Goal: Transaction & Acquisition: Purchase product/service

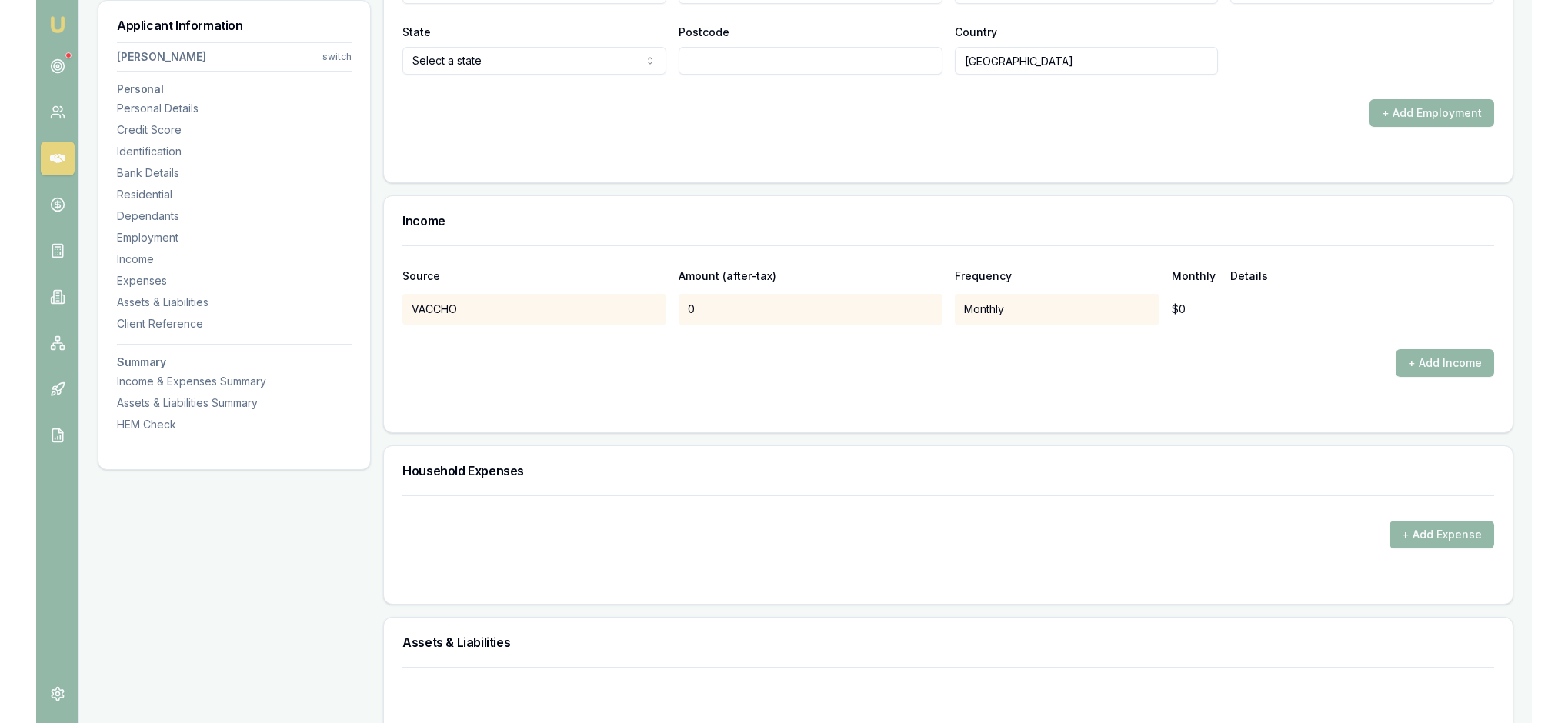
scroll to position [2721, 0]
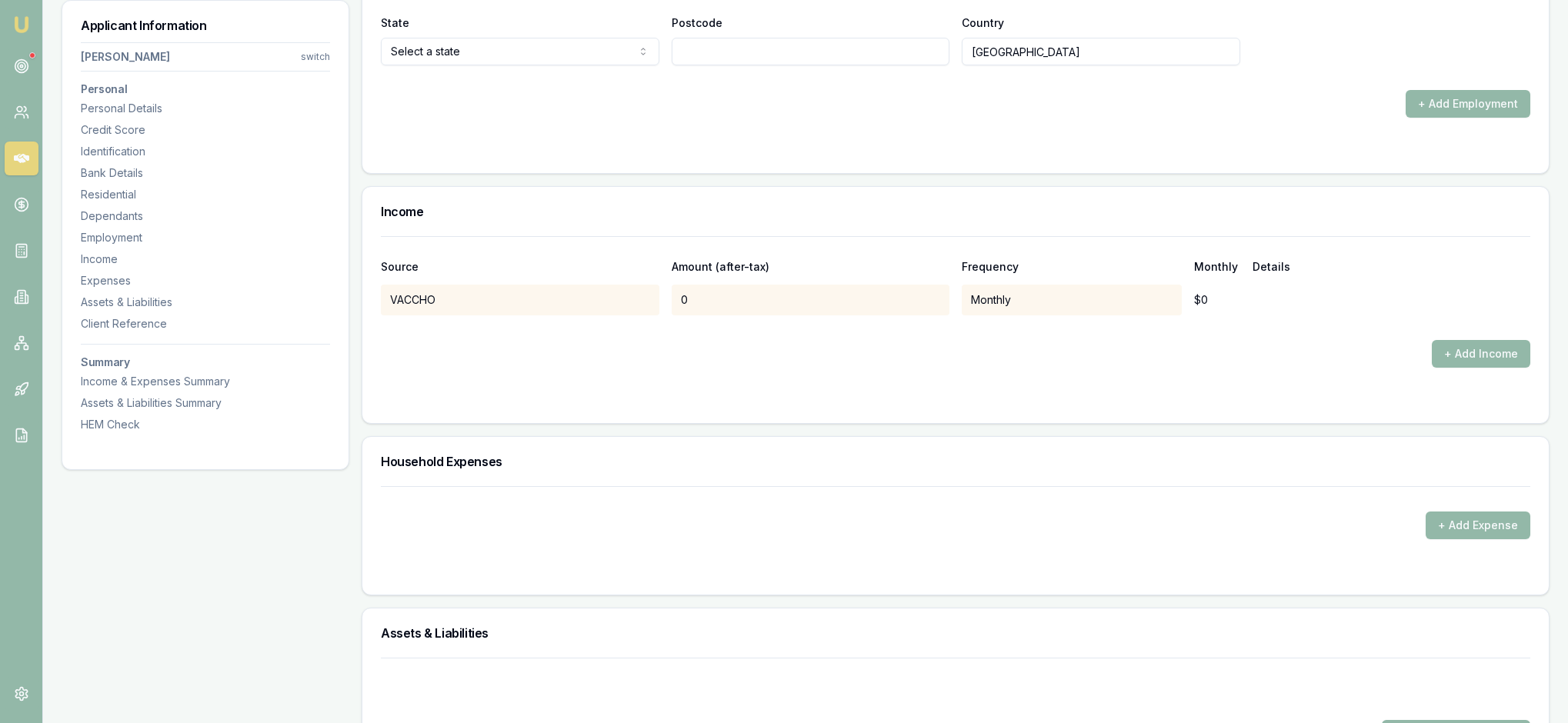
type input "17"
type input "23"
type input "Sackville St"
type input "Collingwood"
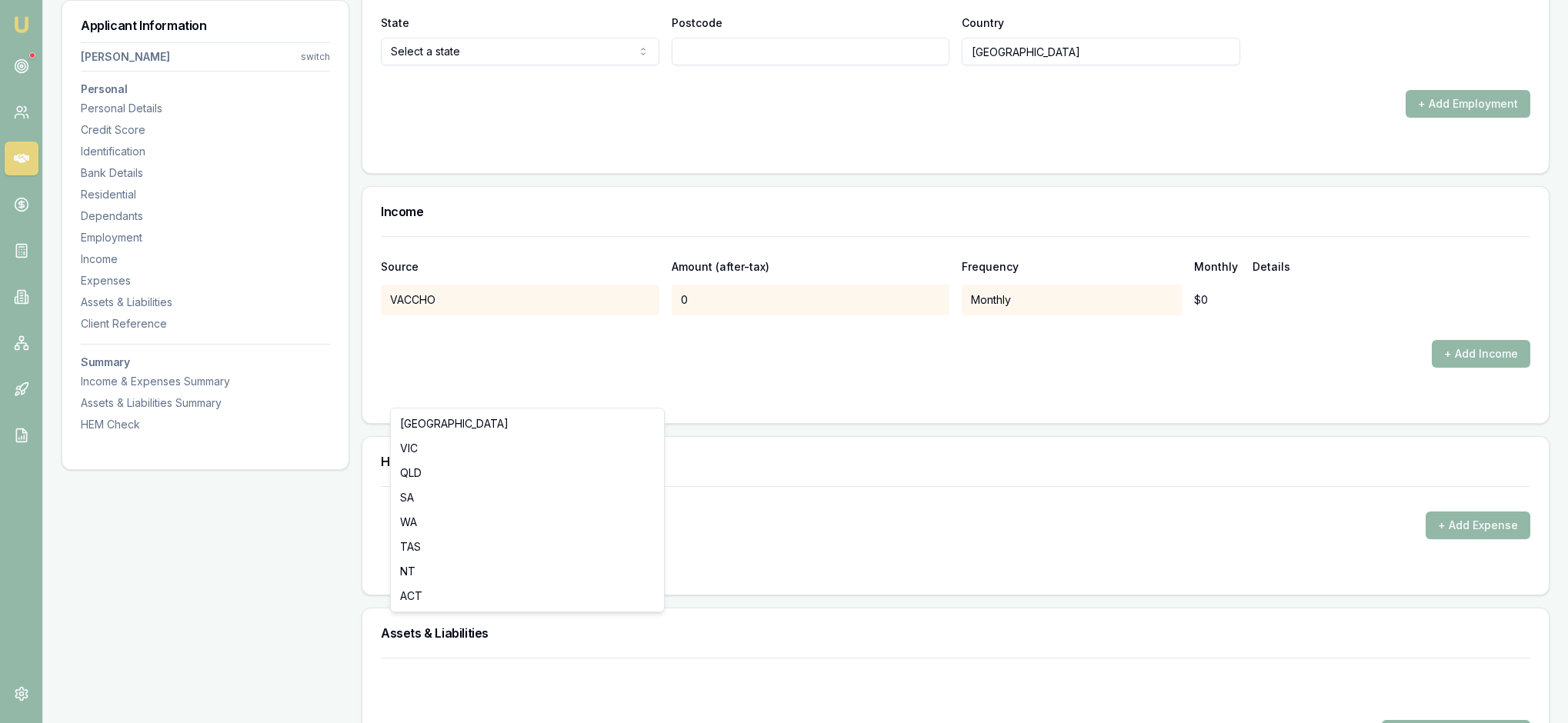
select select "VIC"
type input "3066"
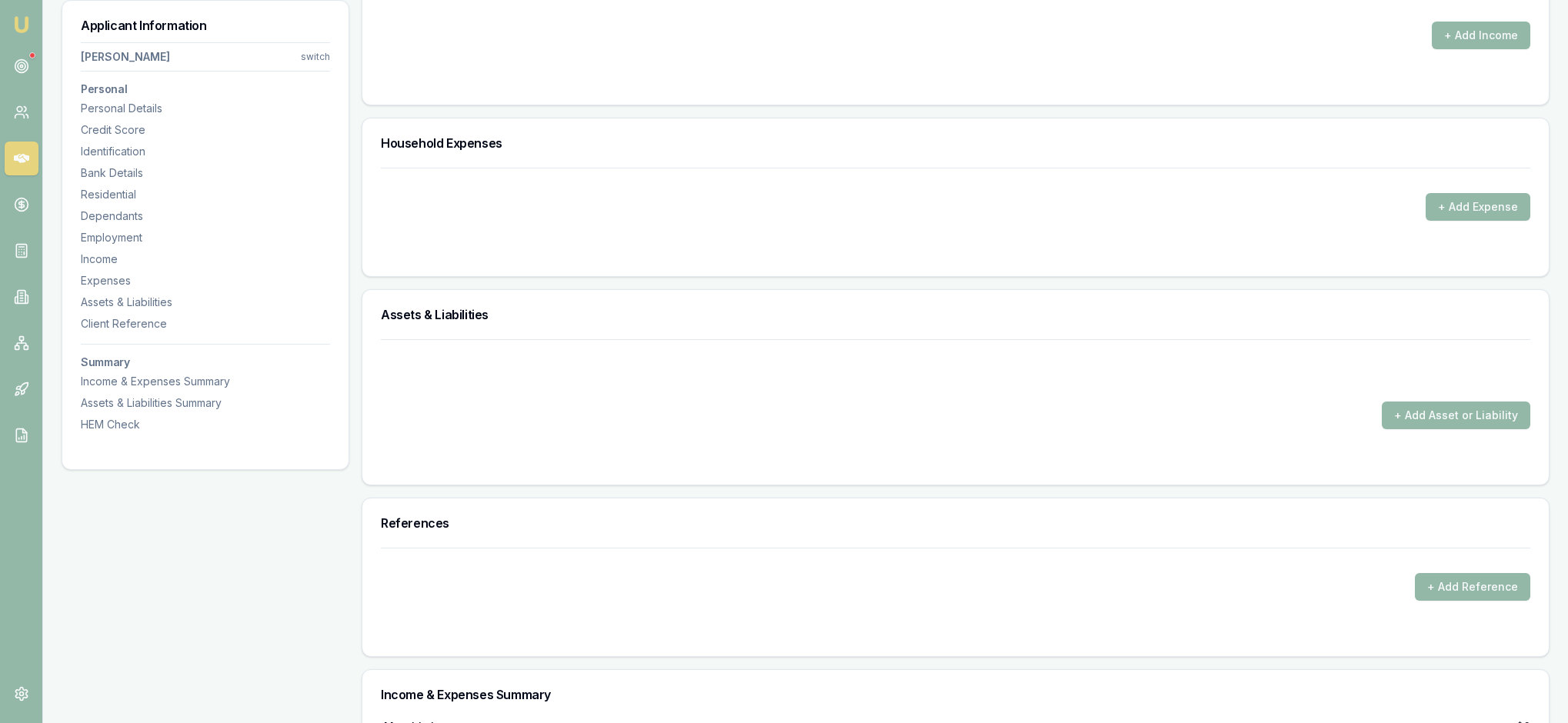
scroll to position [3065, 0]
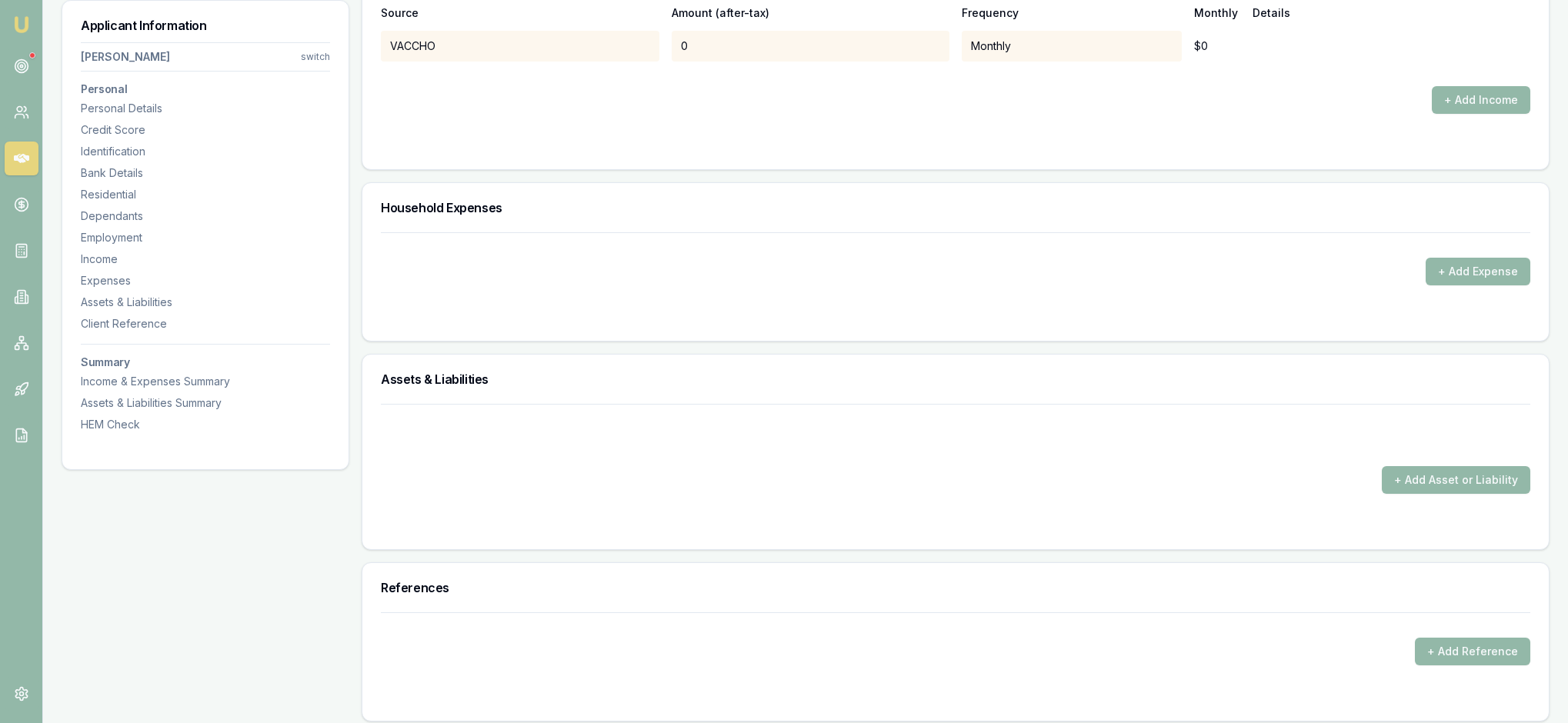
scroll to position [2959, 0]
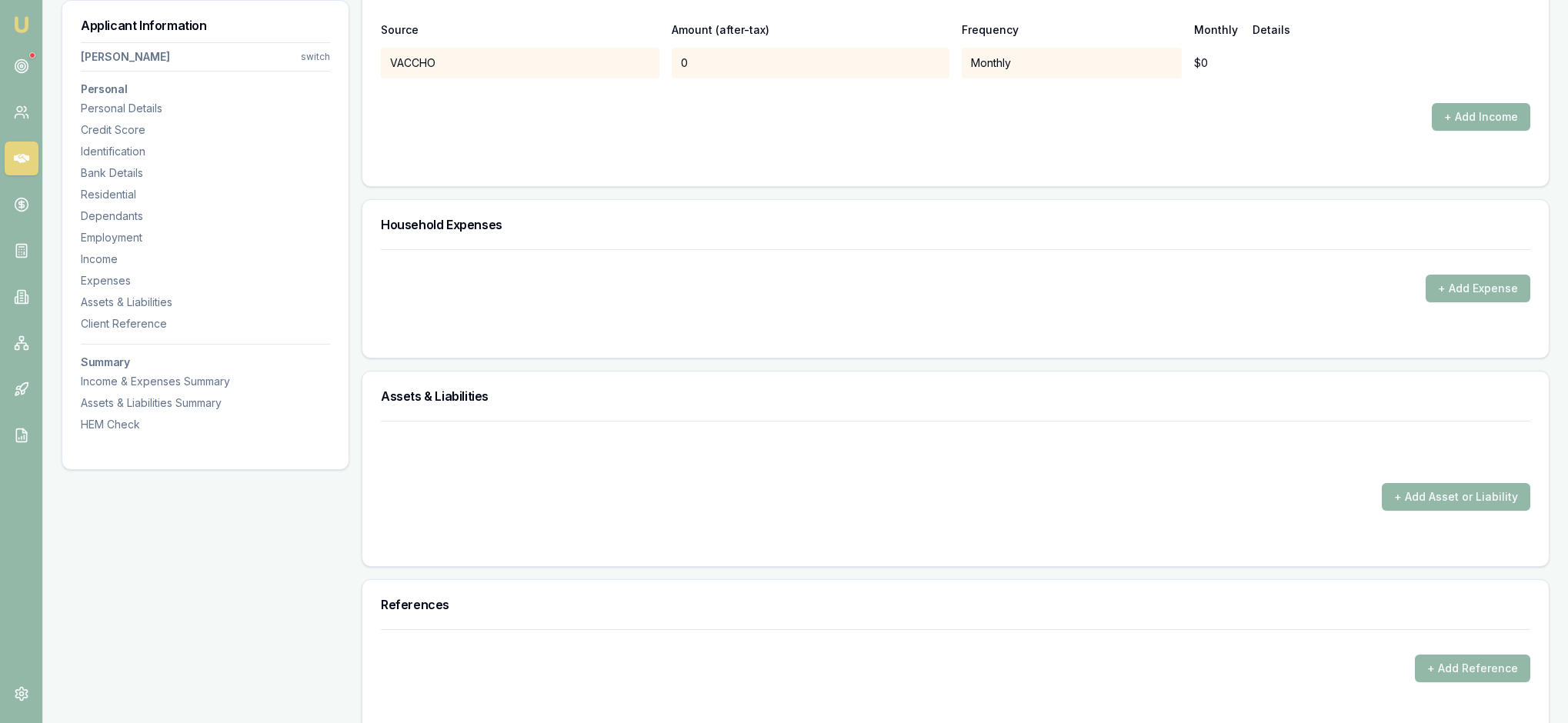
click at [1474, 130] on button "+ Add Income" at bounding box center [1481, 117] width 99 height 28
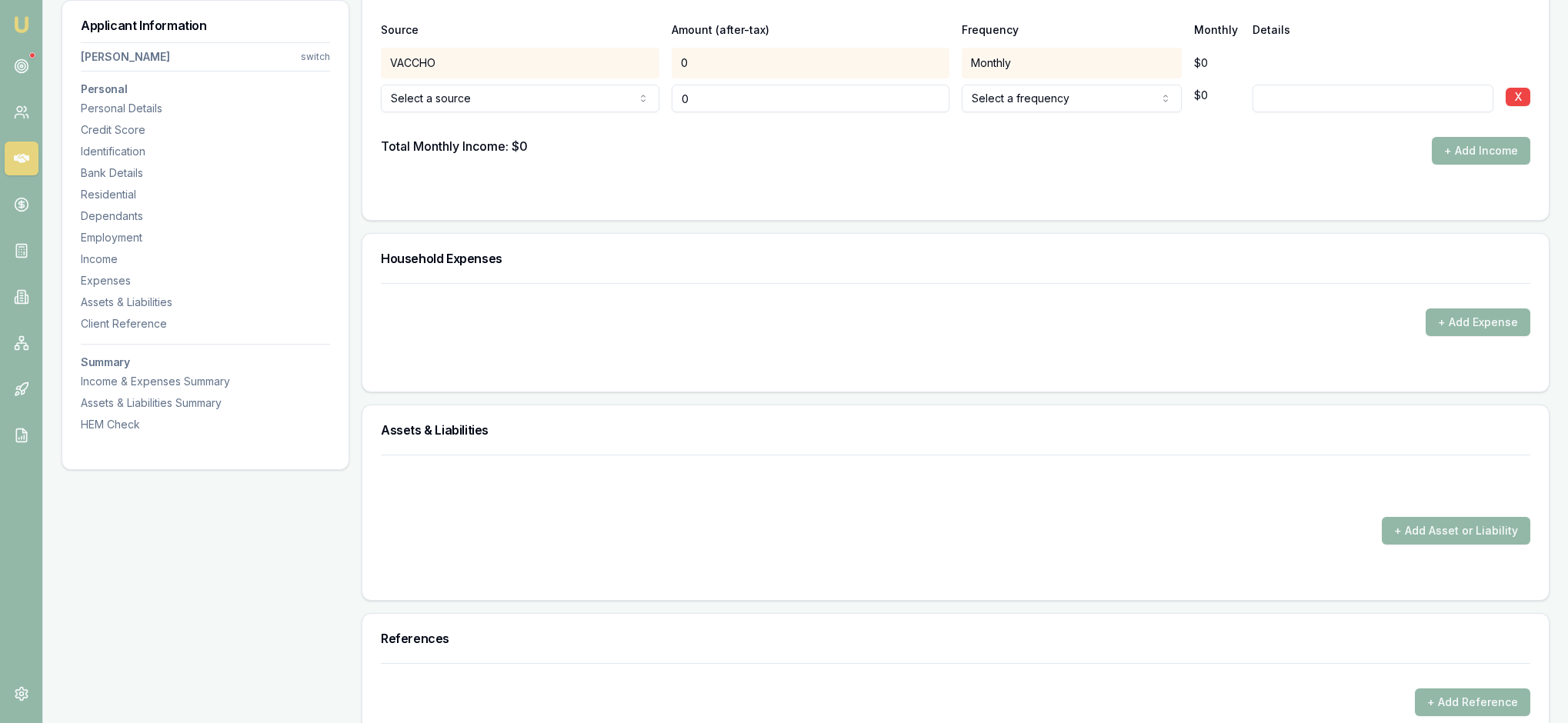
type input "$0"
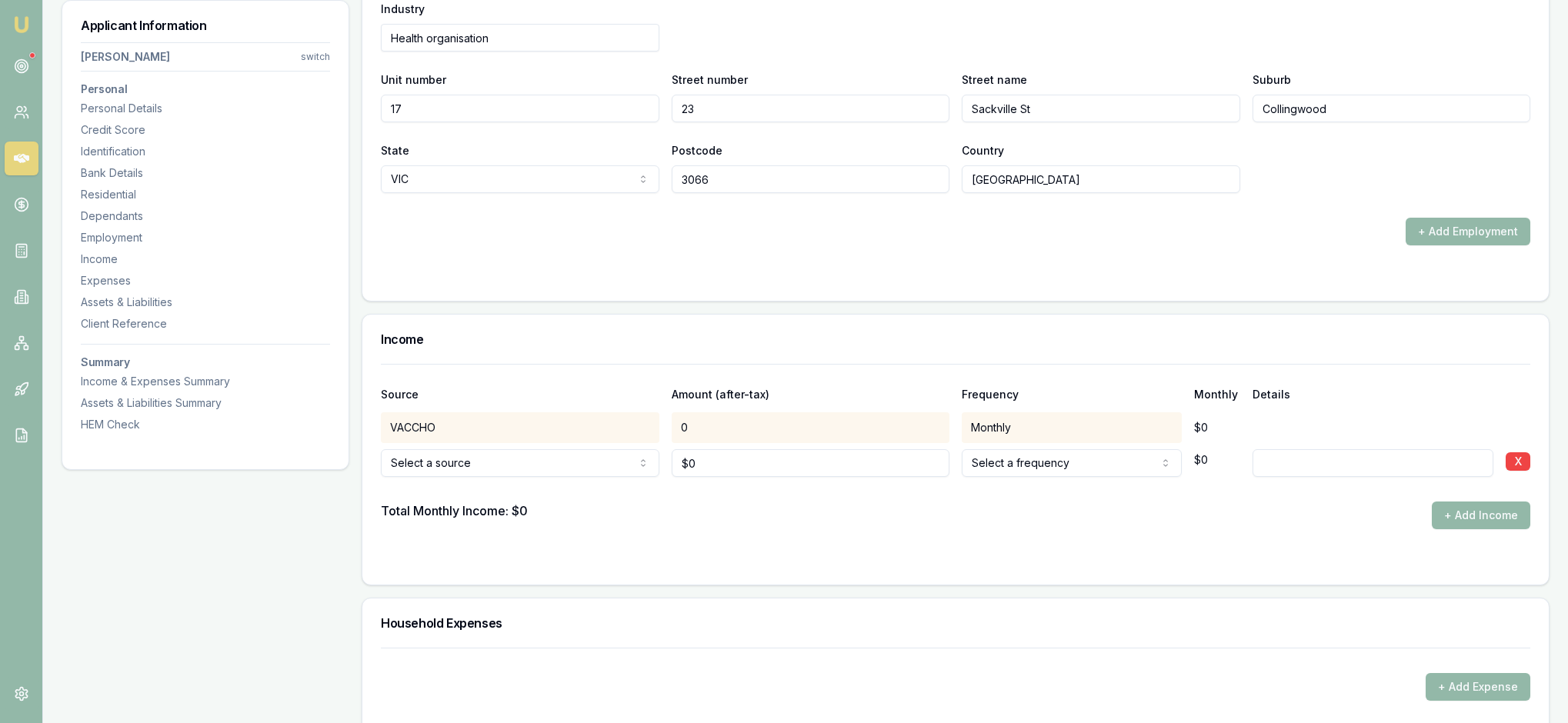
scroll to position [2608, 0]
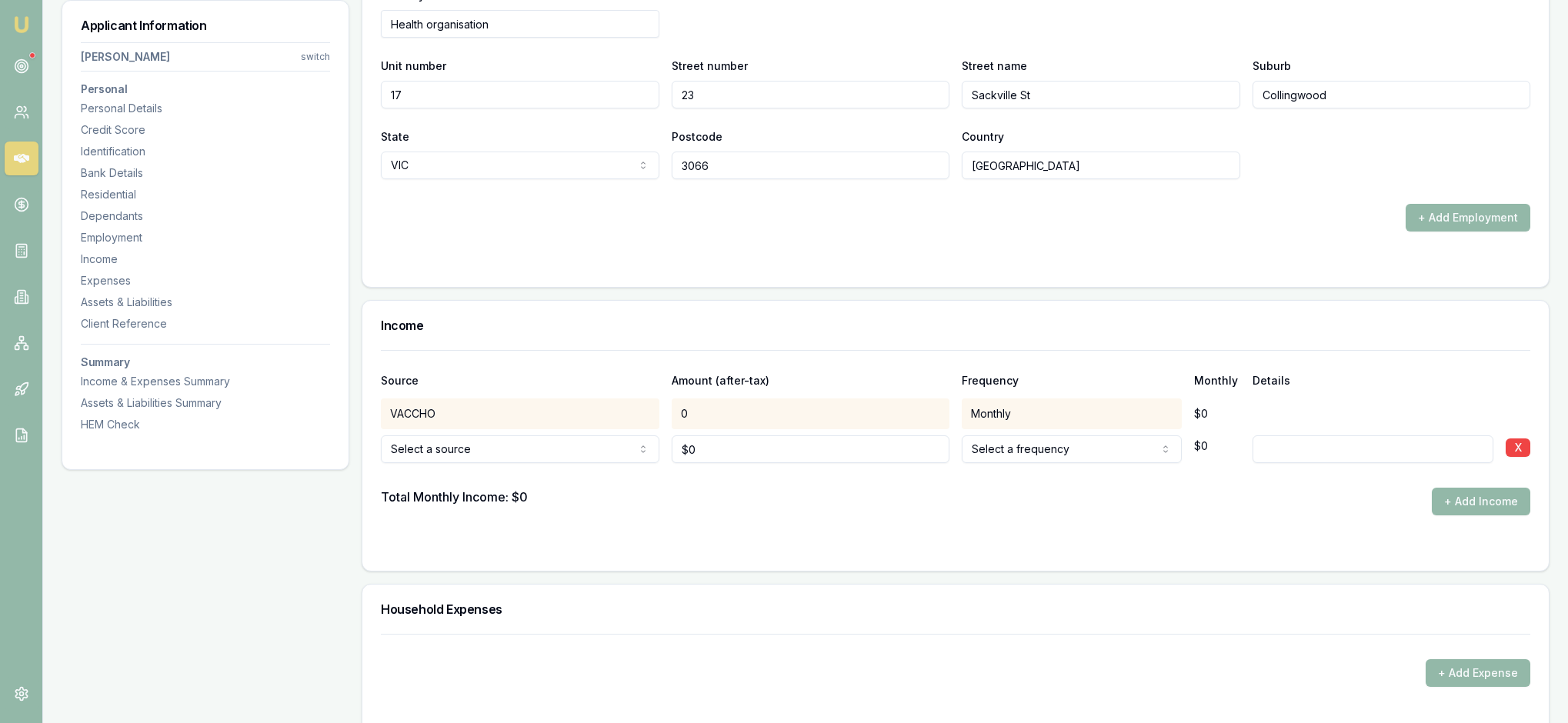
type input "Client has $1343 a month salary sacrificed"
type input "0"
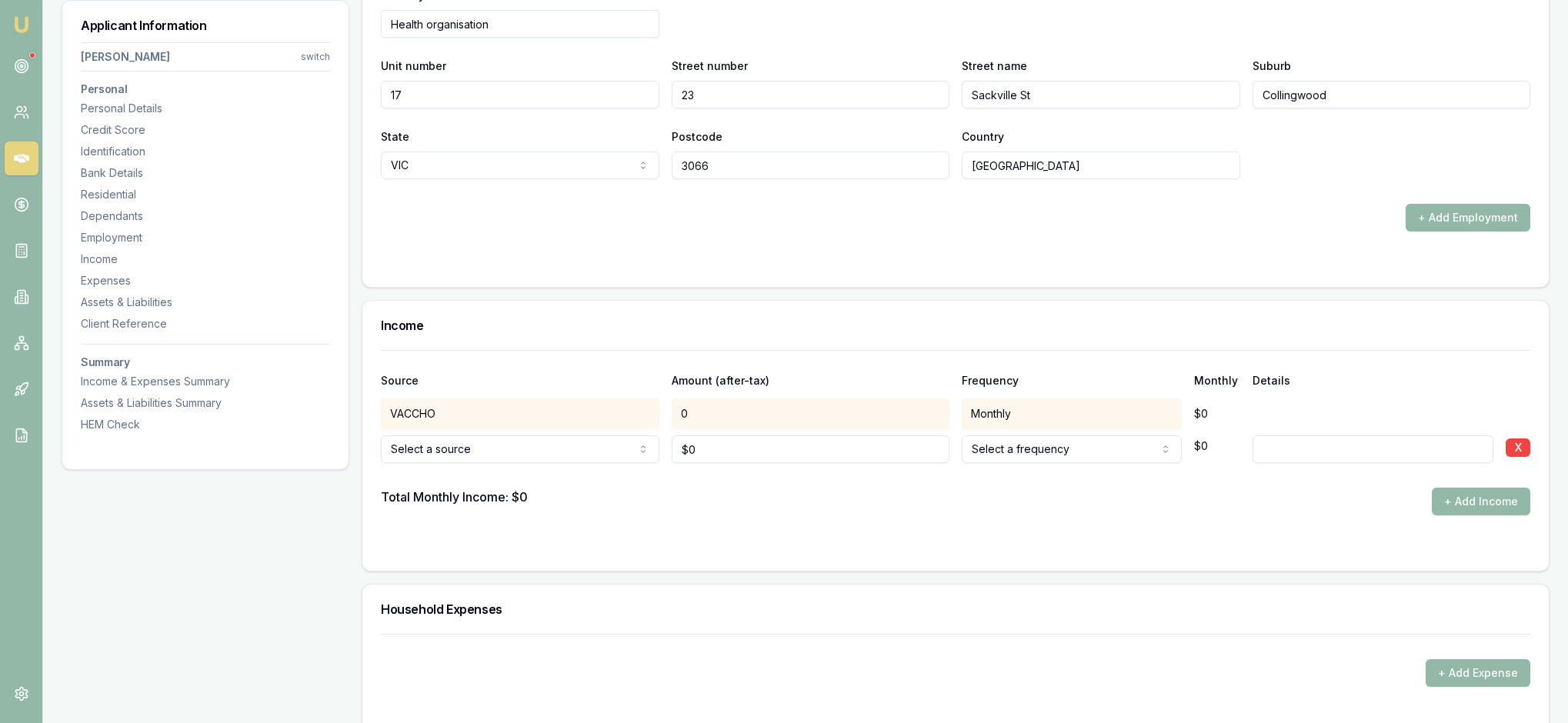
type input "$7,171"
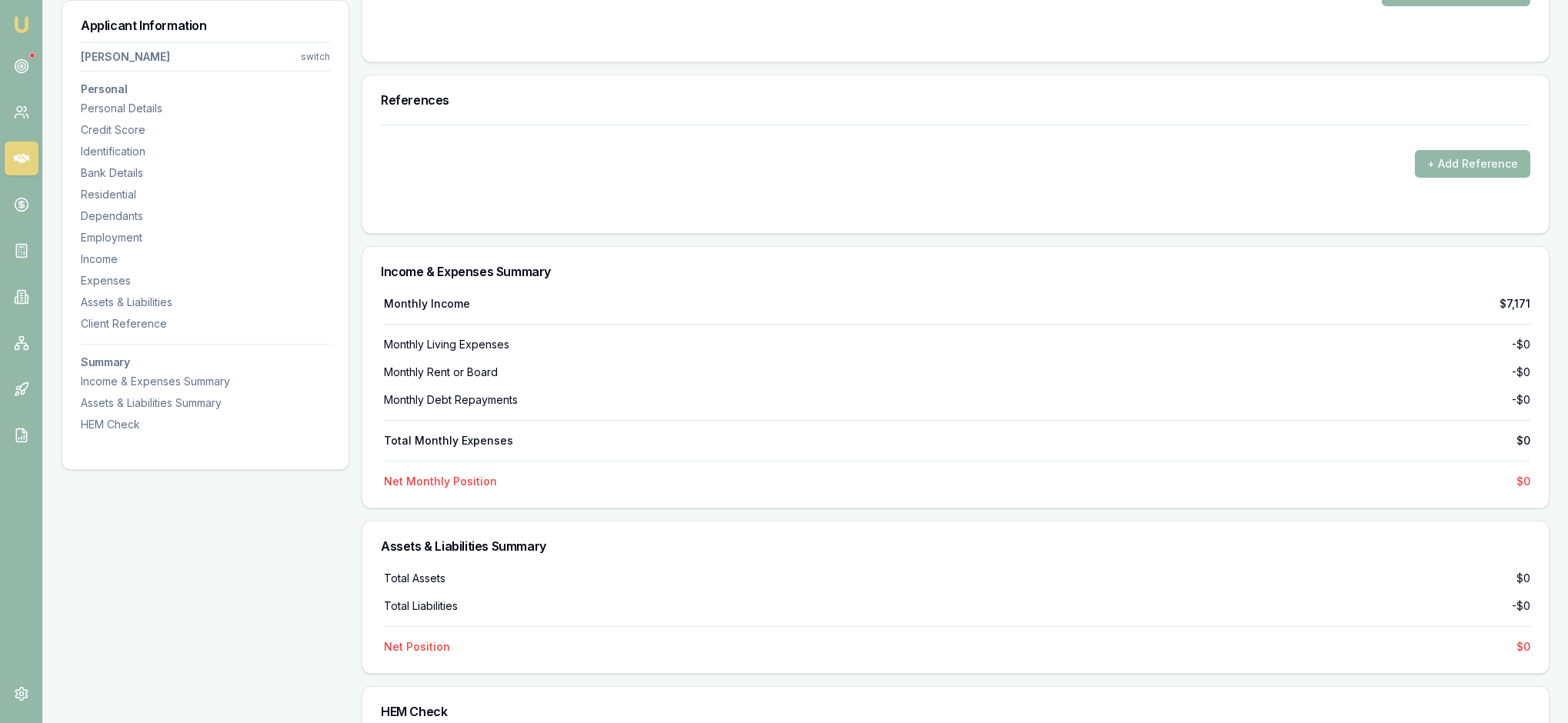
scroll to position [3485, 0]
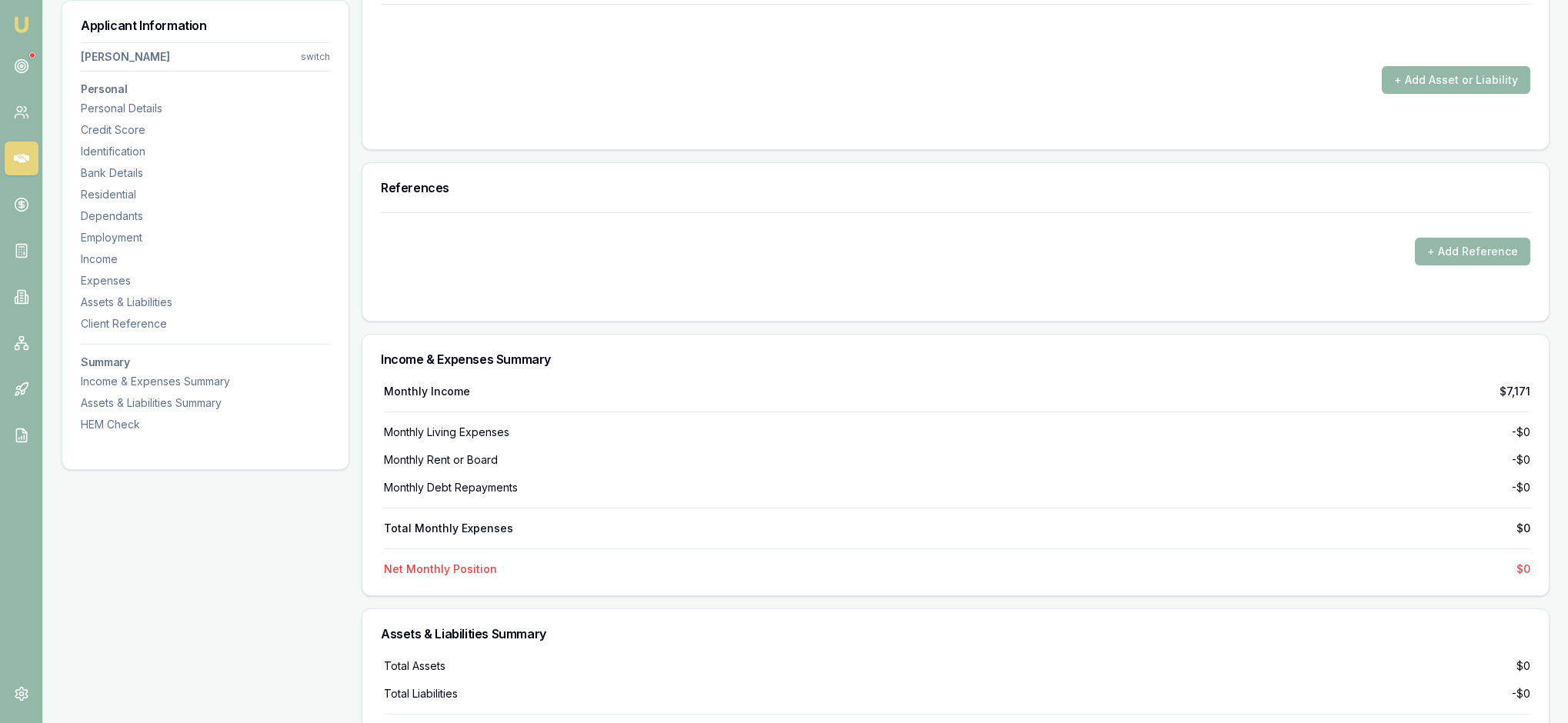
type input "$0"
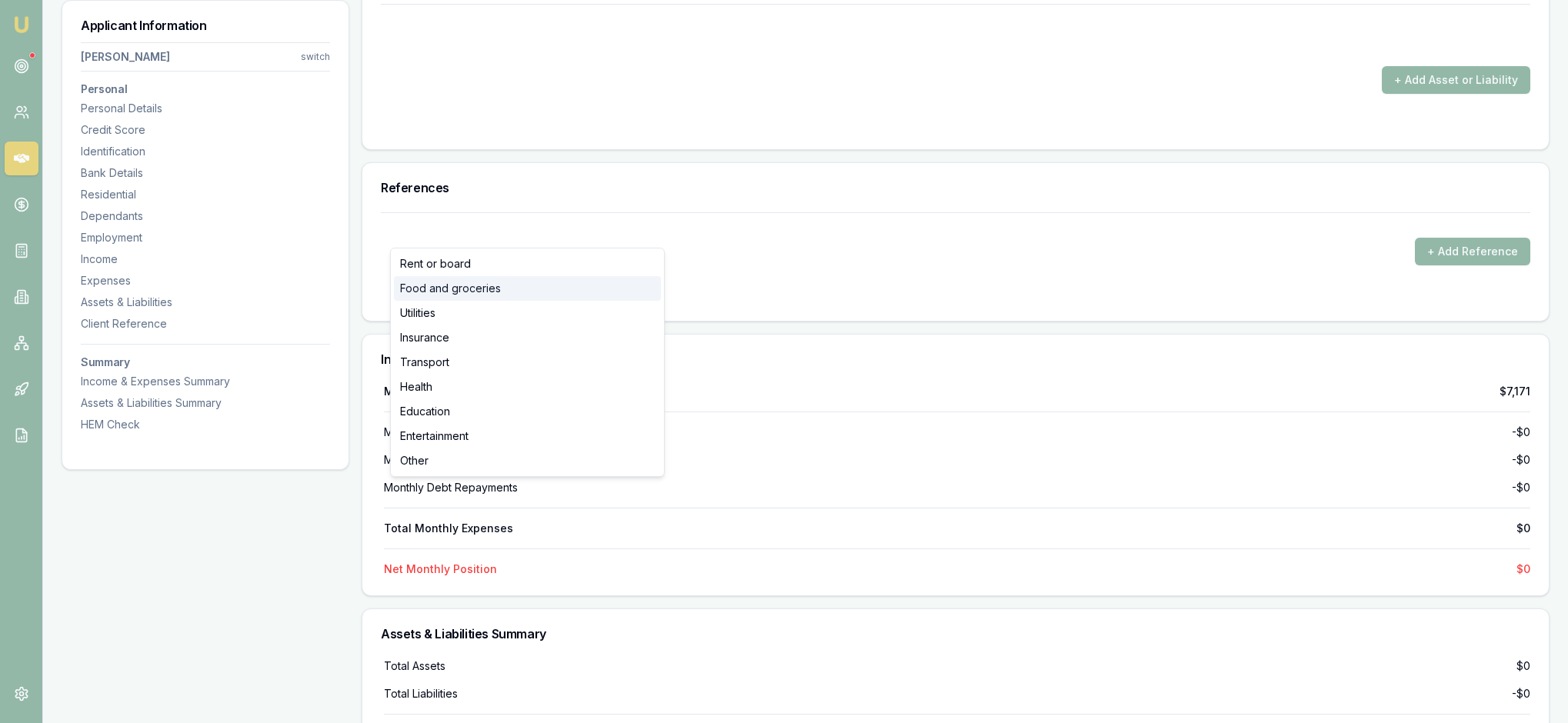
select select "FOOD_AND_GROCERIES"
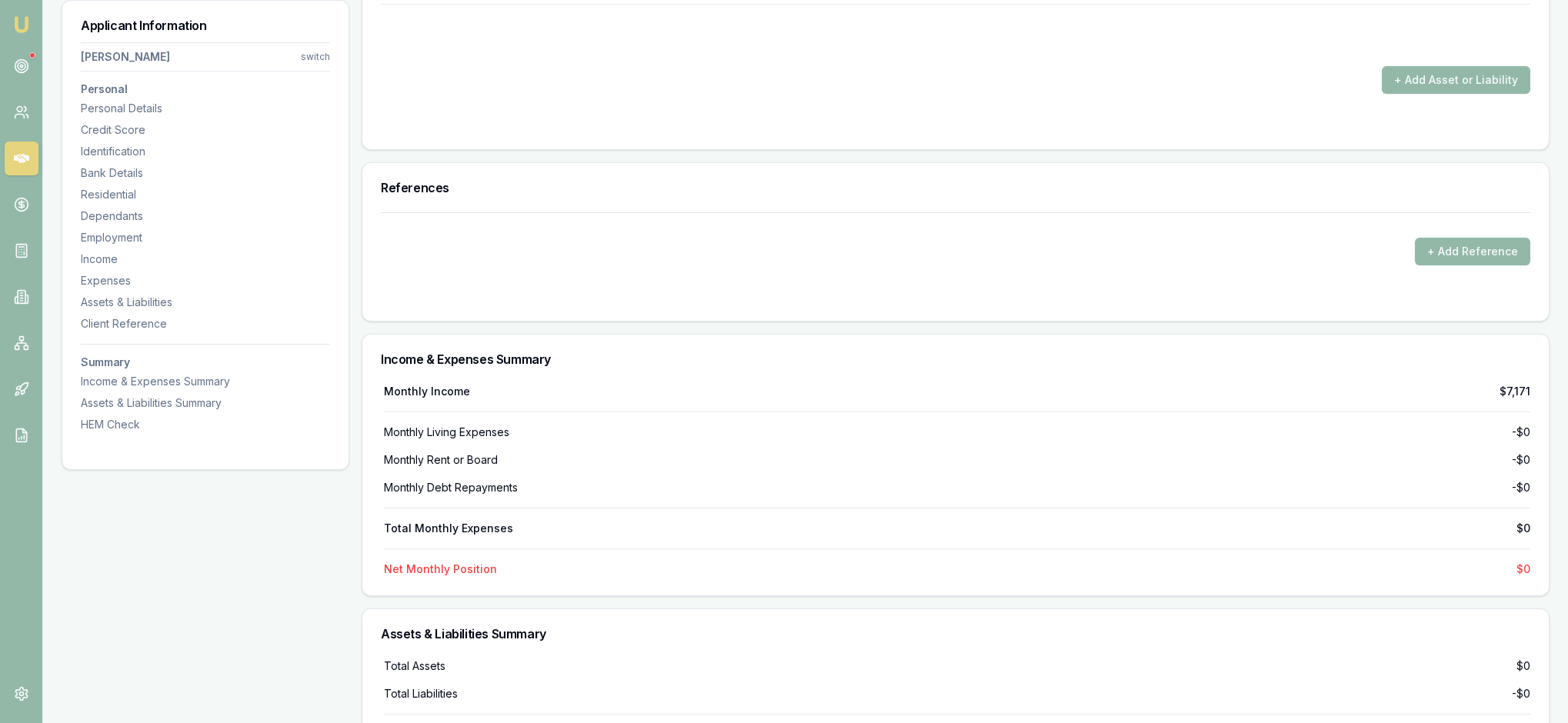
drag, startPoint x: 714, startPoint y: 234, endPoint x: 682, endPoint y: 229, distance: 32.4
type input "$600"
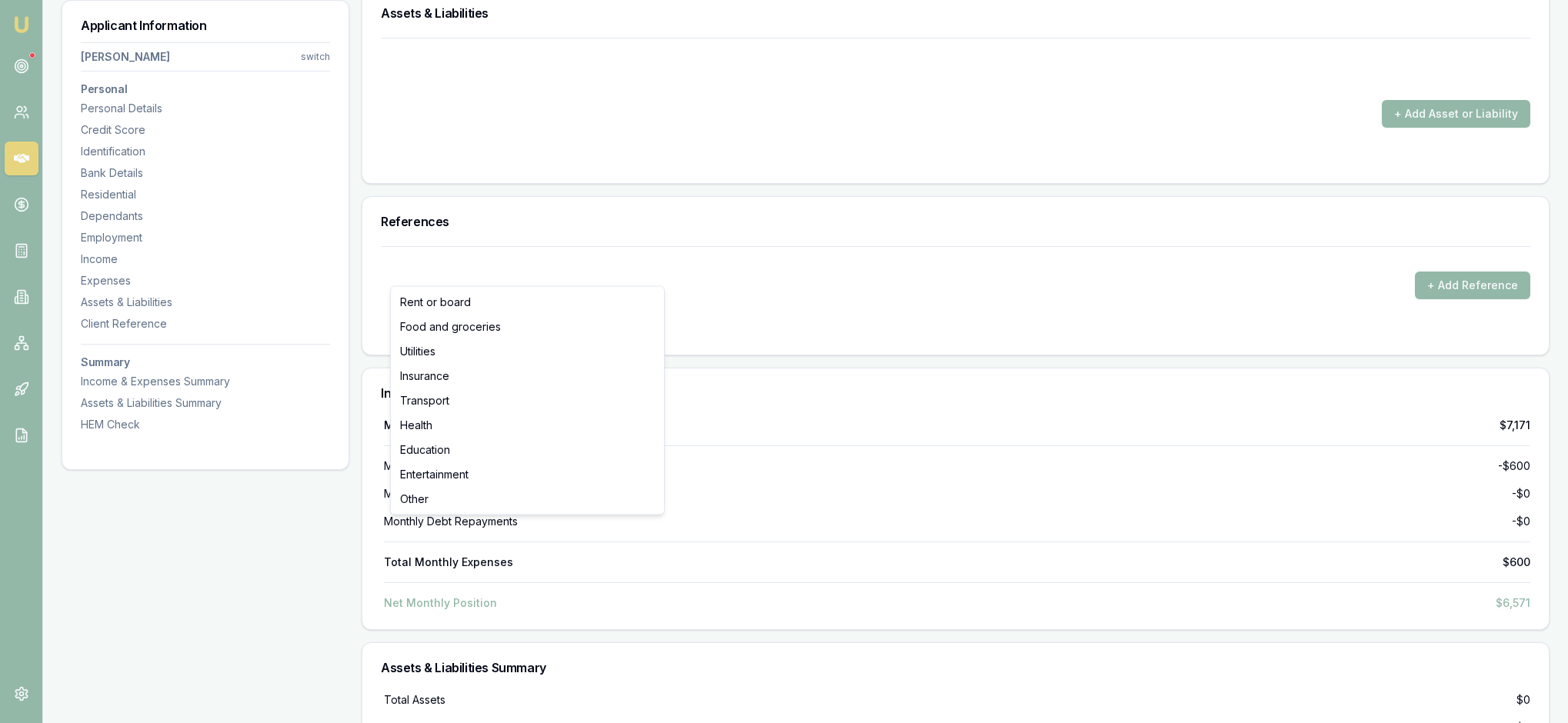
type input "$0"
select select "UTILITIES"
drag, startPoint x: 713, startPoint y: 272, endPoint x: 685, endPoint y: 272, distance: 28.0
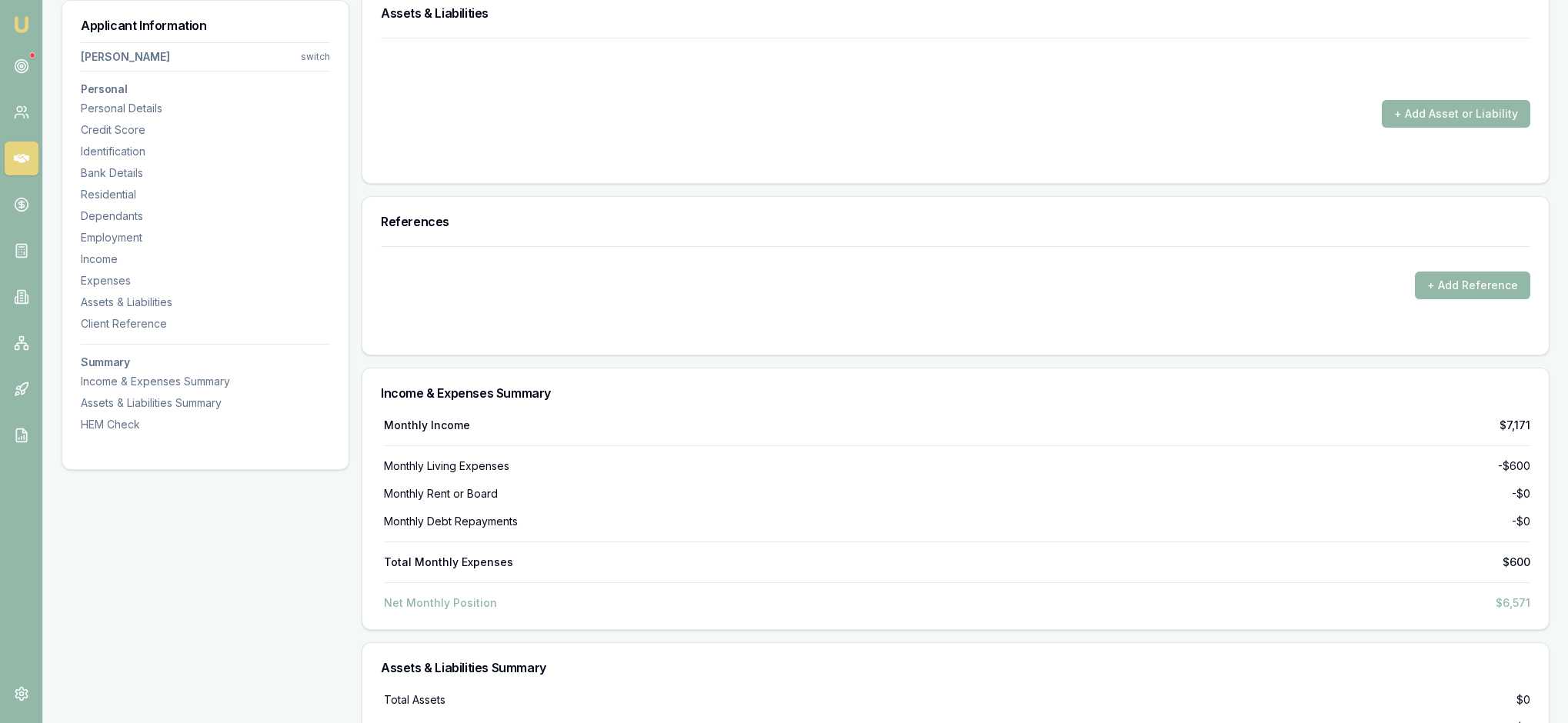
type input "$500"
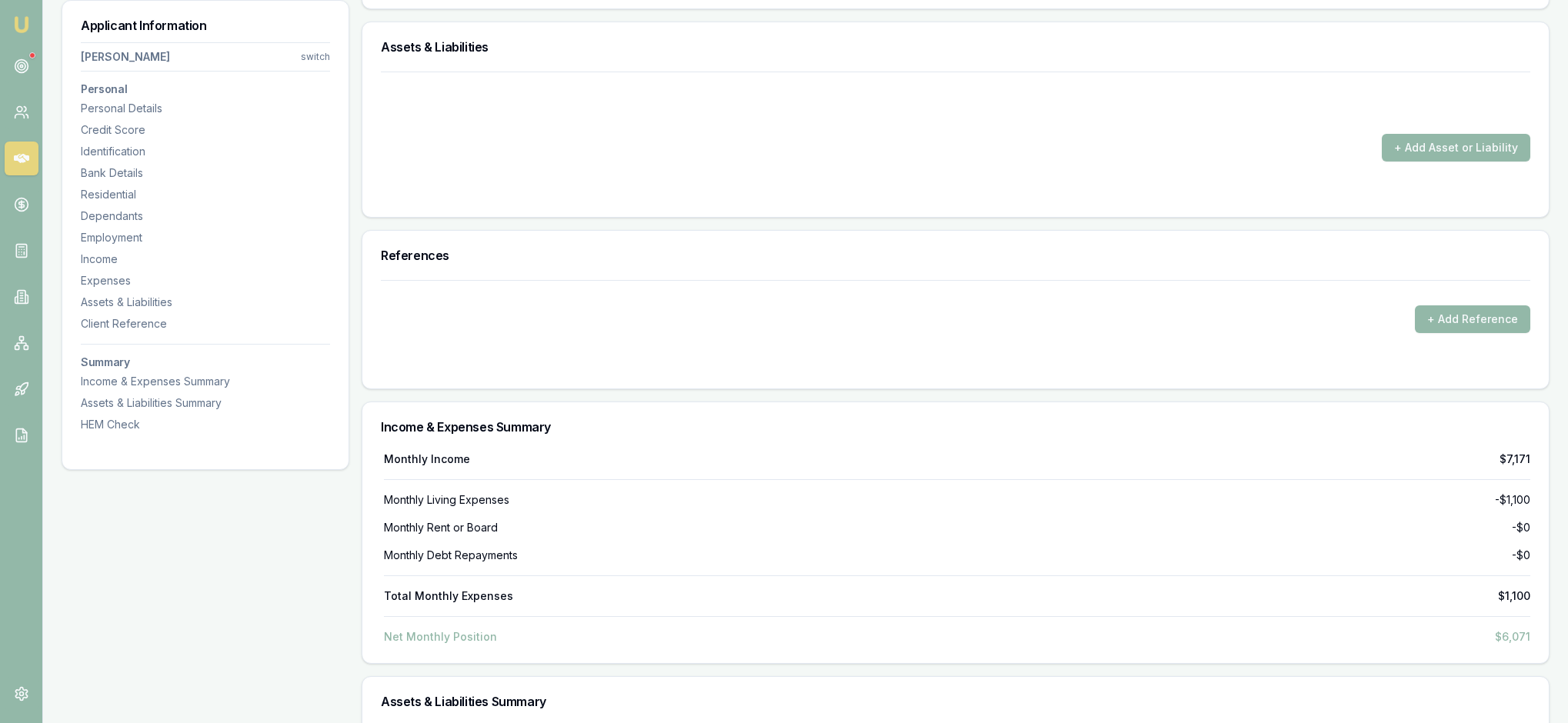
type input "$0"
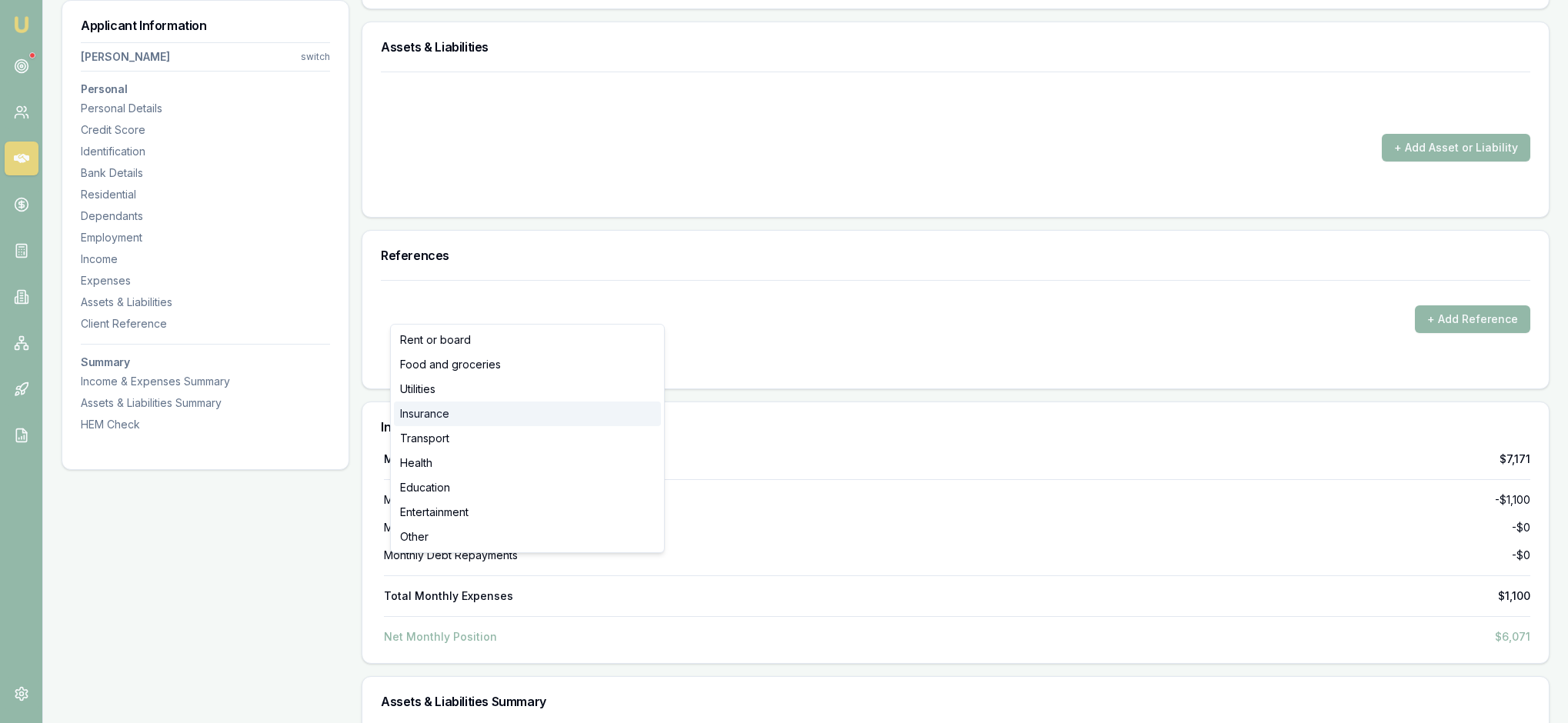
select select "INSURANCE"
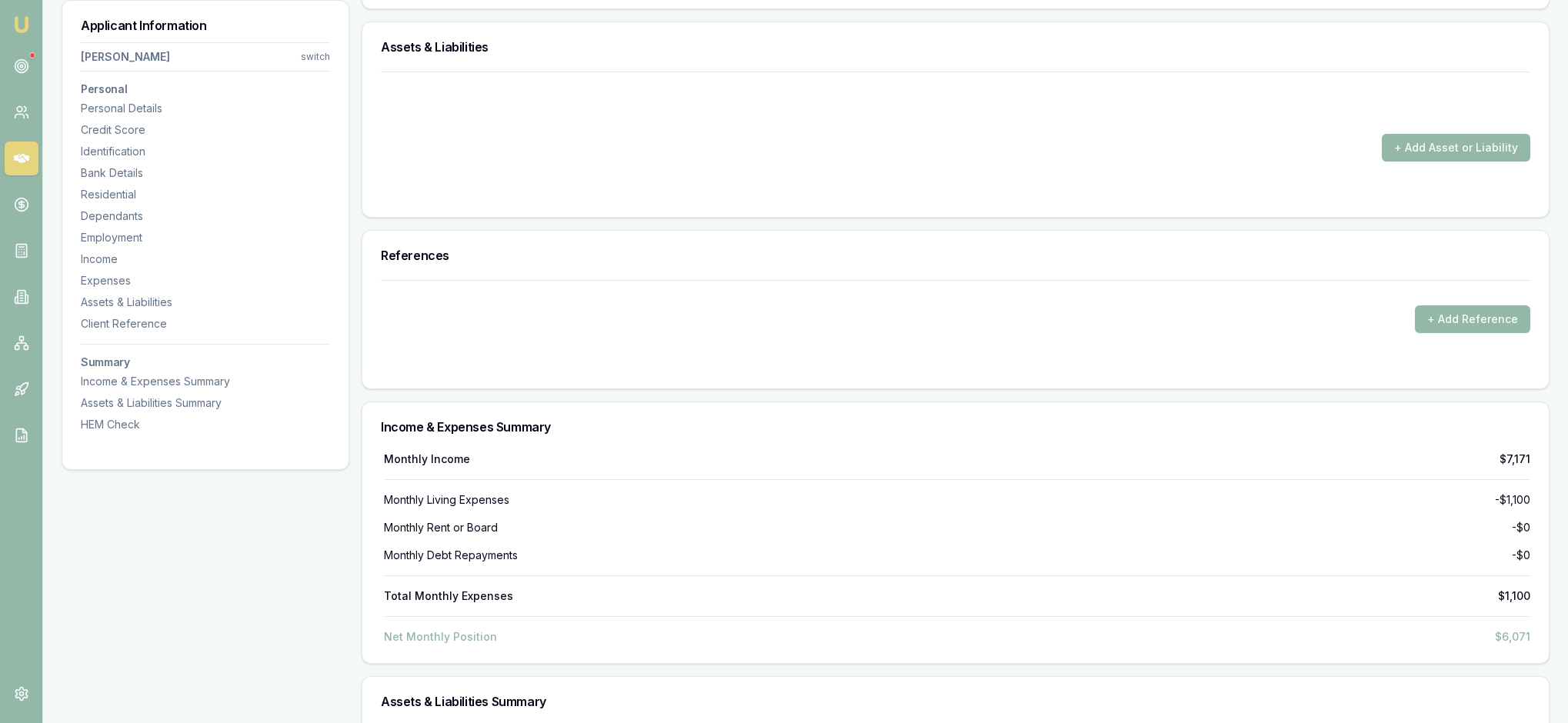
drag, startPoint x: 706, startPoint y: 307, endPoint x: 688, endPoint y: 307, distance: 18.0
type input "$160"
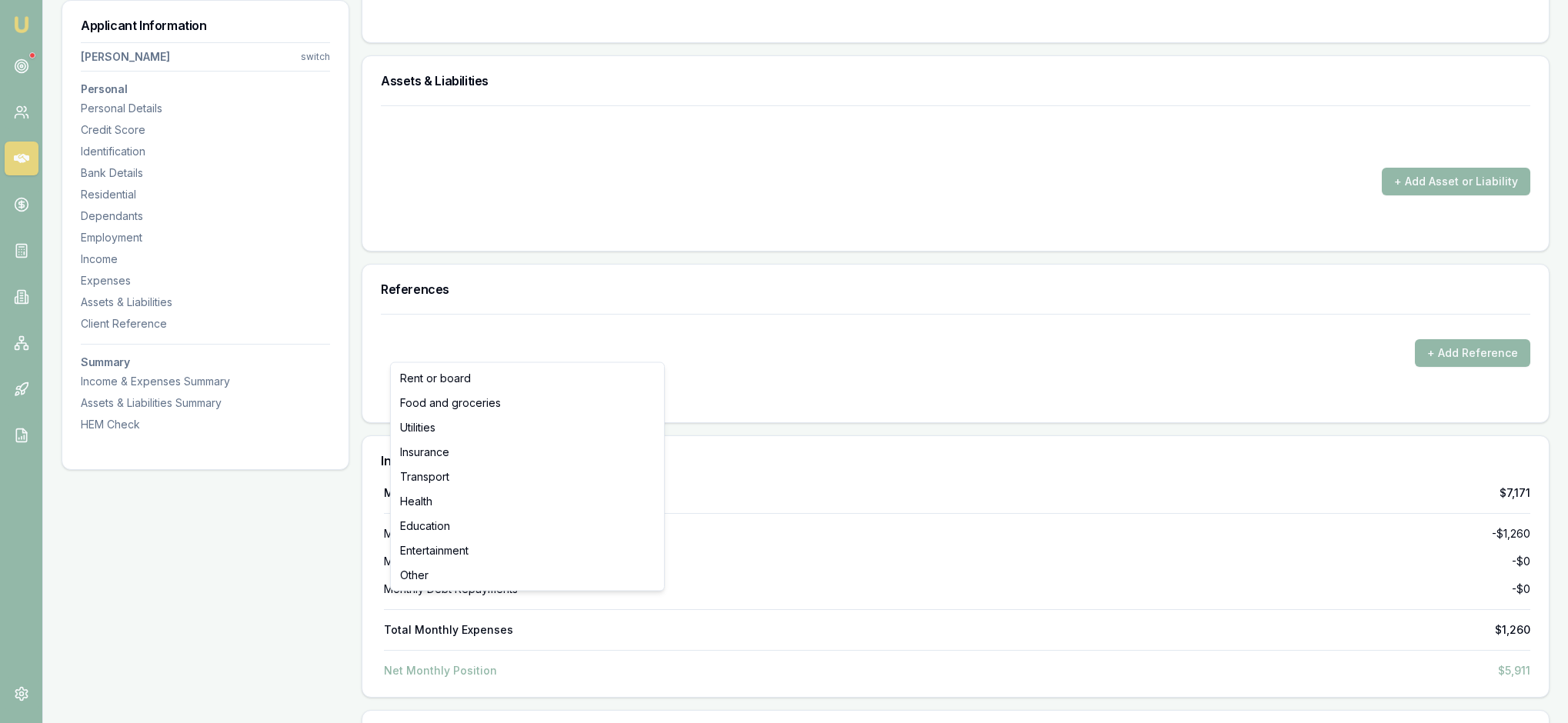
type input "$0"
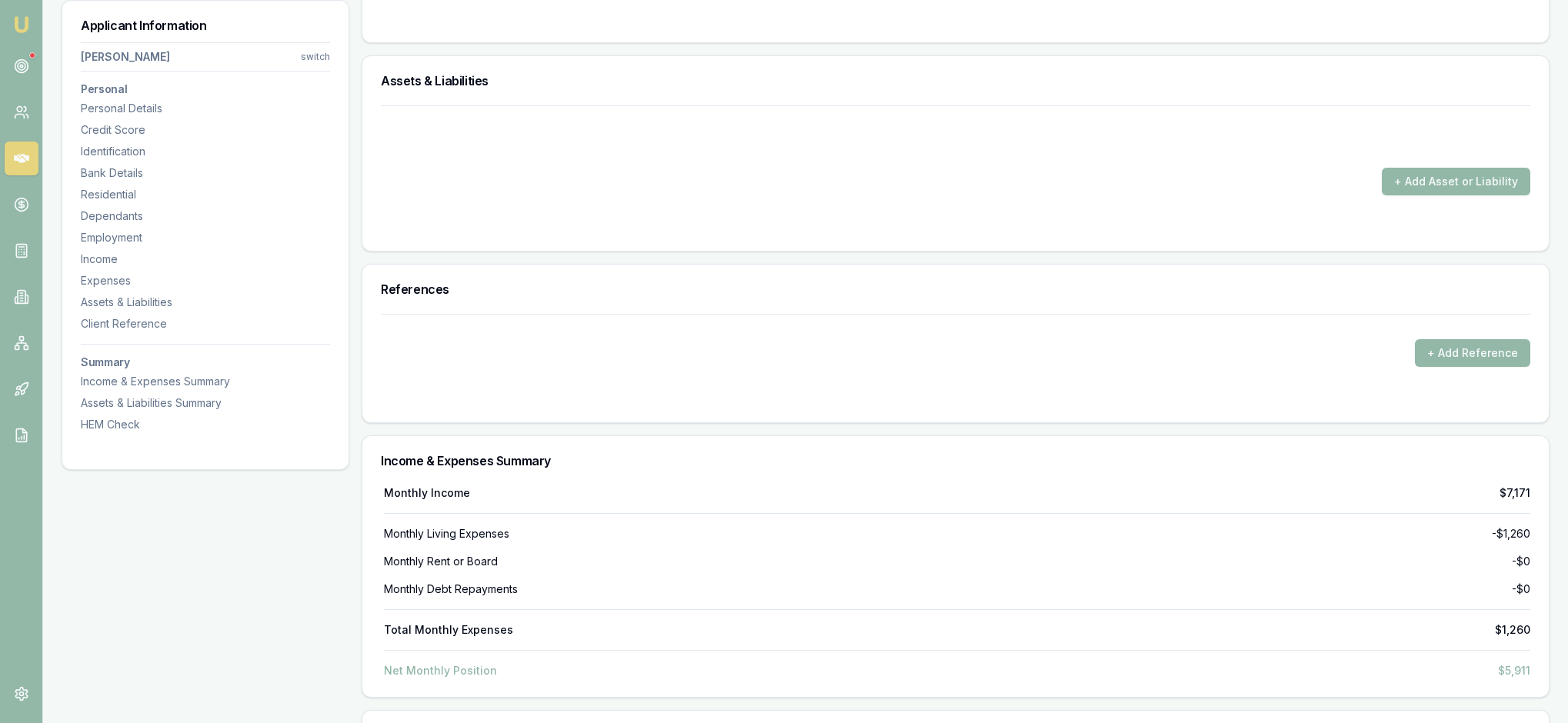
drag, startPoint x: 645, startPoint y: 343, endPoint x: 748, endPoint y: 298, distance: 112.4
type input "$220"
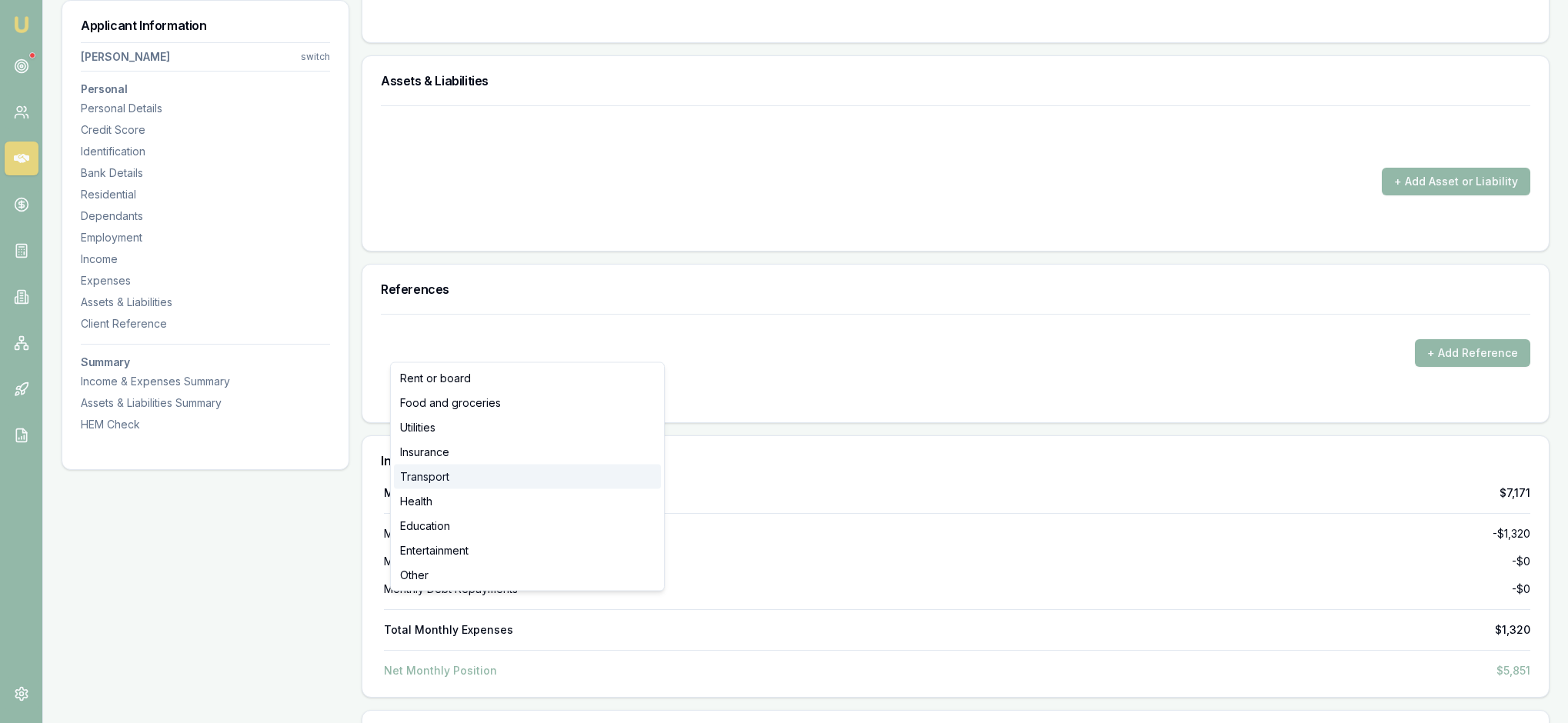
select select "TRANSPORT"
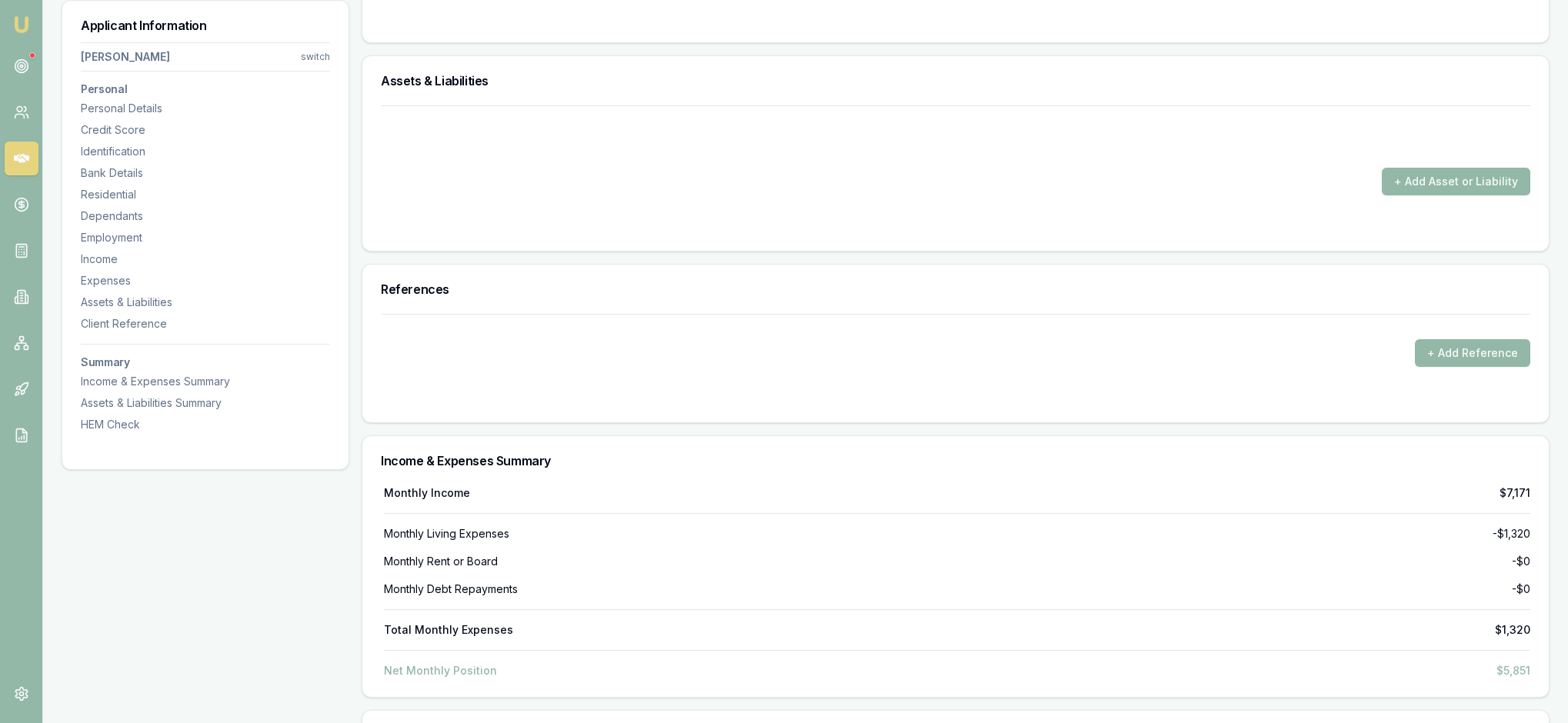
drag, startPoint x: 725, startPoint y: 342, endPoint x: 685, endPoint y: 342, distance: 40.0
type input "7"
type input "$300"
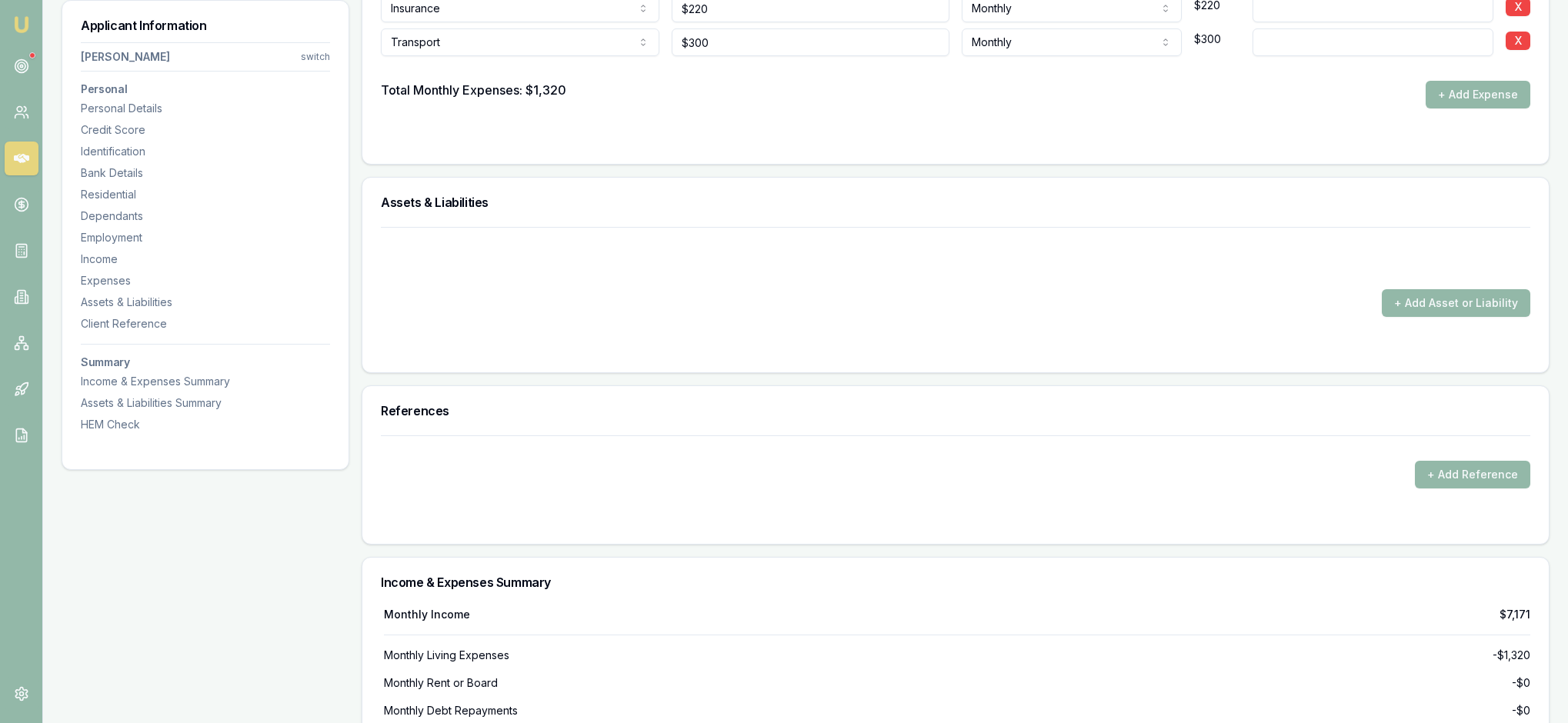
scroll to position [3214, 0]
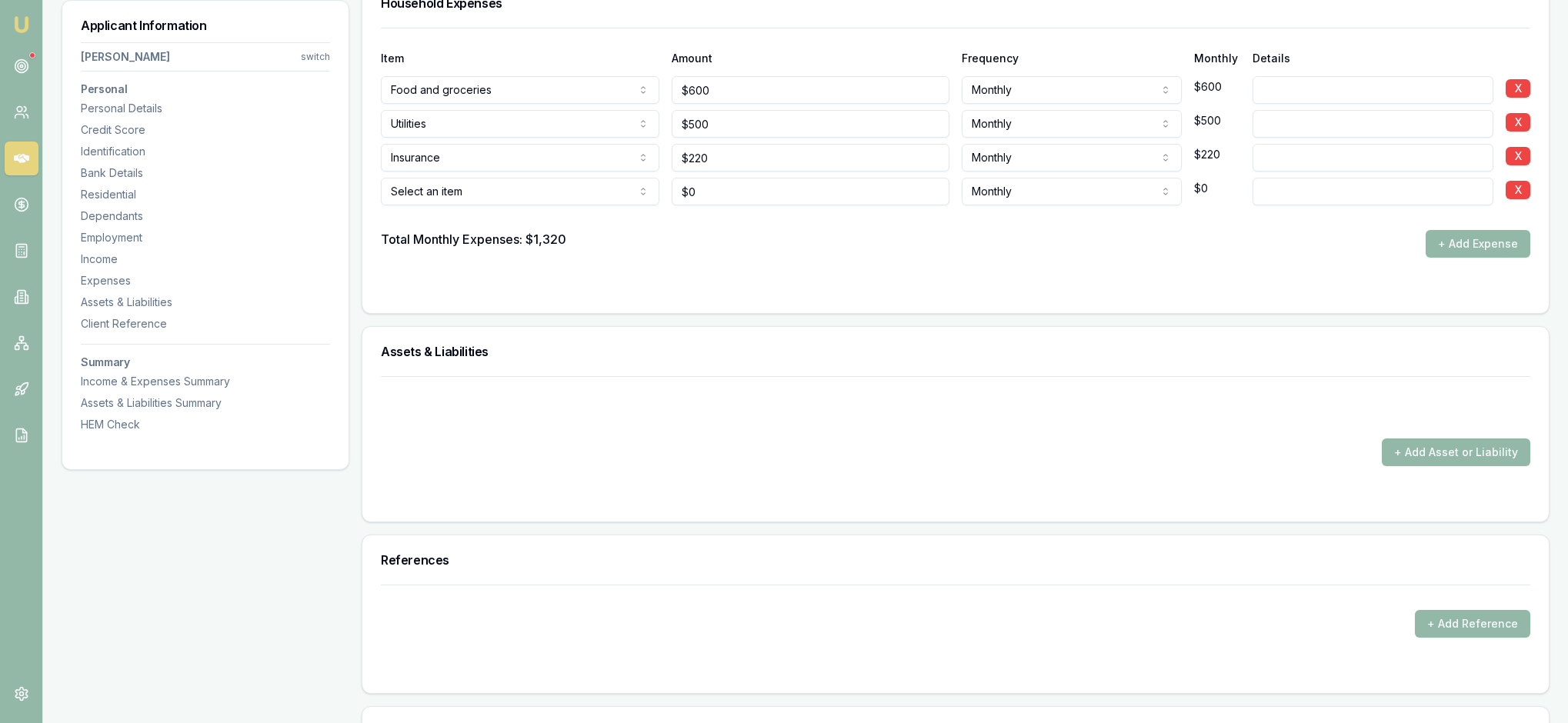
type input "$0"
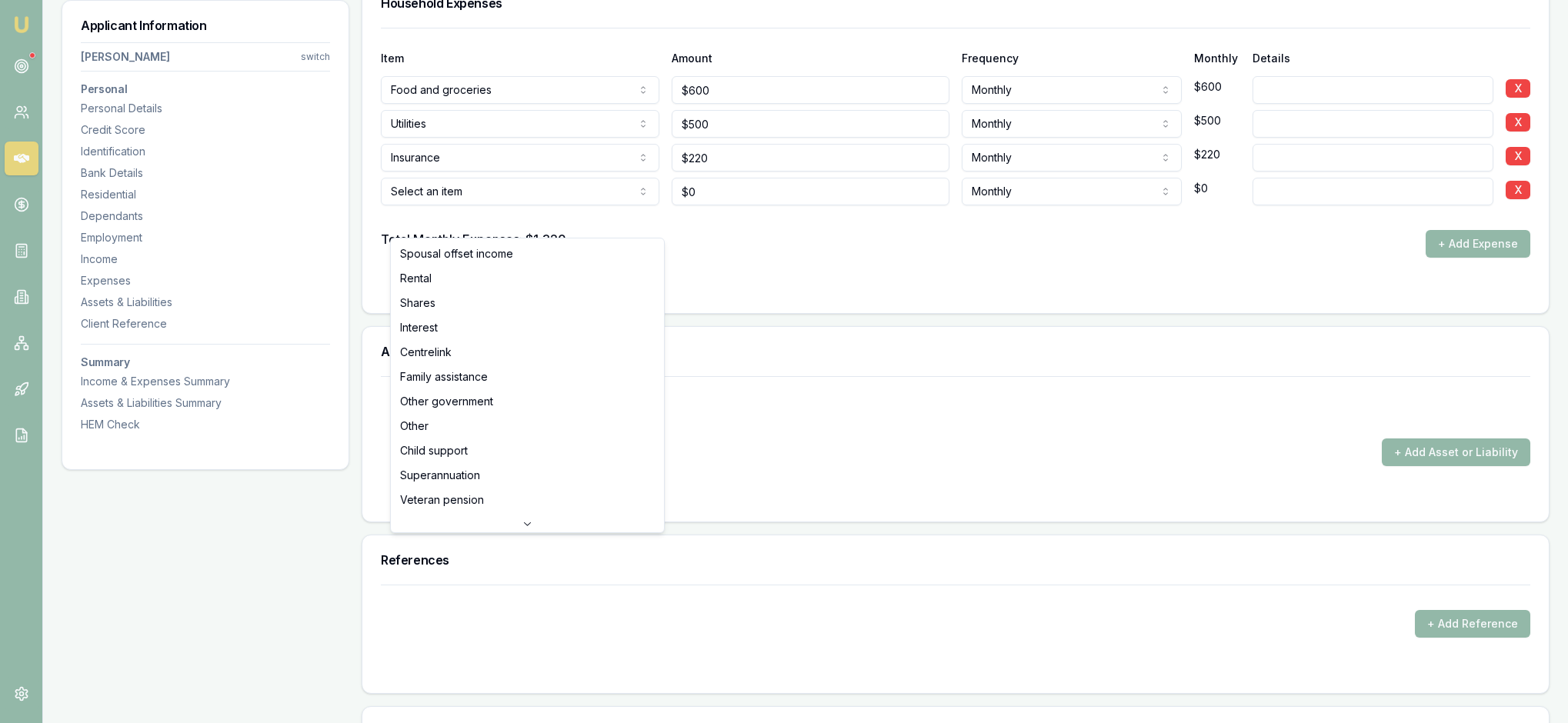
select select "RENTAL"
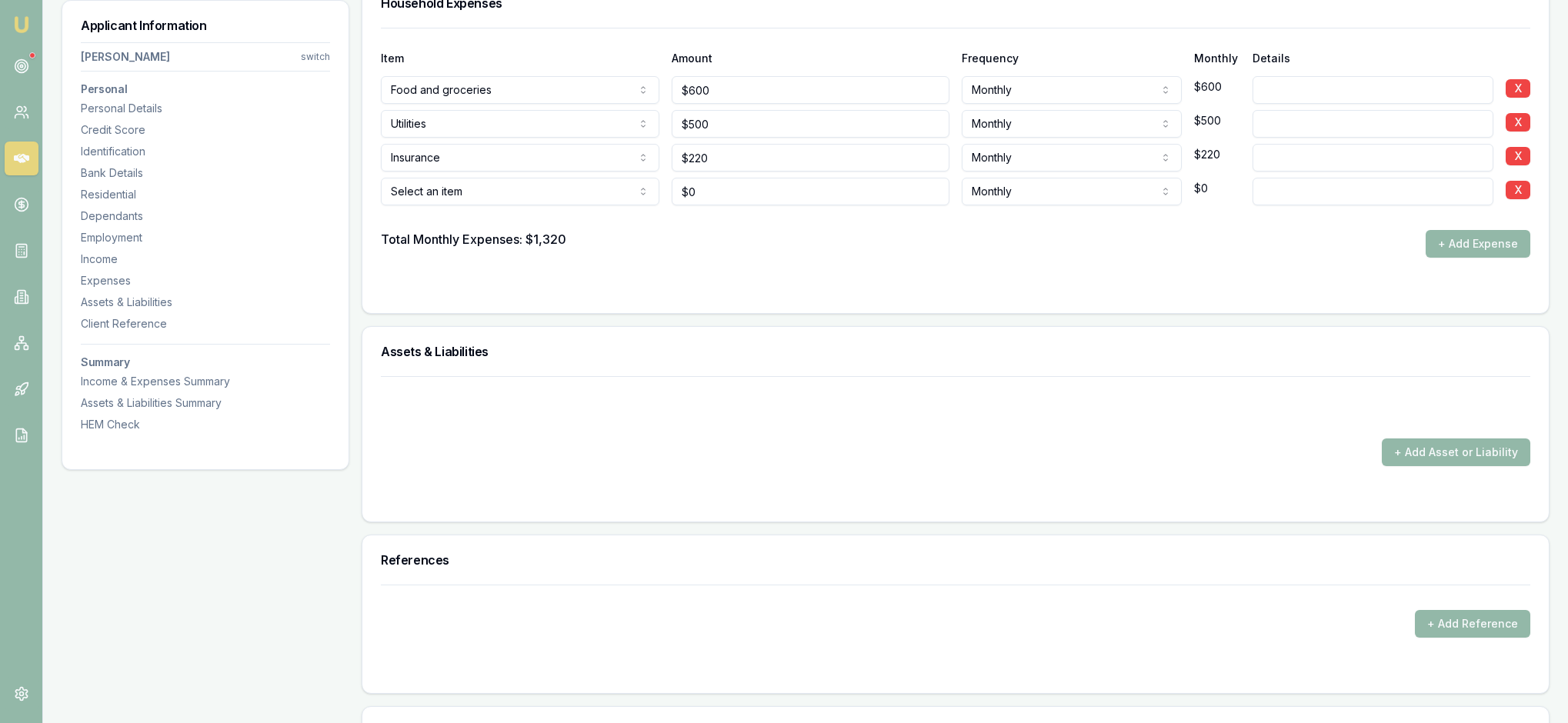
drag, startPoint x: 709, startPoint y: 225, endPoint x: 687, endPoint y: 225, distance: 22.0
type input "$1,733"
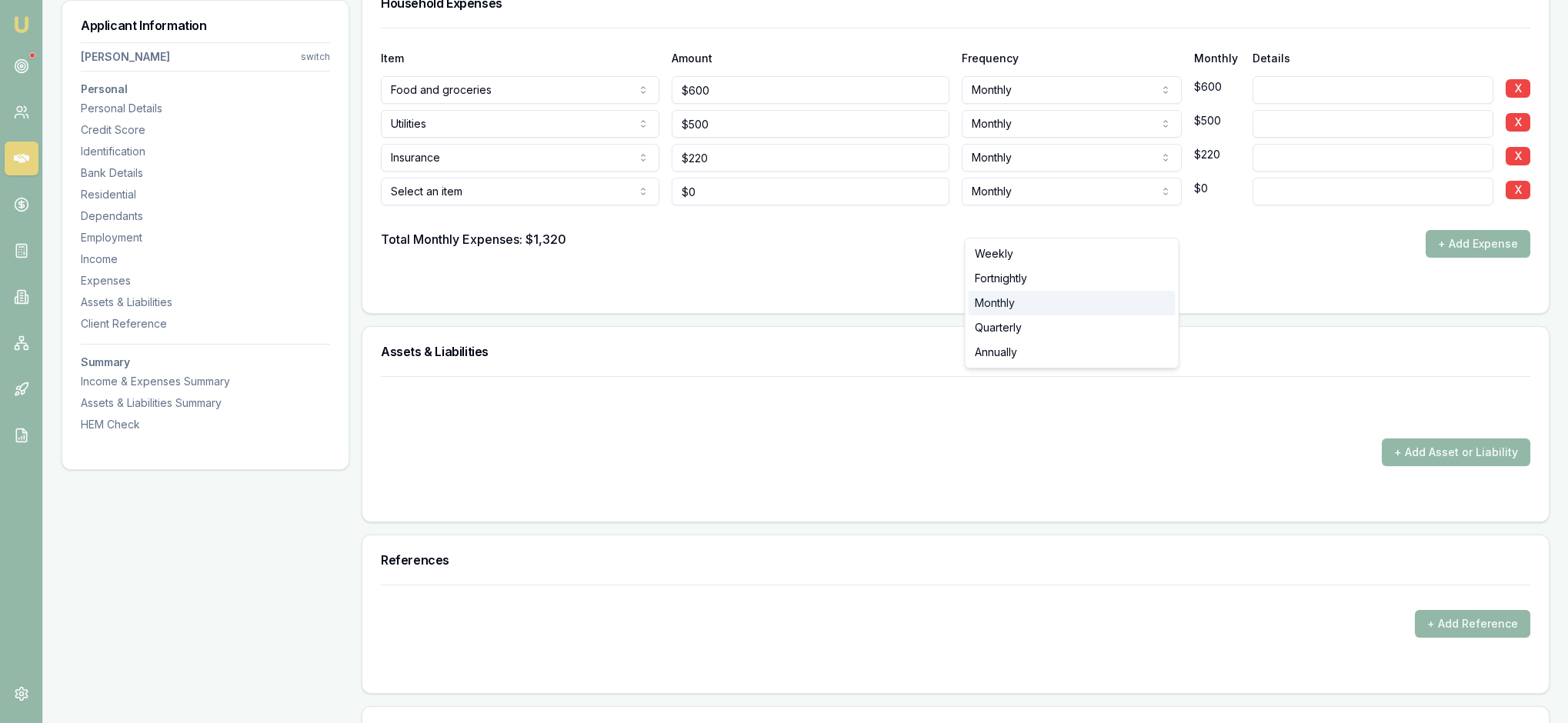
select select "MONTHLY"
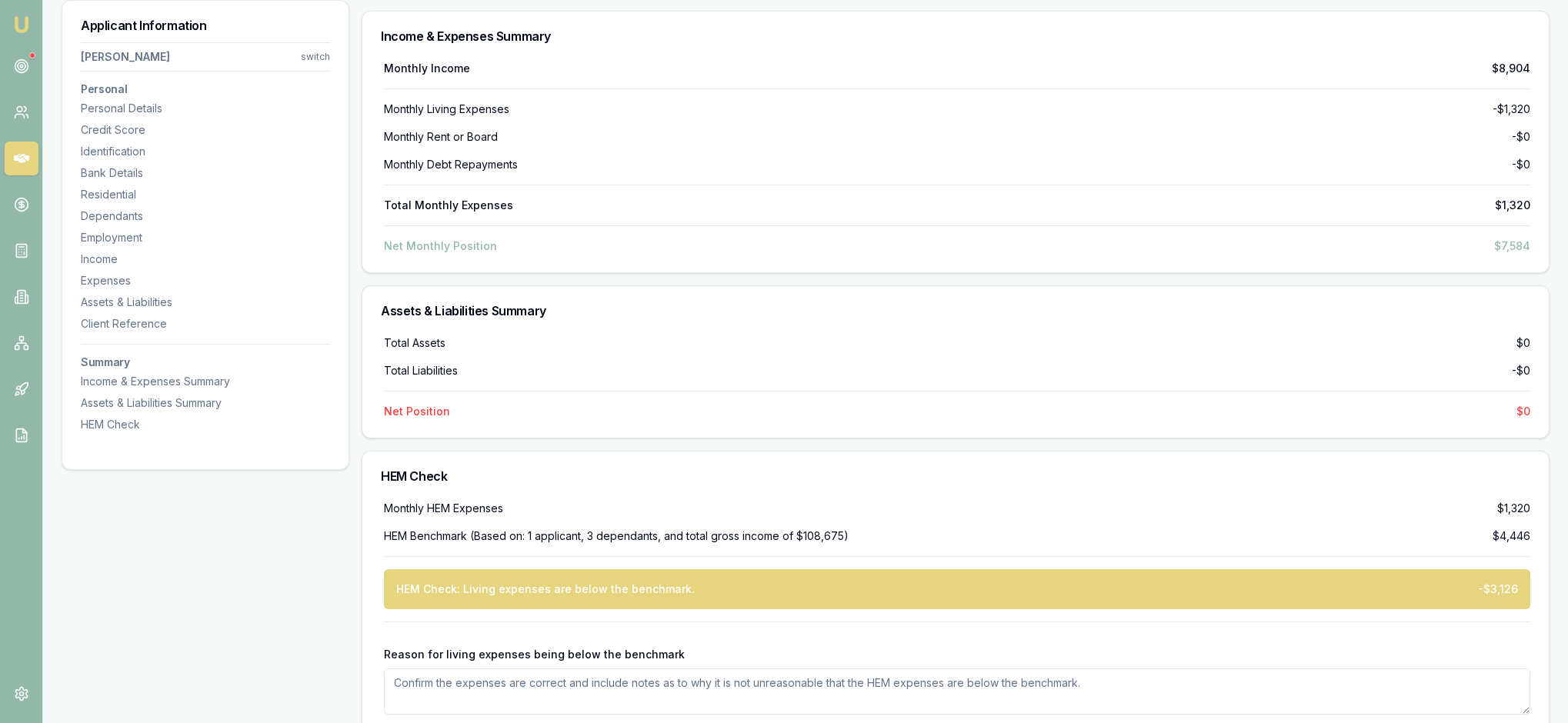
scroll to position [3918, 0]
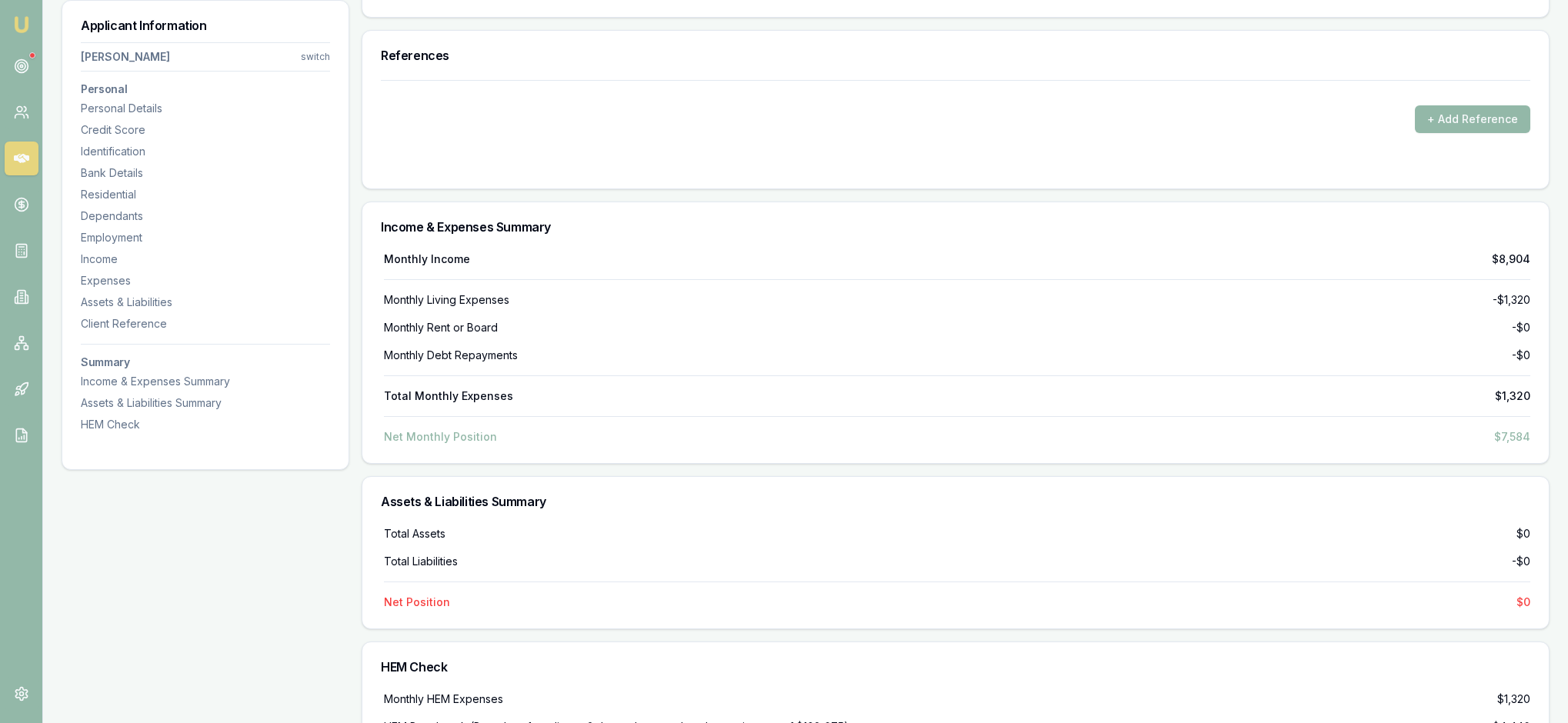
type input "$0"
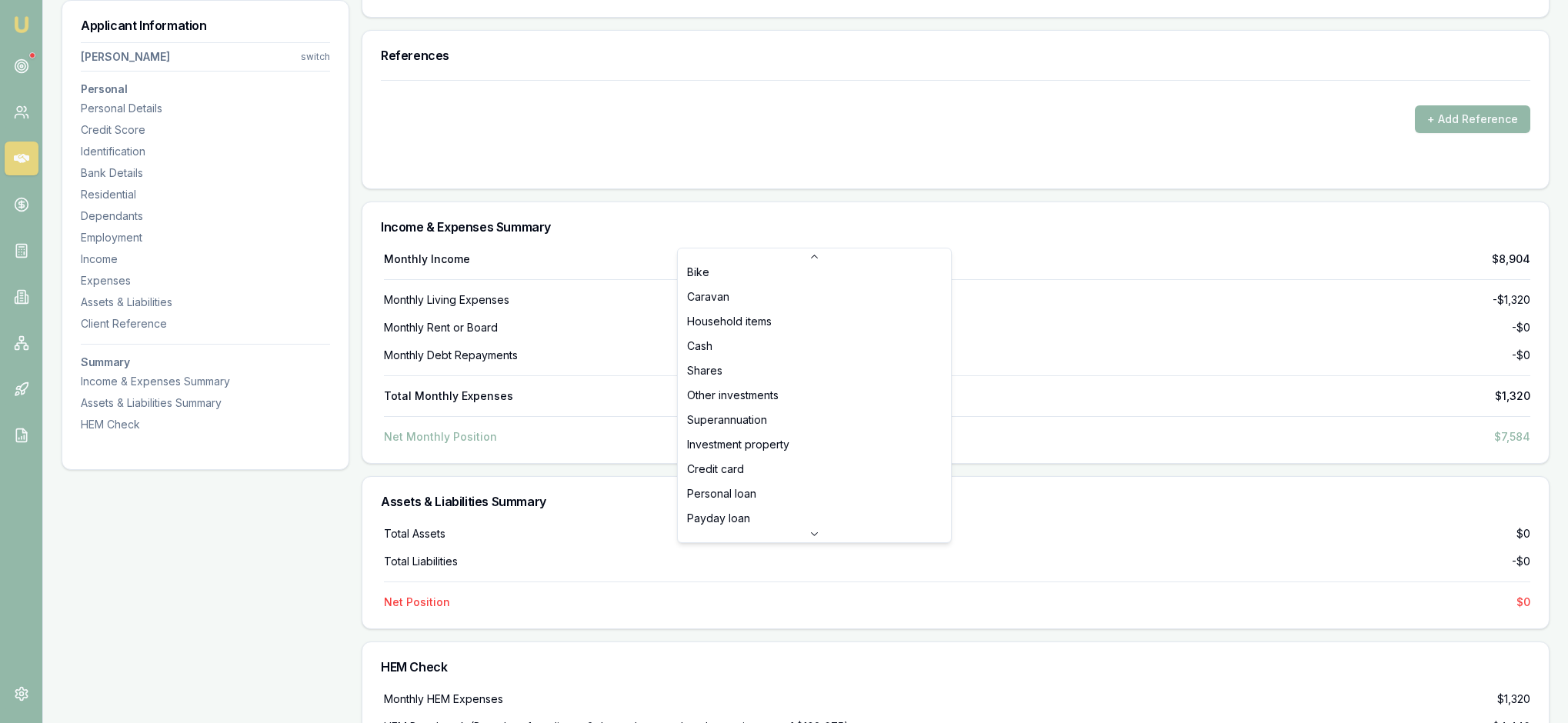
scroll to position [106, 0]
select select "INVESTMENT_PROPERTY"
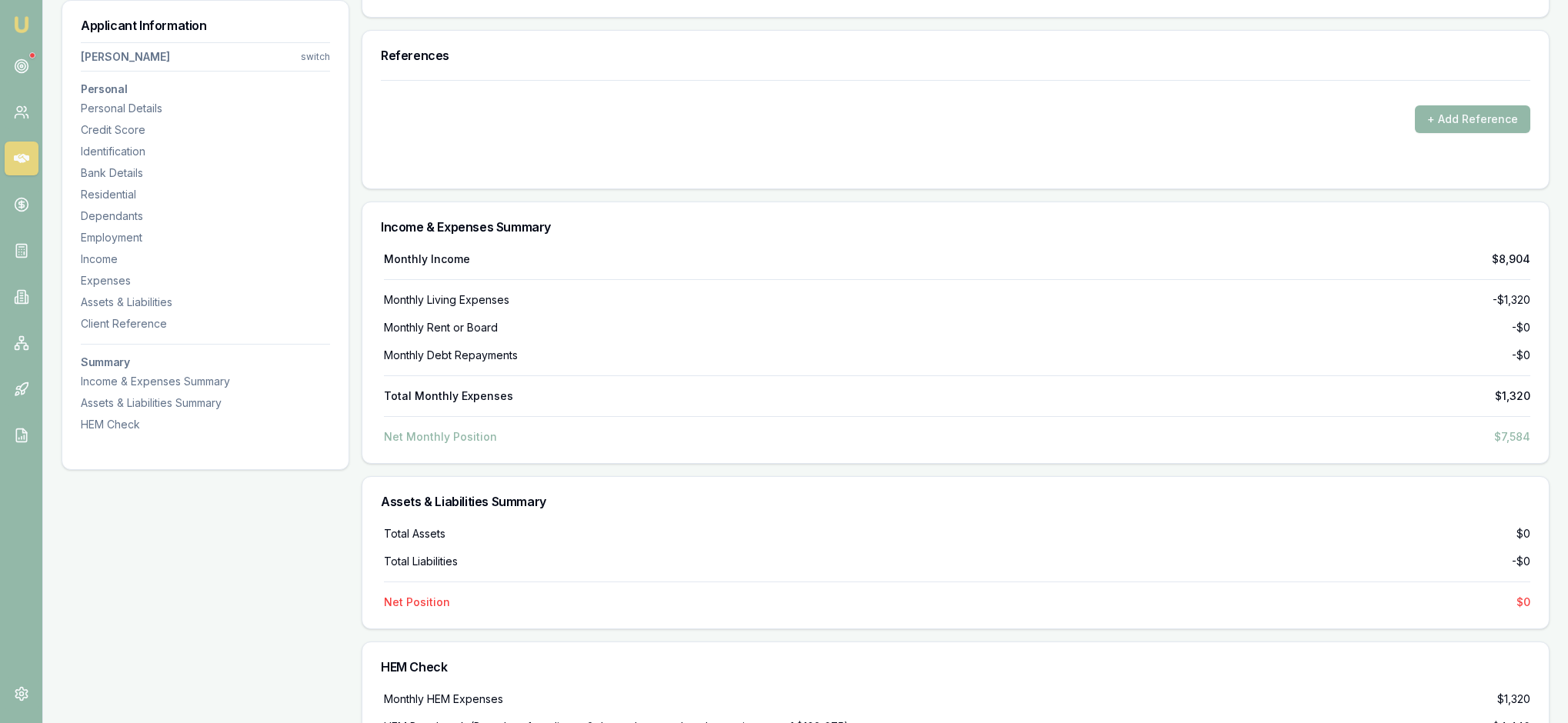
drag, startPoint x: 1013, startPoint y: 232, endPoint x: 973, endPoint y: 231, distance: 40.0
type input "$520,000"
drag, startPoint x: 1296, startPoint y: 229, endPoint x: 1247, endPoint y: 226, distance: 49.1
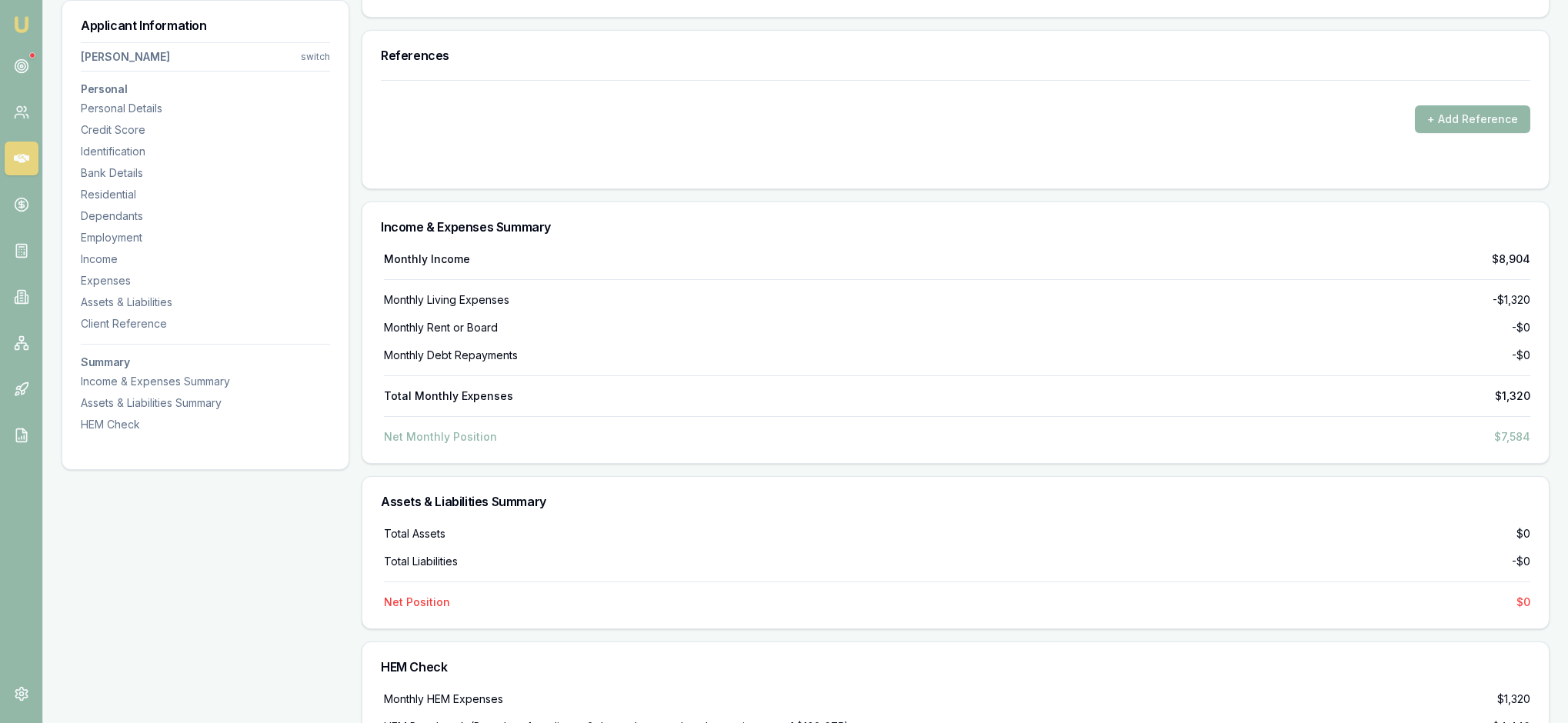
type input "50"
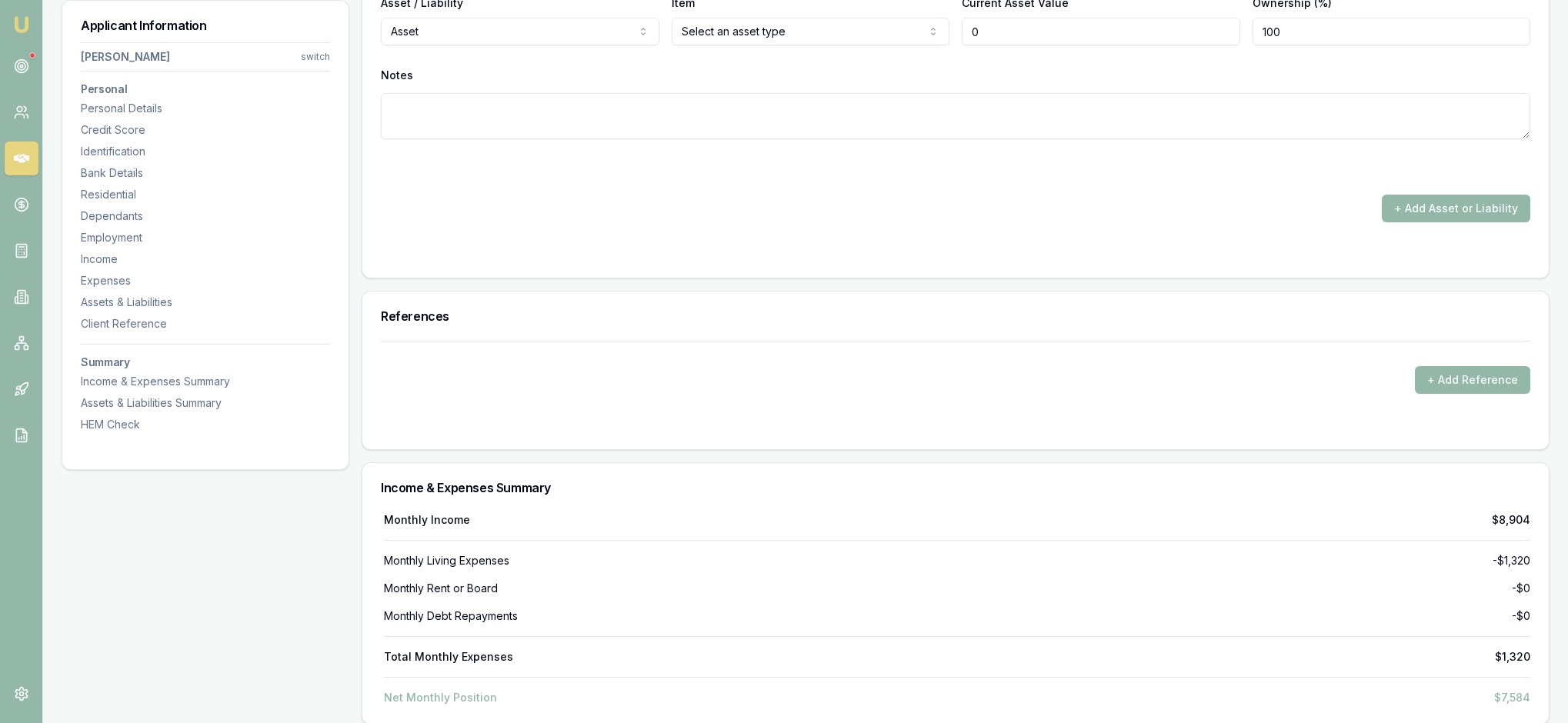
type input "$0"
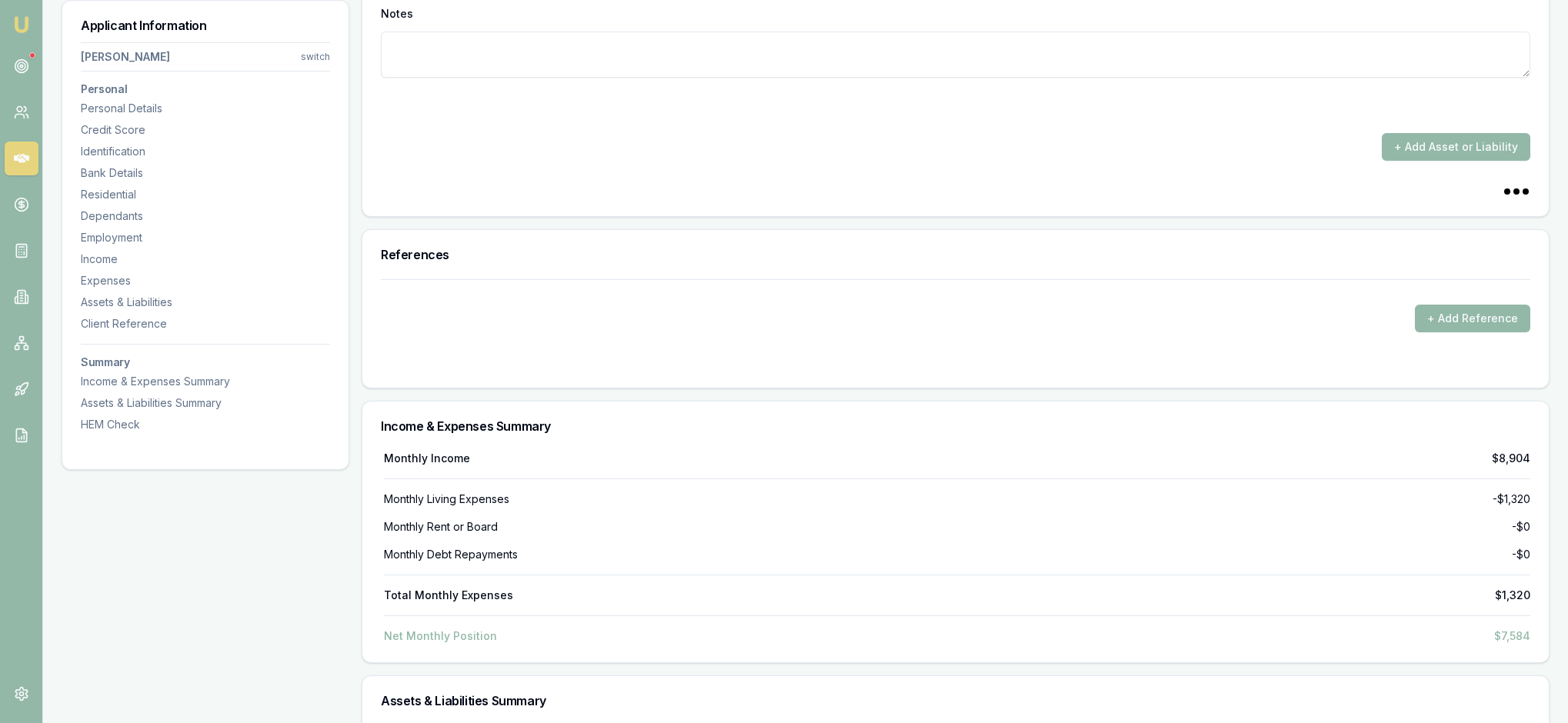
scroll to position [4169, 0]
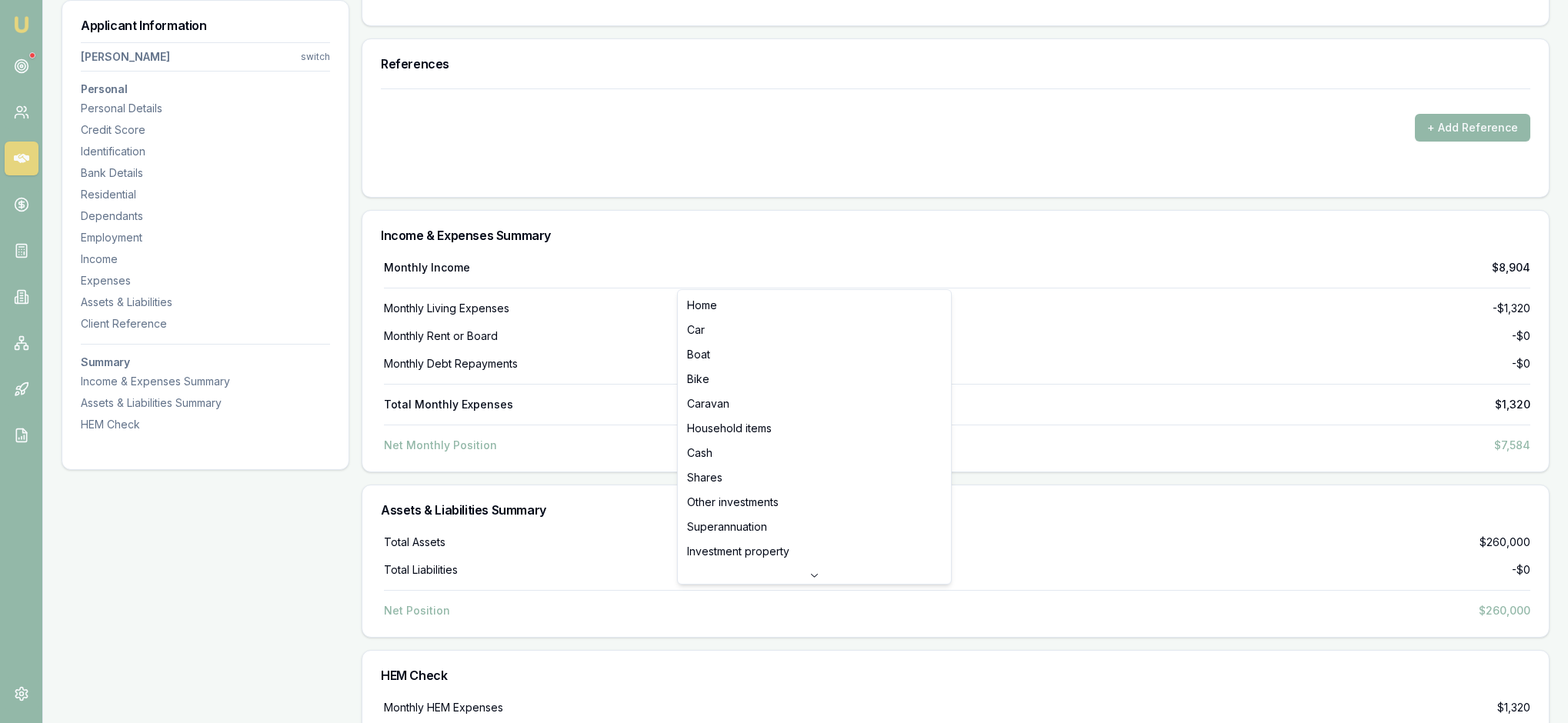
drag, startPoint x: 1000, startPoint y: 267, endPoint x: 969, endPoint y: 267, distance: 31.0
type input "$980,000"
drag, startPoint x: 1294, startPoint y: 272, endPoint x: 1238, endPoint y: 269, distance: 56.1
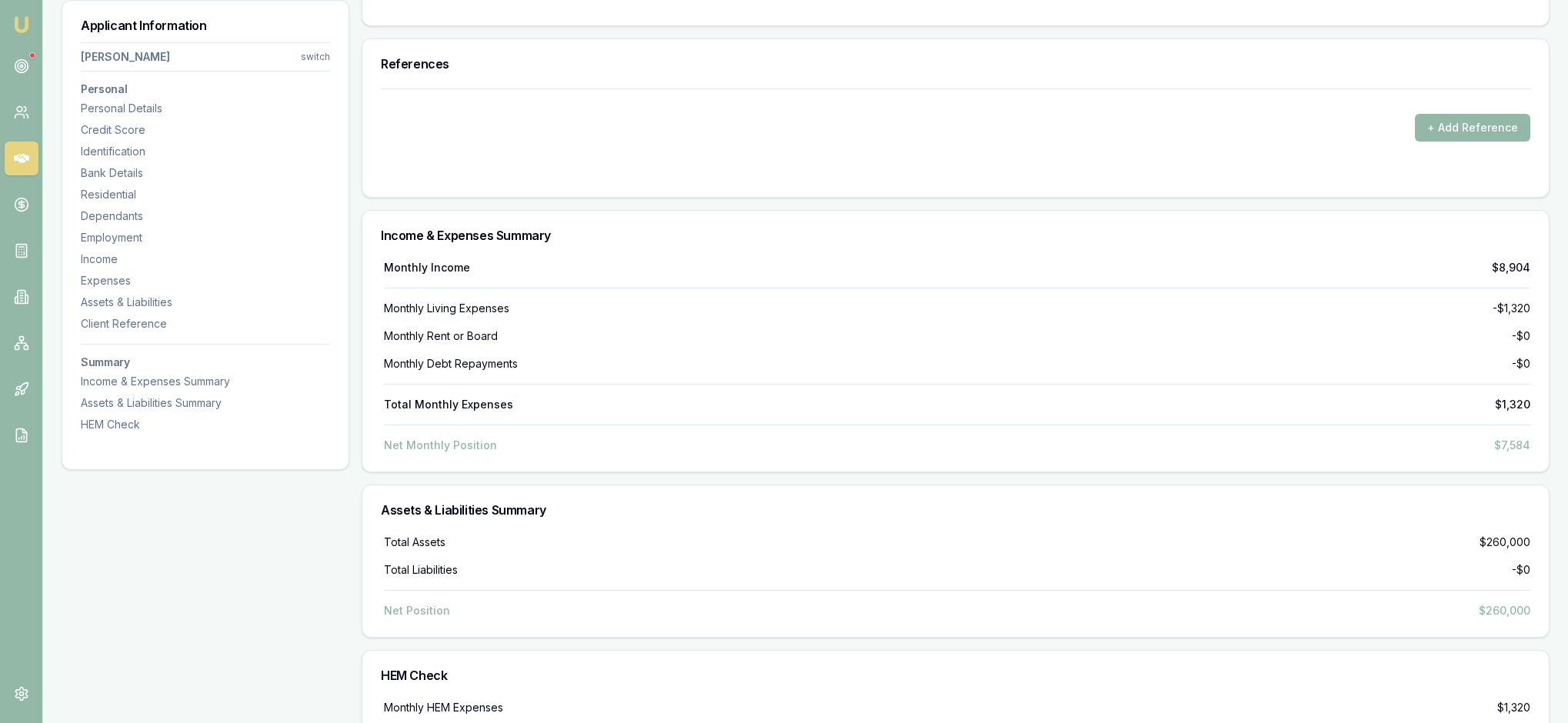
type input "50"
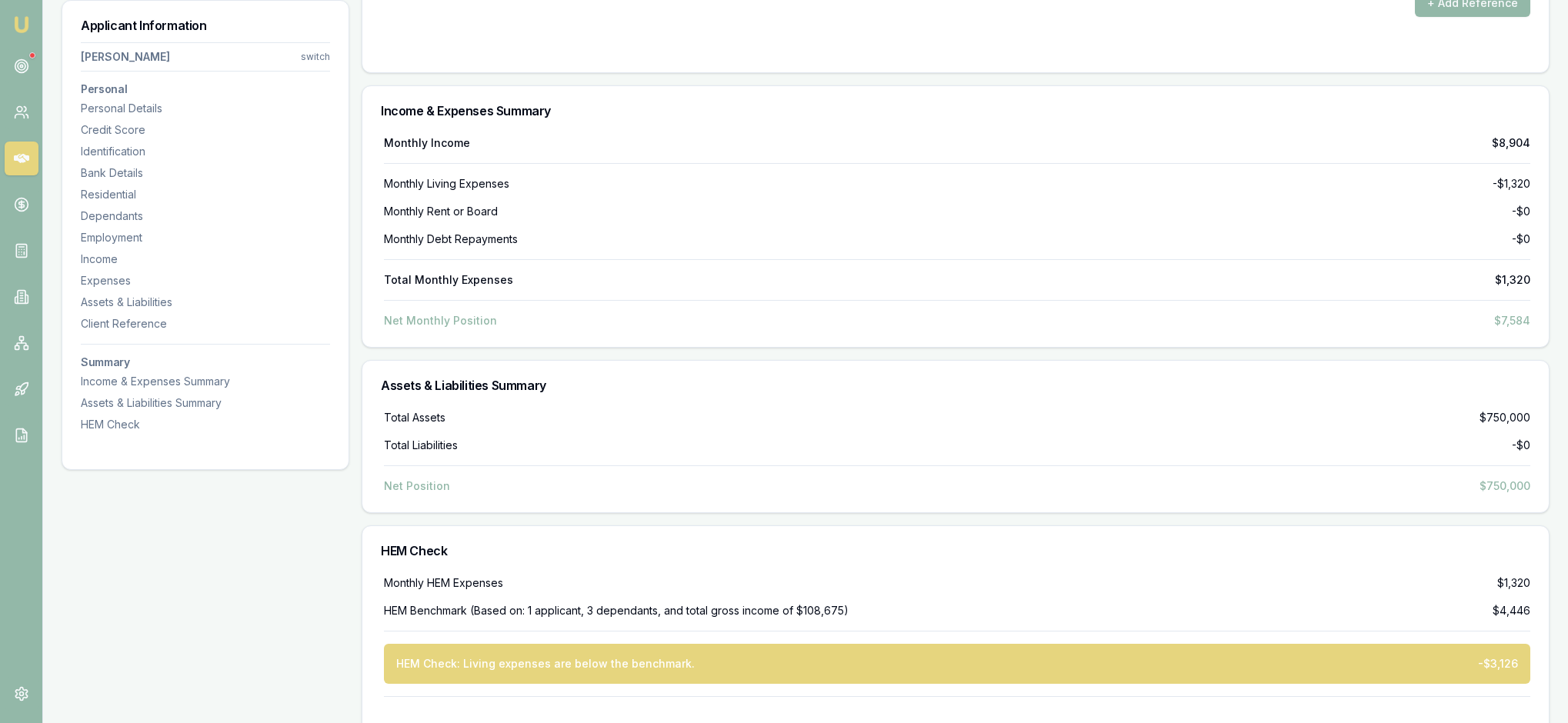
scroll to position [4308, 0]
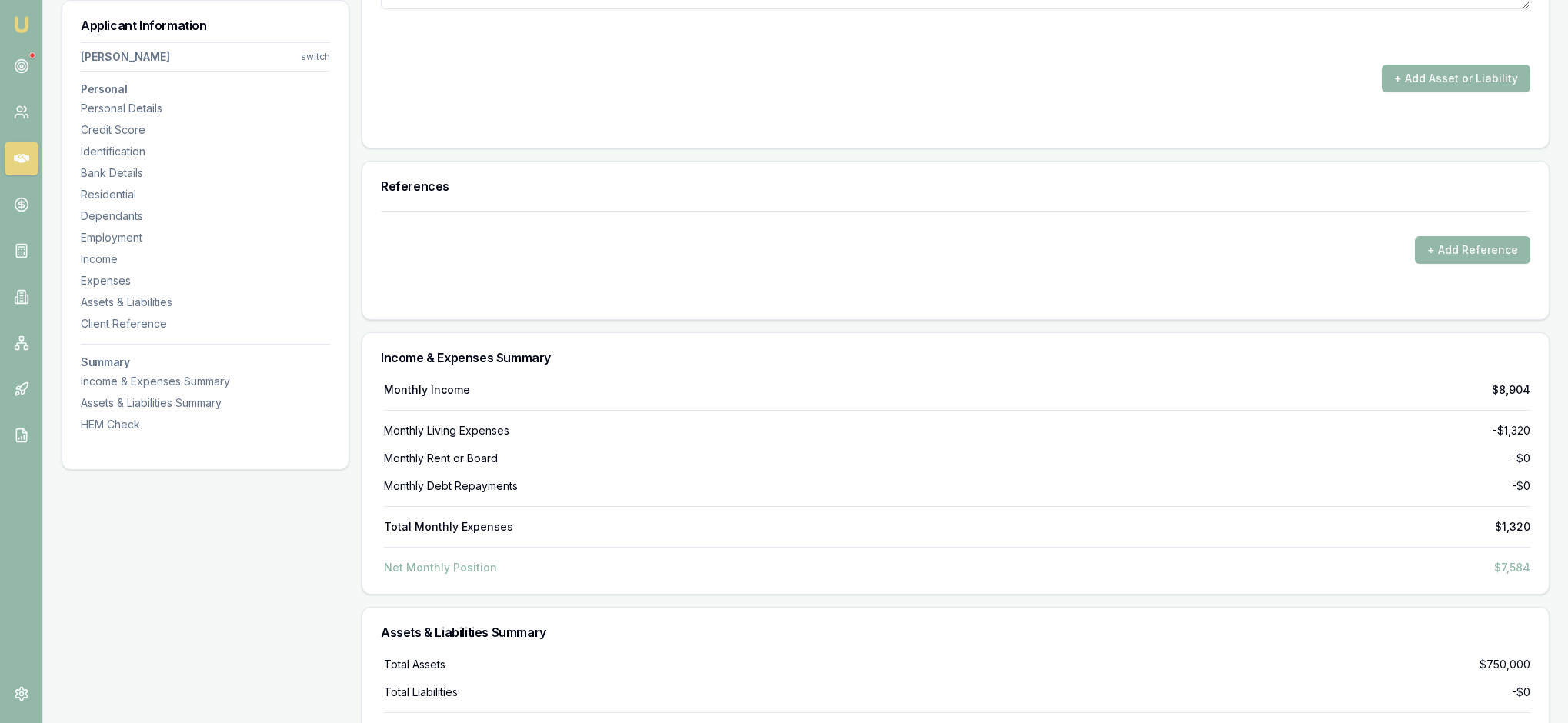
type input "$0"
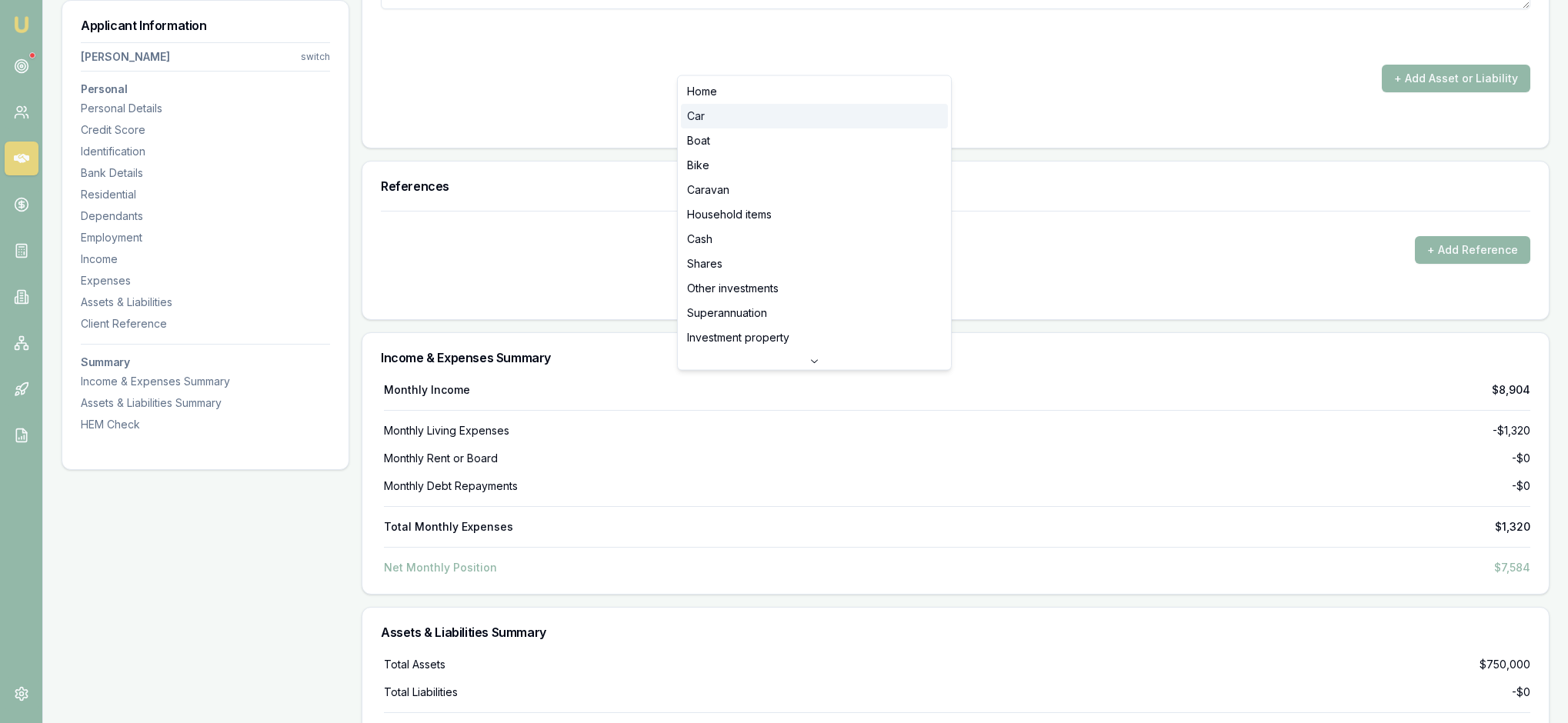
select select "CAR"
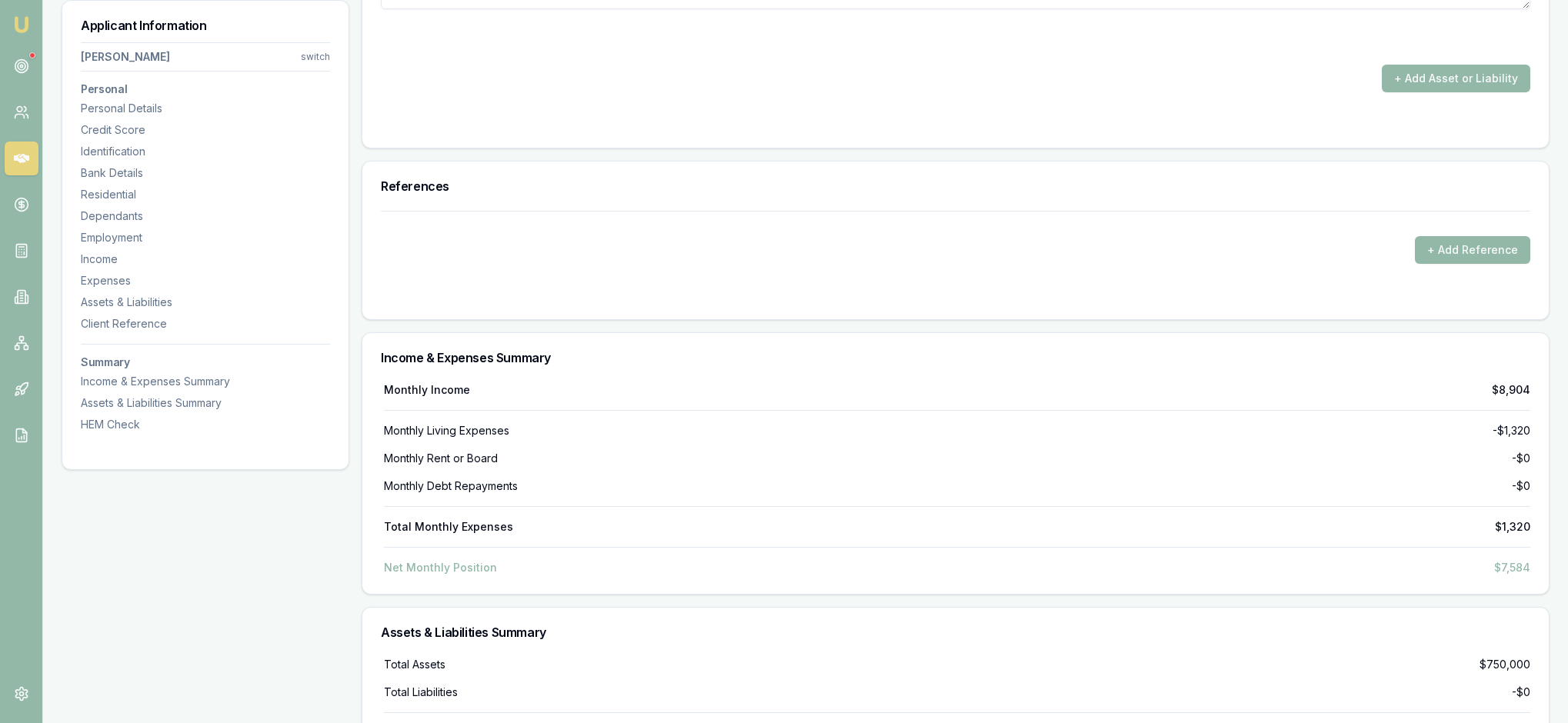
drag, startPoint x: 1006, startPoint y: 430, endPoint x: 974, endPoint y: 430, distance: 32.0
type input "$35,000"
drag, startPoint x: 1300, startPoint y: 435, endPoint x: 1238, endPoint y: 432, distance: 62.1
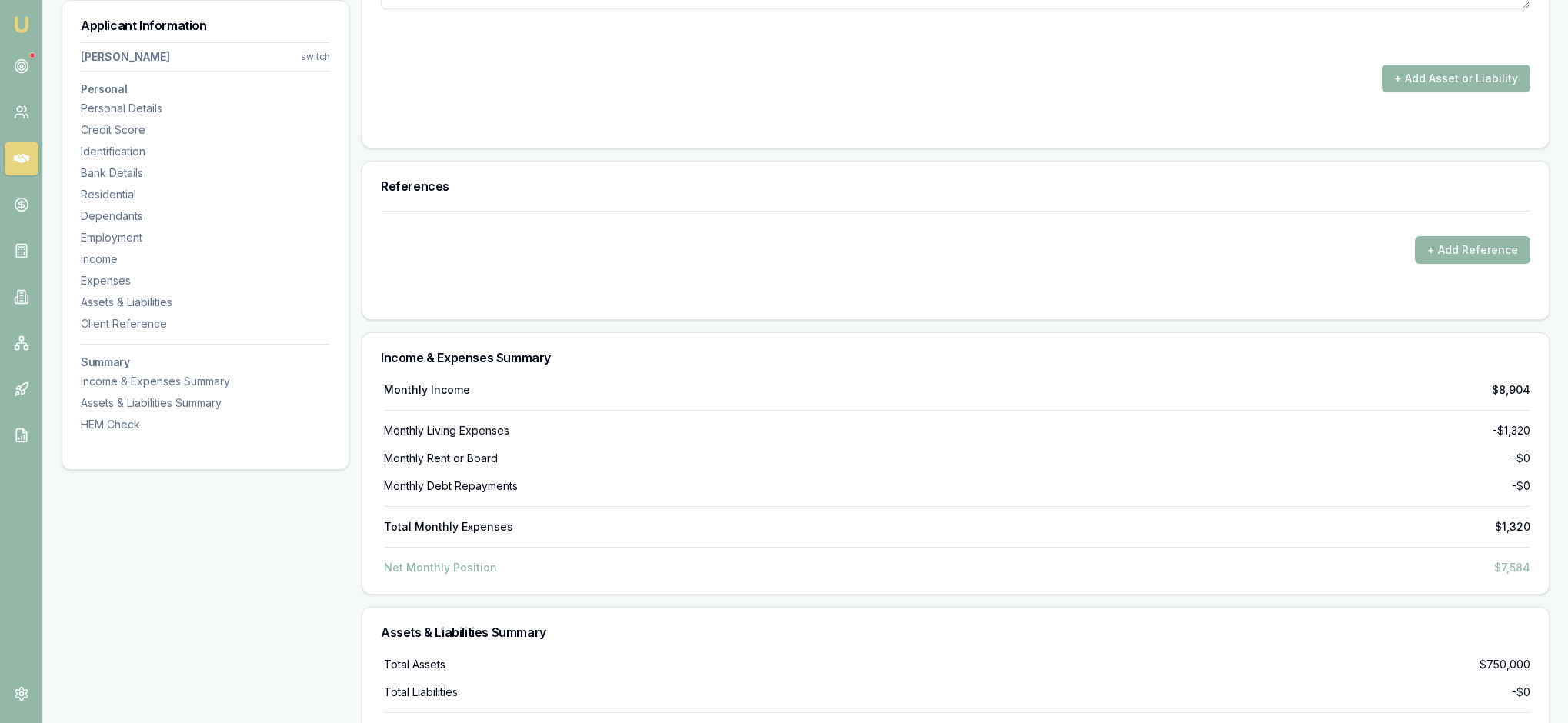
type input "50"
type textarea "Mazda CX5"
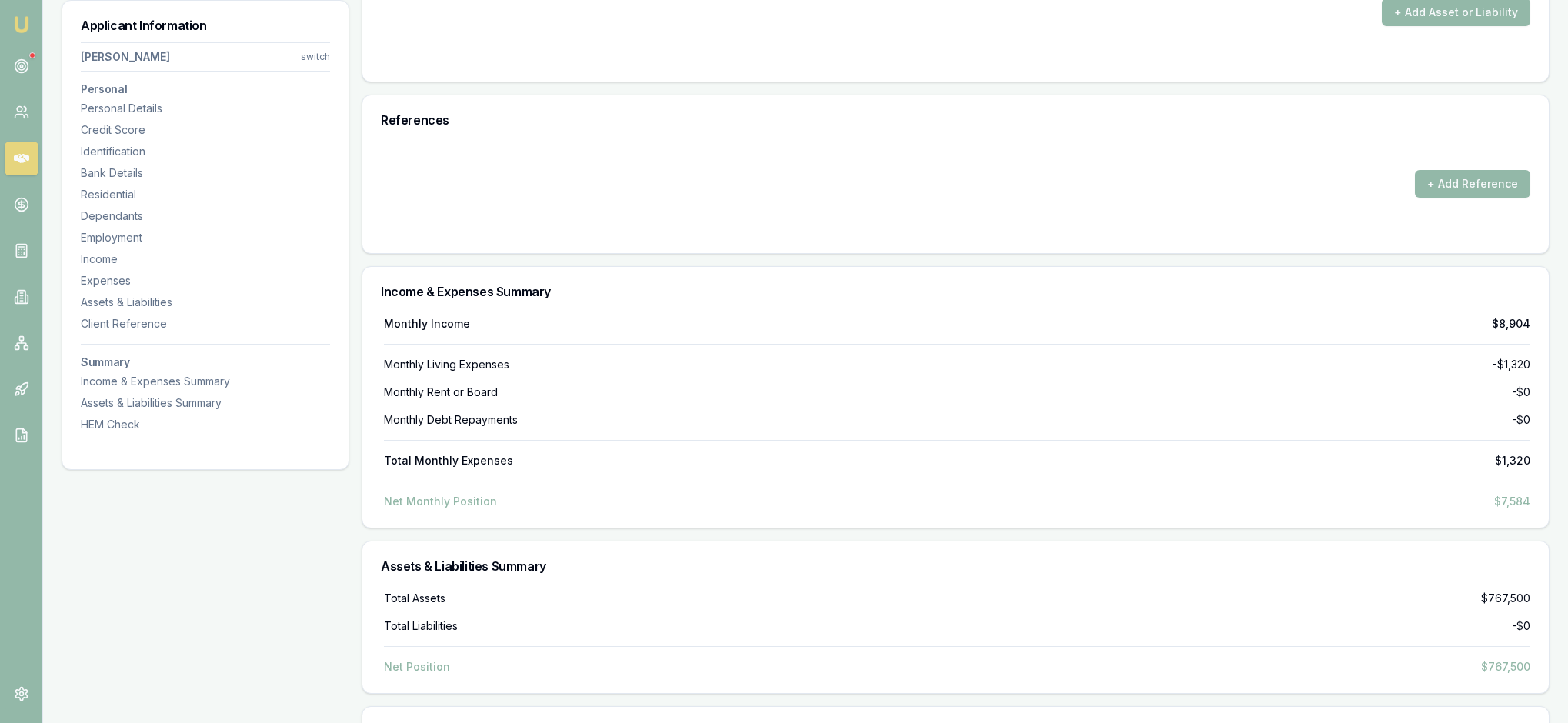
scroll to position [4376, 0]
click at [1411, 24] on button "+ Add Asset or Liability" at bounding box center [1455, 11] width 148 height 28
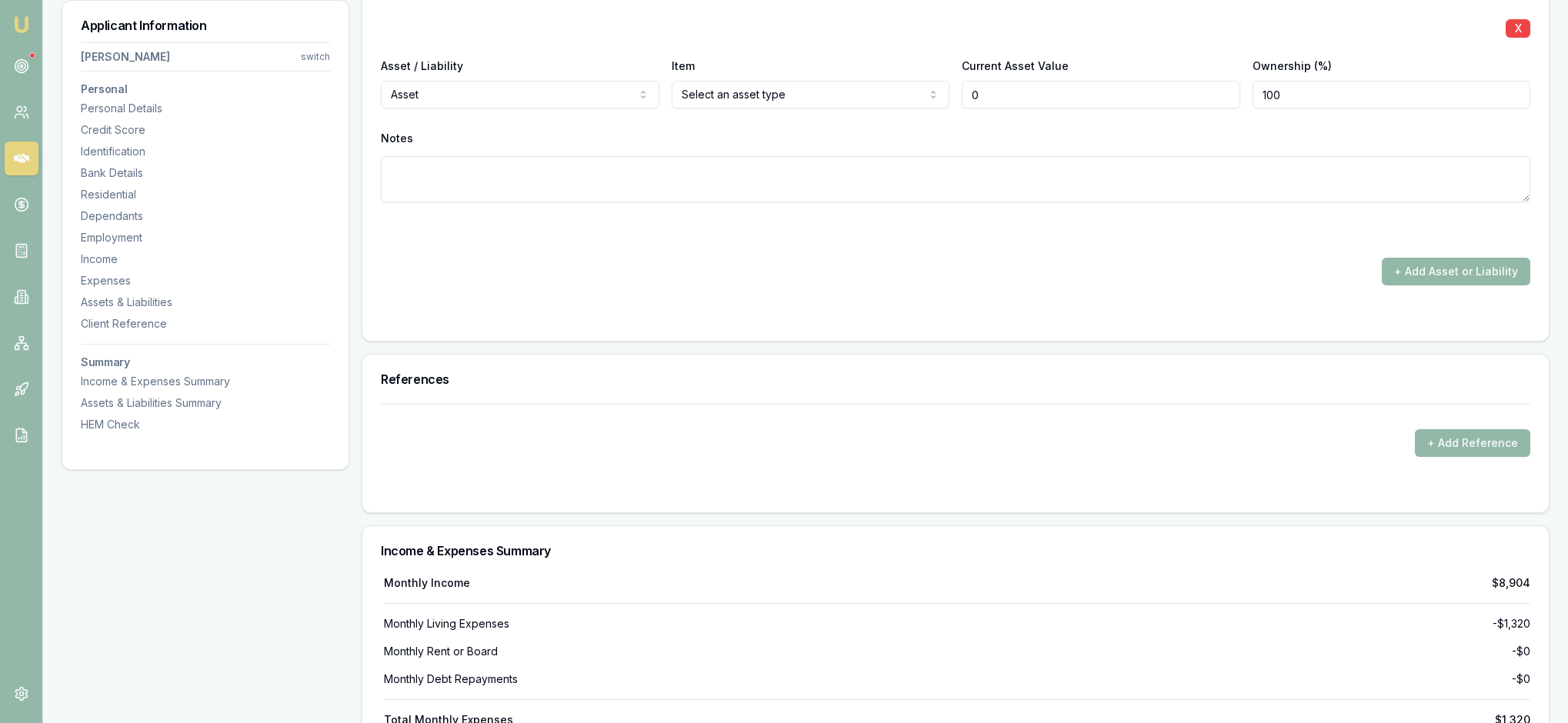
type input "$0"
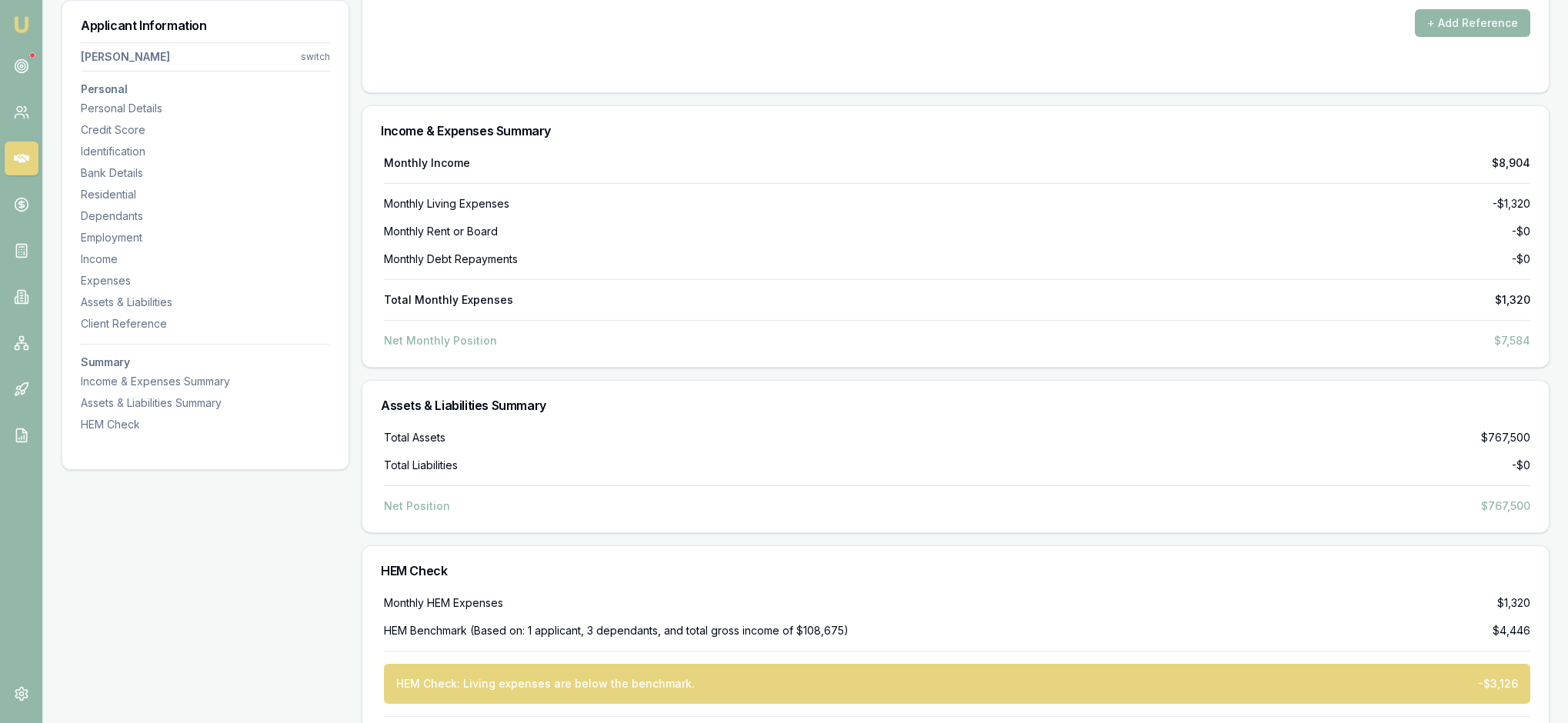
scroll to position [4809, 0]
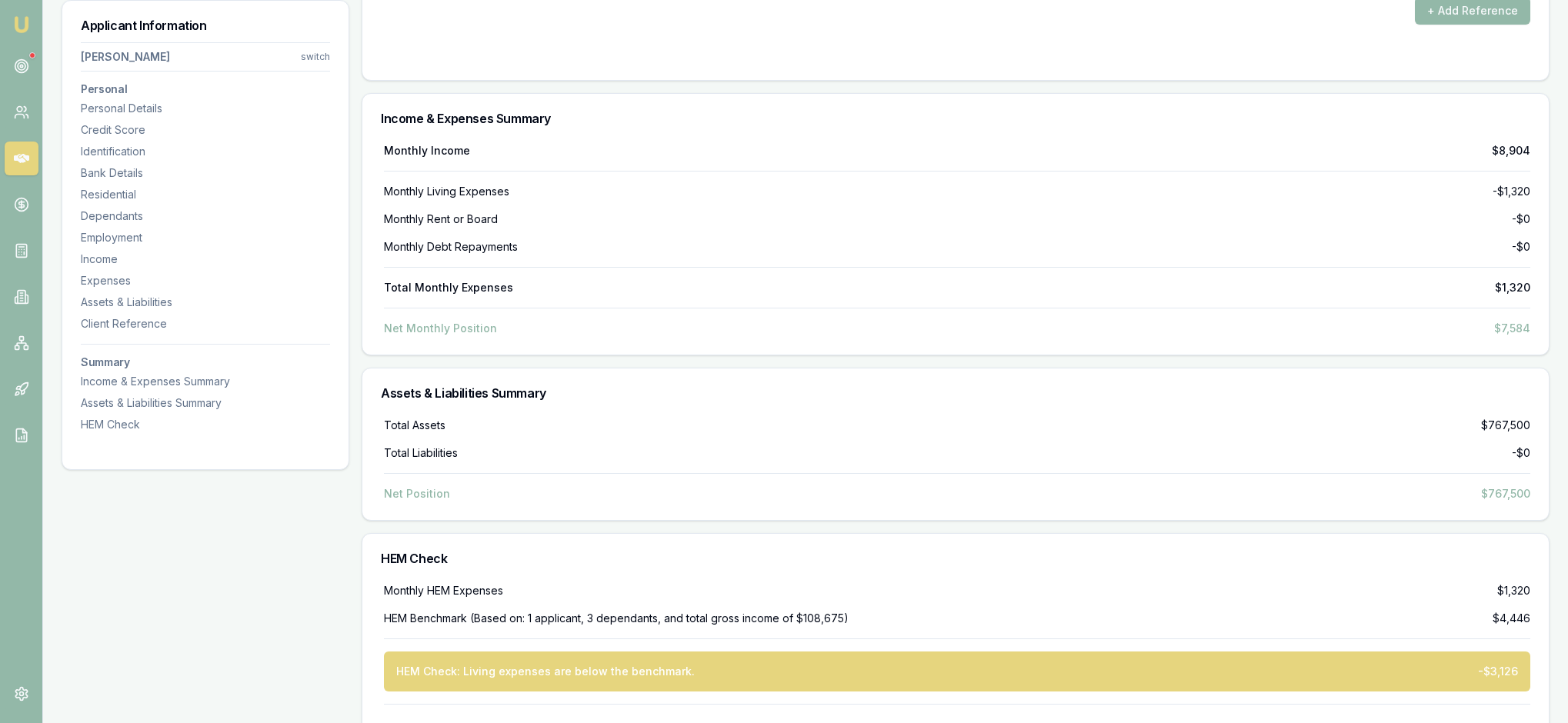
select select "HOUSEHOLD_ITEMS"
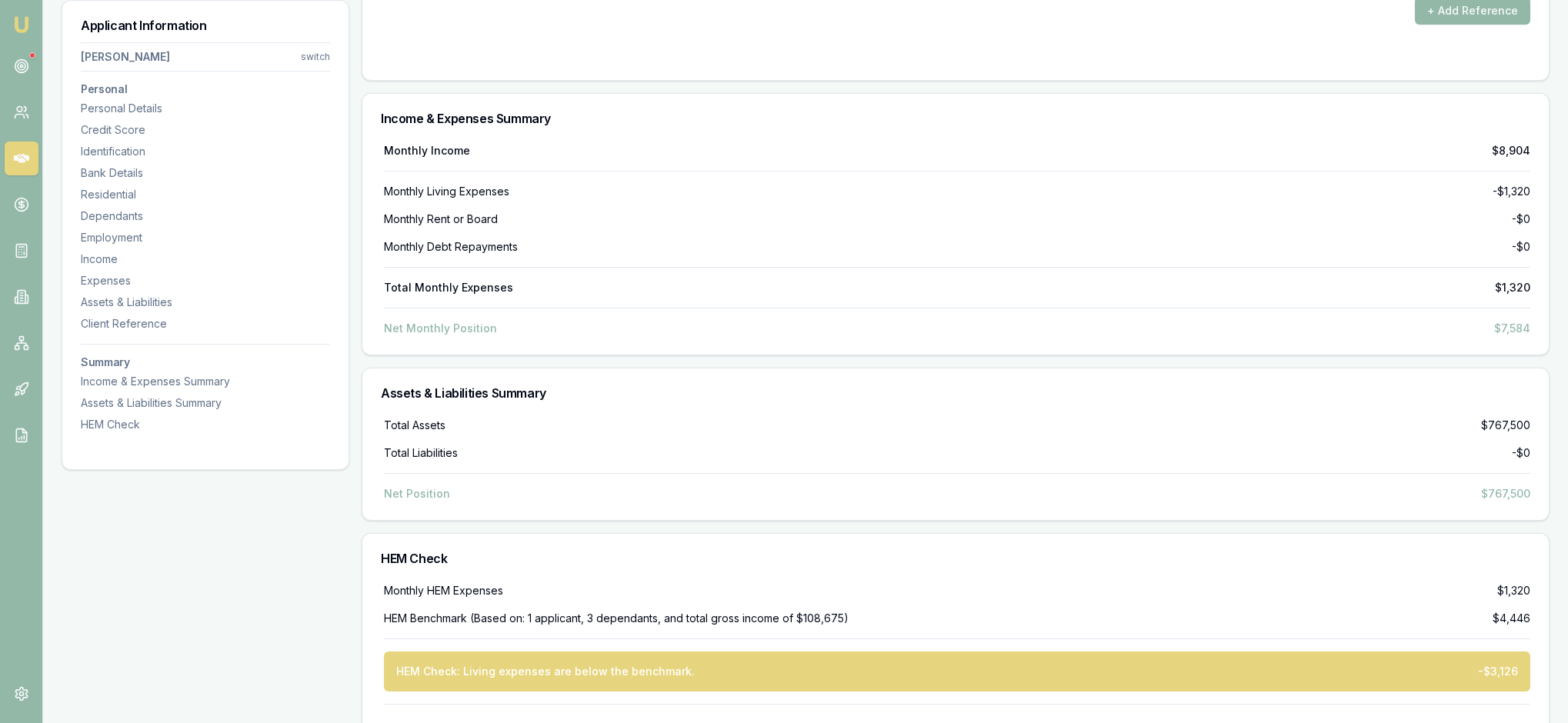
drag, startPoint x: 1002, startPoint y: 220, endPoint x: 951, endPoint y: 219, distance: 51.0
type input "$150,000"
drag, startPoint x: 1306, startPoint y: 226, endPoint x: 1237, endPoint y: 222, distance: 69.1
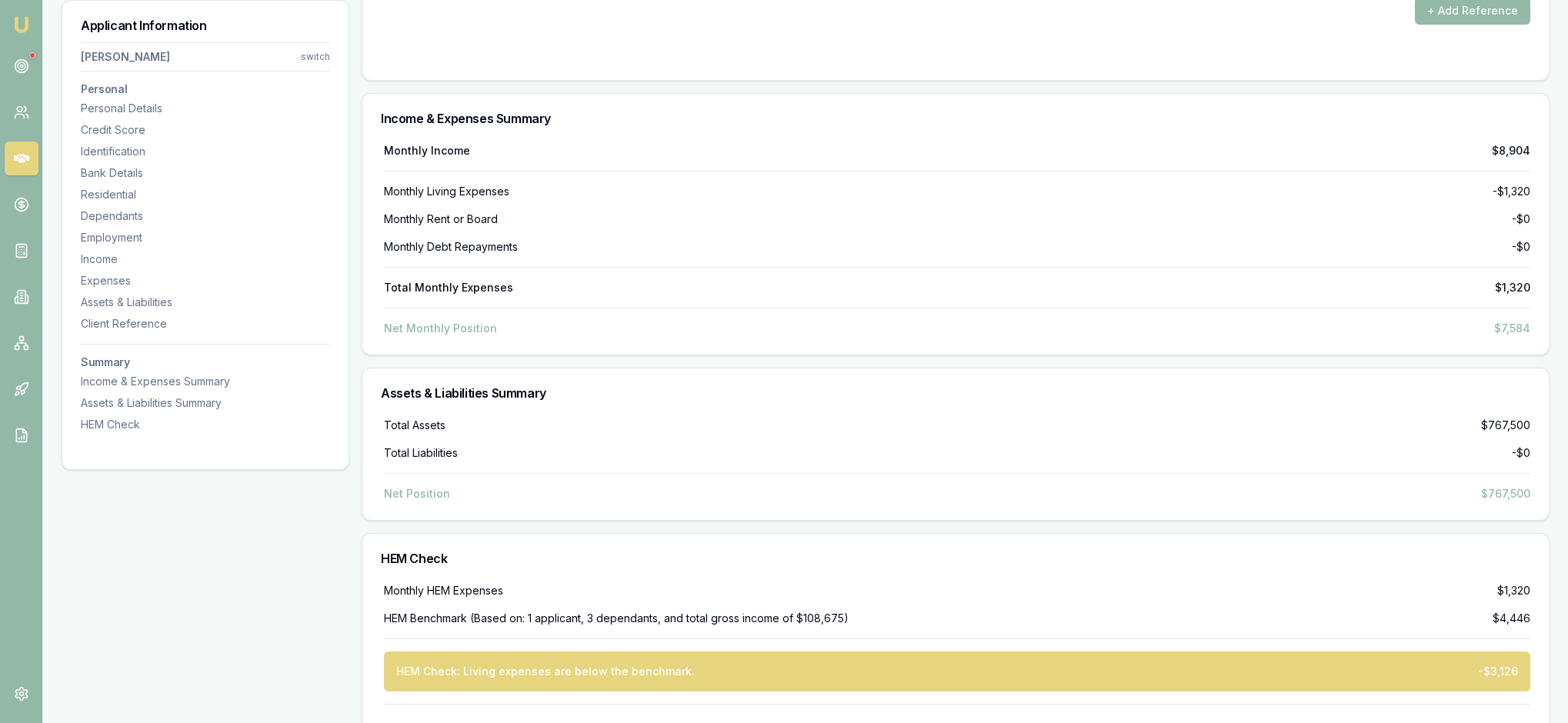
type input "50"
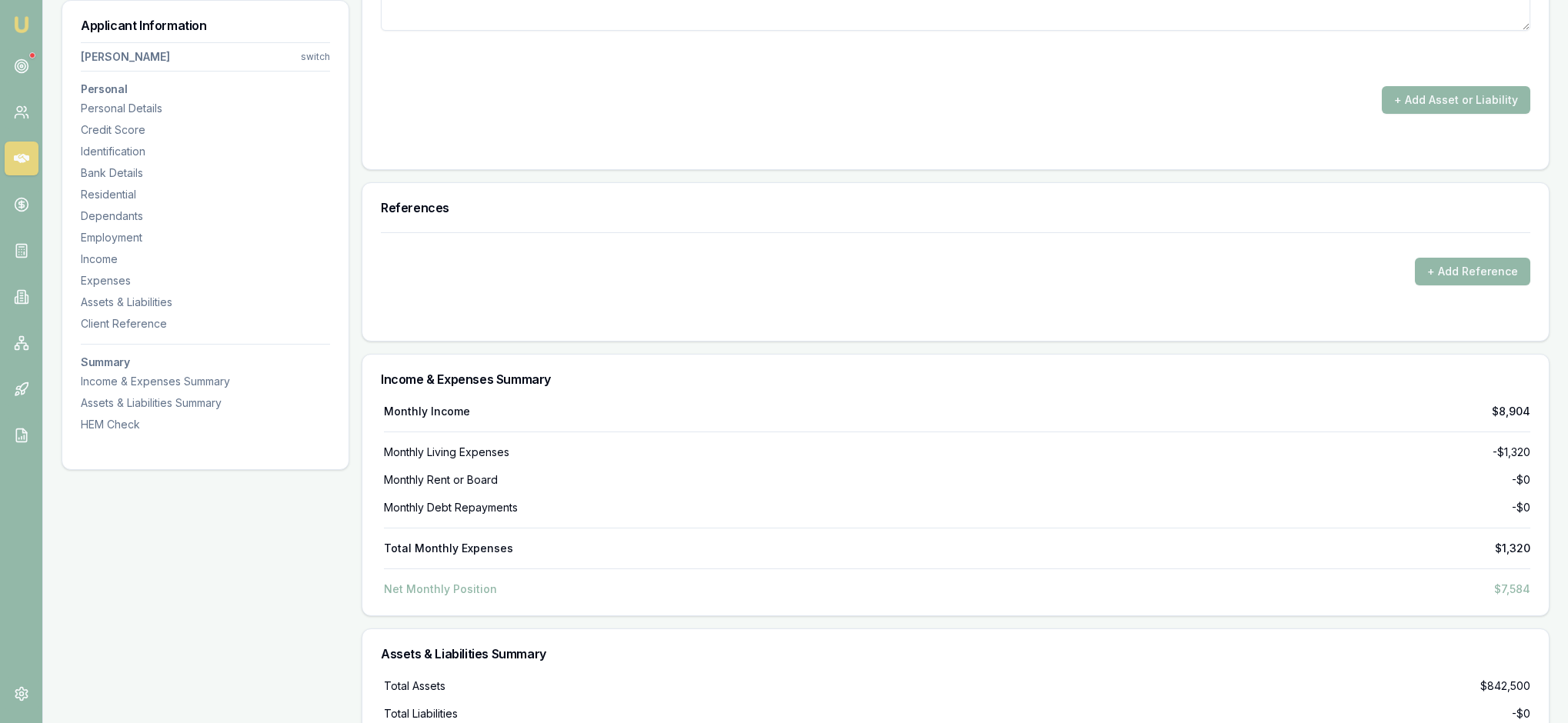
type input "$0"
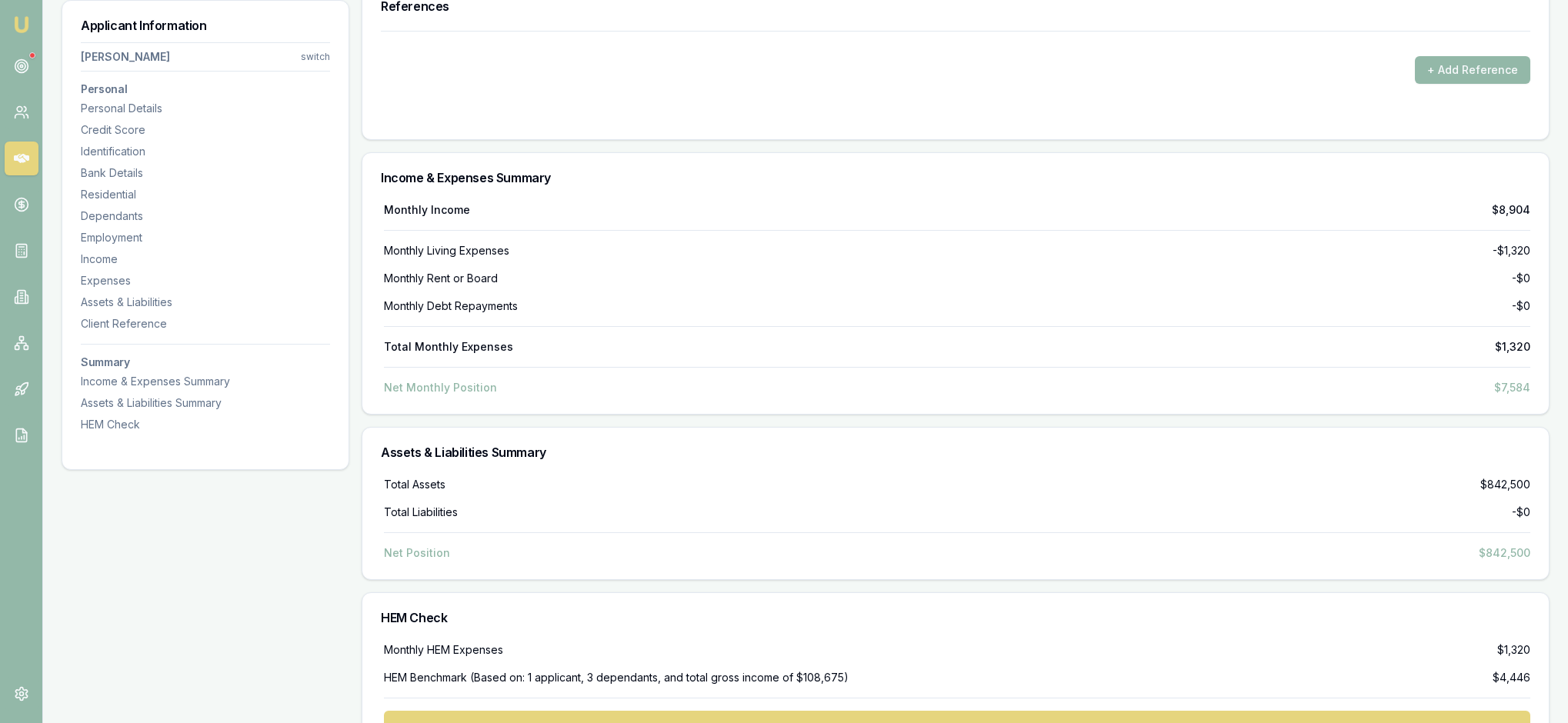
scroll to position [5013, 0]
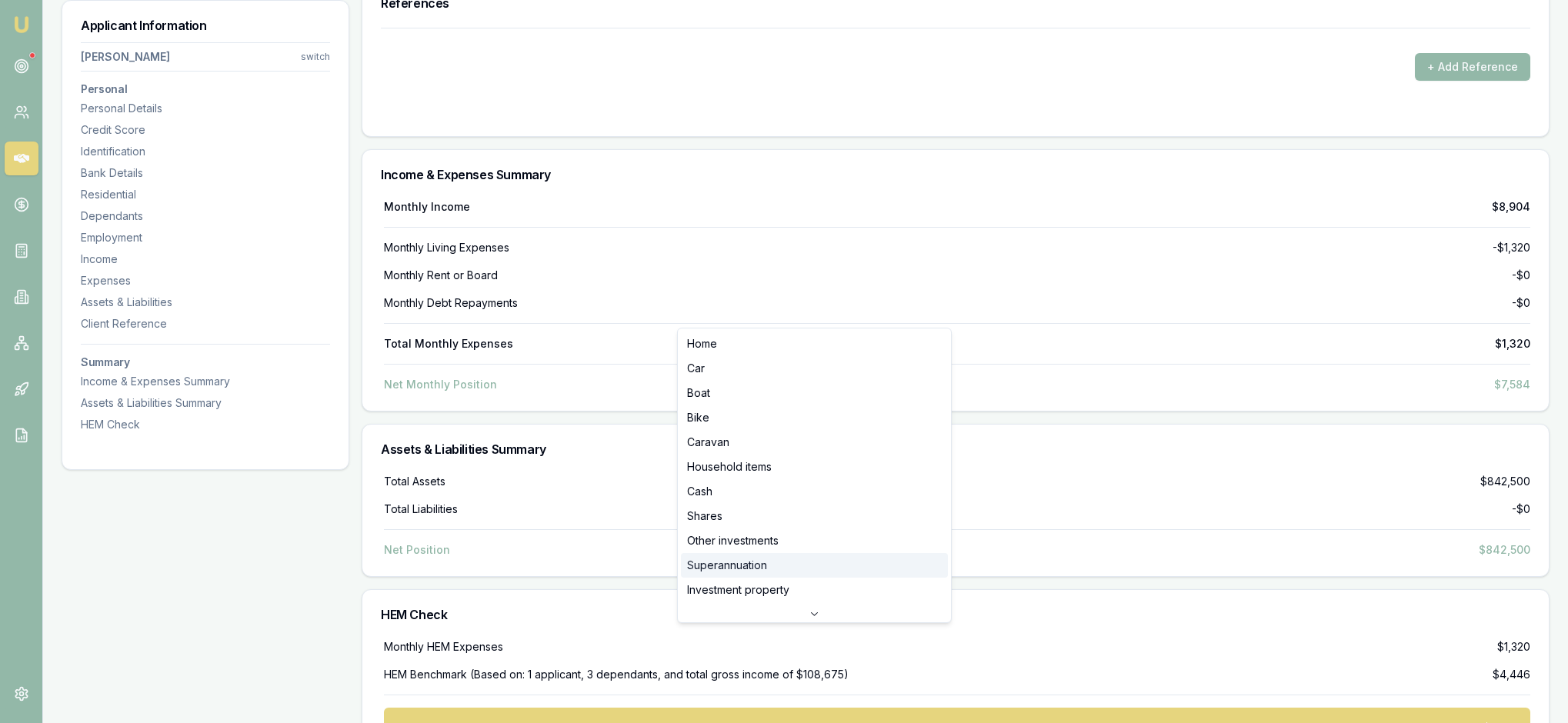
select select "SUPERANNUATION"
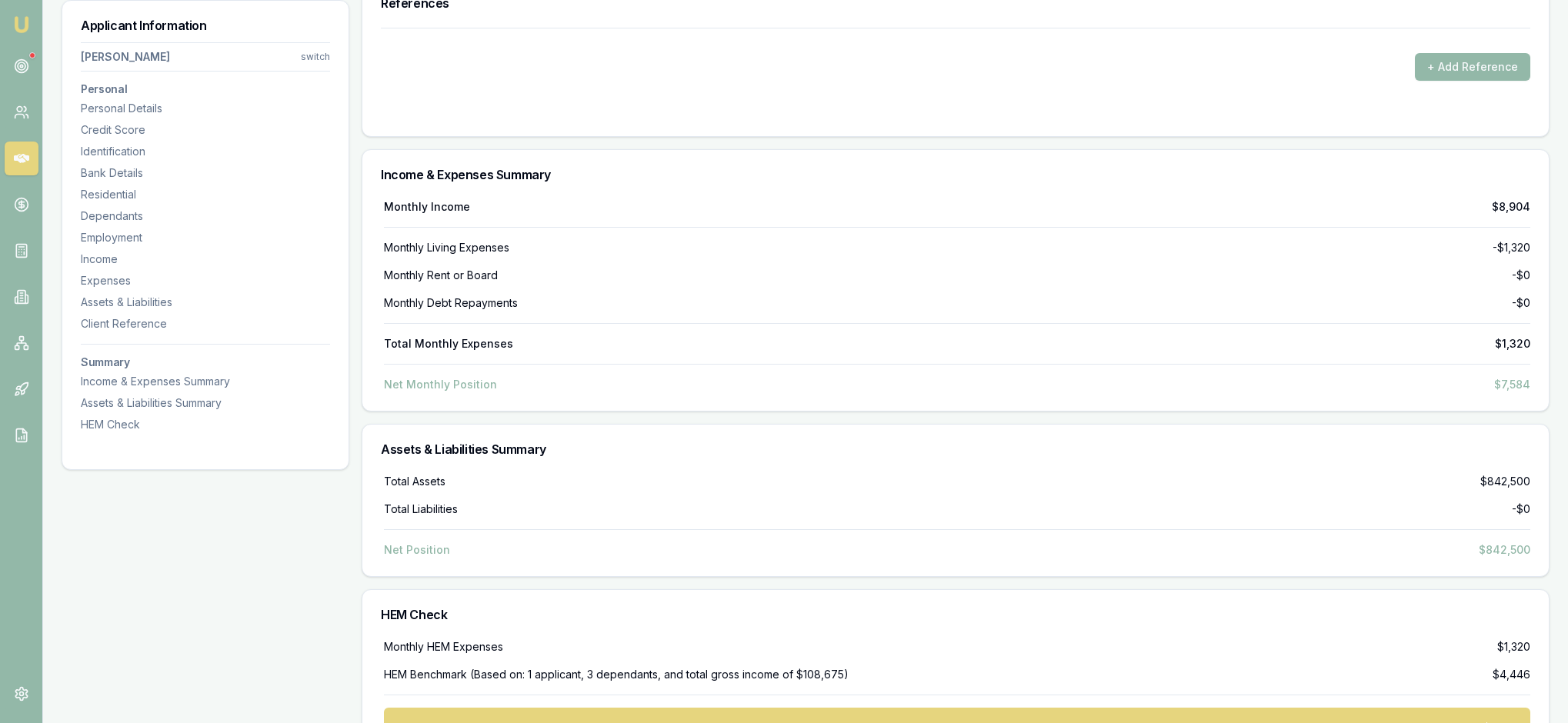
drag, startPoint x: 1008, startPoint y: 307, endPoint x: 961, endPoint y: 305, distance: 47.0
type input "$185,000"
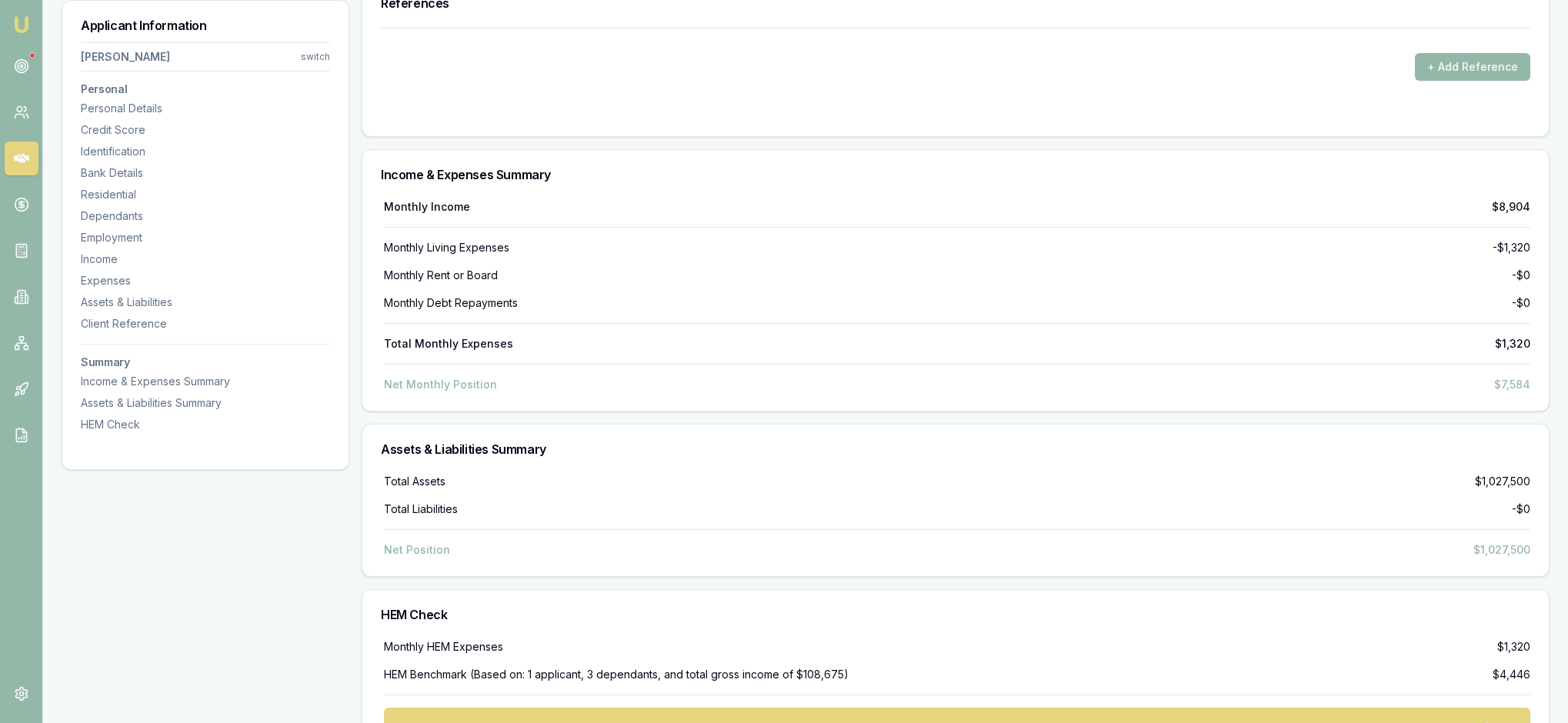
drag, startPoint x: 1294, startPoint y: 312, endPoint x: 1237, endPoint y: 312, distance: 57.0
type input "50"
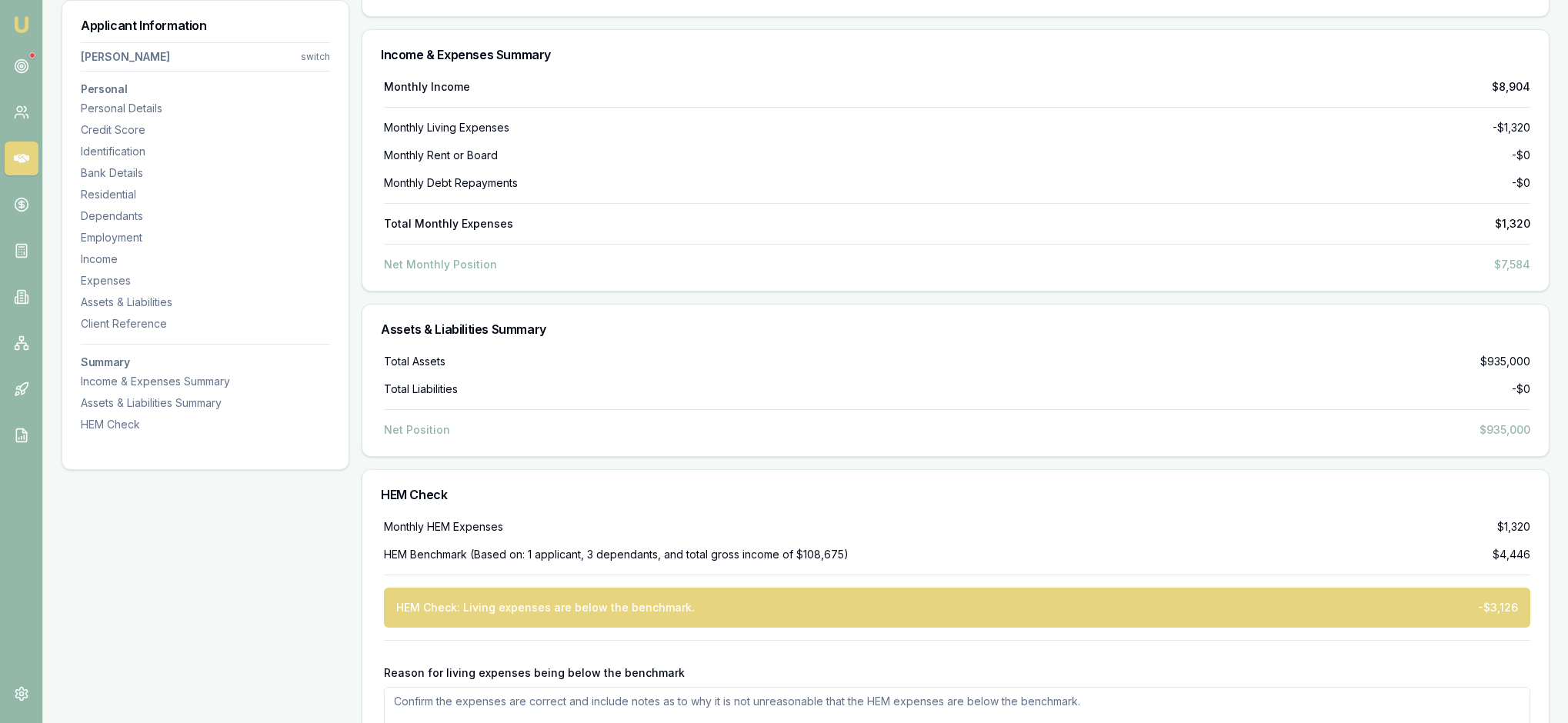
scroll to position [5135, 0]
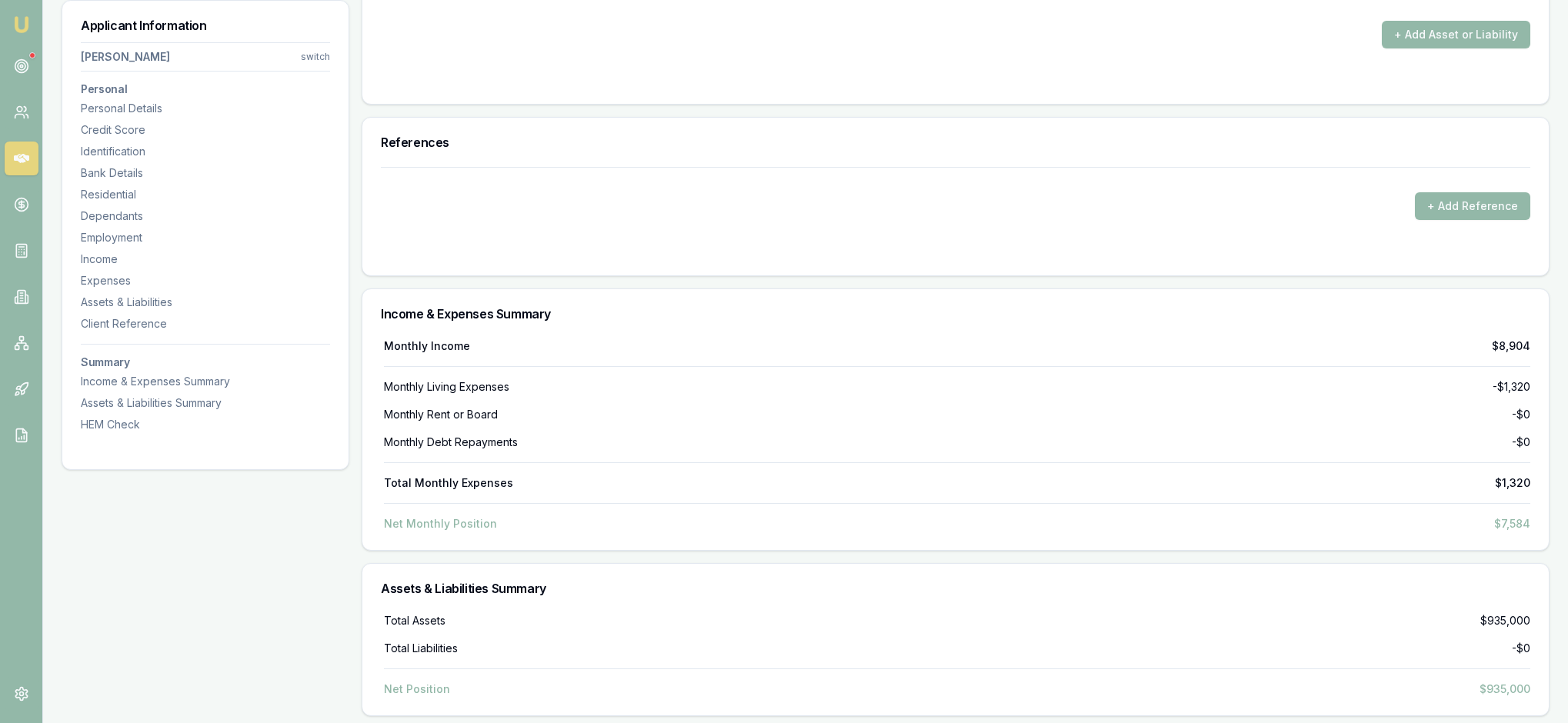
type input "$0"
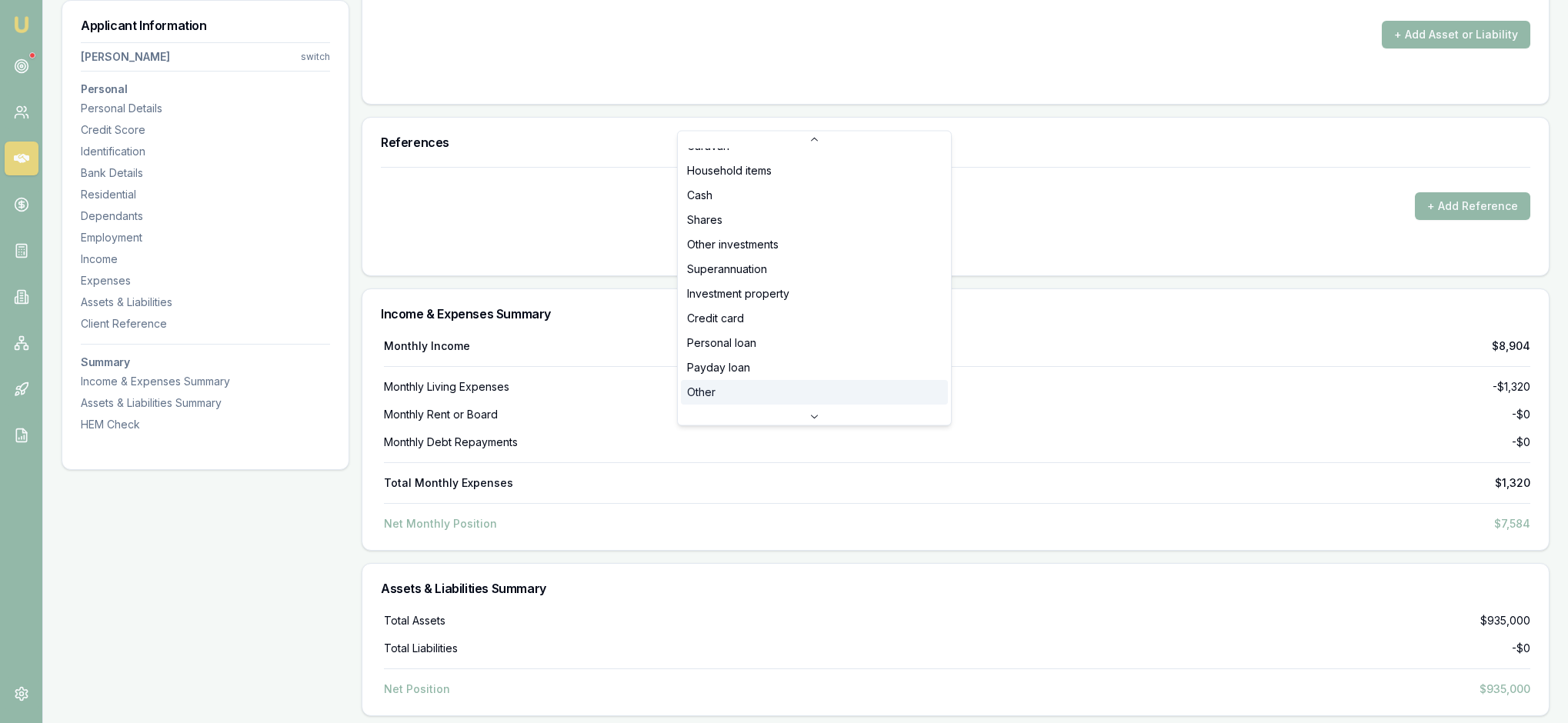
scroll to position [106, 0]
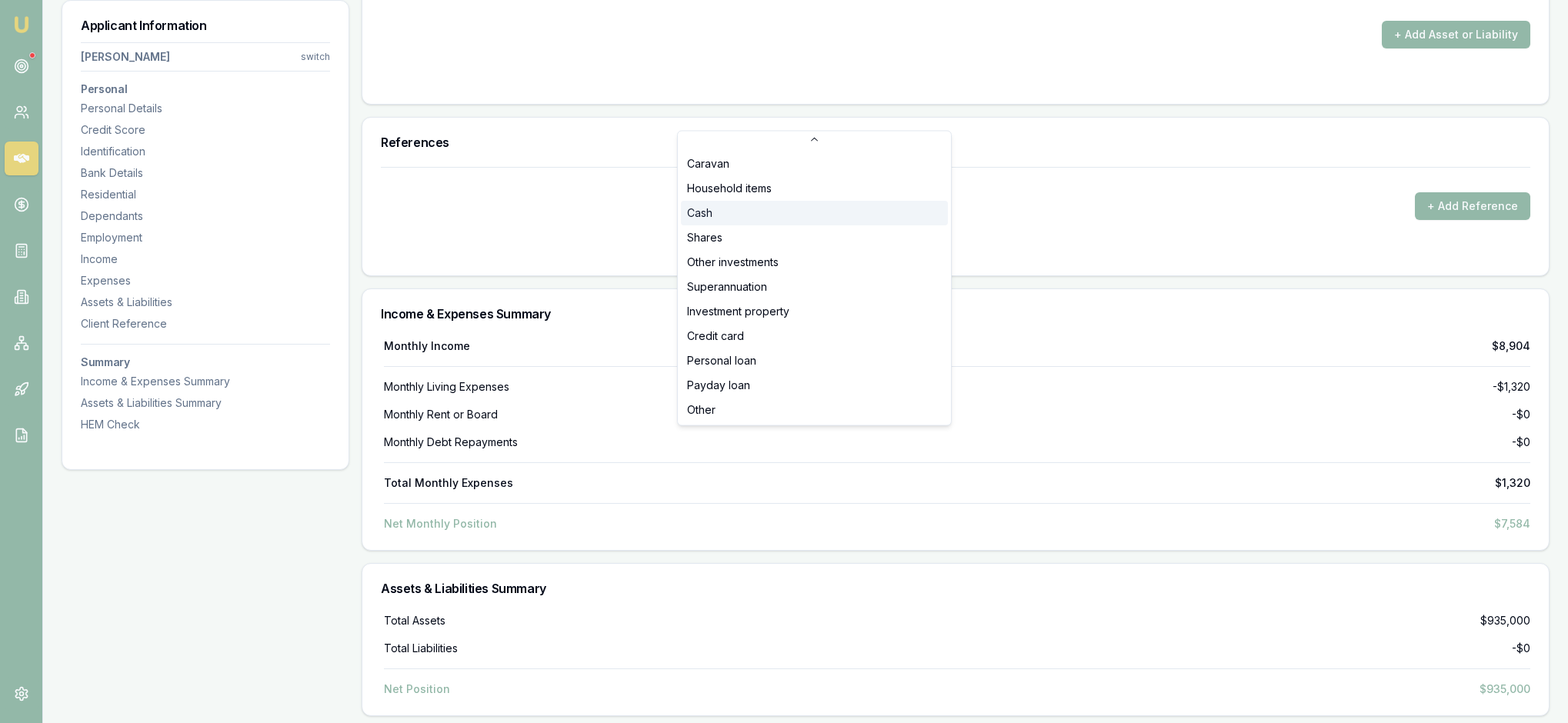
select select "CASH"
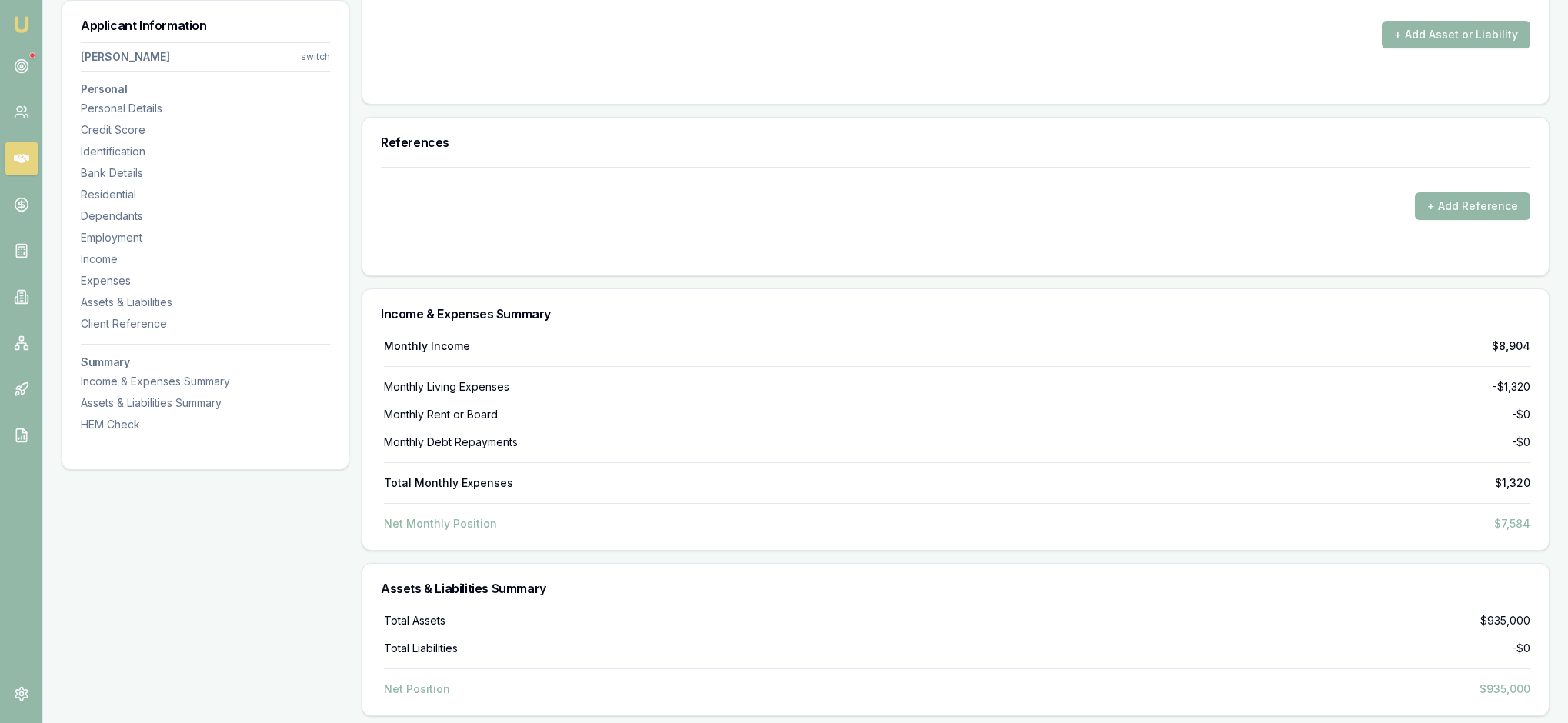
drag, startPoint x: 1011, startPoint y: 482, endPoint x: 978, endPoint y: 480, distance: 33.1
type input "$12,000"
drag, startPoint x: 1306, startPoint y: 484, endPoint x: 1233, endPoint y: 484, distance: 73.0
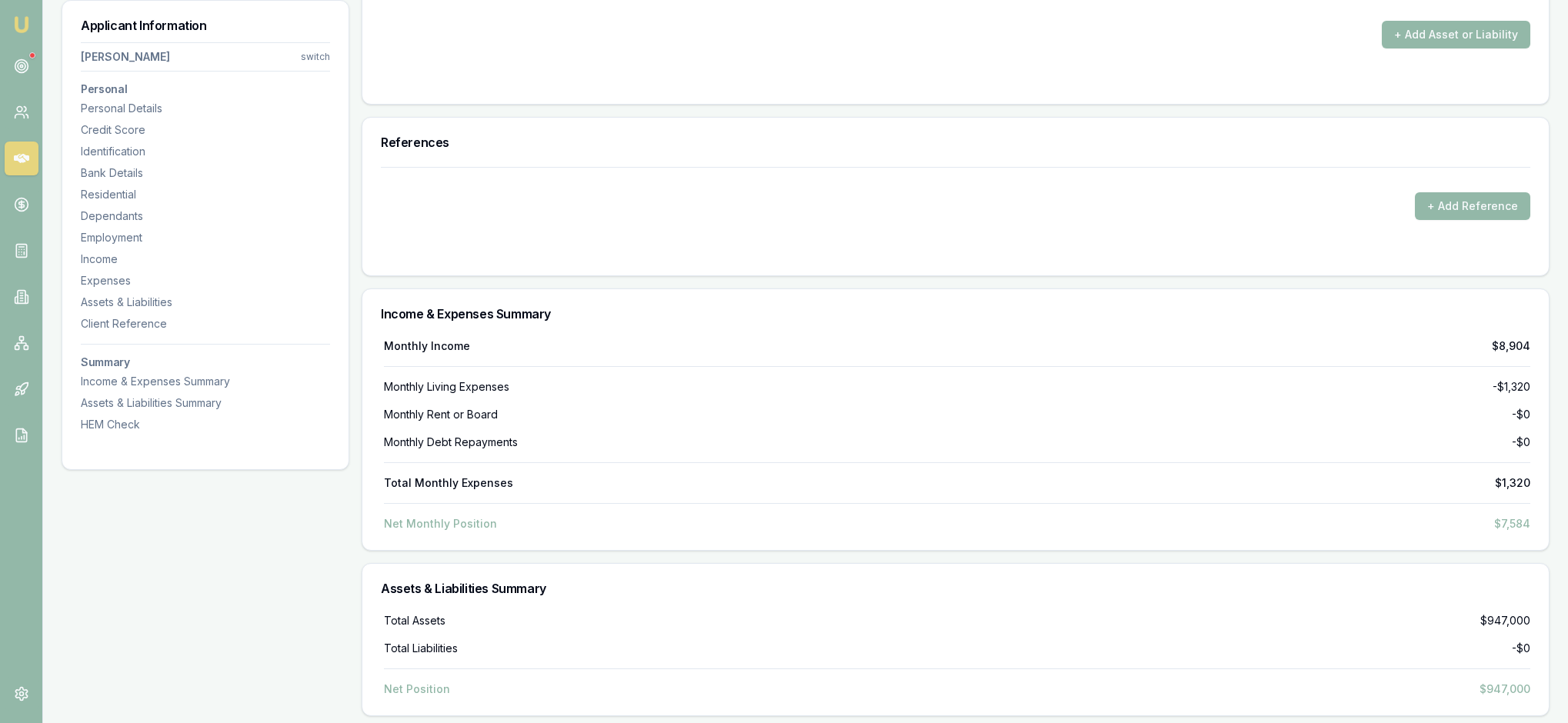
type input "50"
drag, startPoint x: 1034, startPoint y: 479, endPoint x: 975, endPoint y: 477, distance: 59.0
type input "$19,500"
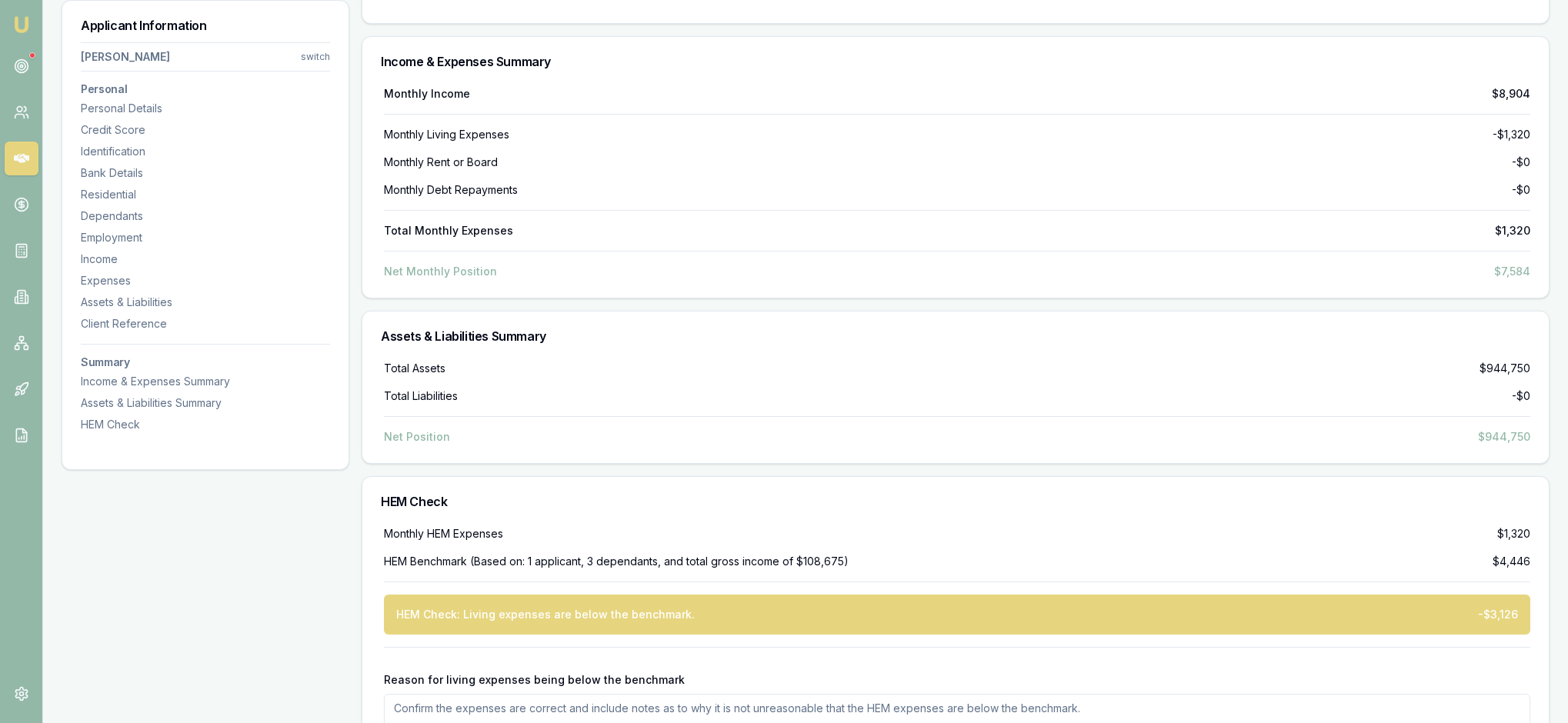
scroll to position [5390, 0]
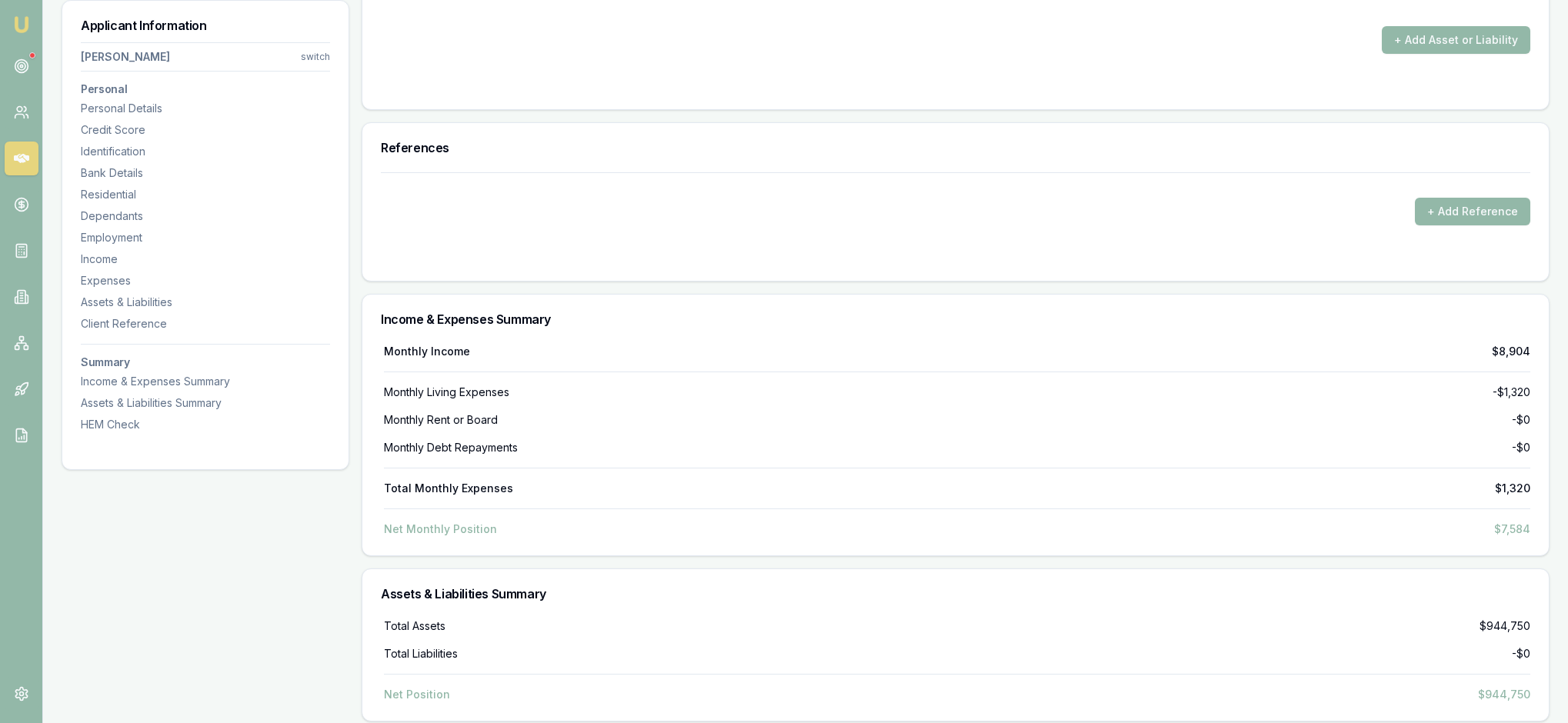
type input "$0"
select select "LIABILITY"
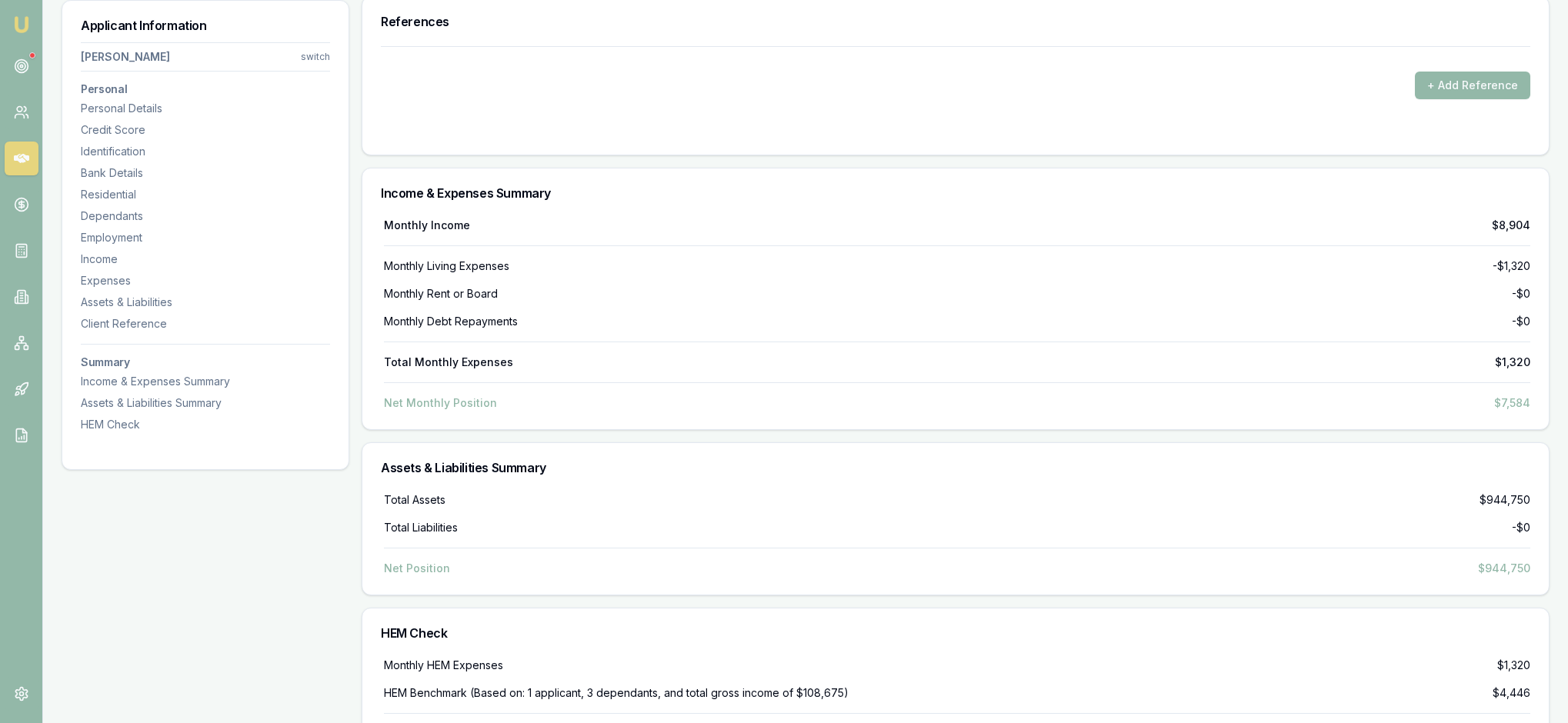
scroll to position [5699, 0]
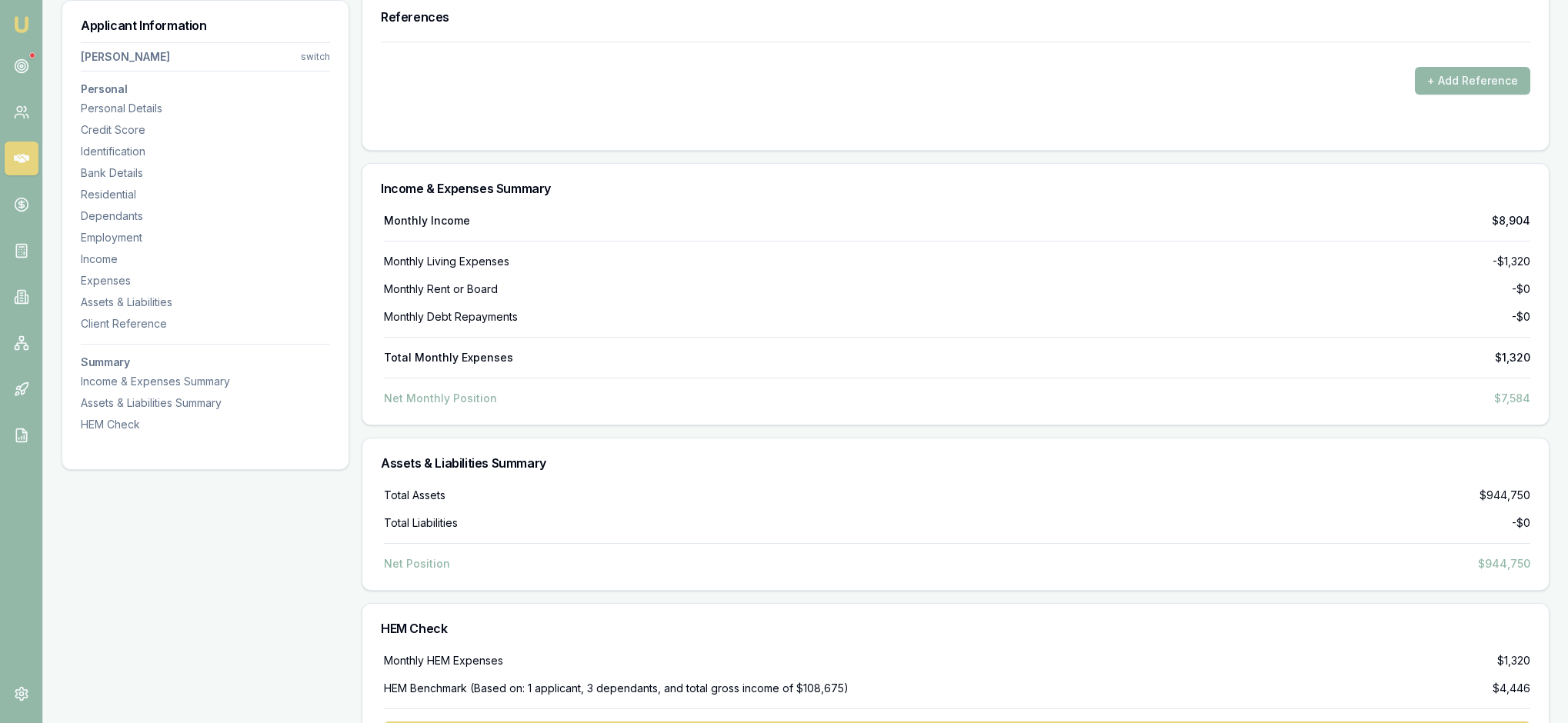
drag, startPoint x: 1022, startPoint y: 246, endPoint x: 969, endPoint y: 246, distance: 53.0
type input "$750,000"
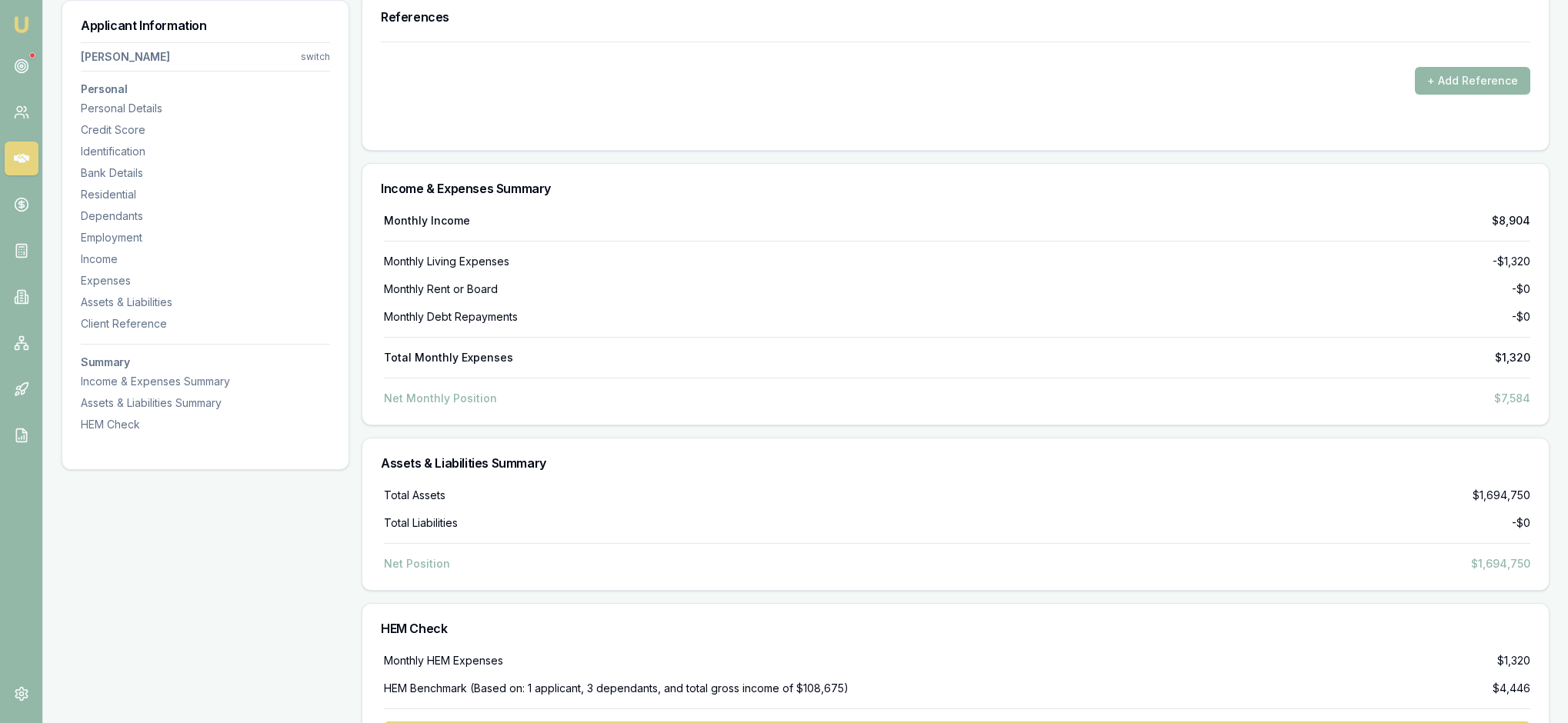
type input "50"
drag, startPoint x: 1068, startPoint y: 257, endPoint x: 914, endPoint y: 252, distance: 154.1
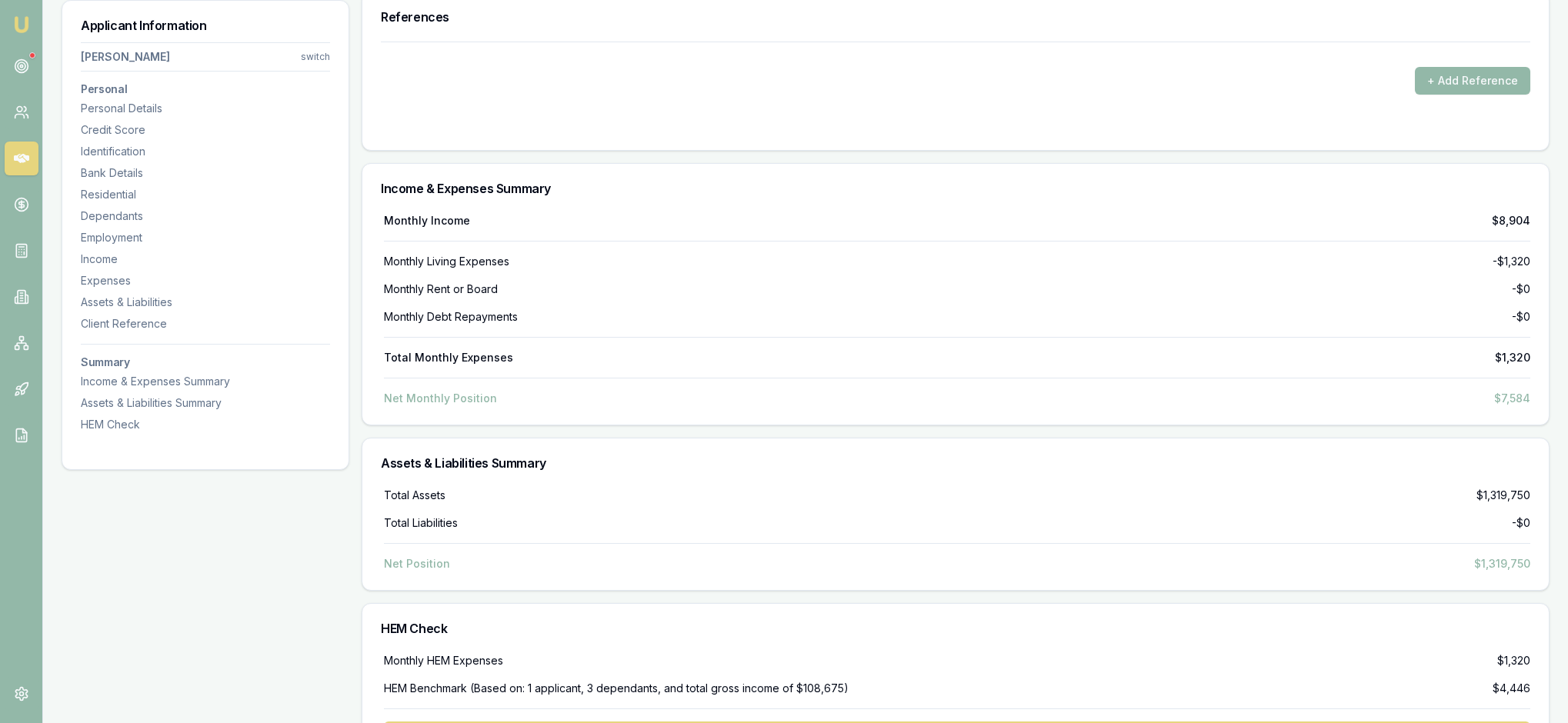
type input "$980,000"
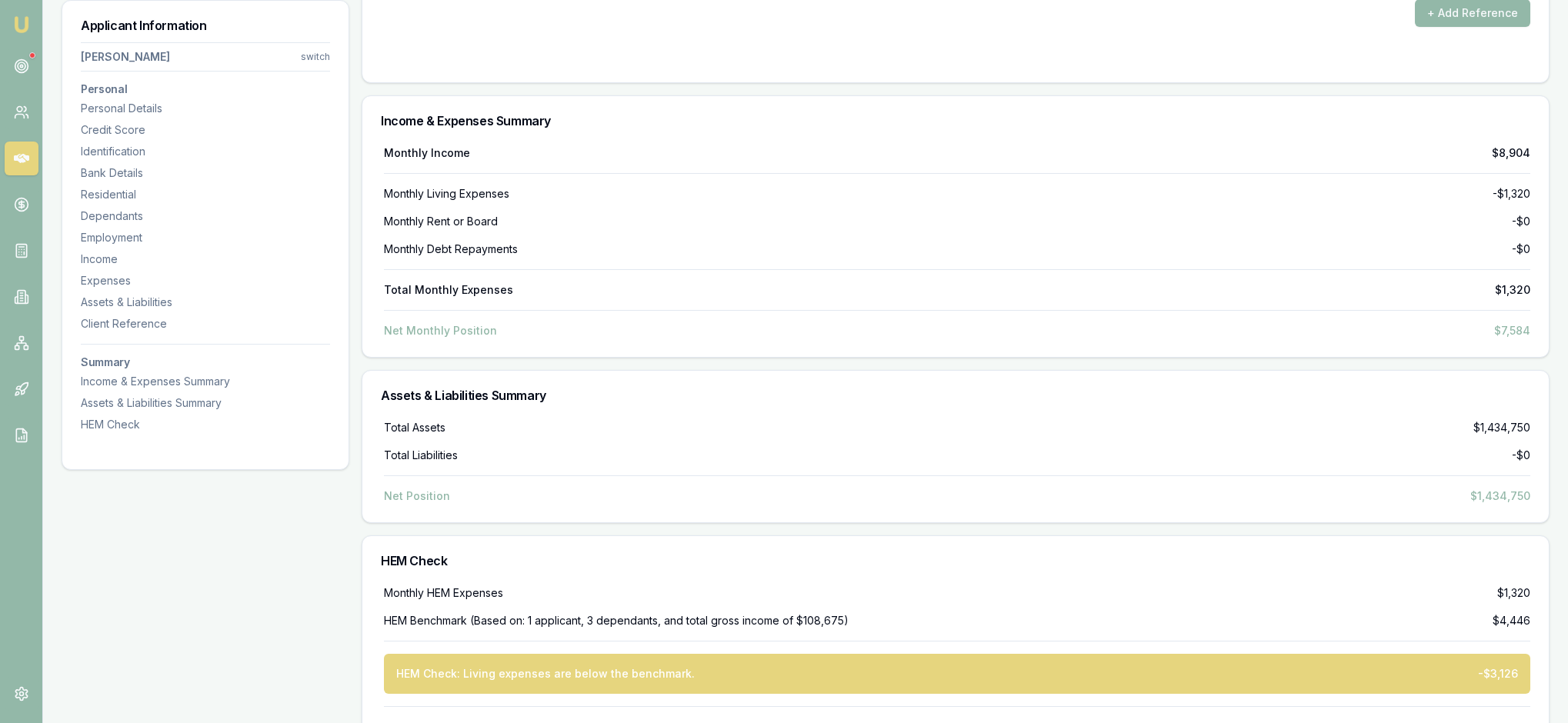
scroll to position [5772, 0]
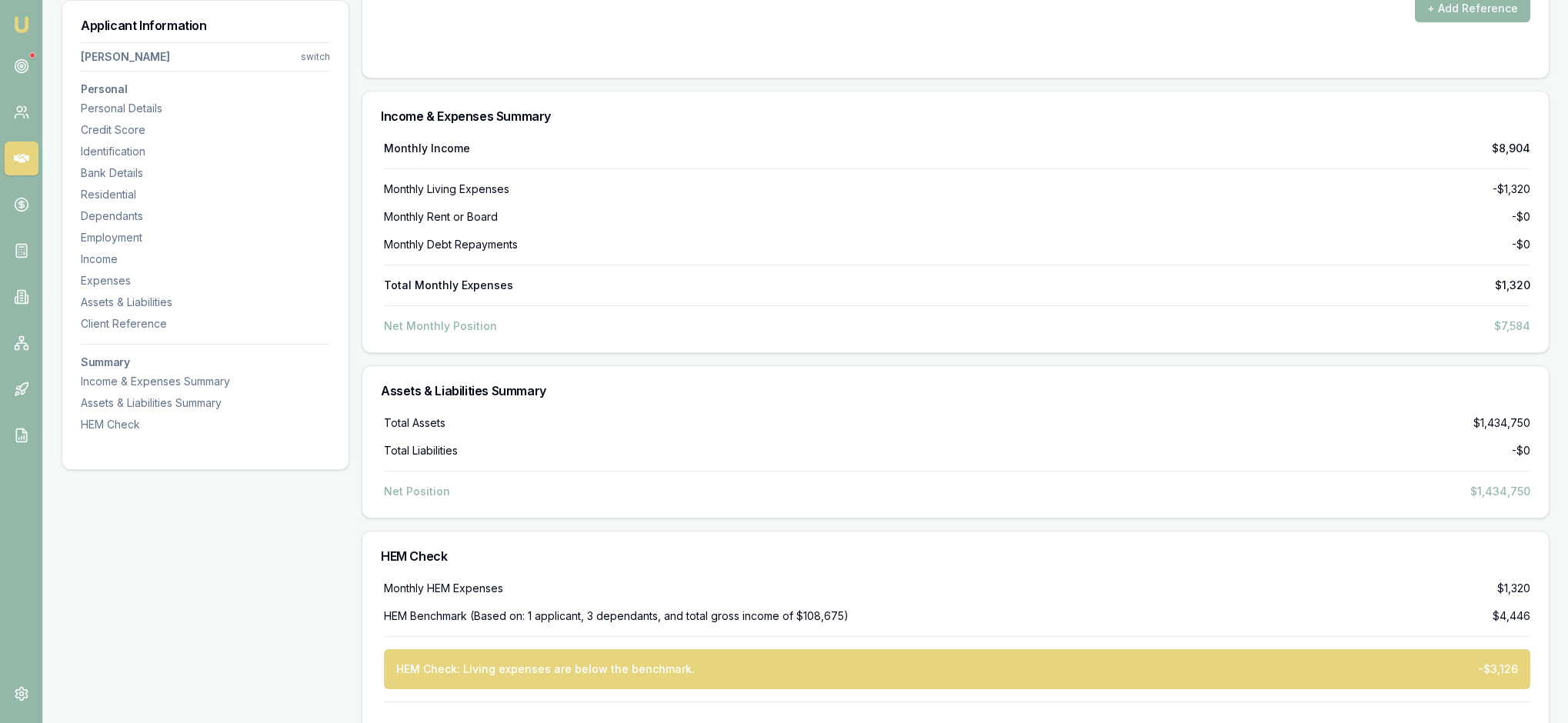
drag, startPoint x: 1004, startPoint y: 255, endPoint x: 968, endPoint y: 253, distance: 36.1
type input "$0"
drag, startPoint x: 1302, startPoint y: 260, endPoint x: 1240, endPoint y: 253, distance: 62.4
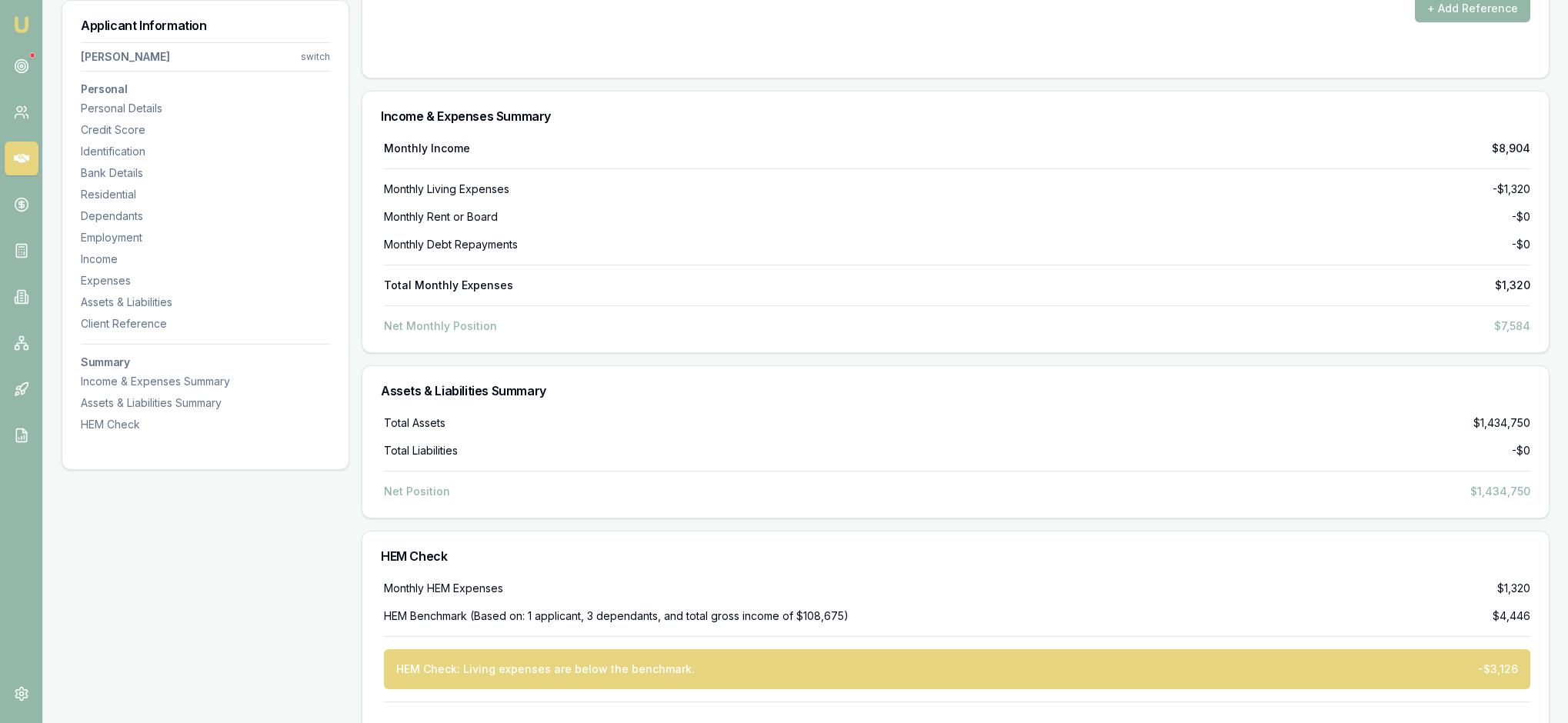
type input "750000"
type input "0"
type input "$750,000"
drag, startPoint x: 1003, startPoint y: 263, endPoint x: 980, endPoint y: 263, distance: 23.0
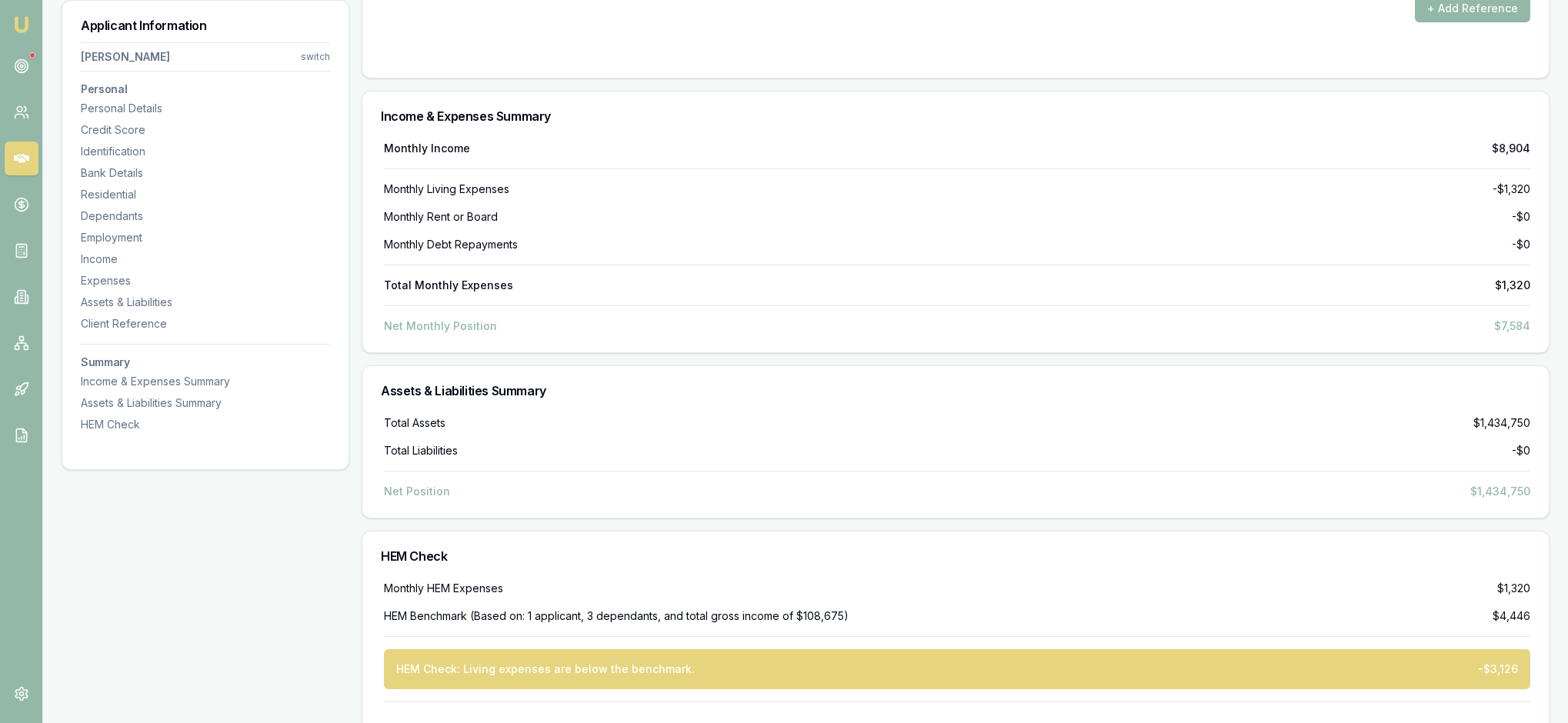
type input "$810,000"
drag, startPoint x: 1291, startPoint y: 342, endPoint x: 1238, endPoint y: 338, distance: 53.2
type input "360"
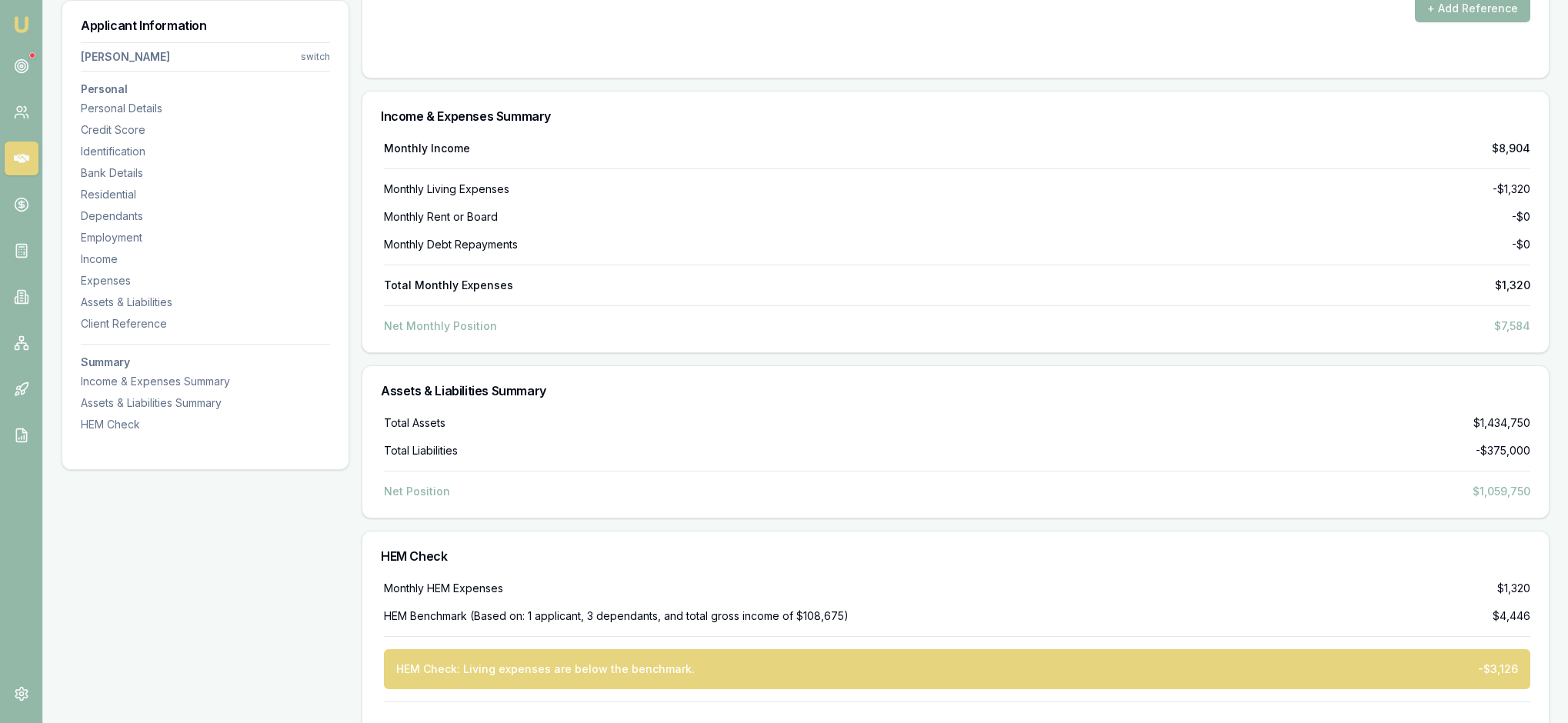
type input "Bank first"
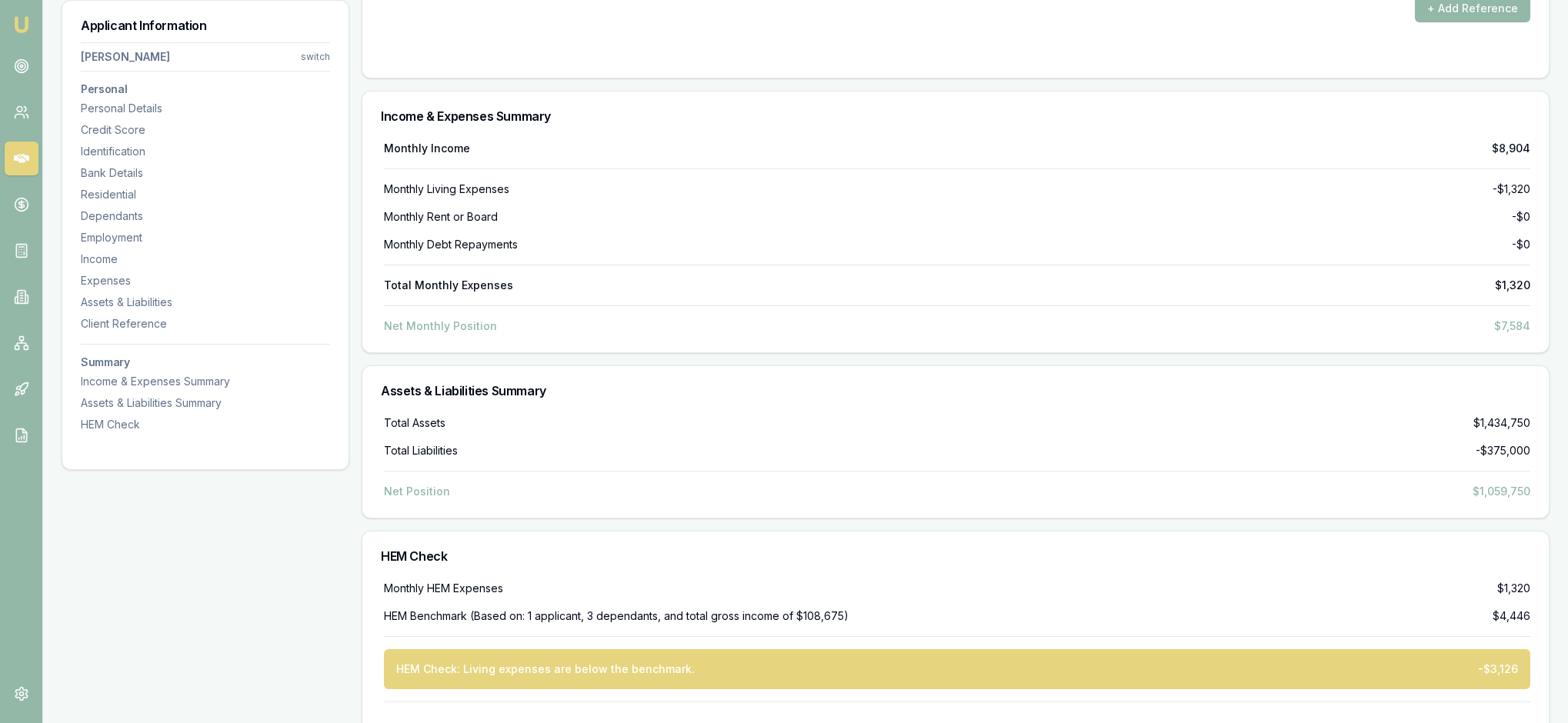
drag, startPoint x: 708, startPoint y: 260, endPoint x: 677, endPoint y: 260, distance: 31.0
type input "6.19"
drag, startPoint x: 446, startPoint y: 340, endPoint x: 402, endPoint y: 340, distance: 44.0
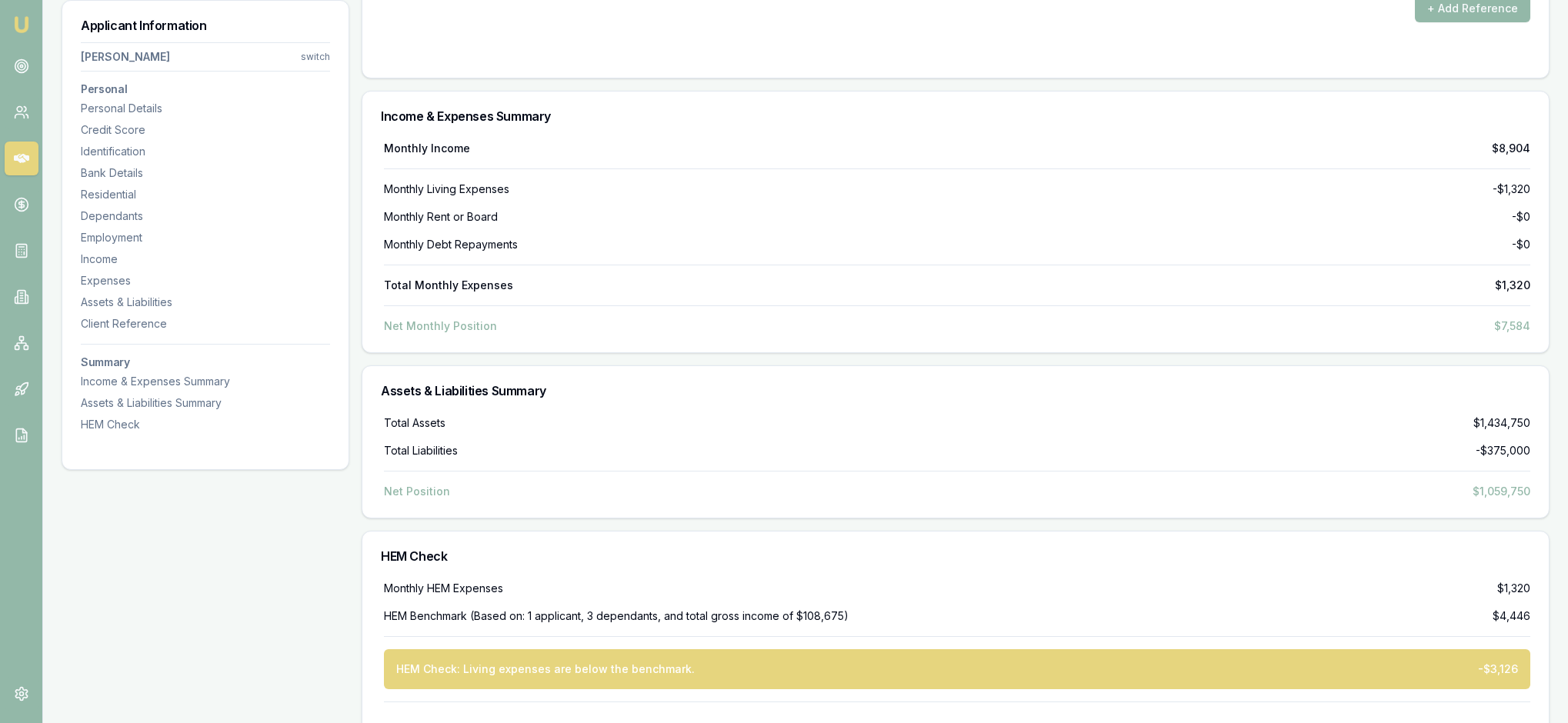
type input "$4,000"
type input "20/11/2022"
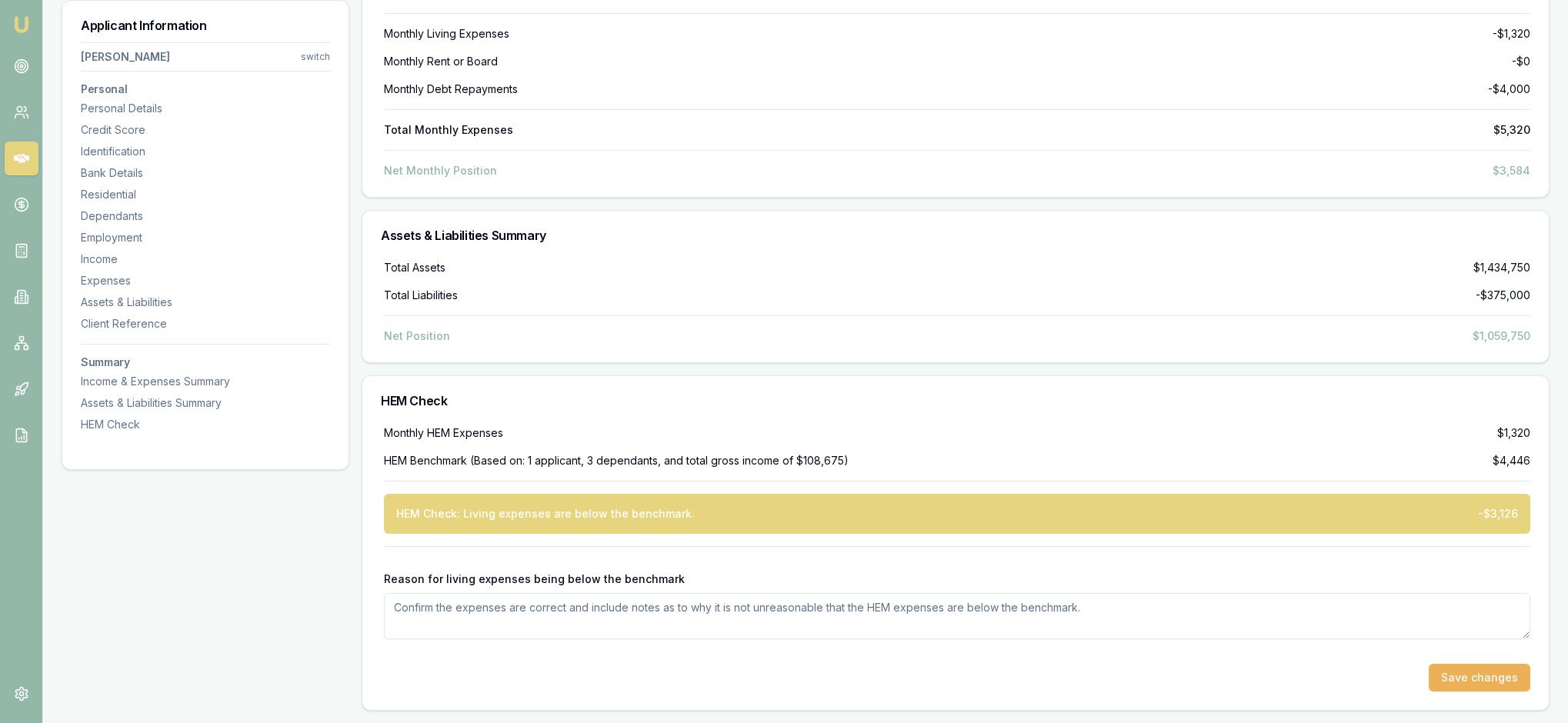
scroll to position [5993, 0]
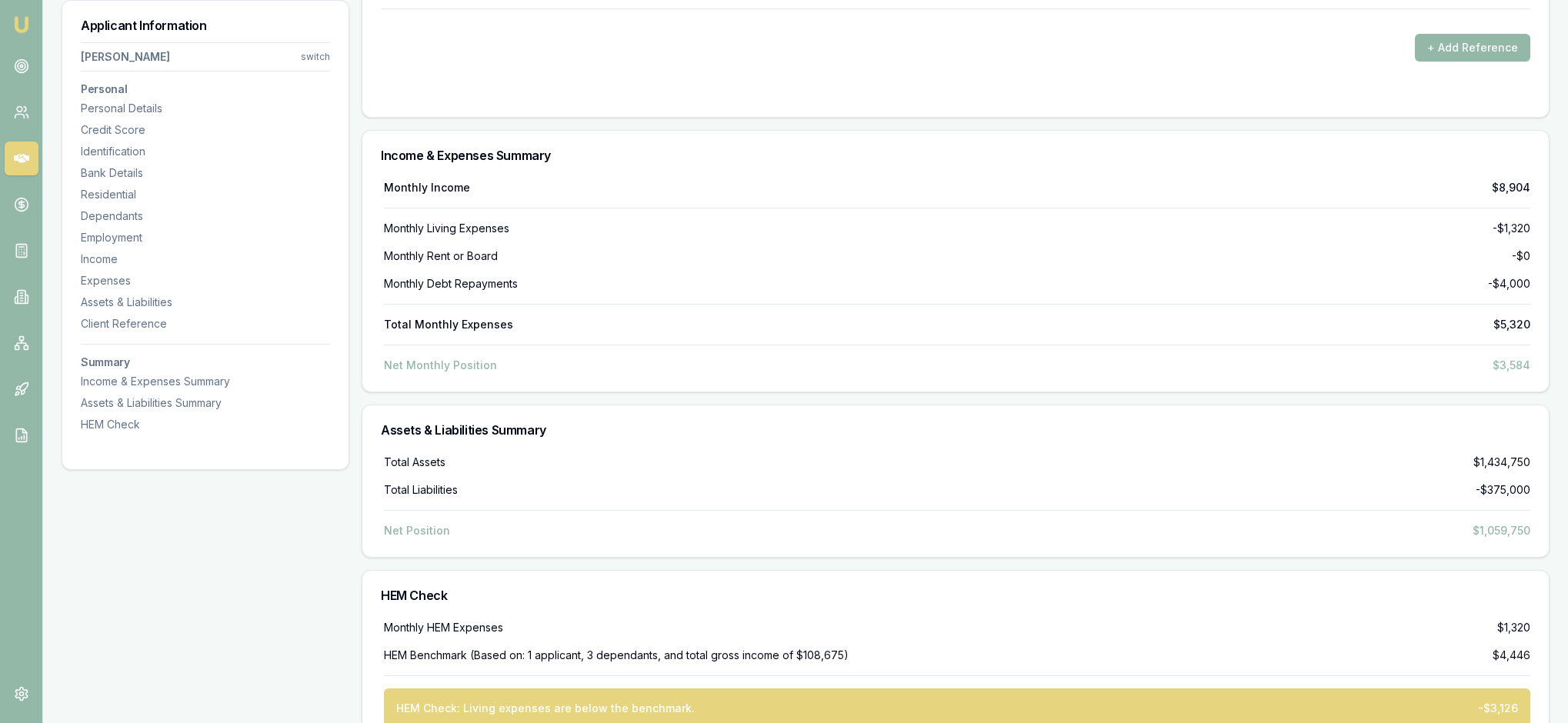
type input "$0"
select select "LIABILITY"
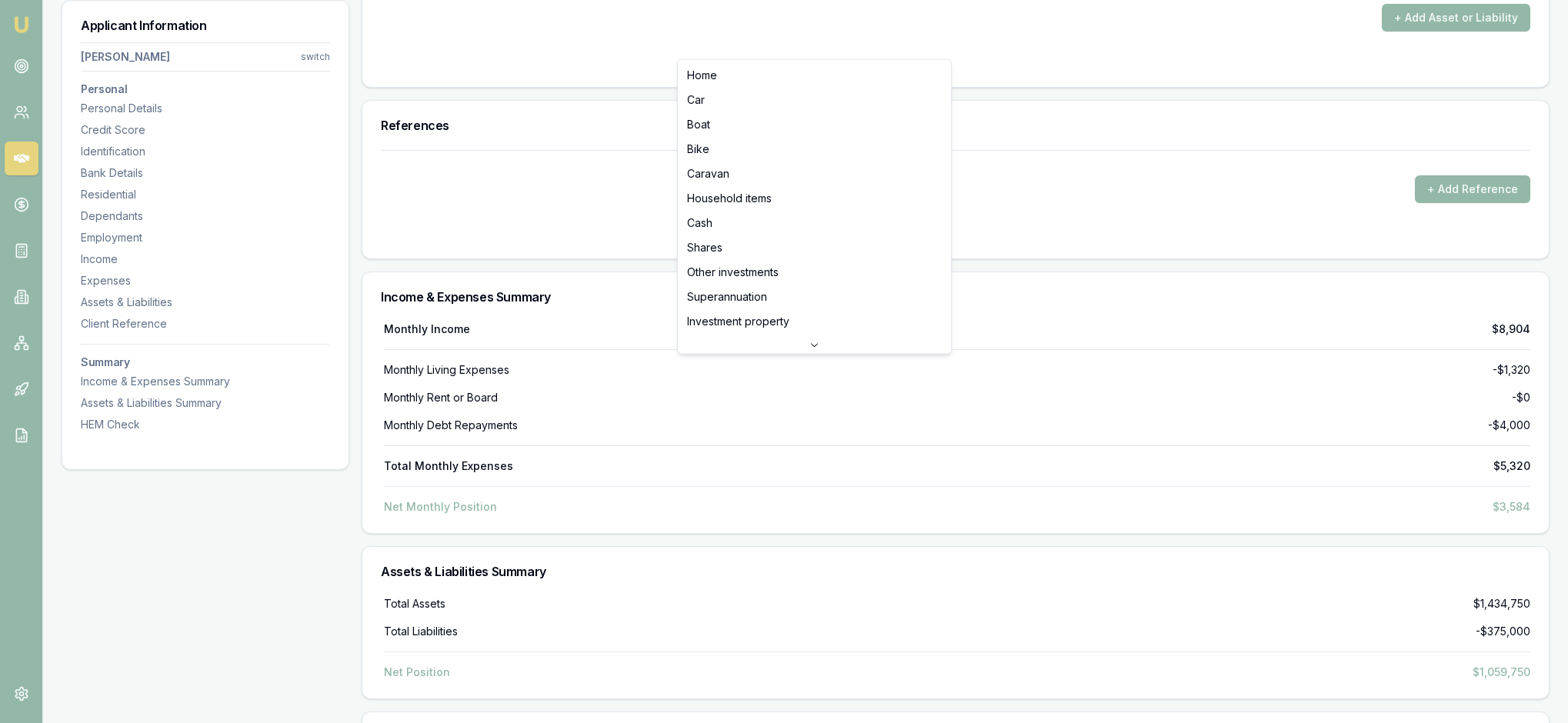
drag, startPoint x: 1003, startPoint y: 409, endPoint x: 964, endPoint y: 409, distance: 39.0
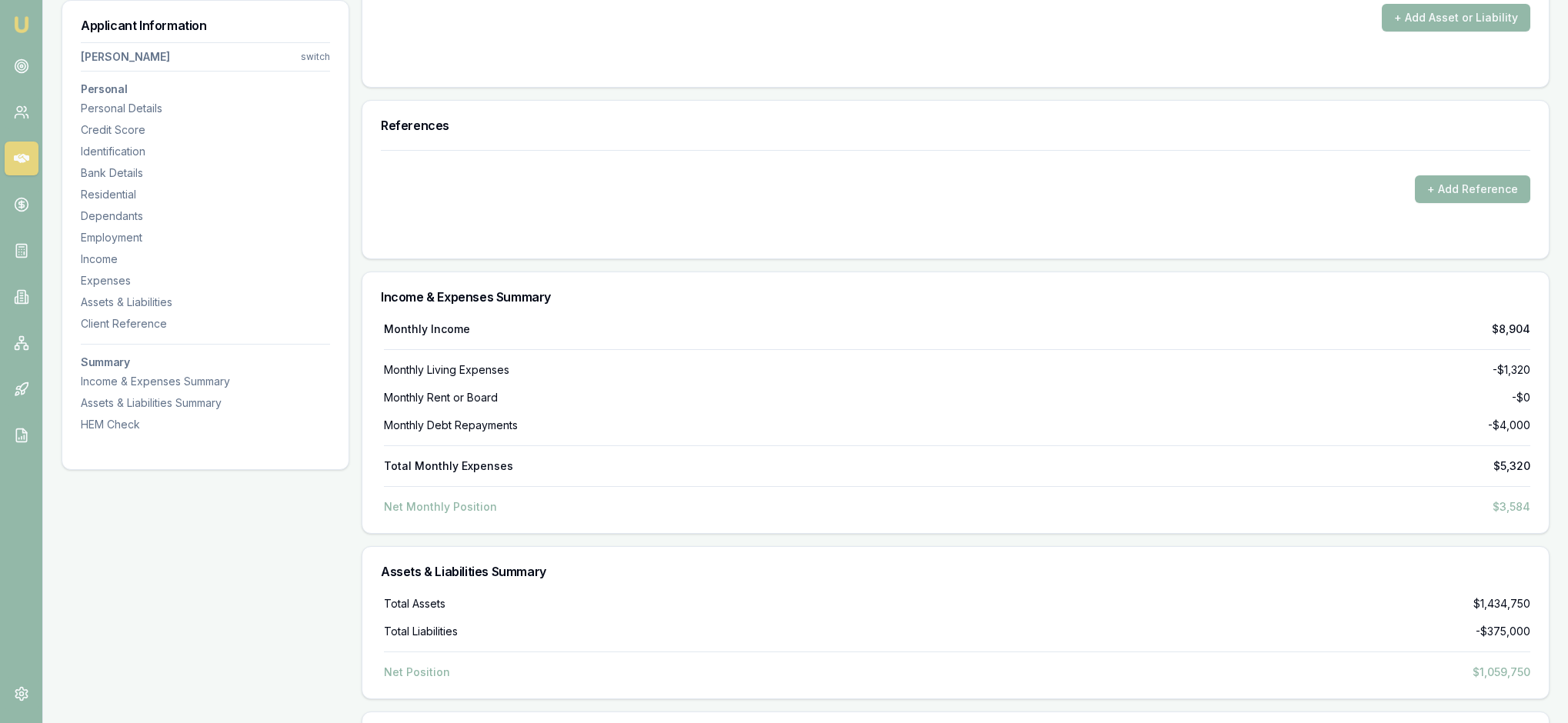
type input "$0"
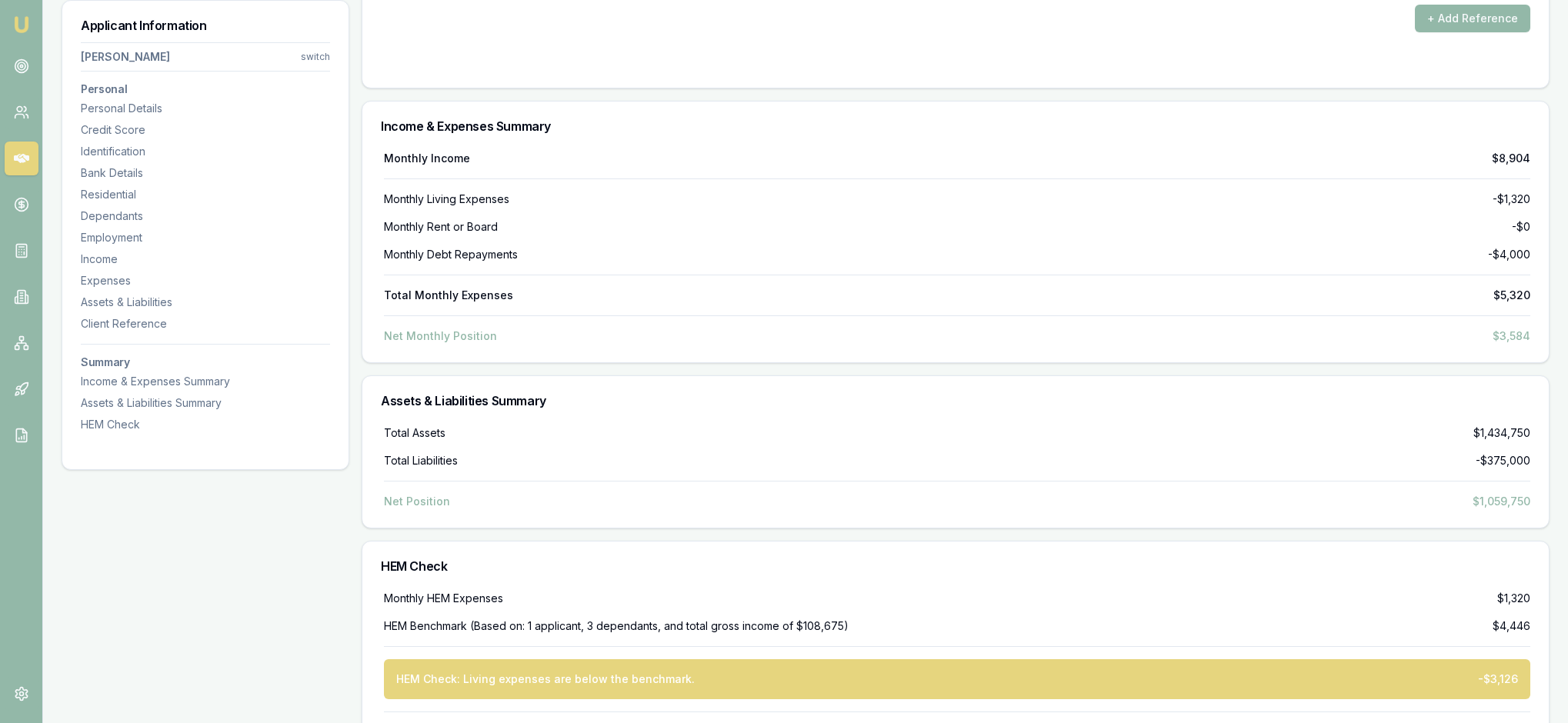
scroll to position [6210, 0]
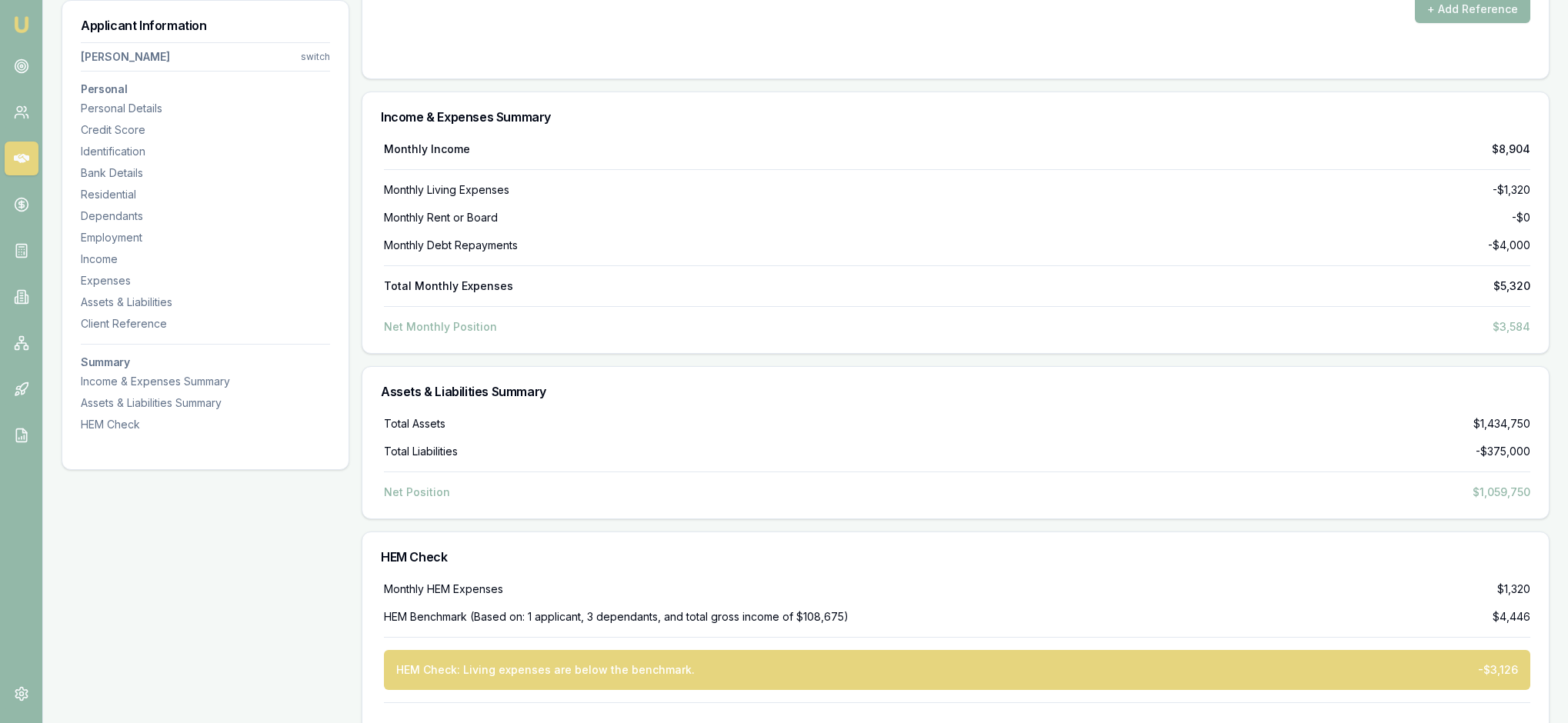
drag, startPoint x: 1011, startPoint y: 227, endPoint x: 968, endPoint y: 229, distance: 43.0
type input "$520,000"
drag, startPoint x: 1303, startPoint y: 237, endPoint x: 1238, endPoint y: 237, distance: 65.0
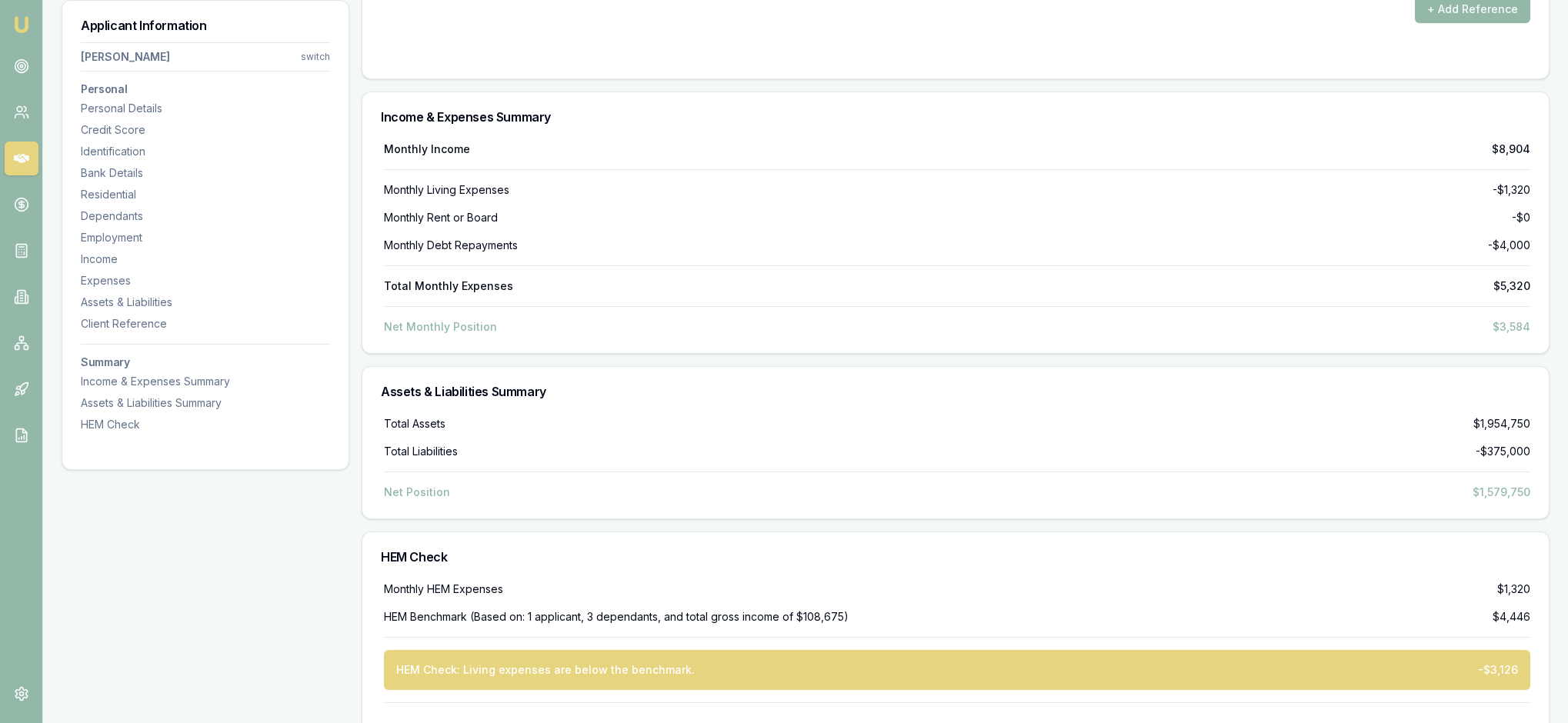
type input "50"
type input "Bank first"
drag, startPoint x: 703, startPoint y: 307, endPoint x: 642, endPoint y: 307, distance: 61.0
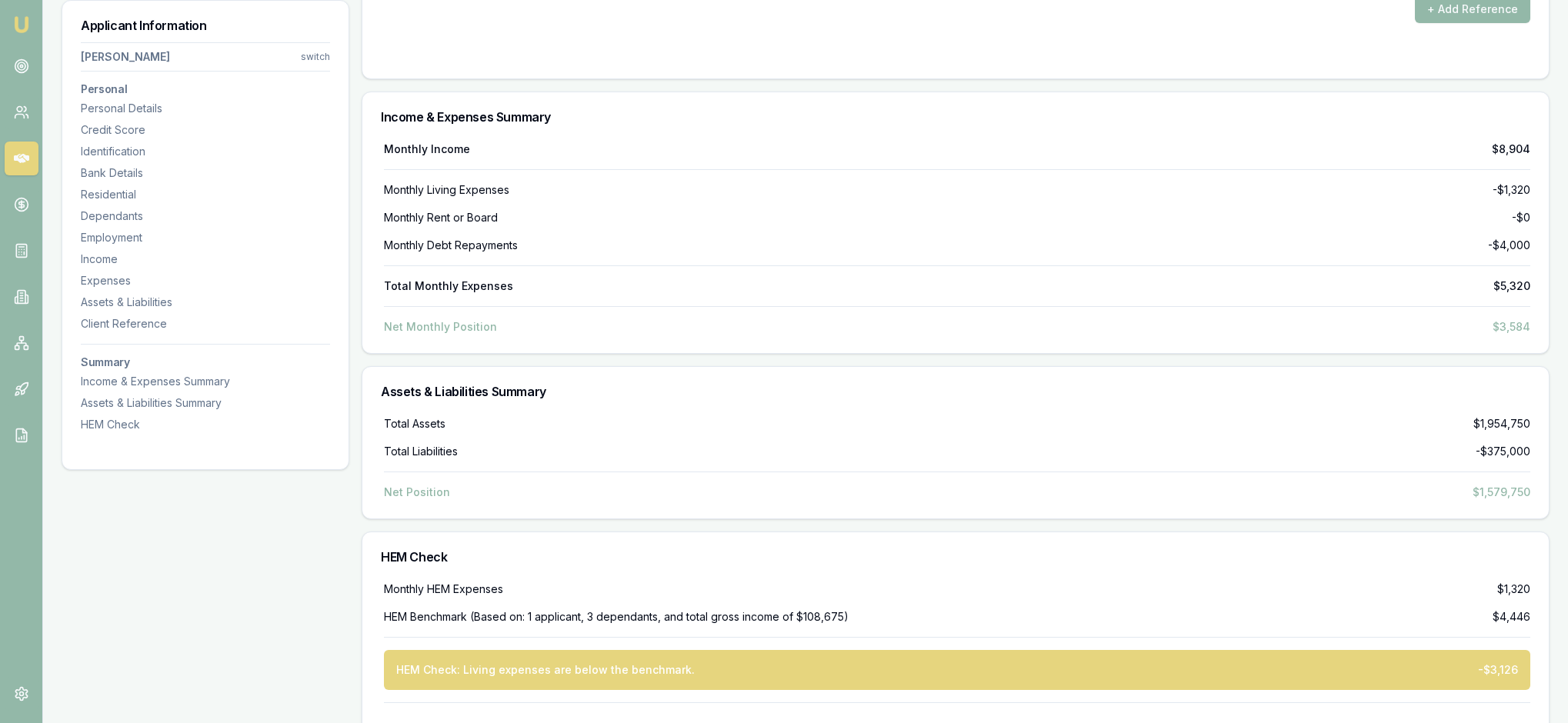
type input "0"
drag, startPoint x: 999, startPoint y: 316, endPoint x: 968, endPoint y: 316, distance: 31.0
type input "$0"
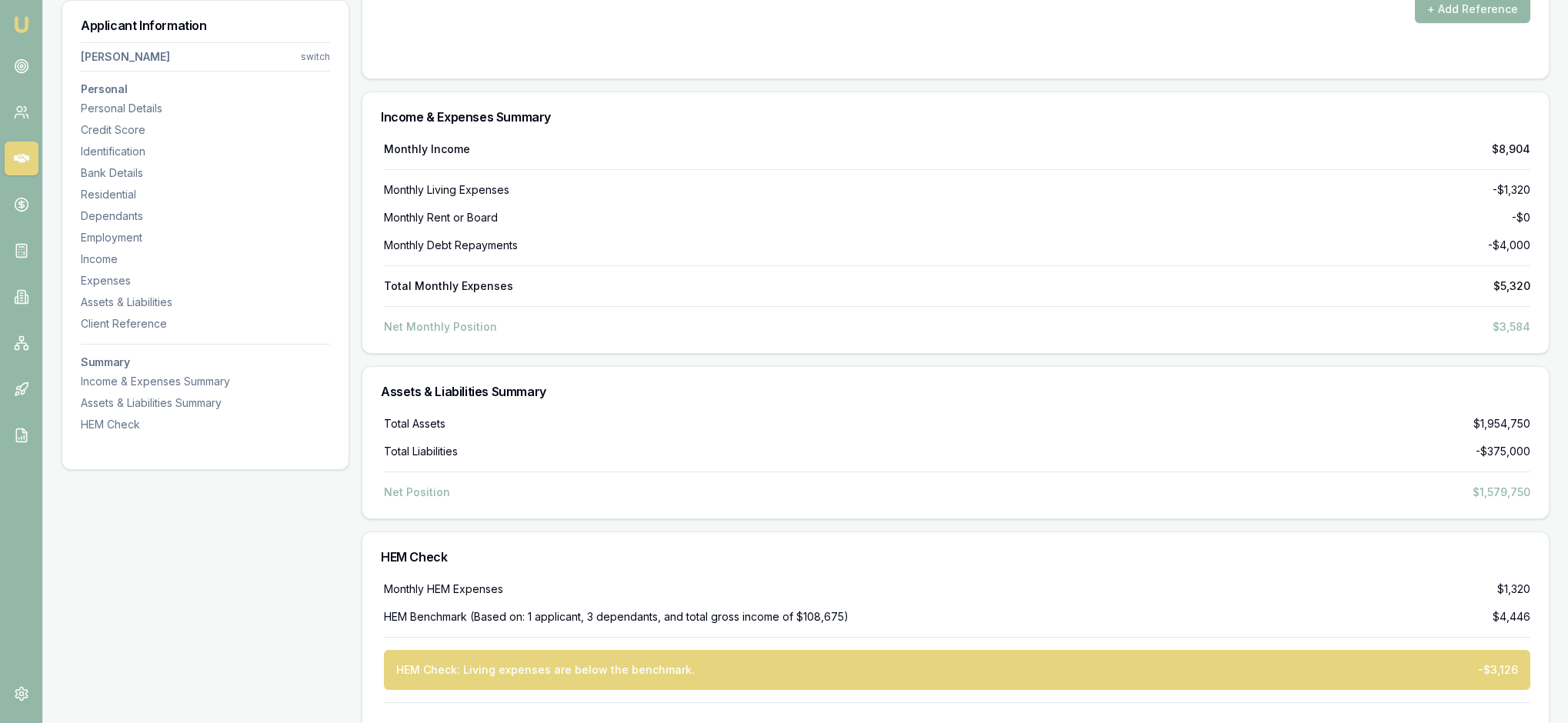
drag, startPoint x: 1296, startPoint y: 309, endPoint x: 1228, endPoint y: 309, distance: 68.0
type input "$190,000"
drag, startPoint x: 702, startPoint y: 316, endPoint x: 683, endPoint y: 316, distance: 19.0
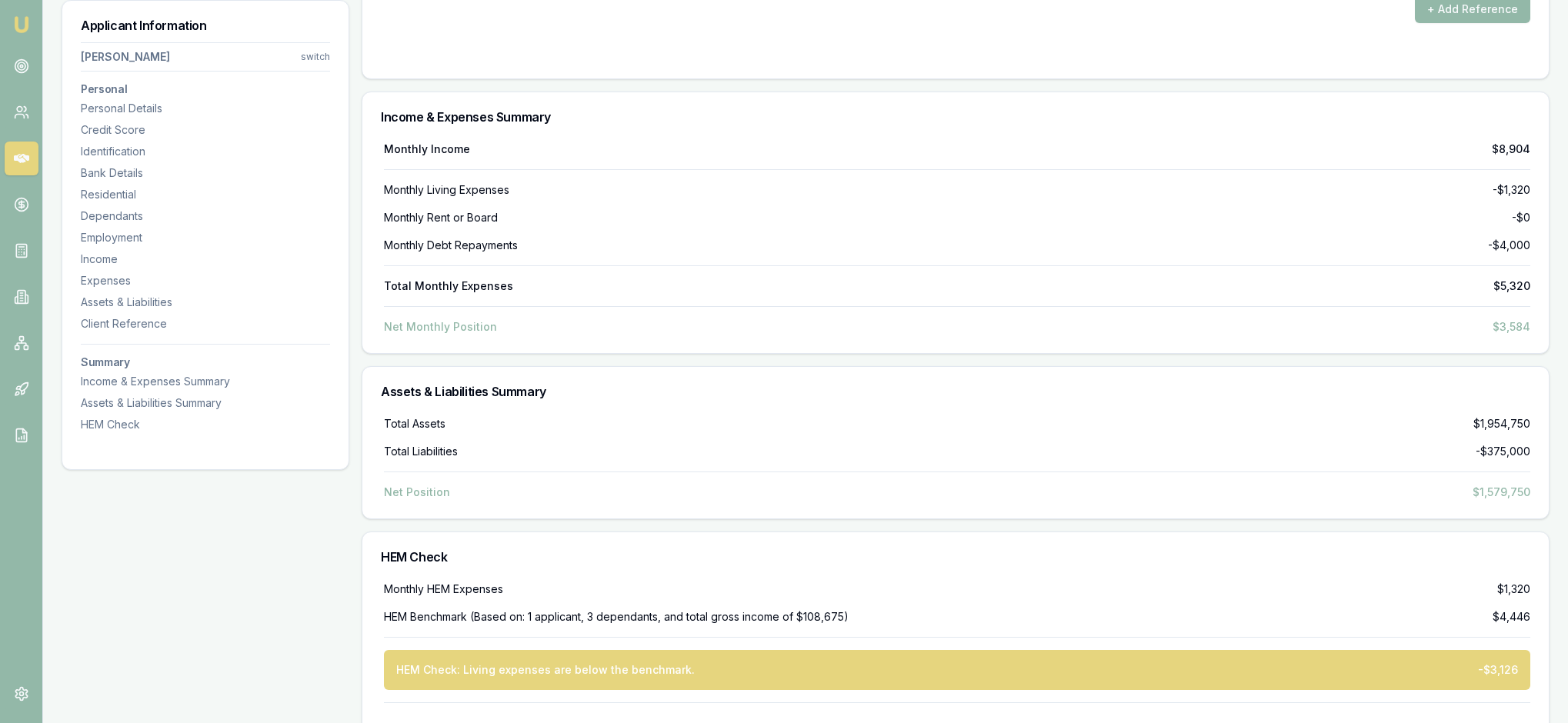
type input "6.49"
drag, startPoint x: 1000, startPoint y: 312, endPoint x: 969, endPoint y: 312, distance: 31.0
type input "$220,000"
drag, startPoint x: 423, startPoint y: 394, endPoint x: 394, endPoint y: 392, distance: 29.1
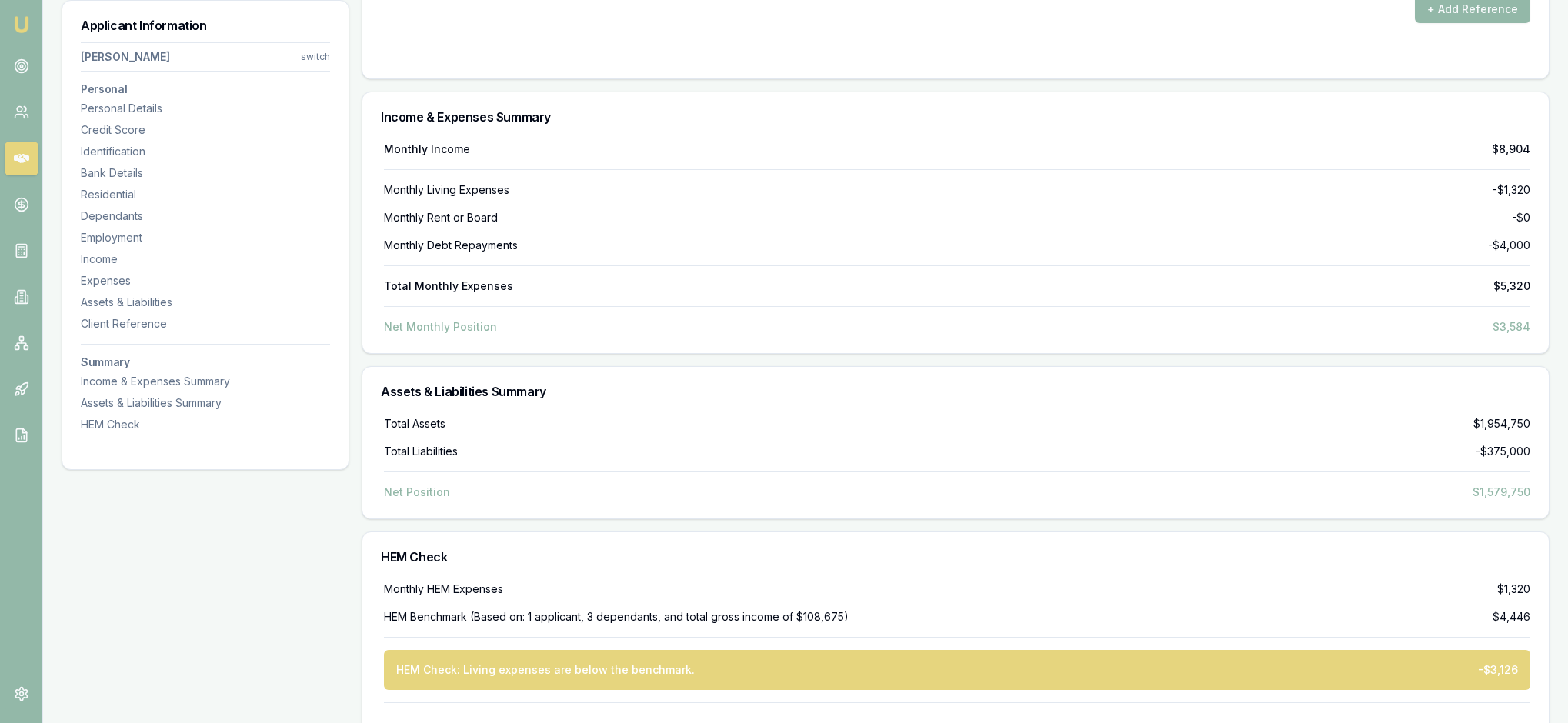
type input "$1,200"
type input "1"
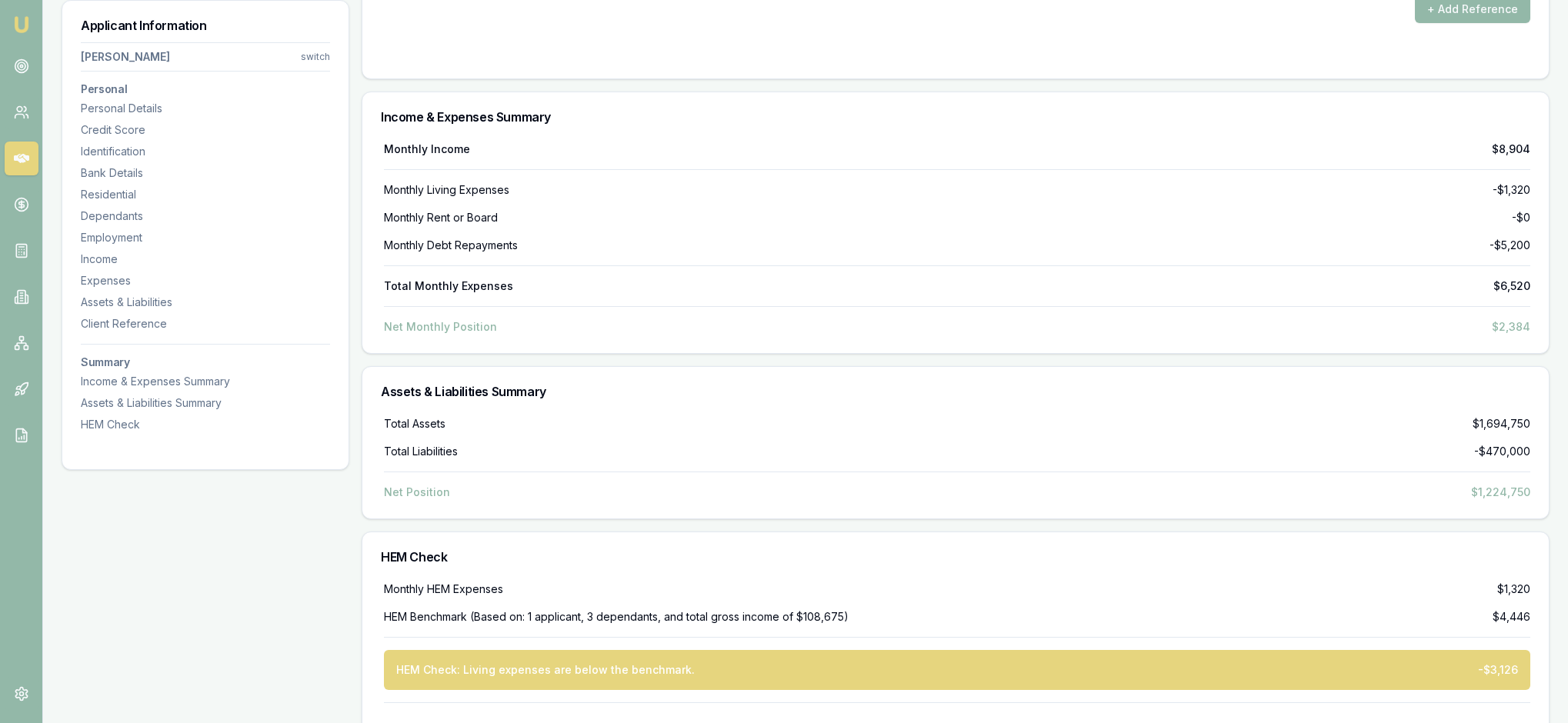
type input "21/03/2021"
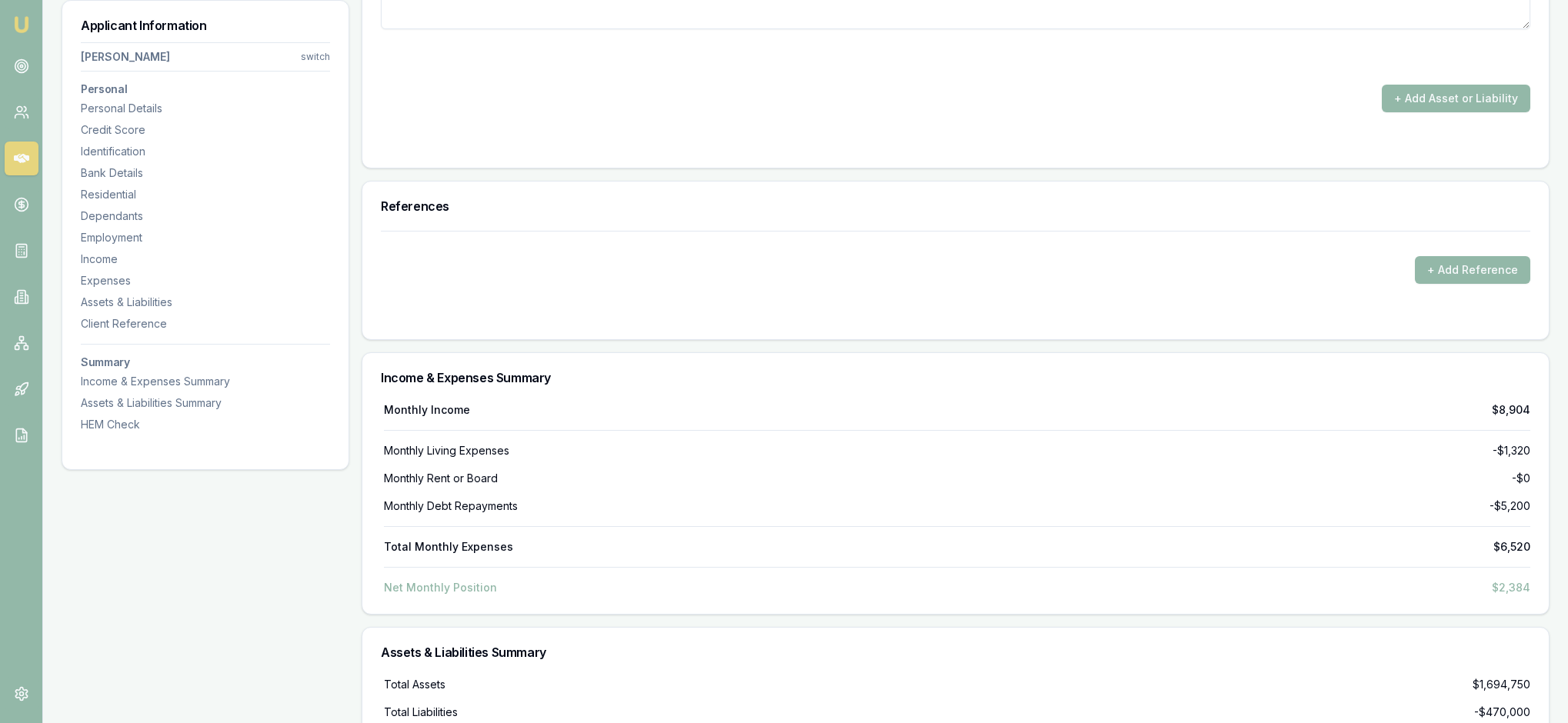
type input "$0"
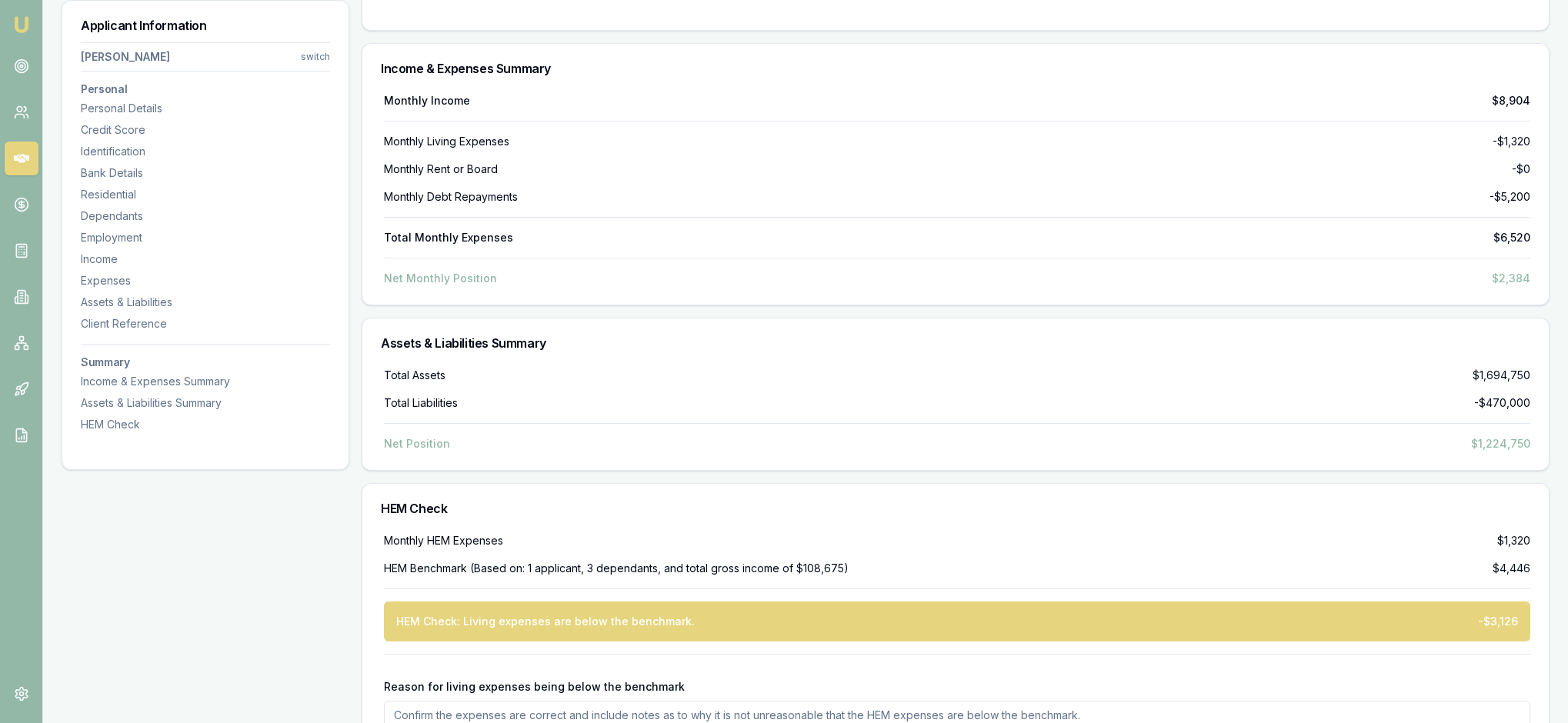
scroll to position [6555, 0]
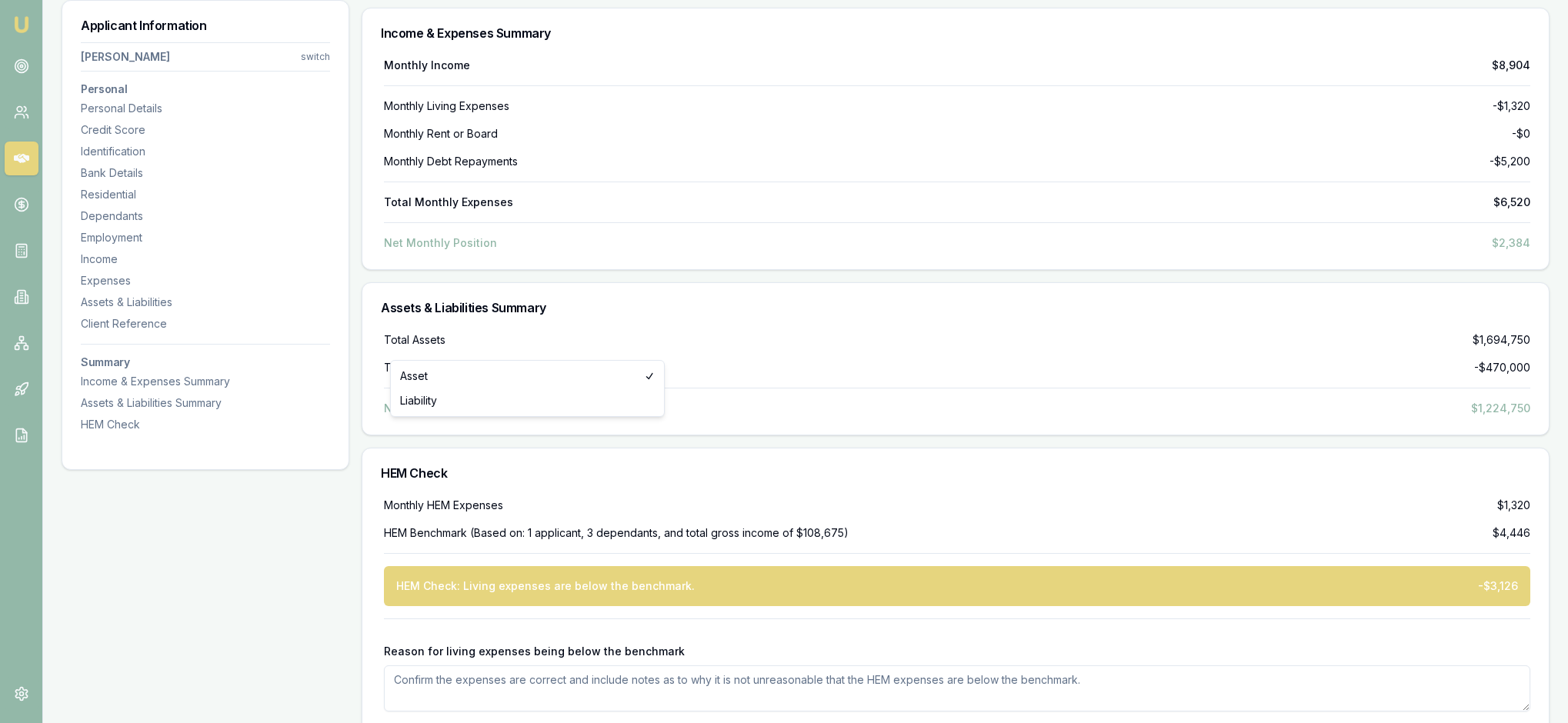
select select "LIABILITY"
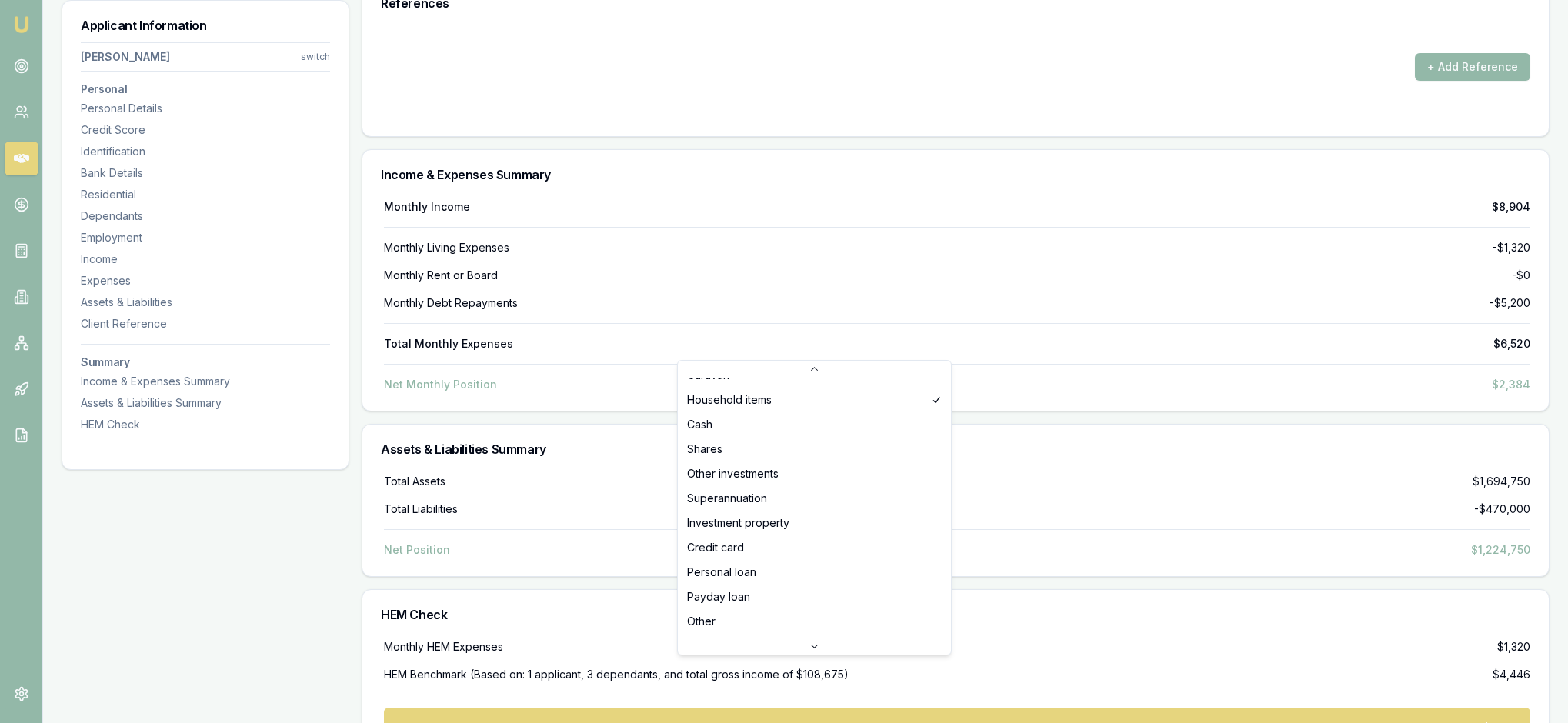
scroll to position [106, 0]
select select "PAYDAY_LOAN"
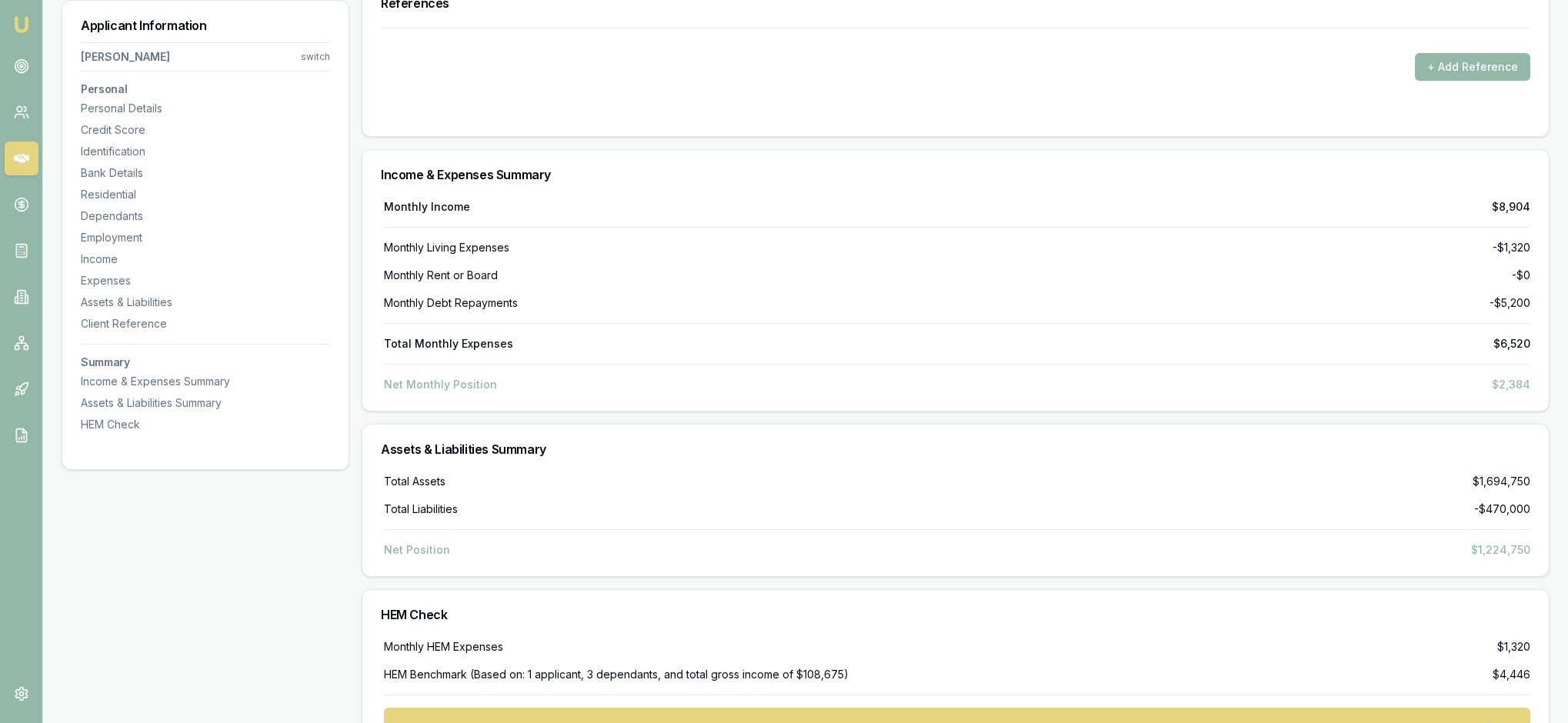
type input "Humm"
drag, startPoint x: 996, startPoint y: 428, endPoint x: 974, endPoint y: 428, distance: 22.0
type input "$5,000"
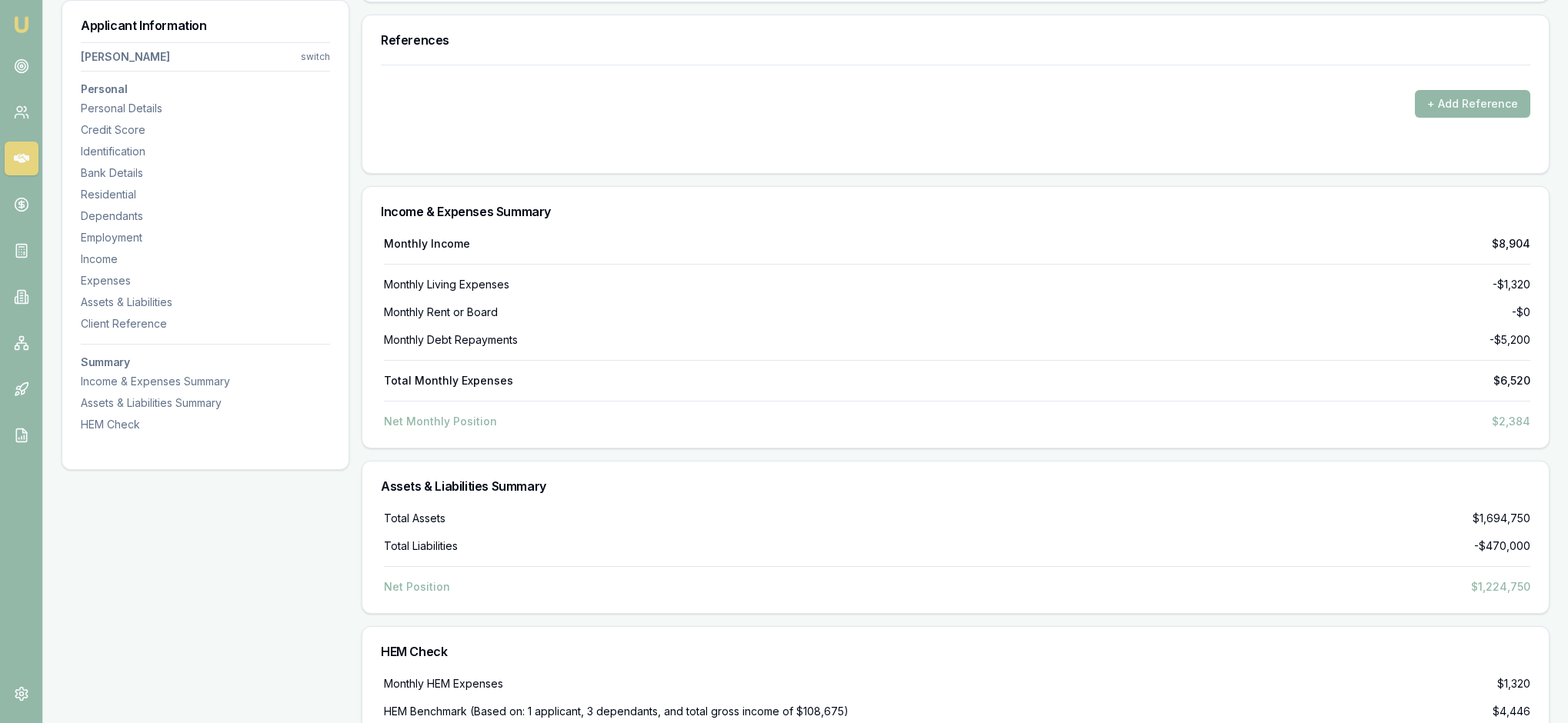
drag, startPoint x: 1292, startPoint y: 465, endPoint x: 1249, endPoint y: 460, distance: 43.3
type input "$15,000"
drag, startPoint x: 429, startPoint y: 541, endPoint x: 395, endPoint y: 541, distance: 34.0
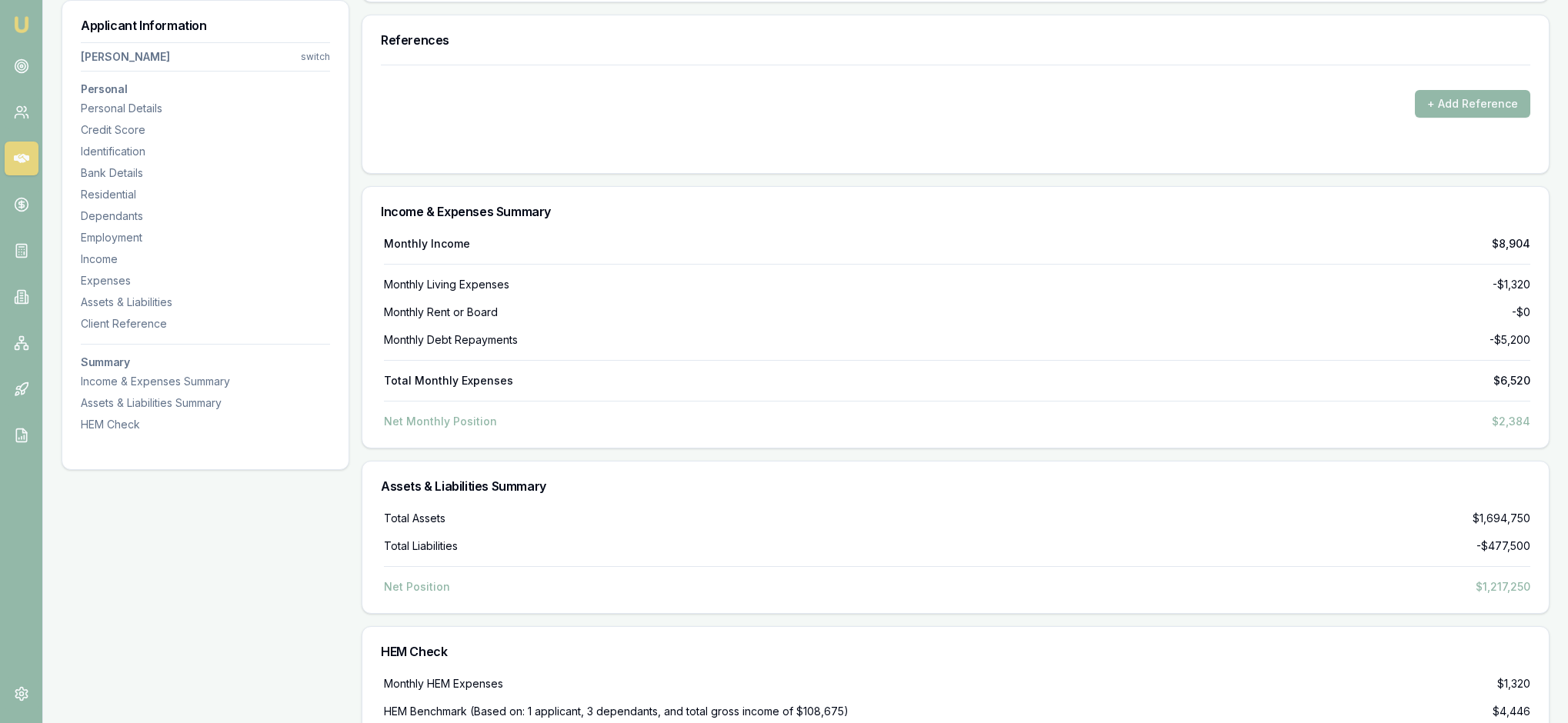
type input "$200"
drag, startPoint x: 1316, startPoint y: 465, endPoint x: 1223, endPoint y: 461, distance: 93.1
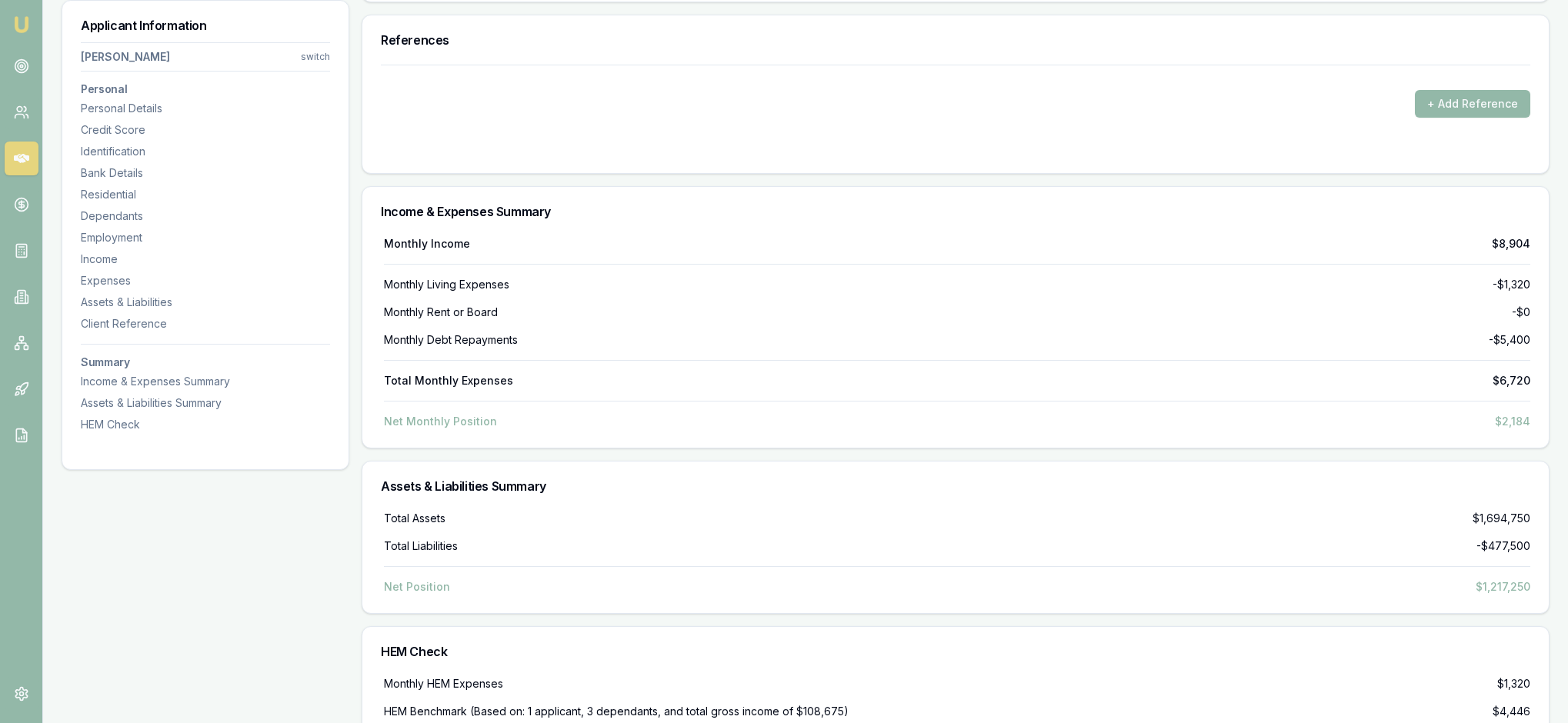
type input "$1,500"
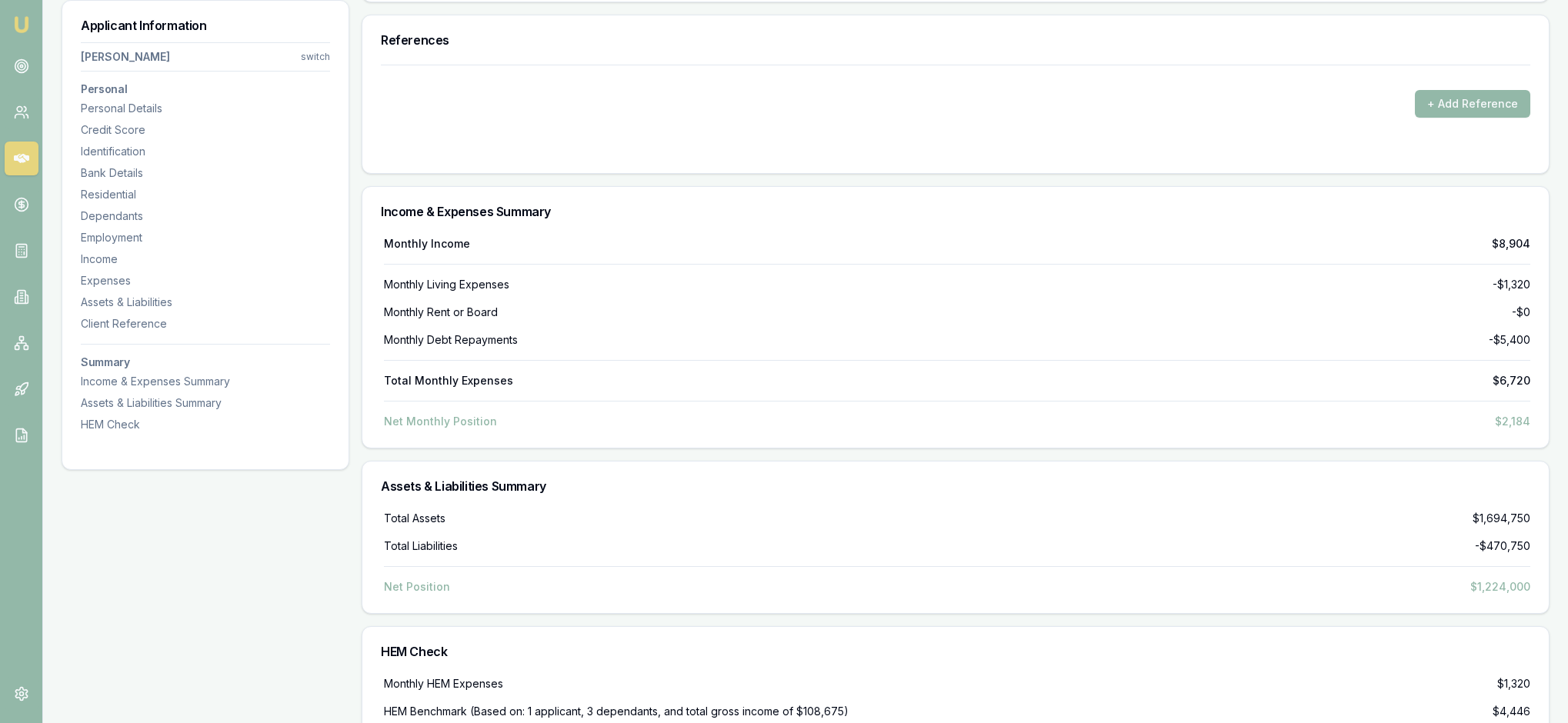
type textarea "t"
type textarea "the humm was for for Electrical works"
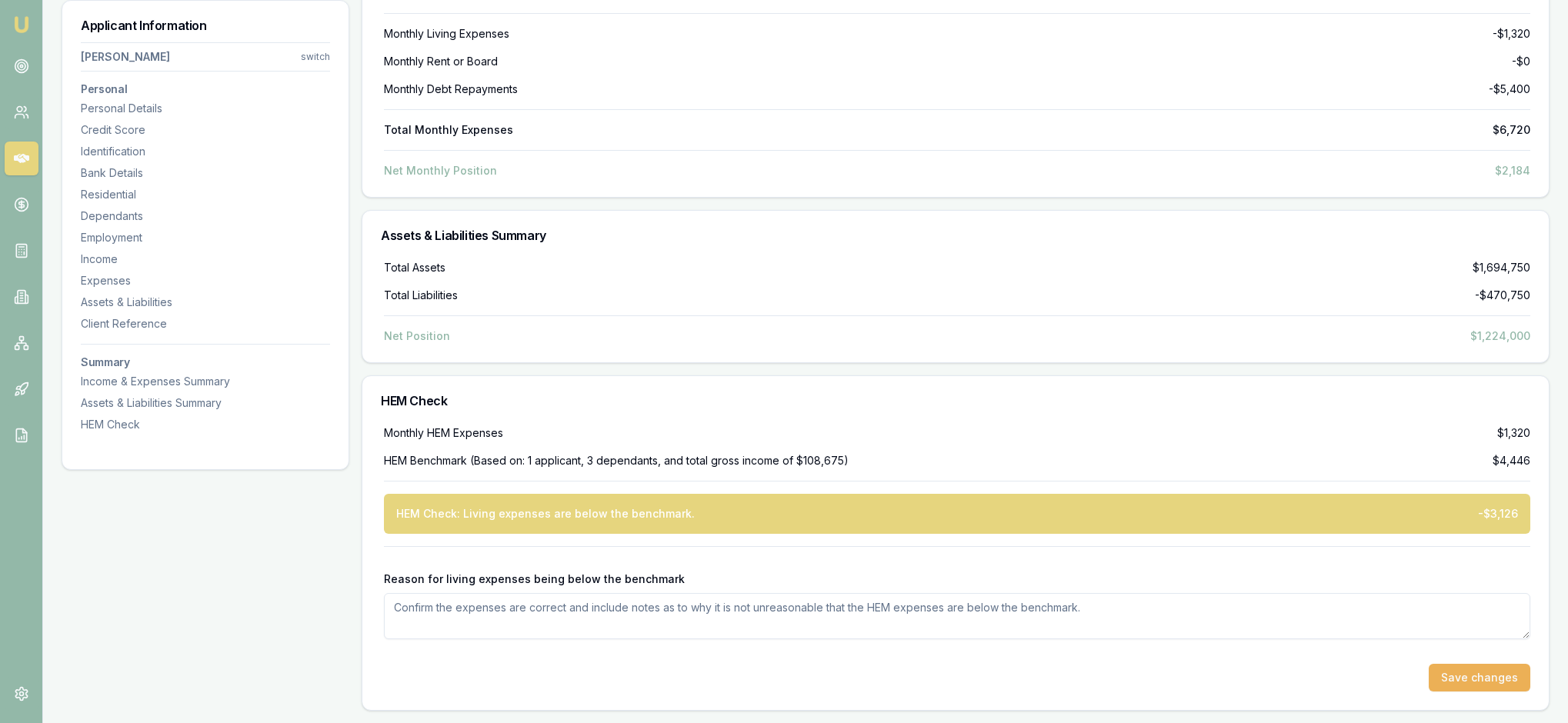
scroll to position [6901, 0]
click at [1472, 669] on button "Save changes" at bounding box center [1479, 678] width 102 height 28
click at [1308, 654] on div at bounding box center [957, 651] width 1146 height 24
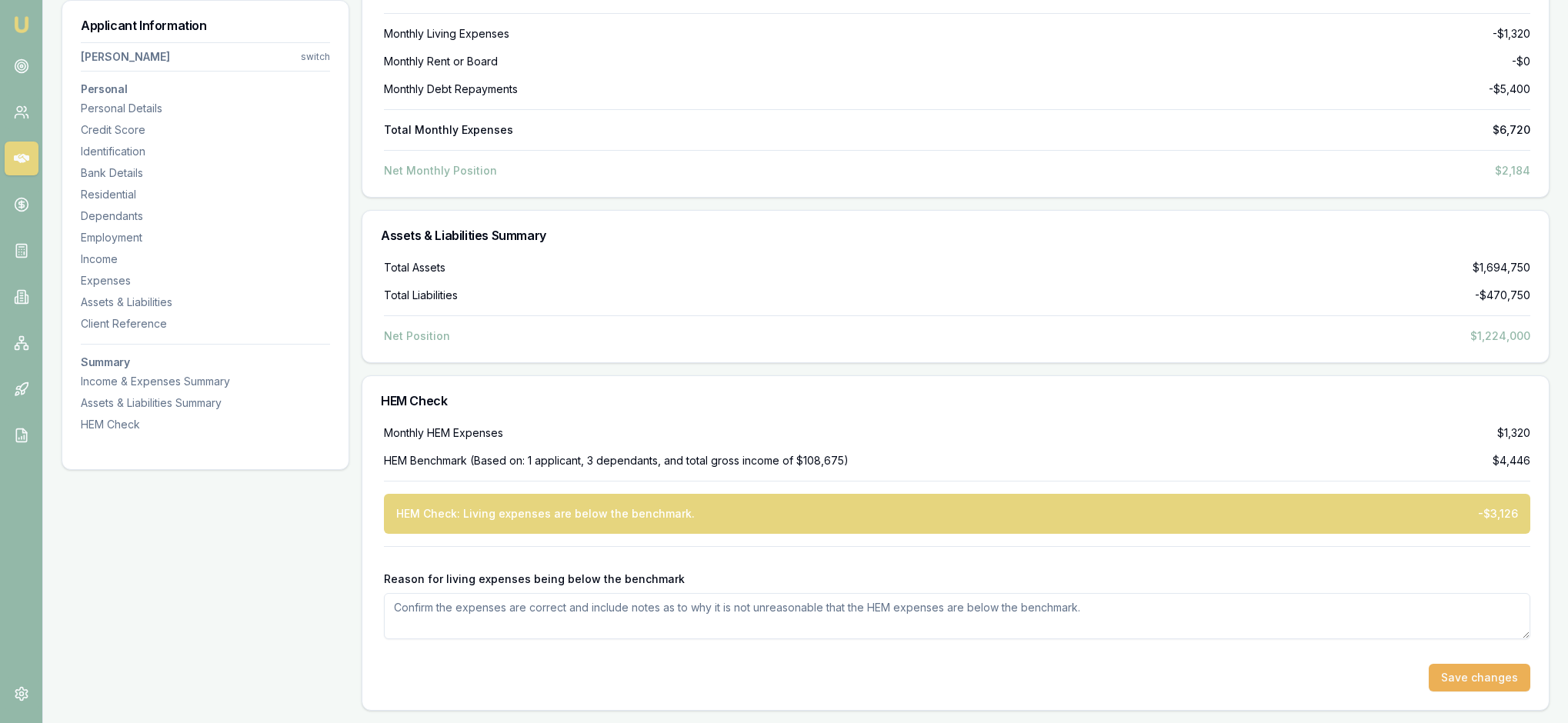
scroll to position [7026, 0]
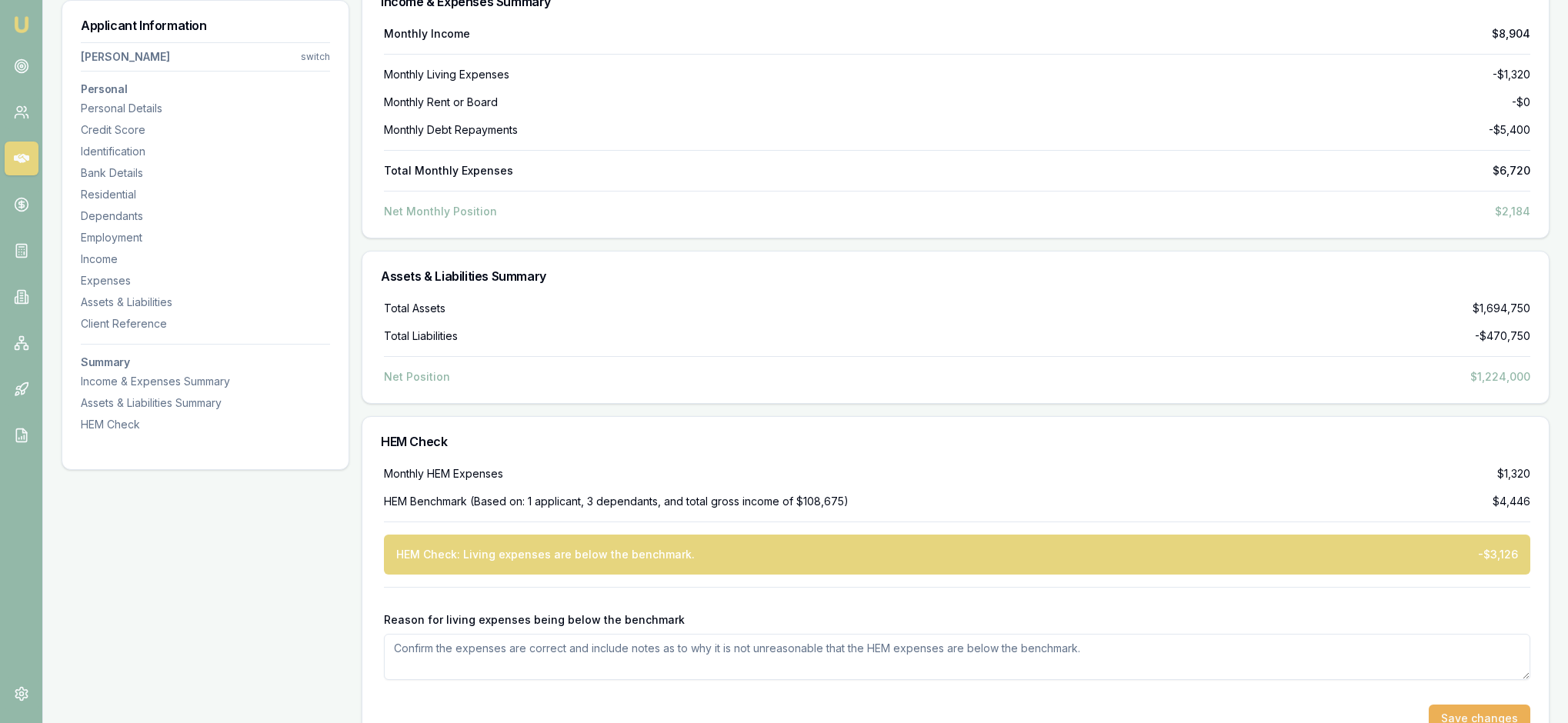
type input "$0"
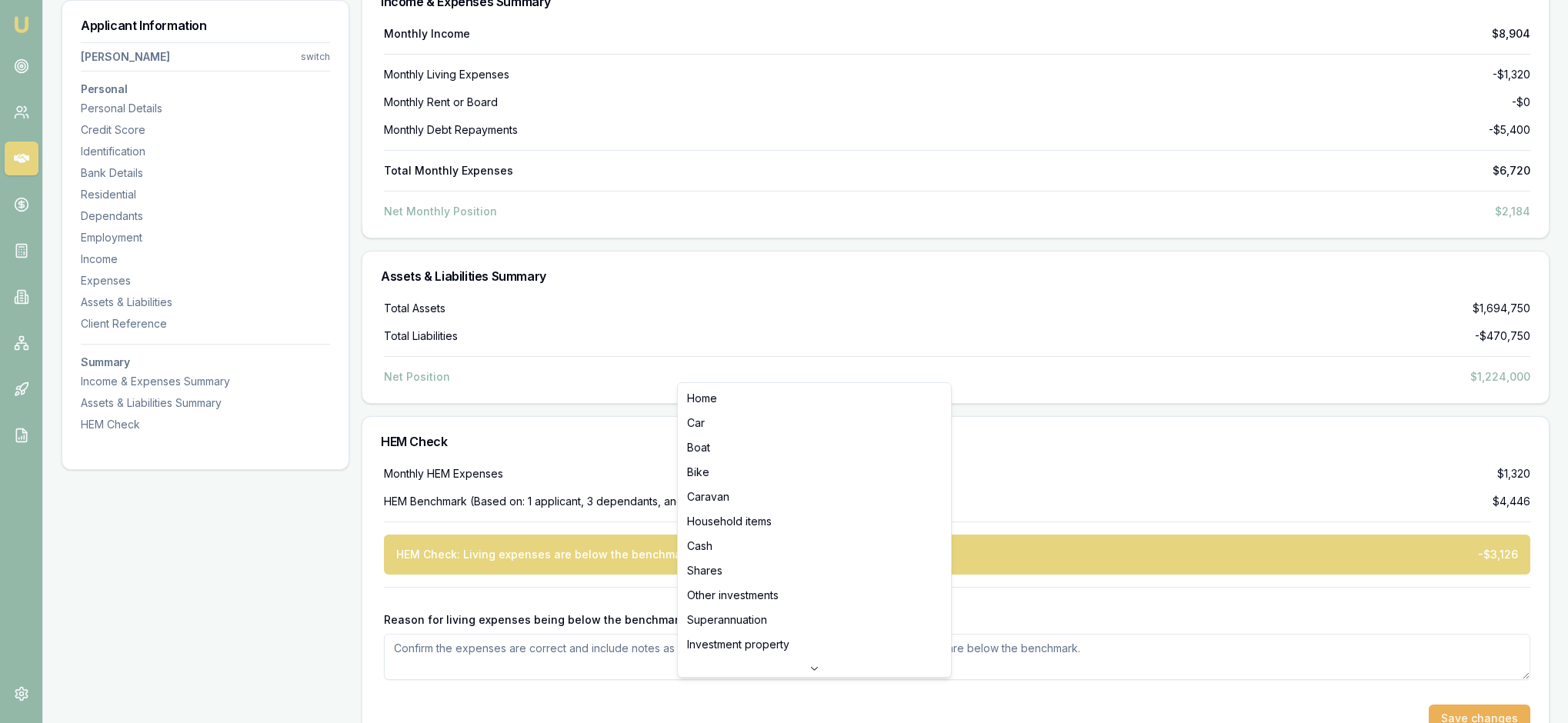
select select "CAR"
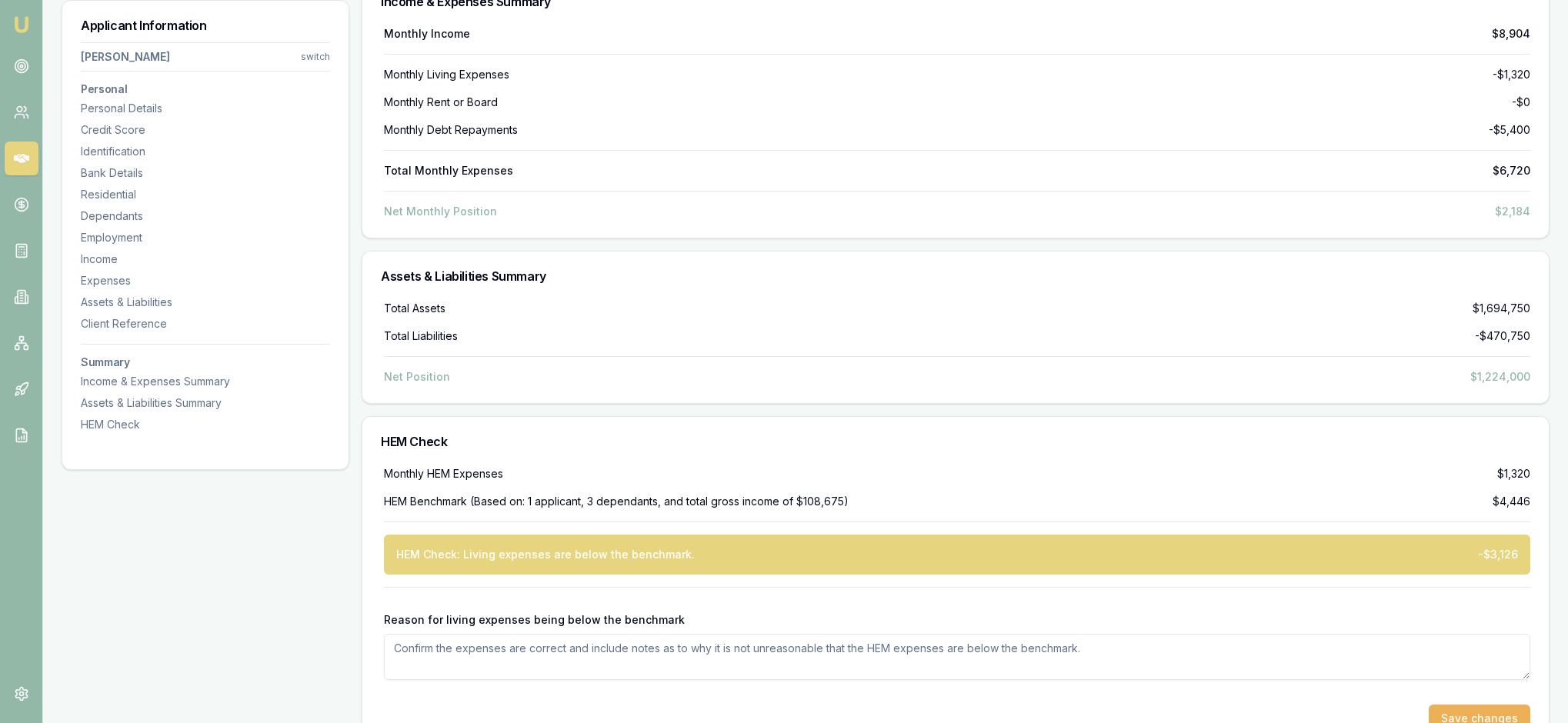
drag, startPoint x: 1020, startPoint y: 366, endPoint x: 974, endPoint y: 366, distance: 46.0
type input "$75,000"
drag, startPoint x: 1297, startPoint y: 363, endPoint x: 1261, endPoint y: 363, distance: 36.0
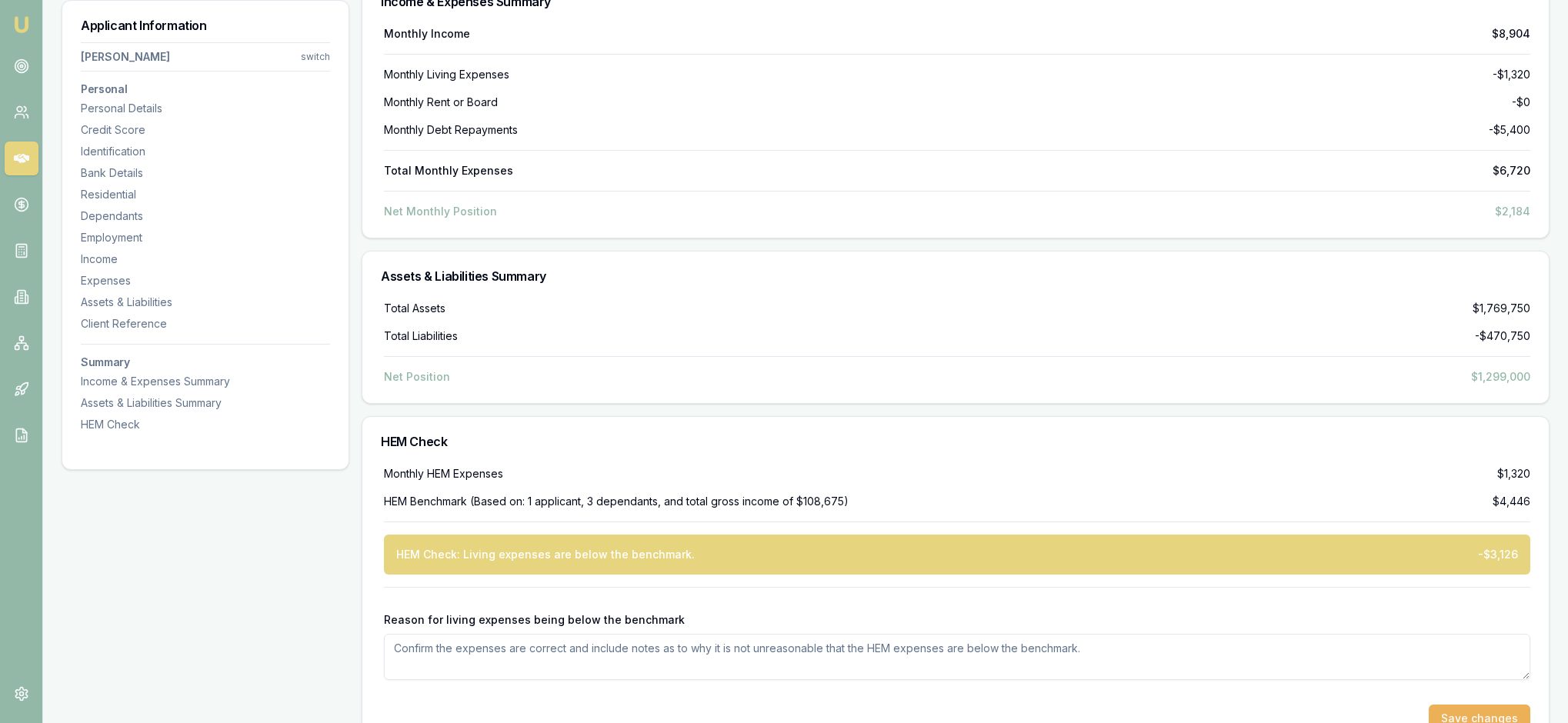
type input "50"
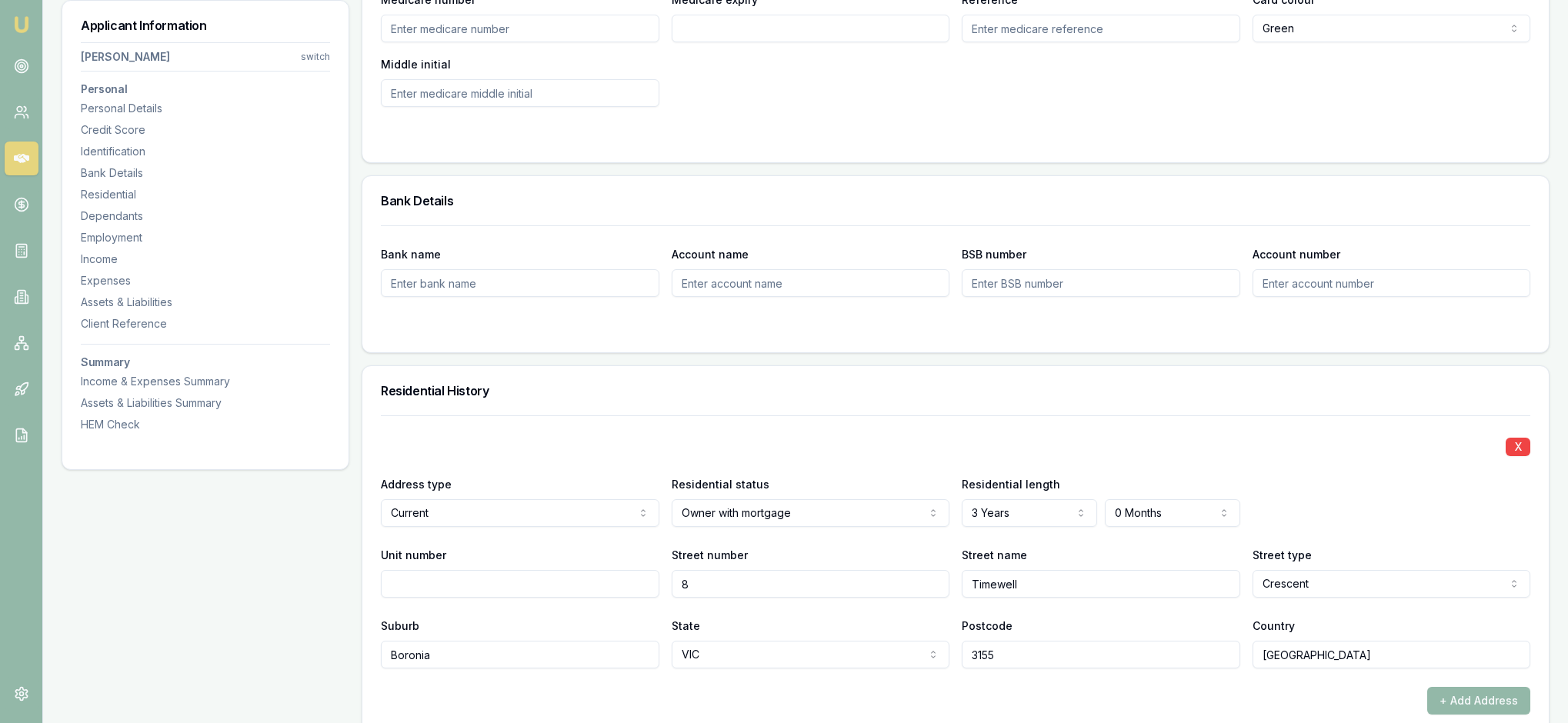
scroll to position [1071, 0]
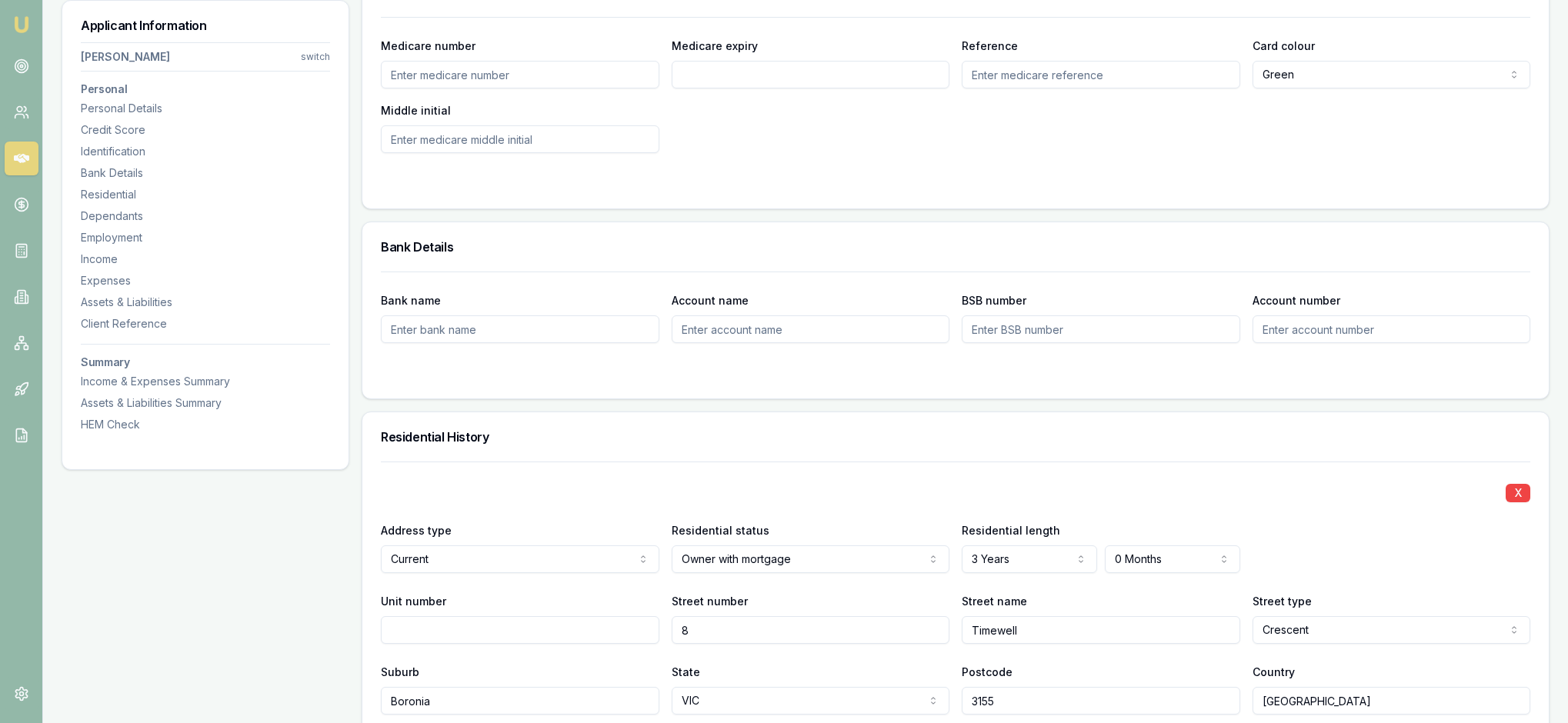
click at [1004, 343] on input "BSB number" at bounding box center [1100, 330] width 279 height 28
paste input "06 3108"
type input "06 3108"
click at [430, 343] on input "Bank name" at bounding box center [520, 330] width 279 height 28
type input "CBA"
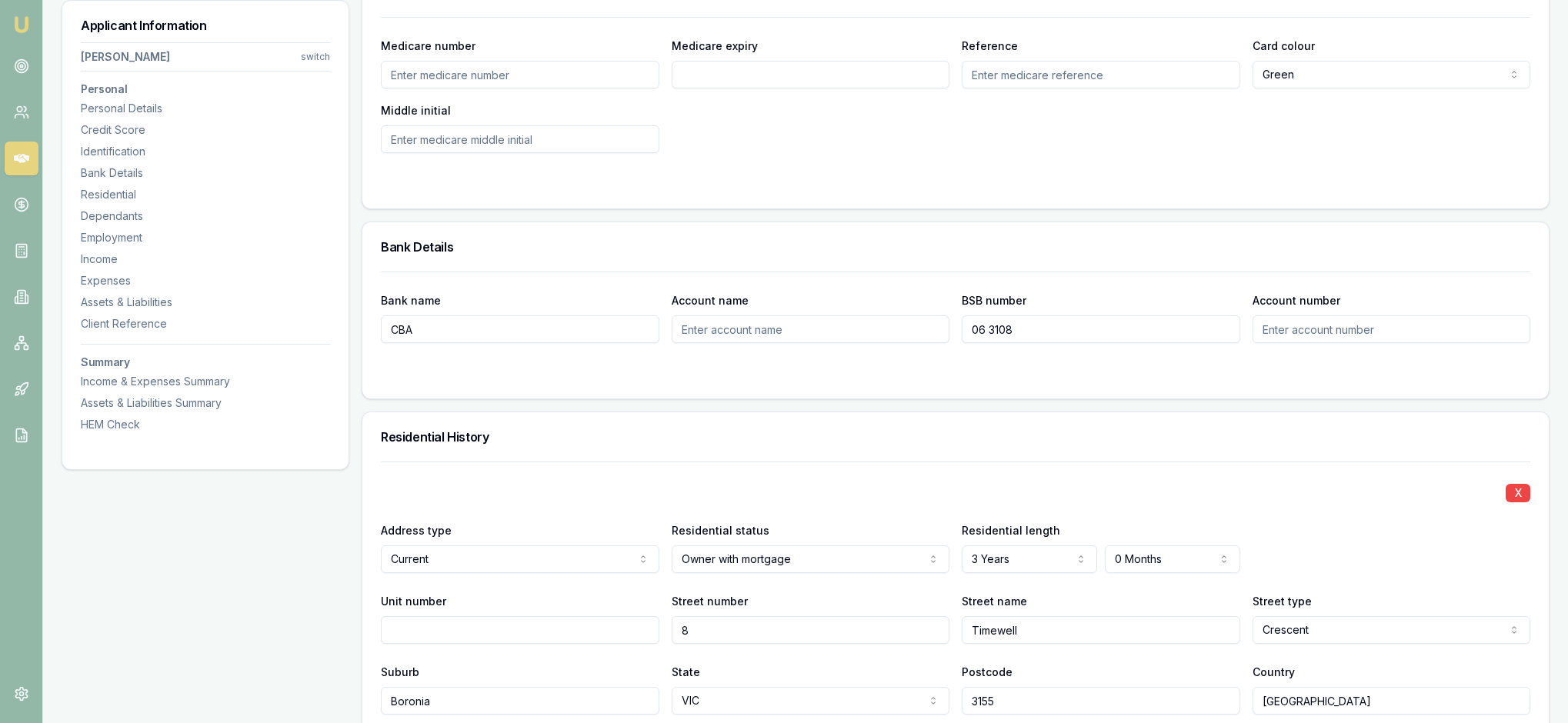
click at [720, 343] on input "Account name" at bounding box center [811, 330] width 279 height 28
click at [437, 343] on input "Bank name" at bounding box center [520, 330] width 279 height 28
paste input "MR A M FOGARTY MISS M P CONNORS"
type input "M"
type input "CBA"
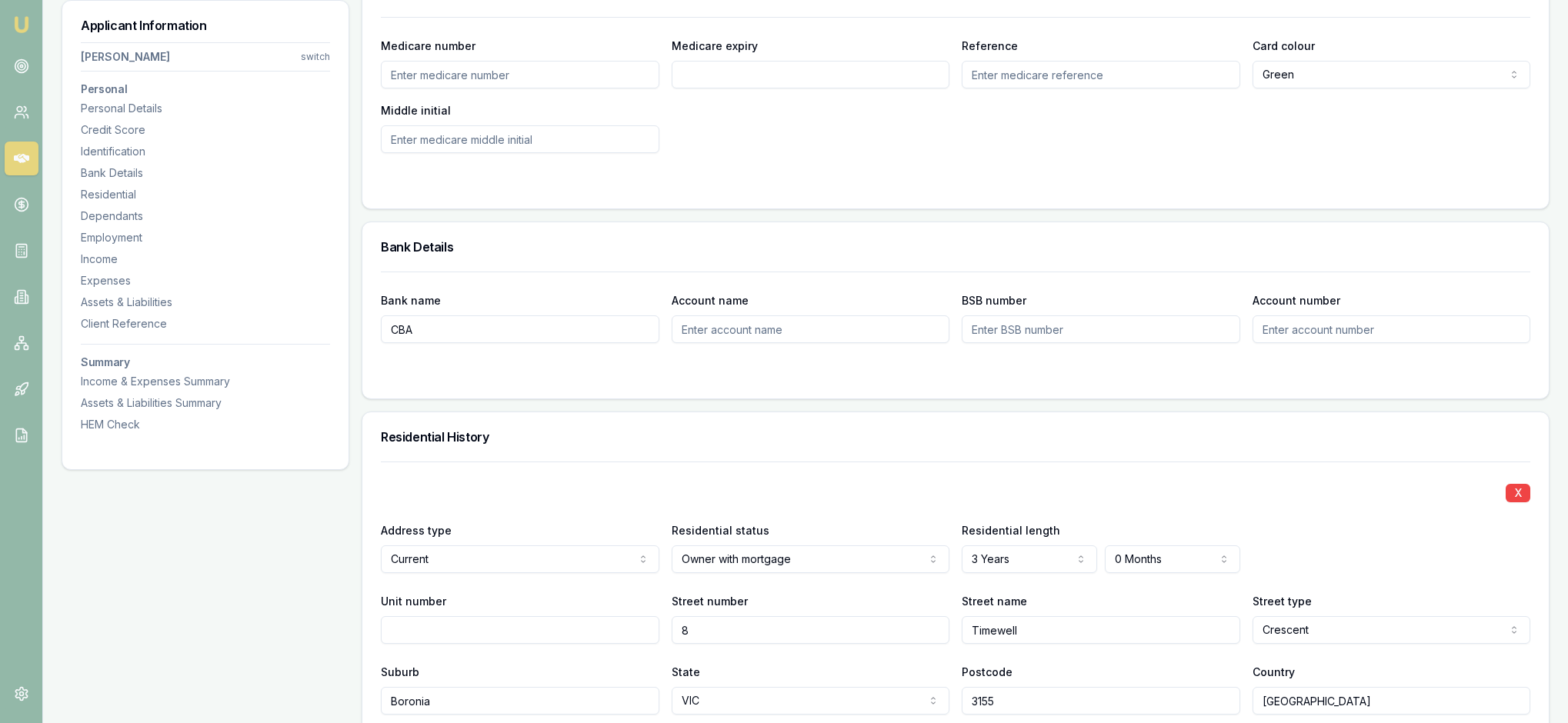
click at [730, 343] on input "Account name" at bounding box center [811, 330] width 279 height 28
paste input "MR A M FOGARTY MISS M P CONNORS"
type input "MR A M FOGARTY MISS M P CONNORS"
click at [999, 343] on input "BSB number" at bounding box center [1100, 330] width 279 height 28
click at [443, 343] on input "Bank name" at bounding box center [520, 330] width 279 height 28
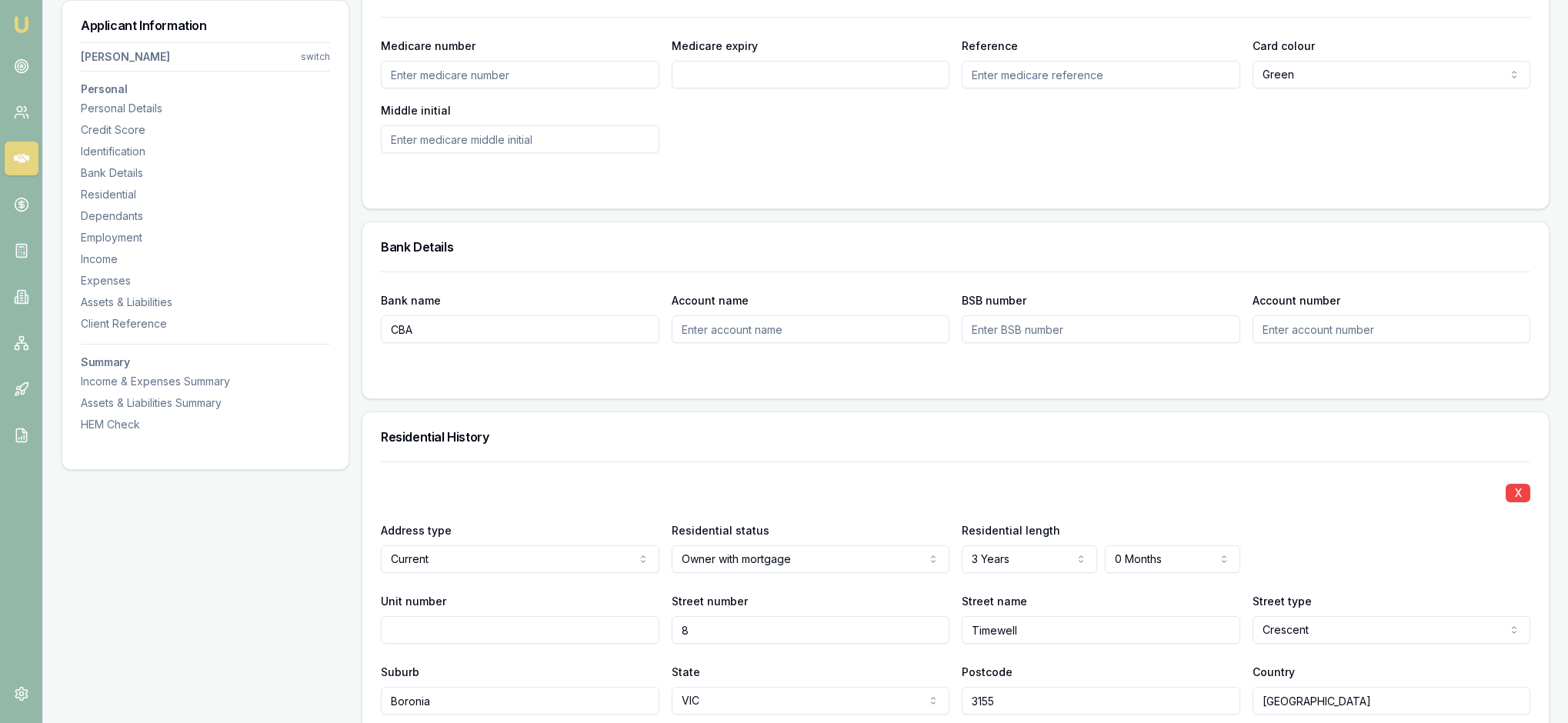
type input "CBA"
click at [695, 343] on input "Account name" at bounding box center [811, 330] width 279 height 28
paste input "MR A M FOGARTY MISS M P CONNORS"
type input "MR A M FOGARTY MISS M P CONNORS"
click at [999, 343] on input "BSB number" at bounding box center [1100, 330] width 279 height 28
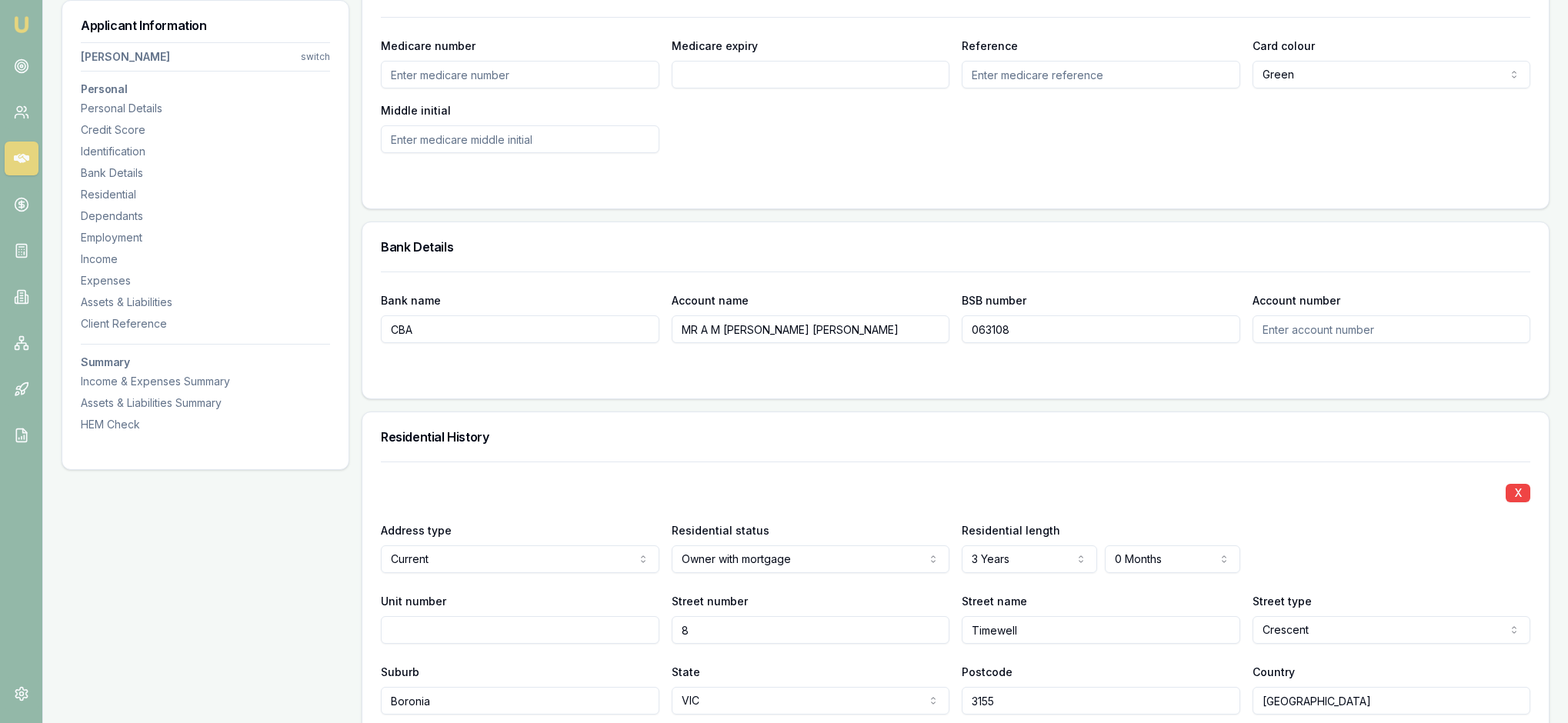
type input "063108"
click at [1292, 343] on input "Account number" at bounding box center [1391, 330] width 279 height 28
type input "10805330"
click at [1221, 380] on div at bounding box center [956, 374] width 1150 height 12
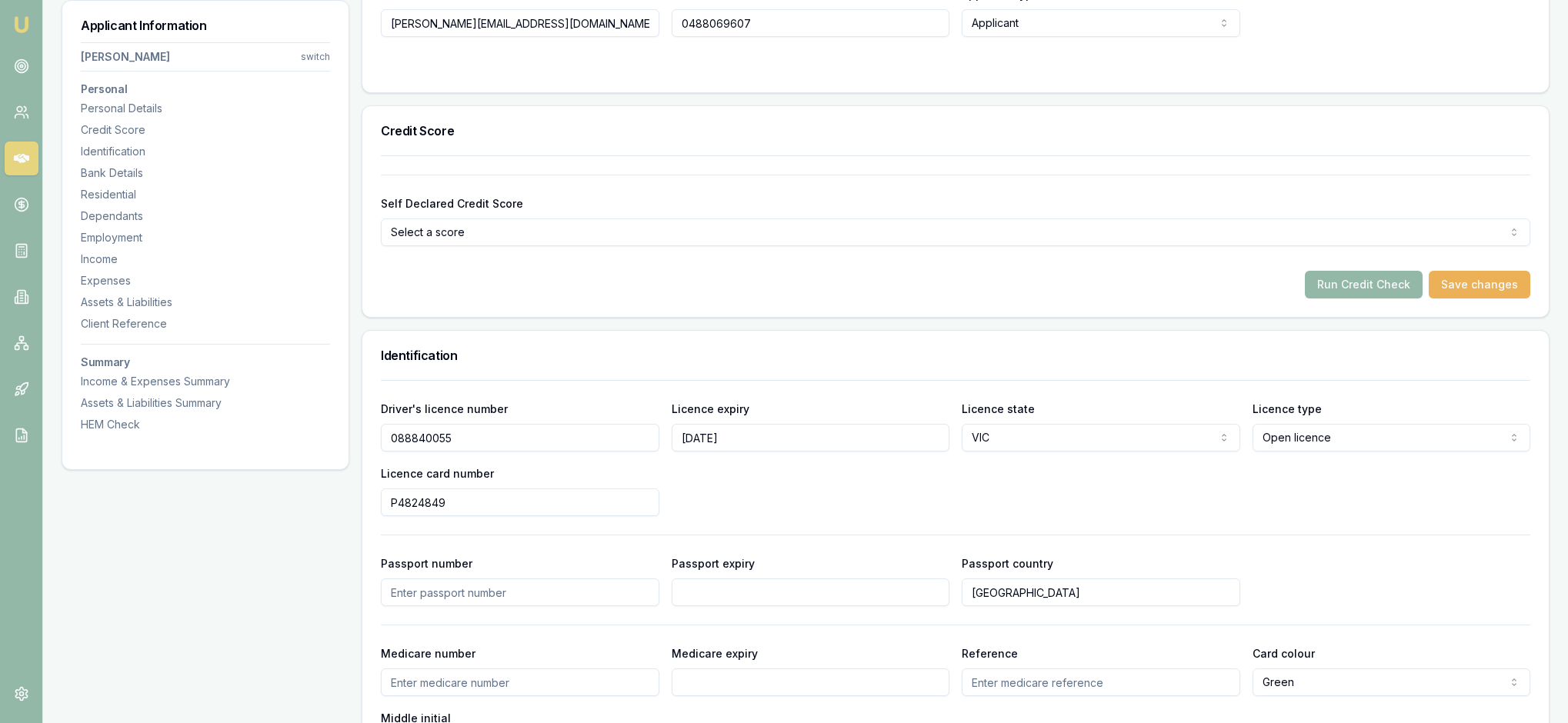
scroll to position [456, 0]
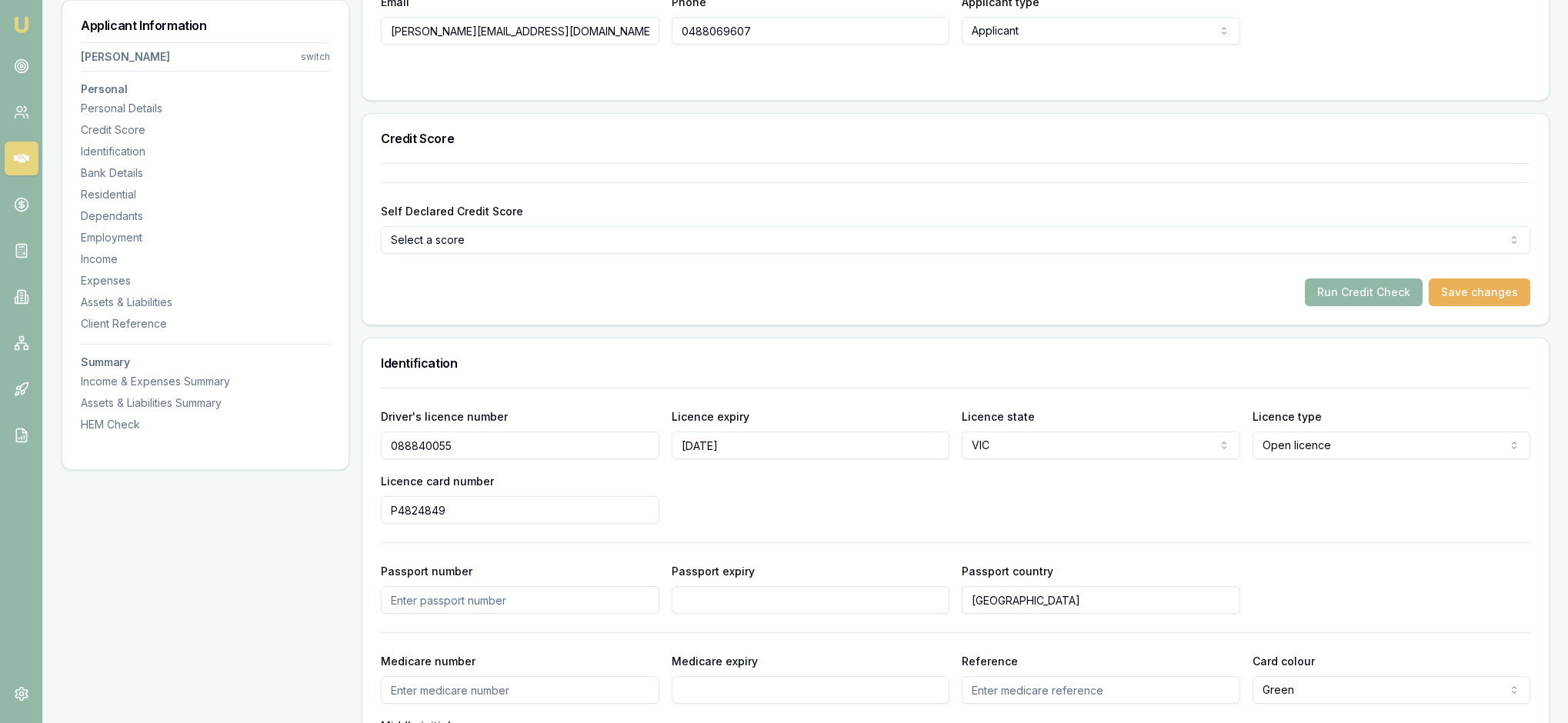
click at [1331, 307] on button "Run Credit Check" at bounding box center [1363, 293] width 117 height 28
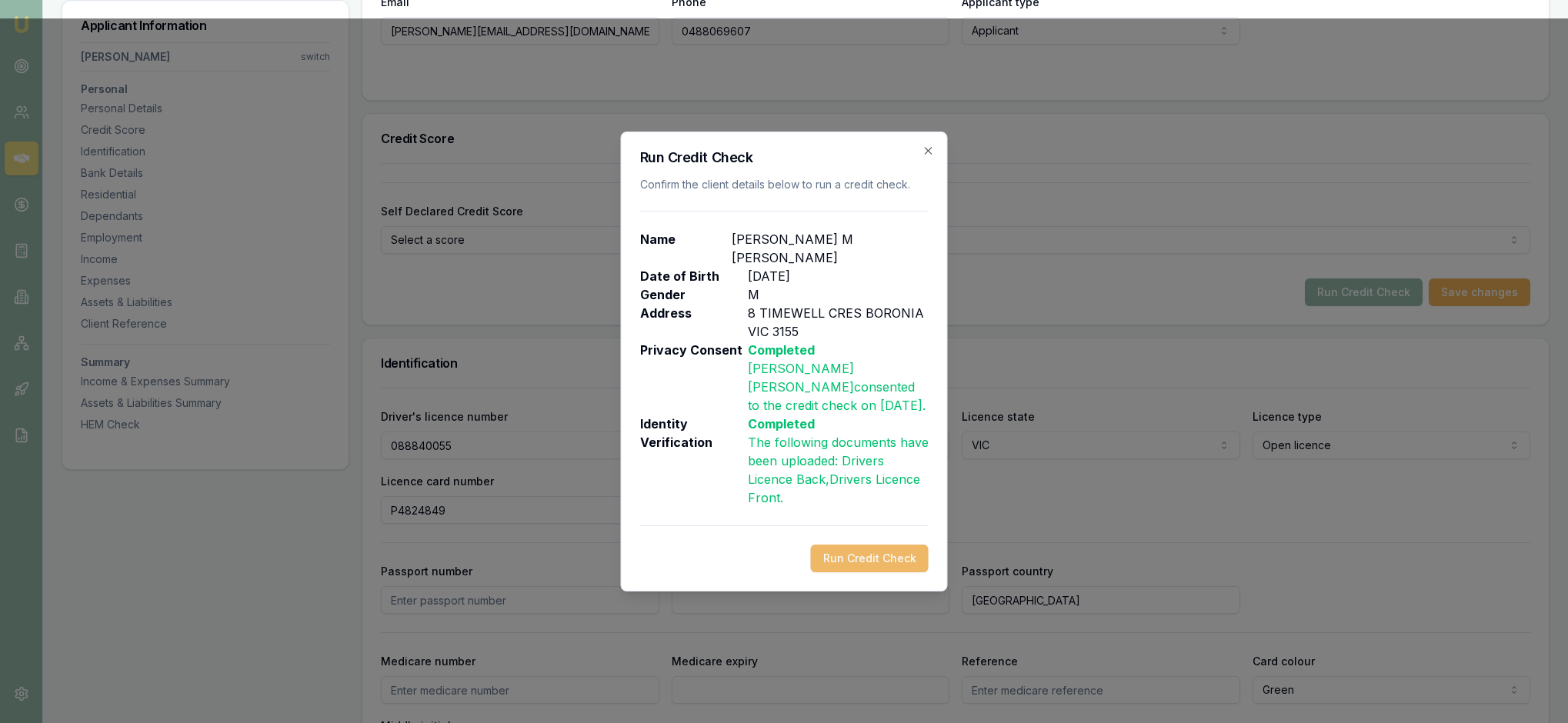
click at [872, 571] on button "Run Credit Check" at bounding box center [869, 559] width 117 height 28
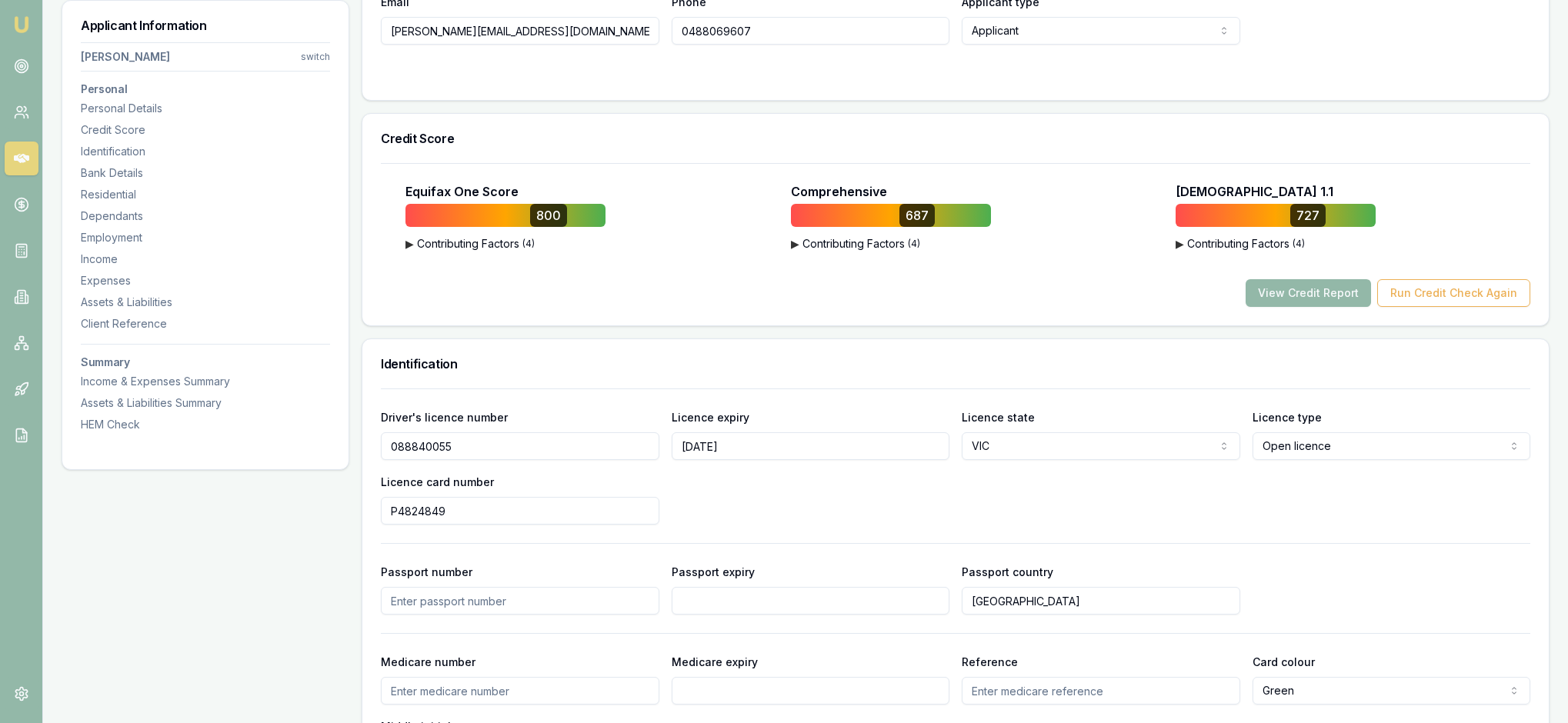
click at [852, 252] on button "▶ Contributing Factors ( 4 )" at bounding box center [891, 244] width 200 height 16
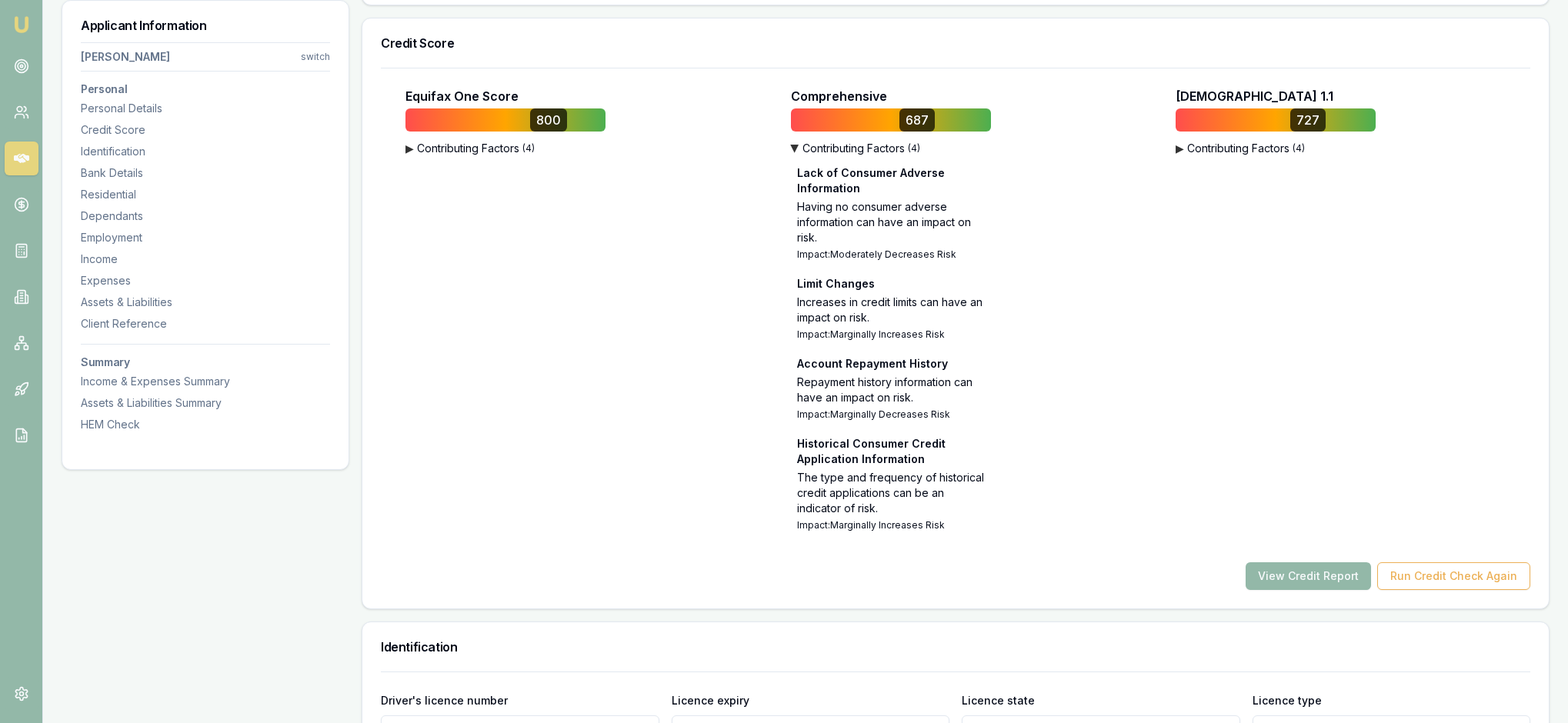
scroll to position [558, 0]
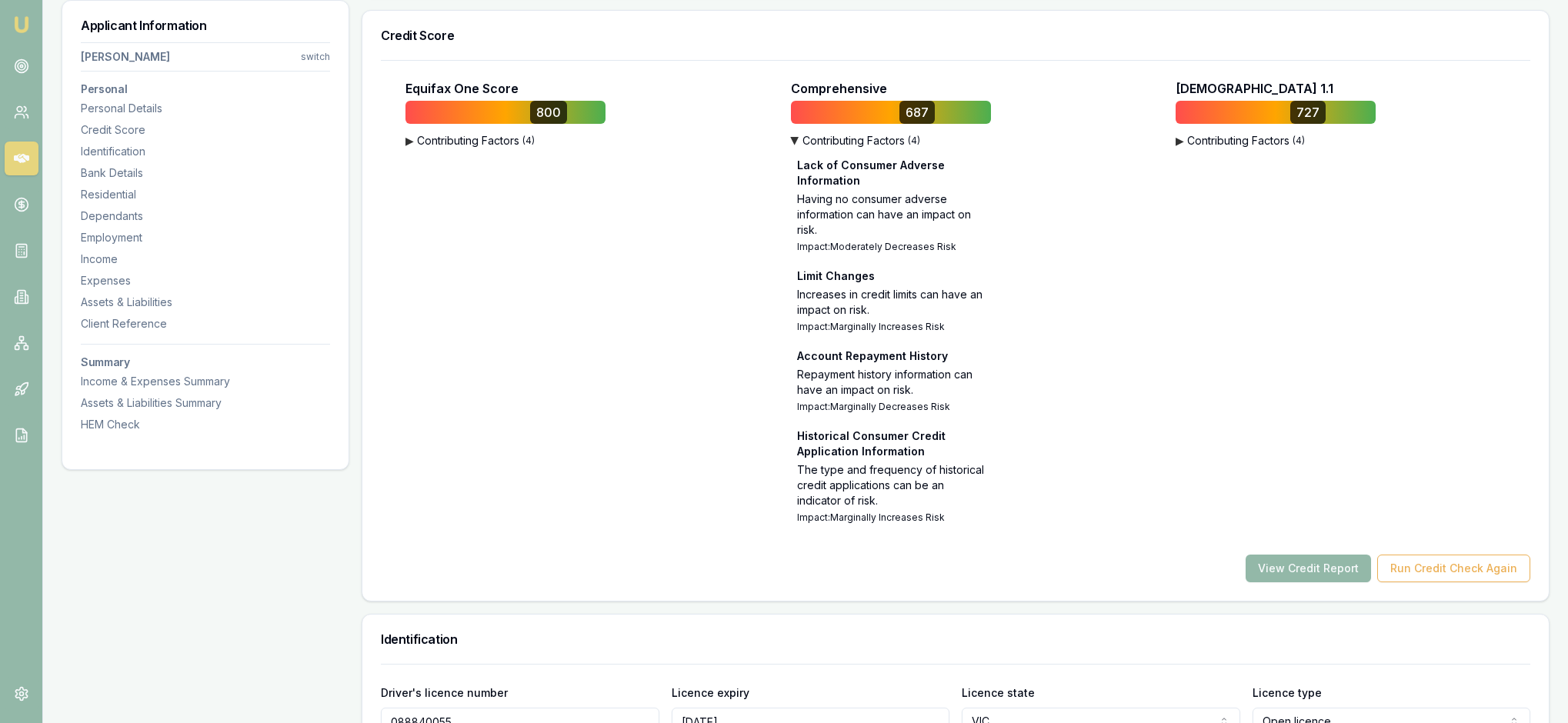
click at [414, 148] on span "▶" at bounding box center [409, 141] width 8 height 16
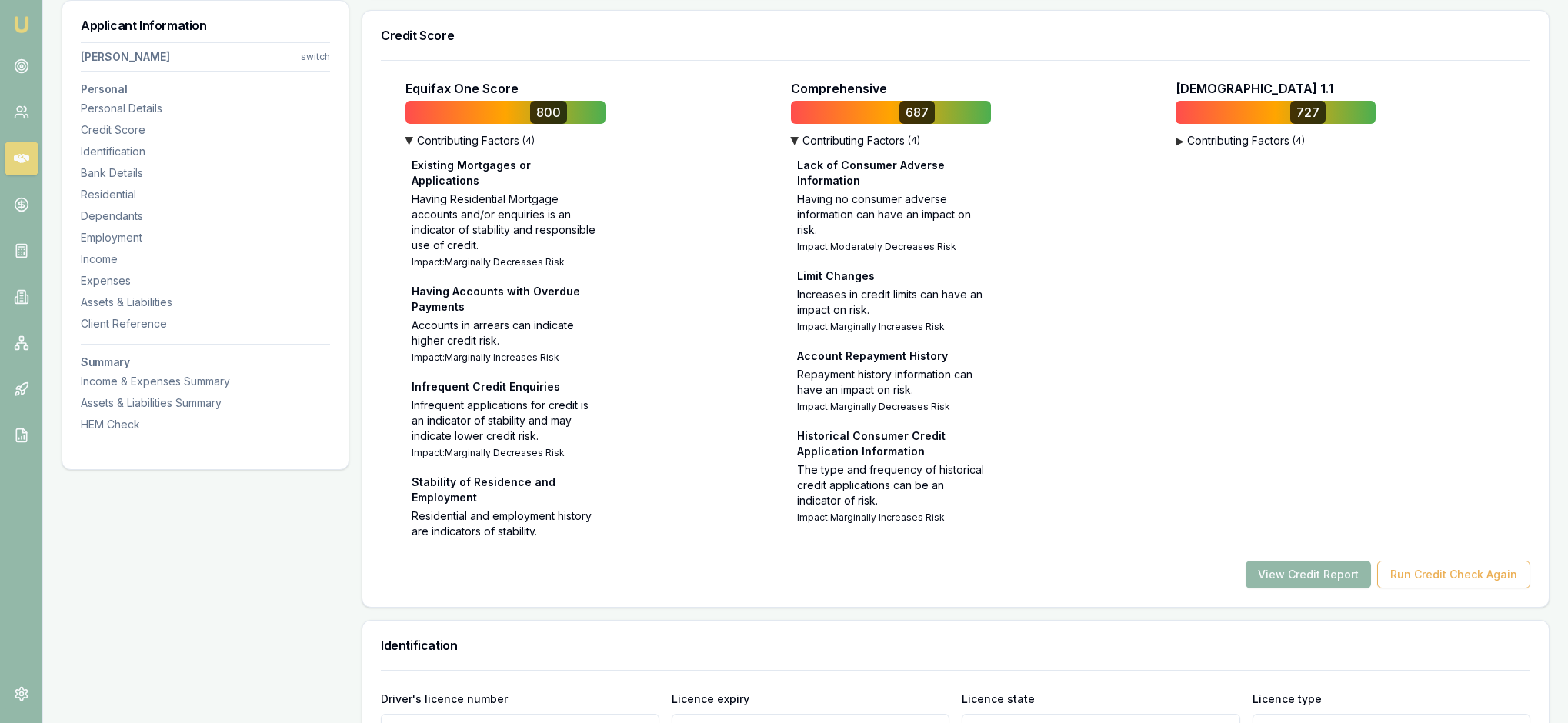
click at [1184, 148] on span "▶" at bounding box center [1179, 141] width 8 height 16
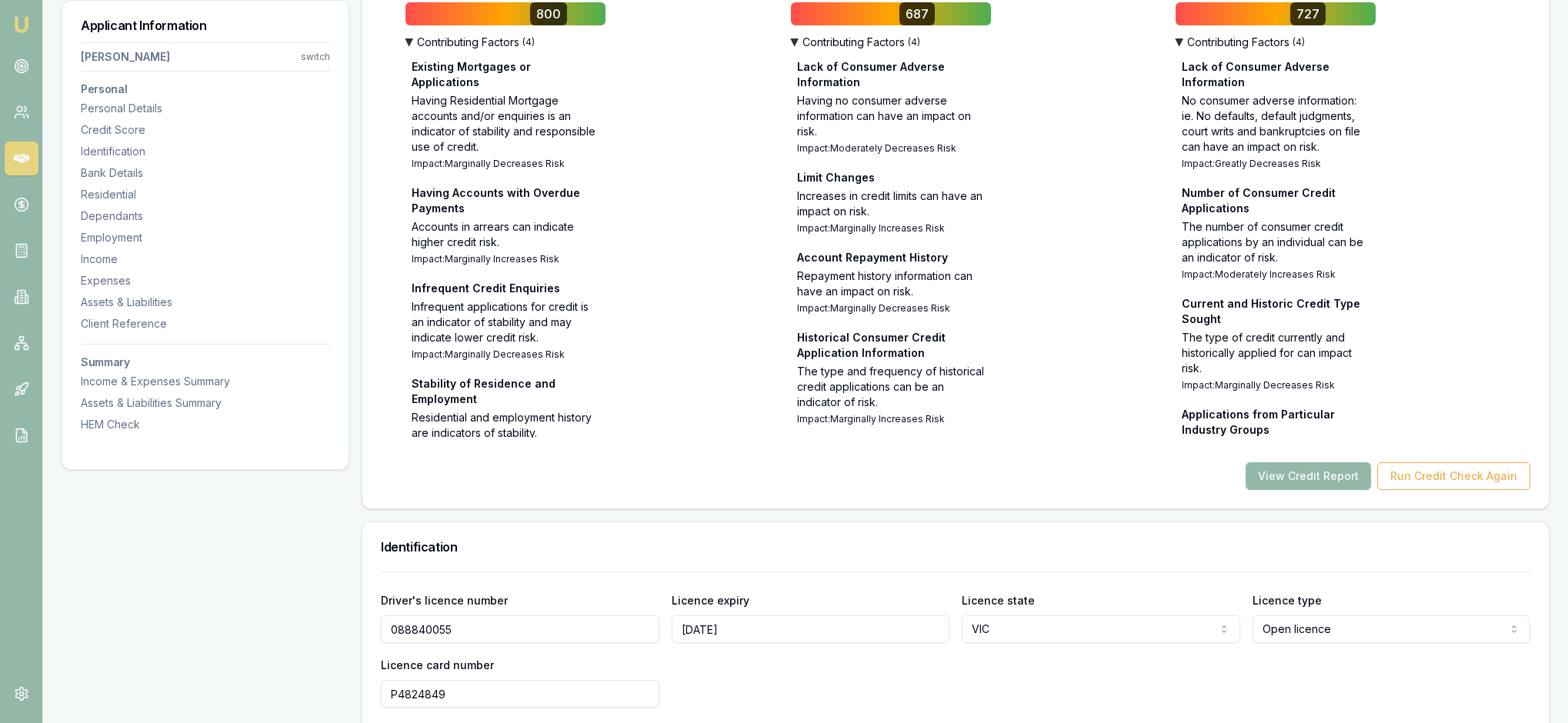
scroll to position [662, 0]
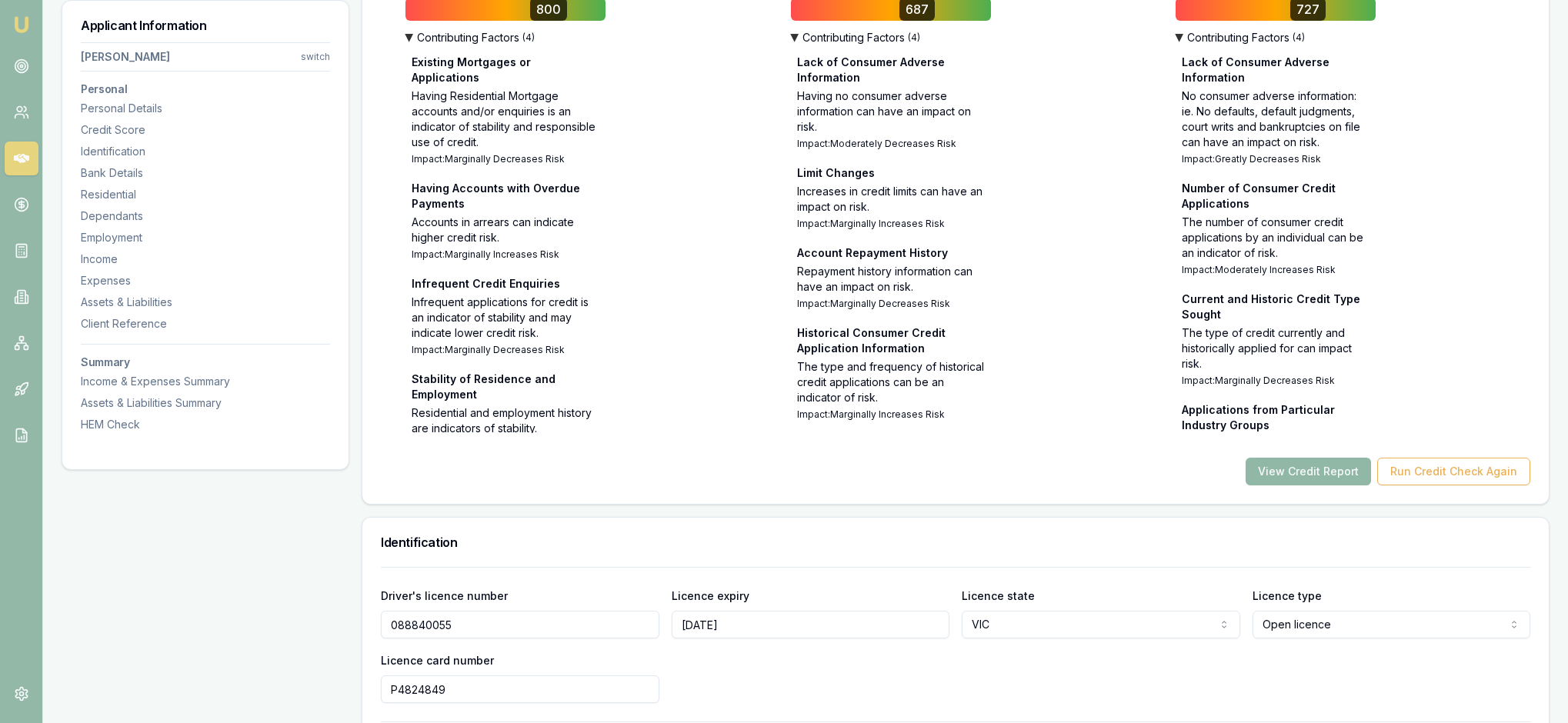
click at [1263, 485] on button "View Credit Report" at bounding box center [1308, 471] width 126 height 28
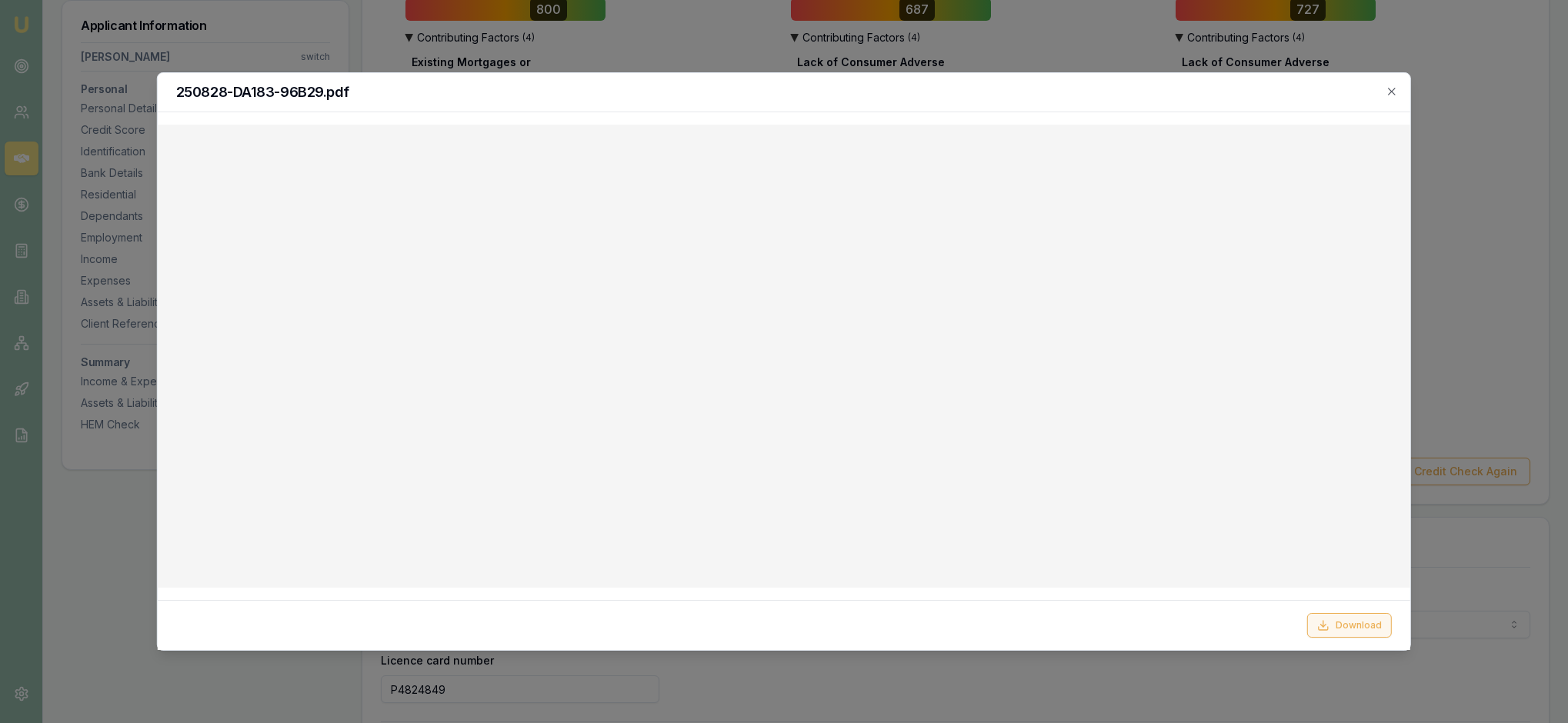
click at [1328, 619] on button "Download" at bounding box center [1349, 625] width 85 height 24
click at [1391, 90] on icon "button" at bounding box center [1391, 91] width 12 height 12
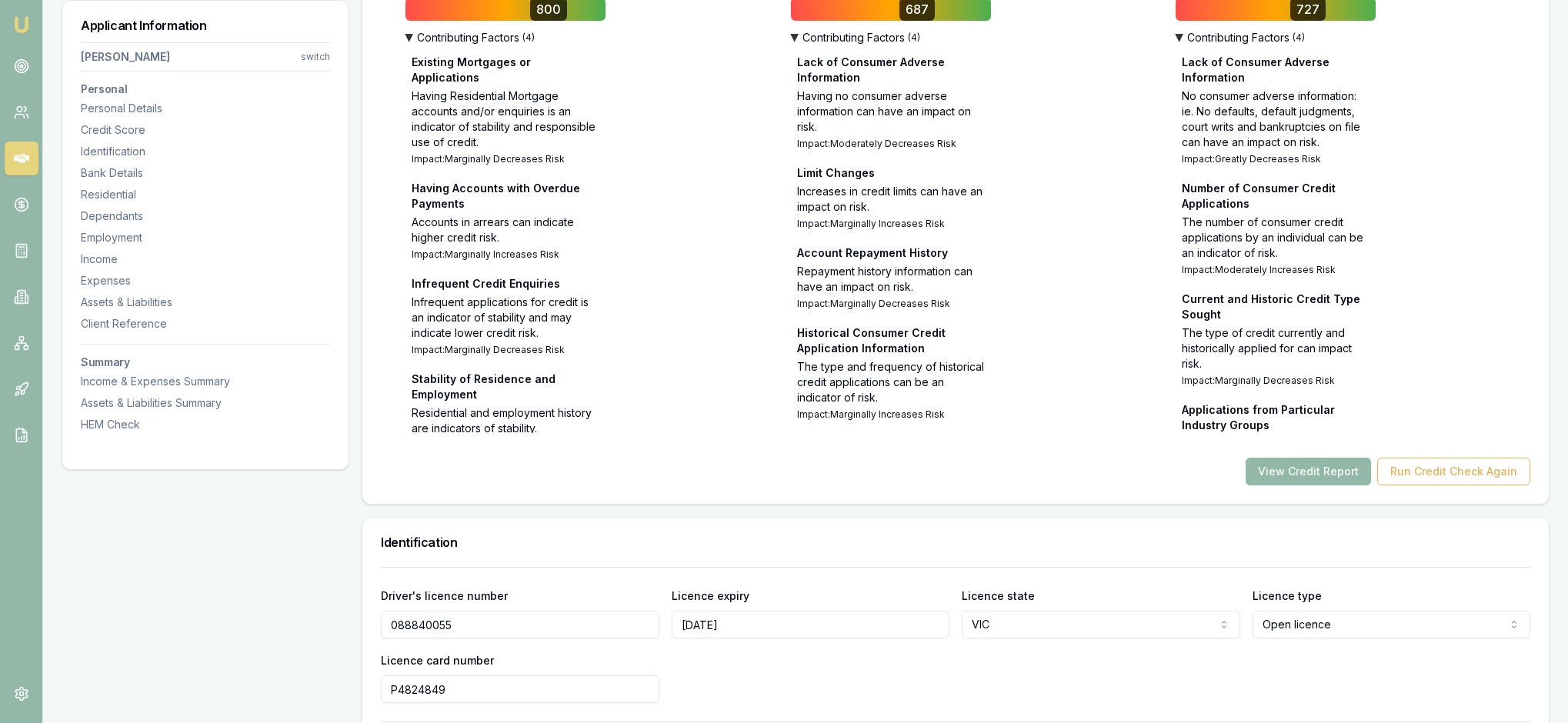
click at [1460, 130] on div "VedaScore 1.1 727 ▶ Contributing Factors ( 4 ) Lack of Consumer Adverse Informa…" at bounding box center [1353, 204] width 355 height 457
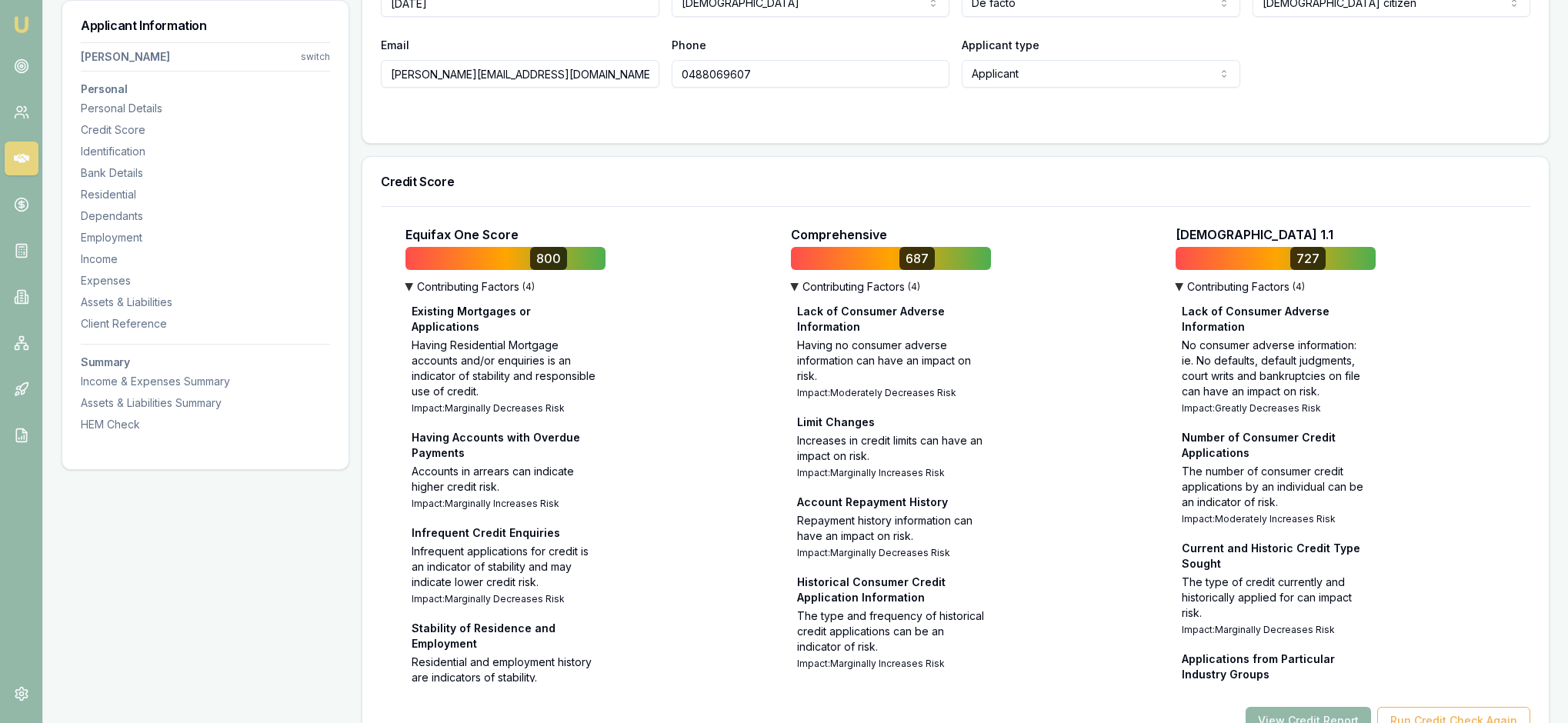
scroll to position [400, 0]
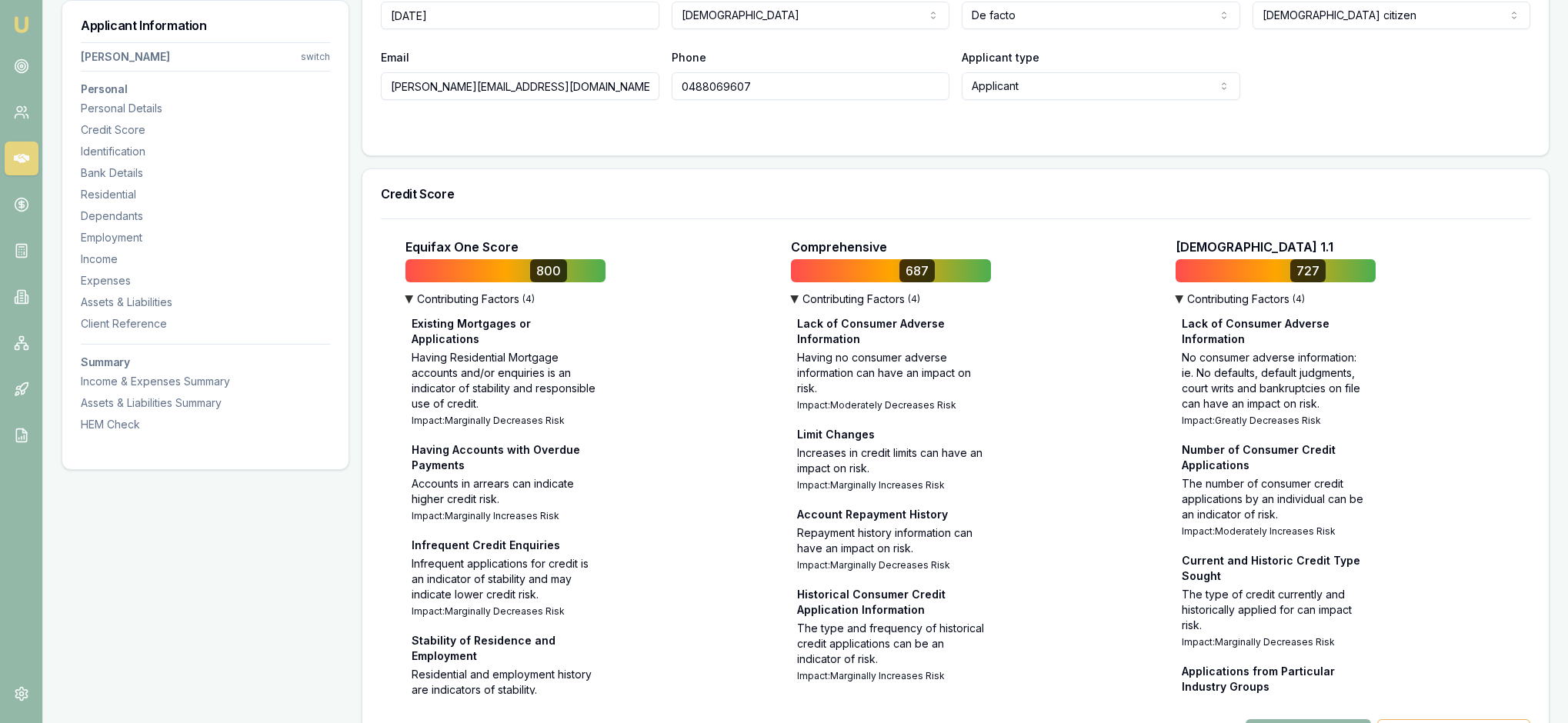
click at [1080, 137] on form "Title * Mr Mr Mrs Miss Ms Dr Prof First name * Andrew Middle name M Last name *…" at bounding box center [956, 12] width 1150 height 250
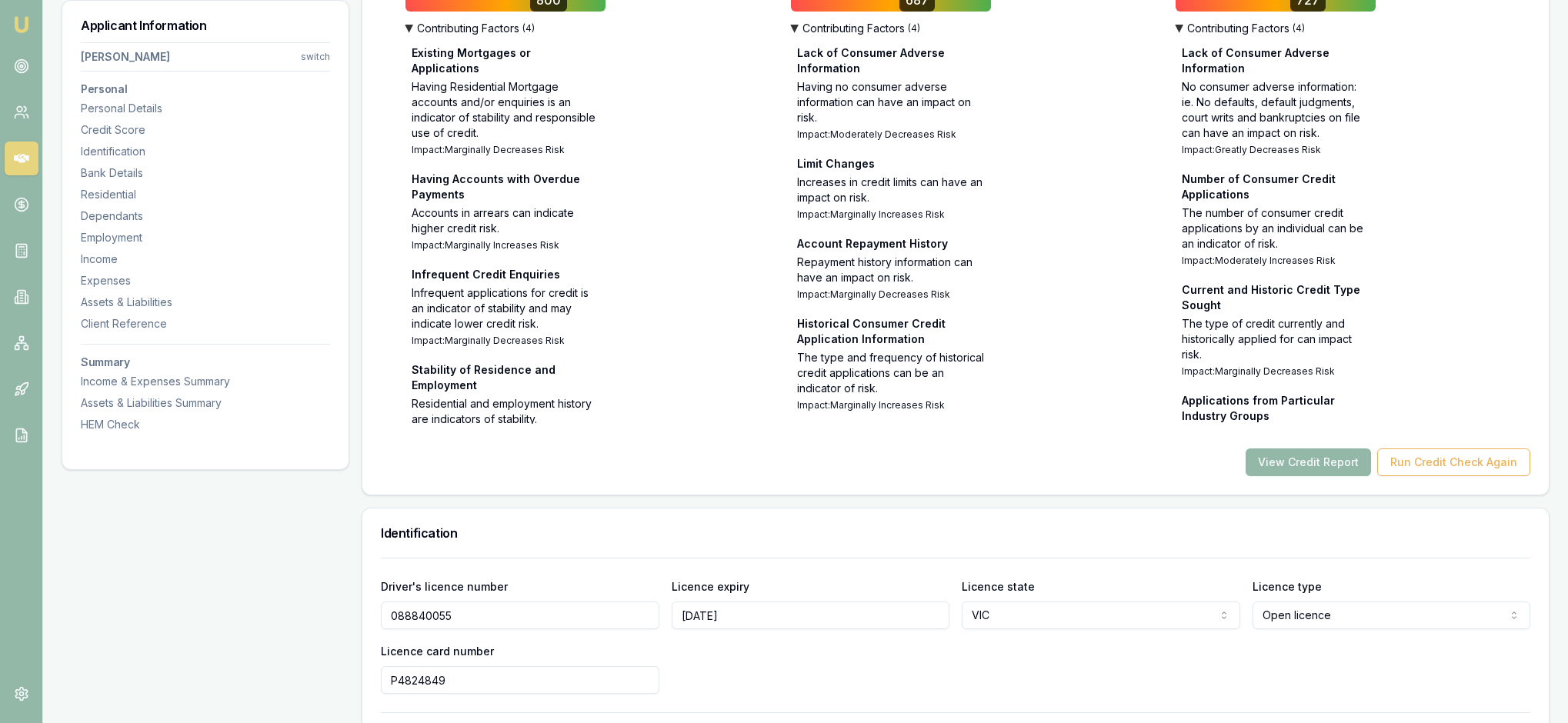
scroll to position [753, 0]
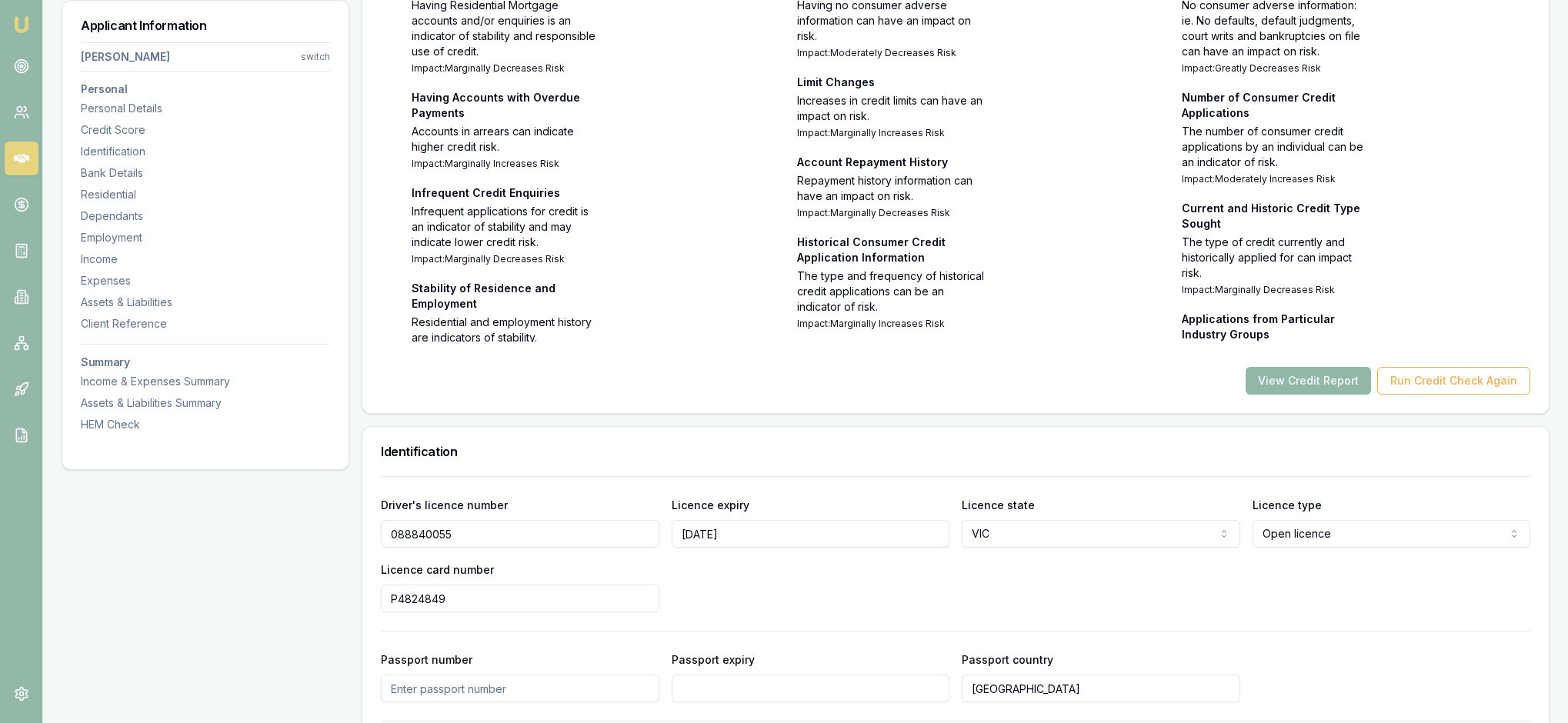
click at [1261, 395] on button "View Credit Report" at bounding box center [1308, 381] width 126 height 28
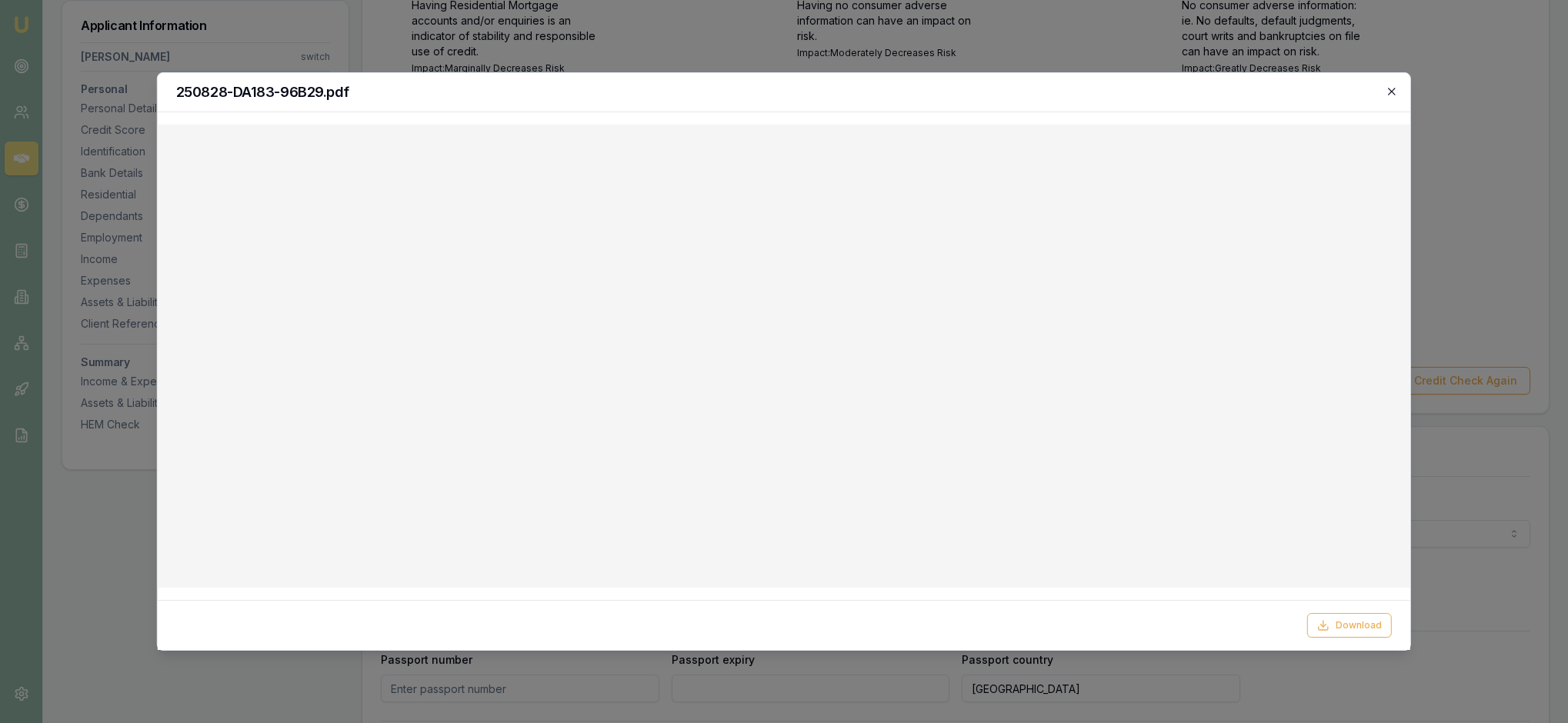
click at [1388, 92] on icon "button" at bounding box center [1391, 91] width 12 height 12
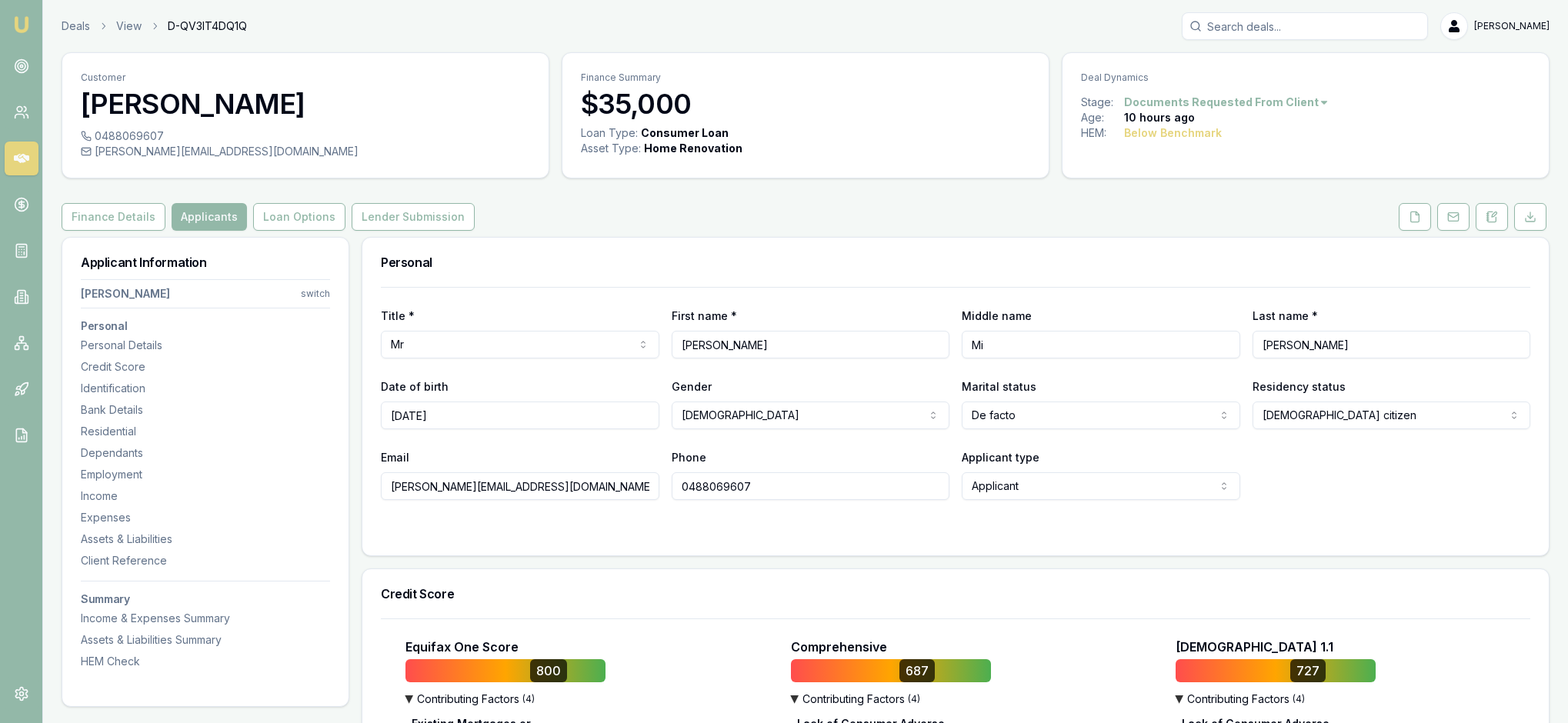
scroll to position [0, 0]
type input "Michael"
click at [1140, 276] on div "Personal" at bounding box center [955, 262] width 1186 height 49
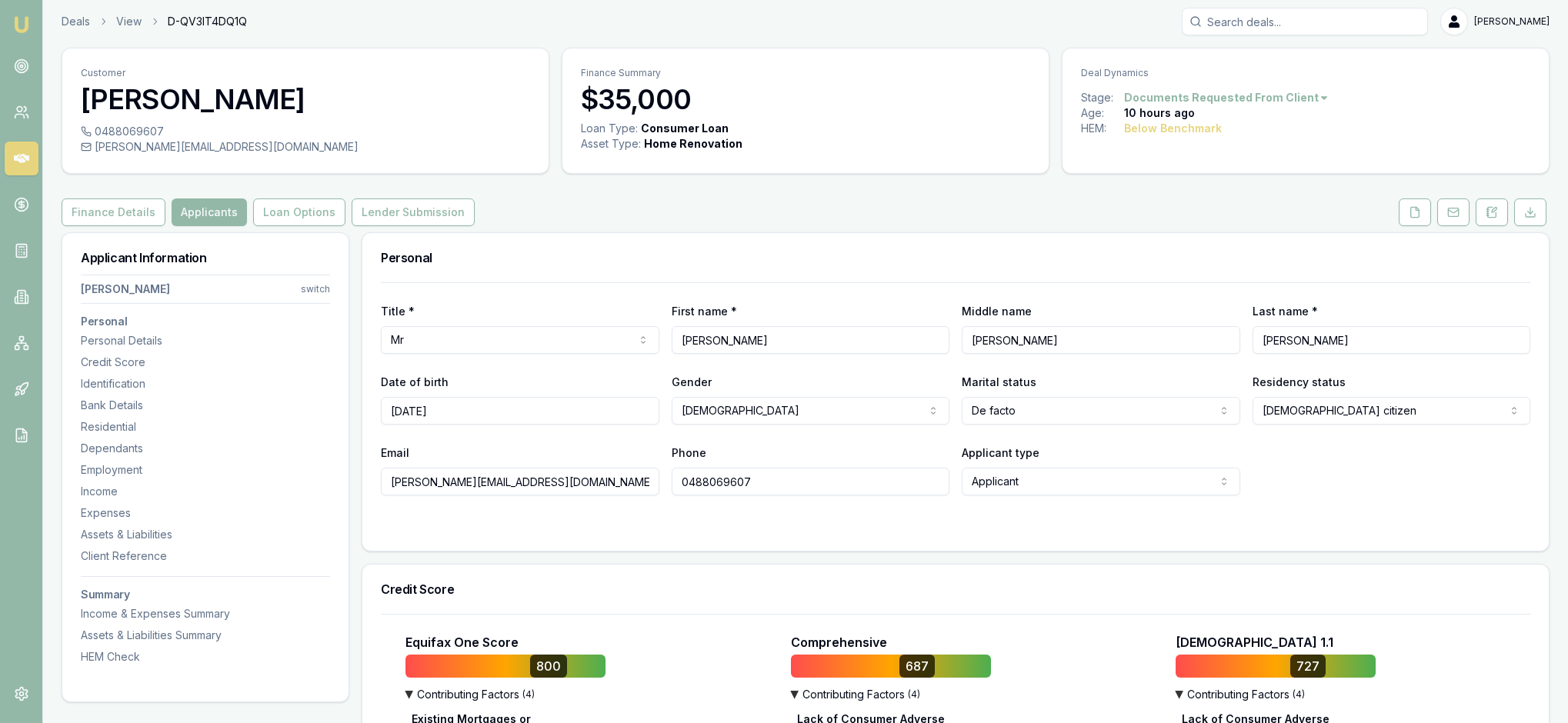
scroll to position [-2, 0]
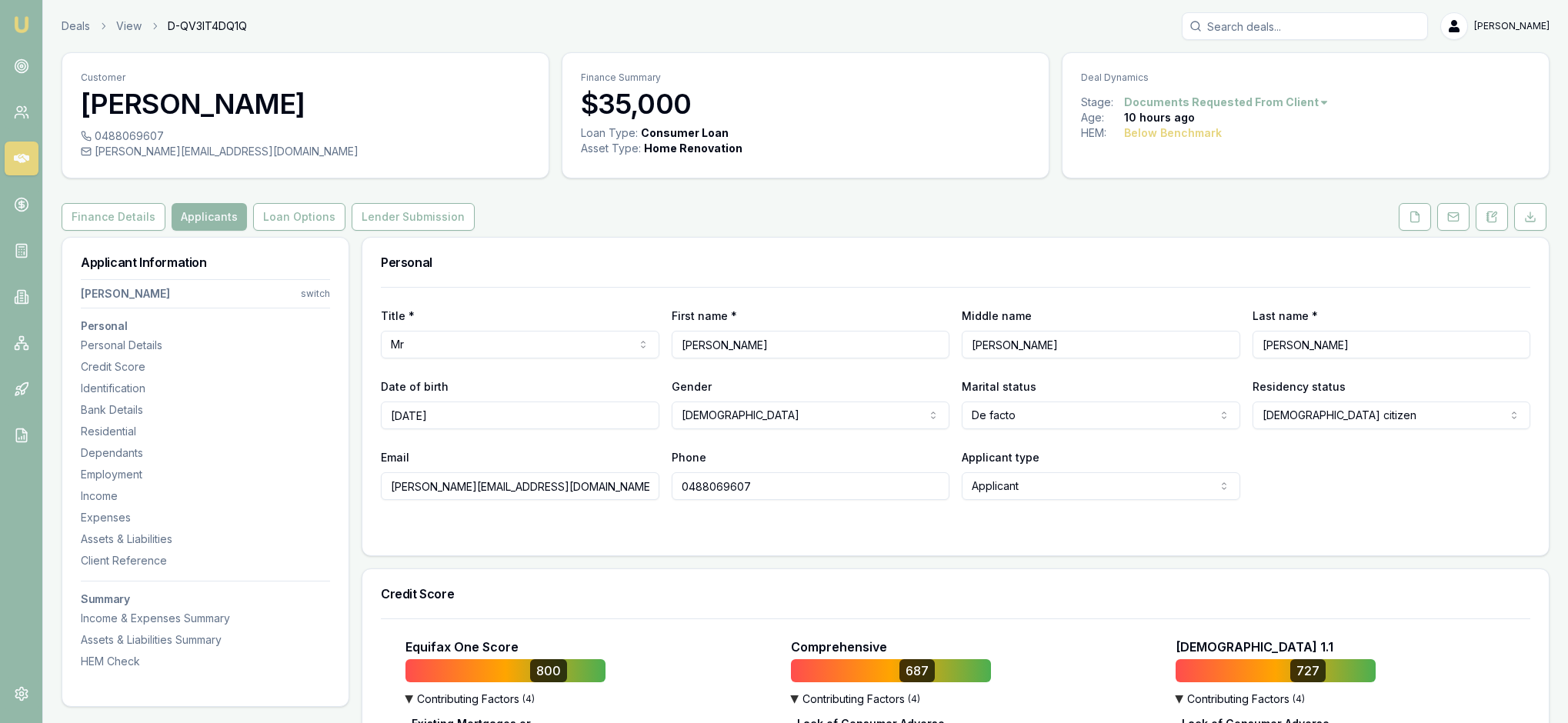
click at [784, 231] on div "Finance Details Applicants Loan Options Lender Submission" at bounding box center [805, 217] width 1488 height 28
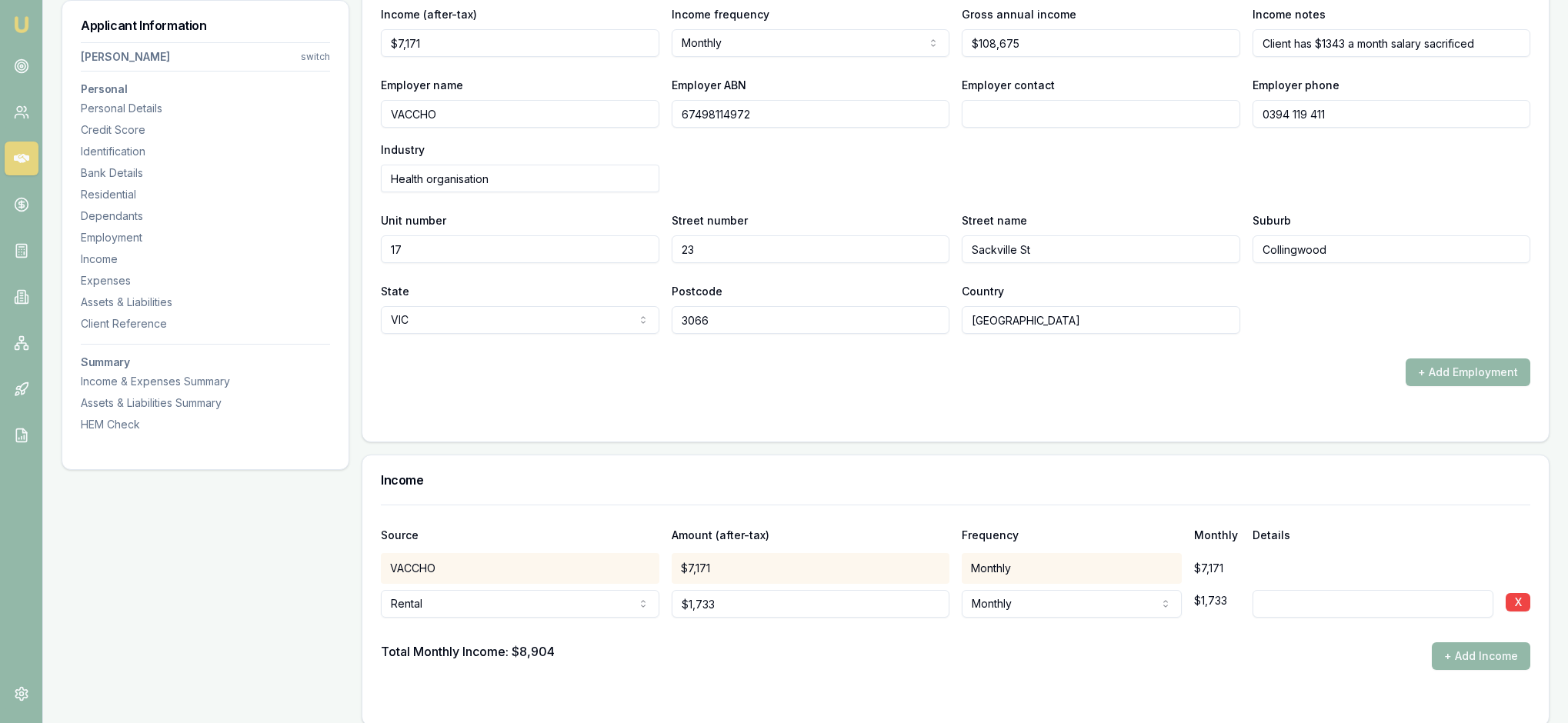
scroll to position [2865, 0]
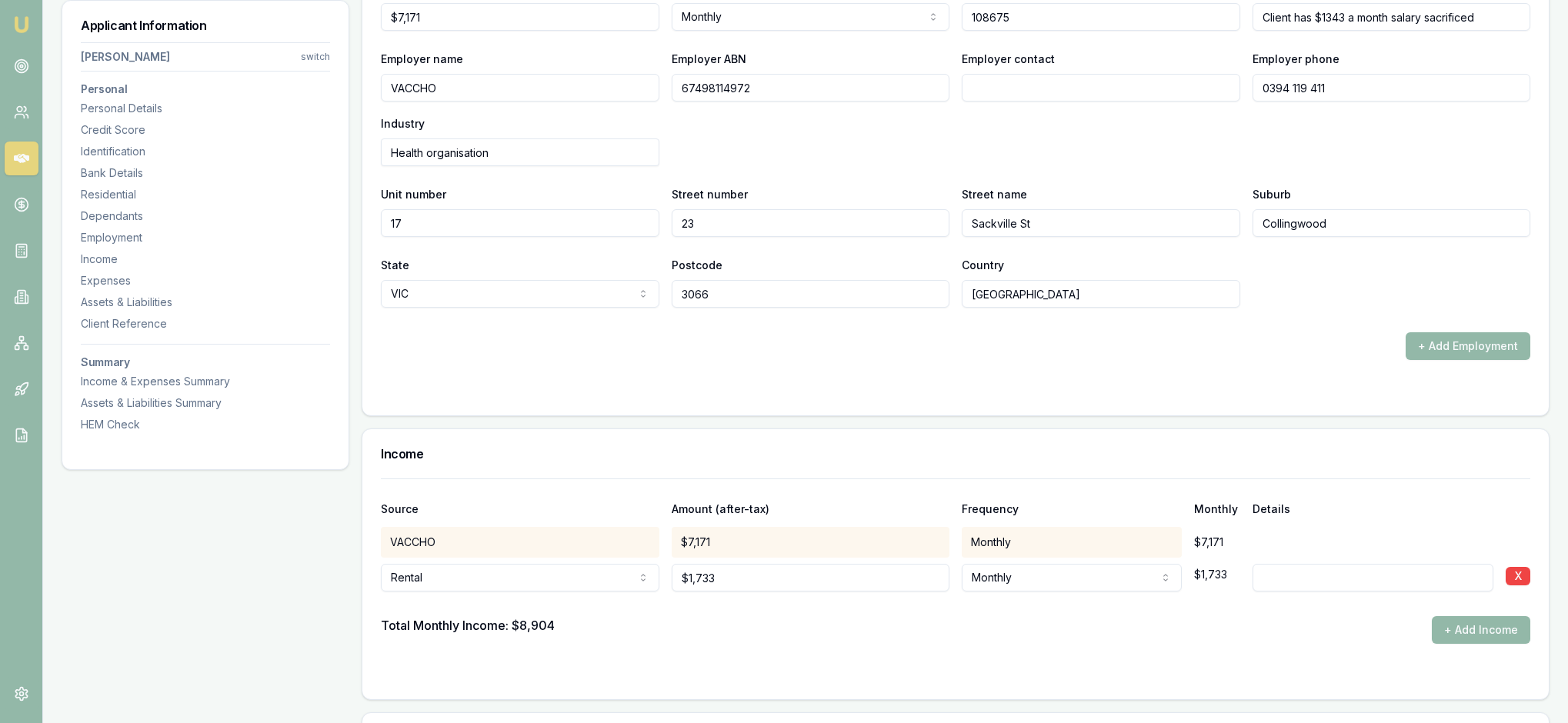
drag, startPoint x: 1063, startPoint y: 324, endPoint x: 920, endPoint y: 323, distance: 143.0
click at [920, 31] on div "Income (after-tax) $7,171 Income frequency Monthly Weekly Fortnightly Monthly Q…" at bounding box center [956, 5] width 1150 height 52
type input "$108,675"
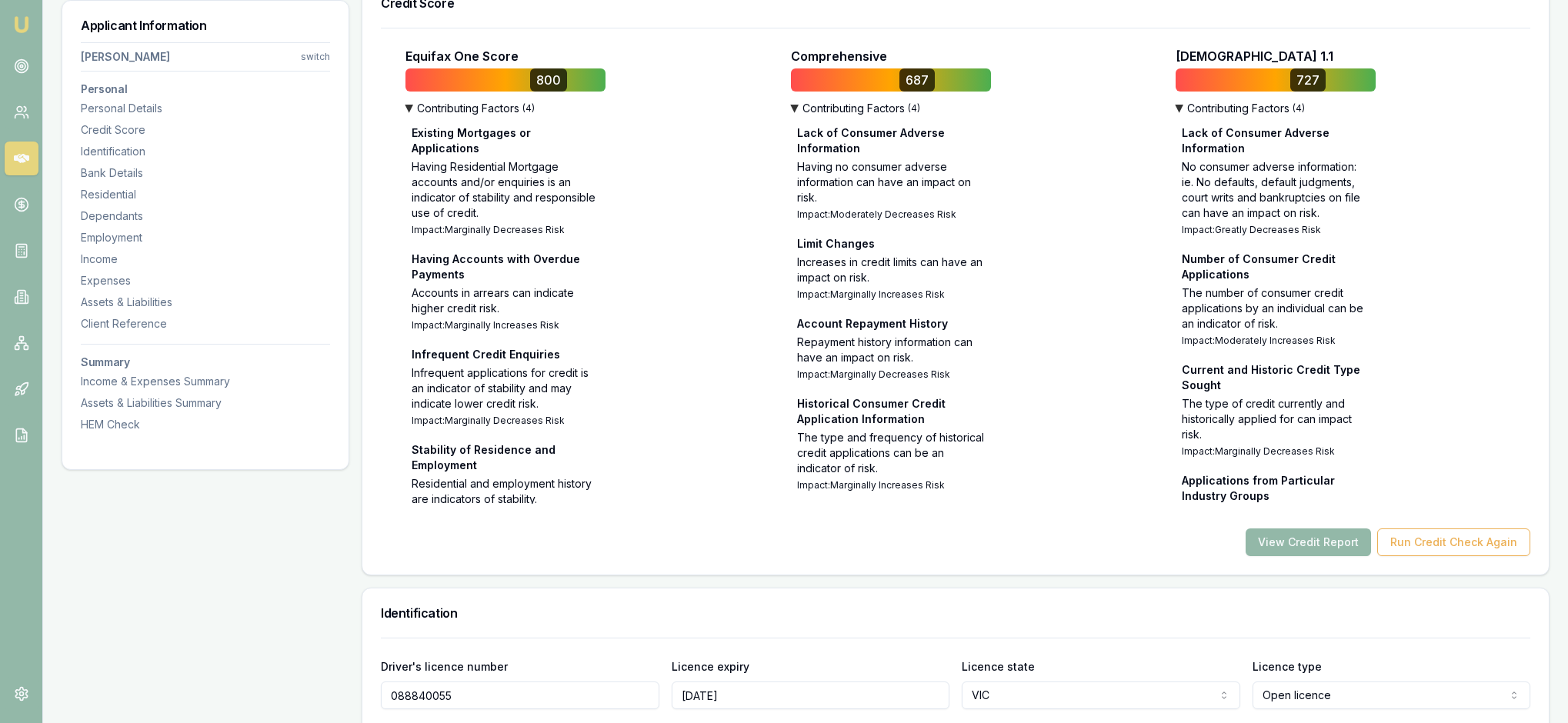
scroll to position [585, 0]
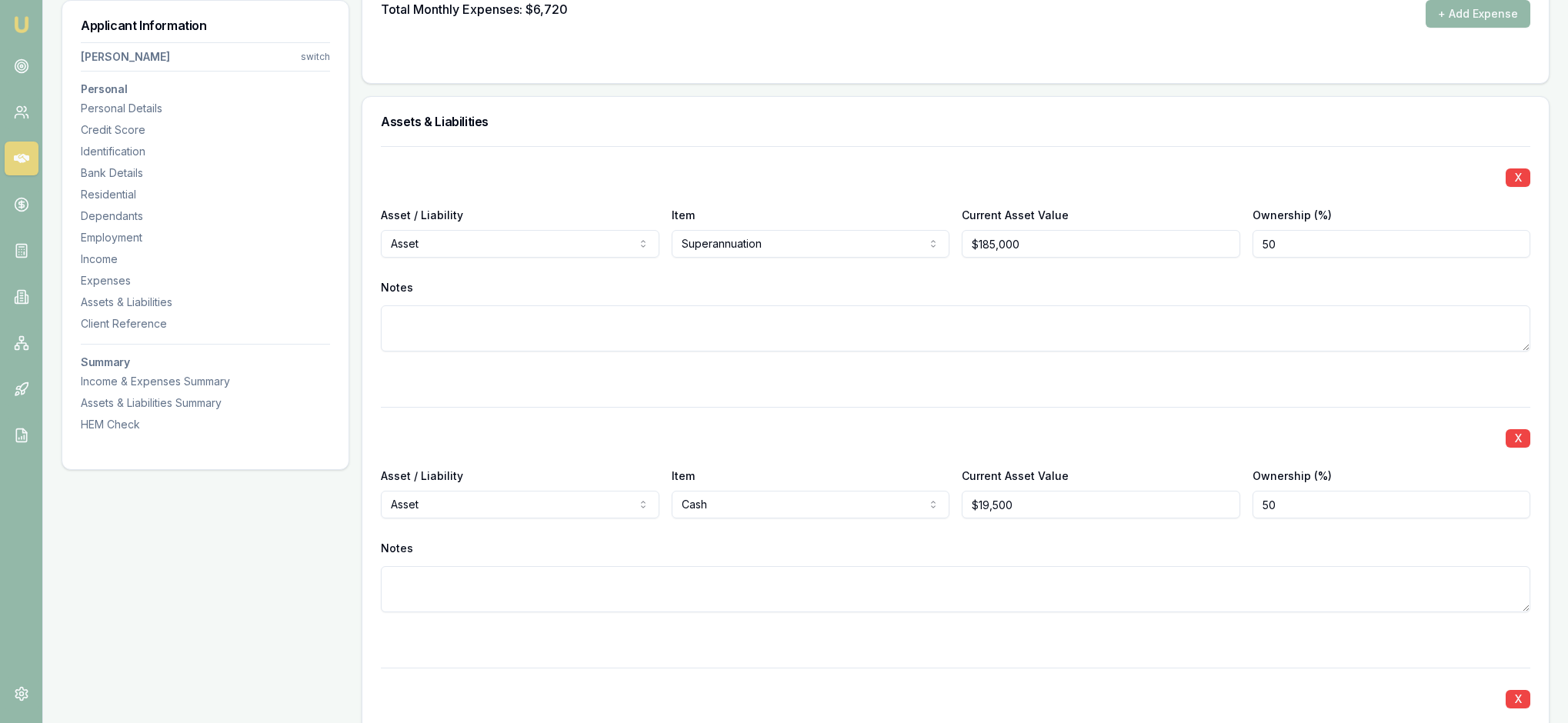
scroll to position [3937, 0]
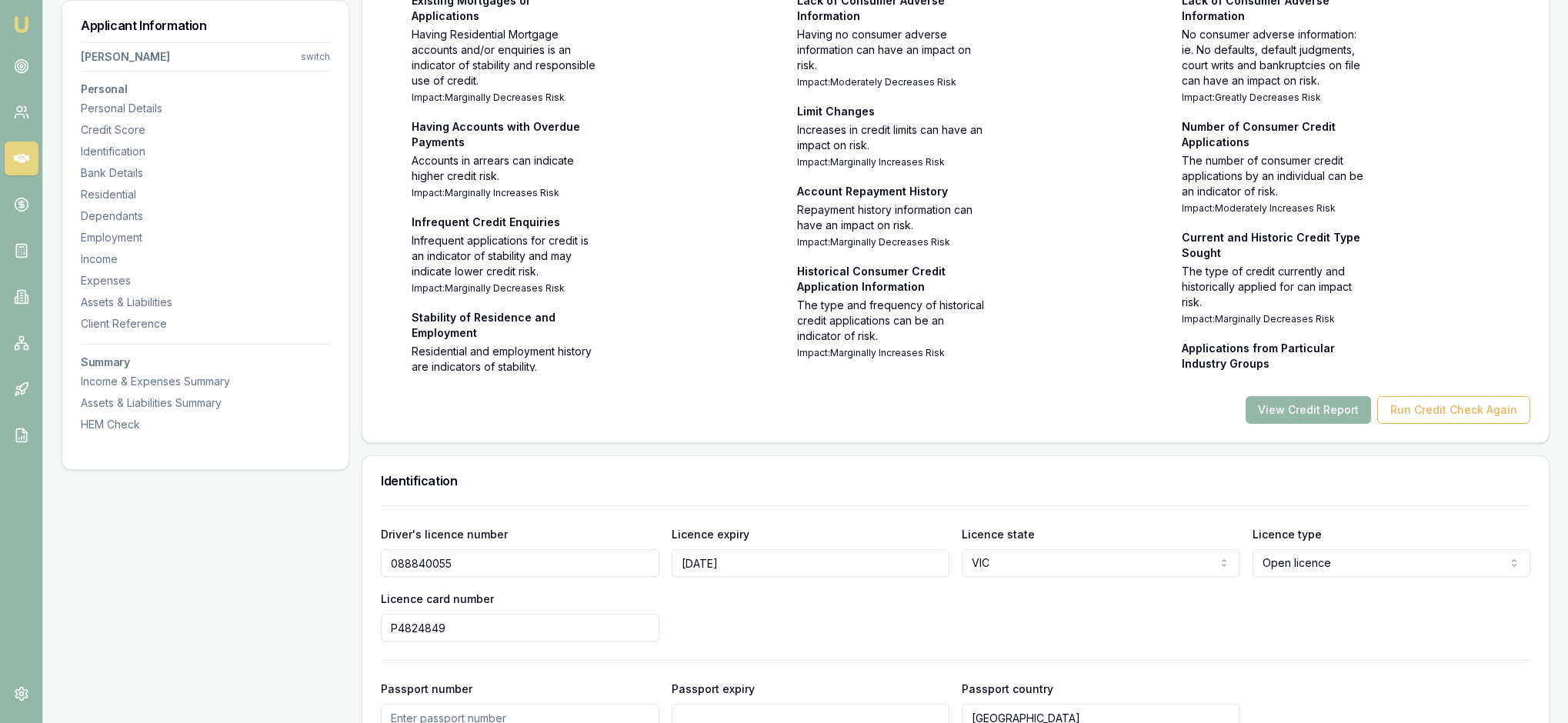
scroll to position [674, 0]
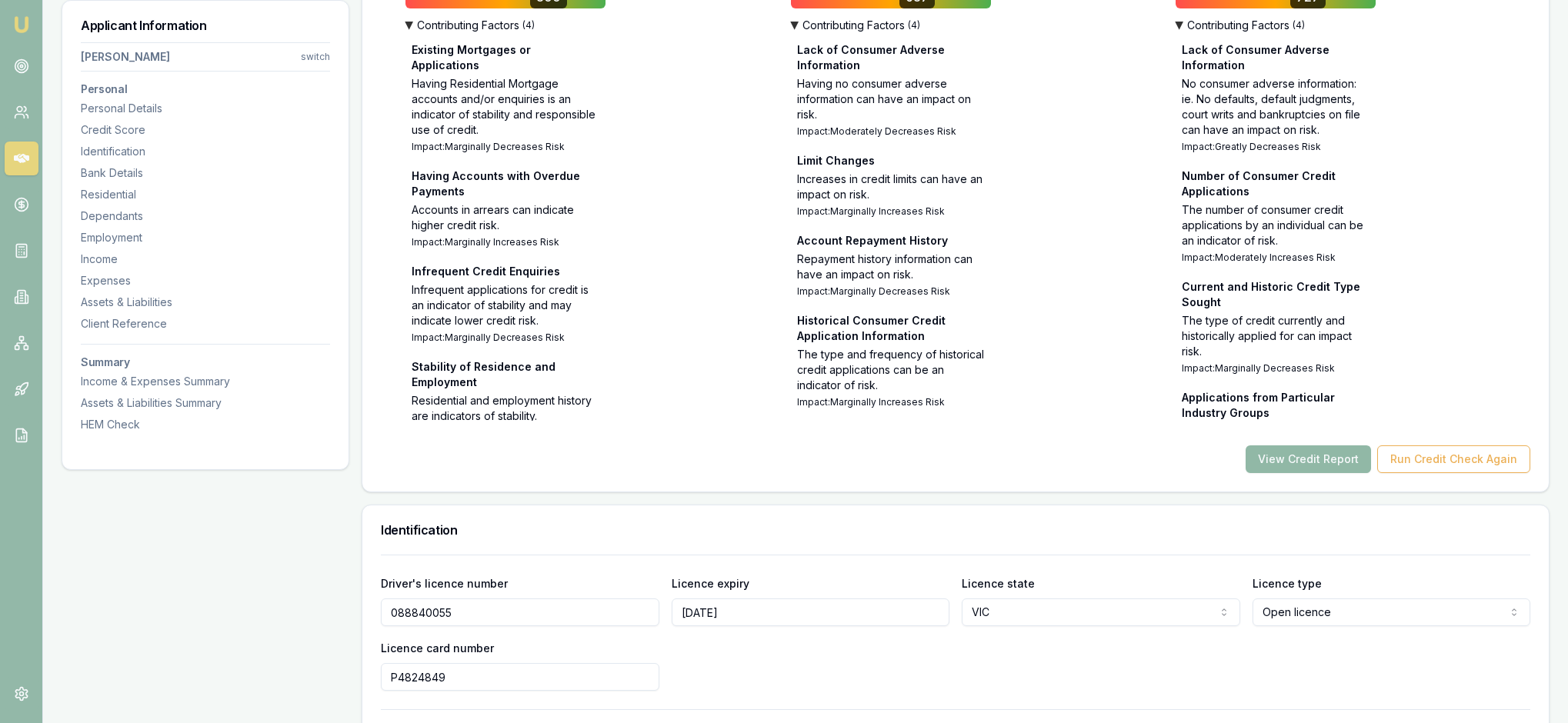
click at [1257, 473] on button "View Credit Report" at bounding box center [1308, 459] width 126 height 28
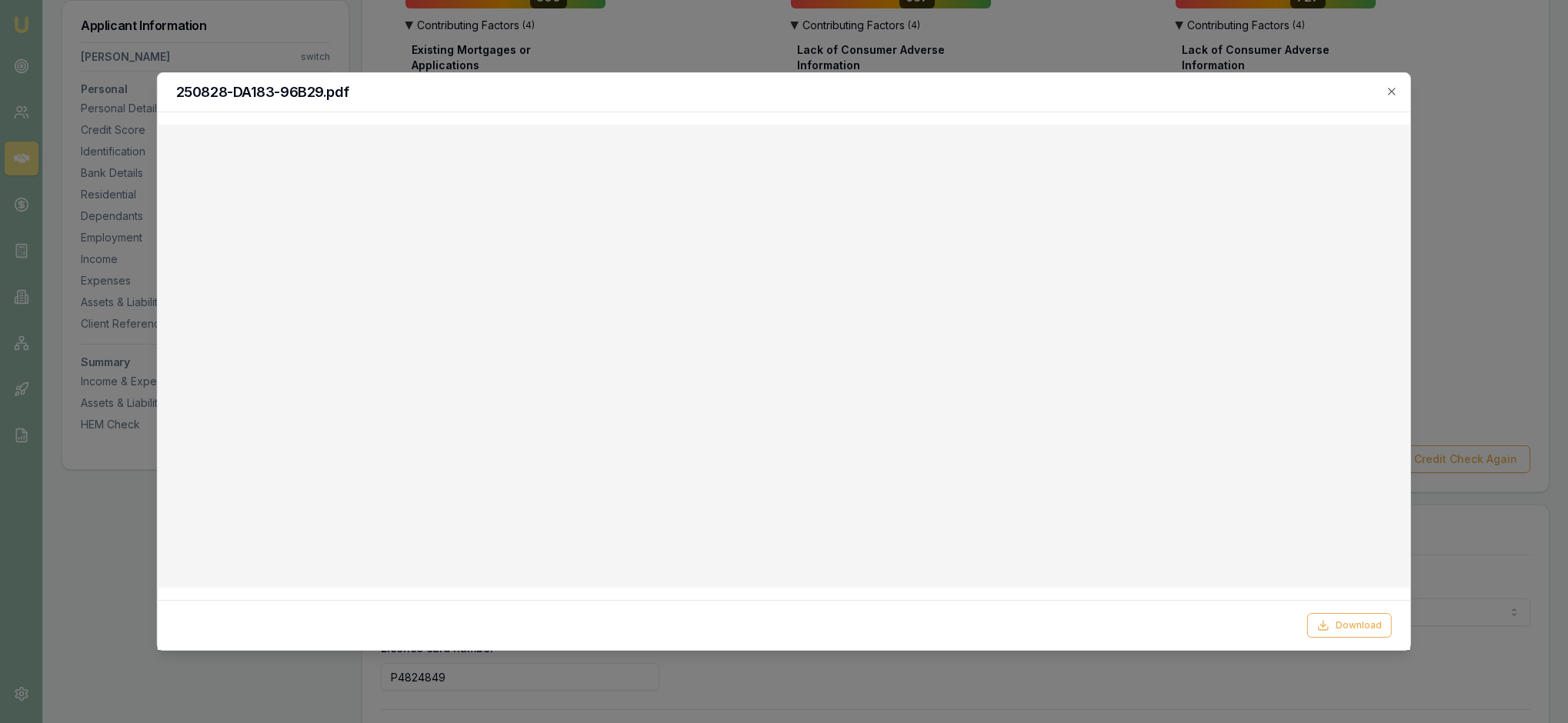
click at [1066, 33] on div at bounding box center [784, 362] width 1568 height 723
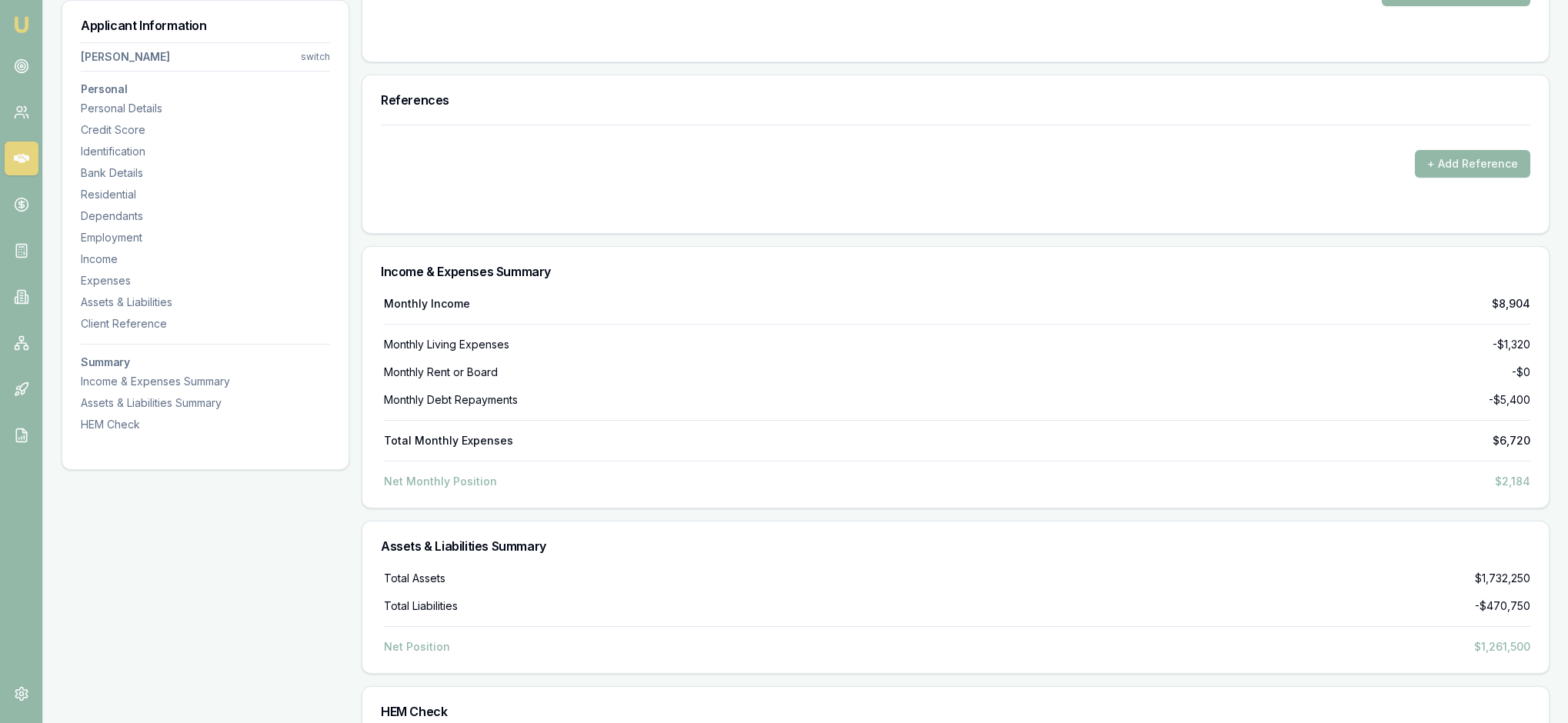
scroll to position [7176, 0]
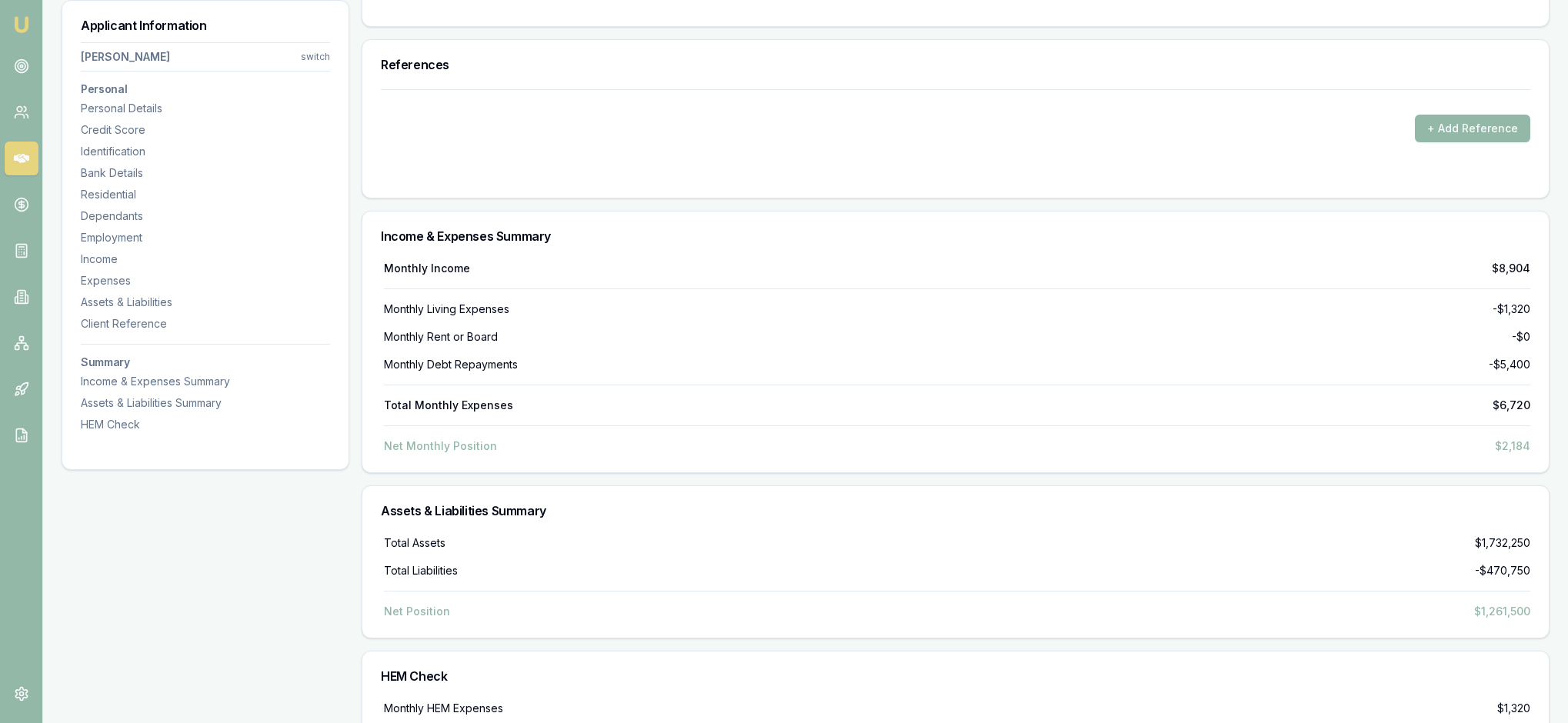
drag, startPoint x: 902, startPoint y: 430, endPoint x: 1025, endPoint y: 444, distance: 123.8
drag, startPoint x: 1034, startPoint y: 226, endPoint x: 961, endPoint y: 219, distance: 73.3
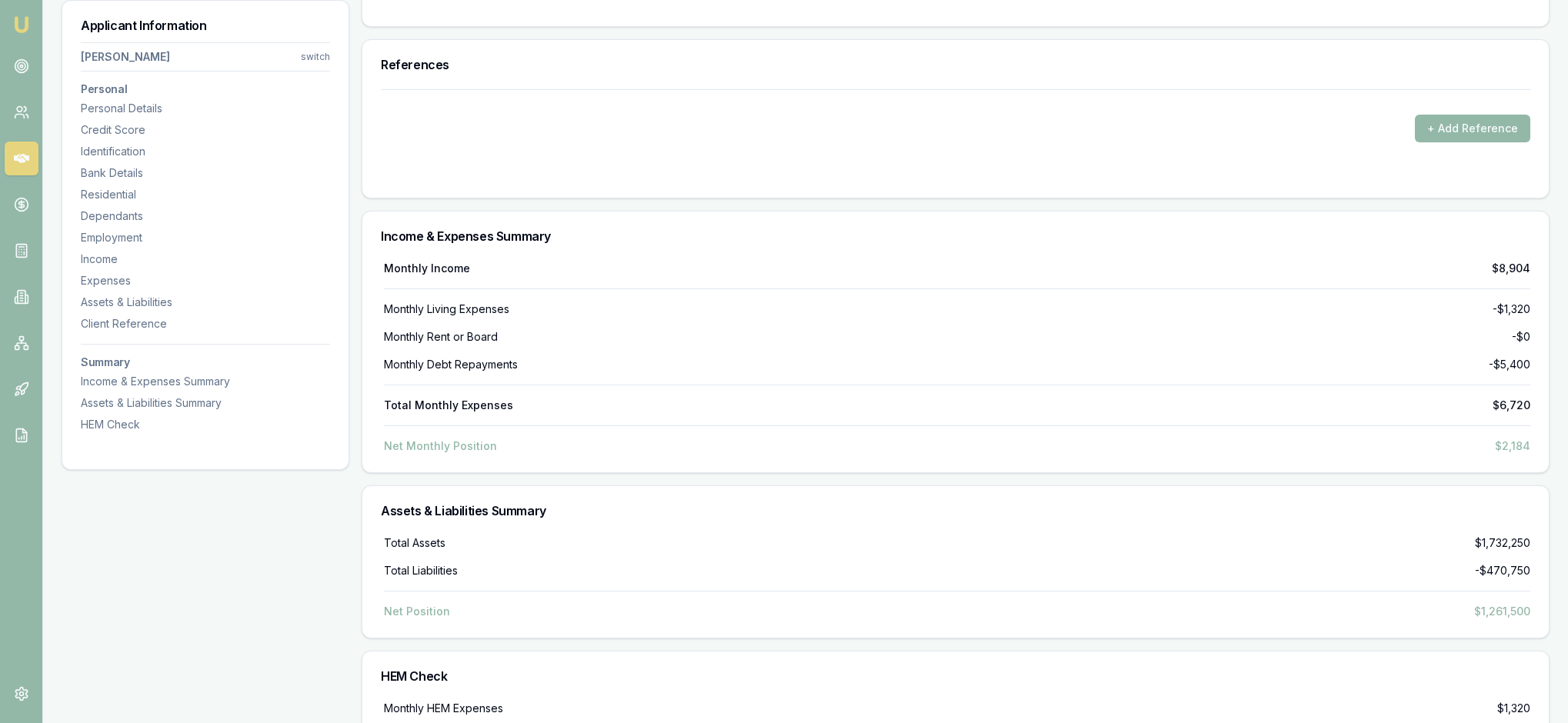
type input "$2,500"
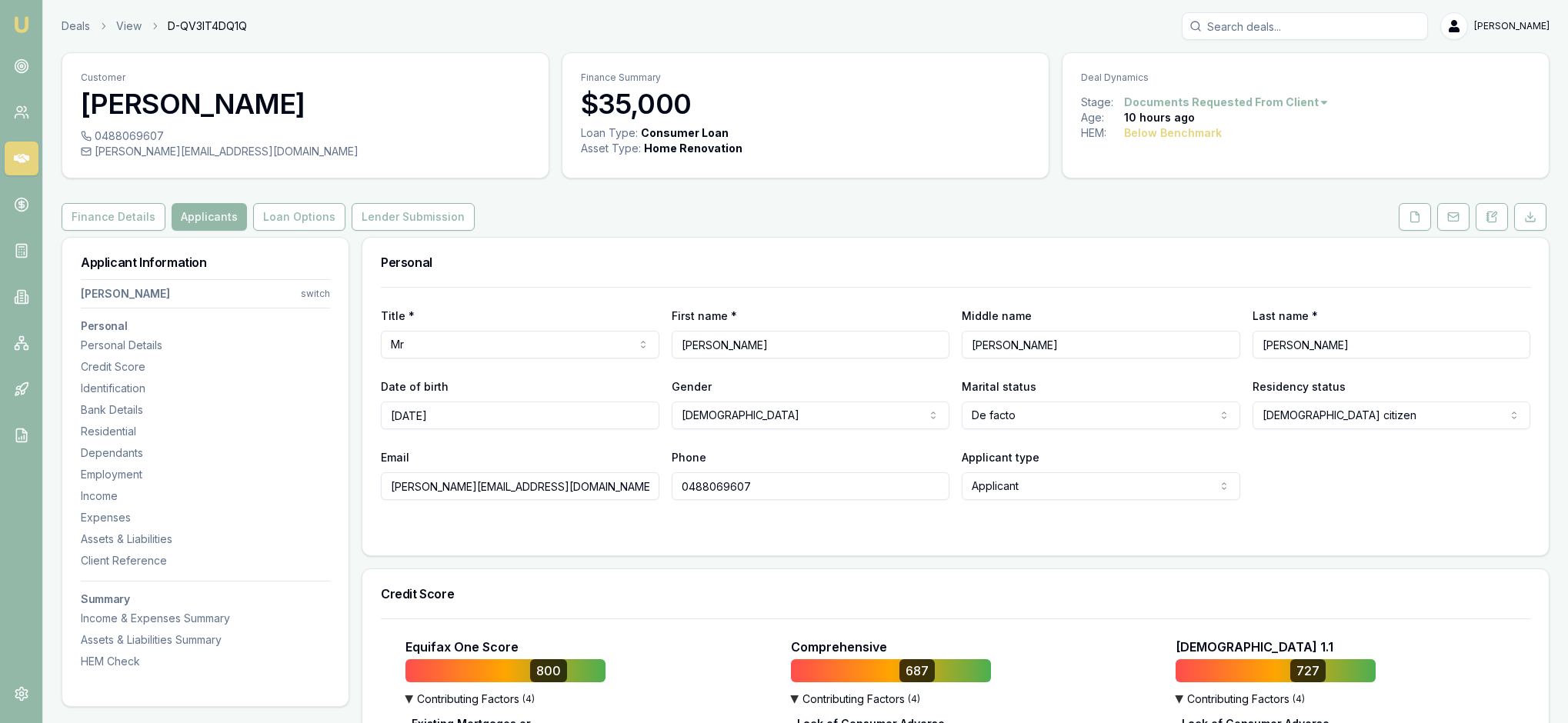
scroll to position [0, 0]
click at [1409, 223] on icon at bounding box center [1414, 216] width 12 height 12
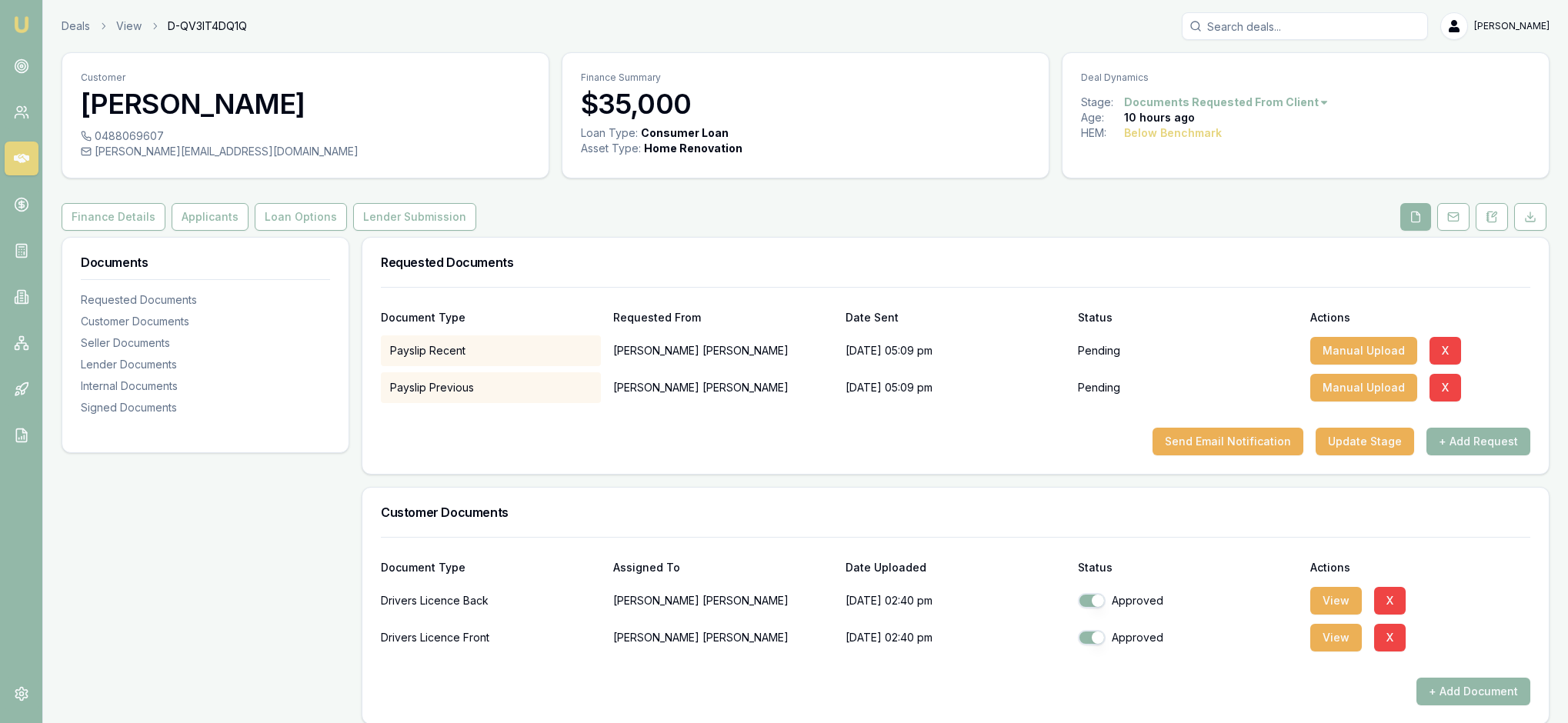
click at [1160, 286] on div "Requested Documents" at bounding box center [955, 262] width 1186 height 49
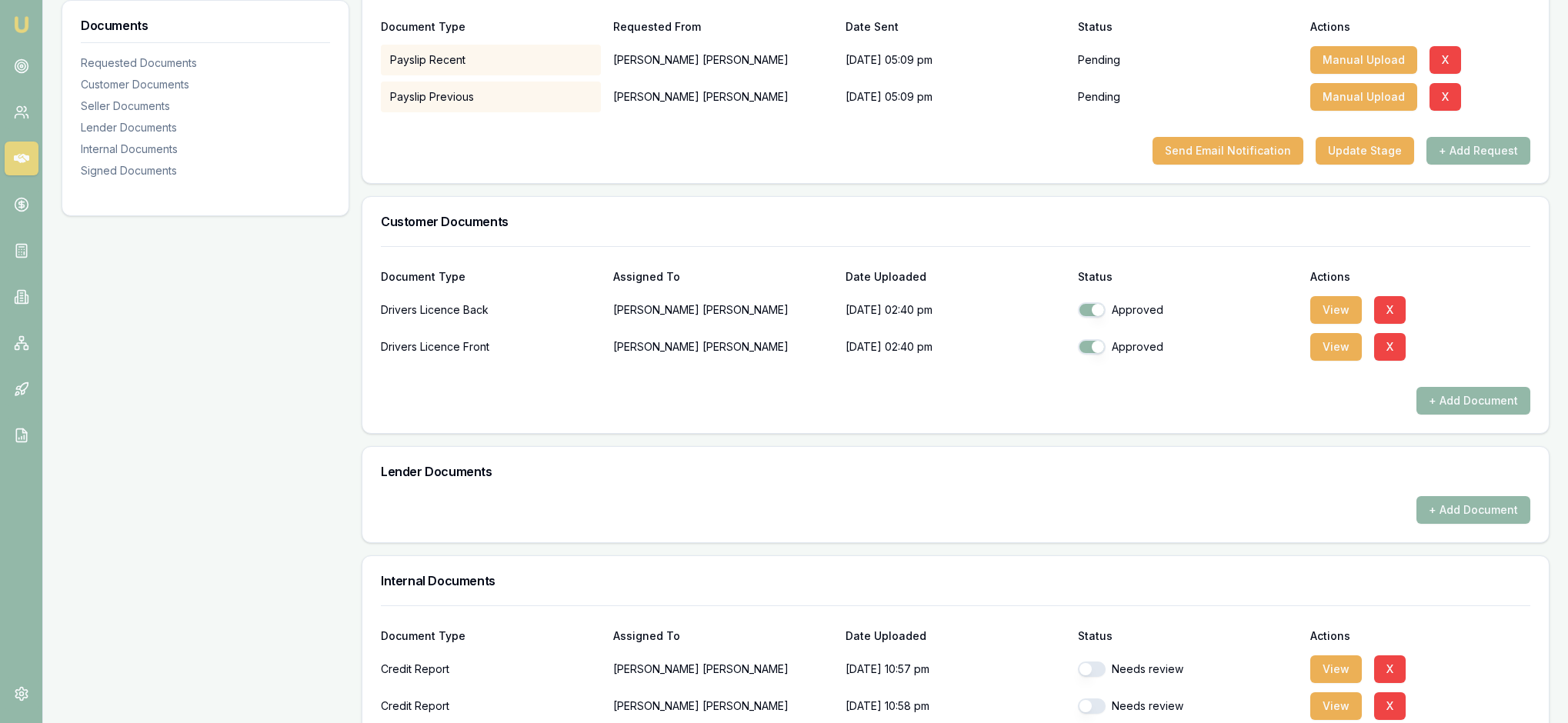
scroll to position [331, 0]
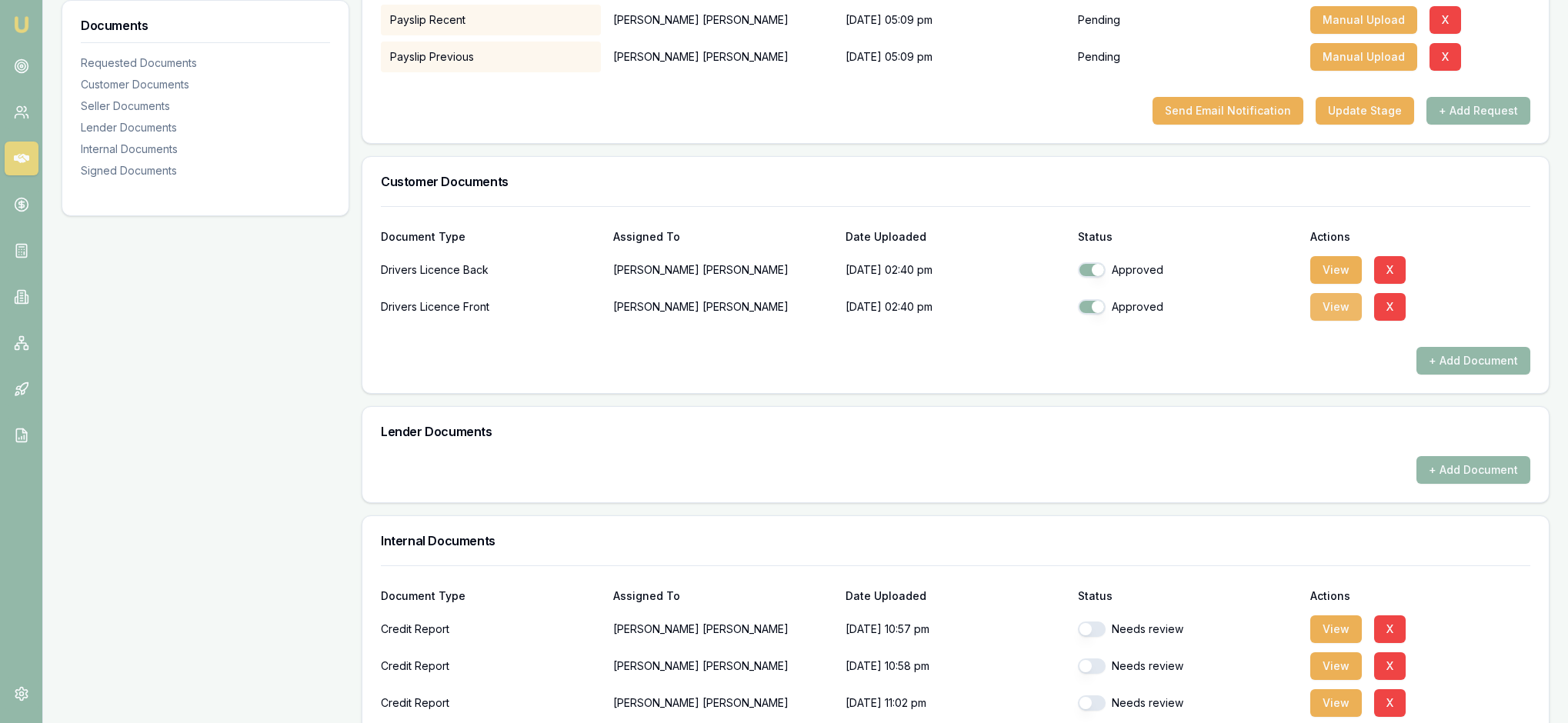
click at [1340, 321] on button "View" at bounding box center [1335, 307] width 51 height 28
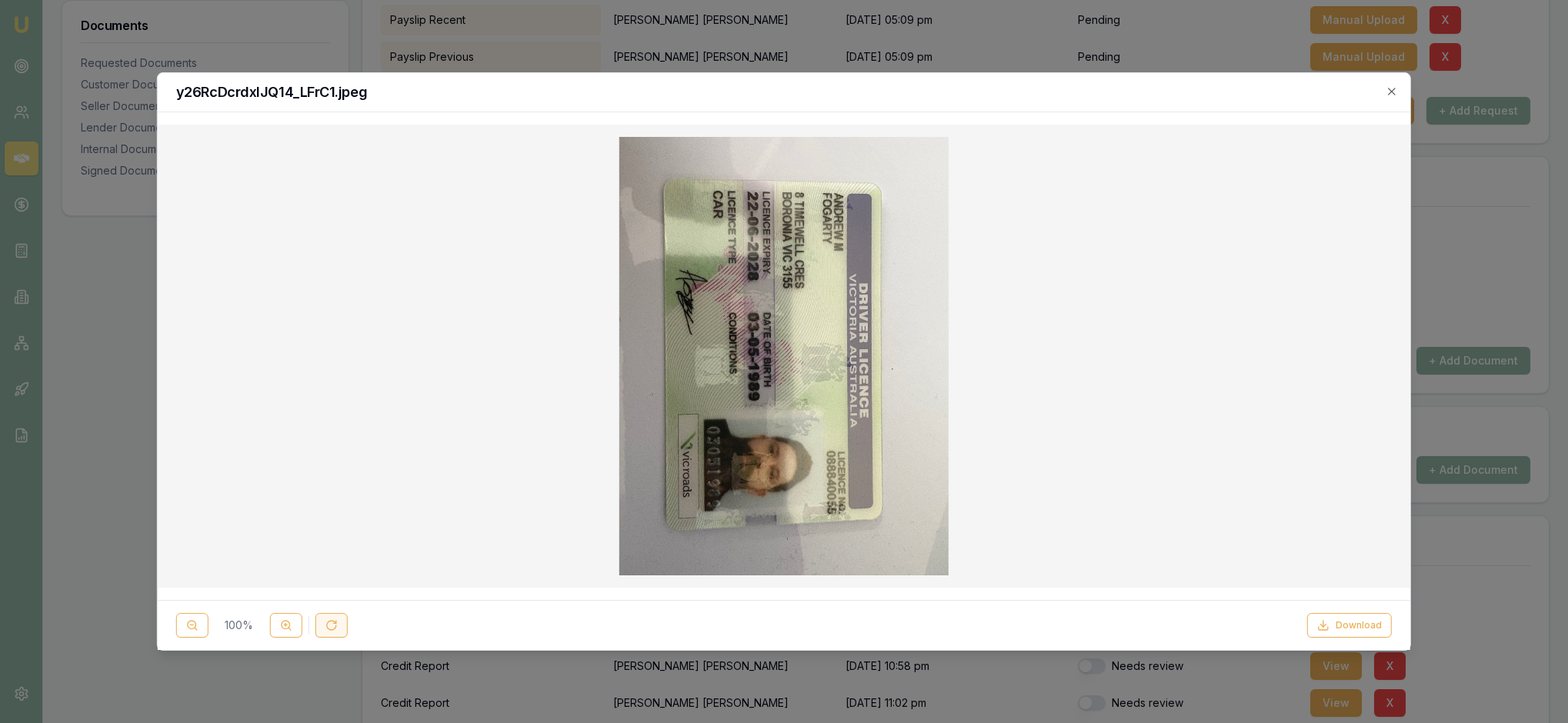
click at [348, 621] on button at bounding box center [332, 625] width 33 height 24
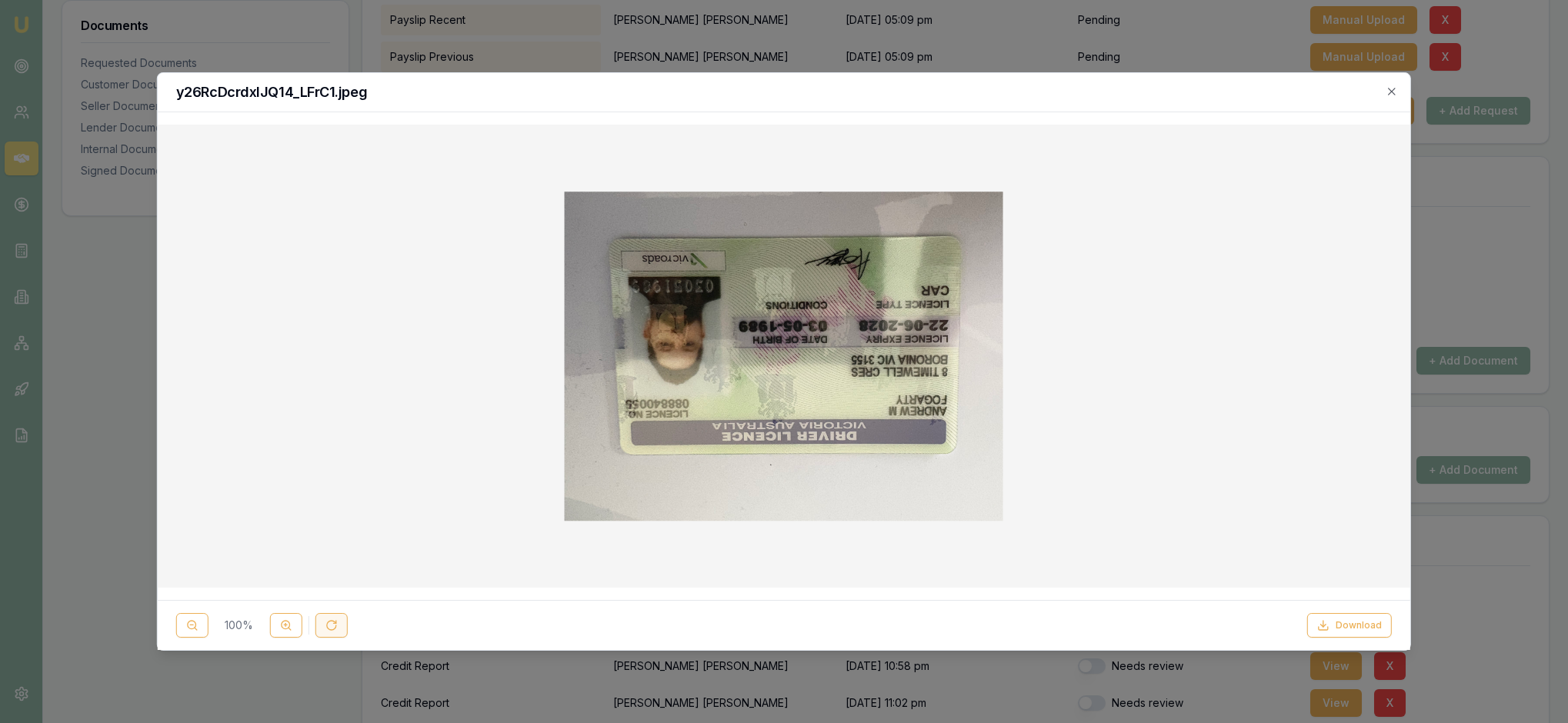
click at [348, 621] on button at bounding box center [332, 625] width 33 height 24
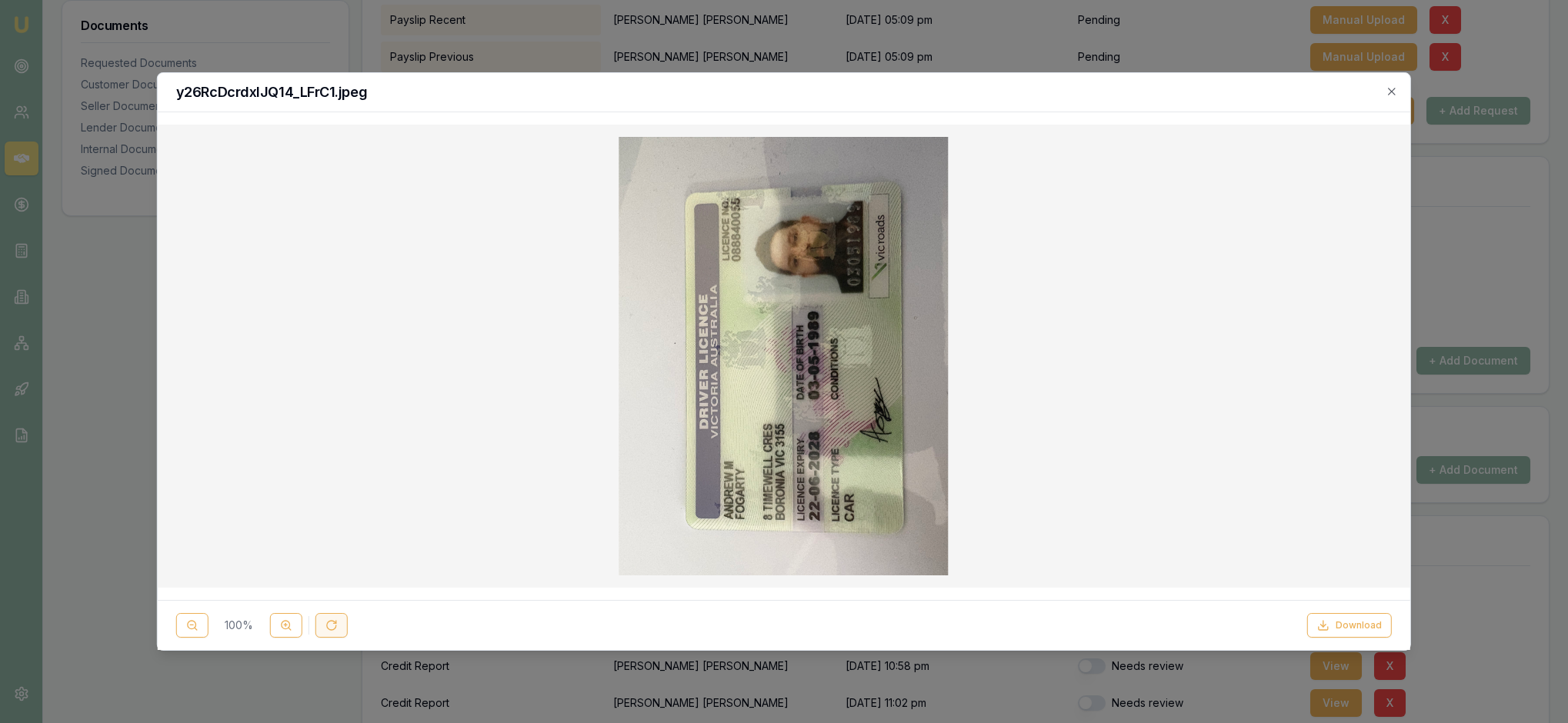
click at [348, 621] on button at bounding box center [332, 625] width 33 height 24
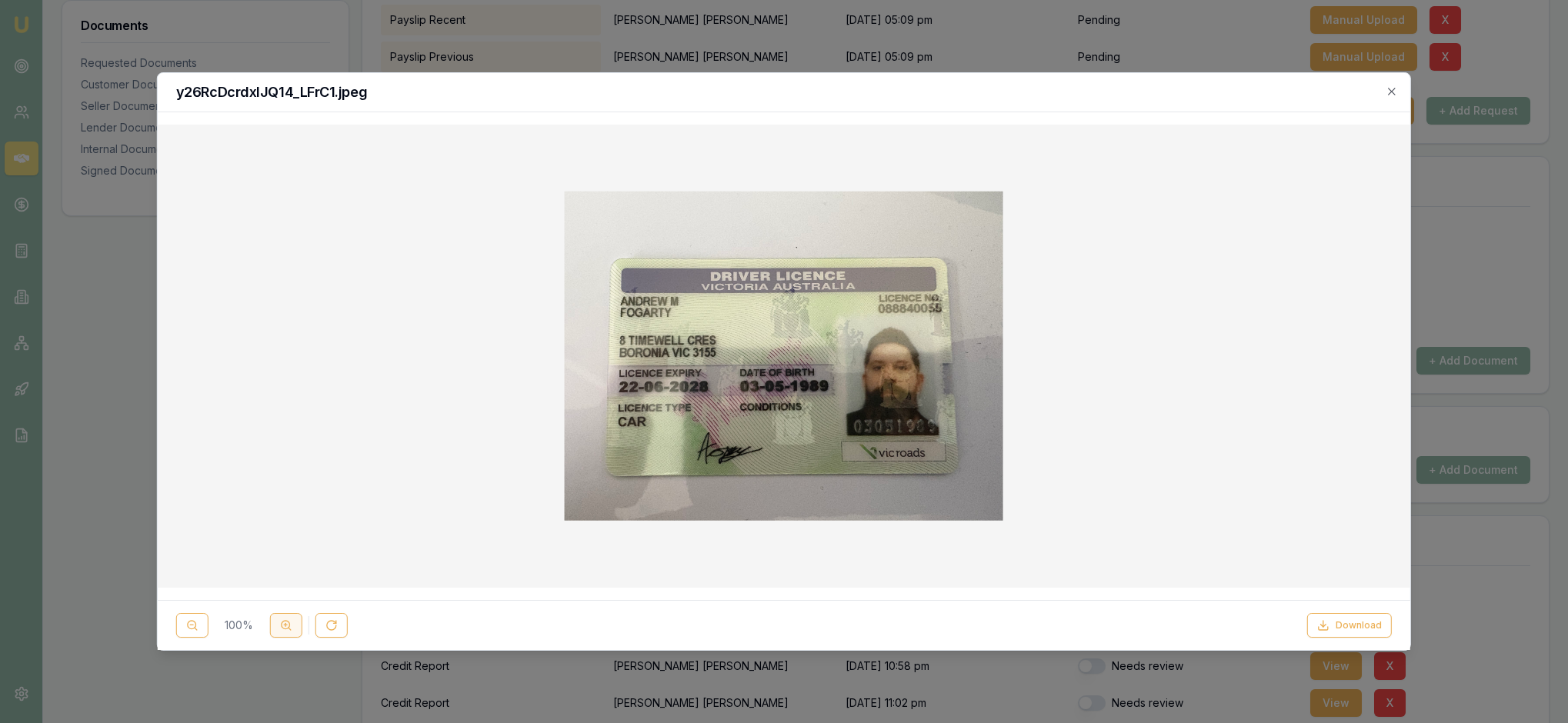
click at [293, 620] on icon at bounding box center [286, 625] width 12 height 12
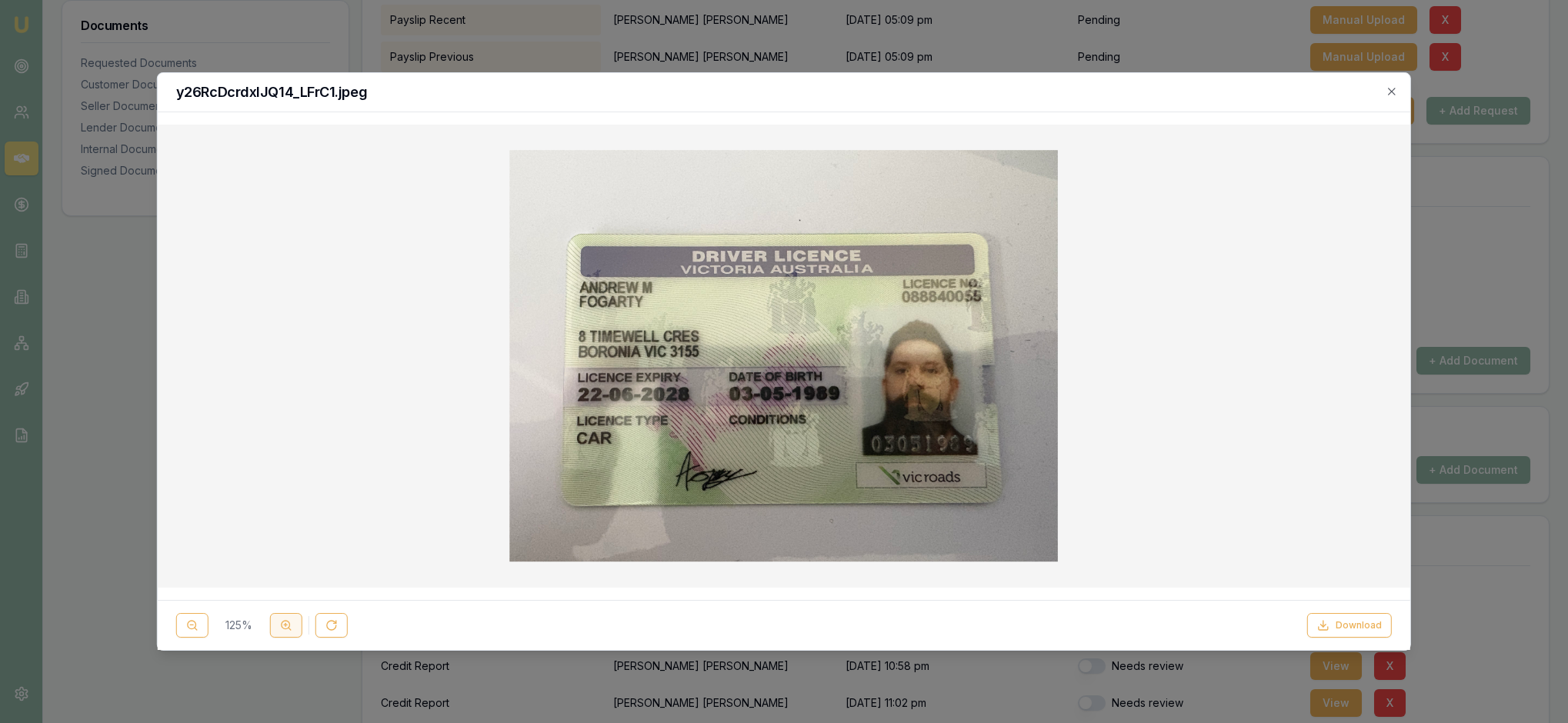
click at [293, 620] on icon at bounding box center [286, 625] width 12 height 12
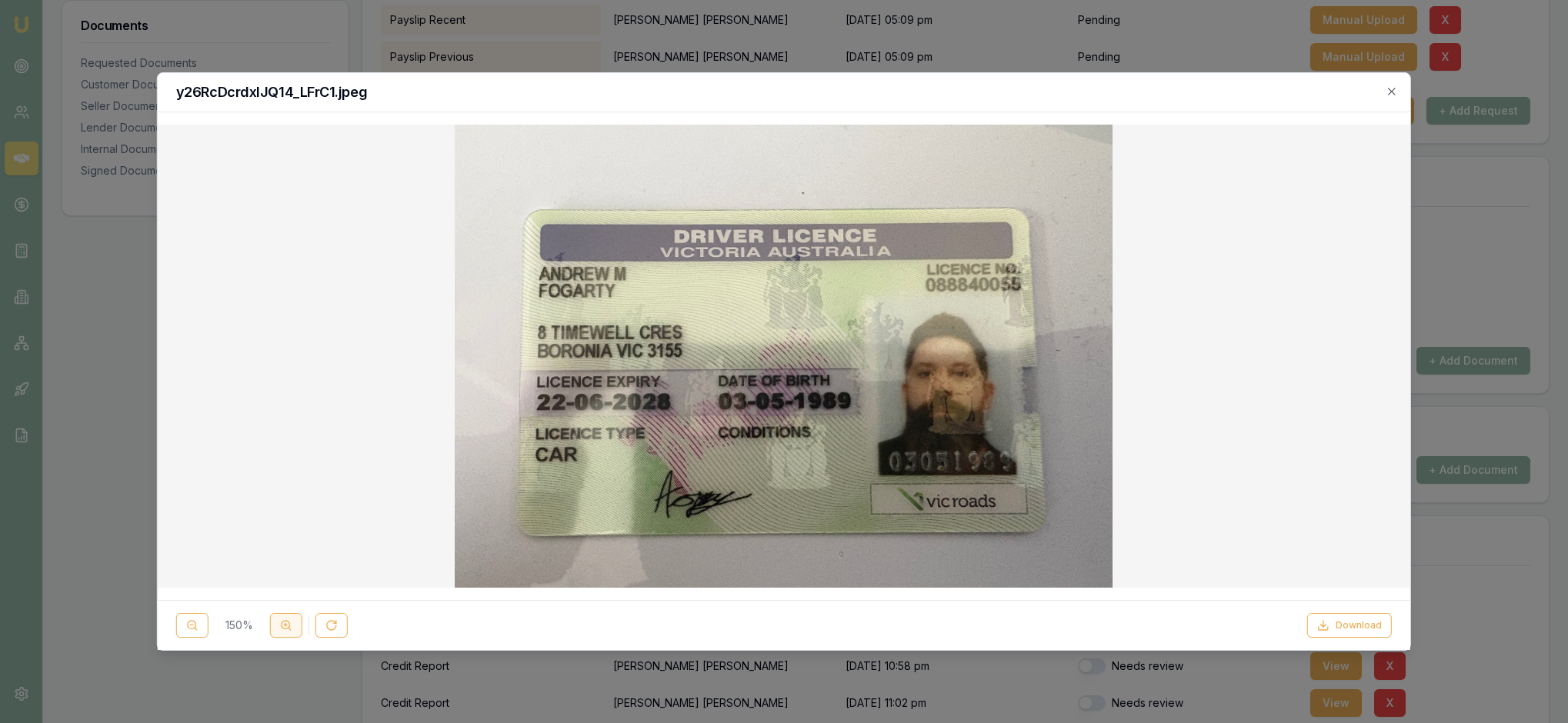
click at [293, 620] on icon at bounding box center [286, 625] width 12 height 12
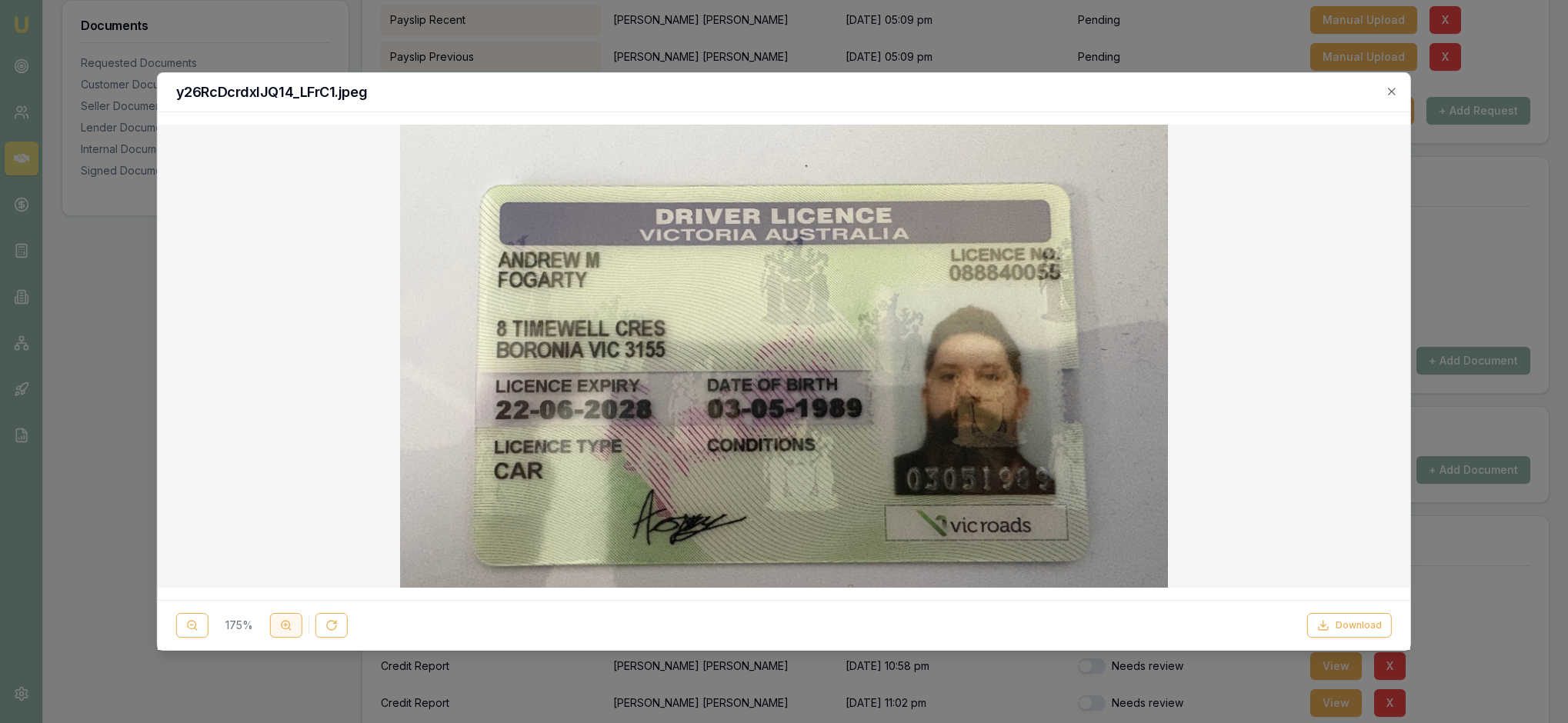
click at [293, 620] on icon at bounding box center [286, 625] width 12 height 12
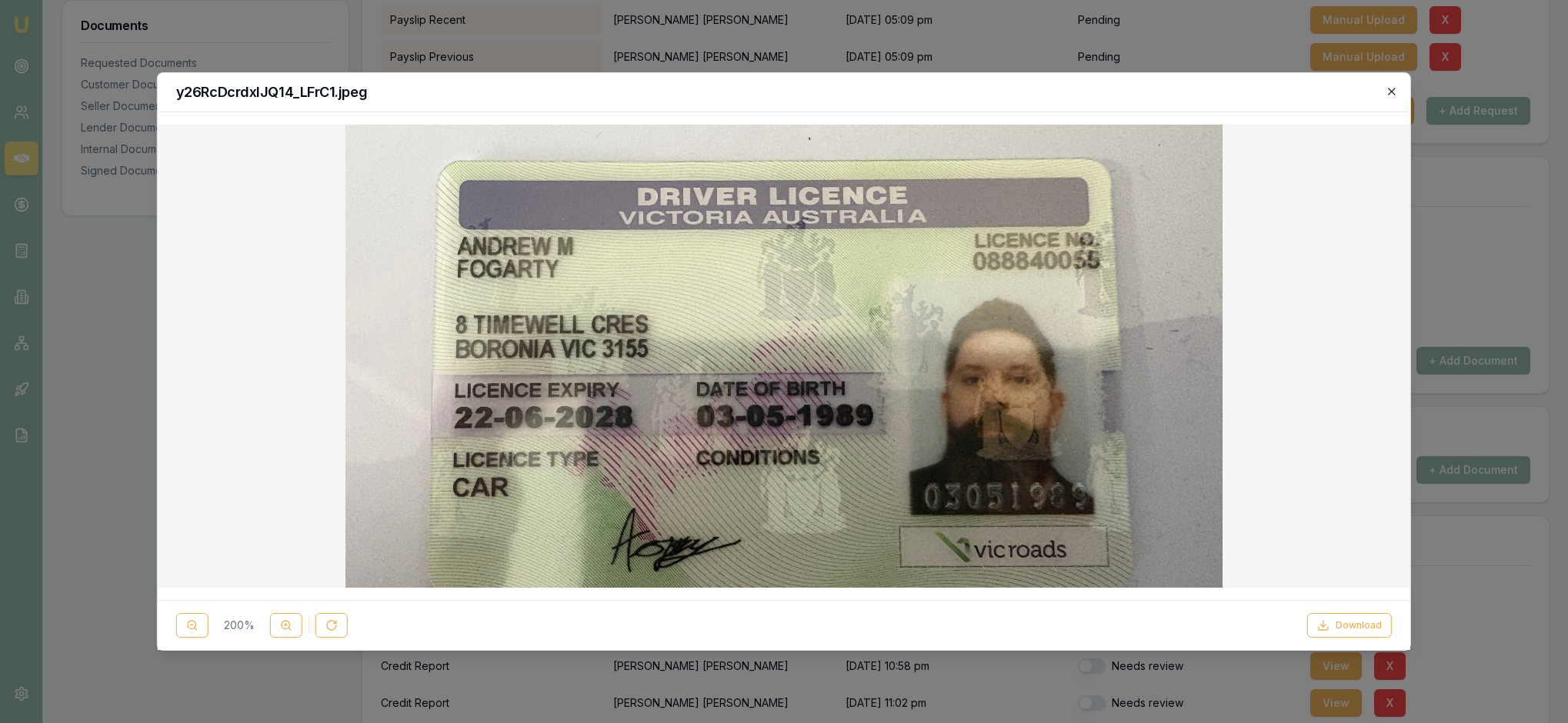
click at [1388, 92] on icon "button" at bounding box center [1391, 91] width 12 height 12
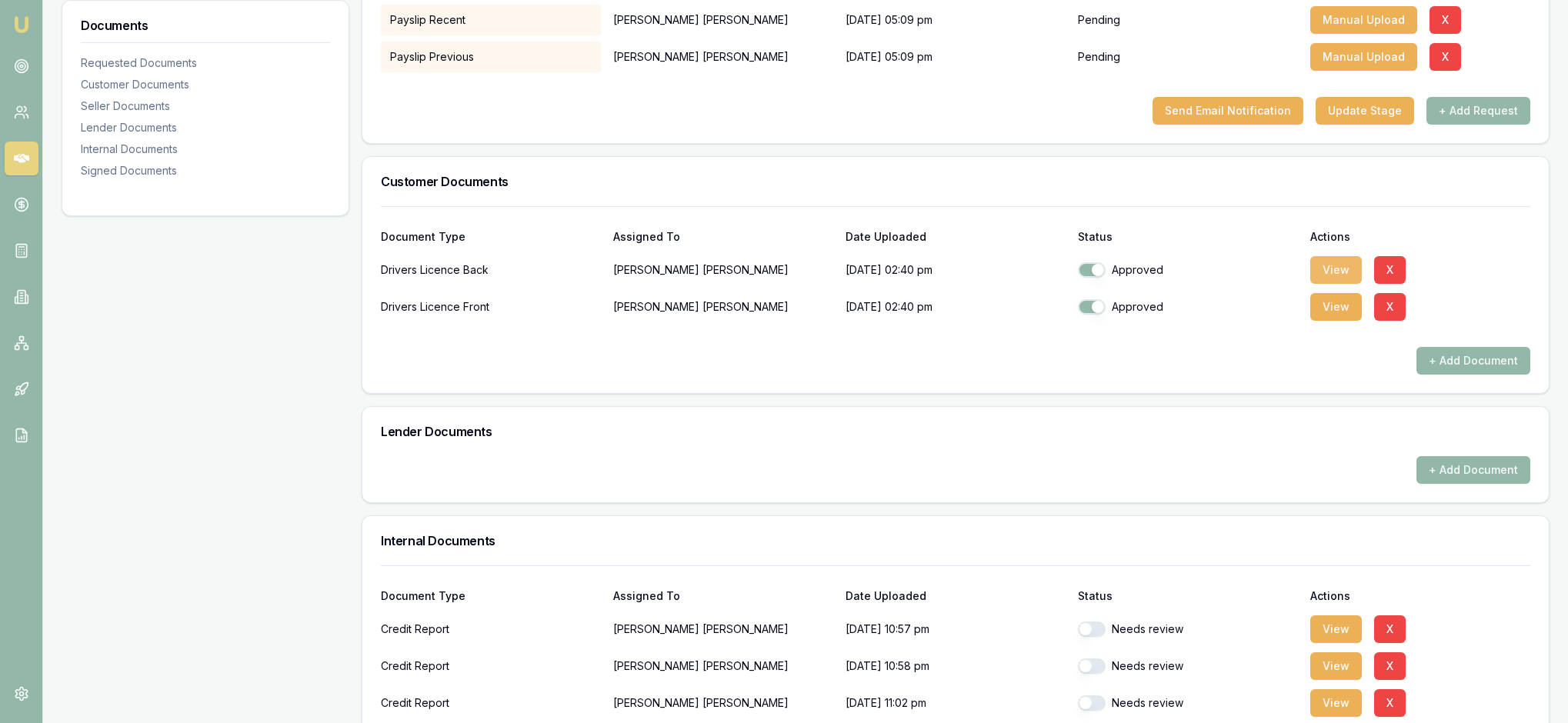
click at [1339, 284] on button "View" at bounding box center [1335, 270] width 51 height 28
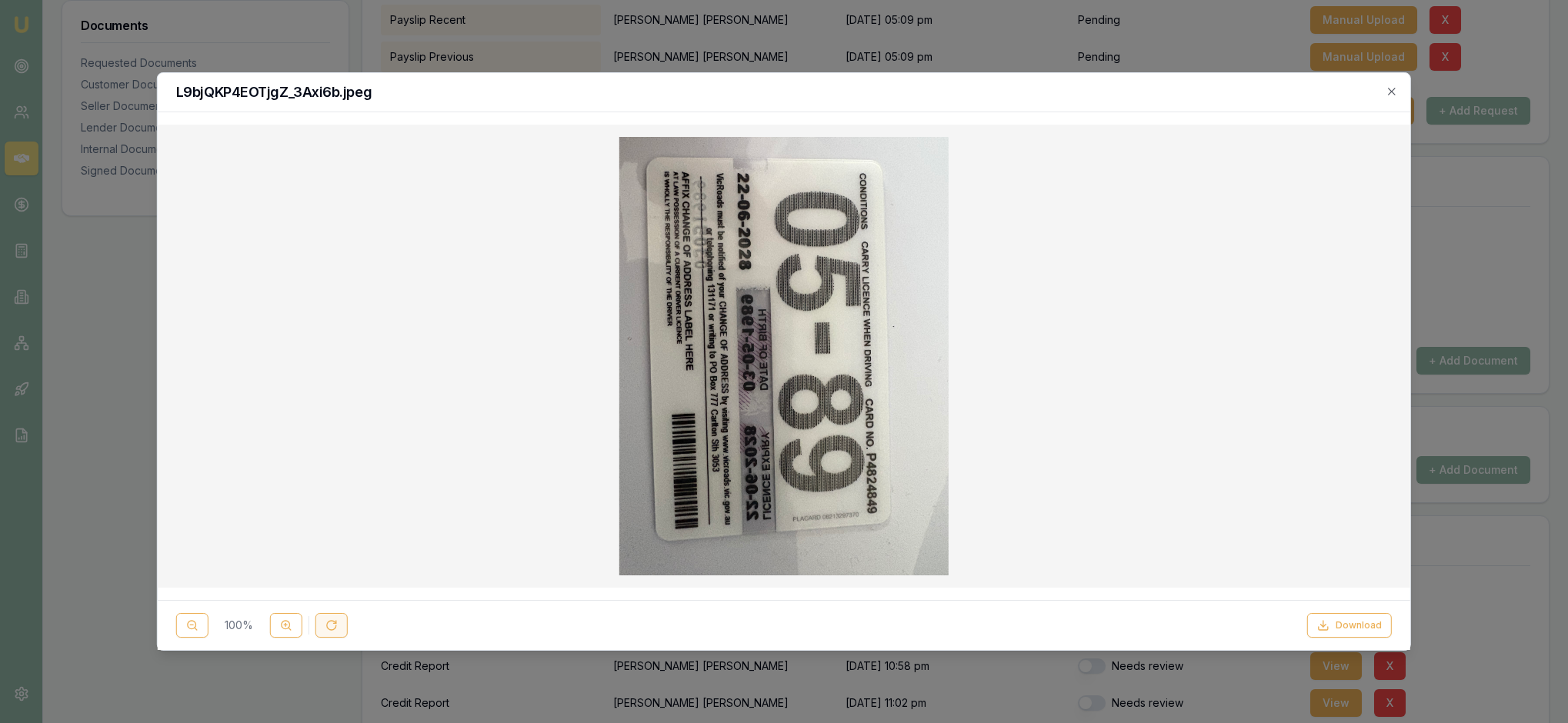
click at [337, 624] on icon at bounding box center [331, 625] width 12 height 12
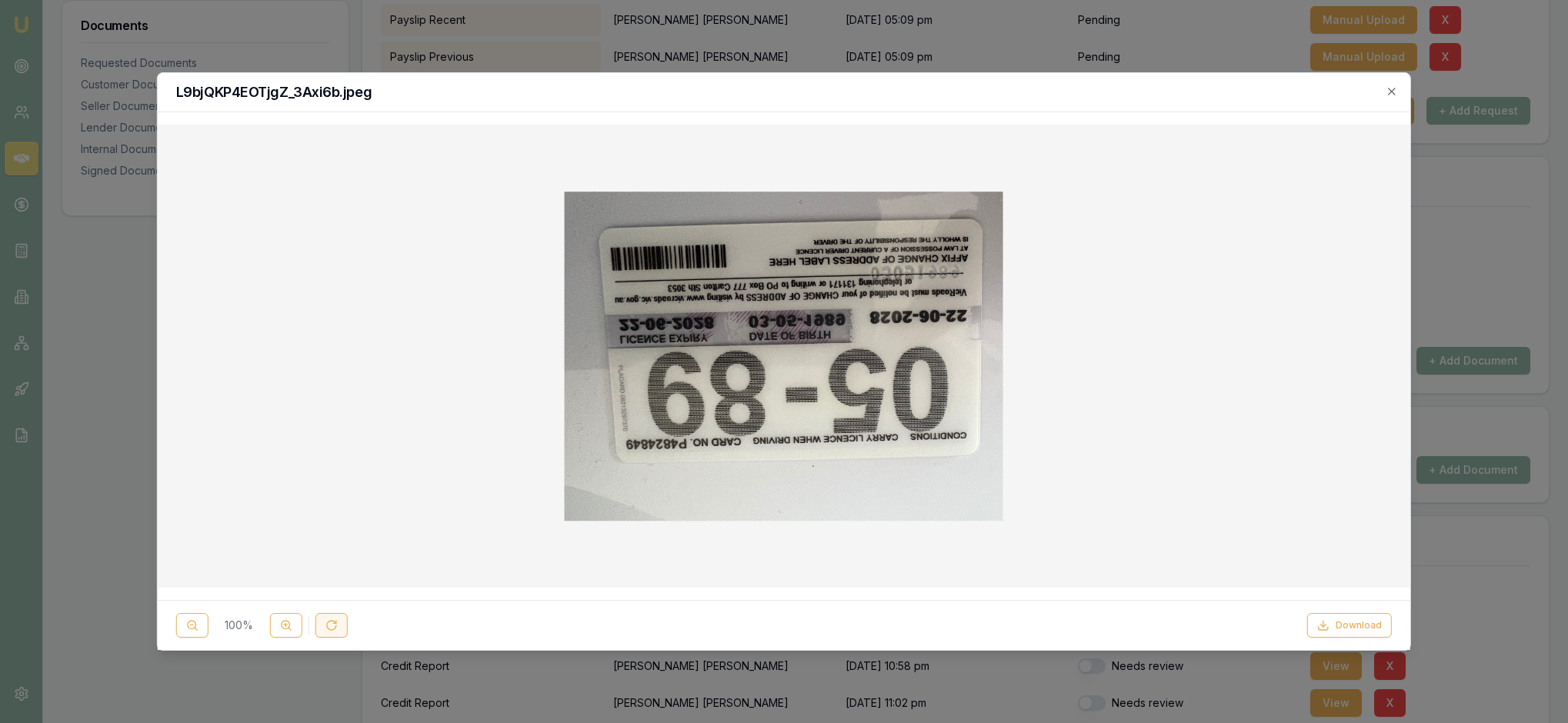
click at [337, 624] on icon at bounding box center [331, 625] width 12 height 12
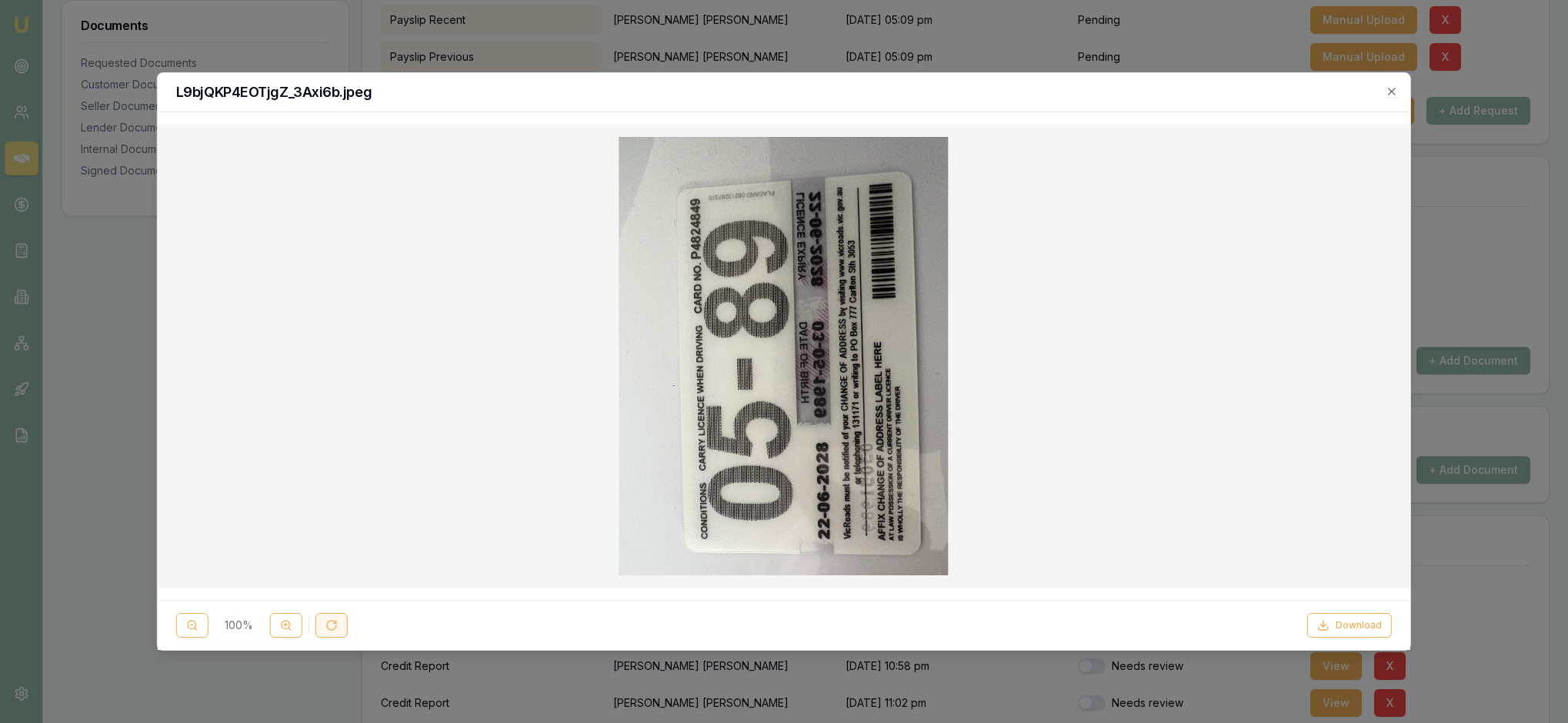
click at [337, 624] on icon at bounding box center [331, 625] width 12 height 12
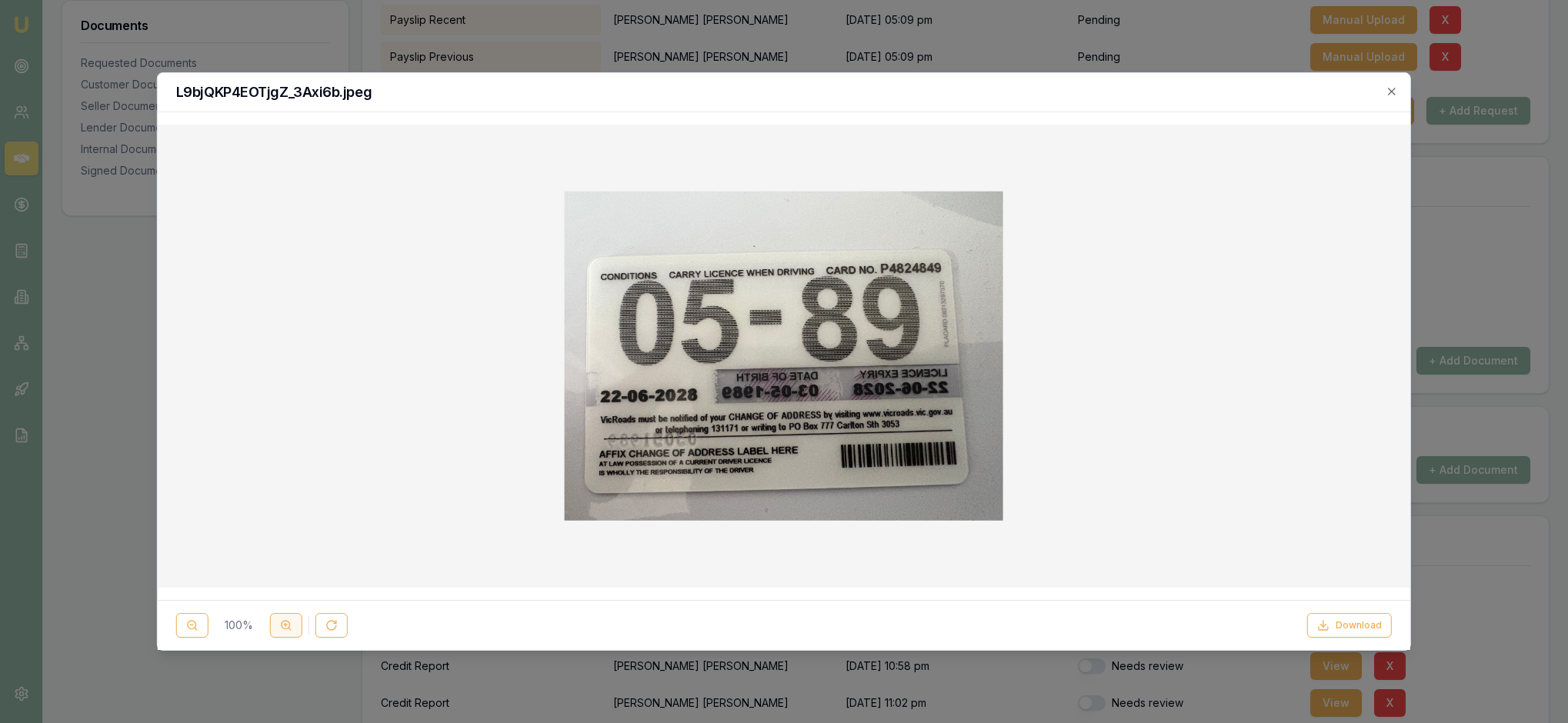
click at [287, 624] on line at bounding box center [285, 624] width 3 height 0
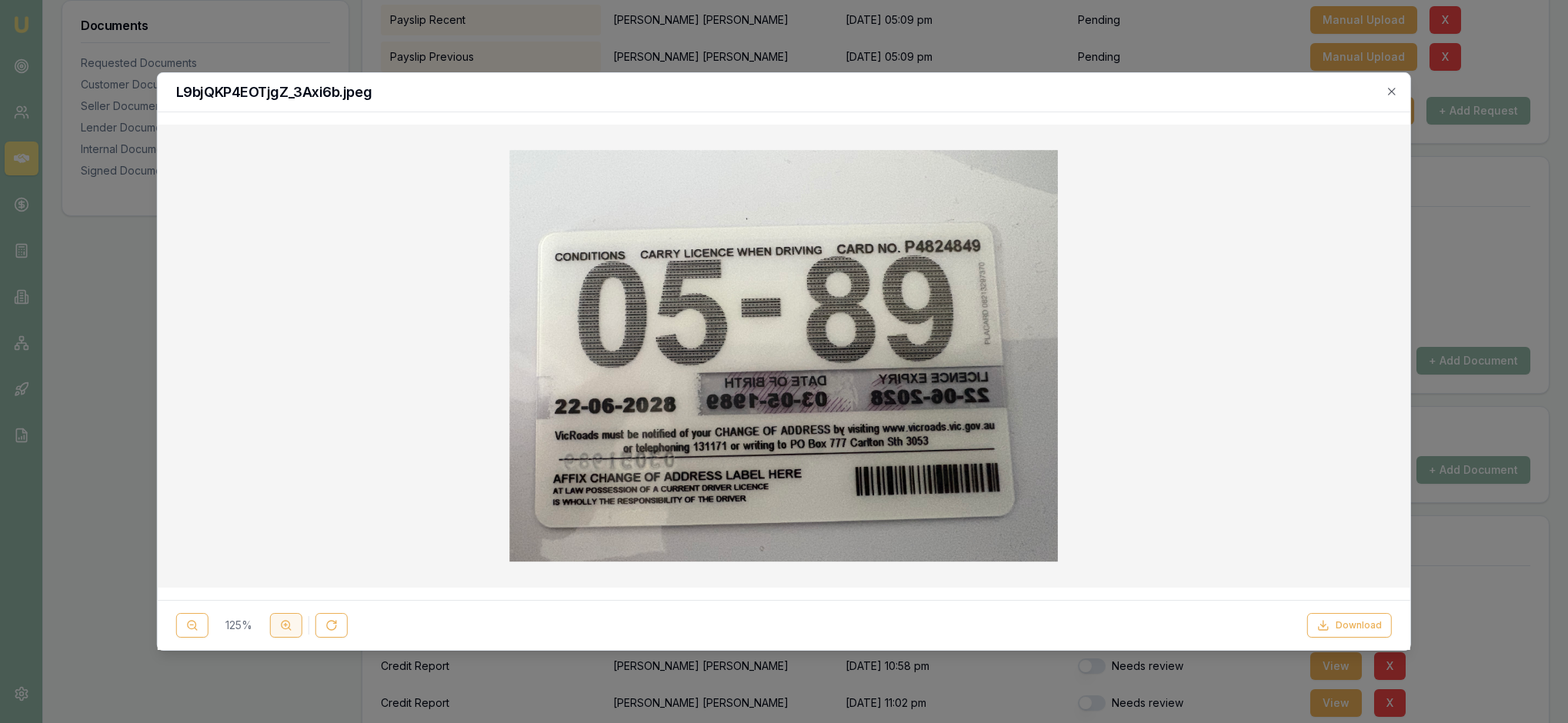
click at [287, 624] on line at bounding box center [285, 624] width 3 height 0
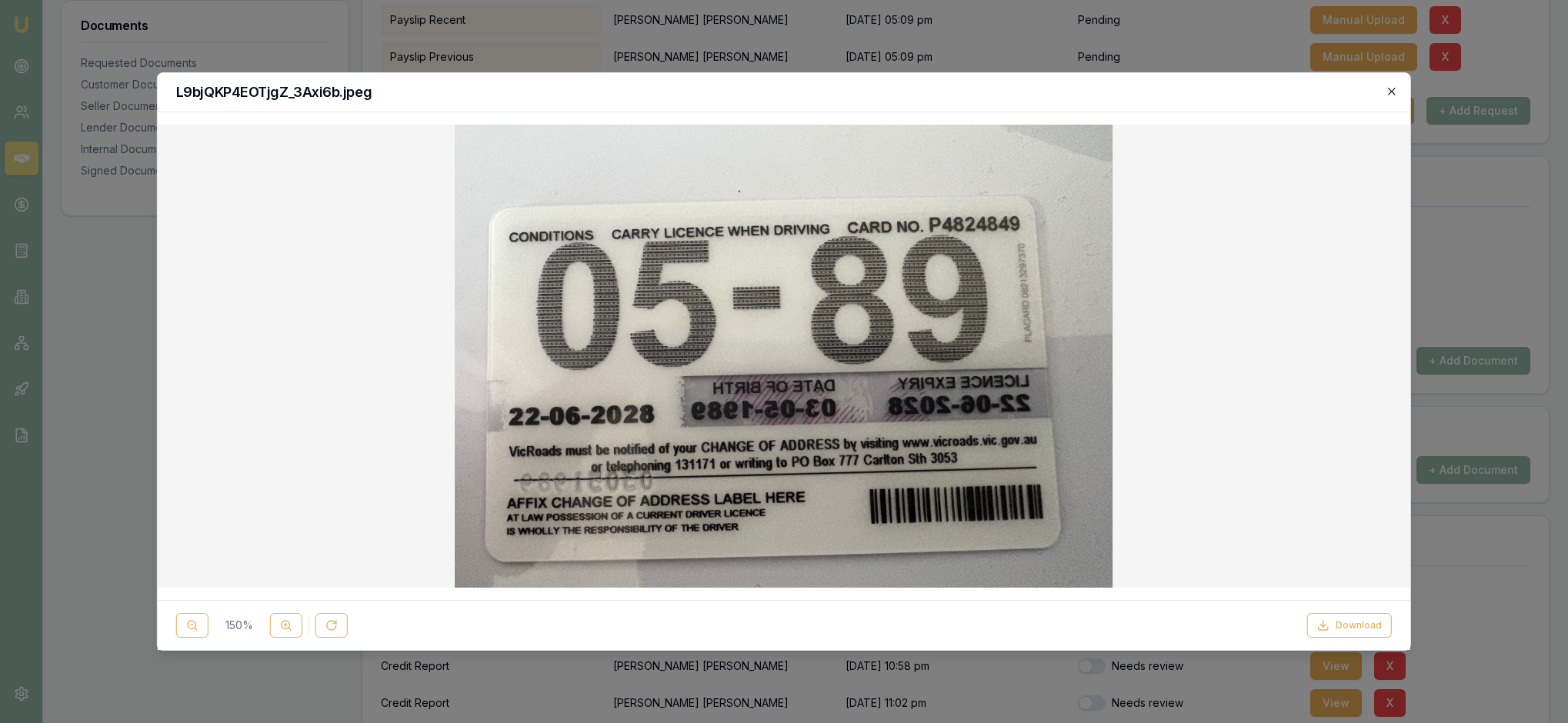
click at [1389, 89] on icon "button" at bounding box center [1391, 91] width 12 height 12
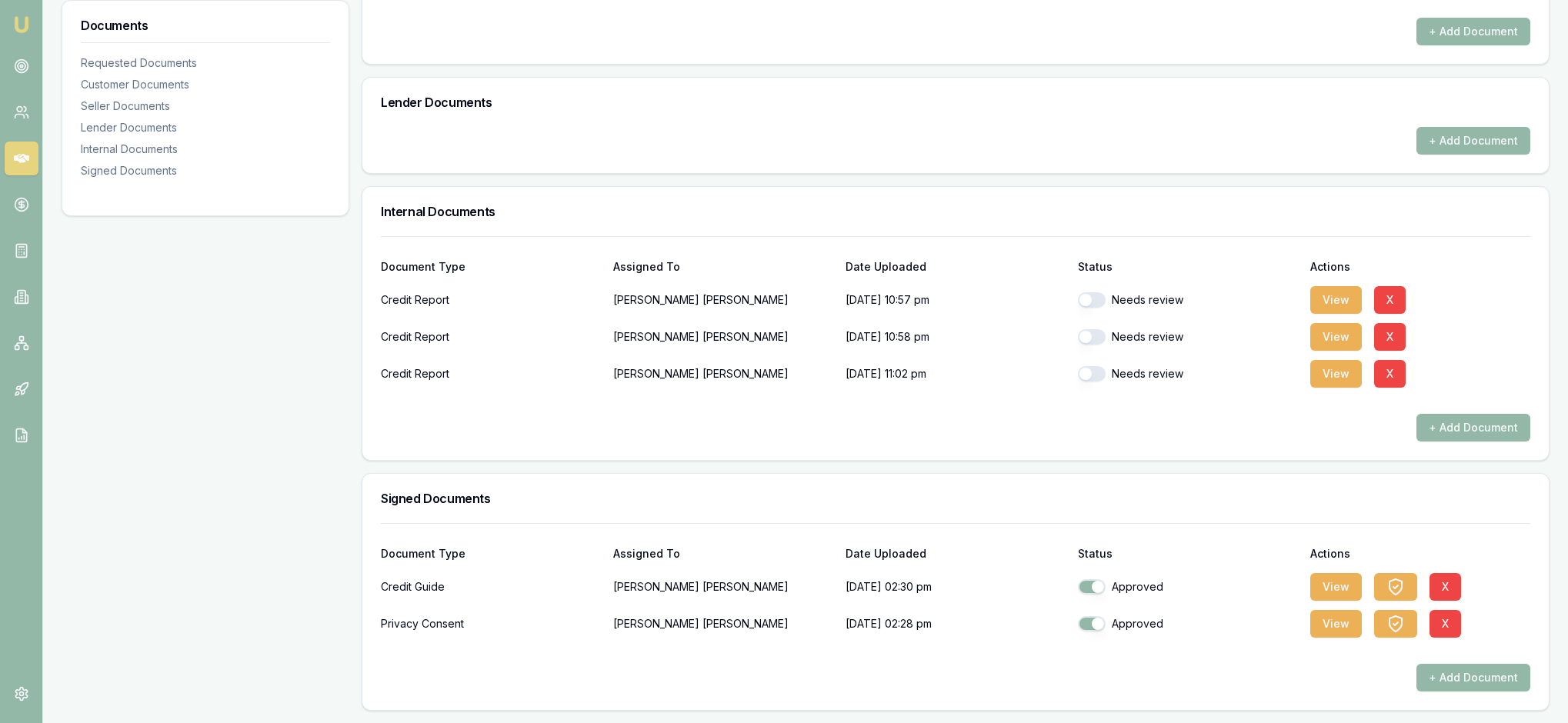
scroll to position [846, 0]
click at [1101, 293] on button "button" at bounding box center [1092, 300] width 28 height 16
click at [1477, 237] on div "Document Type Assigned To Date Uploaded Status Actions" at bounding box center [956, 257] width 1150 height 42
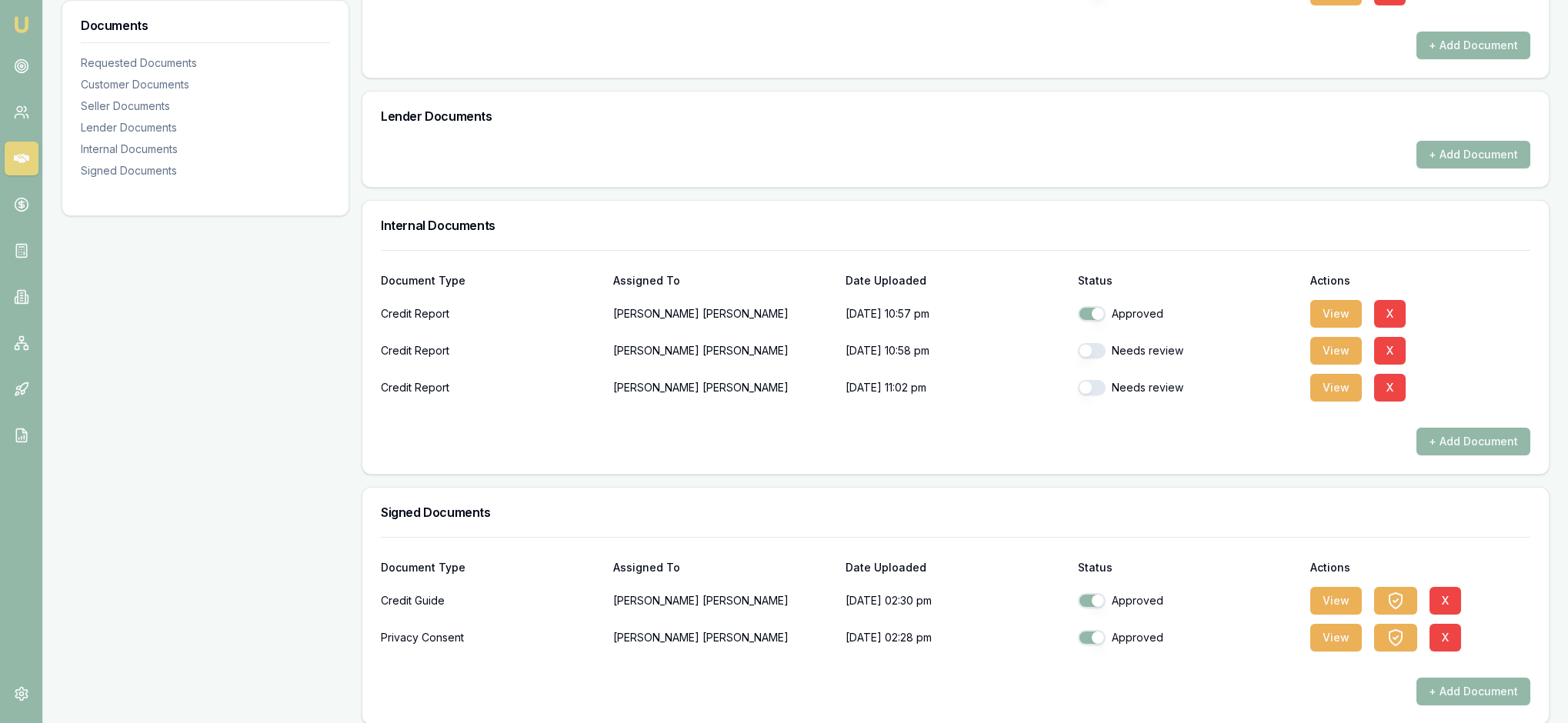
scroll to position [631, 0]
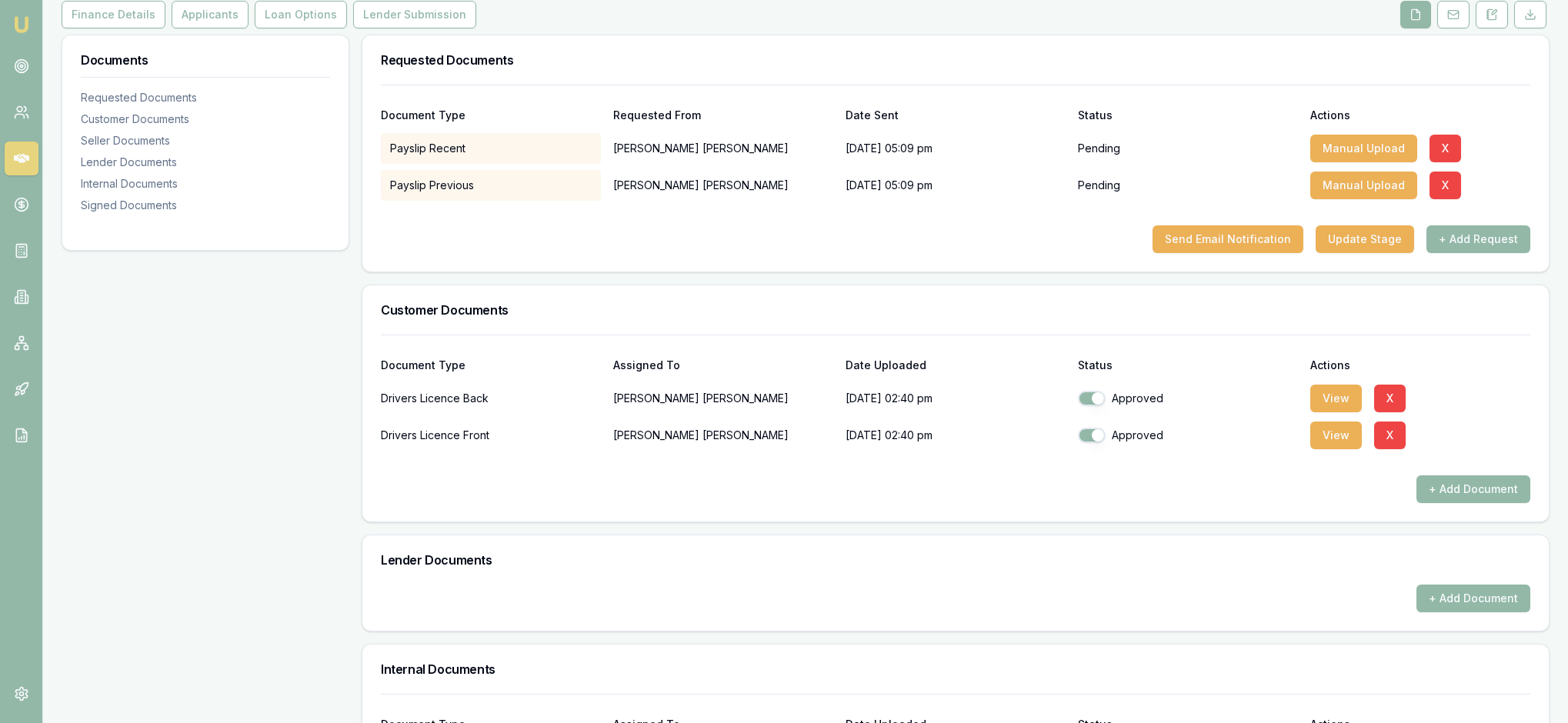
checkbox input "false"
checkbox input "true"
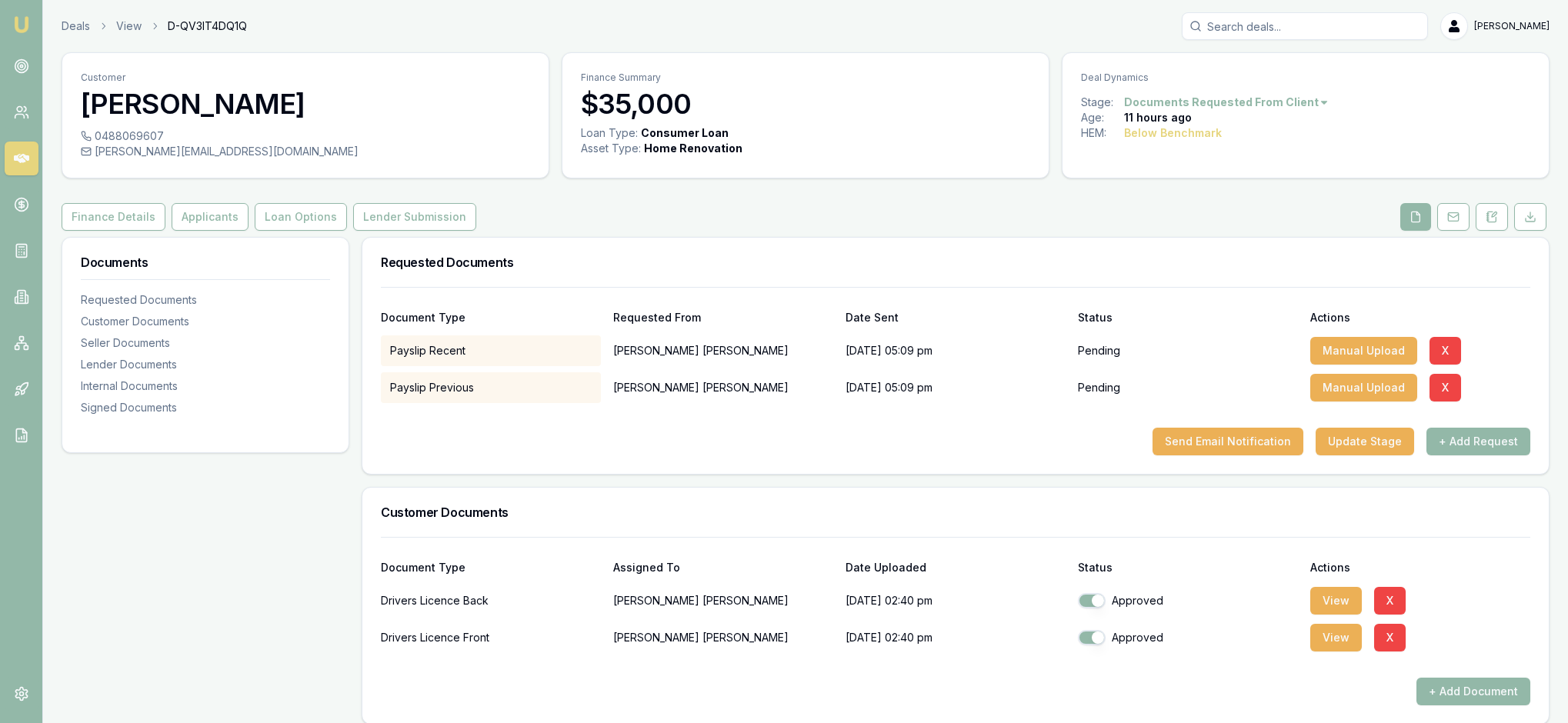
scroll to position [0, 0]
click at [249, 231] on button "Applicants" at bounding box center [210, 217] width 77 height 28
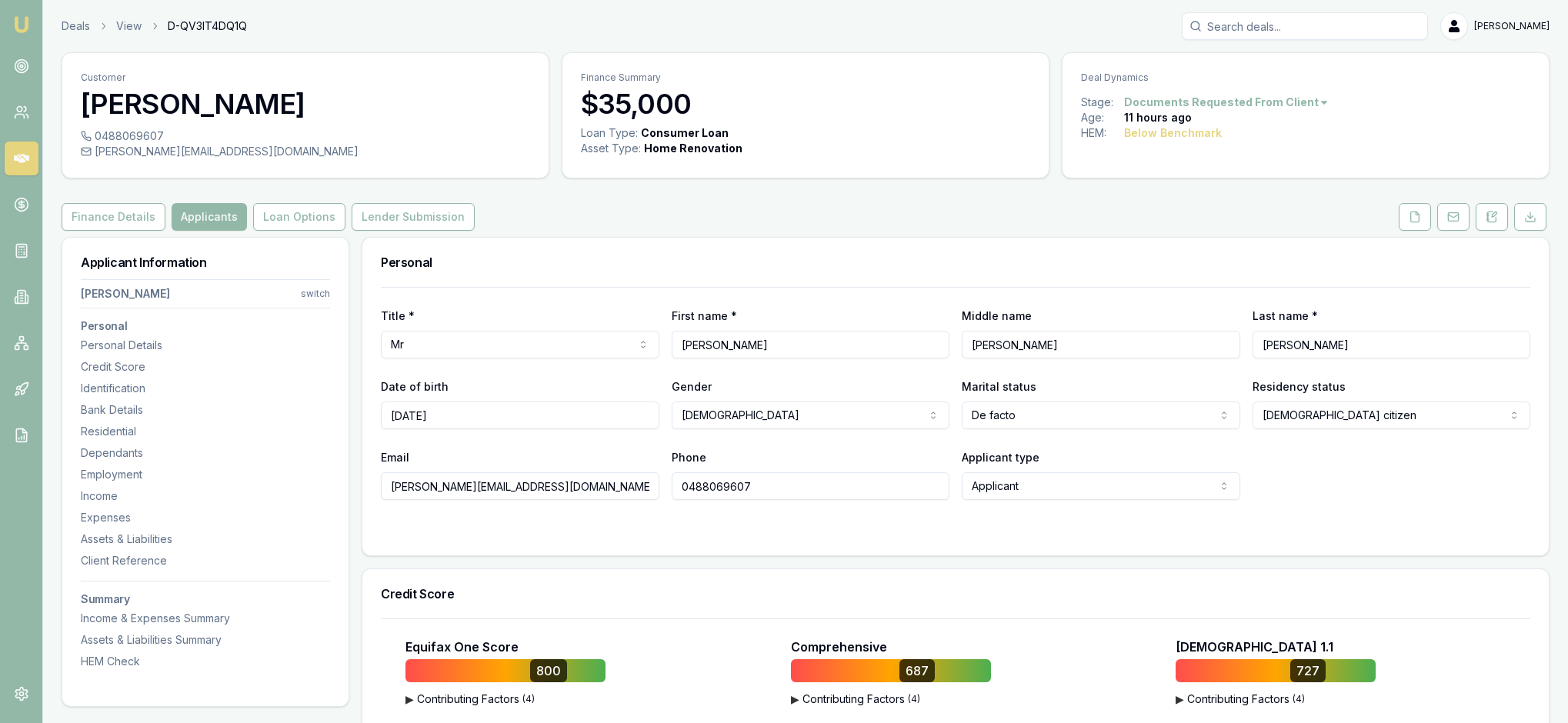
click at [717, 231] on div "Finance Details Applicants Loan Options Lender Submission" at bounding box center [805, 217] width 1488 height 28
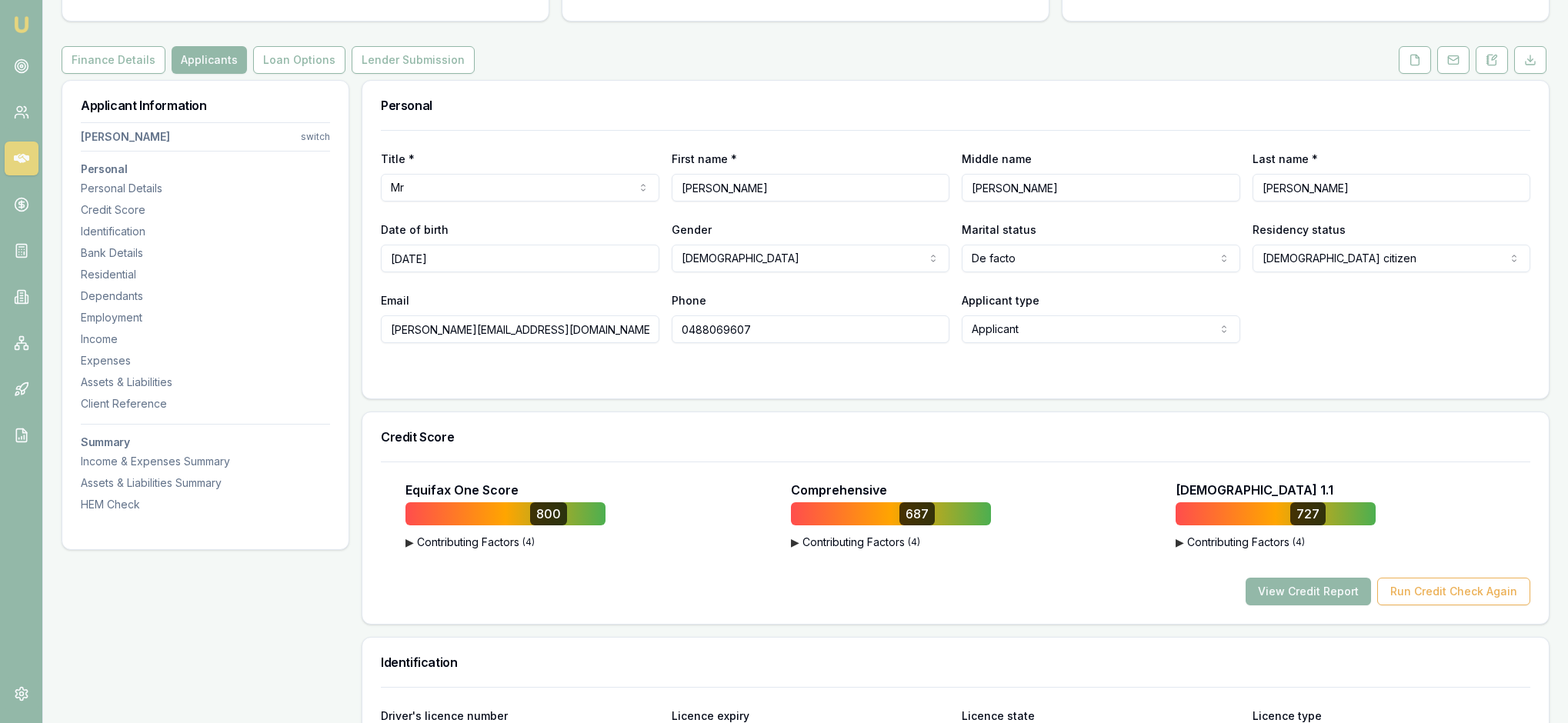
scroll to position [191, 0]
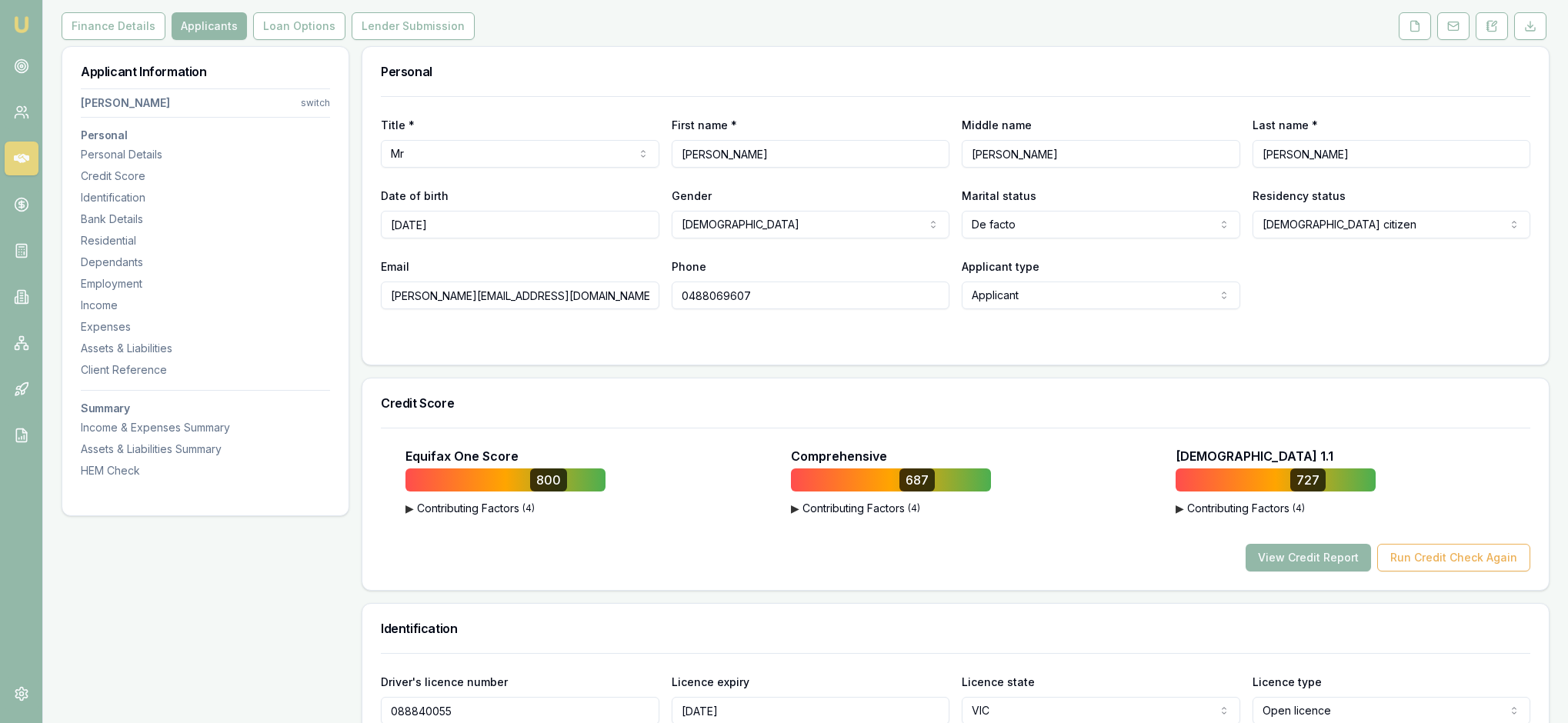
click at [647, 95] on div "Personal" at bounding box center [955, 71] width 1186 height 49
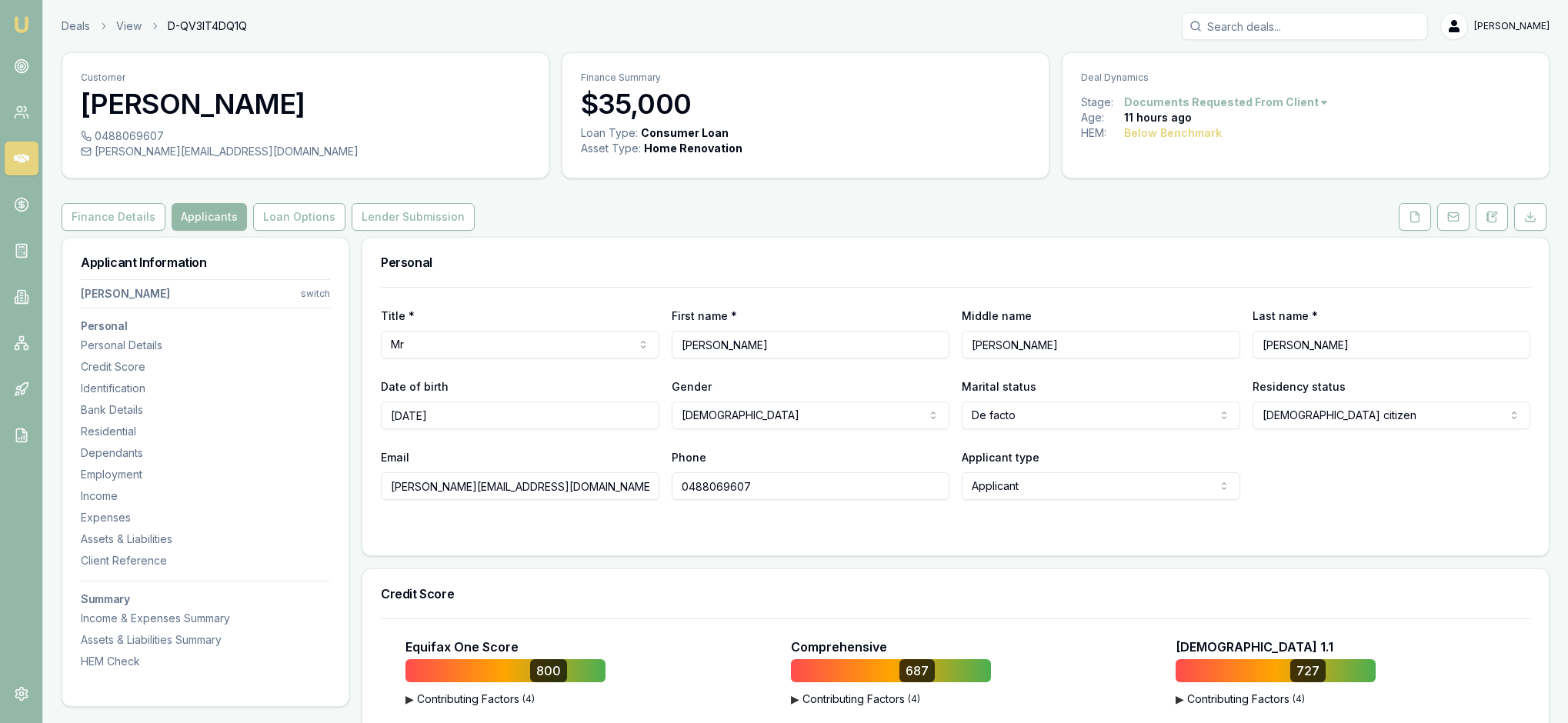
scroll to position [0, 0]
click at [1372, 116] on html "Emu Broker Deals View D-QV3IT4DQ1Q Rachael Connors Toggle Menu Customer Andrew …" at bounding box center [784, 362] width 1568 height 723
click at [1451, 160] on html "Emu Broker Deals View D-QV3IT4DQ1Q Rachael Connors Toggle Menu Customer Andrew …" at bounding box center [784, 362] width 1568 height 723
click at [1066, 260] on html "Emu Broker Deals View D-QV3IT4DQ1Q Rachael Connors Toggle Menu Customer Andrew …" at bounding box center [784, 362] width 1568 height 723
click at [1043, 262] on html "Emu Broker Deals View D-QV3IT4DQ1Q Rachael Connors Toggle Menu Customer Andrew …" at bounding box center [784, 362] width 1568 height 723
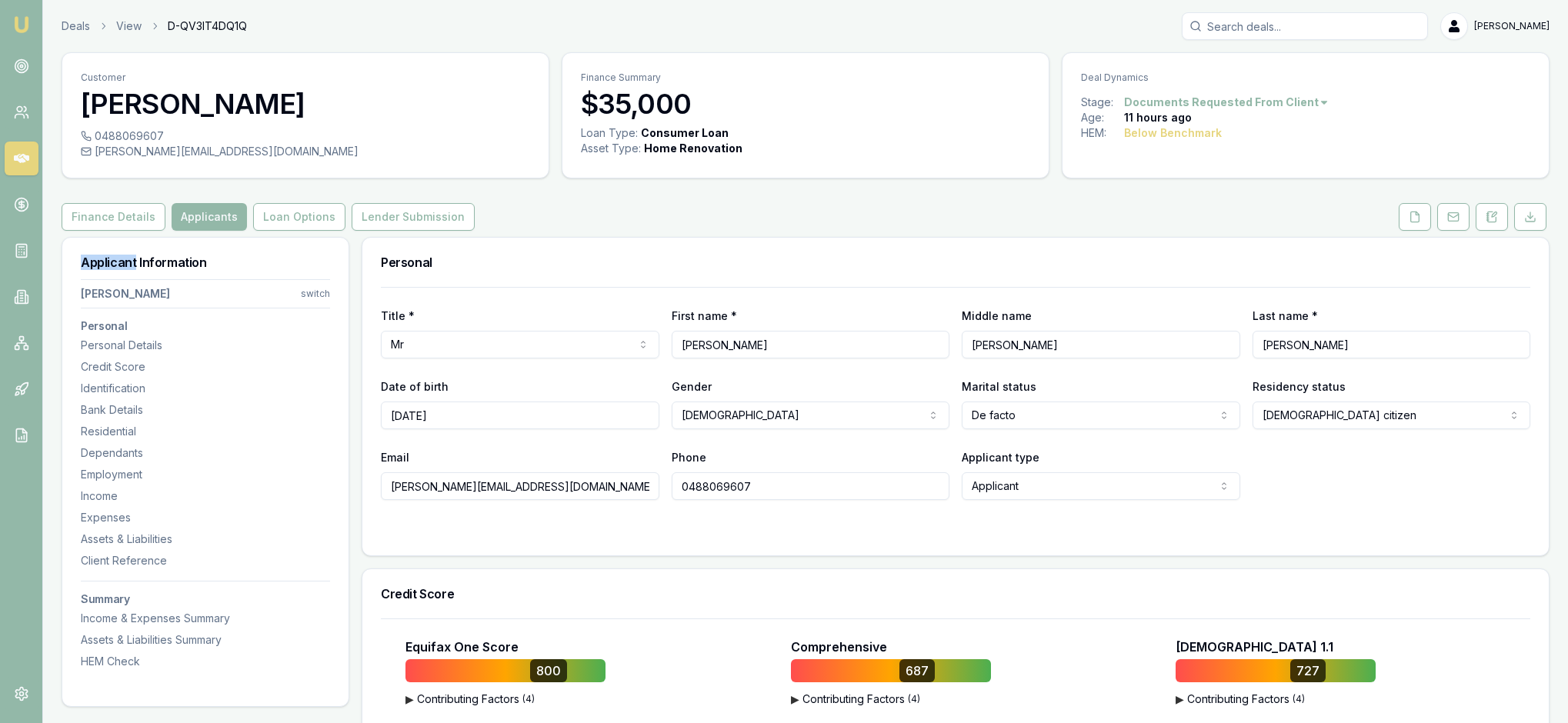
click at [1048, 268] on h3 "Personal" at bounding box center [956, 262] width 1150 height 12
click at [1485, 223] on icon at bounding box center [1491, 216] width 12 height 12
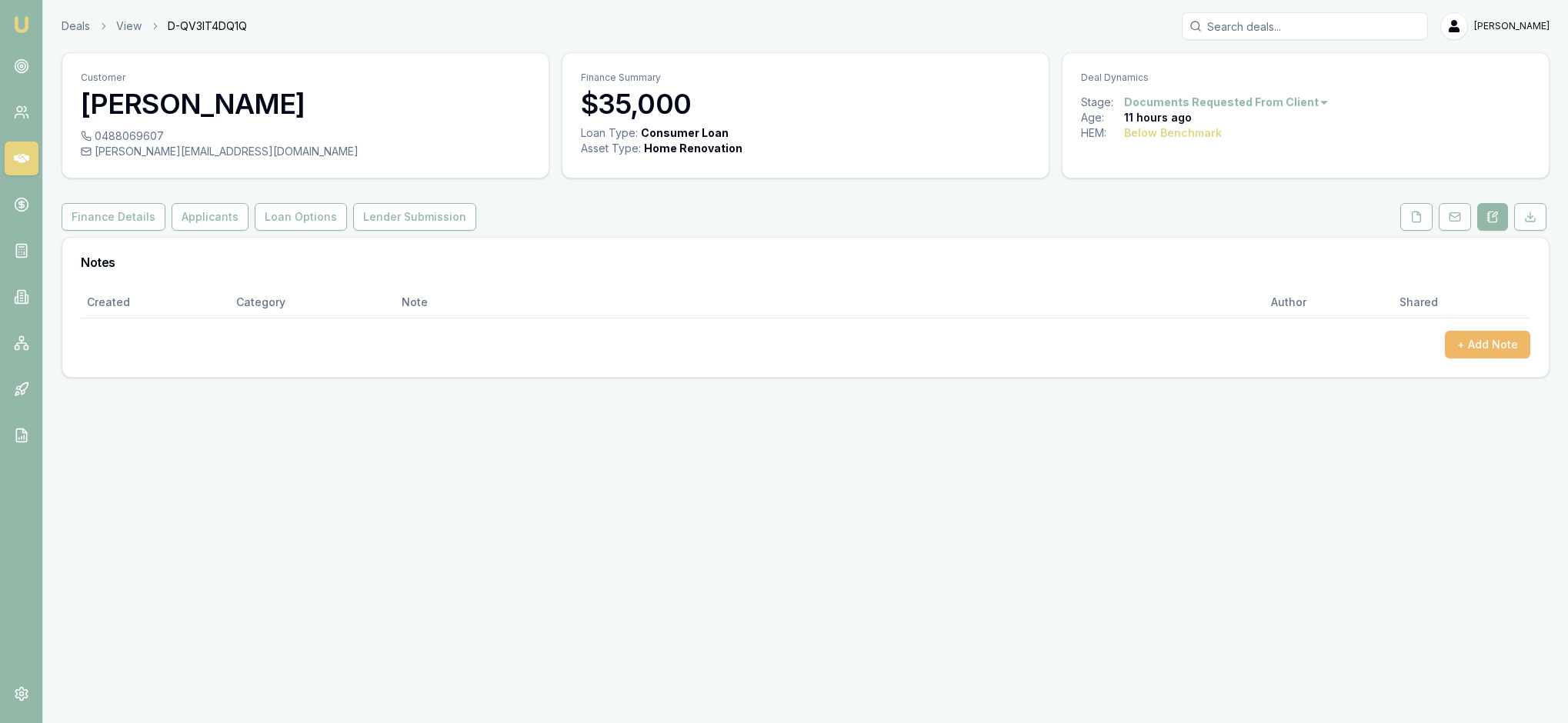
click at [1480, 359] on button "+ Add Note" at bounding box center [1488, 345] width 86 height 28
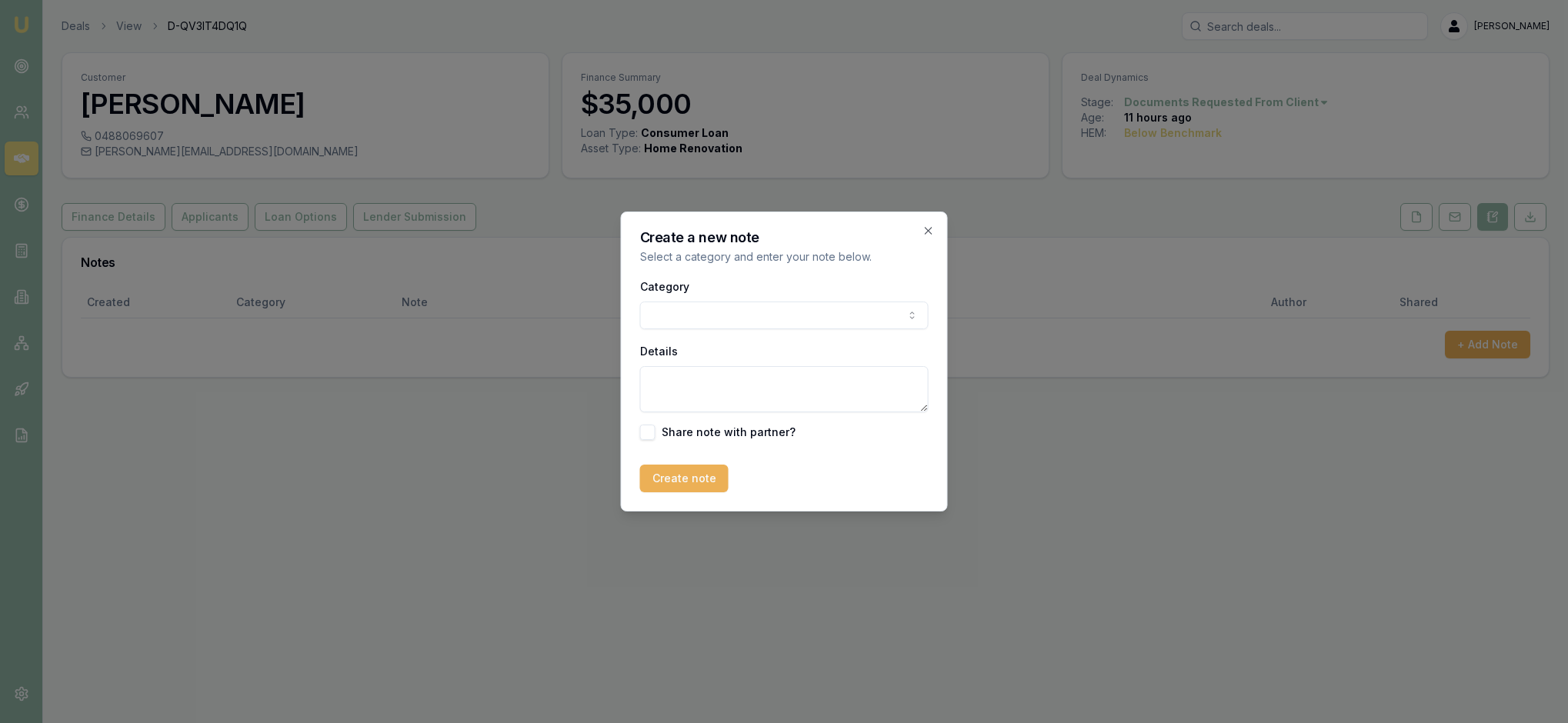
click at [911, 312] on body "Emu Broker Deals View D-QV3IT4DQ1Q Rachael Connors Toggle Menu Customer Andrew …" at bounding box center [784, 362] width 1568 height 723
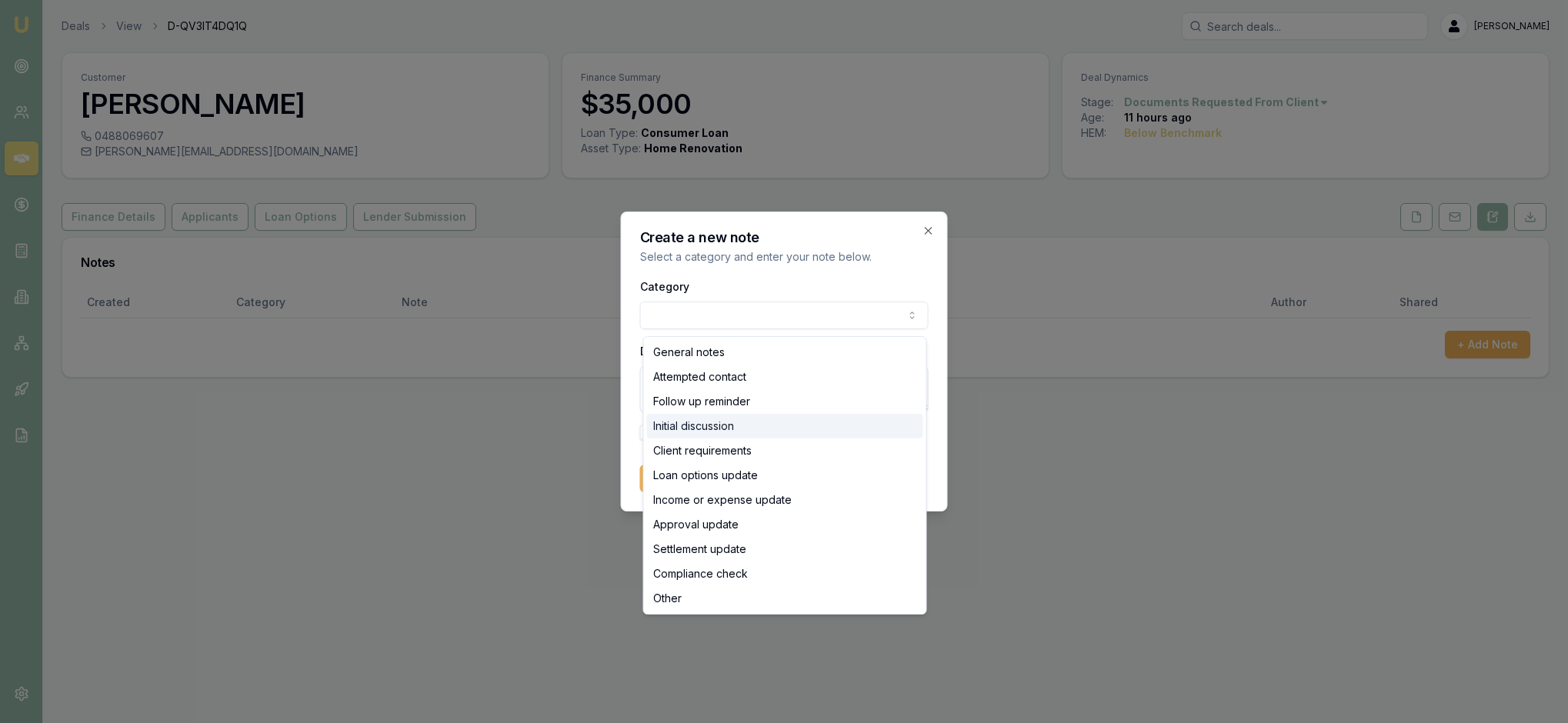
select select "INITIAL_DISCUSSION"
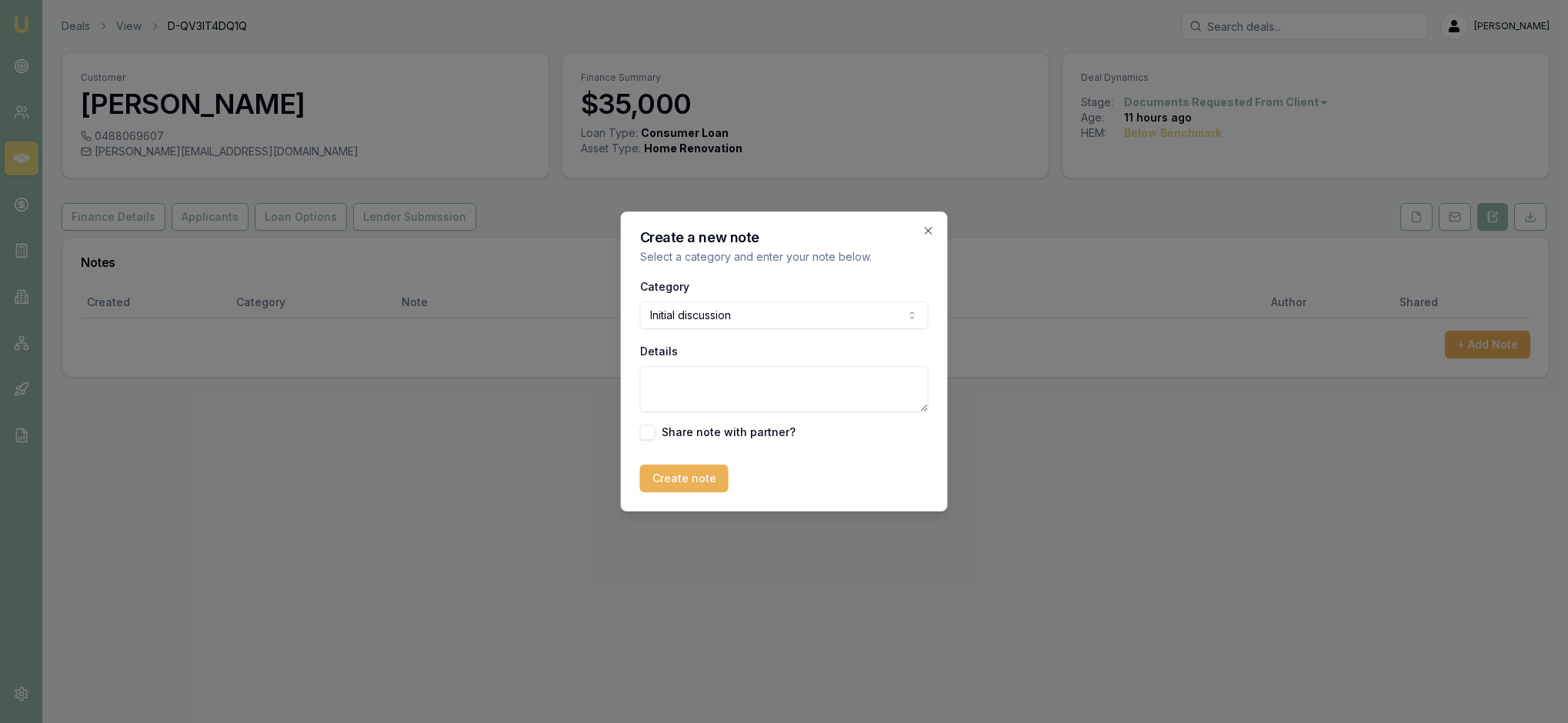
click at [663, 389] on textarea "Details" at bounding box center [784, 389] width 289 height 47
type textarea "Client is needing the loan for home renovations including flooring, and office …"
click at [702, 492] on button "Create note" at bounding box center [684, 479] width 89 height 28
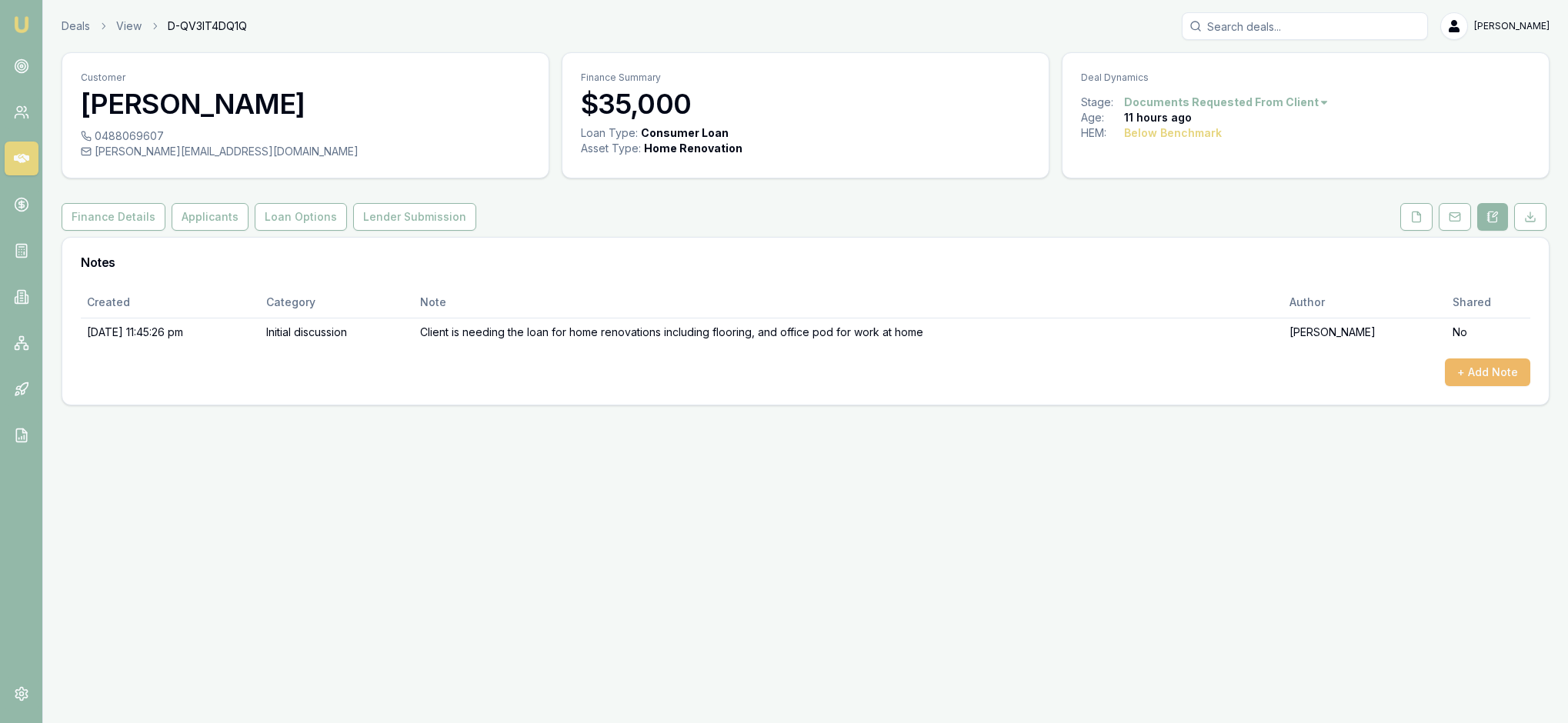
click at [1480, 387] on button "+ Add Note" at bounding box center [1488, 373] width 86 height 28
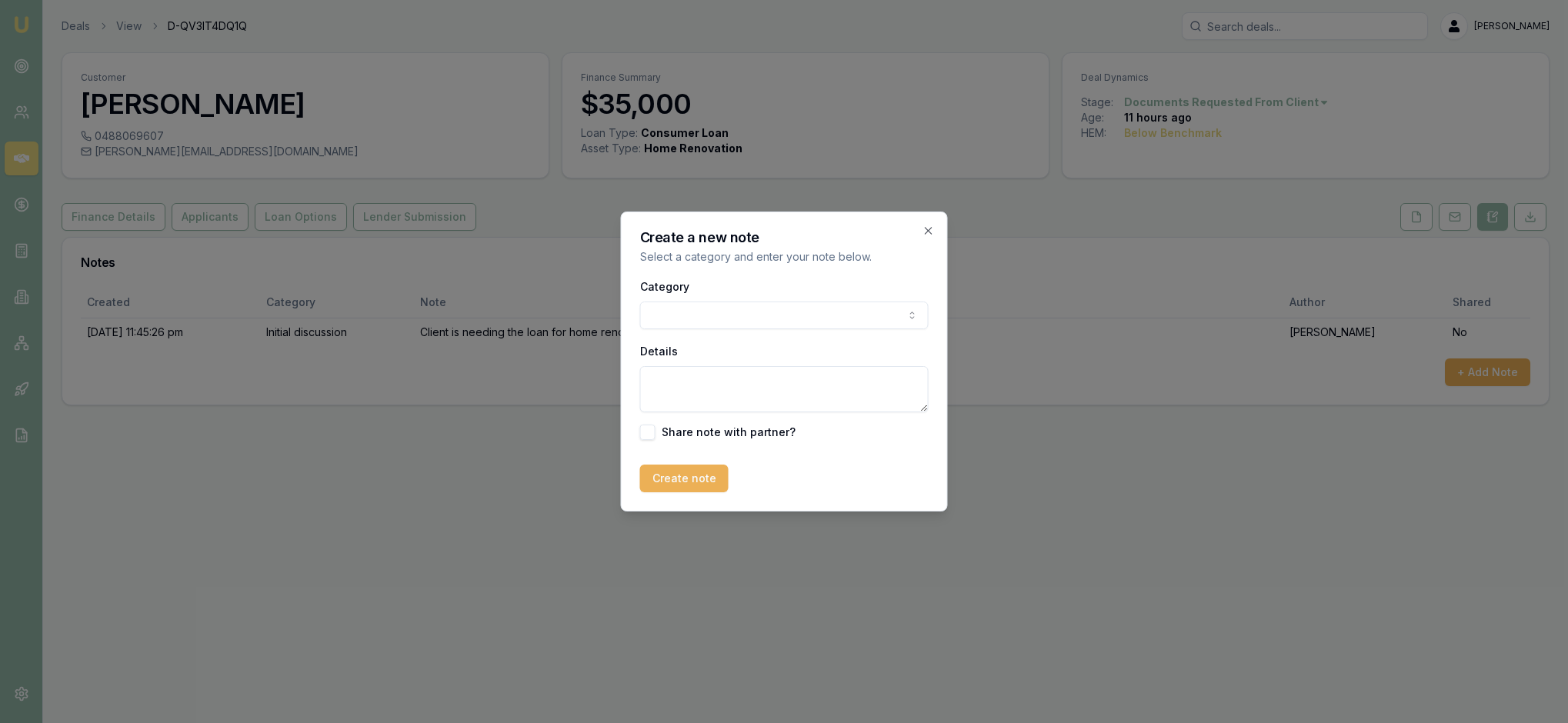
click at [907, 316] on body "Emu Broker Deals View D-QV3IT4DQ1Q Rachael Connors Toggle Menu Customer Andrew …" at bounding box center [784, 362] width 1568 height 723
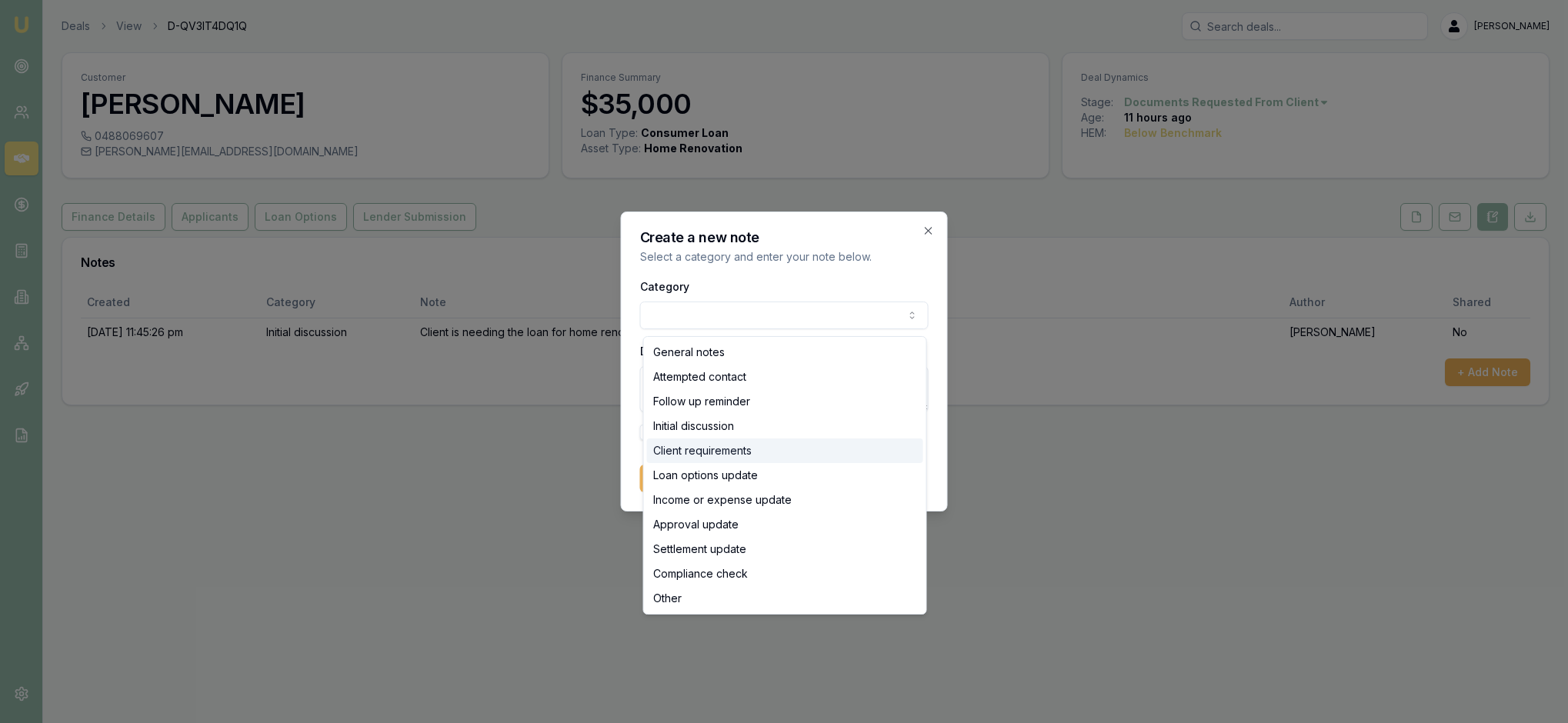
select select "CLIENT_REQUIREMENTS"
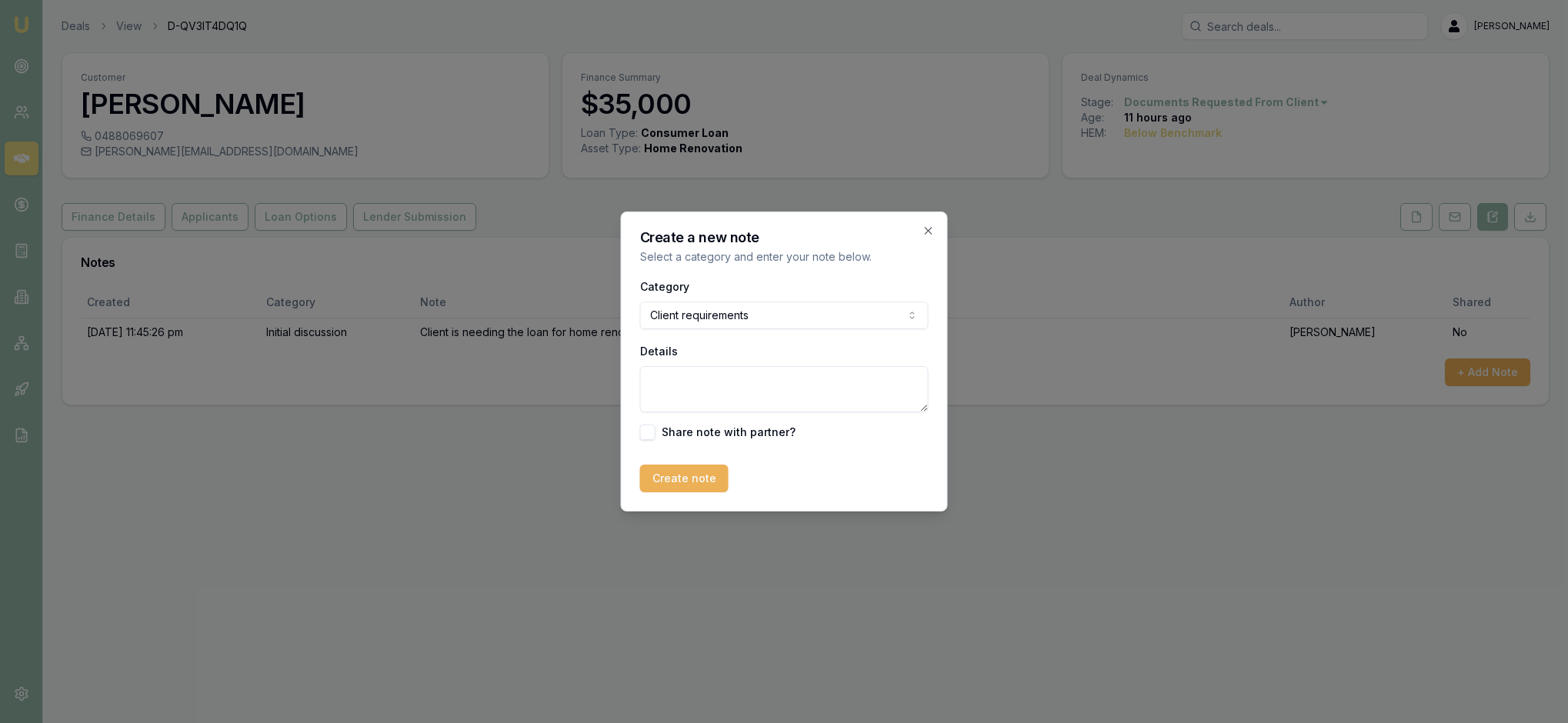
click at [903, 317] on body "Emu Broker Deals View D-QV3IT4DQ1Q Rachael Connors Toggle Menu Customer Andrew …" at bounding box center [784, 362] width 1568 height 723
click at [666, 395] on textarea "Details" at bounding box center [784, 389] width 289 height 47
type textarea "Client wants the loan over 7 years and would like monthly payments and no payou…"
click at [714, 492] on button "Create note" at bounding box center [684, 479] width 89 height 28
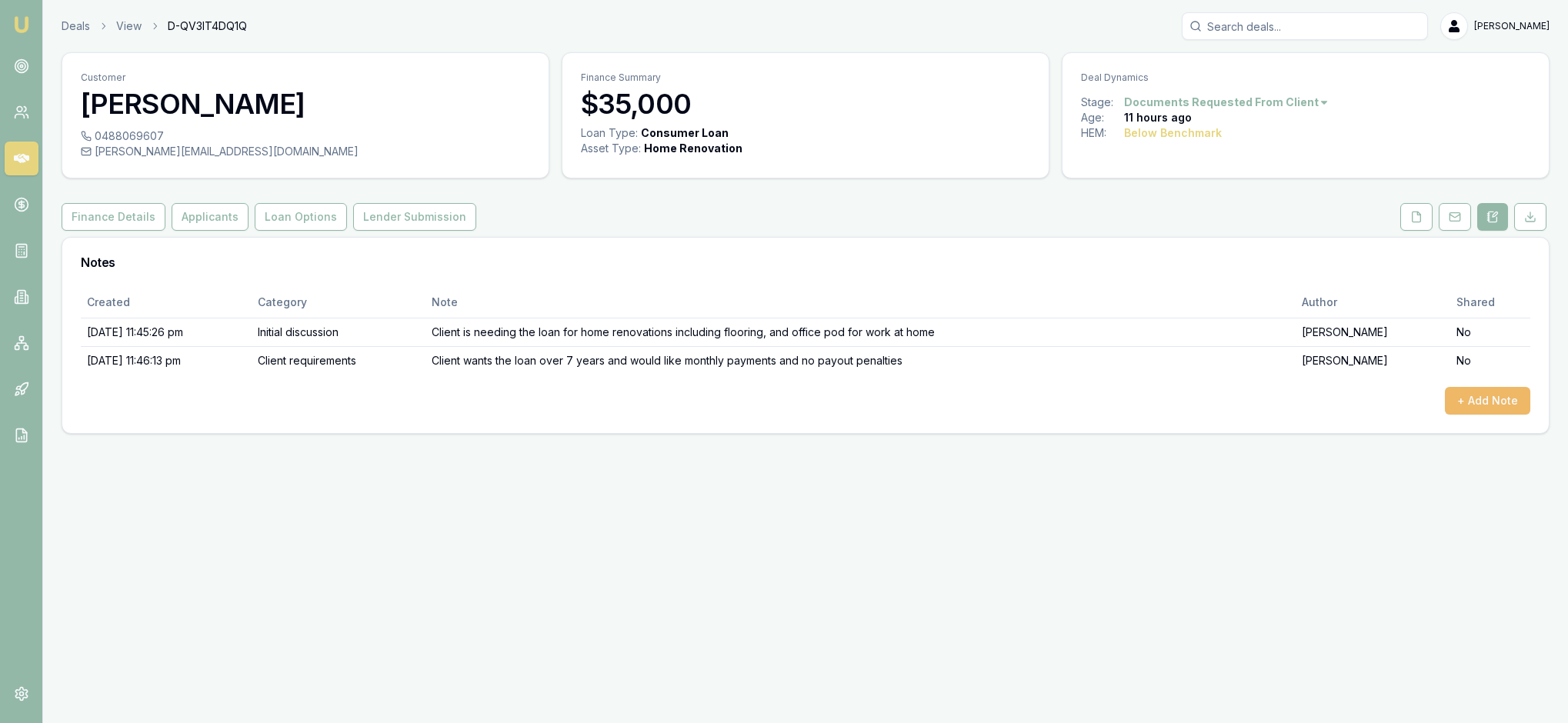
click at [1485, 415] on button "+ Add Note" at bounding box center [1488, 401] width 86 height 28
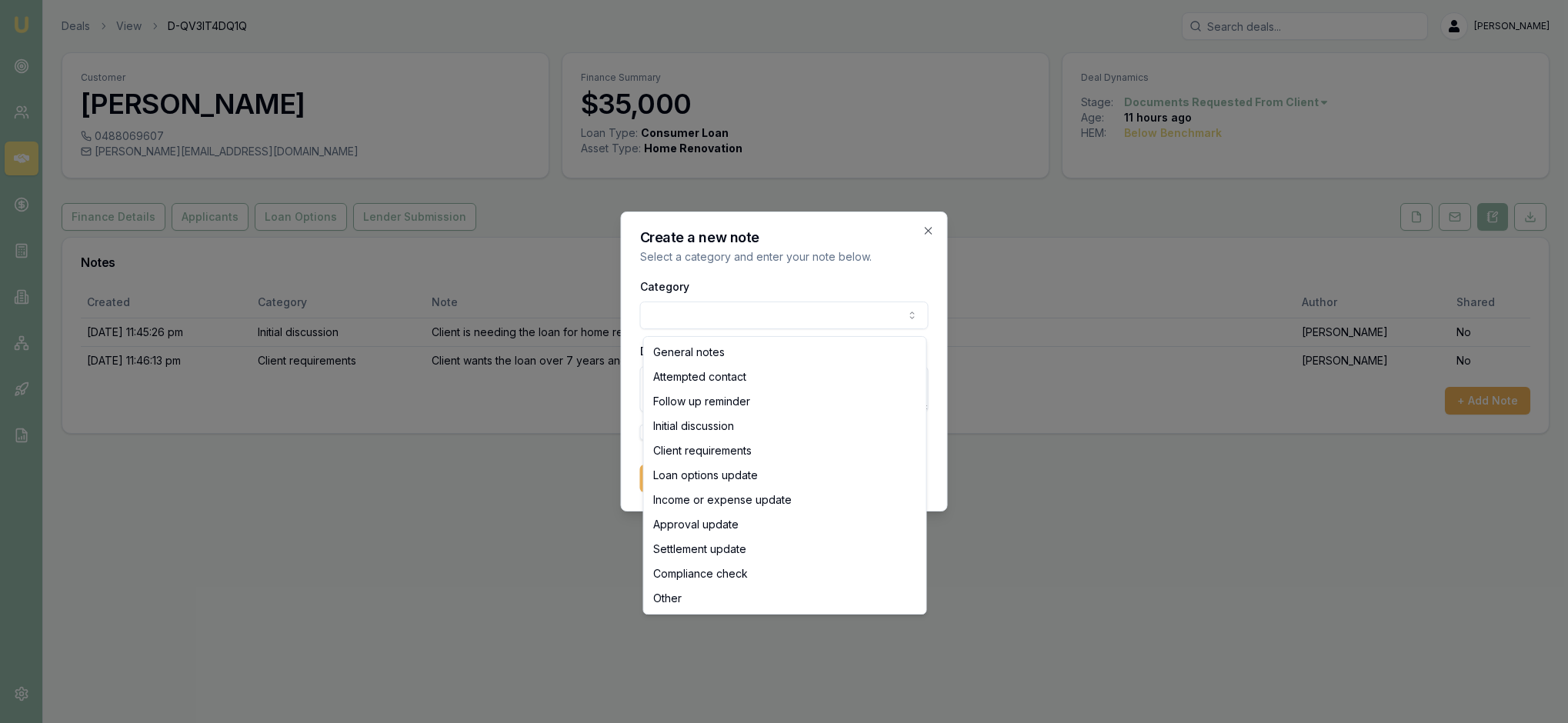
click at [900, 316] on body "Emu Broker Deals View D-QV3IT4DQ1Q Rachael Connors Toggle Menu Customer Andrew …" at bounding box center [784, 362] width 1568 height 723
select select "LOAN_OPTIONS_UPDATE"
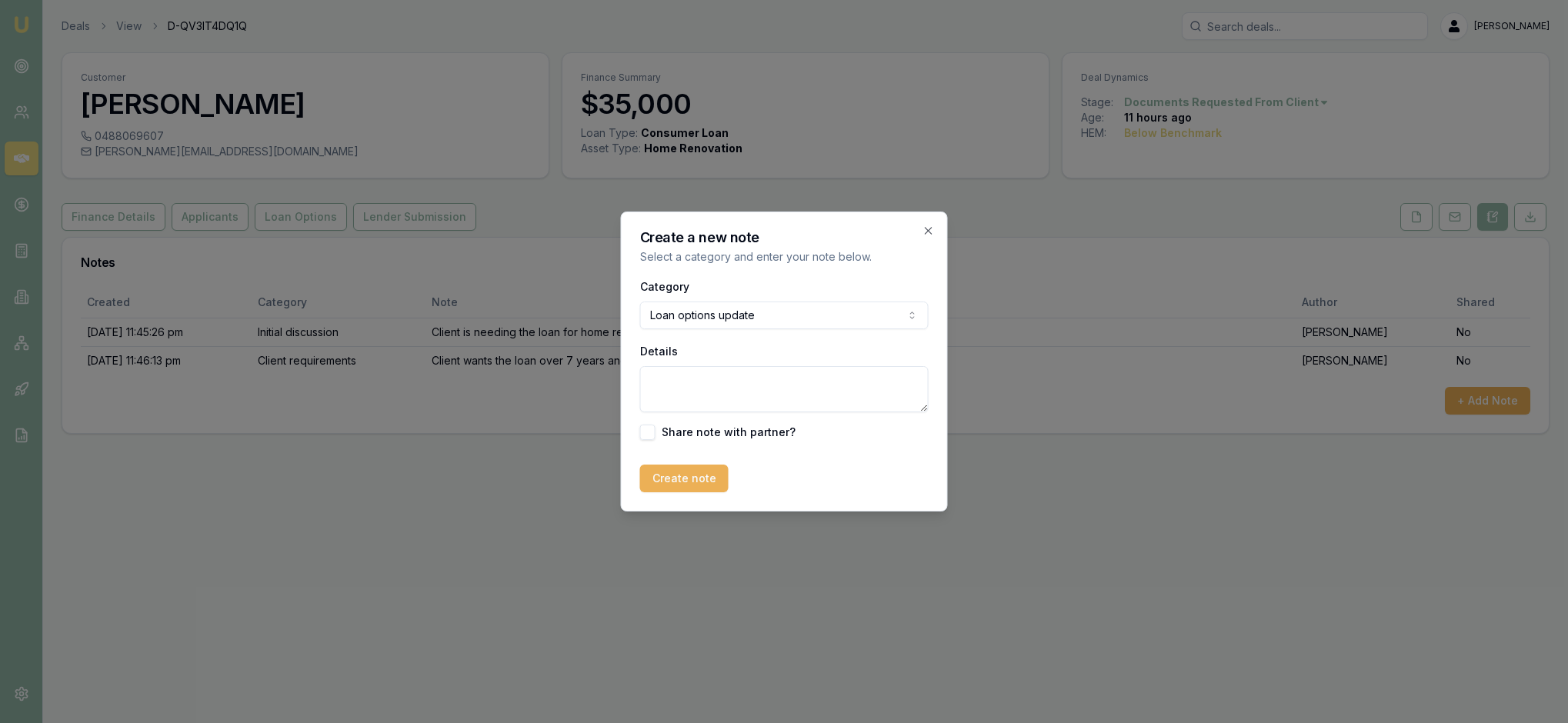
click at [695, 408] on textarea "Details" at bounding box center [784, 389] width 289 height 47
type textarea "Ive recommended we do a PL with Plenty because it has no ongoing fees or early …"
click at [706, 492] on button "Create note" at bounding box center [684, 479] width 89 height 28
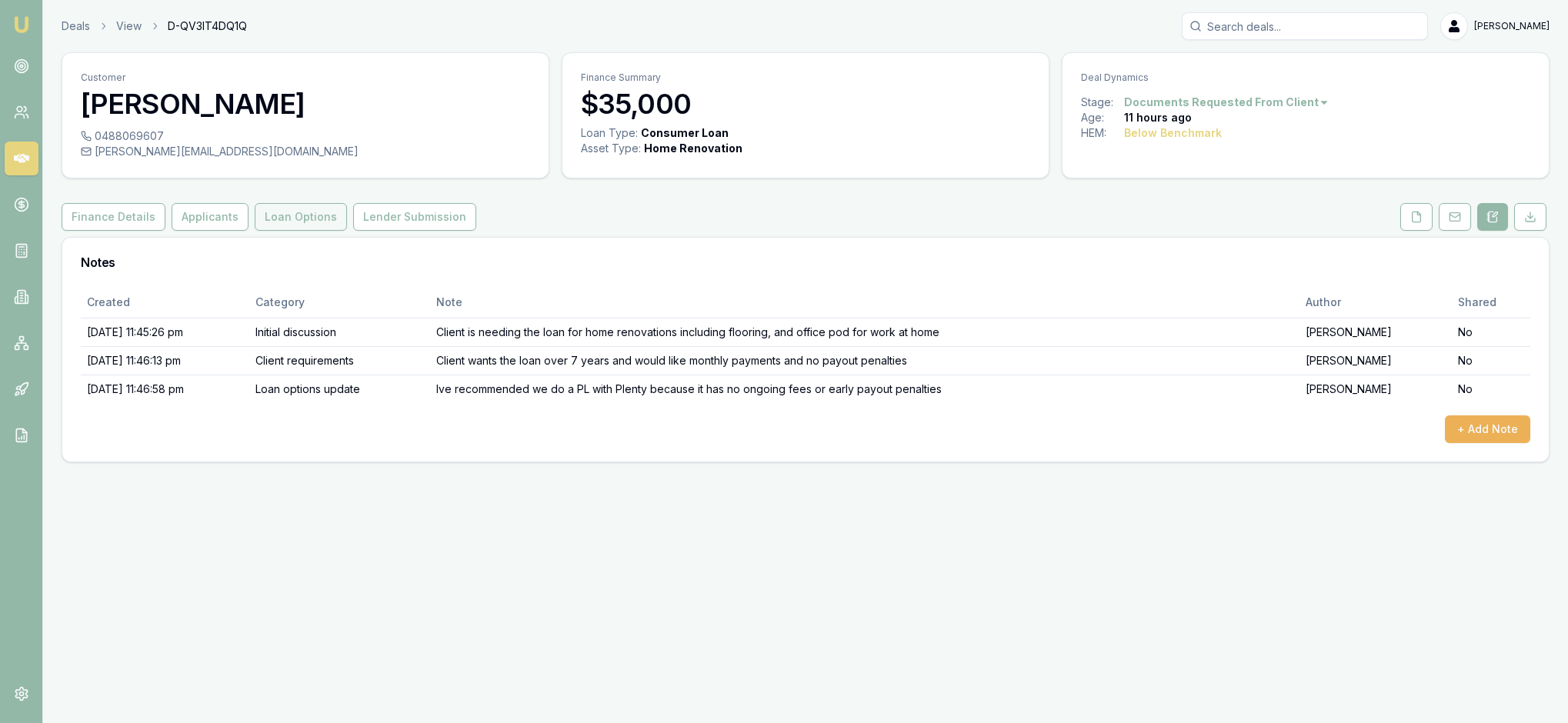
click at [347, 231] on button "Loan Options" at bounding box center [300, 217] width 92 height 28
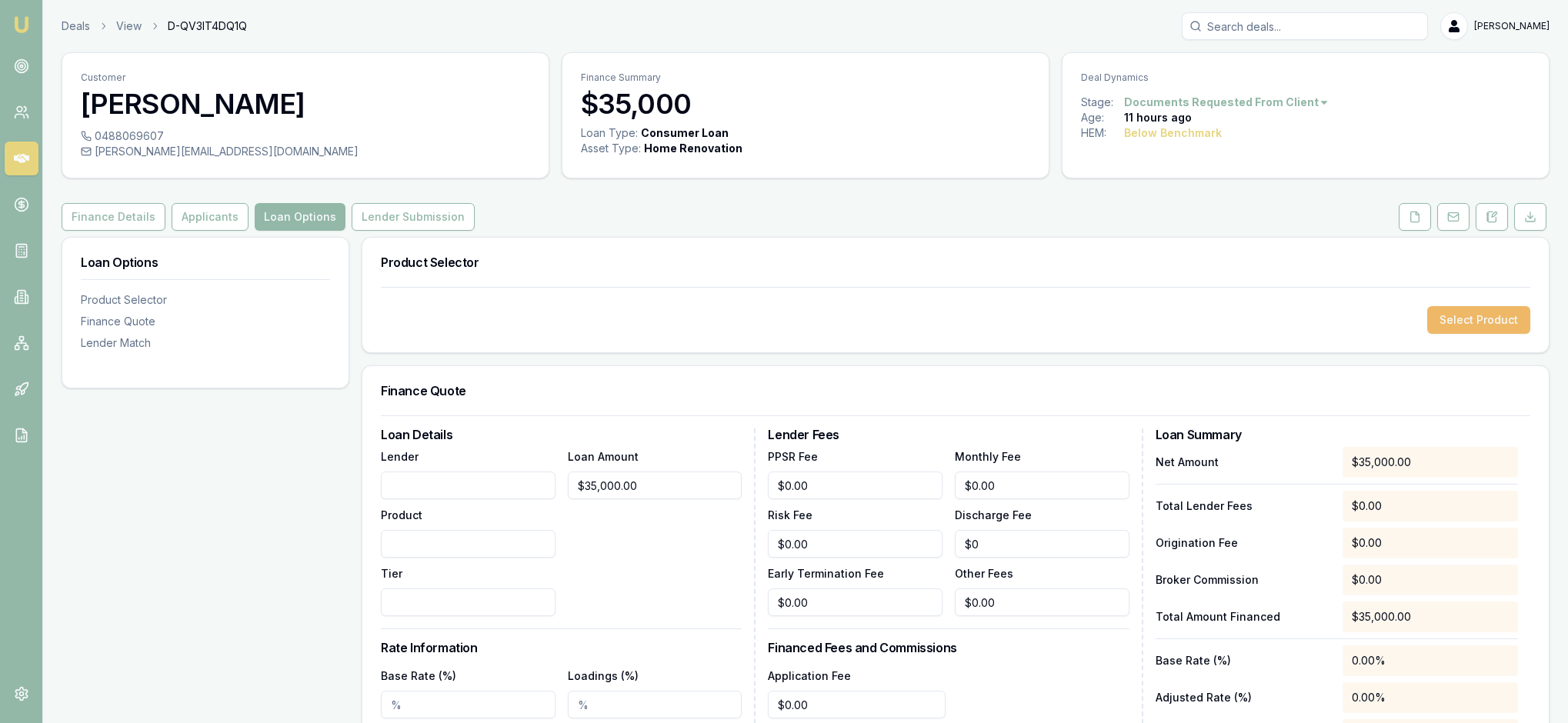
click at [1448, 334] on button "Select Product" at bounding box center [1479, 321] width 103 height 28
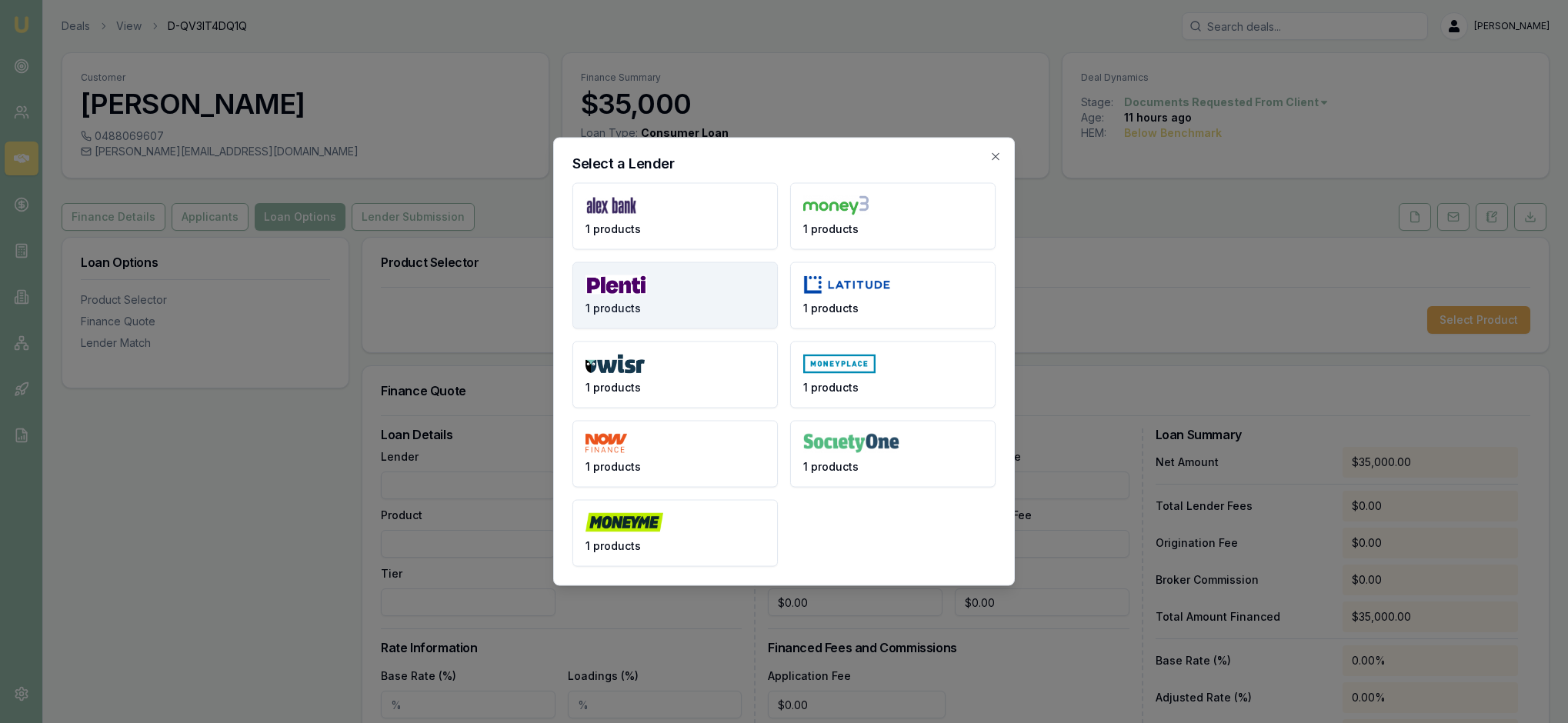
click at [688, 285] on button "1 products" at bounding box center [675, 296] width 205 height 67
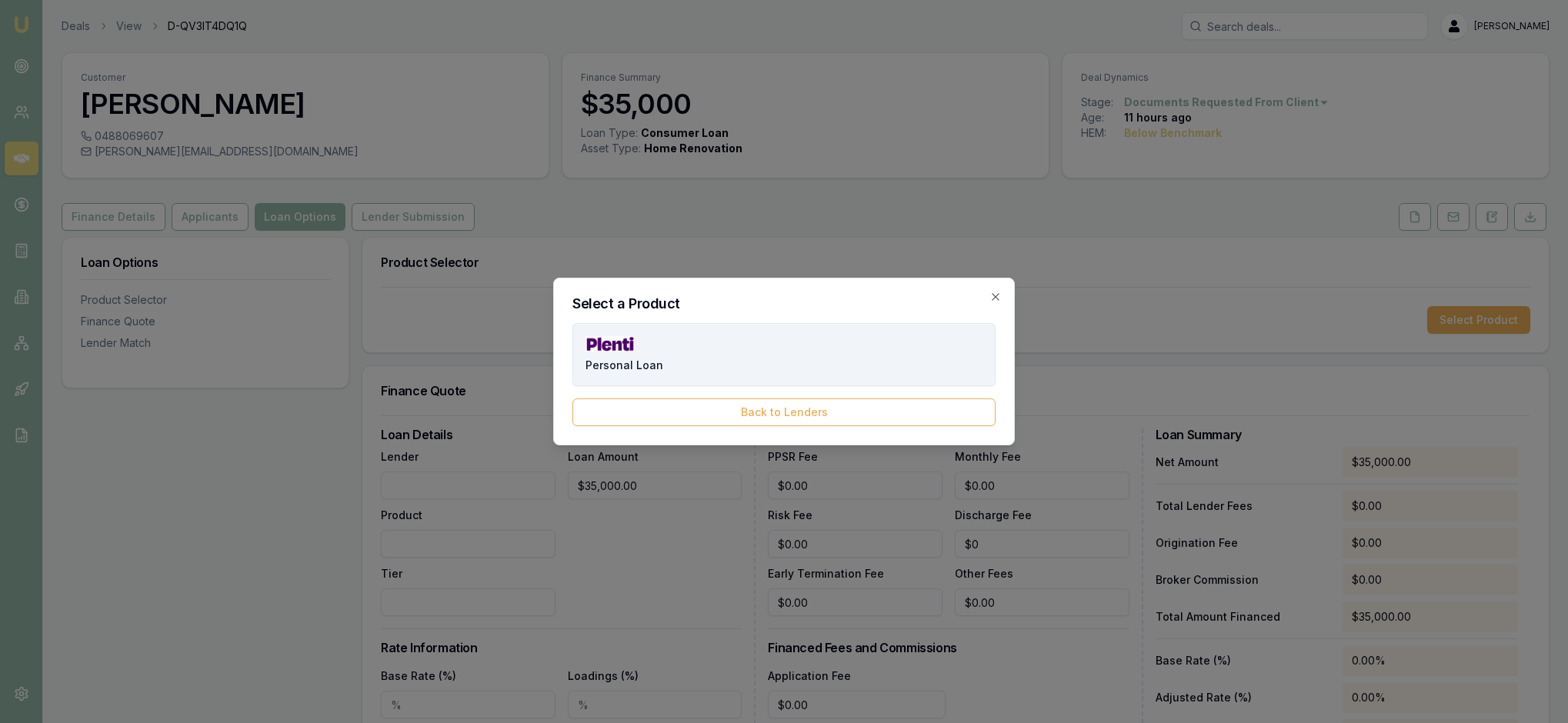
click at [734, 348] on button "Personal Loan" at bounding box center [784, 355] width 423 height 63
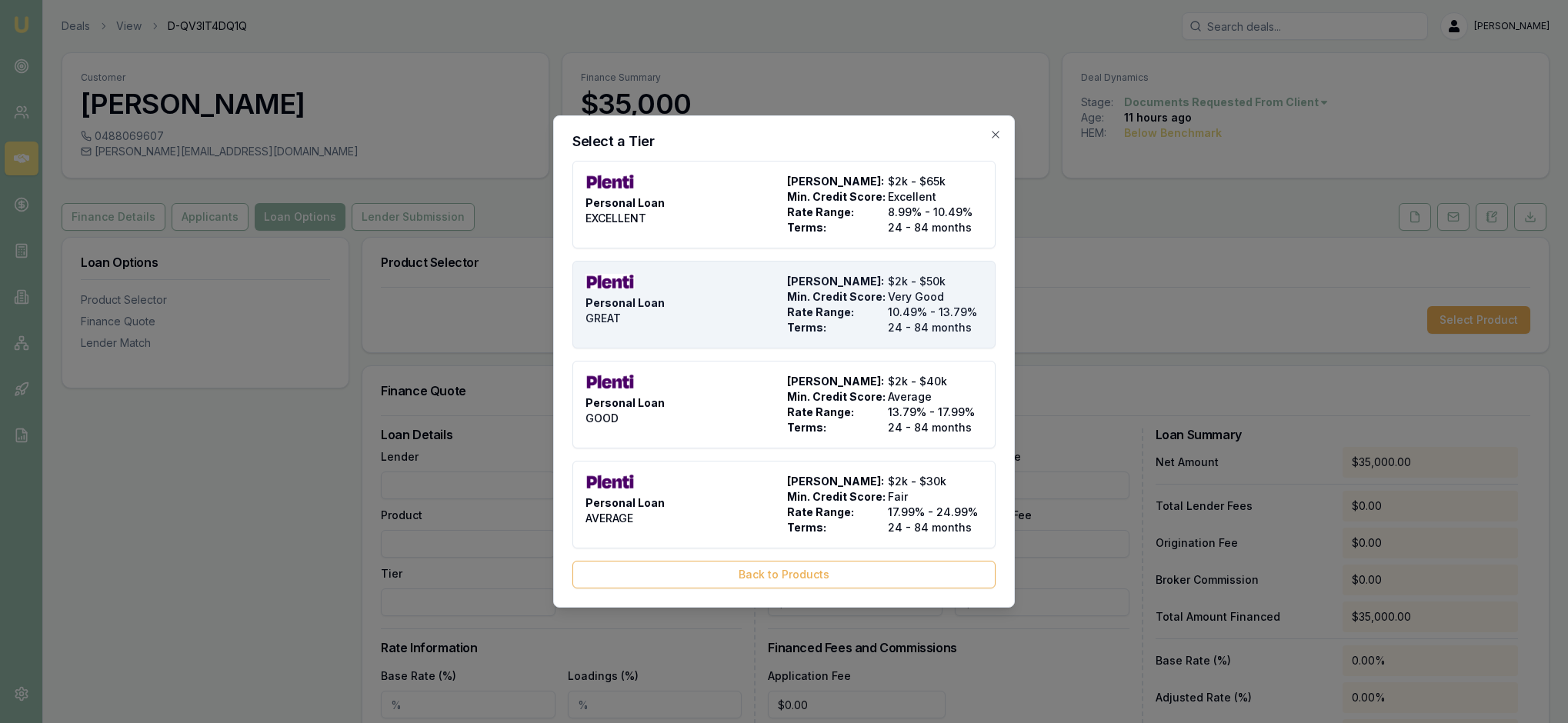
click at [722, 309] on div "Personal Loan GREAT" at bounding box center [683, 305] width 196 height 61
type input "Plenti"
type input "Personal Loan"
type input "GREAT"
type input "10.49"
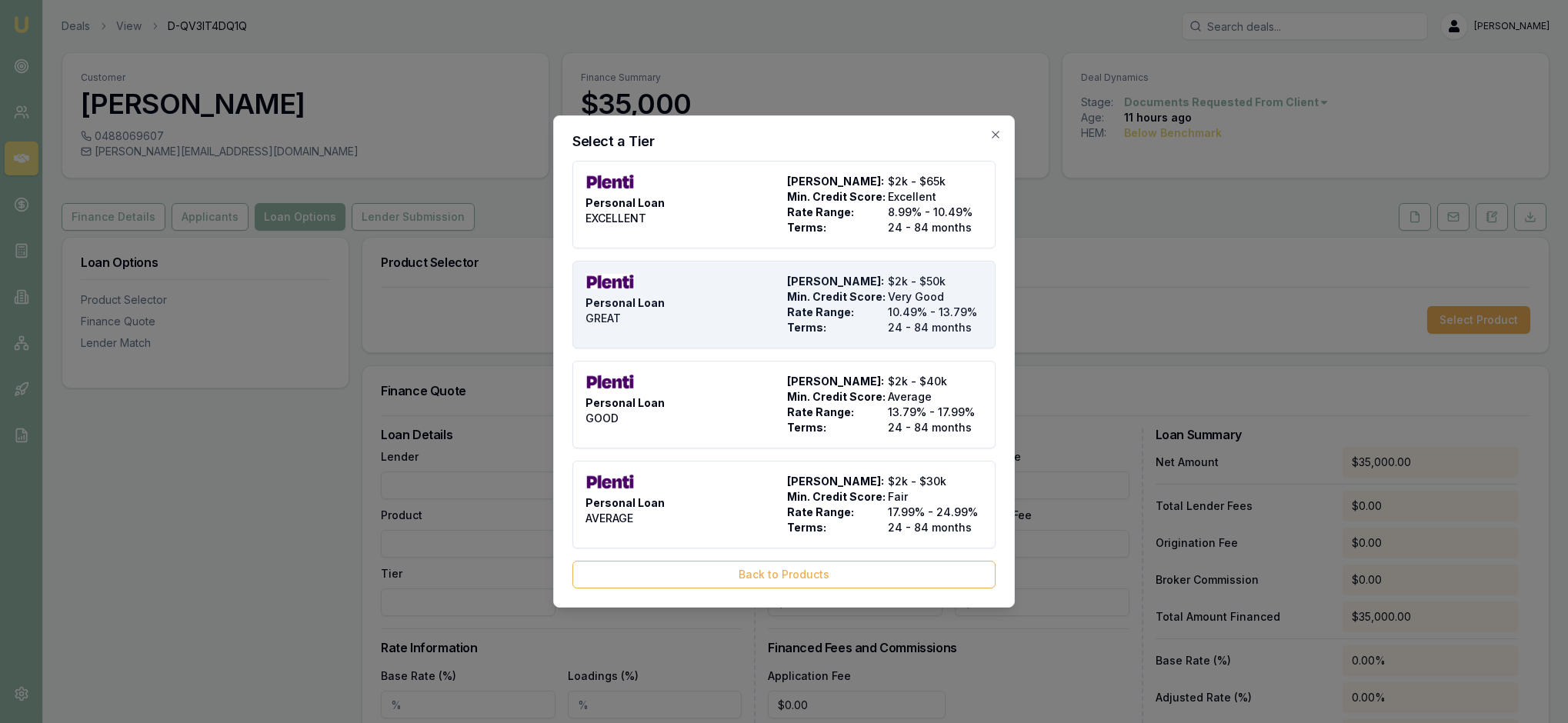
type input "24"
type input "$999.00"
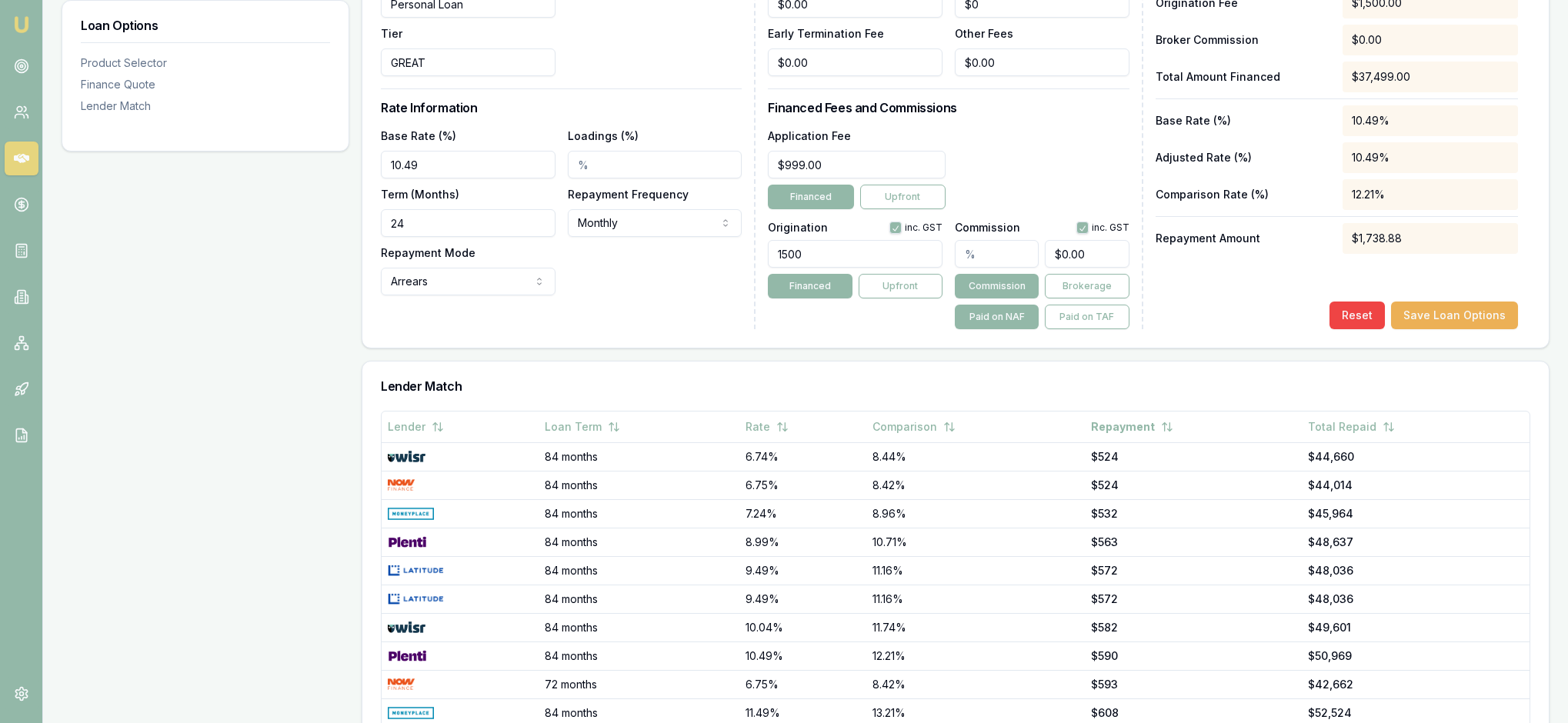
scroll to position [635, 0]
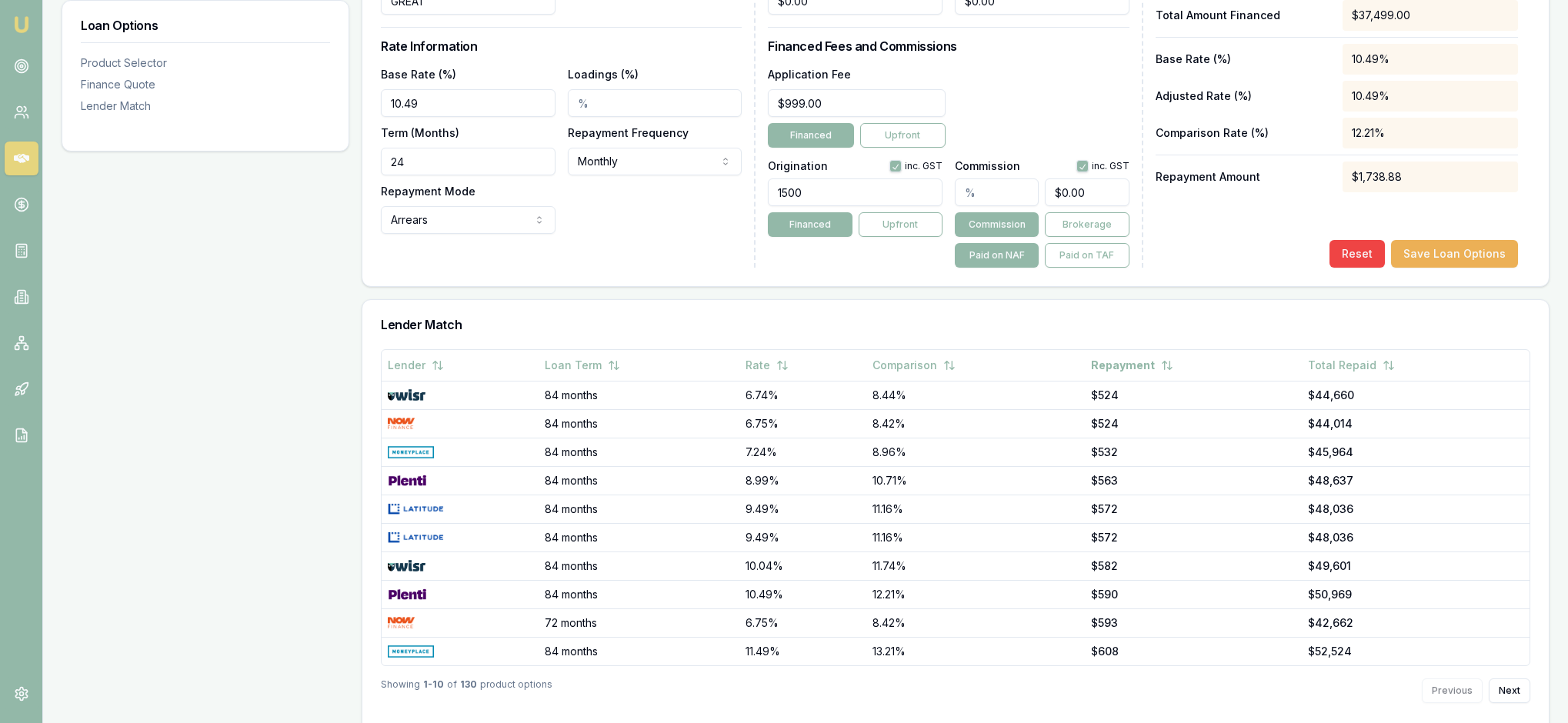
drag, startPoint x: 829, startPoint y: 297, endPoint x: 761, endPoint y: 293, distance: 68.1
click at [761, 267] on div "Loan Details Lender Plenti Product Personal Loan Tier GREAT Loan Amount $35,000…" at bounding box center [956, 47] width 1150 height 441
type input "2300.00"
click at [634, 234] on div "Base Rate (%) 10.49 Loadings (%) Term (Months) 24 Repayment Frequency Monthly W…" at bounding box center [561, 149] width 361 height 170
drag, startPoint x: 429, startPoint y: 258, endPoint x: 340, endPoint y: 258, distance: 89.0
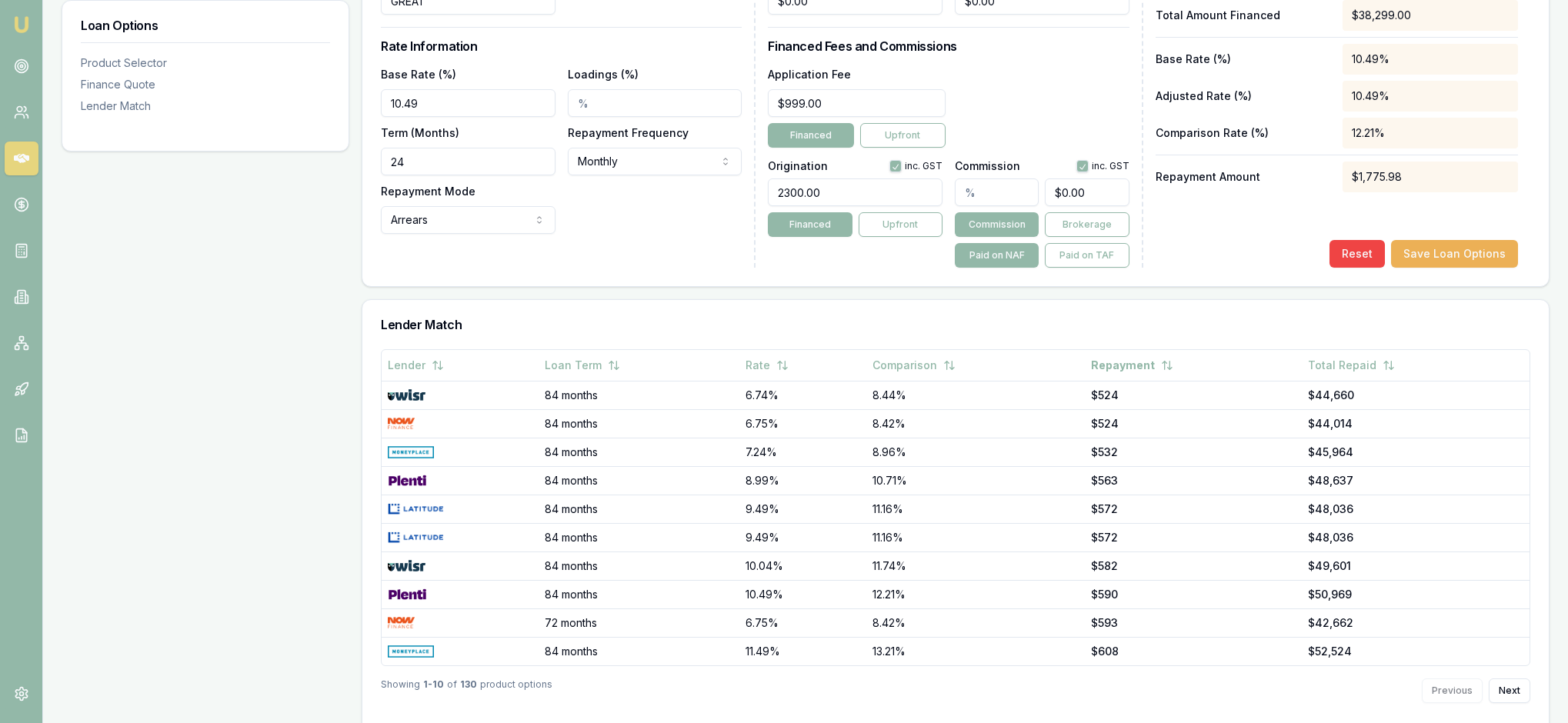
click at [340, 258] on div "Loan Options Product Selector Finance Quote Lender Match Product Selector Perso…" at bounding box center [805, 168] width 1488 height 1133
type input "84"
drag, startPoint x: 449, startPoint y: 194, endPoint x: 380, endPoint y: 192, distance: 69.0
click at [380, 192] on div "Loan Details Lender Plenti Product Personal Loan Tier GREAT Loan Amount $35,000…" at bounding box center [955, 49] width 1186 height 472
click at [692, 234] on div "Base Rate (%) 11.49% Loadings (%) Term (Months) 84 Repayment Frequency Monthly …" at bounding box center [561, 149] width 361 height 170
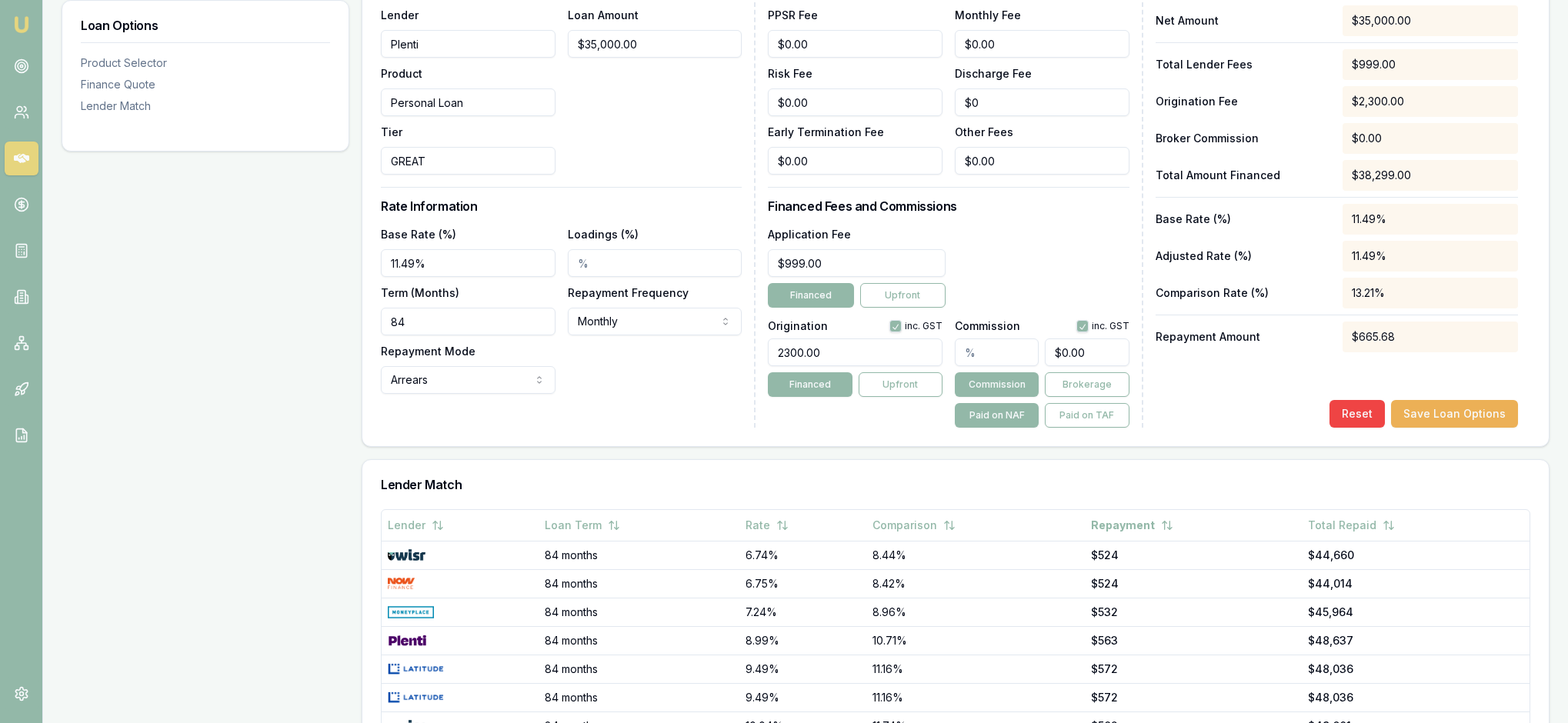
scroll to position [471, 0]
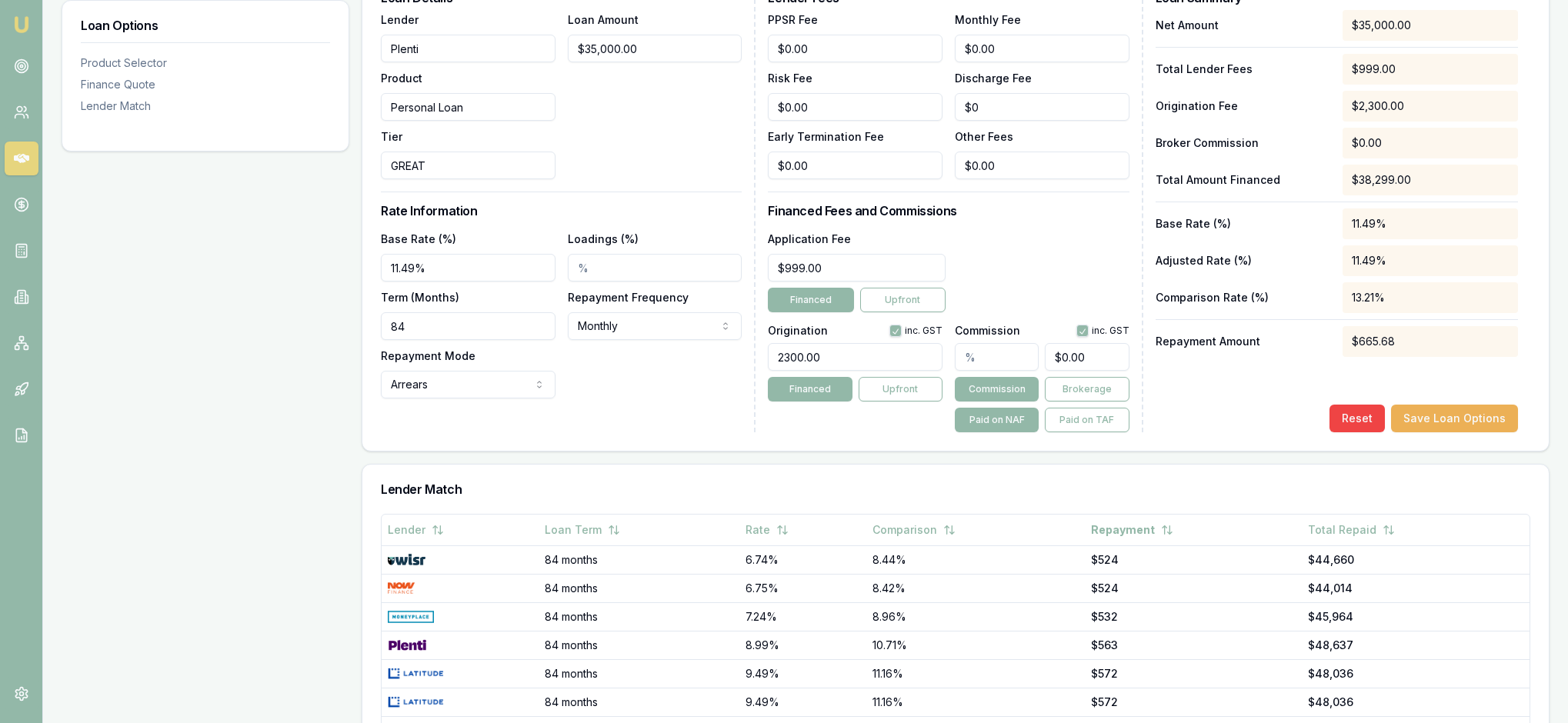
drag, startPoint x: 465, startPoint y: 363, endPoint x: 357, endPoint y: 359, distance: 108.1
click at [357, 359] on div "Loan Options Product Selector Finance Quote Lender Match Product Selector Perso…" at bounding box center [805, 333] width 1488 height 1133
type input "11.39%"
click at [643, 399] on div "Base Rate (%) 11.39% Loadings (%) Term (Months) 84 Repayment Frequency Monthly …" at bounding box center [561, 314] width 361 height 170
click at [663, 179] on div "Loan Amount $35,000.00" at bounding box center [654, 95] width 174 height 170
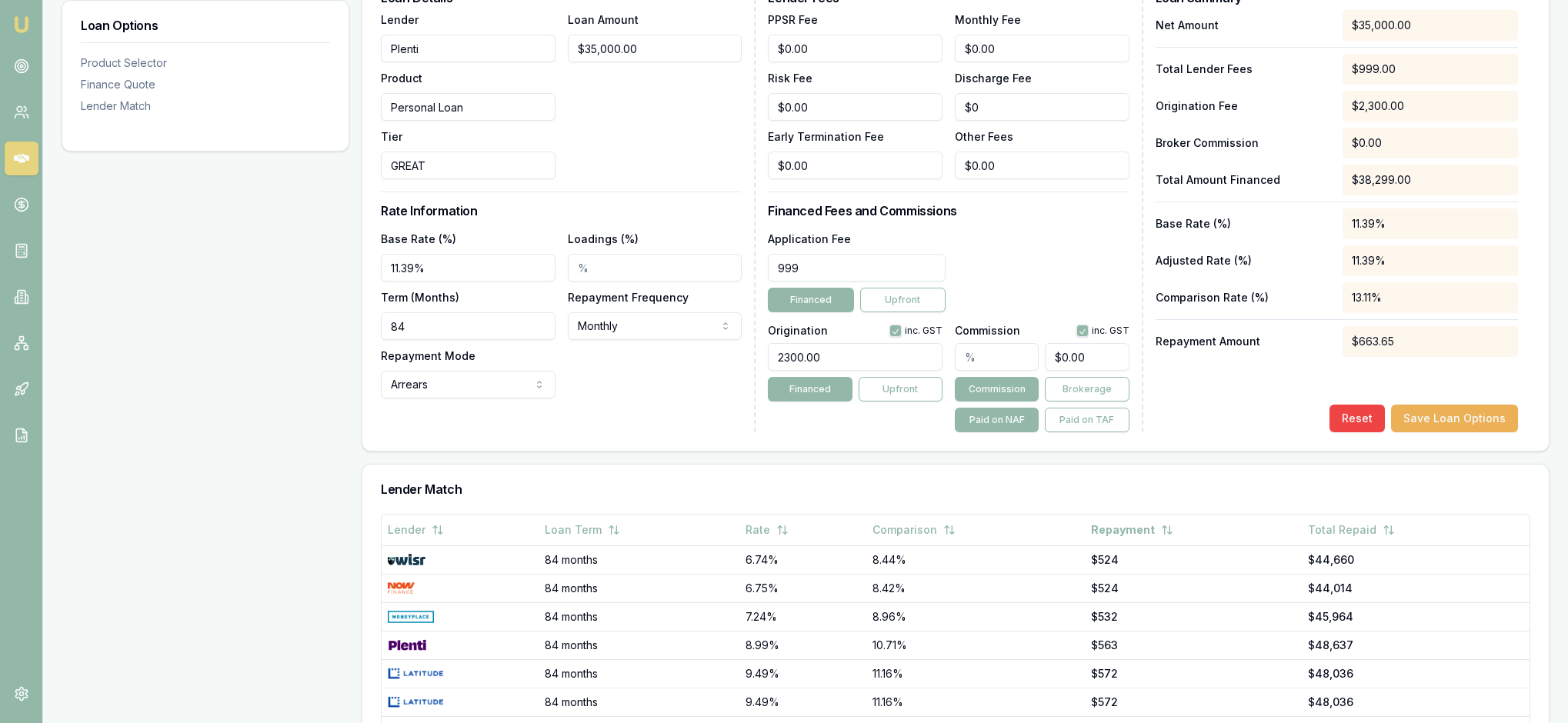
drag, startPoint x: 850, startPoint y: 368, endPoint x: 748, endPoint y: 349, distance: 103.8
click at [748, 351] on div "Loan Details Lender Plenti Product Personal Loan Tier GREAT Loan Amount $35,000…" at bounding box center [956, 211] width 1150 height 441
type input "$849.00"
click at [660, 432] on div "Loan Details Lender Plenti Product Personal Loan Tier GREAT Loan Amount $35,000…" at bounding box center [568, 211] width 375 height 441
click at [1195, 432] on div "Reset Save Loan Options" at bounding box center [1336, 418] width 362 height 28
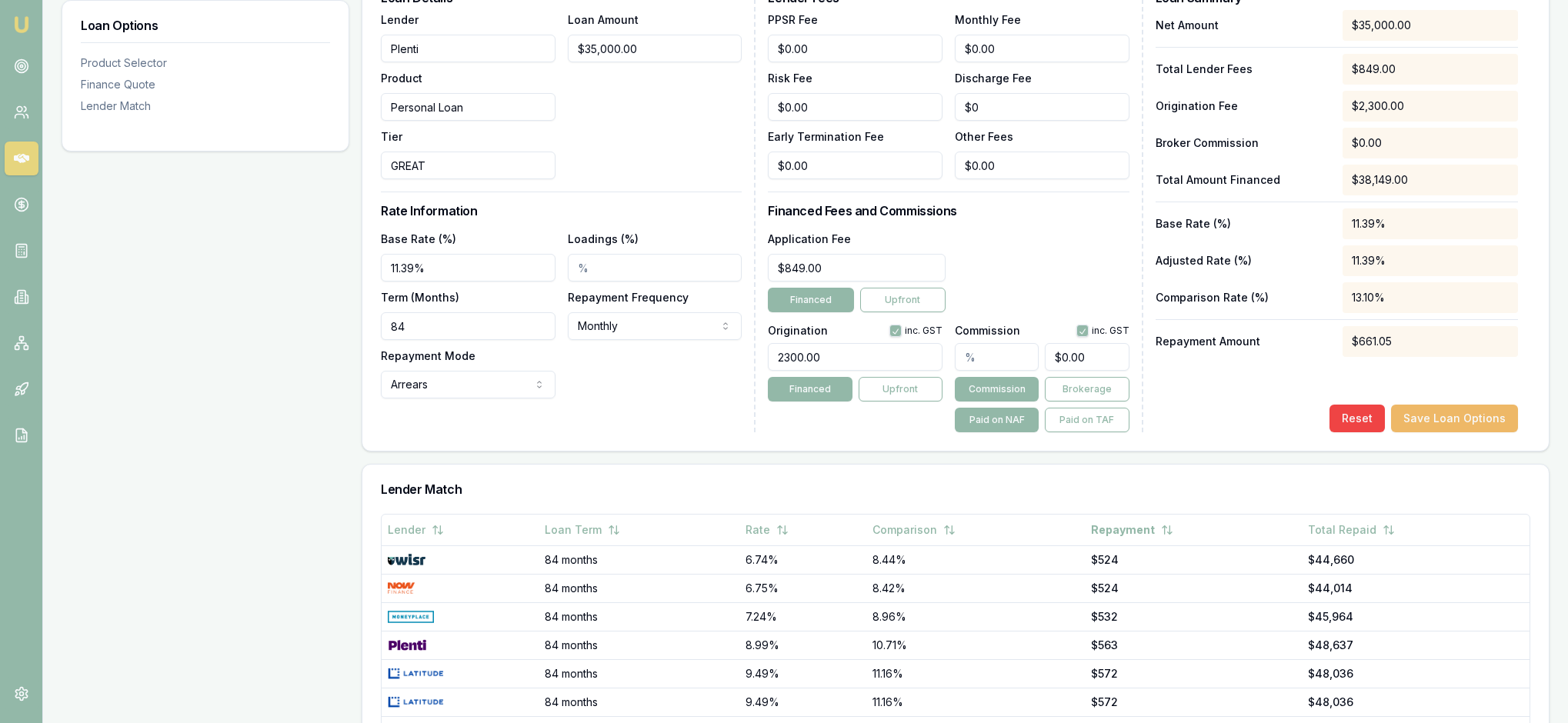
click at [1438, 432] on button "Save Loan Options" at bounding box center [1454, 418] width 127 height 28
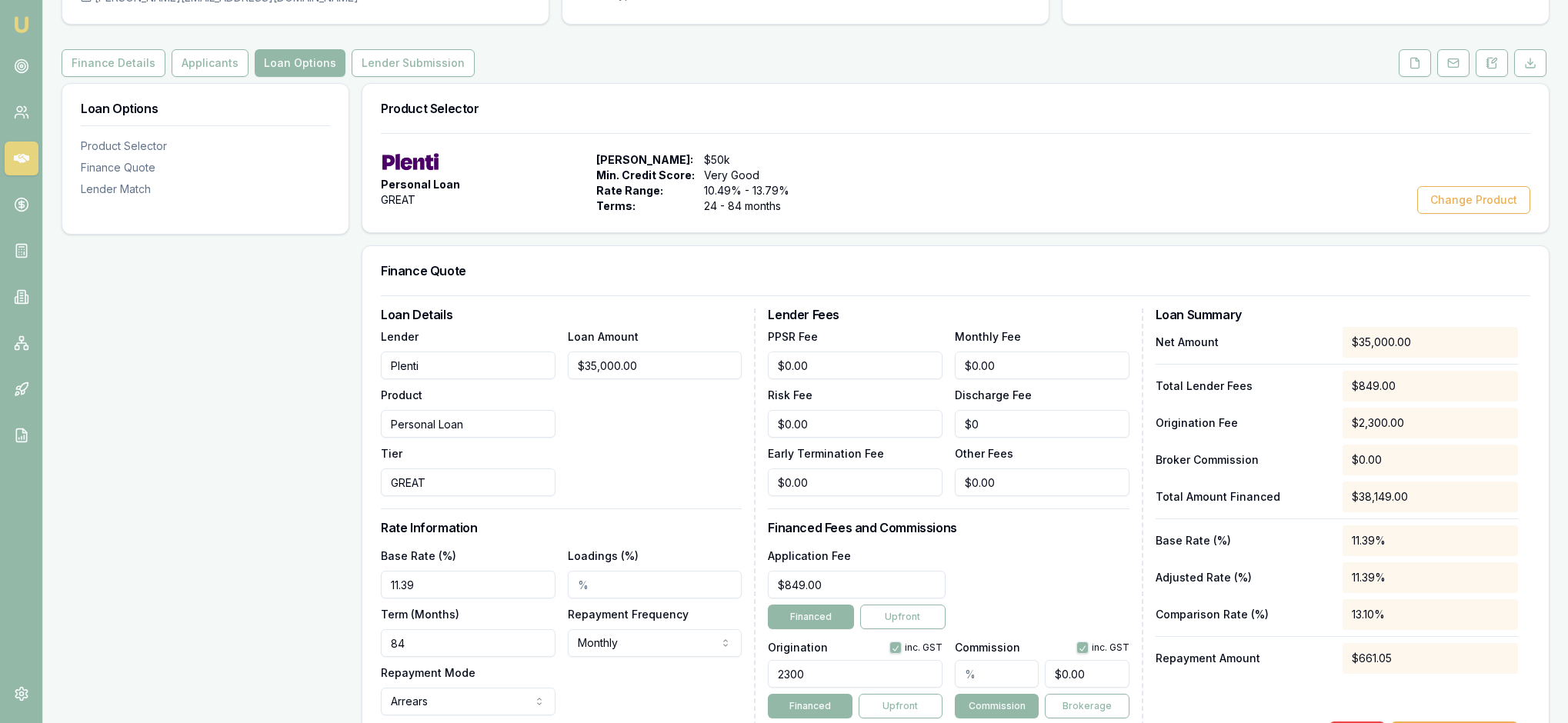
scroll to position [165, 0]
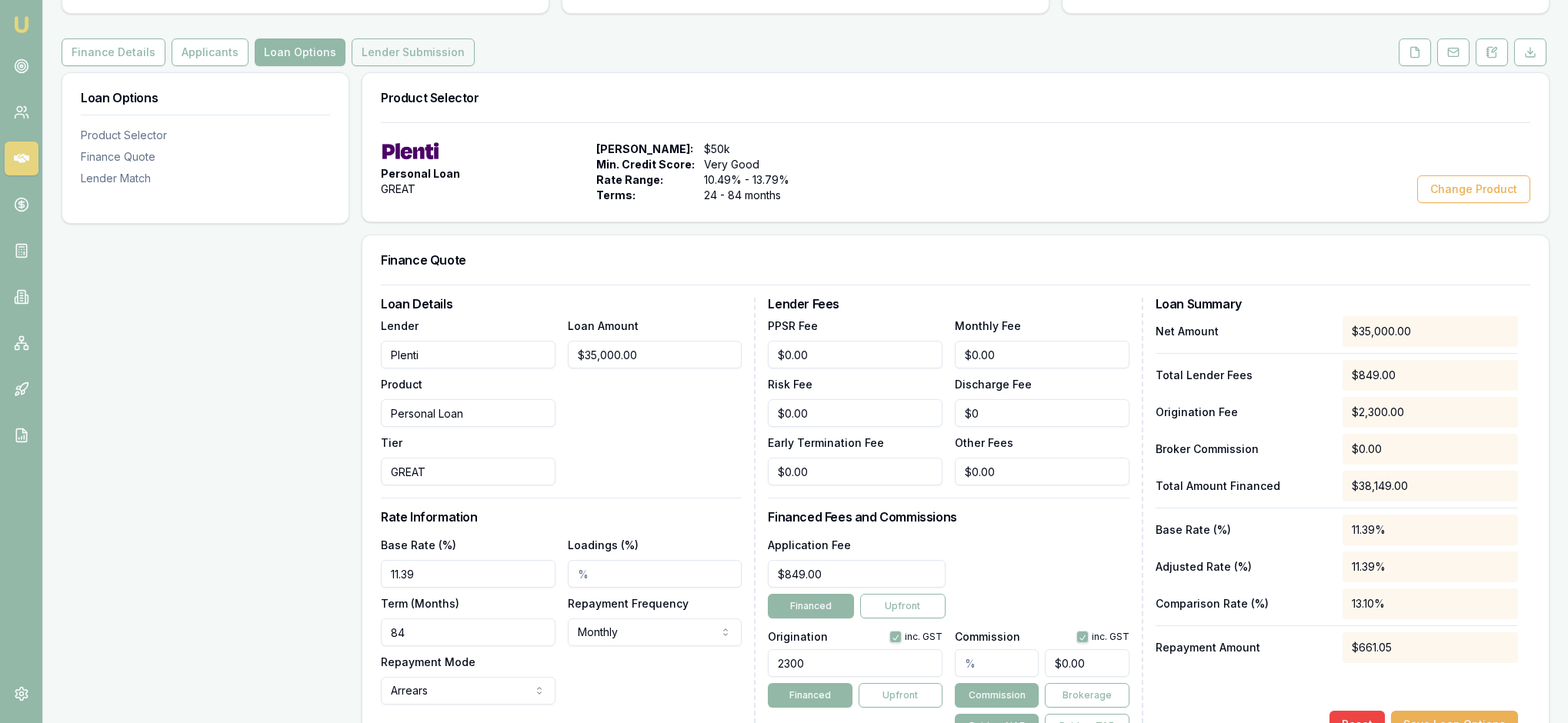
click at [474, 66] on button "Lender Submission" at bounding box center [413, 52] width 123 height 28
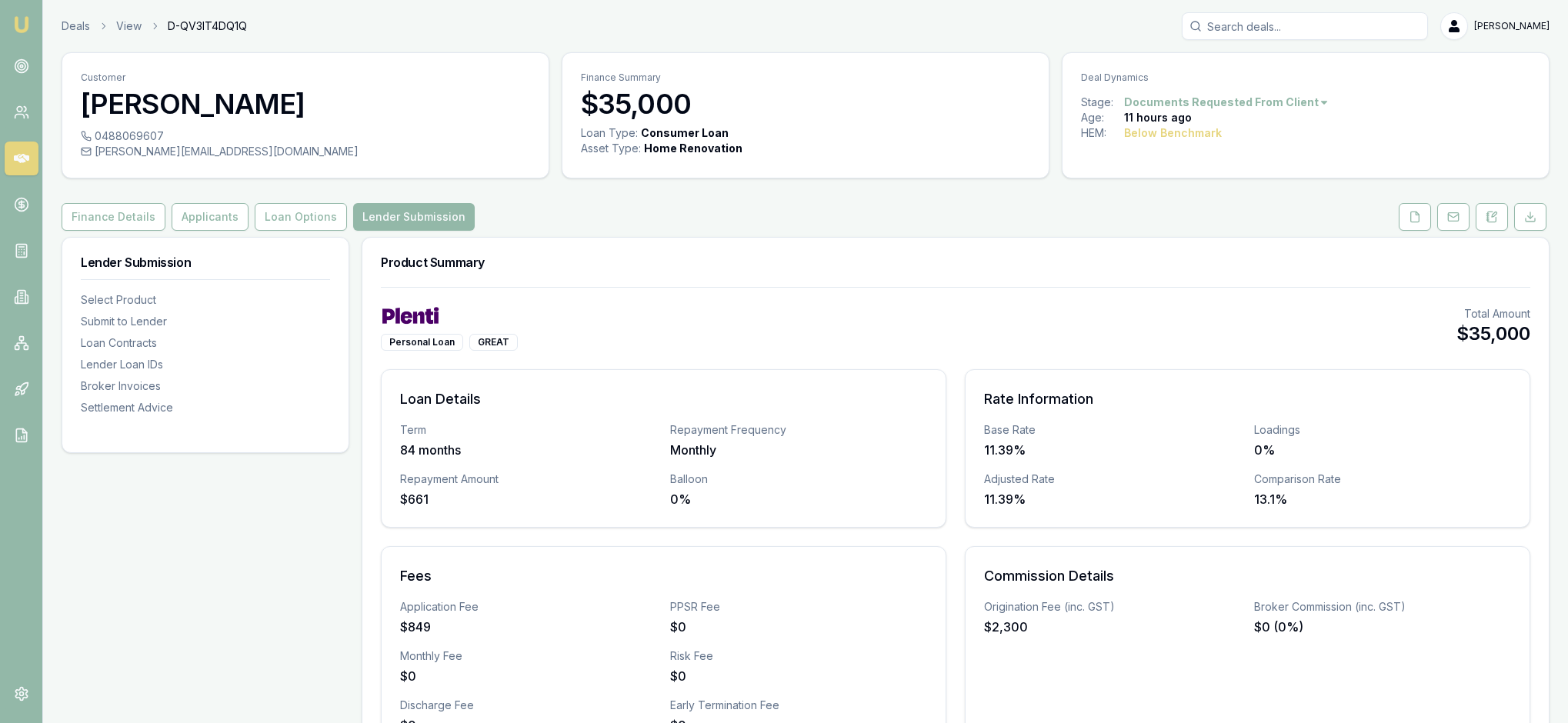
click at [801, 397] on div "Personal Loan GREAT Total Amount $35,000 Loan Details Term 84 months Repayment …" at bounding box center [956, 530] width 1150 height 448
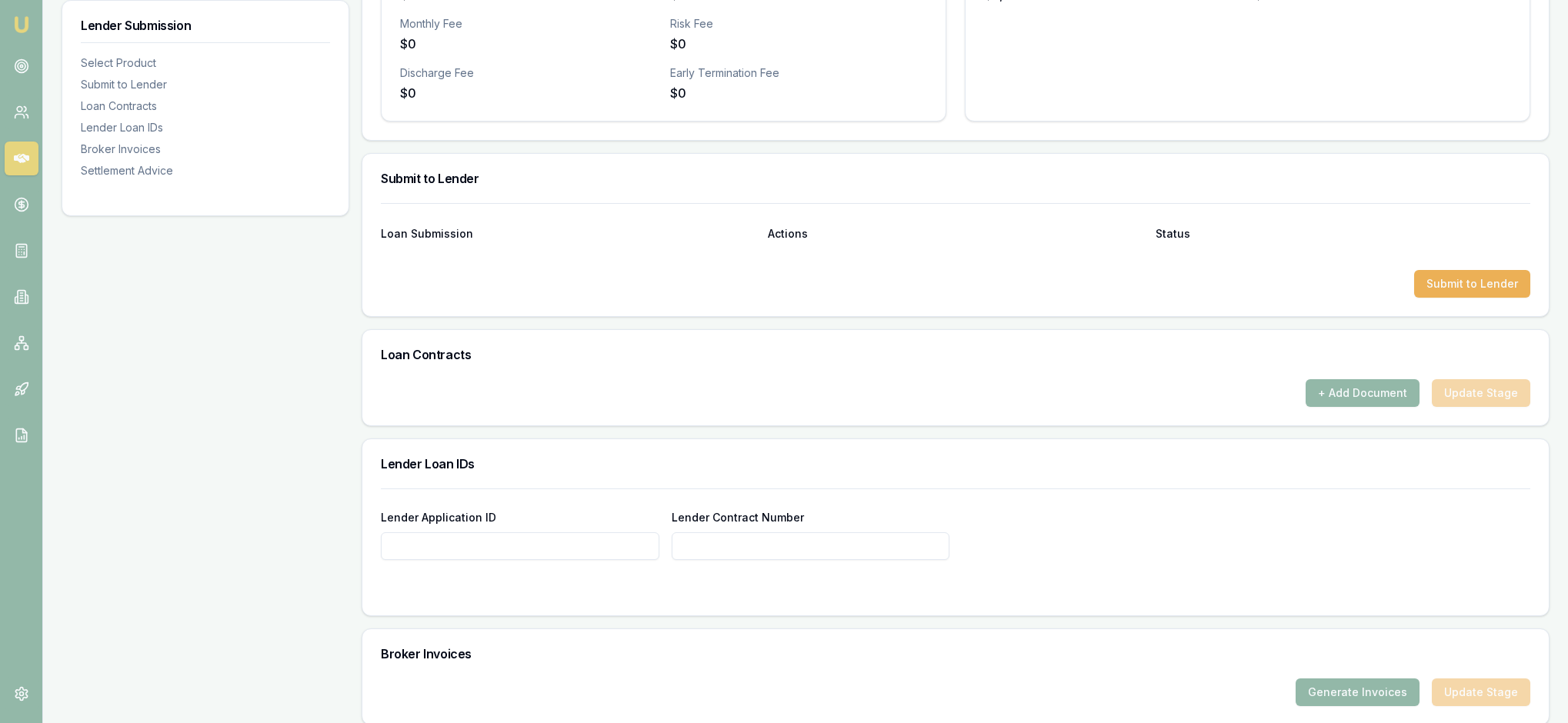
scroll to position [634, 0]
click at [1460, 296] on button "Submit to Lender" at bounding box center [1472, 282] width 116 height 28
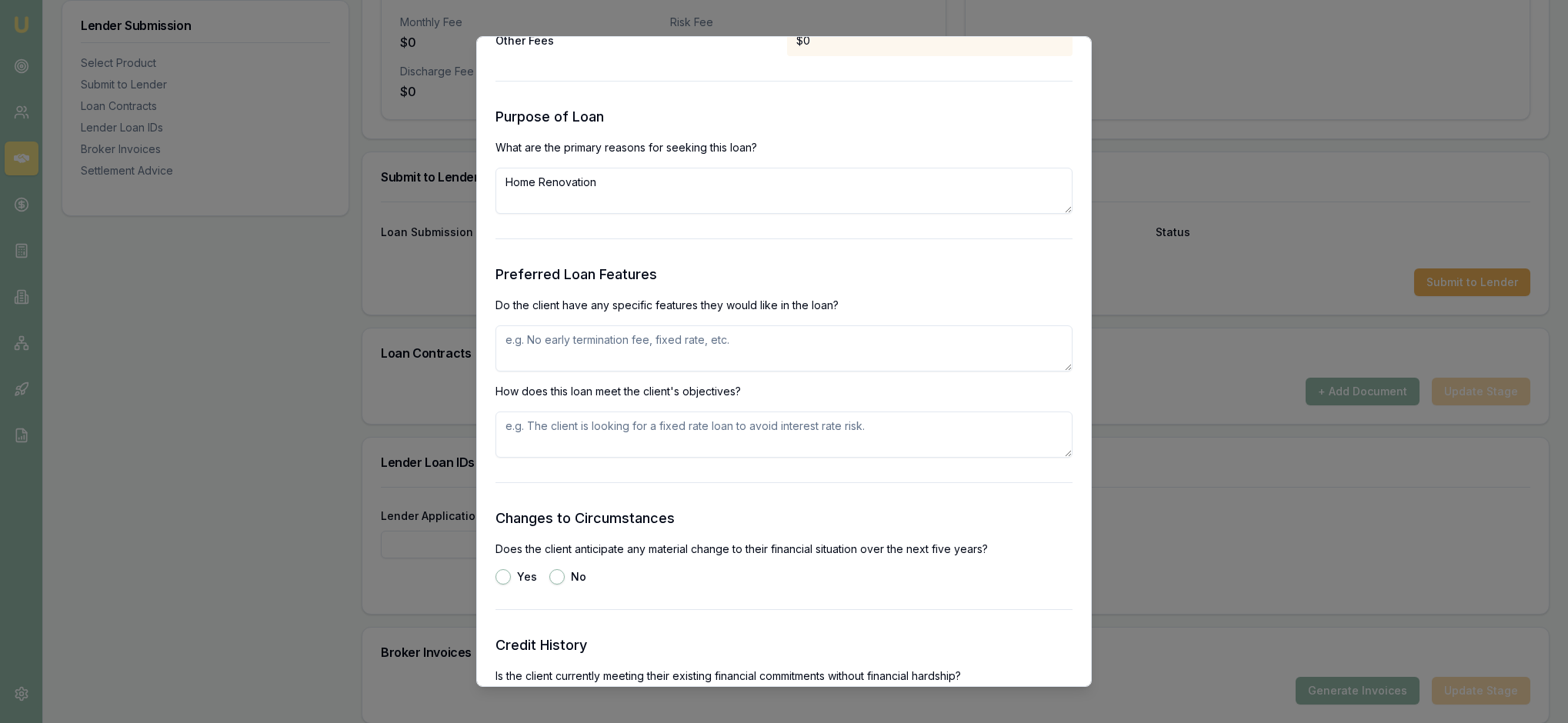
scroll to position [1537, 0]
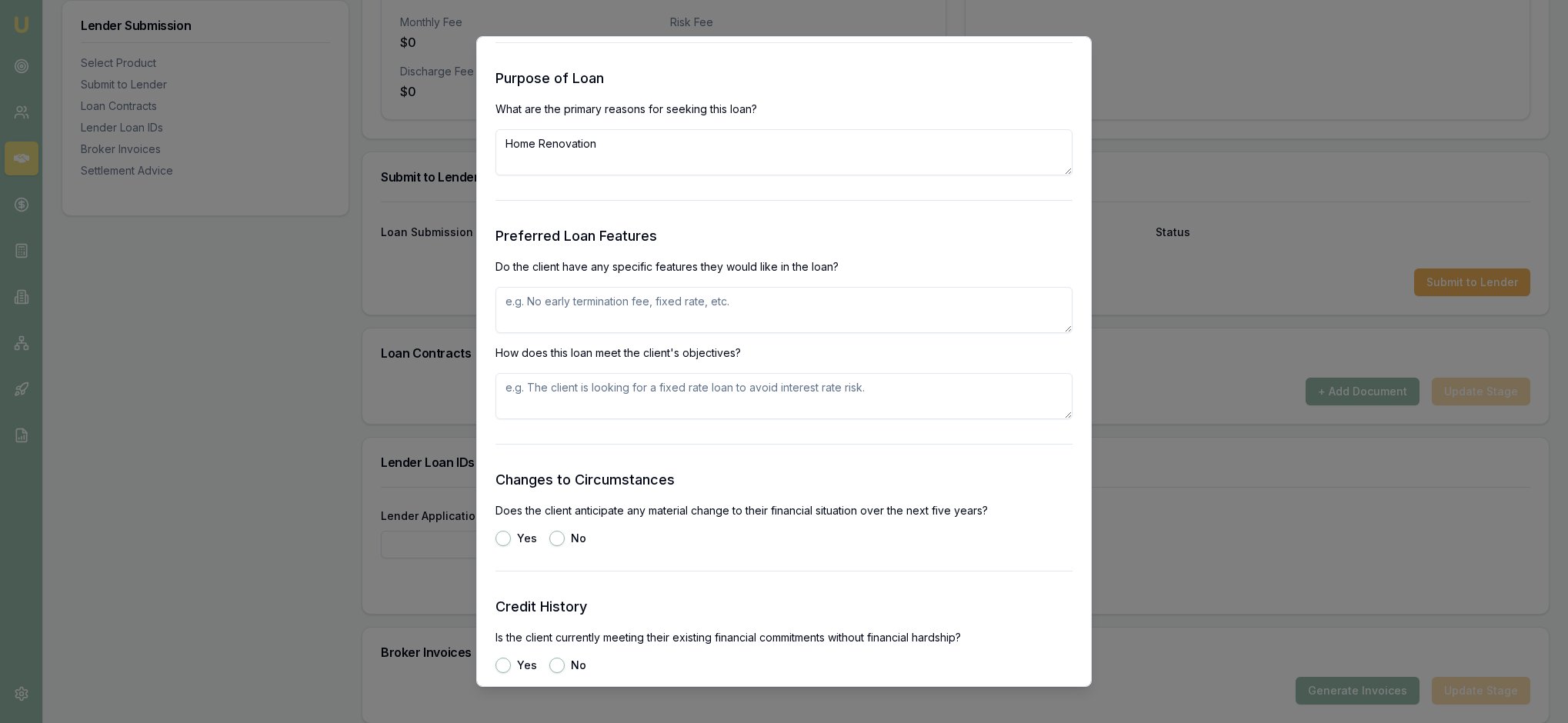
click at [951, 247] on h3 "Preferred Loan Features" at bounding box center [784, 236] width 577 height 21
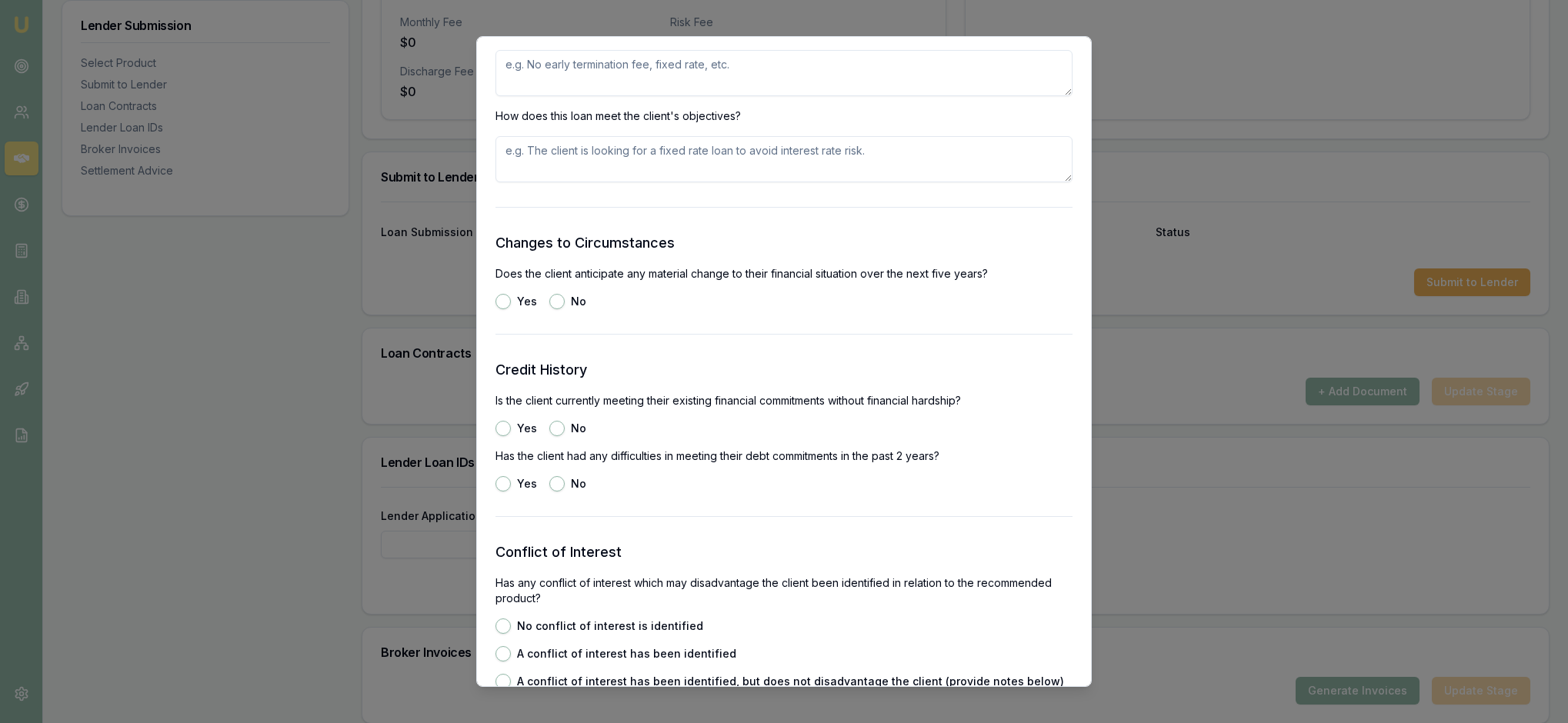
scroll to position [1821, 0]
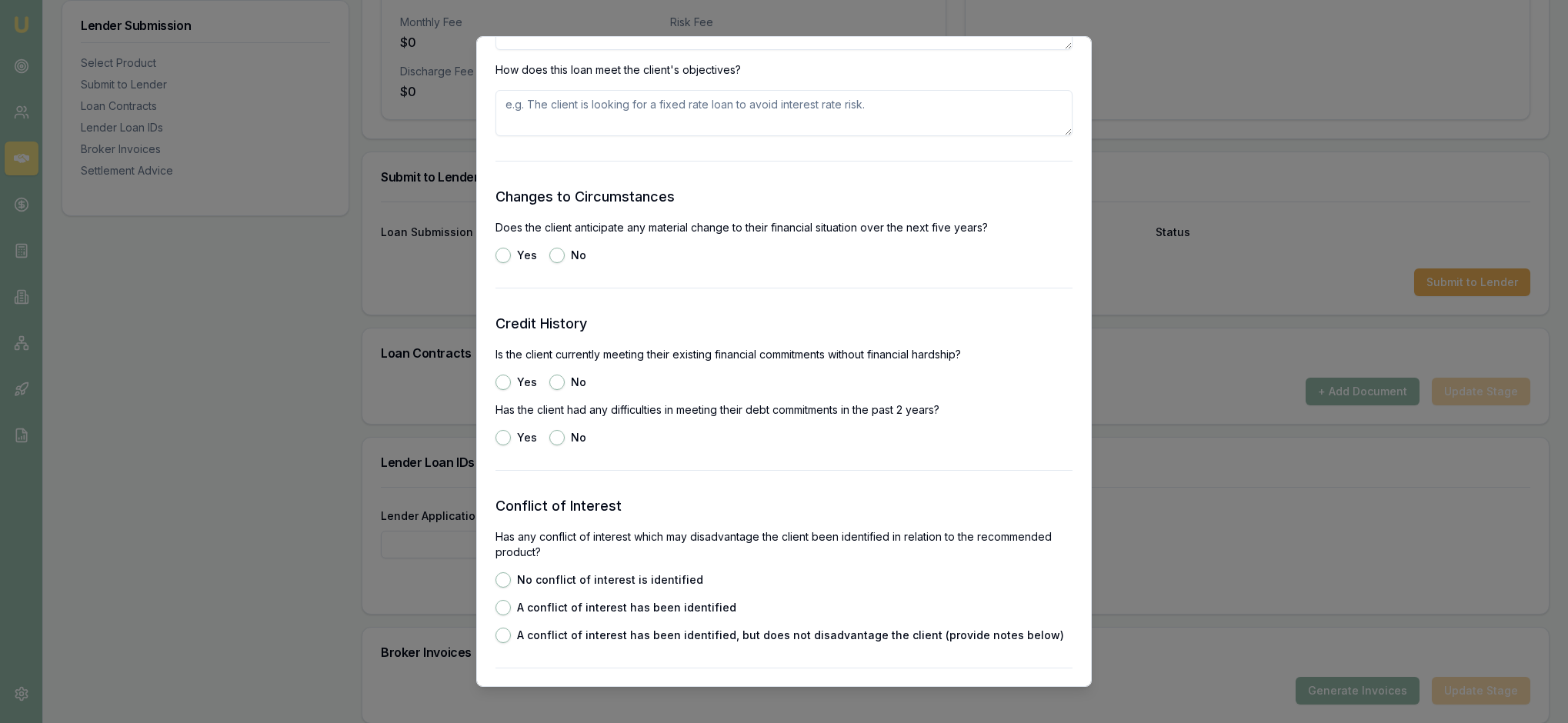
click at [511, 50] on textarea at bounding box center [784, 27] width 577 height 47
type textarea "No ongoing fees or early payout penalties"
click at [508, 136] on textarea at bounding box center [784, 114] width 577 height 47
click at [794, 136] on textarea "This loan is compatible with the clients requirements" at bounding box center [784, 114] width 577 height 47
type textarea "This loan is compatible with the clients requirements"
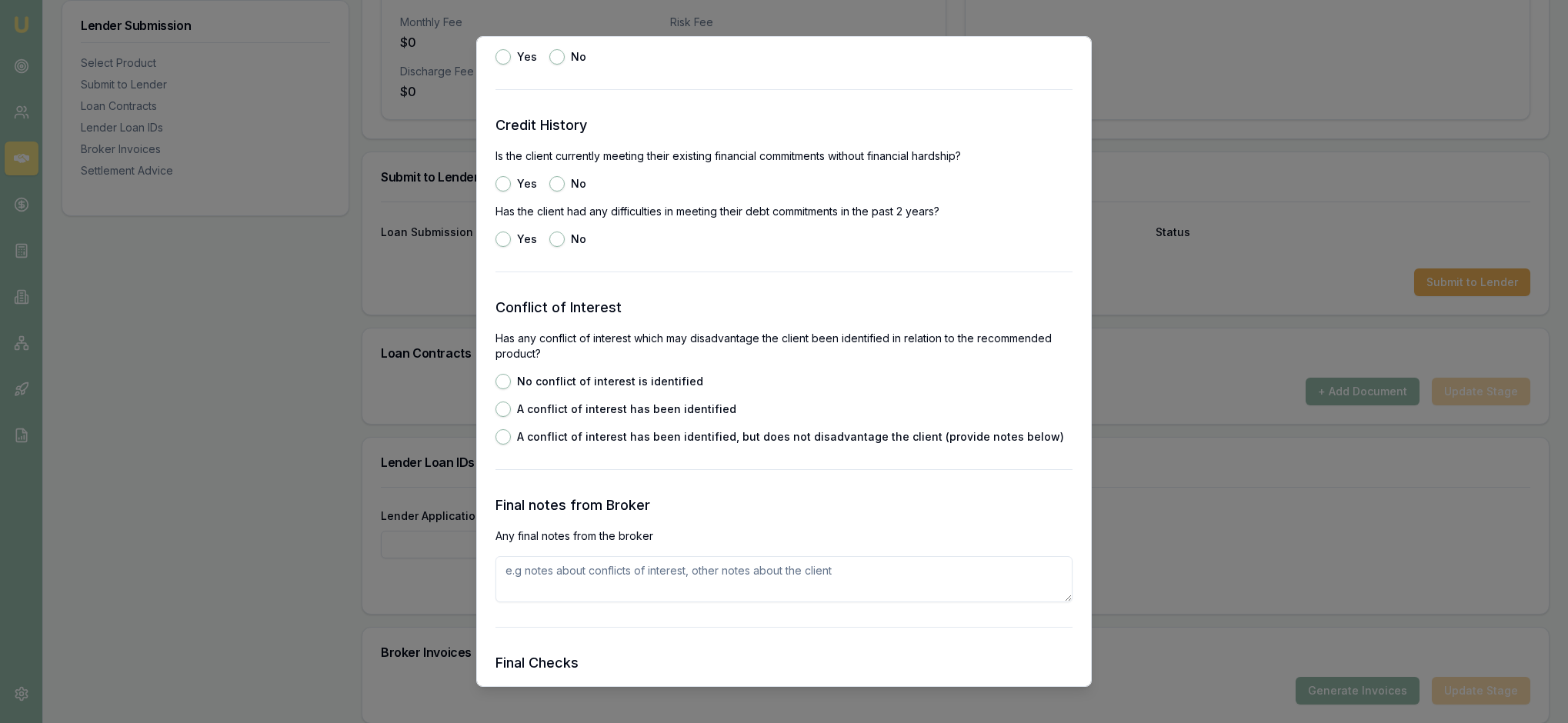
scroll to position [2036, 0]
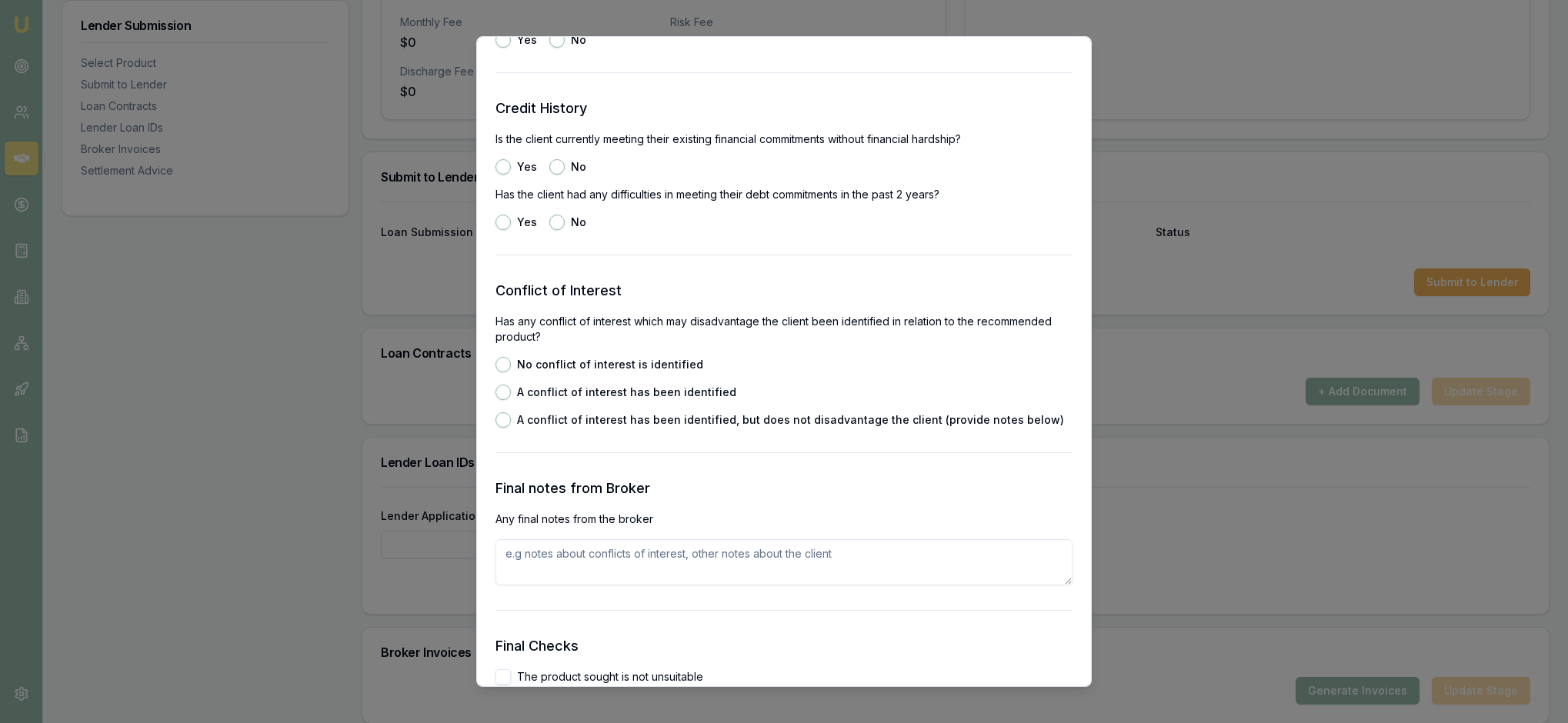
click at [565, 48] on button "No" at bounding box center [557, 40] width 16 height 16
radio input "true"
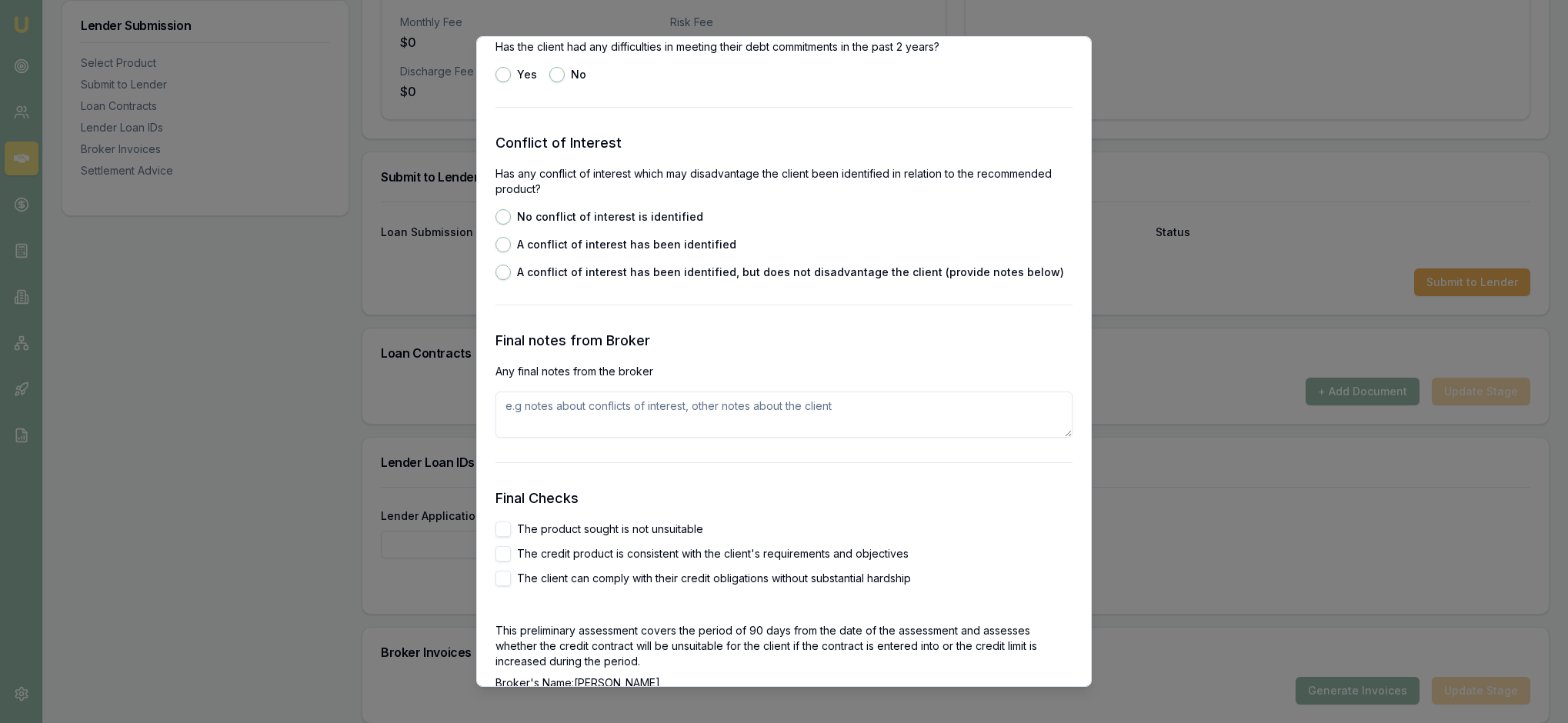
scroll to position [2199, 0]
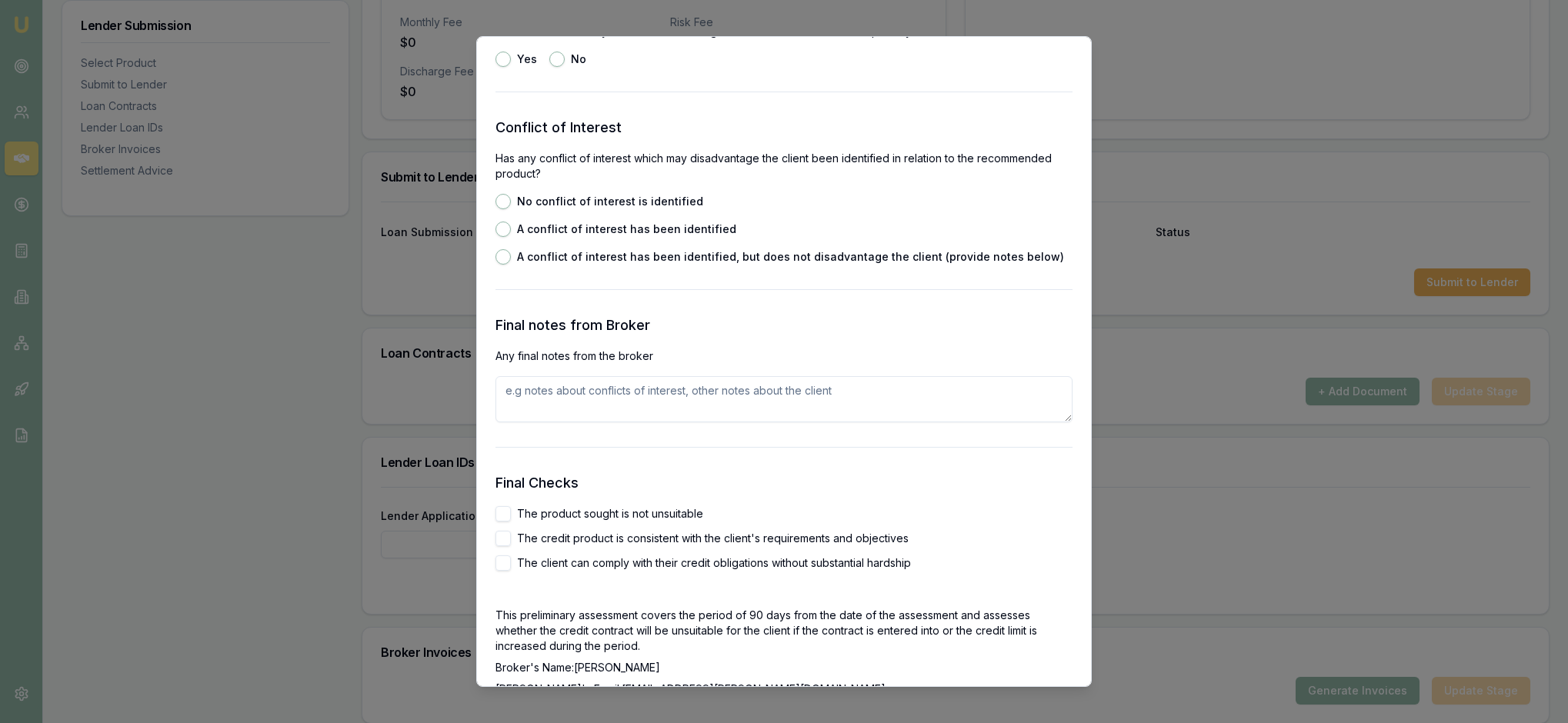
click at [503, 11] on button "Yes" at bounding box center [503, 4] width 16 height 16
radio input "true"
click at [565, 67] on button "No" at bounding box center [557, 59] width 16 height 16
radio input "true"
click at [746, 67] on div "Yes No" at bounding box center [784, 59] width 577 height 16
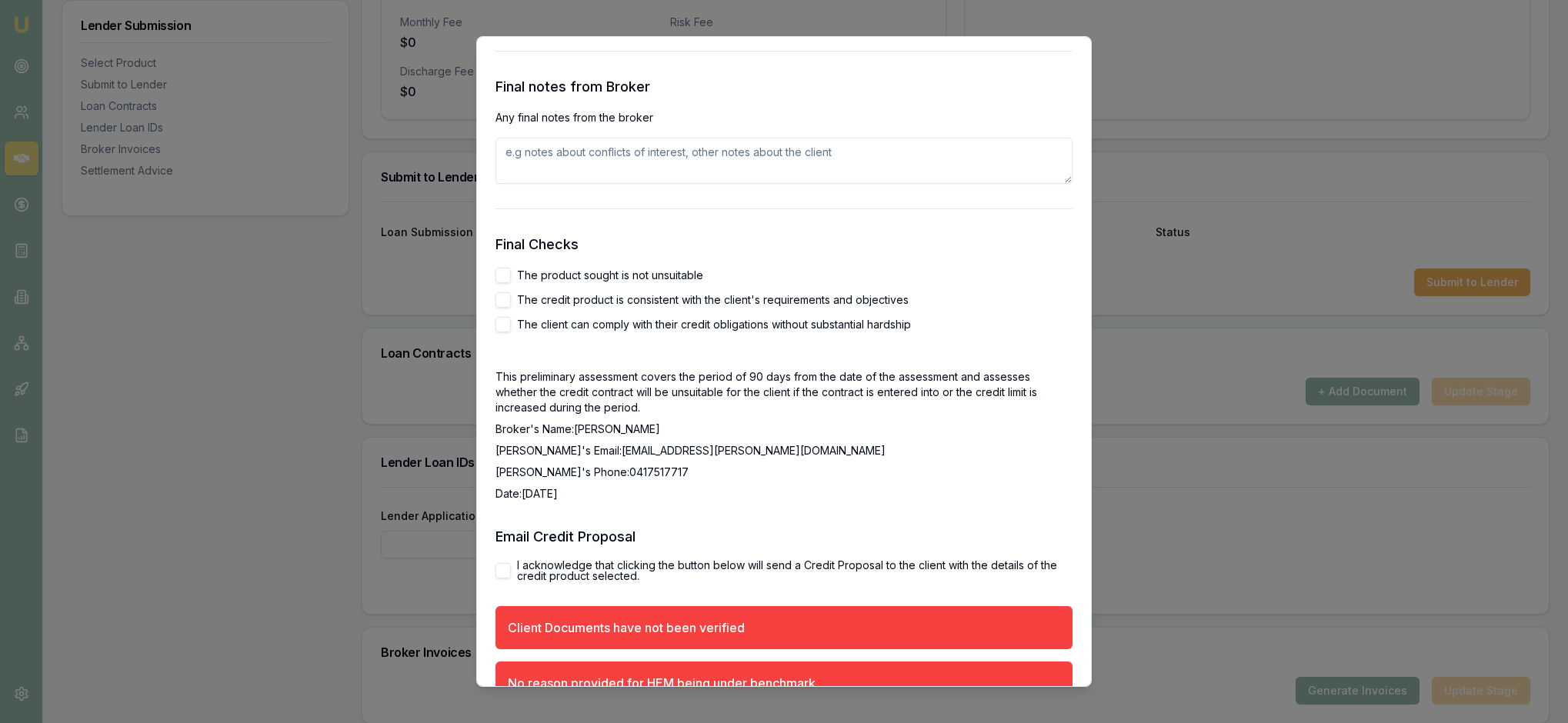
scroll to position [2444, 0]
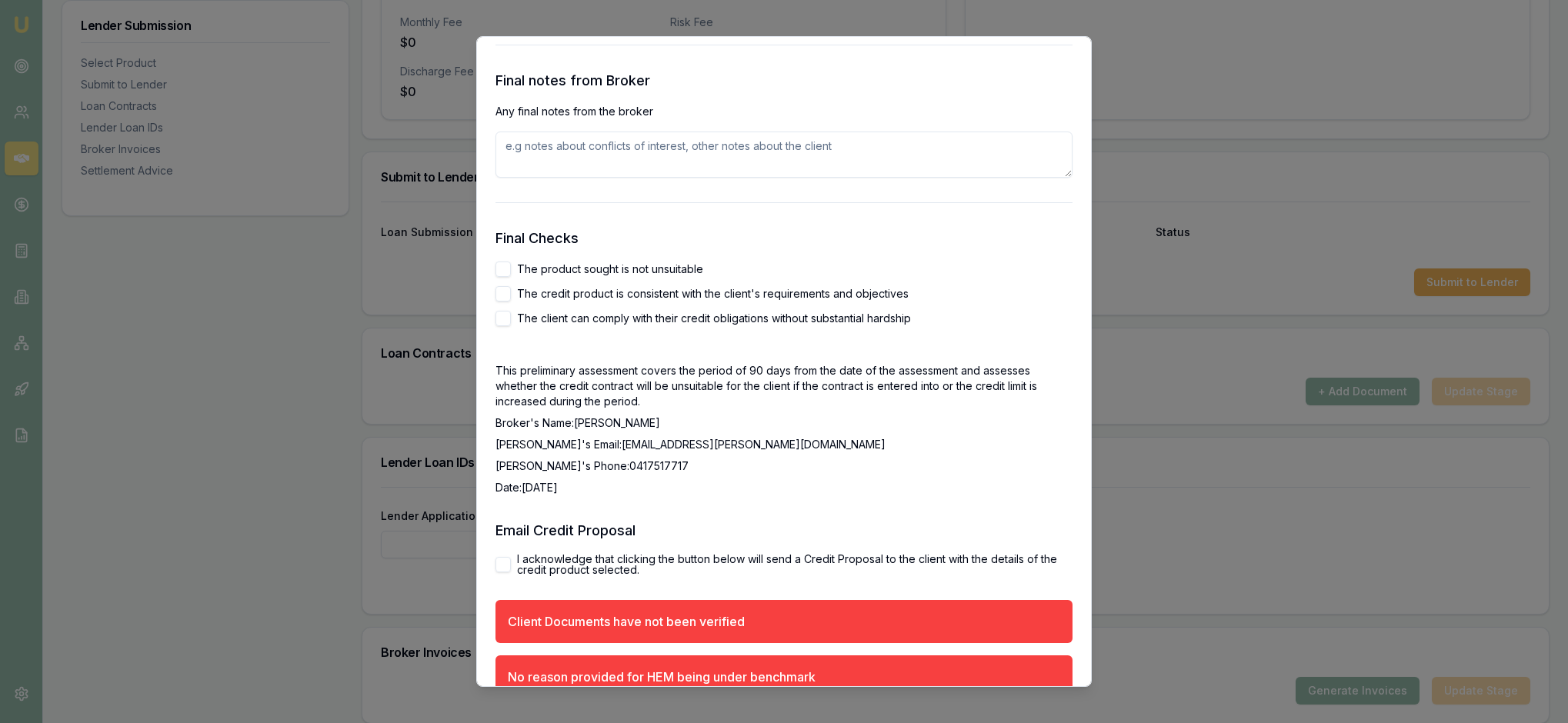
radio input "true"
click at [726, 91] on h3 "Final notes from Broker" at bounding box center [784, 80] width 577 height 21
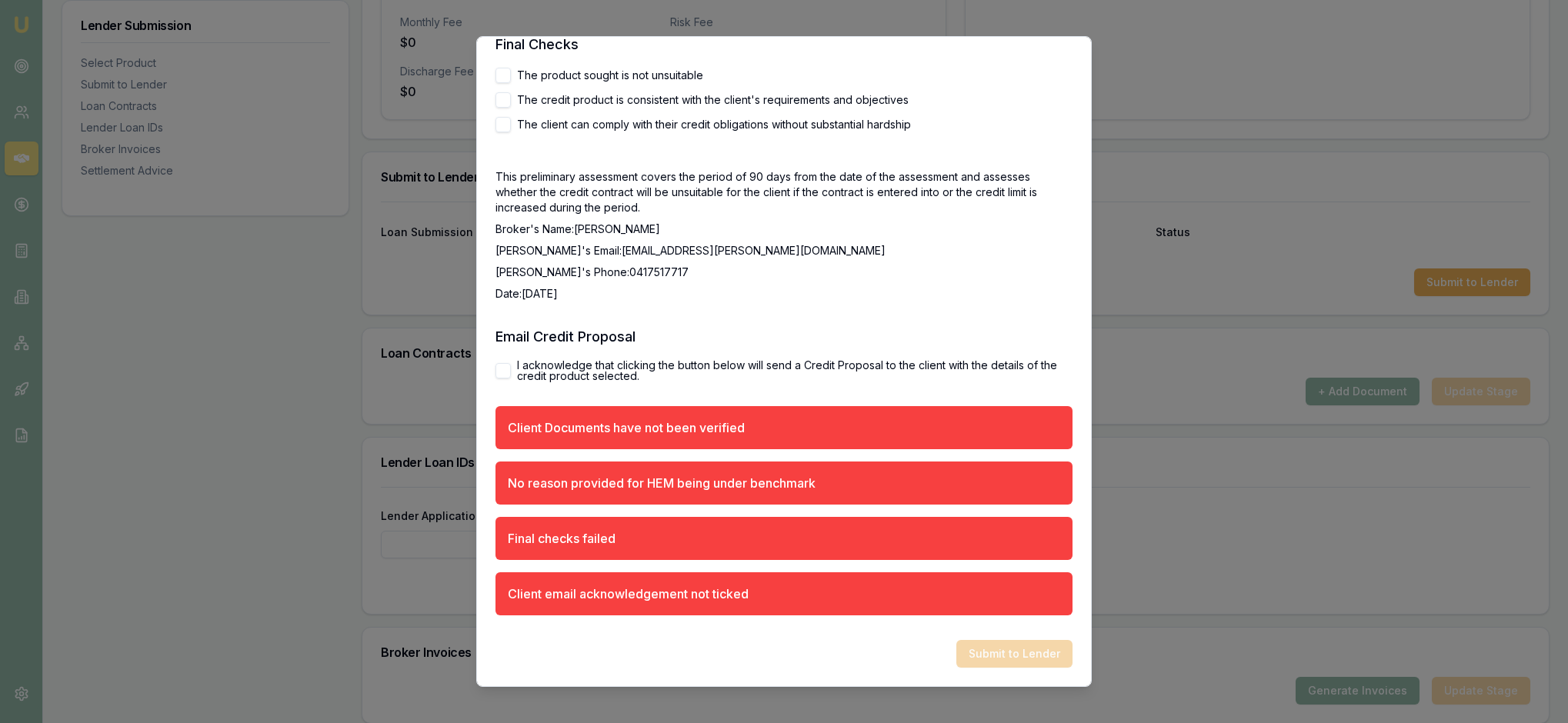
scroll to position [2708, 0]
type textarea "The client is happy with the repayments and loan setup"
click at [510, 83] on button "The product sought is not unsuitable" at bounding box center [503, 75] width 16 height 16
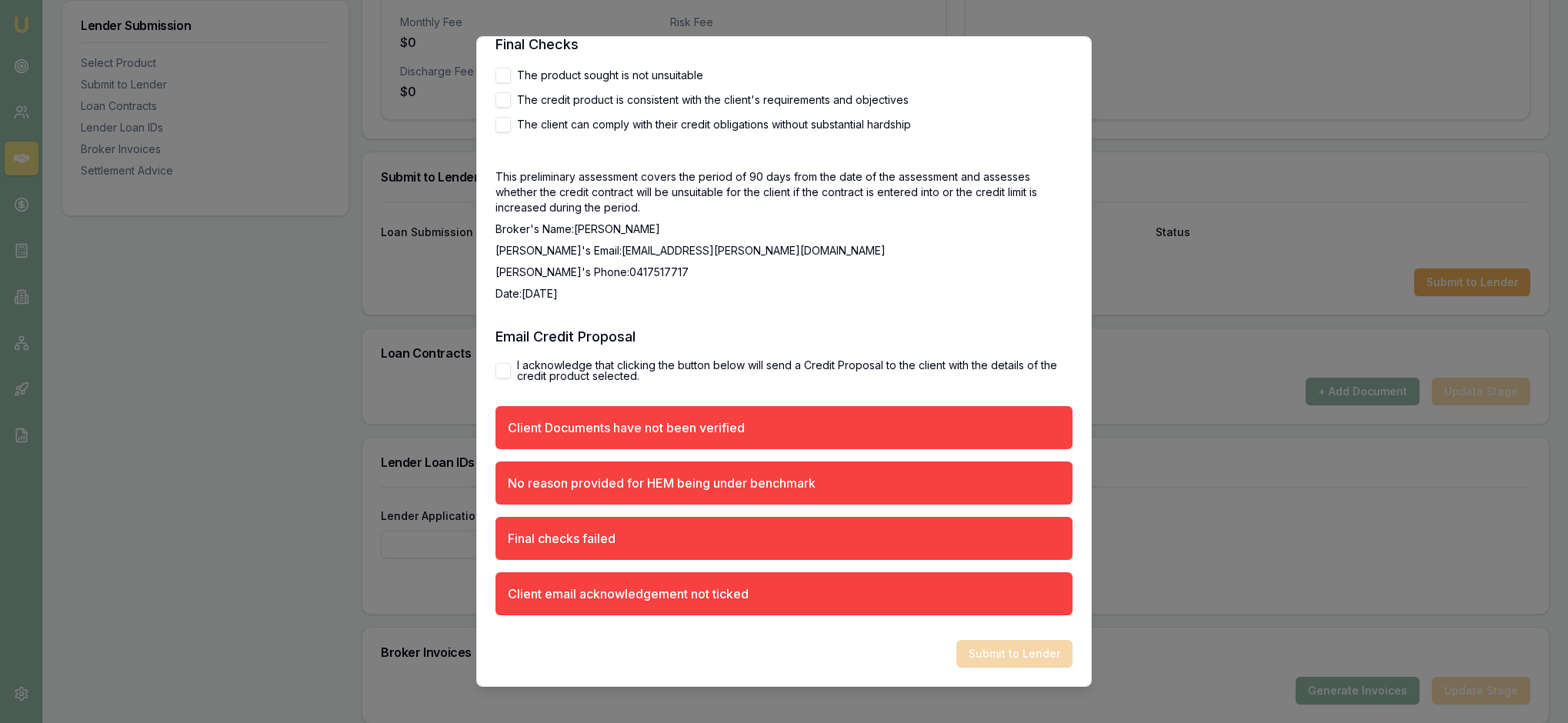
checkbox input "true"
click at [505, 108] on button "The credit product is consistent with the client's requirements and objectives" at bounding box center [503, 100] width 16 height 16
checkbox input "true"
click at [506, 132] on button "The client can comply with their credit obligations without substantial hardship" at bounding box center [503, 125] width 16 height 16
checkbox input "true"
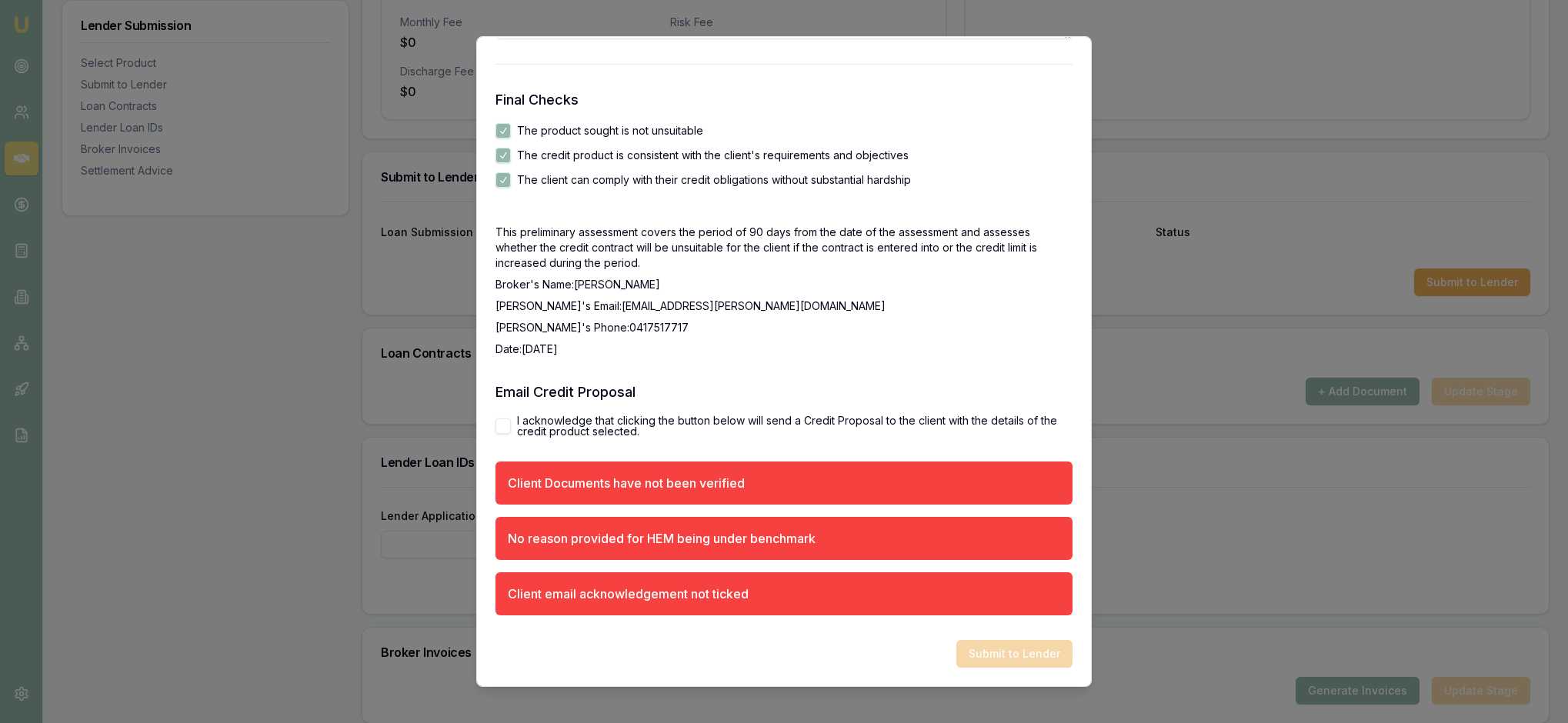
click at [837, 357] on div "This preliminary assessment covers the period of 90 days from the date of the a…" at bounding box center [784, 291] width 577 height 132
click at [508, 418] on button "I acknowledge that clicking the button below will send a Credit Proposal to the…" at bounding box center [503, 426] width 16 height 16
checkbox input "true"
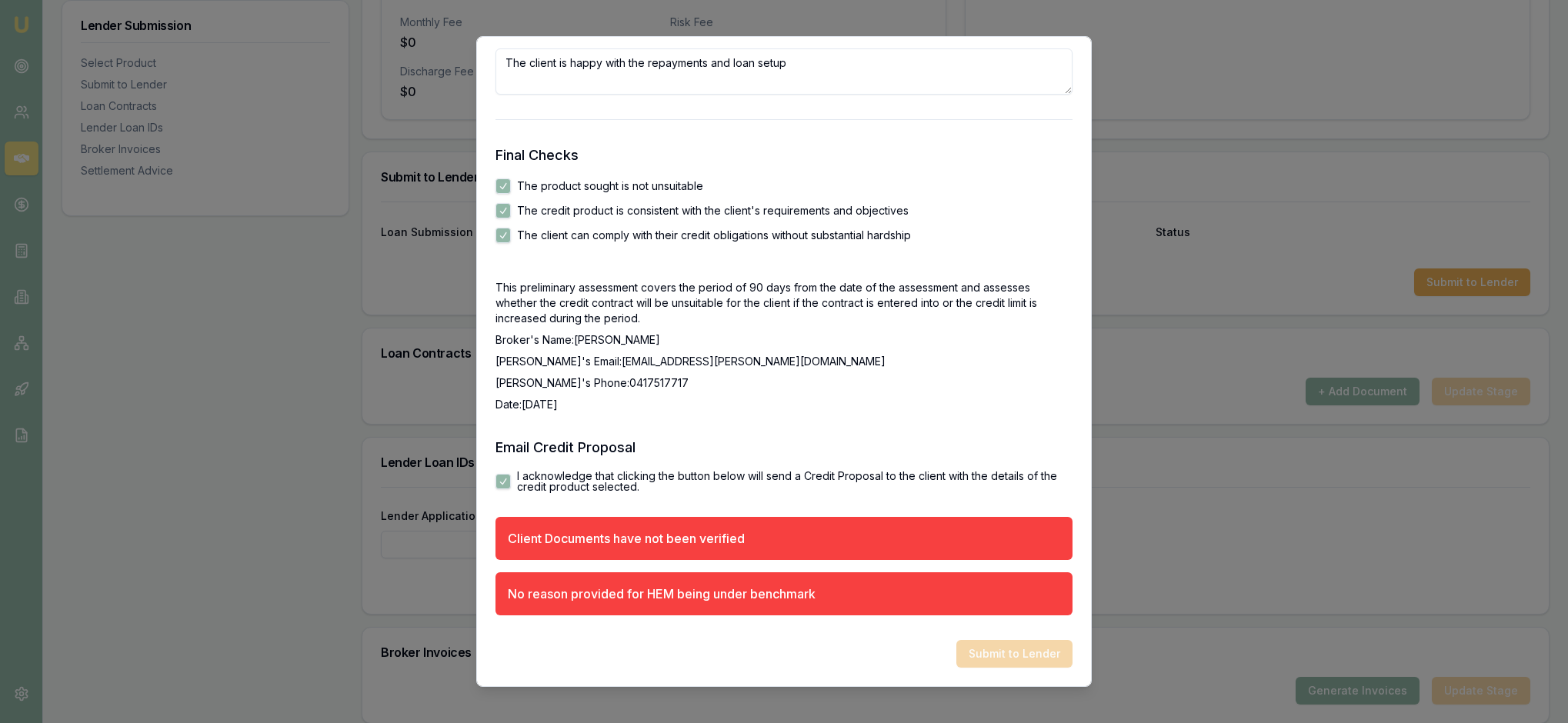
scroll to position [2954, 0]
click at [855, 437] on h3 "Email Credit Proposal" at bounding box center [784, 447] width 577 height 21
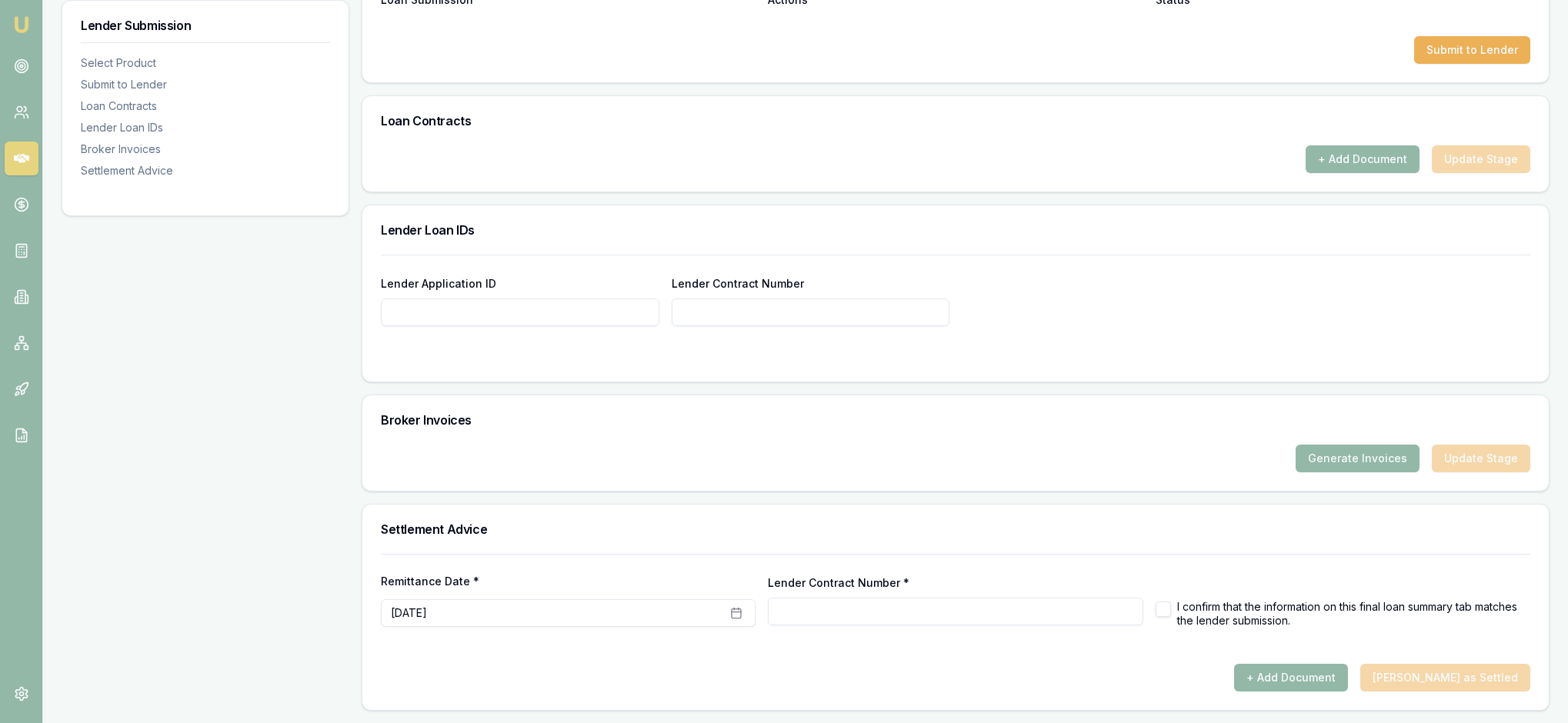
scroll to position [917, 0]
click at [1460, 64] on button "Submit to Lender" at bounding box center [1472, 50] width 116 height 28
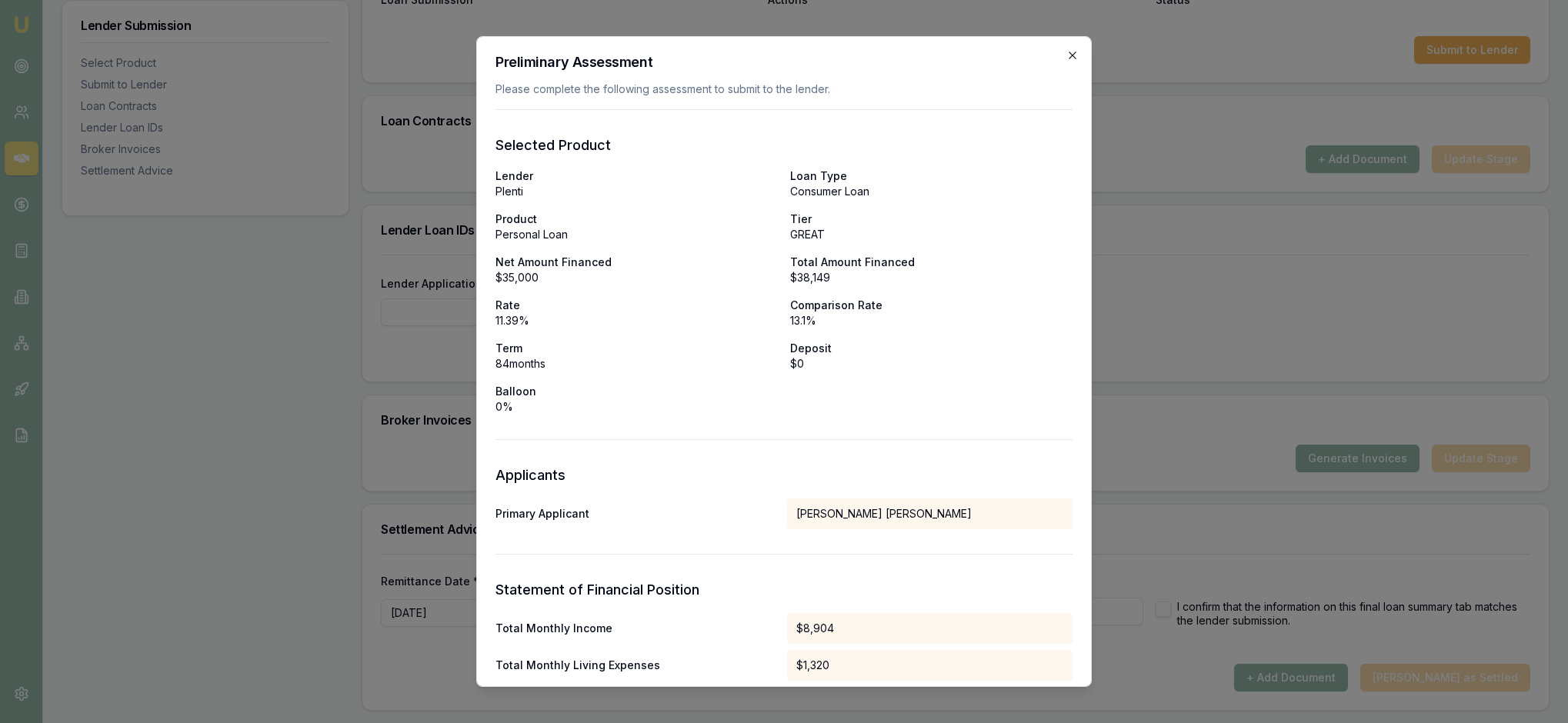
click at [1068, 52] on icon "button" at bounding box center [1071, 55] width 12 height 12
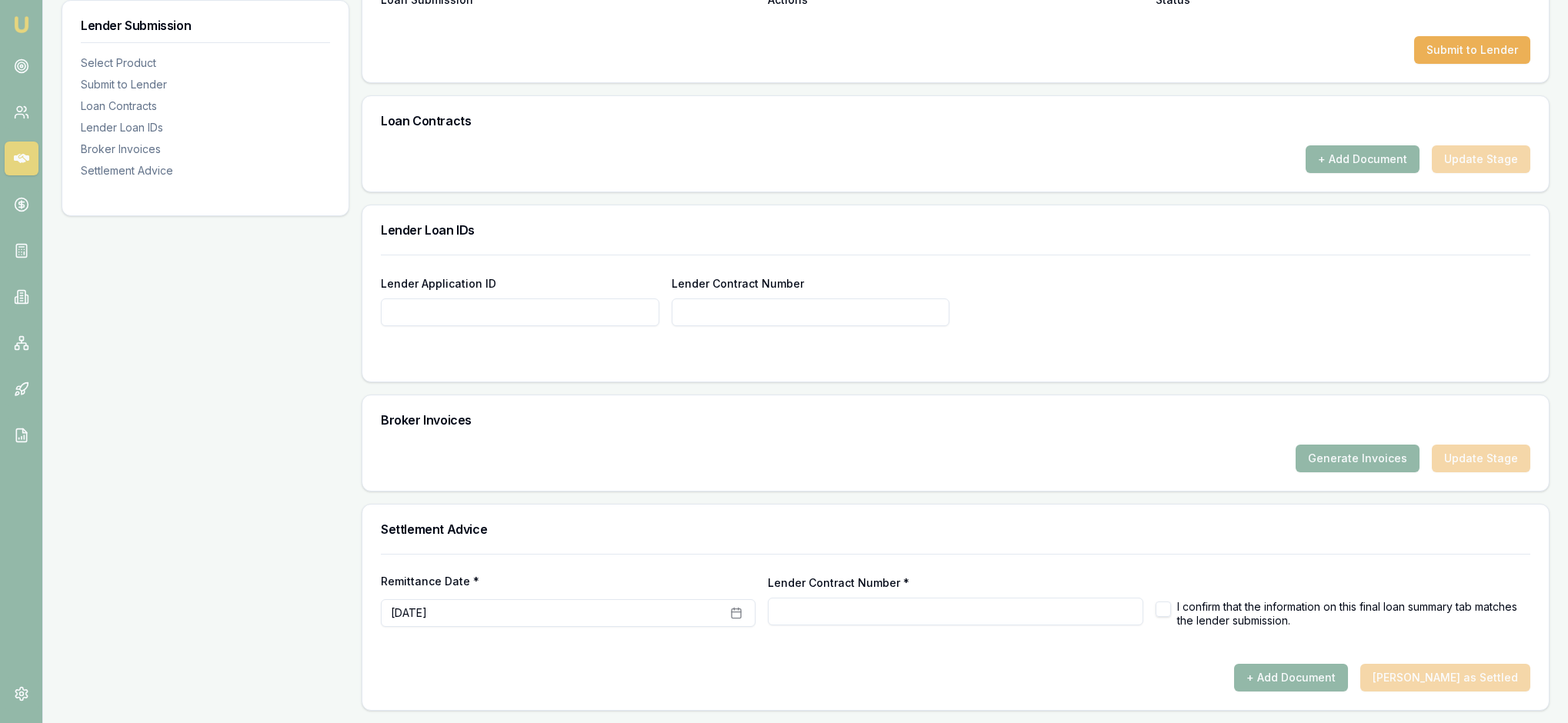
click at [497, 326] on input "Lender Application ID" at bounding box center [520, 312] width 279 height 28
paste input "AF14279188"
type input "AF14279188"
click at [694, 254] on div "Lender Loan IDs" at bounding box center [955, 229] width 1186 height 49
click at [1082, 444] on div "Broker Invoices" at bounding box center [955, 419] width 1186 height 49
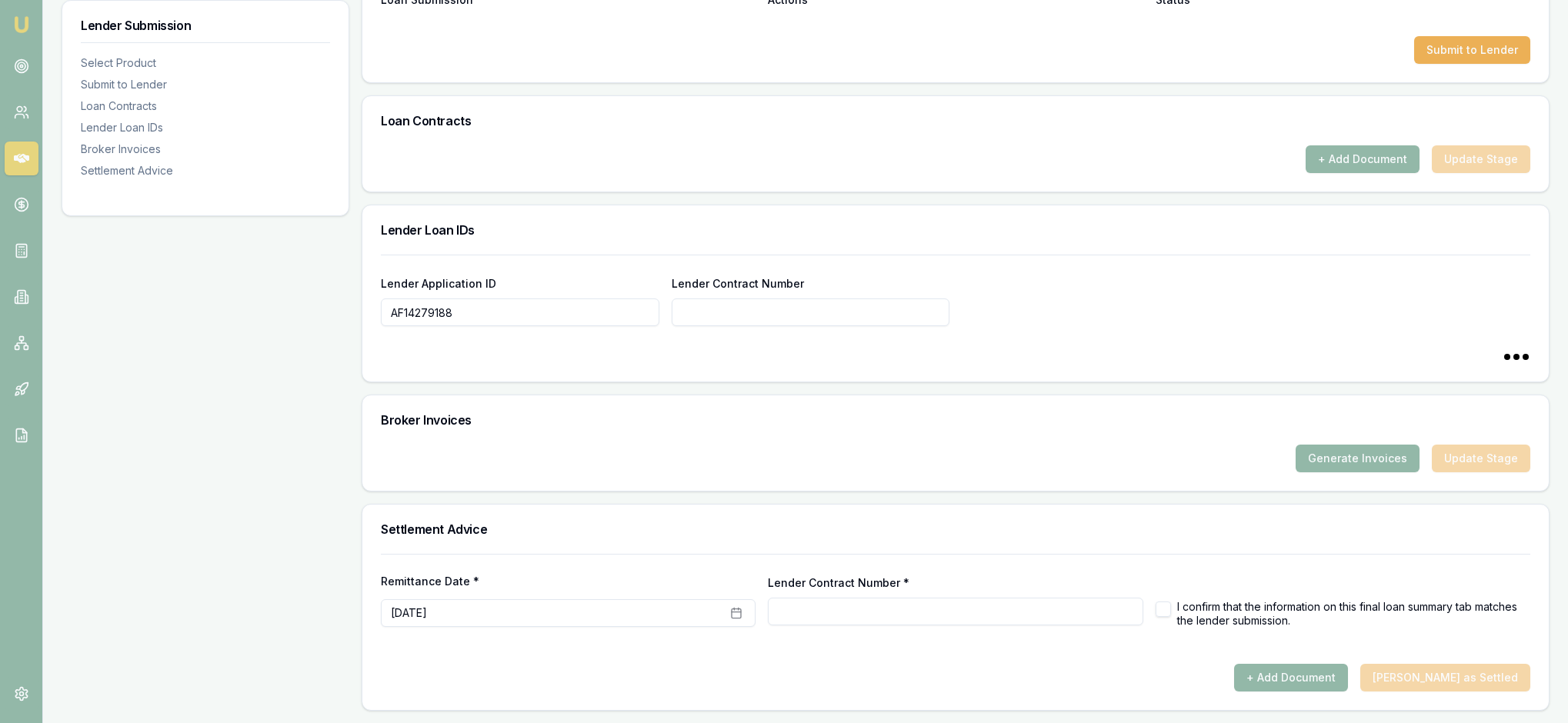
scroll to position [1071, 0]
click at [1120, 274] on div "Lender Application ID AF14279188 Lender Contract Number" at bounding box center [956, 300] width 1150 height 52
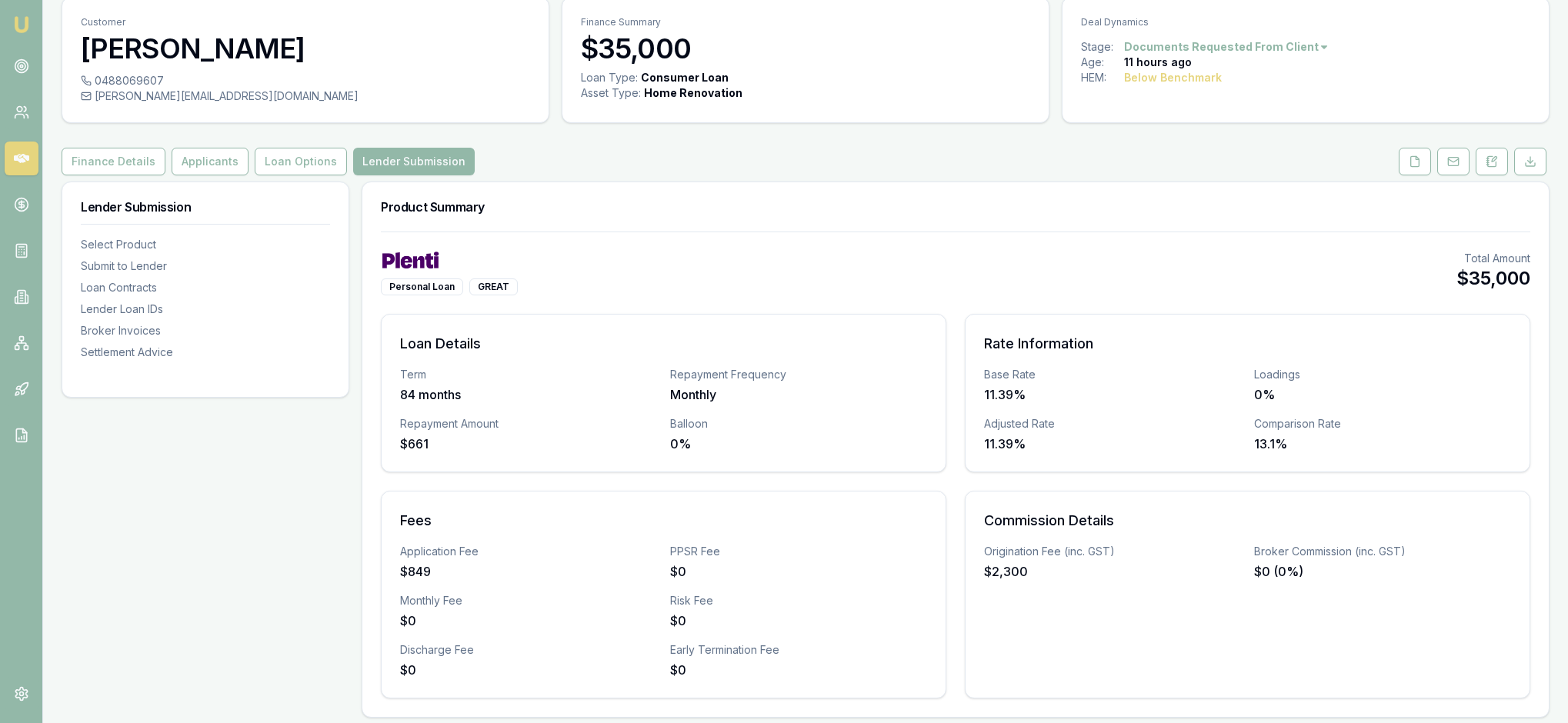
scroll to position [-5, 0]
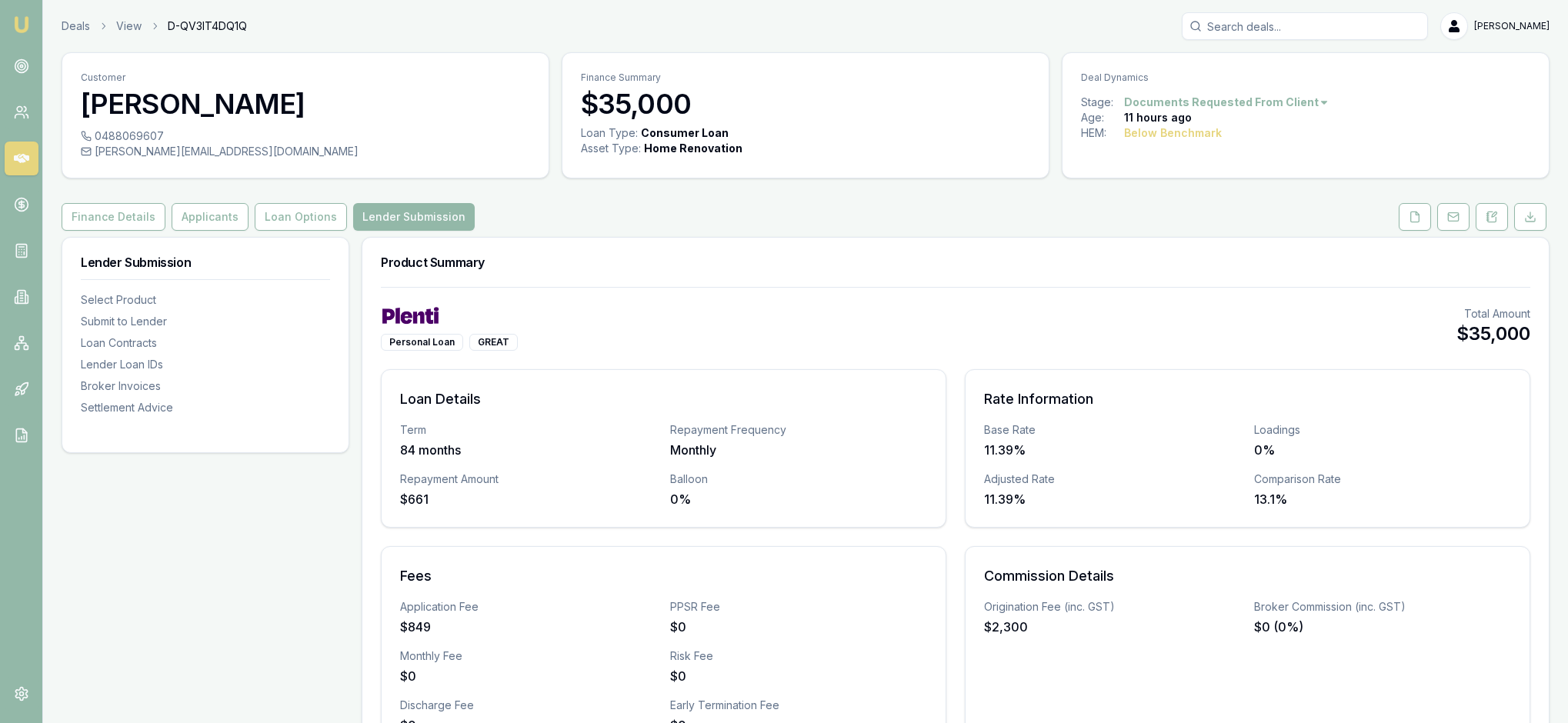
click at [983, 351] on div "Personal Loan GREAT Total Amount $35,000" at bounding box center [956, 329] width 1150 height 45
click at [1409, 223] on icon at bounding box center [1414, 216] width 12 height 12
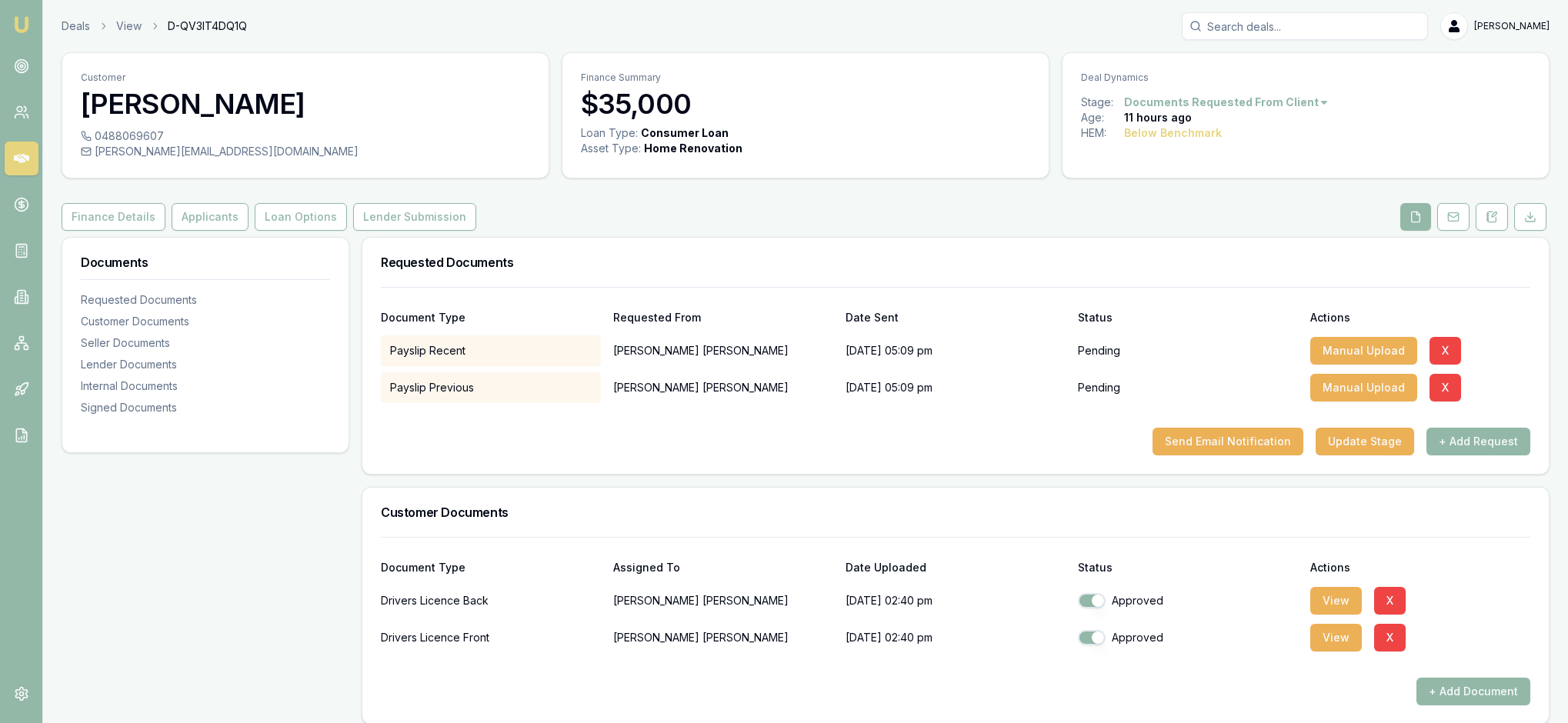
click at [1202, 280] on div "Requested Documents" at bounding box center [955, 262] width 1186 height 49
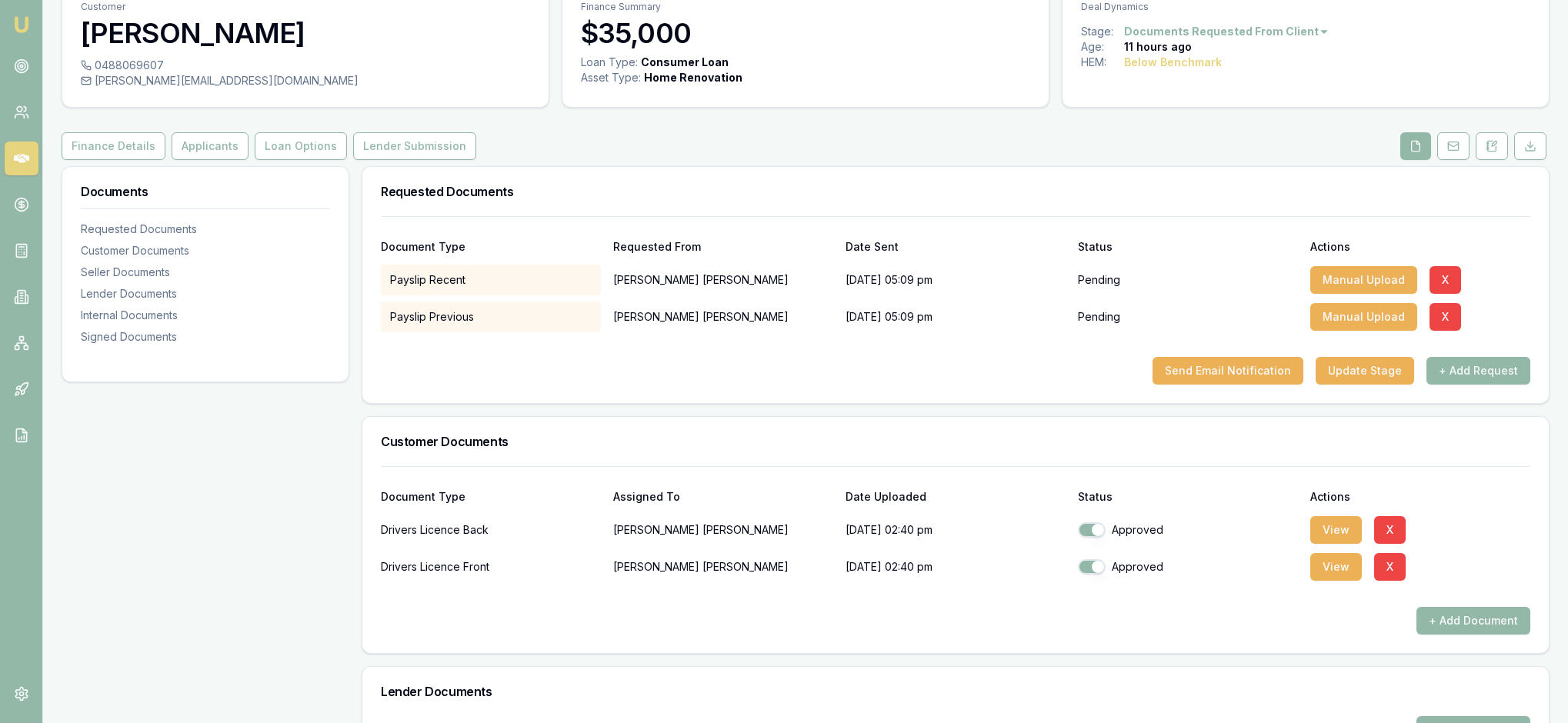
scroll to position [59, 0]
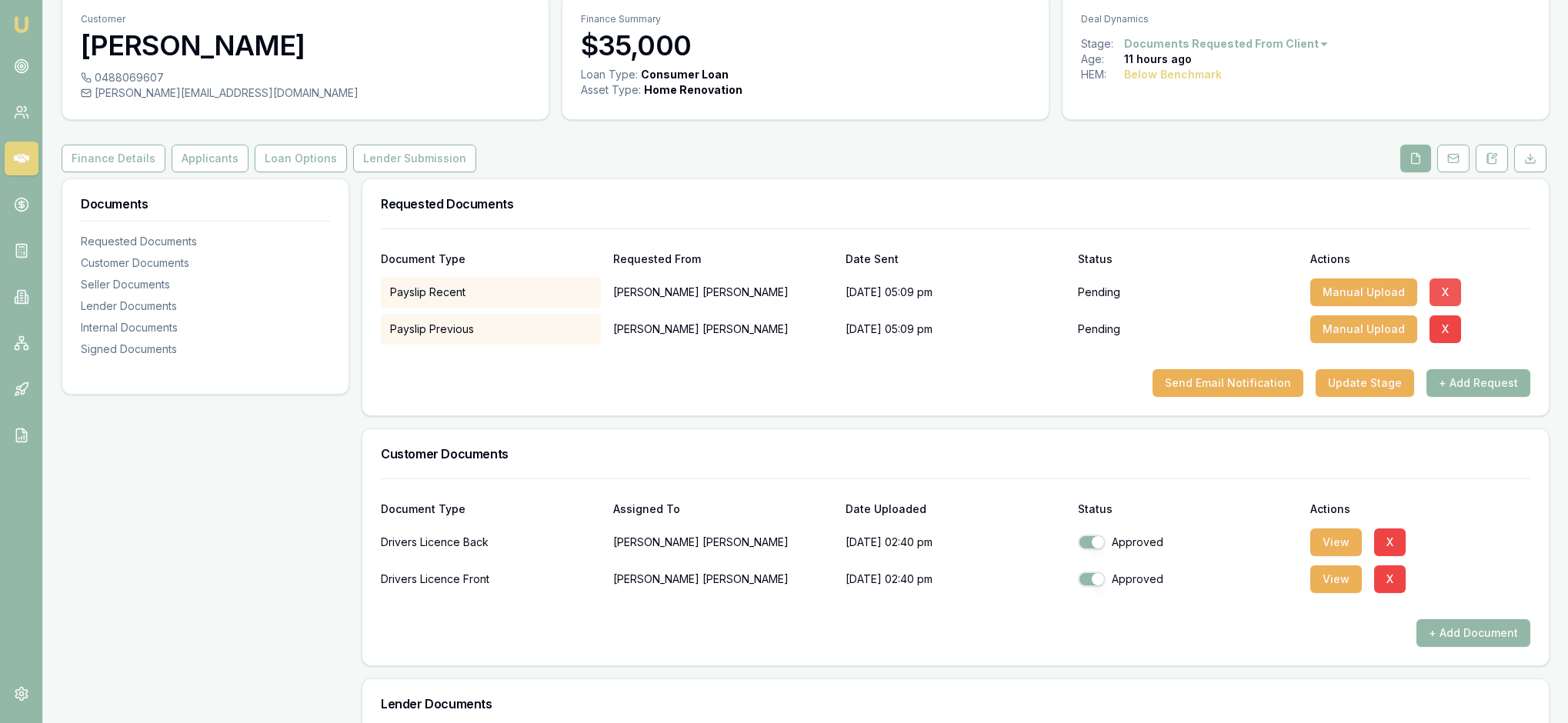
click at [1461, 307] on button "X" at bounding box center [1445, 293] width 32 height 28
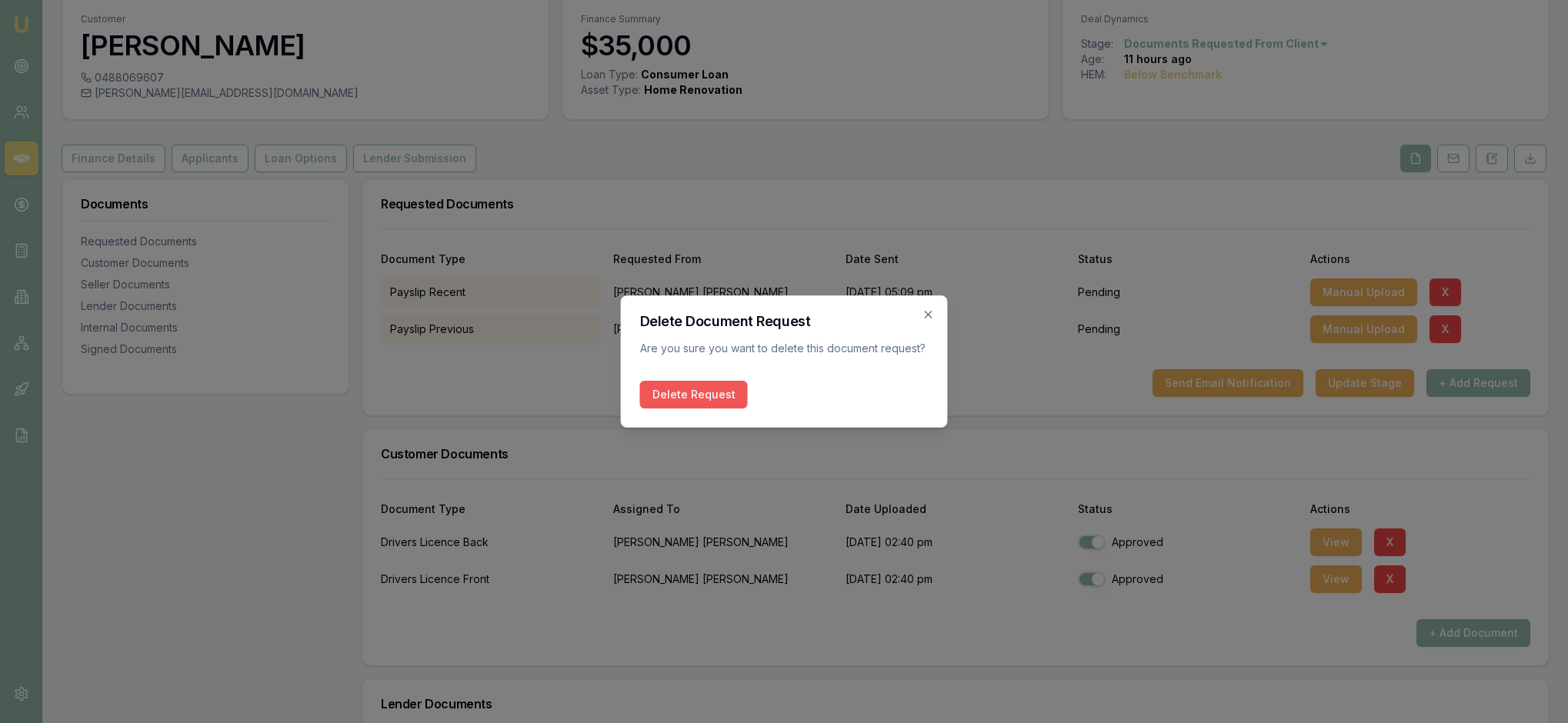
click at [702, 404] on button "Delete Request" at bounding box center [694, 395] width 108 height 28
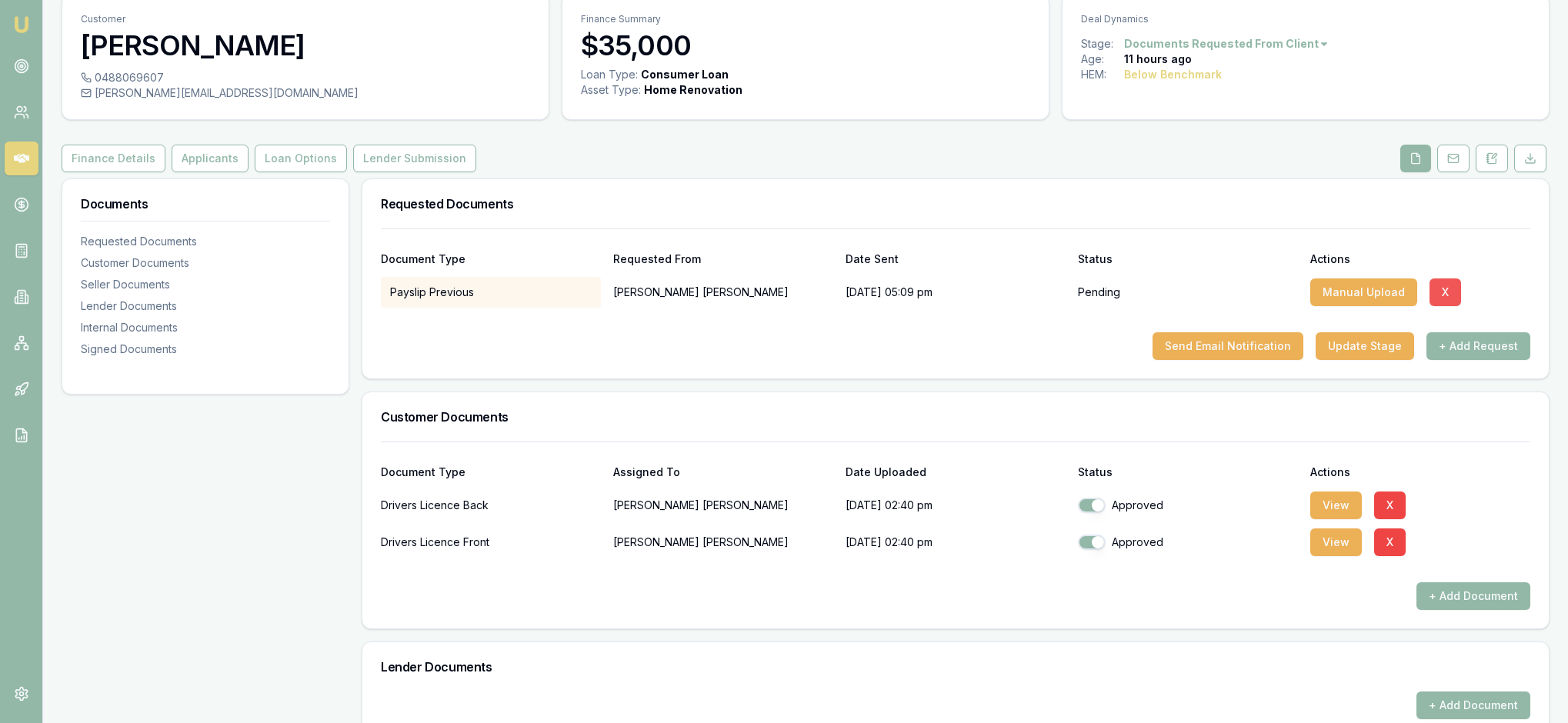
click at [1461, 307] on button "X" at bounding box center [1445, 293] width 32 height 28
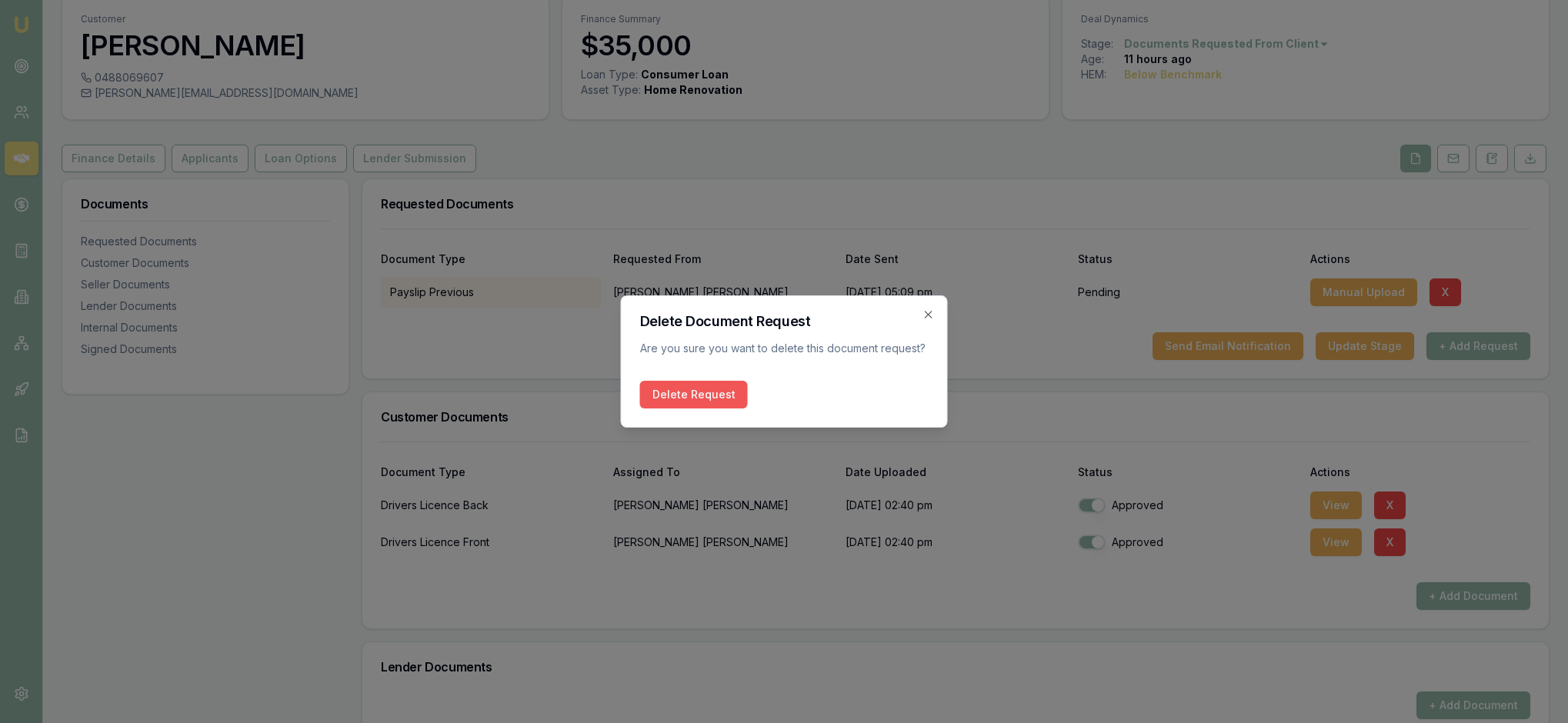
click at [728, 404] on button "Delete Request" at bounding box center [694, 395] width 108 height 28
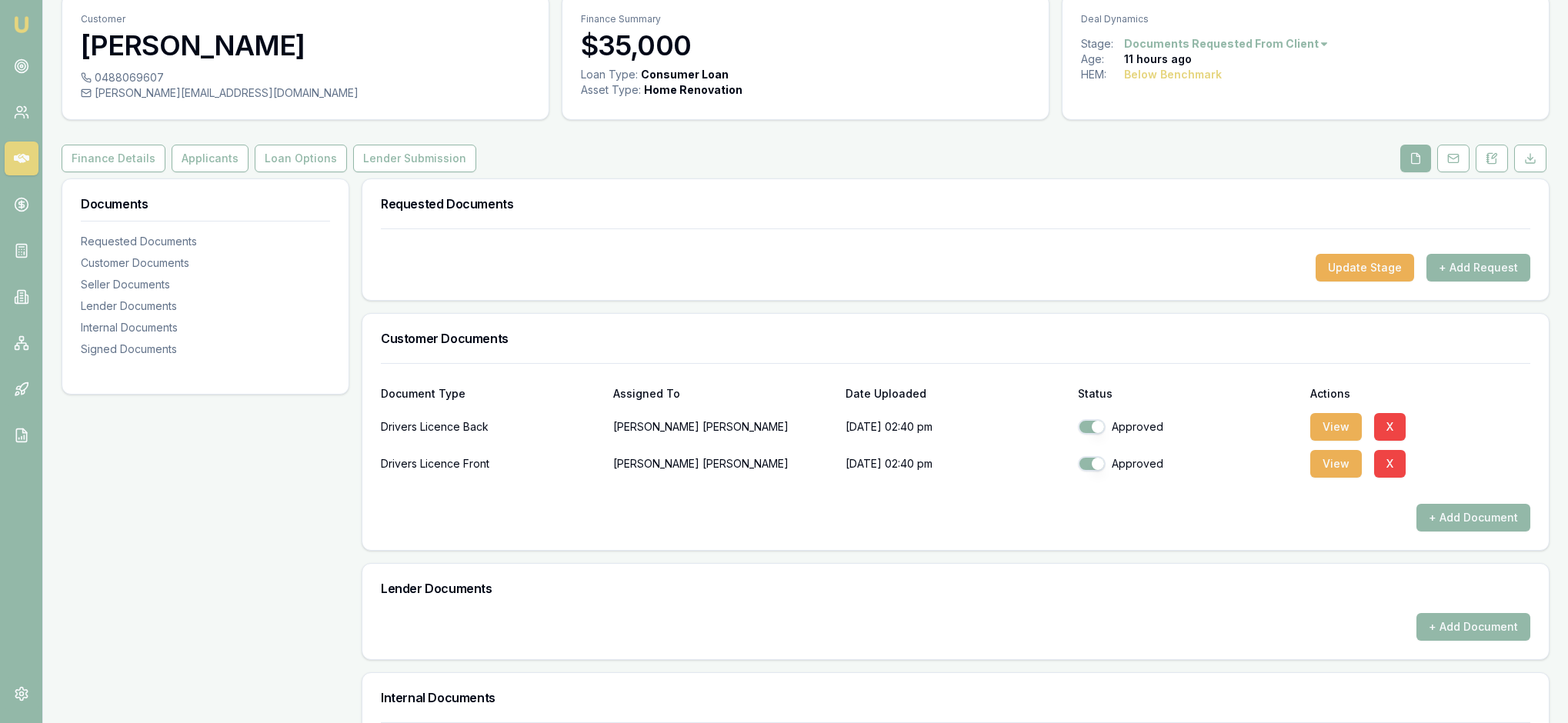
click at [1431, 405] on div "Document Type Assigned To Date Uploaded Status Actions" at bounding box center [956, 385] width 1150 height 42
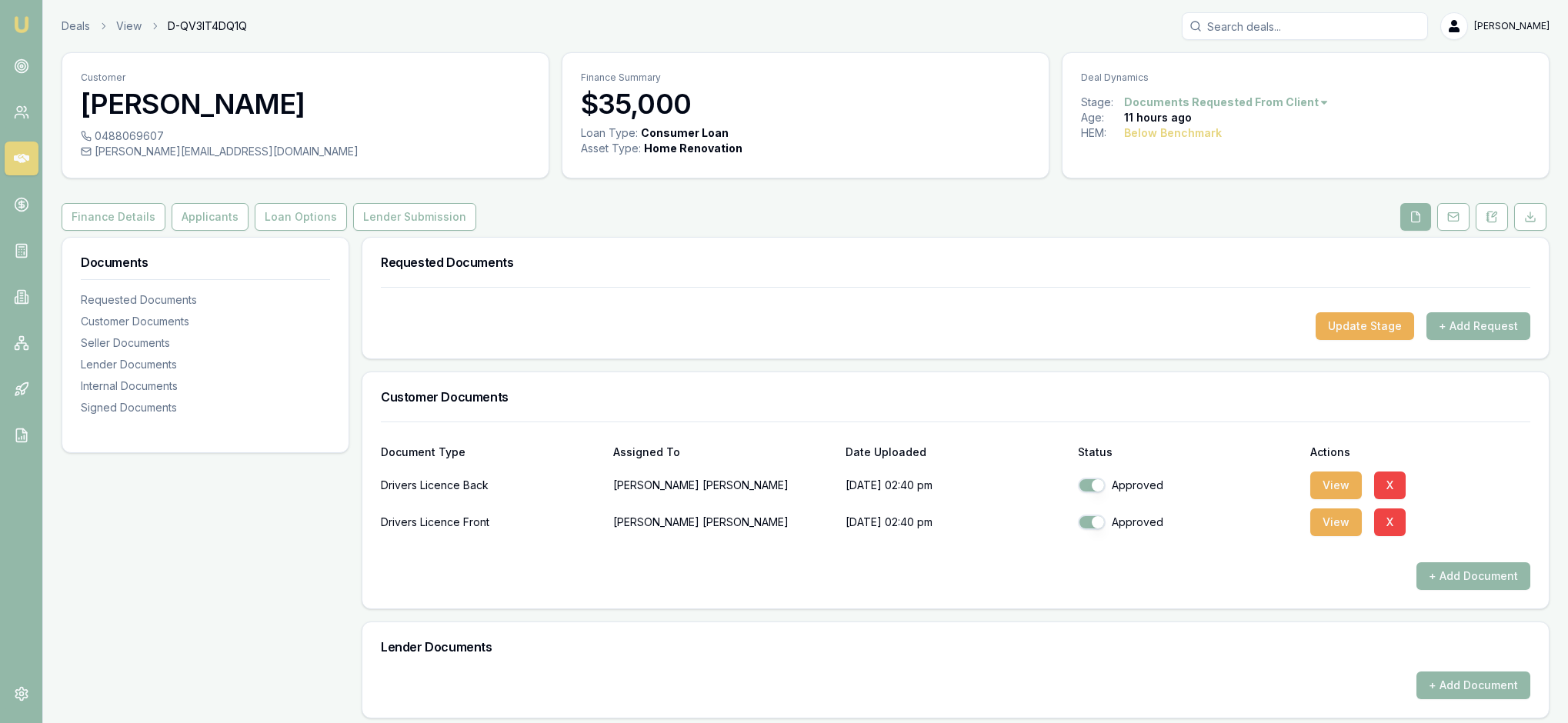
scroll to position [0, 0]
click at [237, 231] on button "Applicants" at bounding box center [210, 217] width 77 height 28
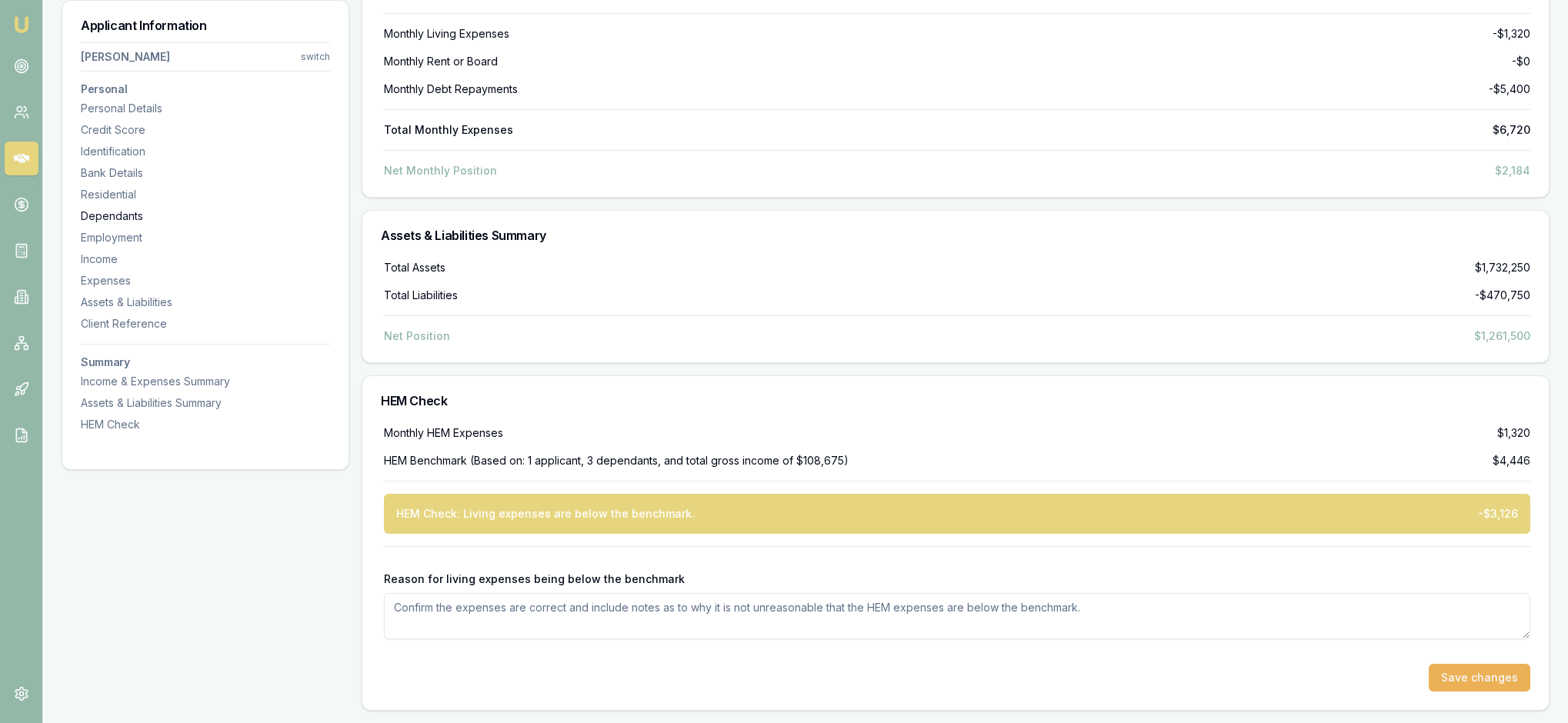
scroll to position [8038, 0]
click at [417, 607] on textarea "Reason for living expenses being below the benchmark" at bounding box center [957, 617] width 1146 height 47
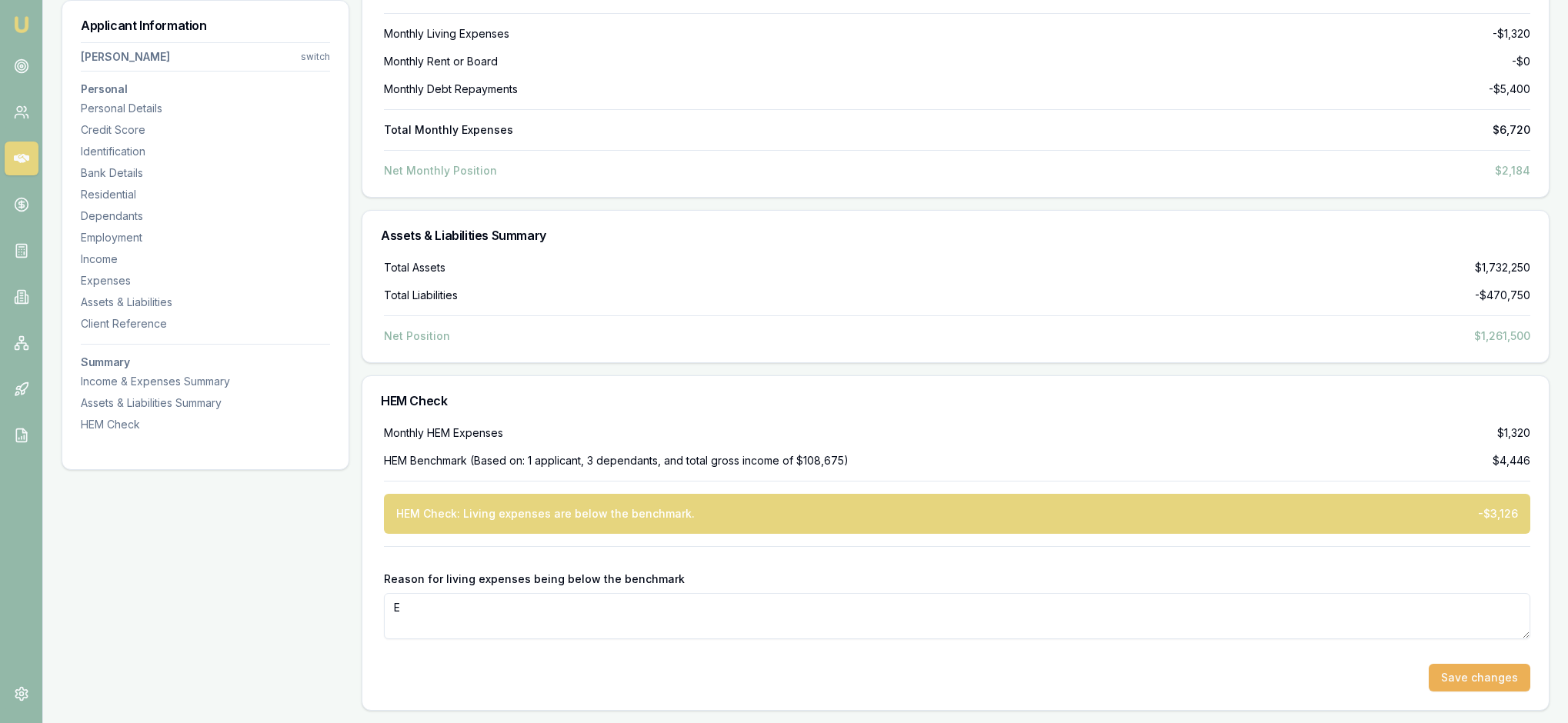
scroll to position [8037, 0]
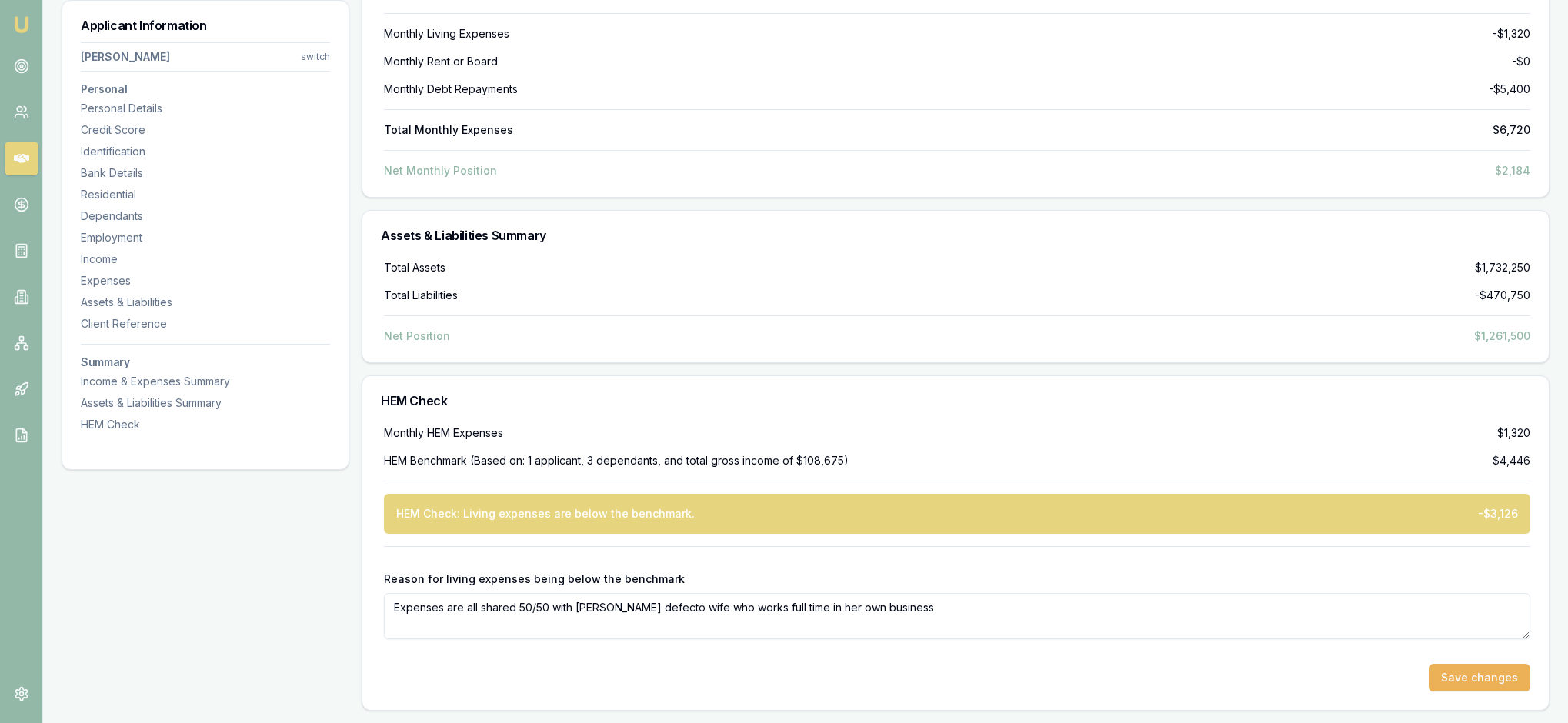
type textarea "Expenses are all shared 50/50 with Andrews defecto wife who works full time in …"
click at [1342, 674] on div "Save changes" at bounding box center [957, 678] width 1146 height 28
click at [1460, 669] on button "Save changes" at bounding box center [1479, 678] width 102 height 28
click at [1494, 572] on div "Reason for living expenses being below the benchmark Expenses are all shared 50…" at bounding box center [957, 606] width 1146 height 68
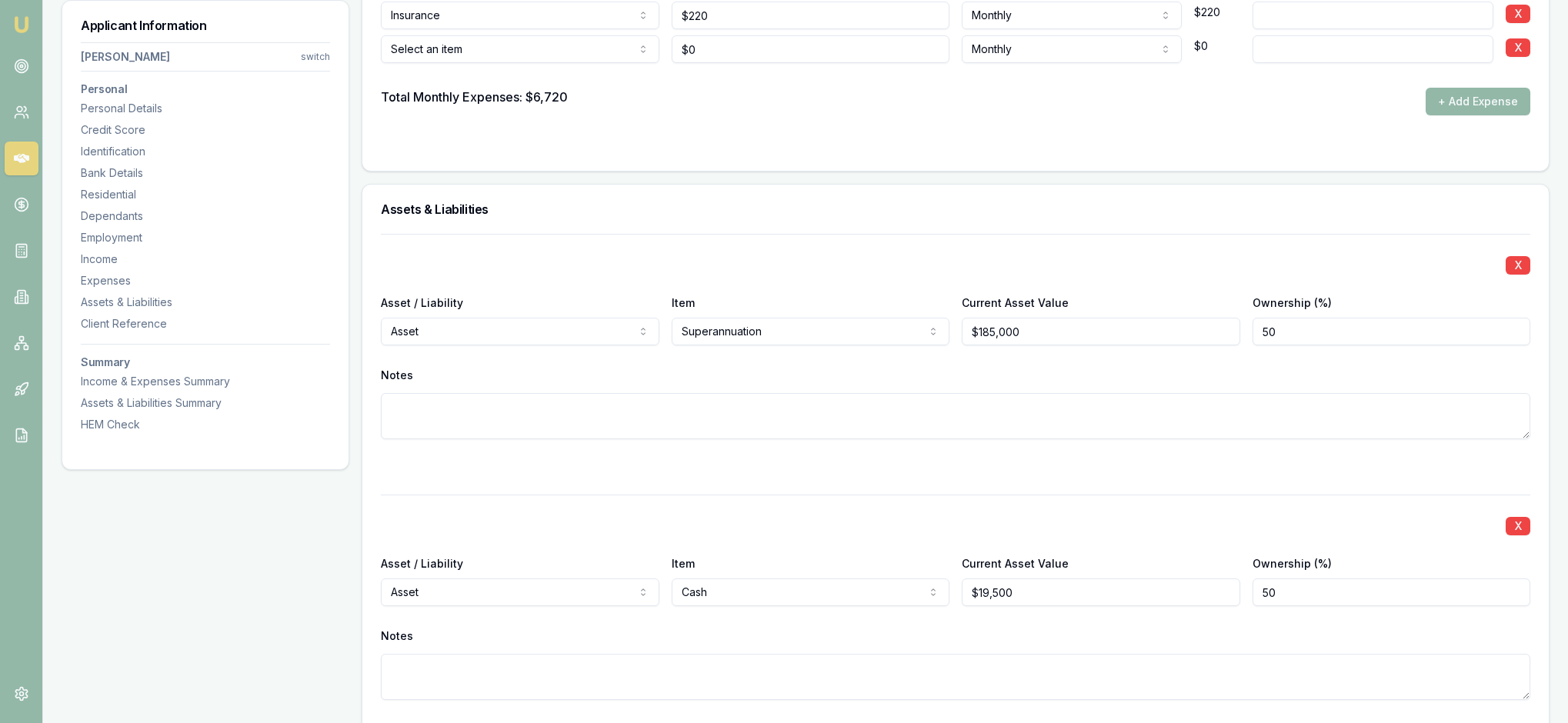
scroll to position [3463, 0]
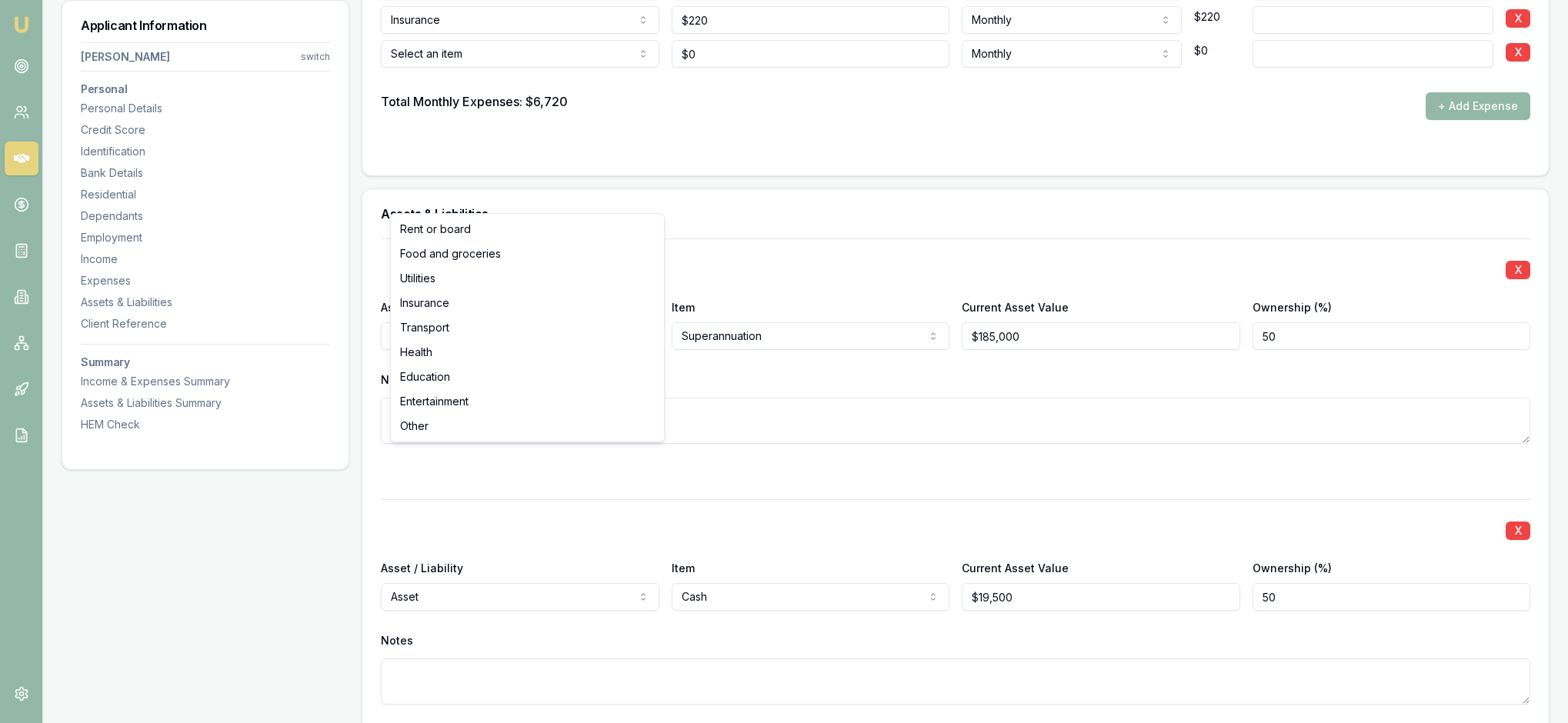
select select "TRANSPORT"
drag, startPoint x: 728, startPoint y: 486, endPoint x: 691, endPoint y: 486, distance: 37.0
click at [692, 68] on input "0" at bounding box center [811, 54] width 279 height 28
type input "$300"
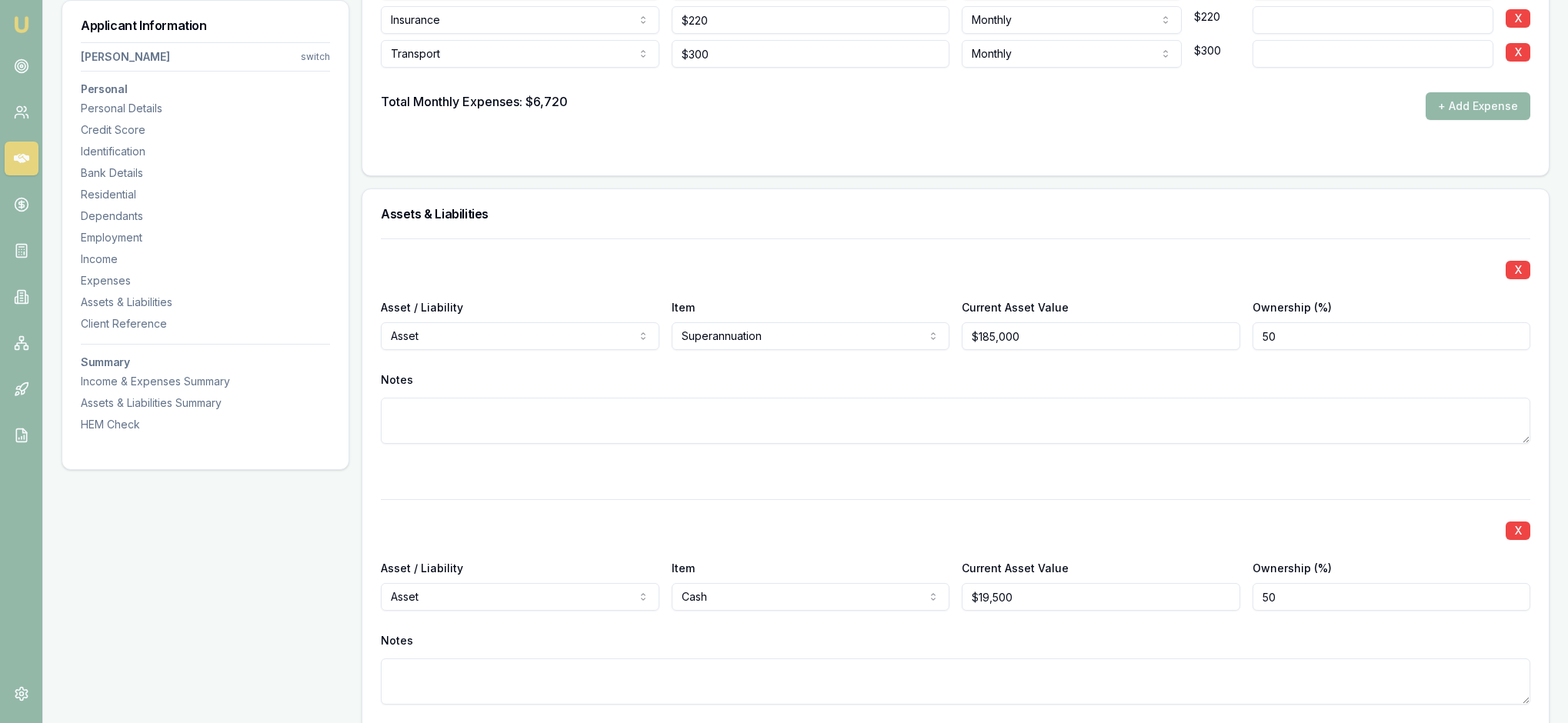
click at [1057, 120] on div "Total Monthly Expenses: $6,720 + Add Expense" at bounding box center [956, 106] width 1150 height 28
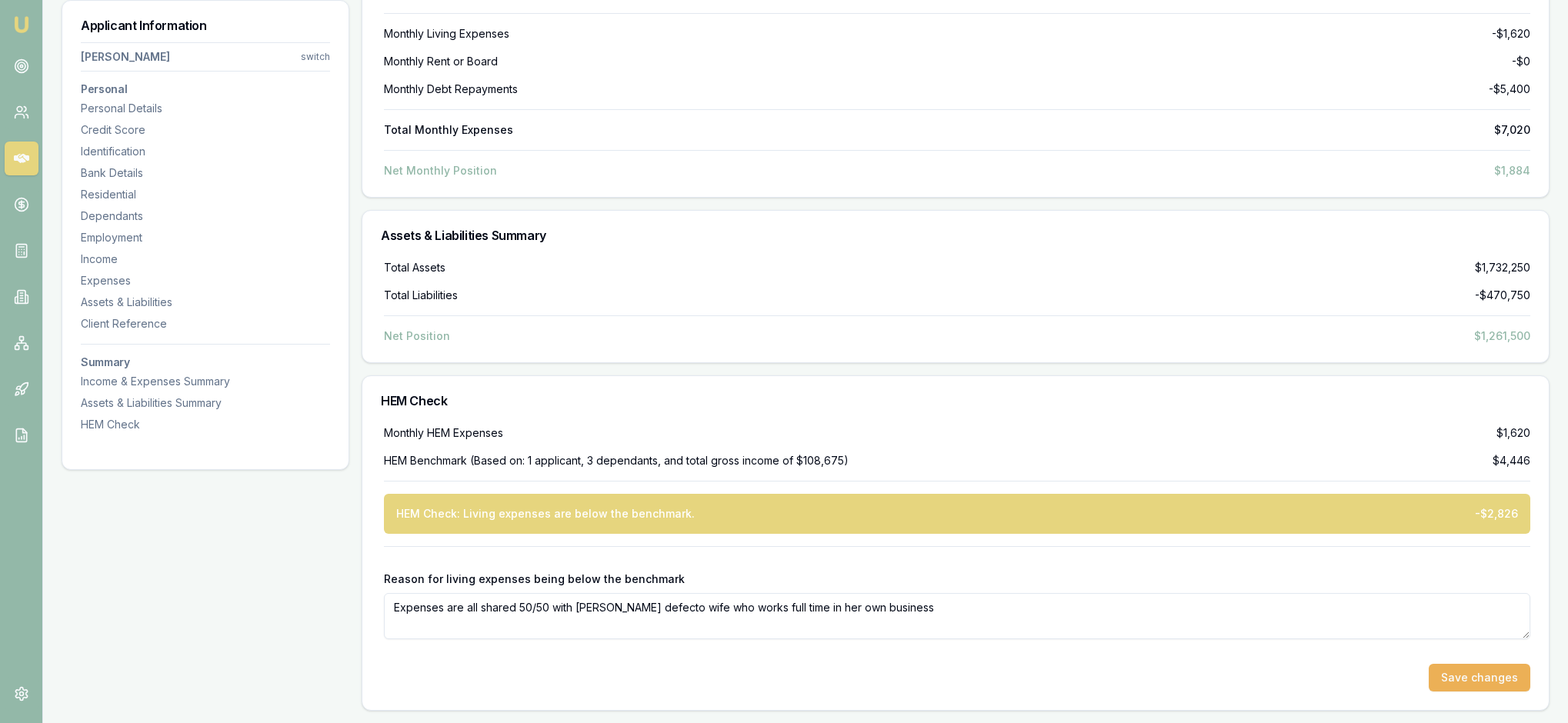
scroll to position [8037, 0]
click at [1485, 664] on button "Save changes" at bounding box center [1479, 678] width 102 height 28
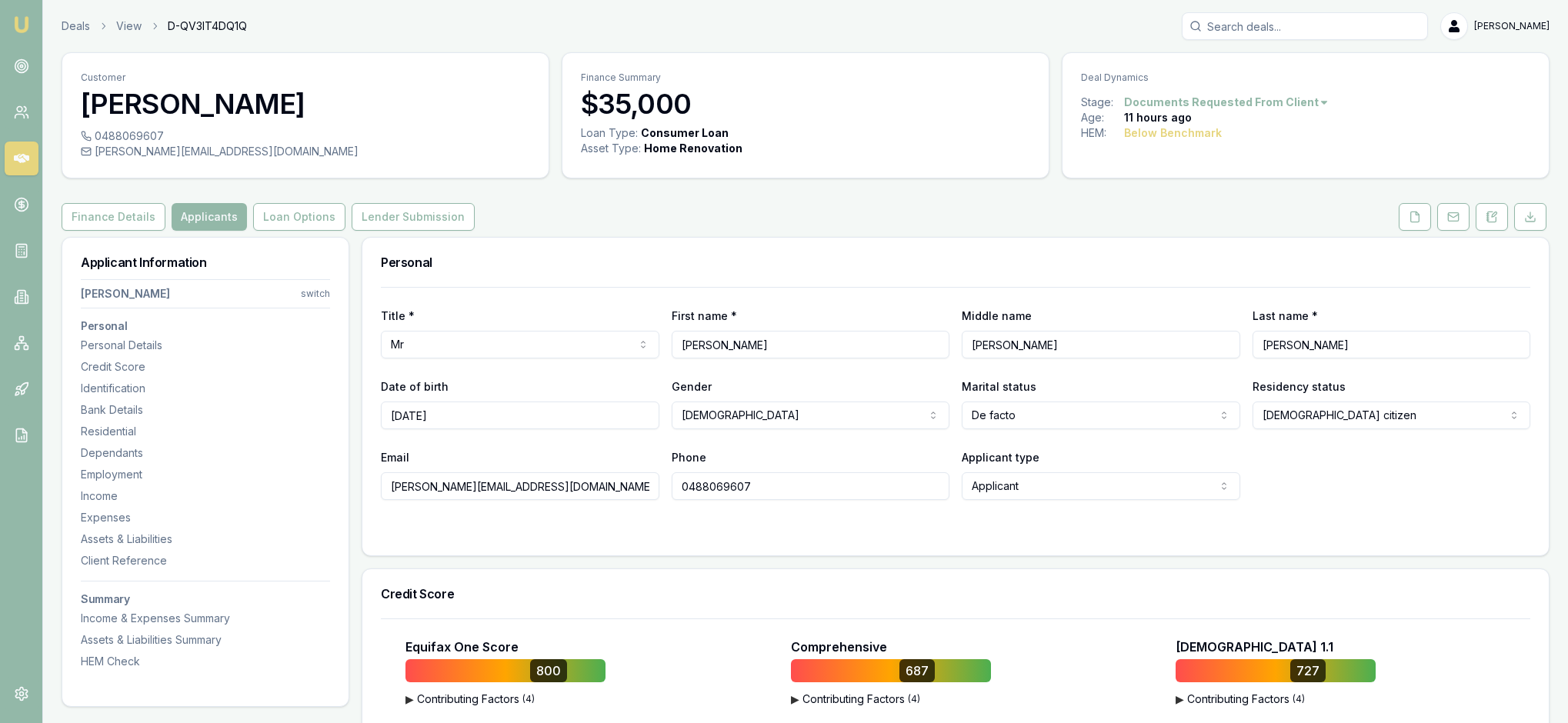
scroll to position [0, 0]
click at [1198, 29] on input "Search deals" at bounding box center [1304, 26] width 246 height 28
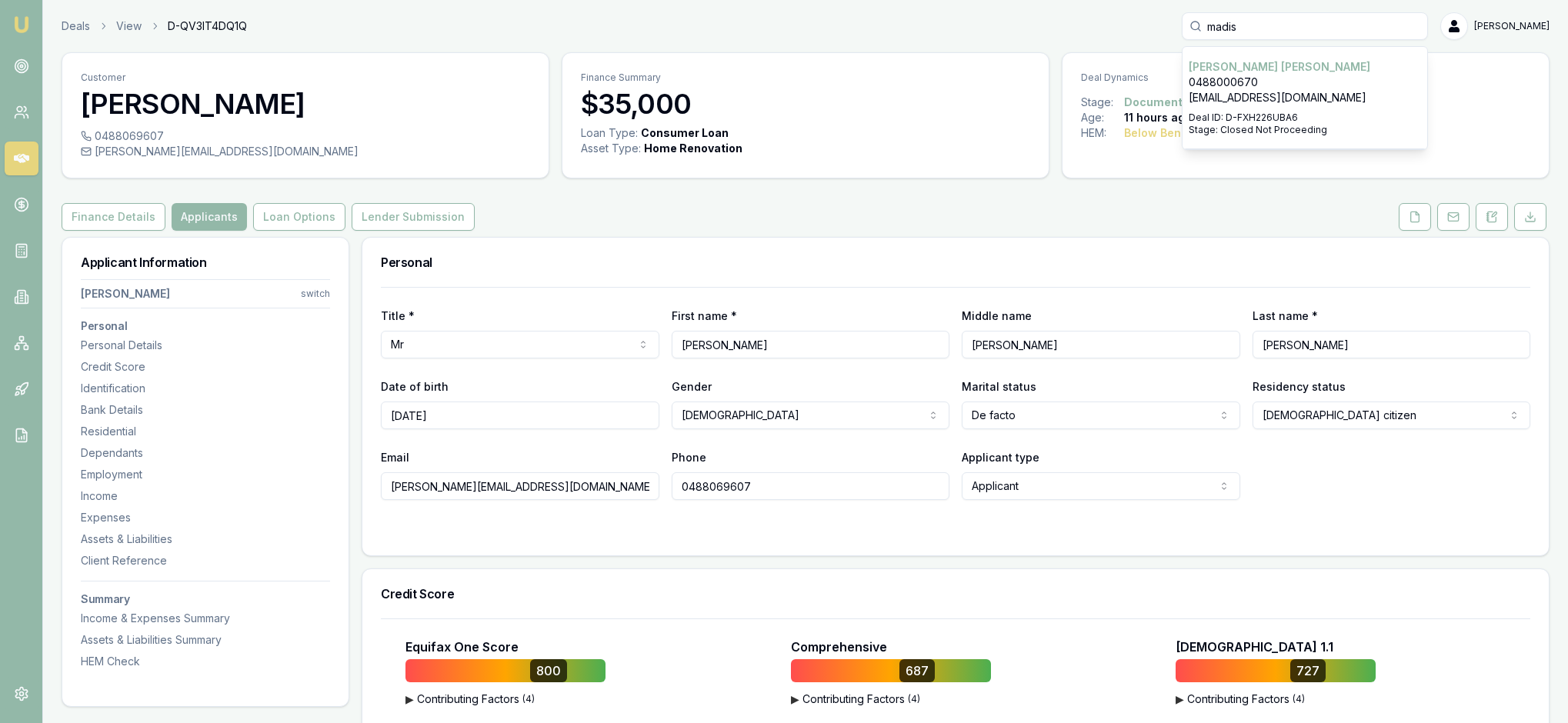
type input "maids"
drag, startPoint x: 1198, startPoint y: 78, endPoint x: 1209, endPoint y: 117, distance: 40.5
click at [1209, 105] on p "madisonconnors@outlook.com" at bounding box center [1304, 98] width 232 height 16
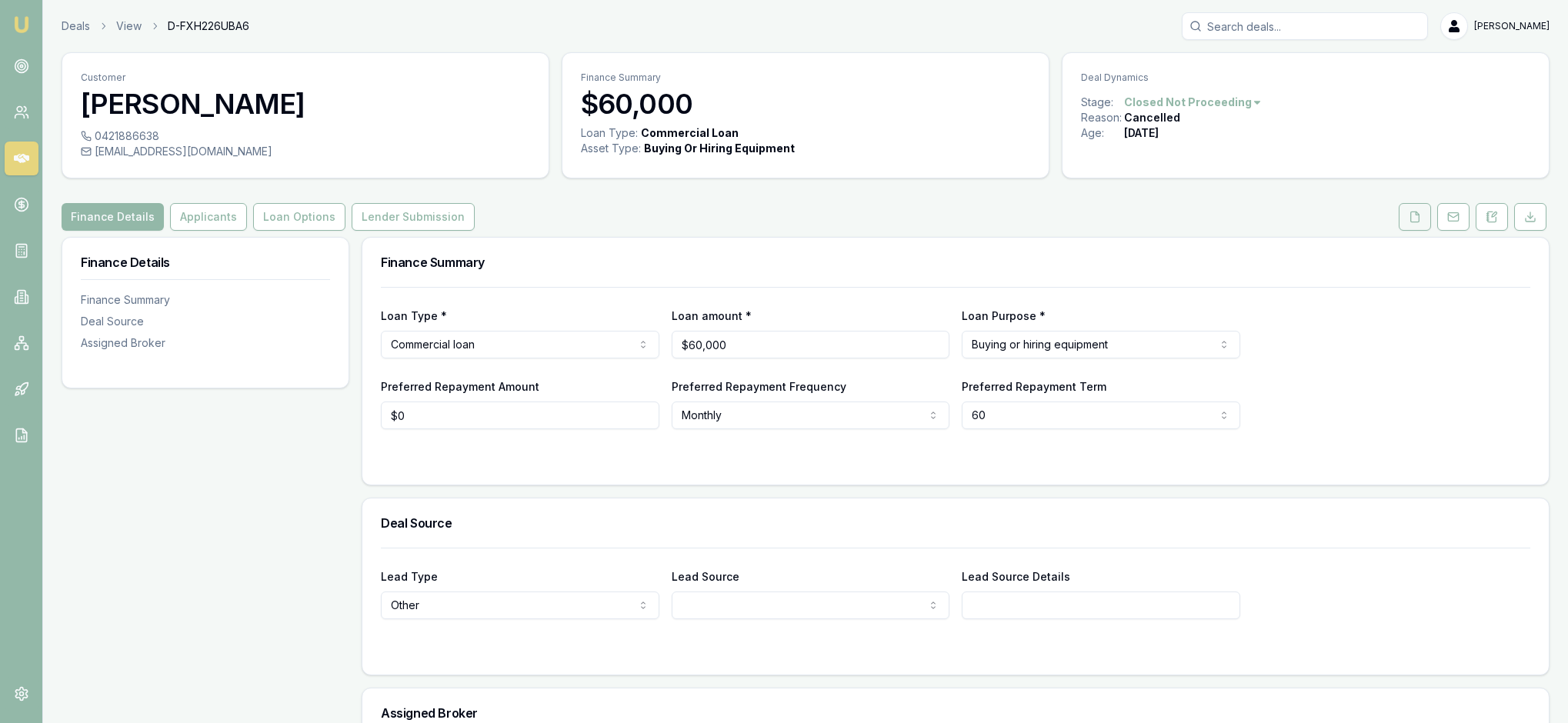
click at [1398, 231] on button at bounding box center [1414, 217] width 33 height 28
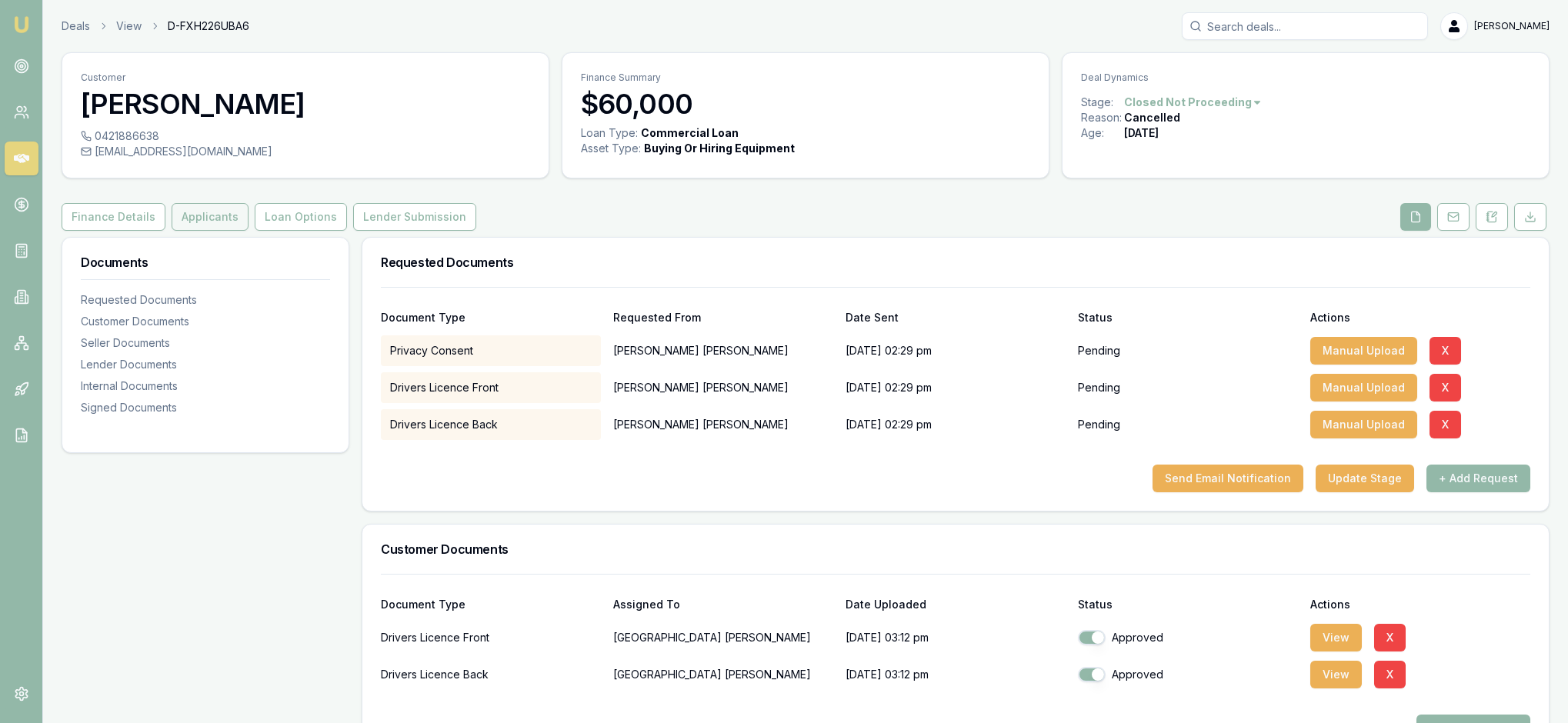
click at [249, 231] on button "Applicants" at bounding box center [210, 217] width 77 height 28
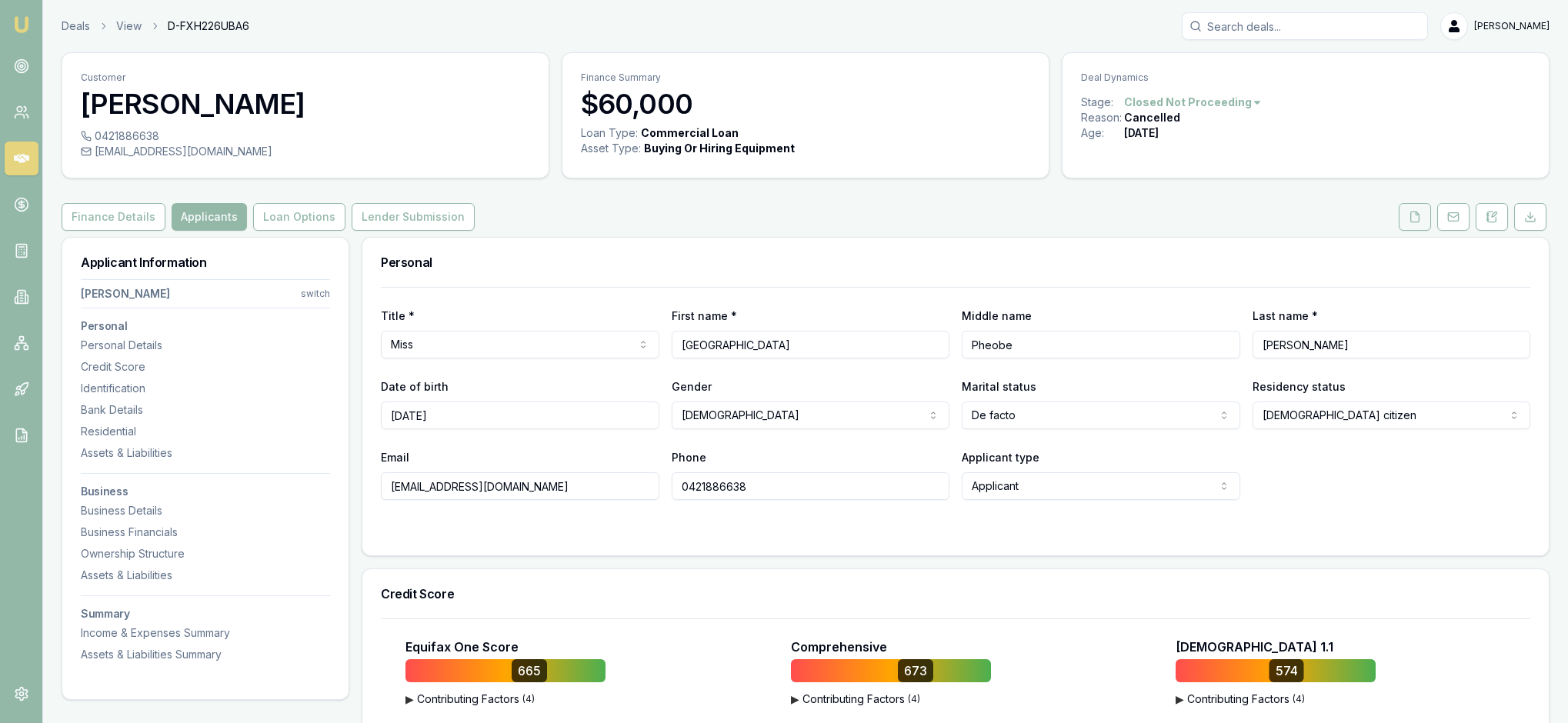
click at [1398, 231] on button at bounding box center [1414, 217] width 33 height 28
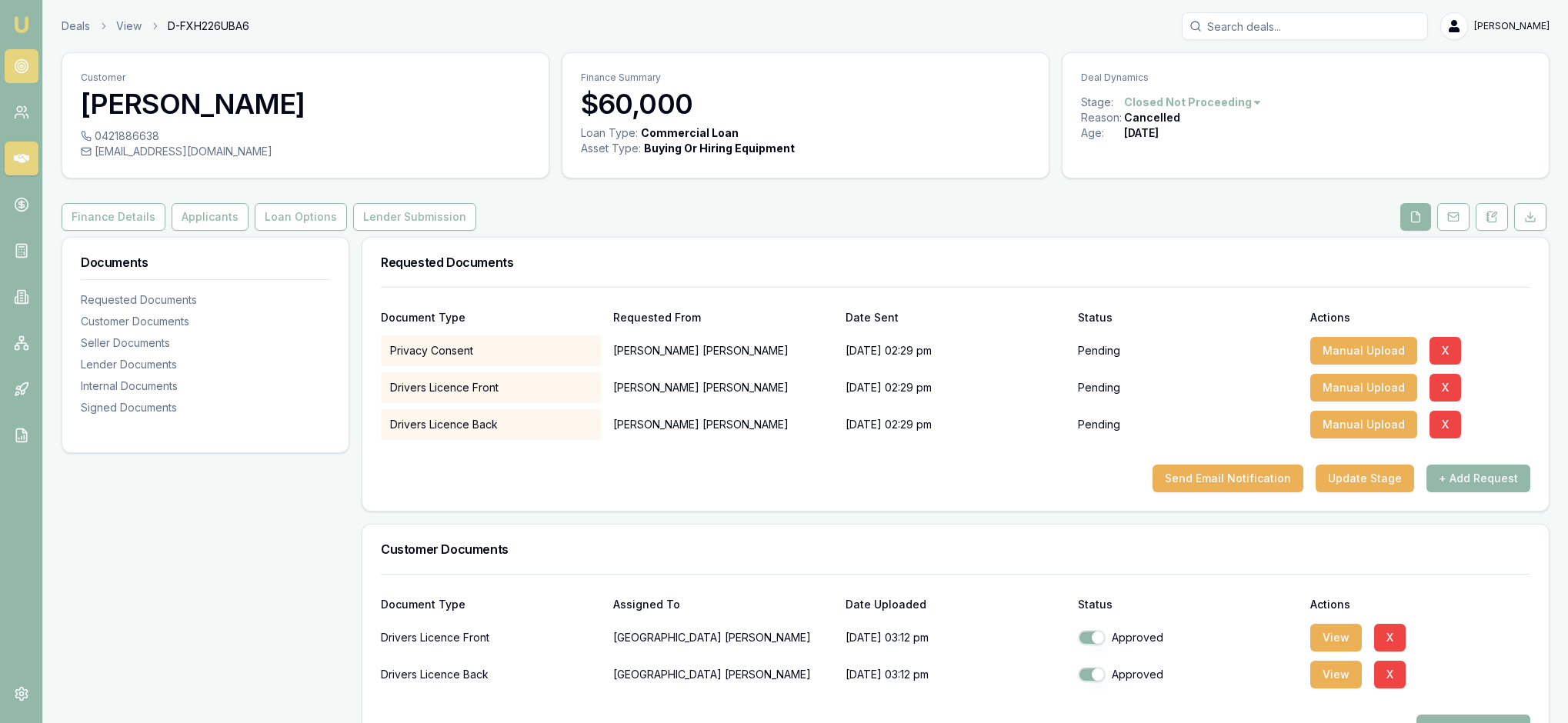
click at [21, 71] on icon at bounding box center [21, 66] width 16 height 16
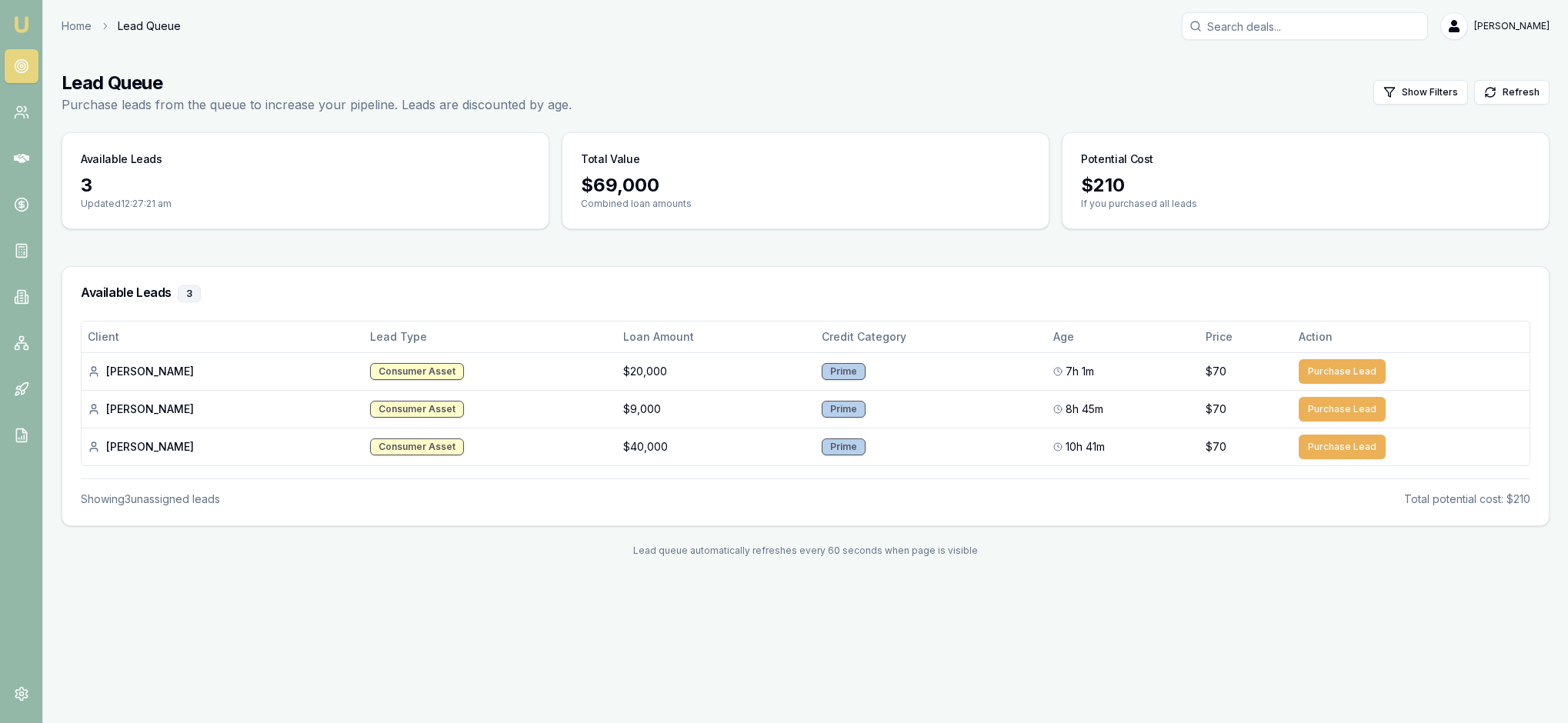
click at [29, 34] on img at bounding box center [21, 25] width 19 height 19
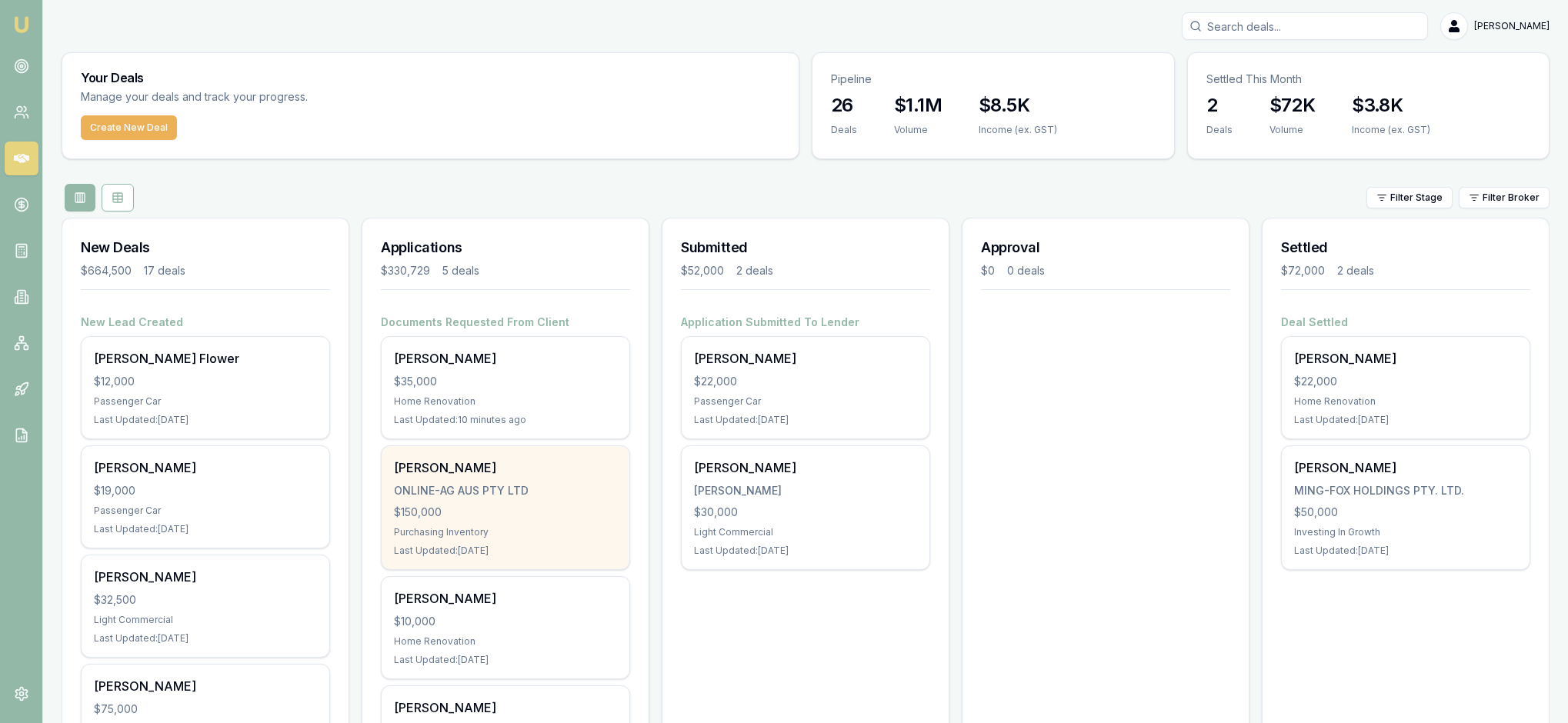
click at [583, 539] on div "Purchasing Inventory" at bounding box center [505, 532] width 223 height 12
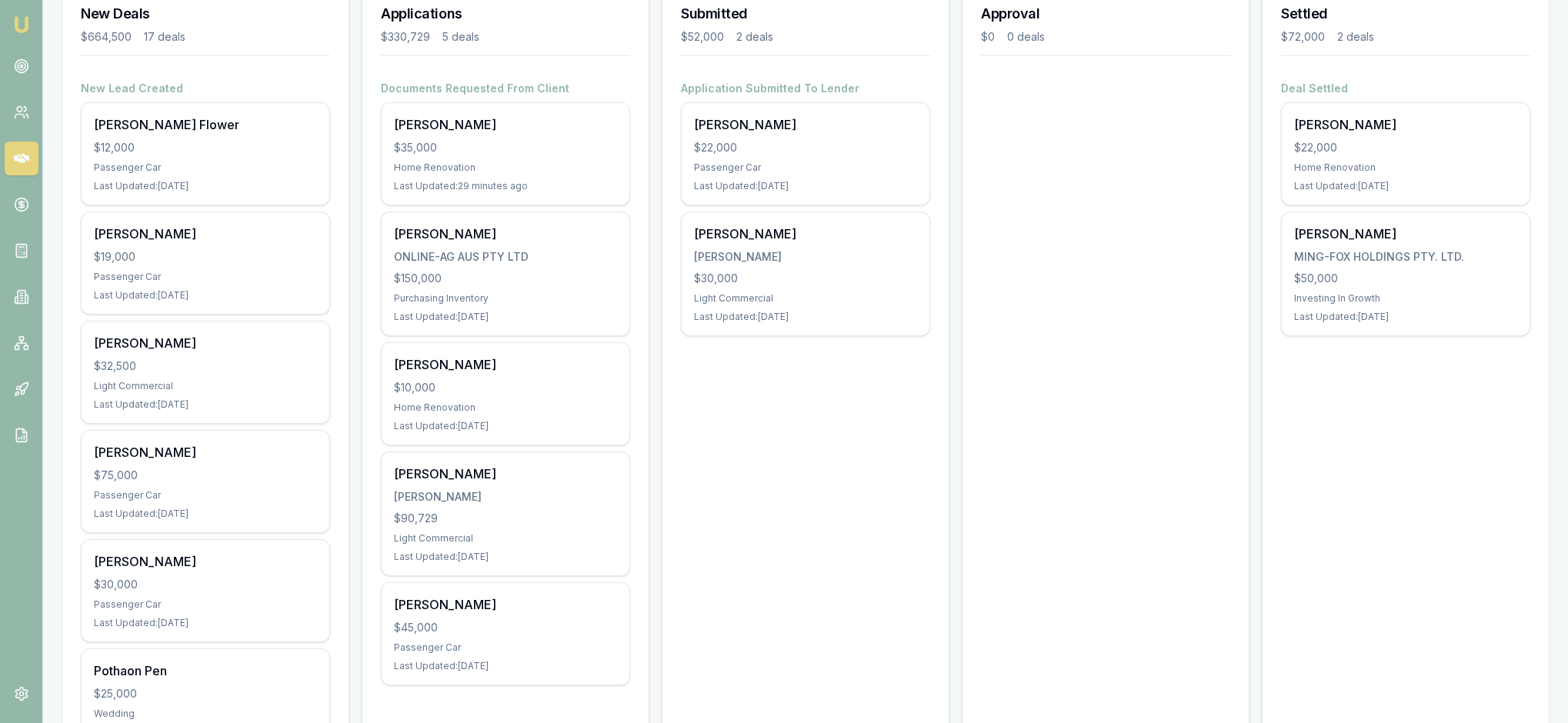
scroll to position [217, 0]
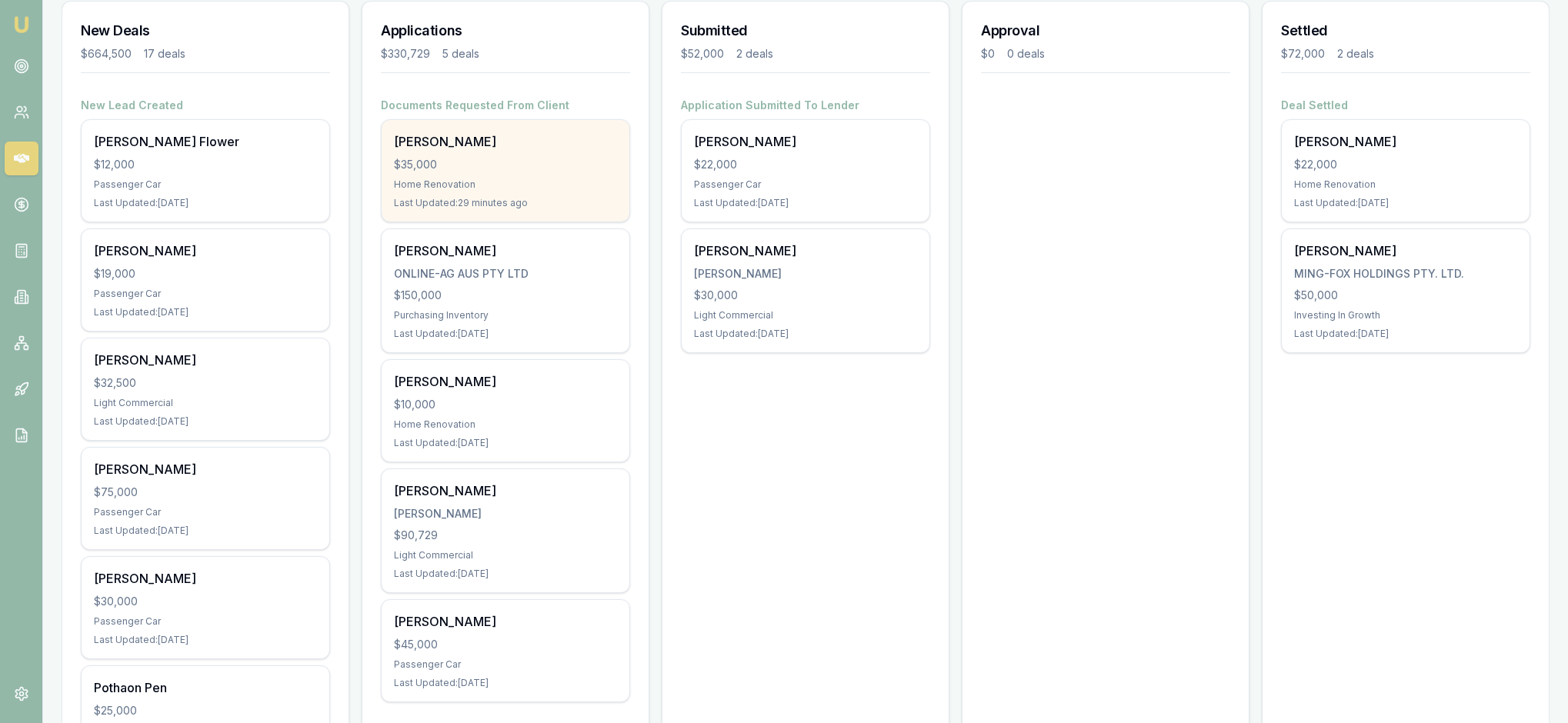
click at [543, 172] on div "$35,000" at bounding box center [505, 164] width 223 height 16
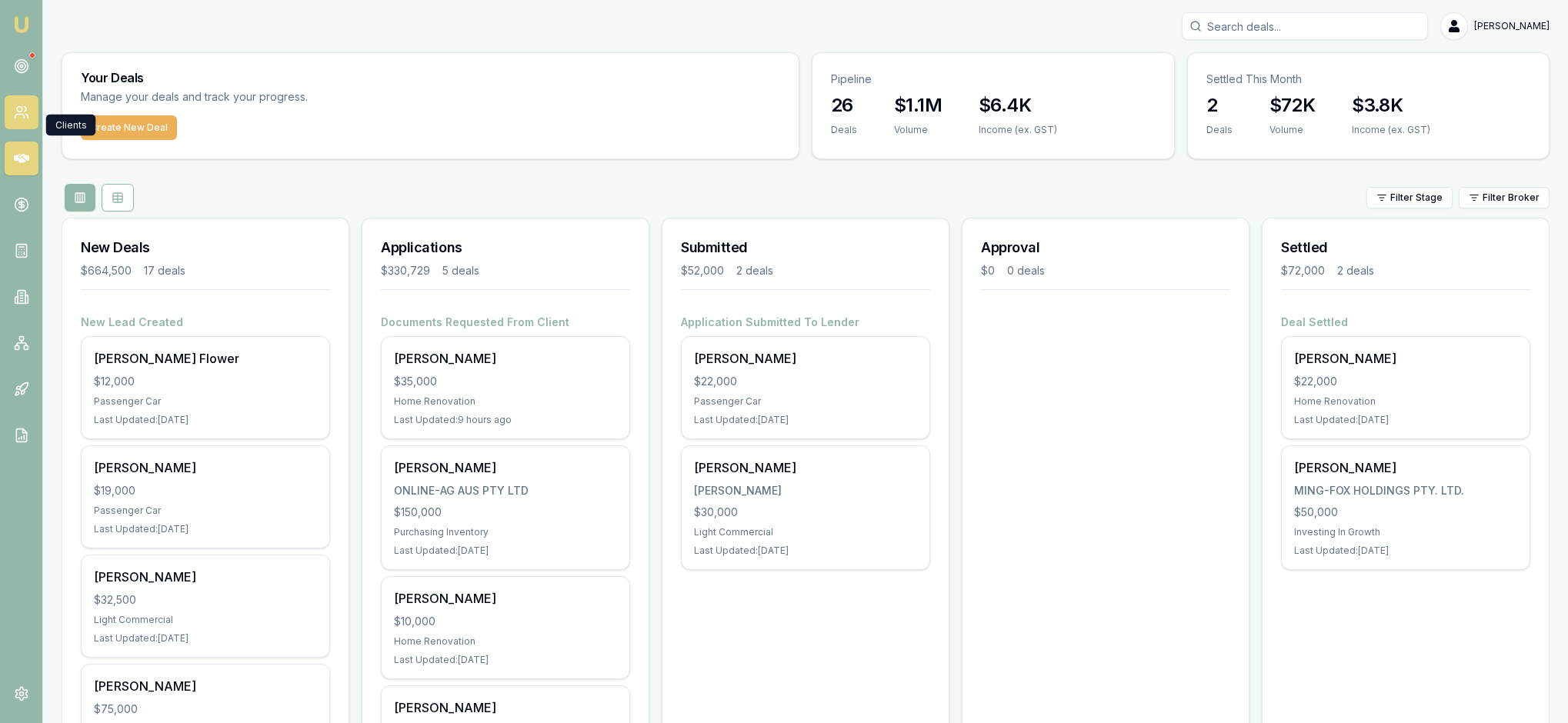
click at [26, 120] on icon at bounding box center [21, 112] width 16 height 16
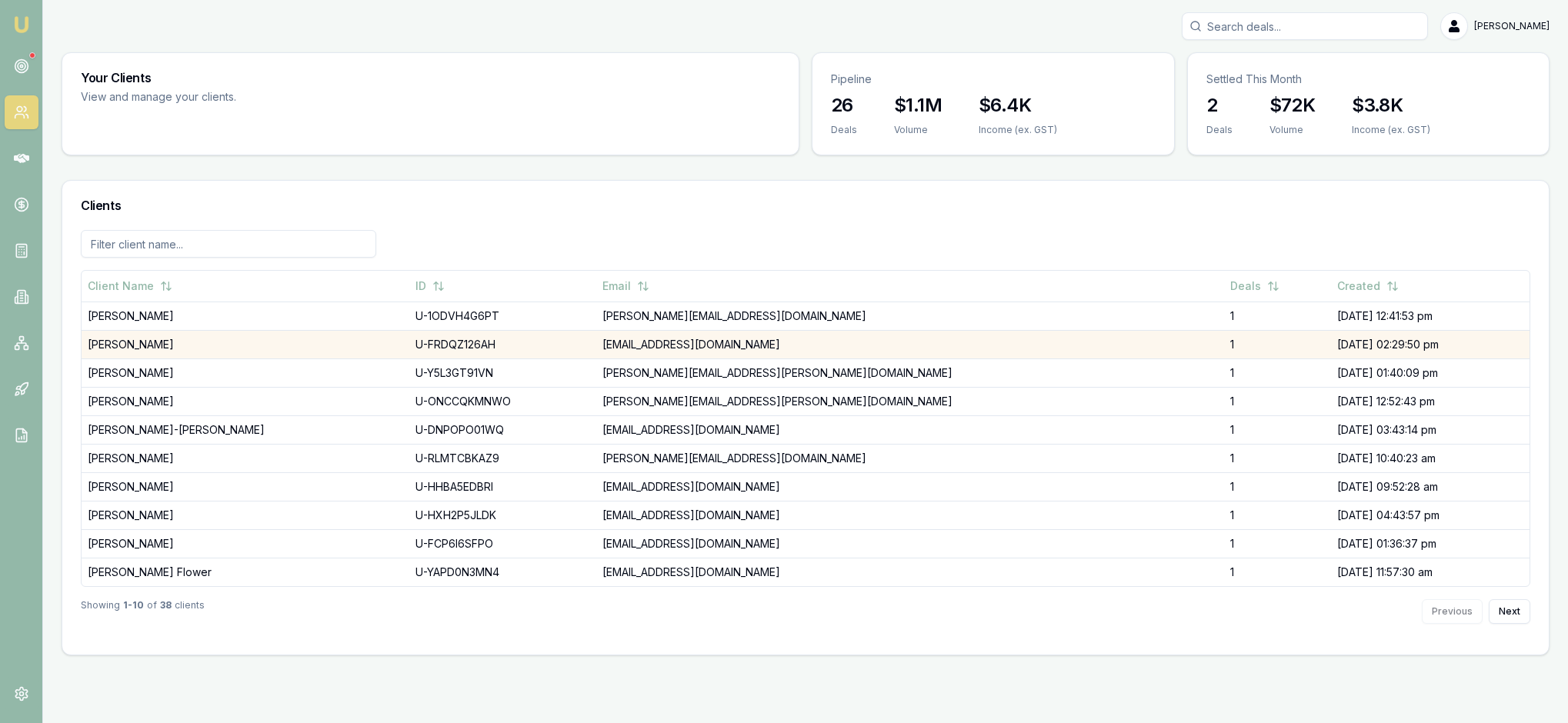
click at [194, 359] on td "Andrew Fogarty" at bounding box center [246, 344] width 328 height 29
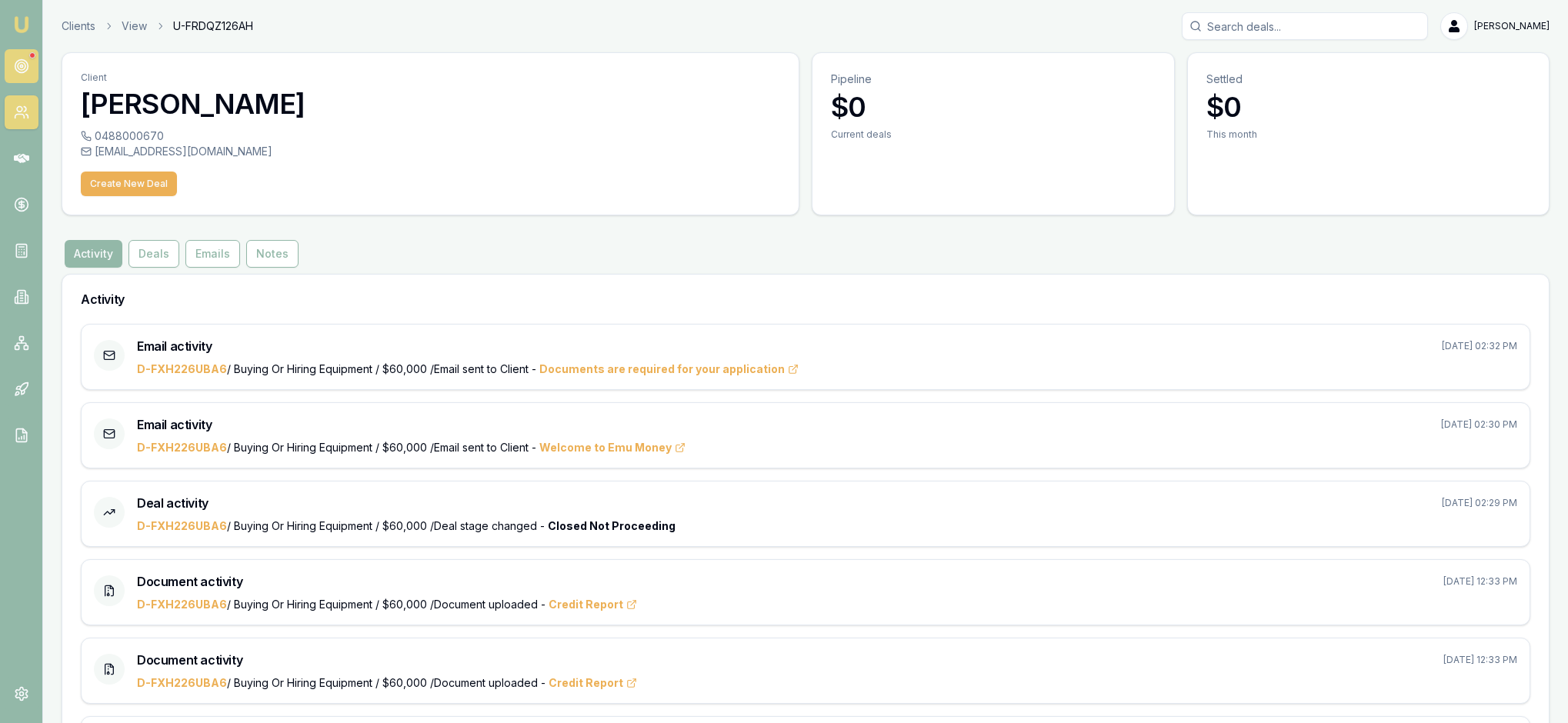
click at [24, 73] on icon at bounding box center [21, 66] width 16 height 16
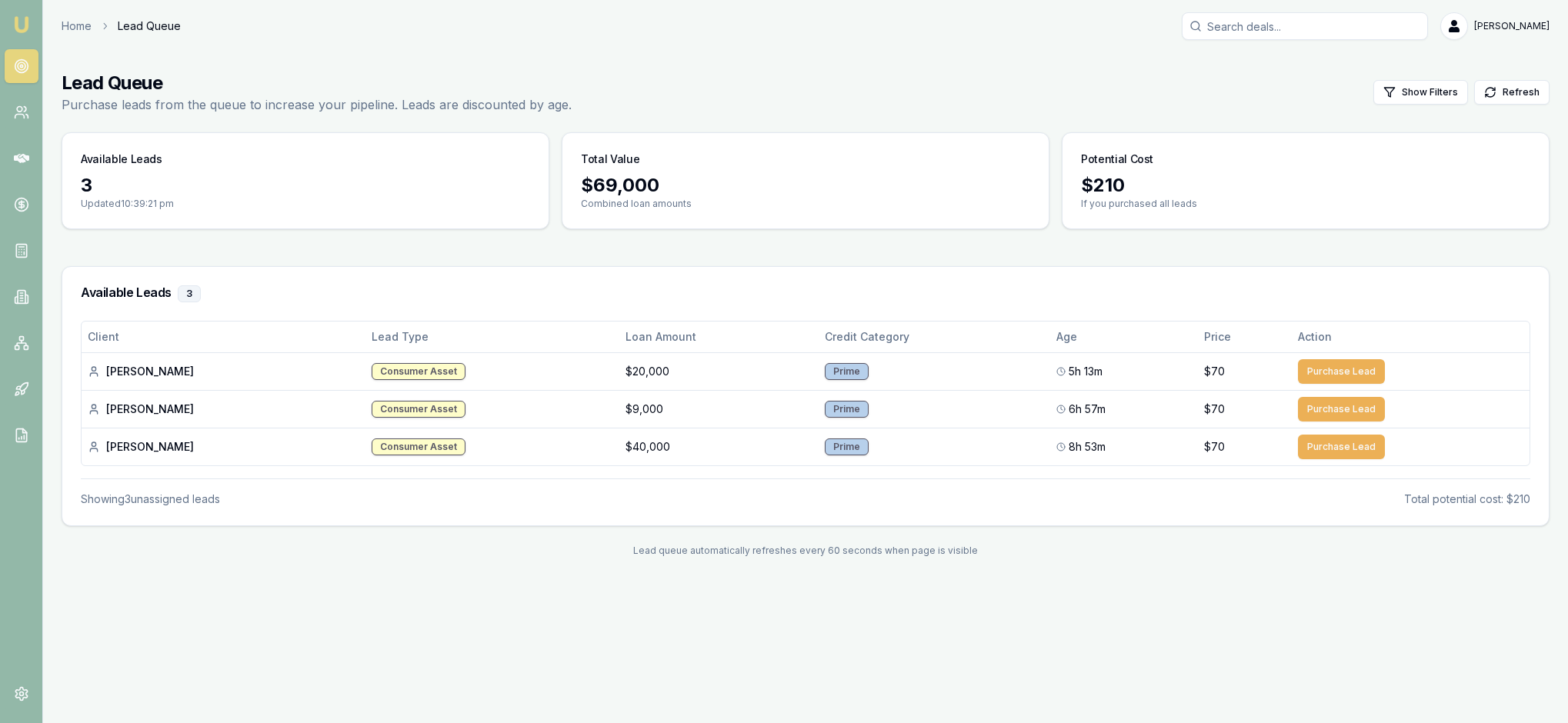
click at [24, 29] on img at bounding box center [21, 25] width 19 height 19
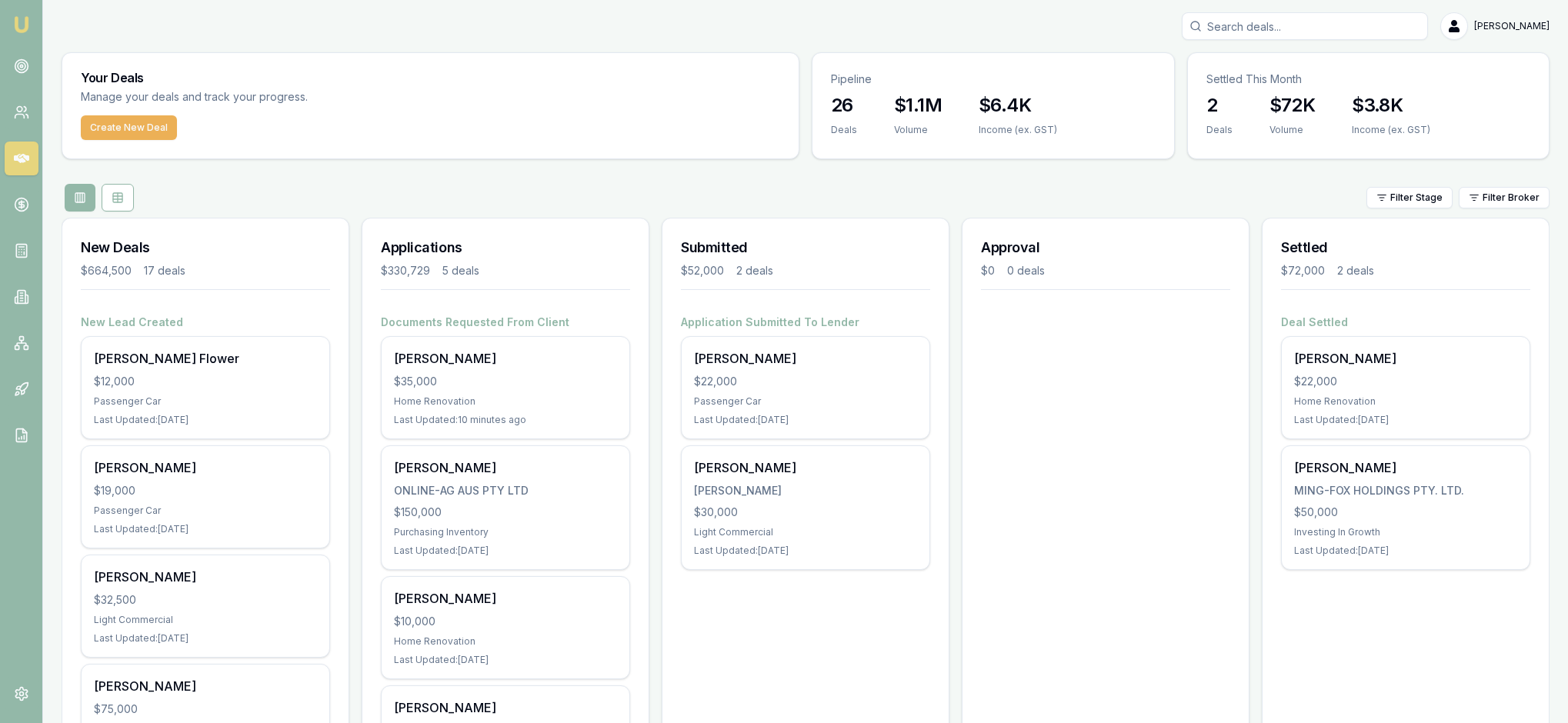
click at [919, 211] on div "Filter Stage Filter Broker" at bounding box center [805, 198] width 1488 height 28
click at [1259, 211] on div "Filter Stage Filter Broker" at bounding box center [805, 198] width 1488 height 28
click at [1202, 31] on input "Search deals" at bounding box center [1304, 26] width 246 height 28
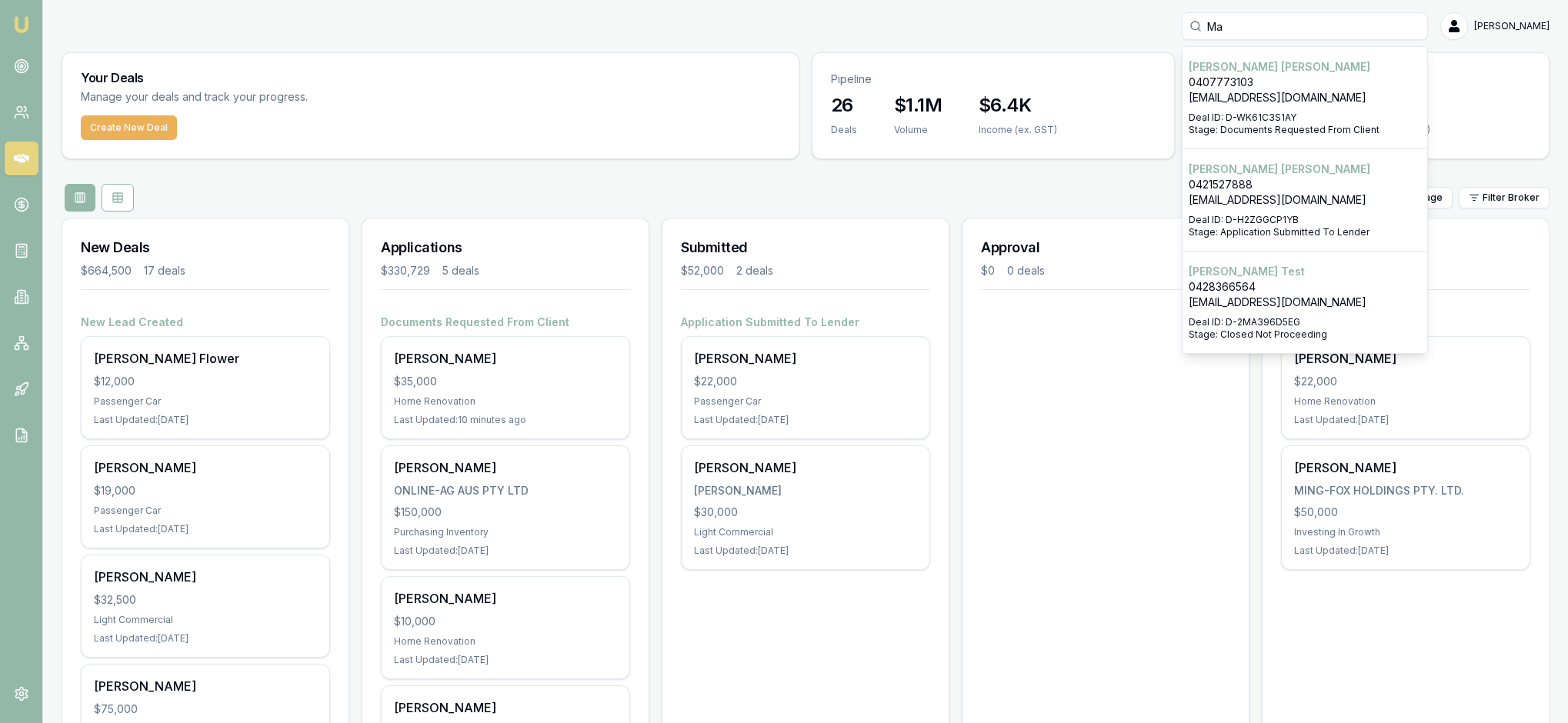
type input "M"
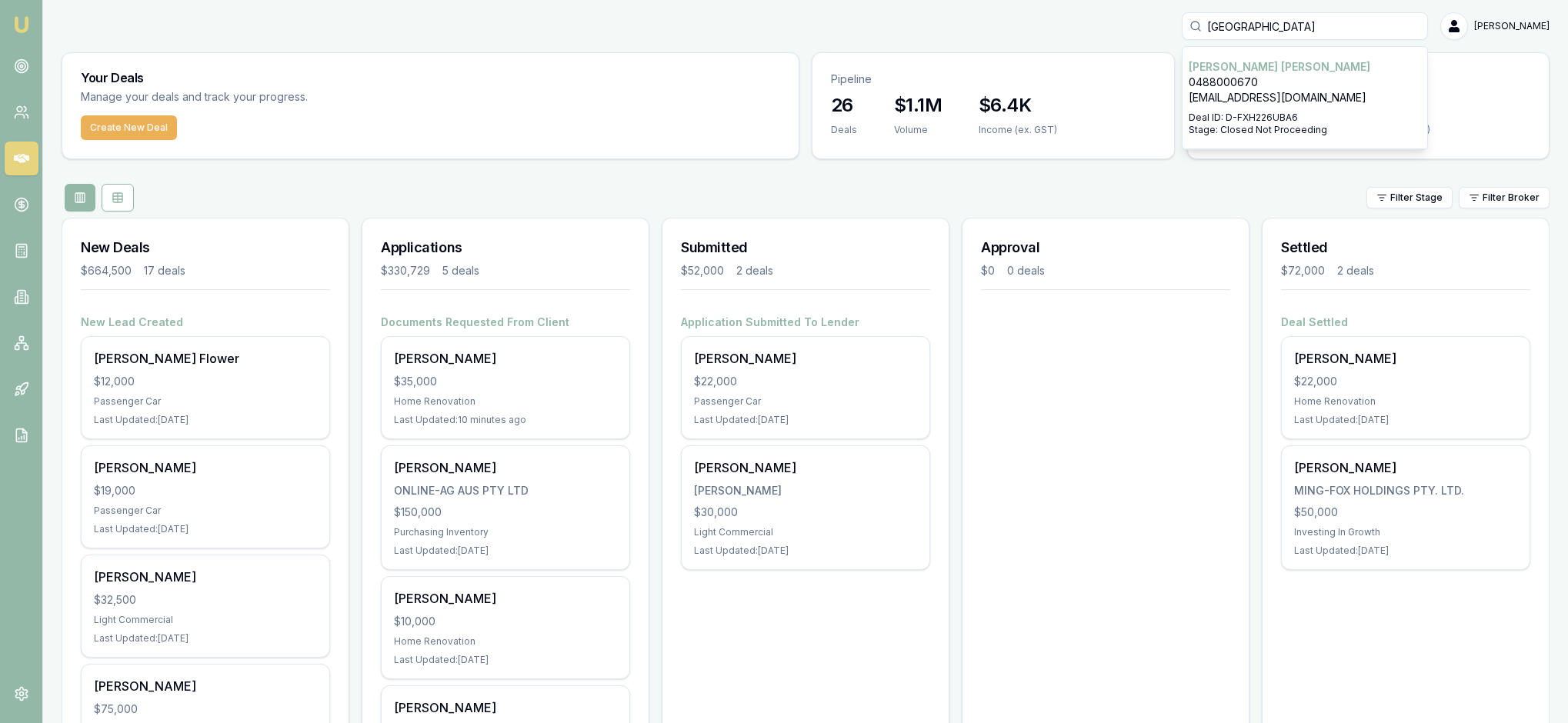
type input "[GEOGRAPHIC_DATA]"
click at [1242, 112] on div "Select deal for Andrew Fogarty" at bounding box center [1304, 108] width 232 height 7
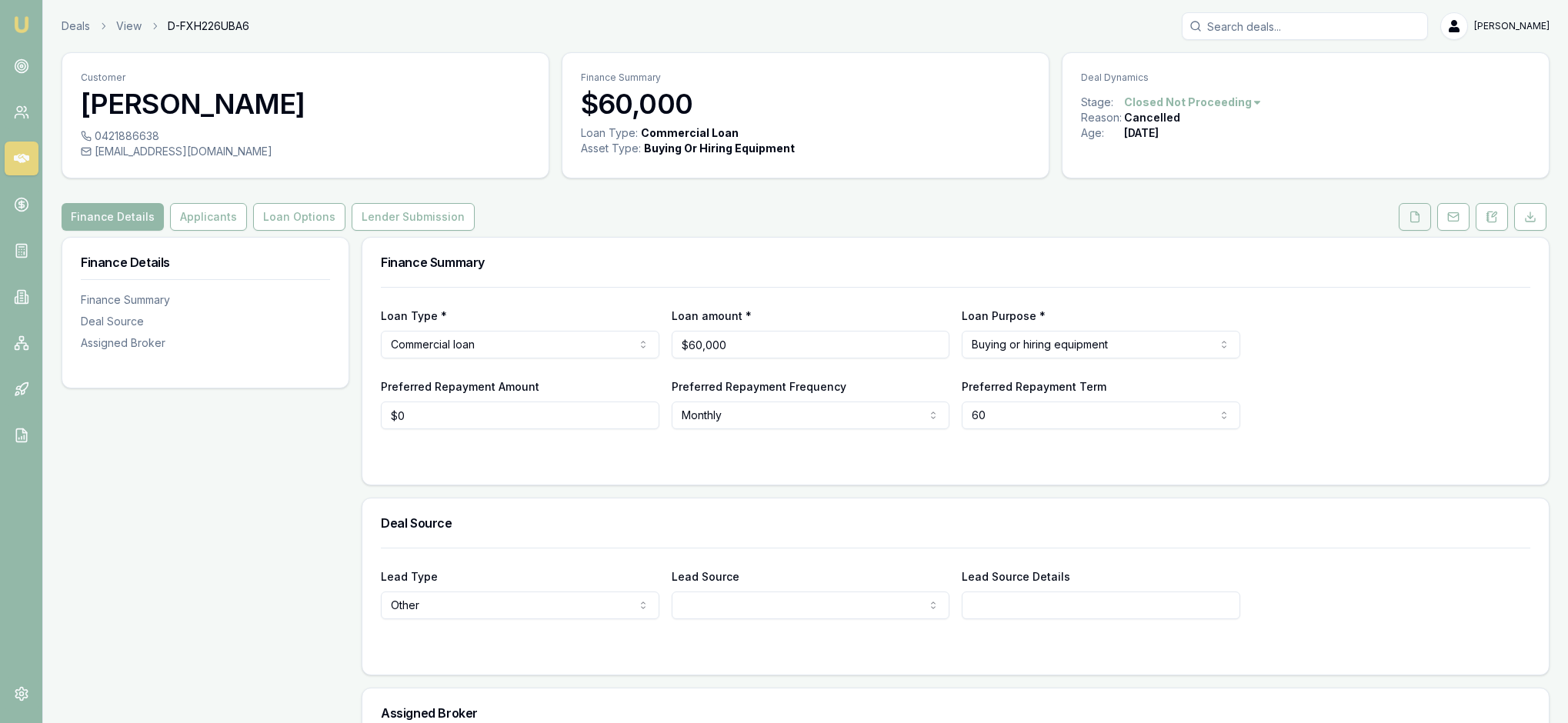
click at [1409, 223] on icon at bounding box center [1414, 216] width 12 height 12
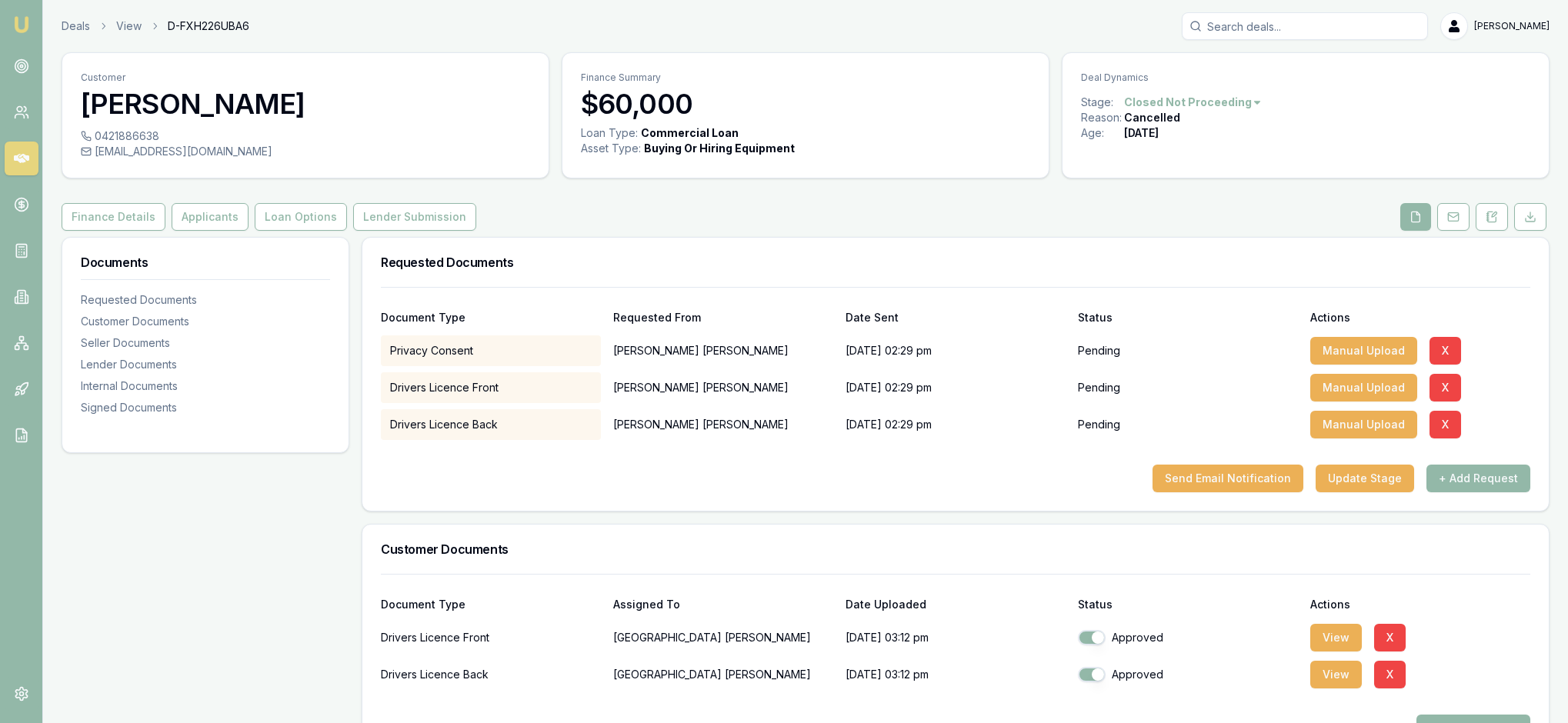
click at [1136, 280] on div "Requested Documents" at bounding box center [955, 262] width 1186 height 49
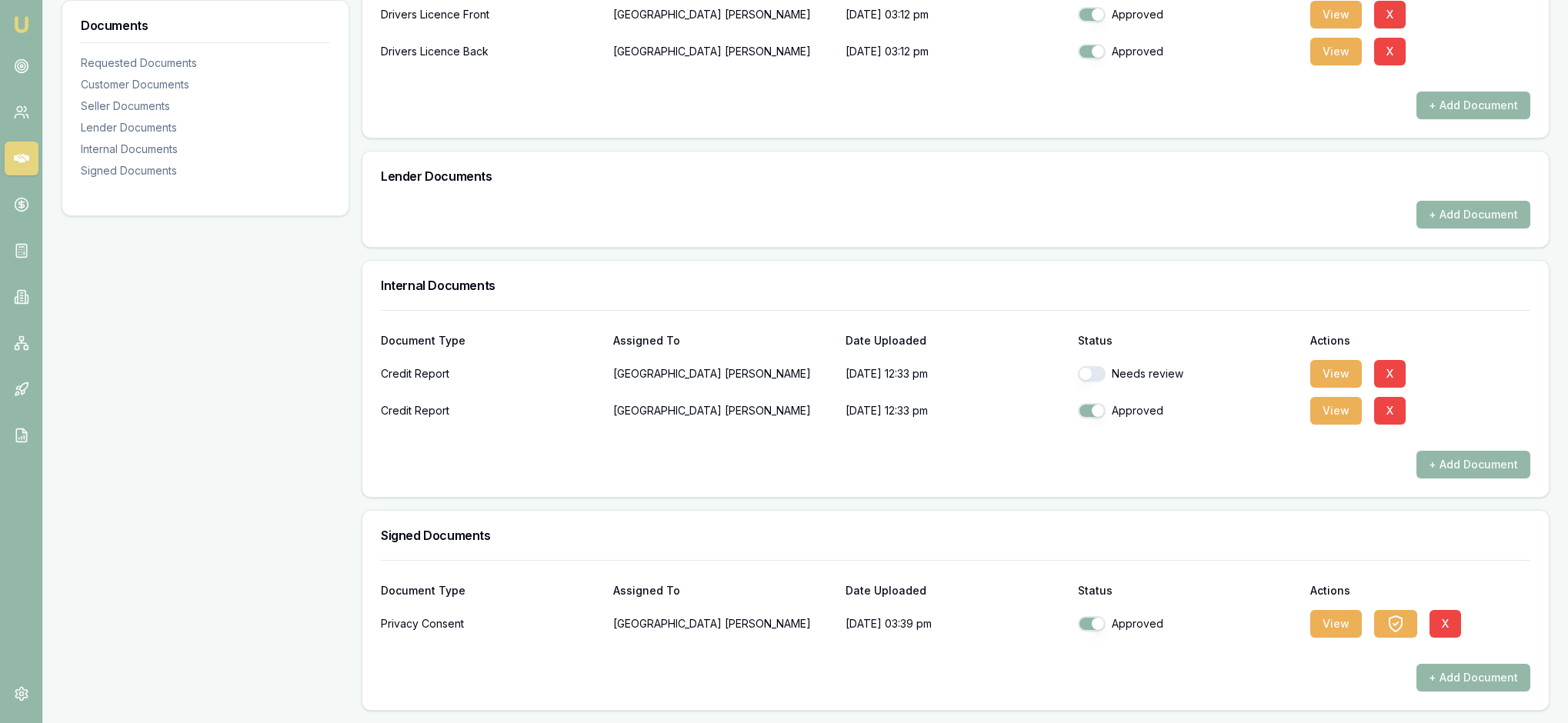
scroll to position [806, 0]
click at [1342, 397] on button "View" at bounding box center [1335, 411] width 51 height 28
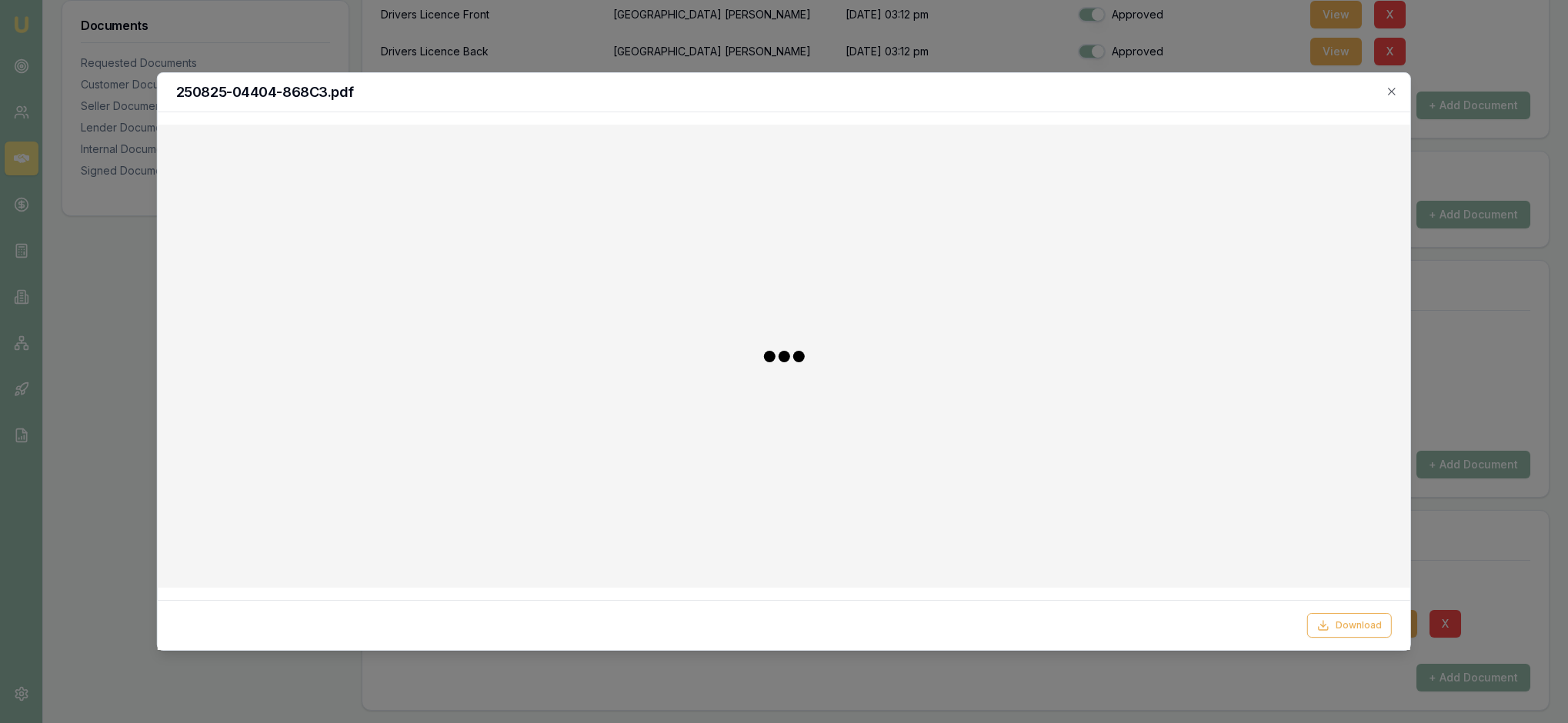
scroll to position [805, 0]
click at [1388, 90] on icon "button" at bounding box center [1391, 91] width 12 height 12
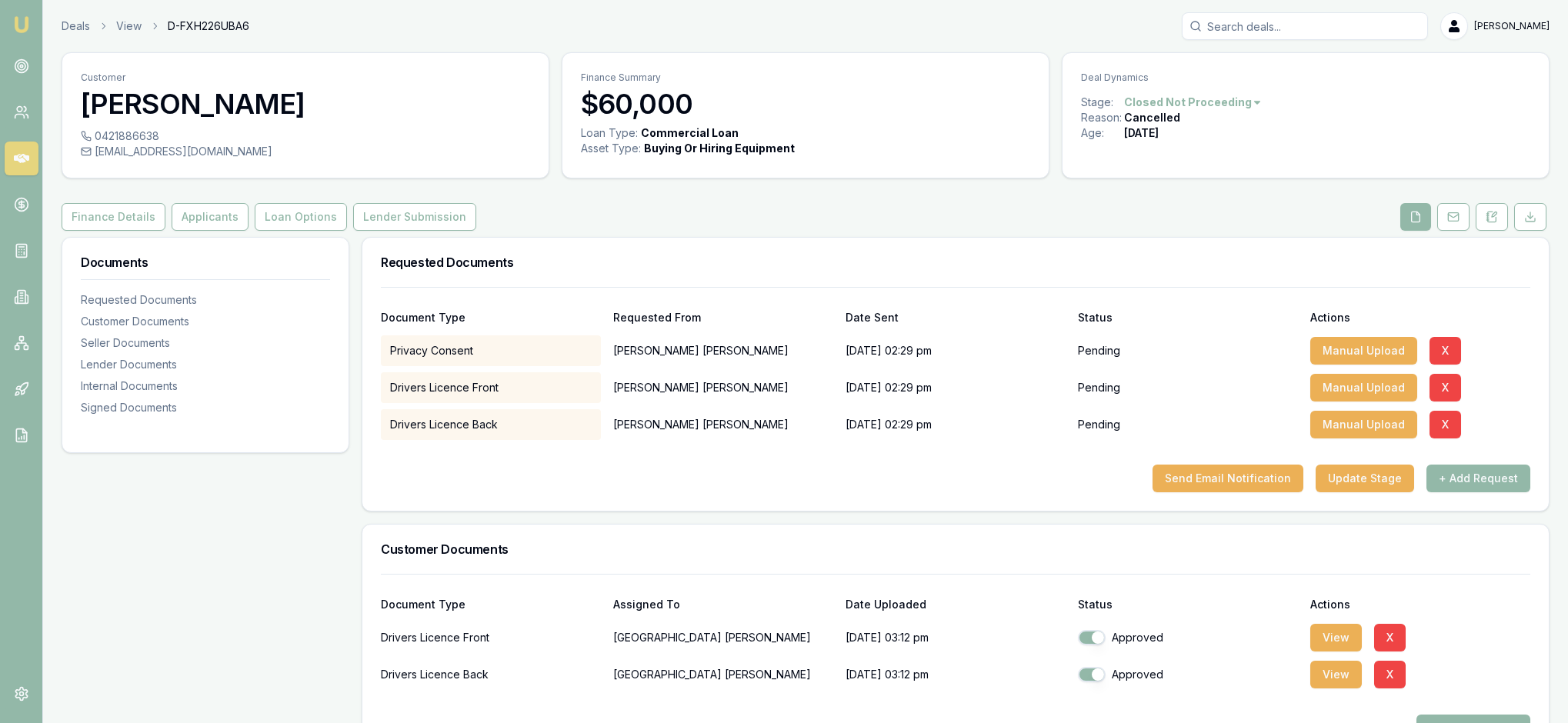
scroll to position [0, 0]
click at [803, 231] on div "Finance Details Applicants Loan Options Lender Submission" at bounding box center [805, 217] width 1488 height 28
click at [243, 231] on button "Applicants" at bounding box center [210, 217] width 77 height 28
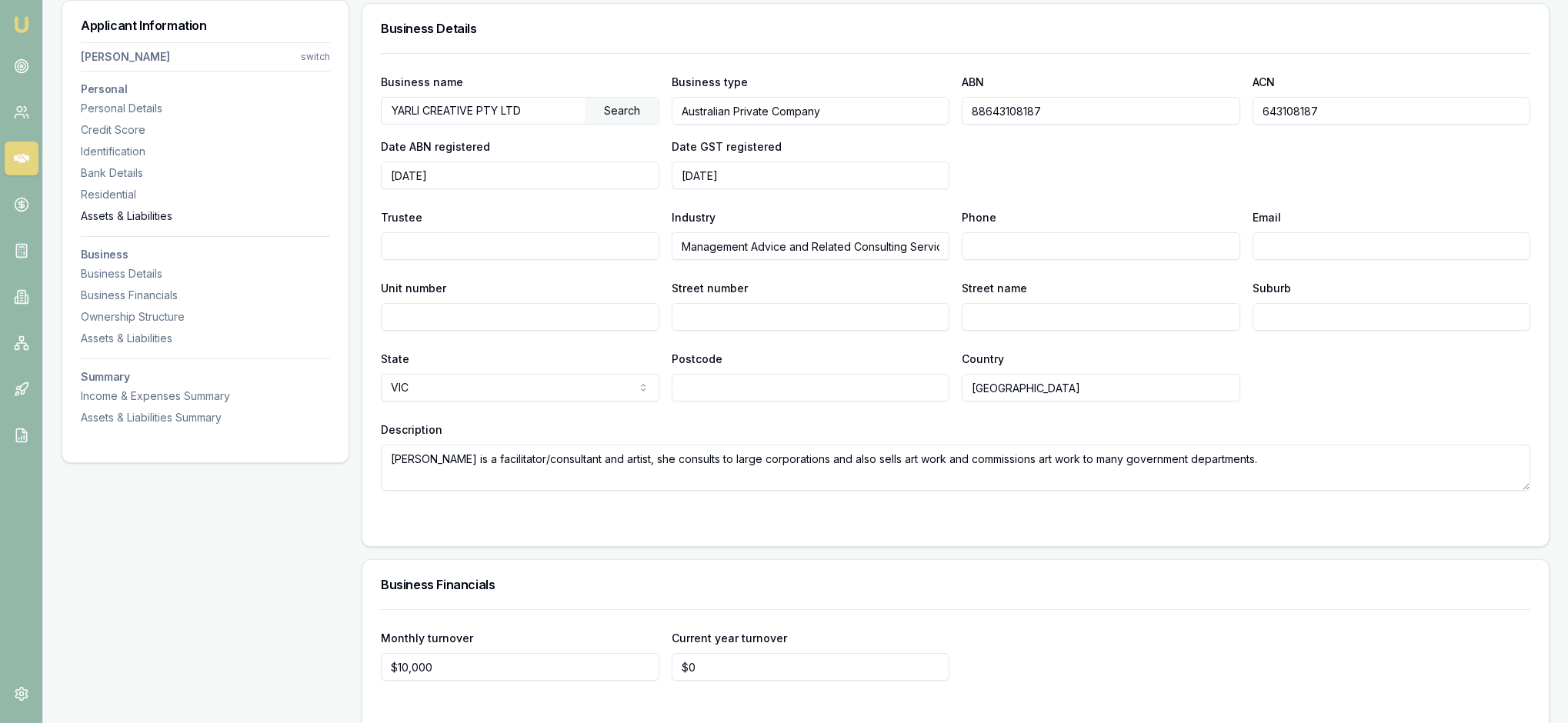
scroll to position [2094, 0]
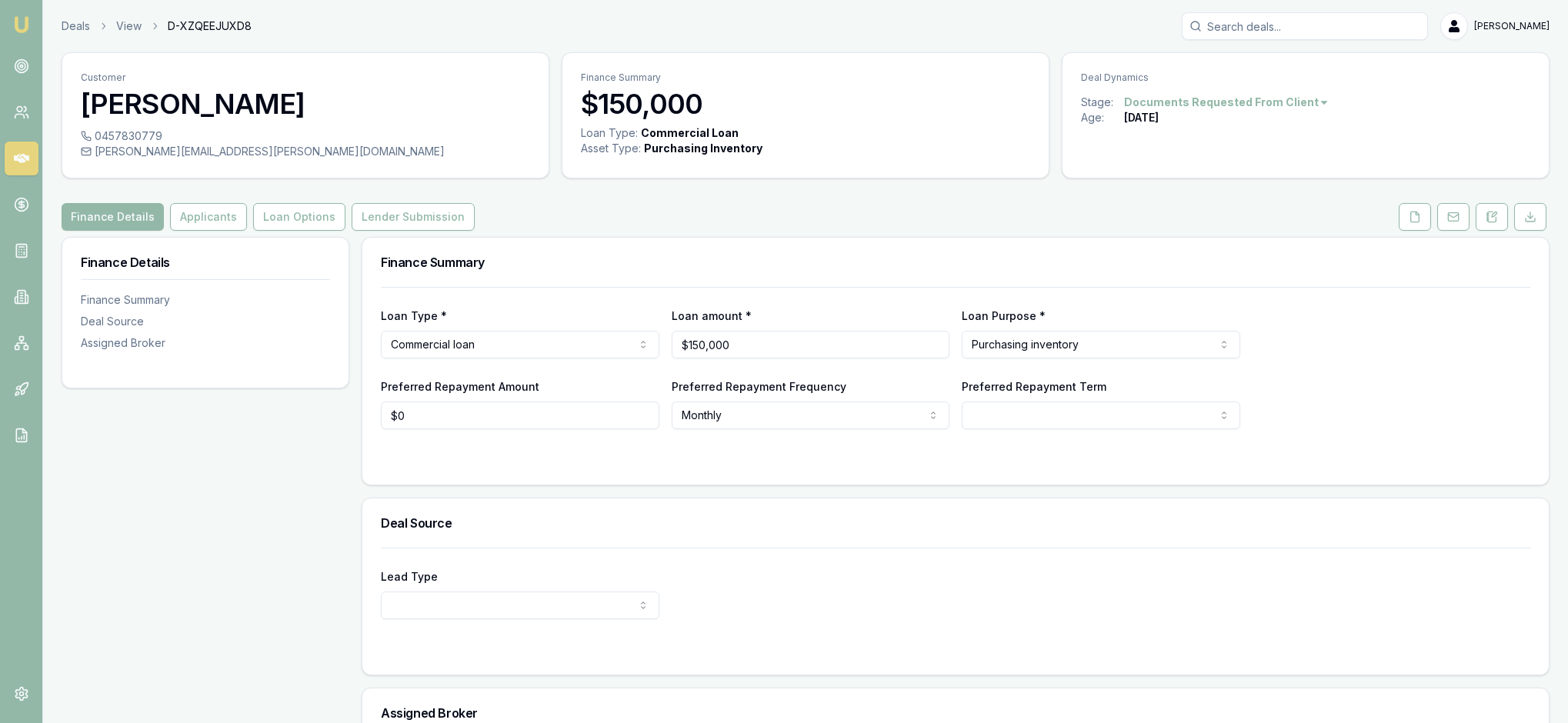
click at [766, 466] on div at bounding box center [956, 459] width 1150 height 12
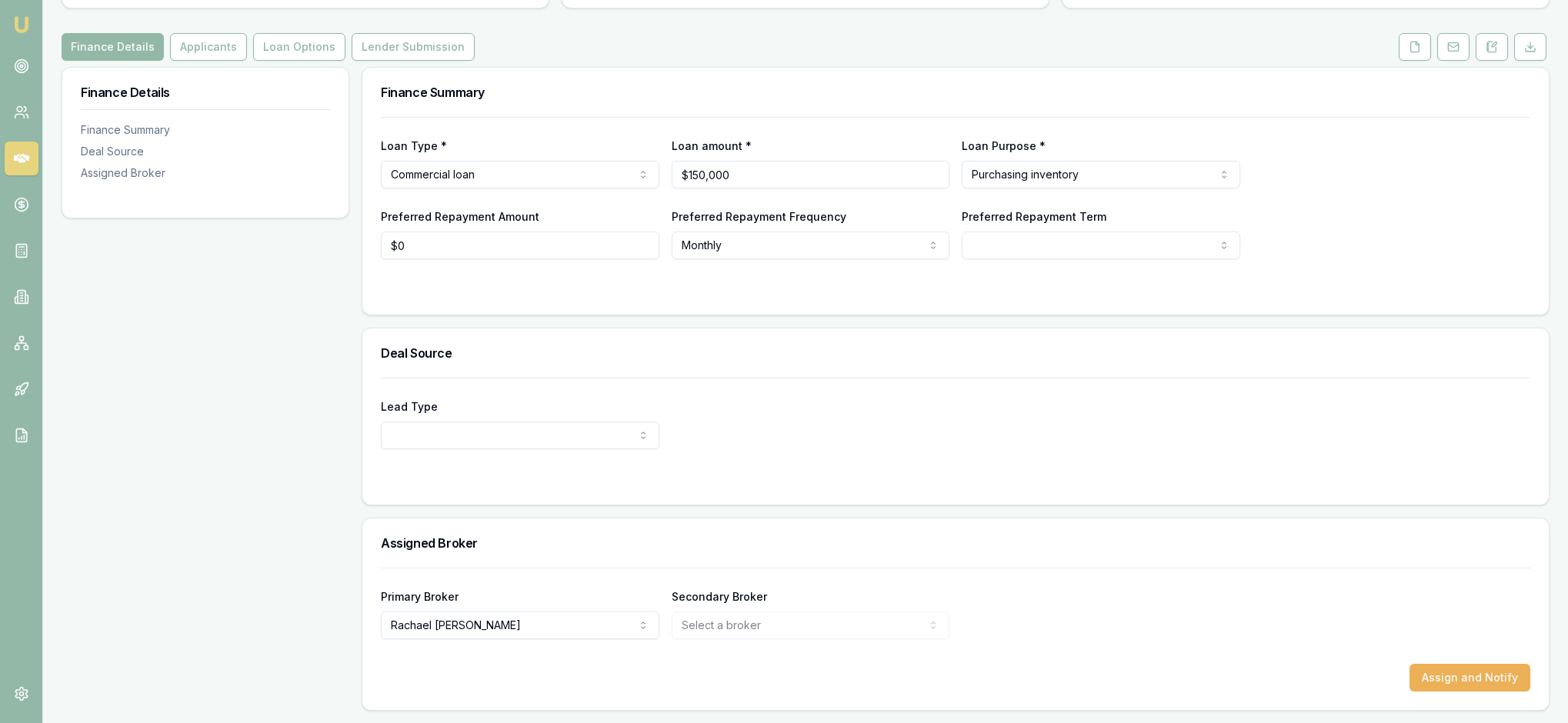
scroll to position [272, 0]
click at [643, 409] on html "Emu Broker Deals View D-XZQEEJUXD8 Rachael Connors Toggle Menu Customer Robert …" at bounding box center [784, 192] width 1568 height 723
click at [937, 403] on html "Emu Broker Deals View D-XZQEEJUXD8 Rachael Connors Toggle Menu Customer Robert …" at bounding box center [784, 192] width 1568 height 723
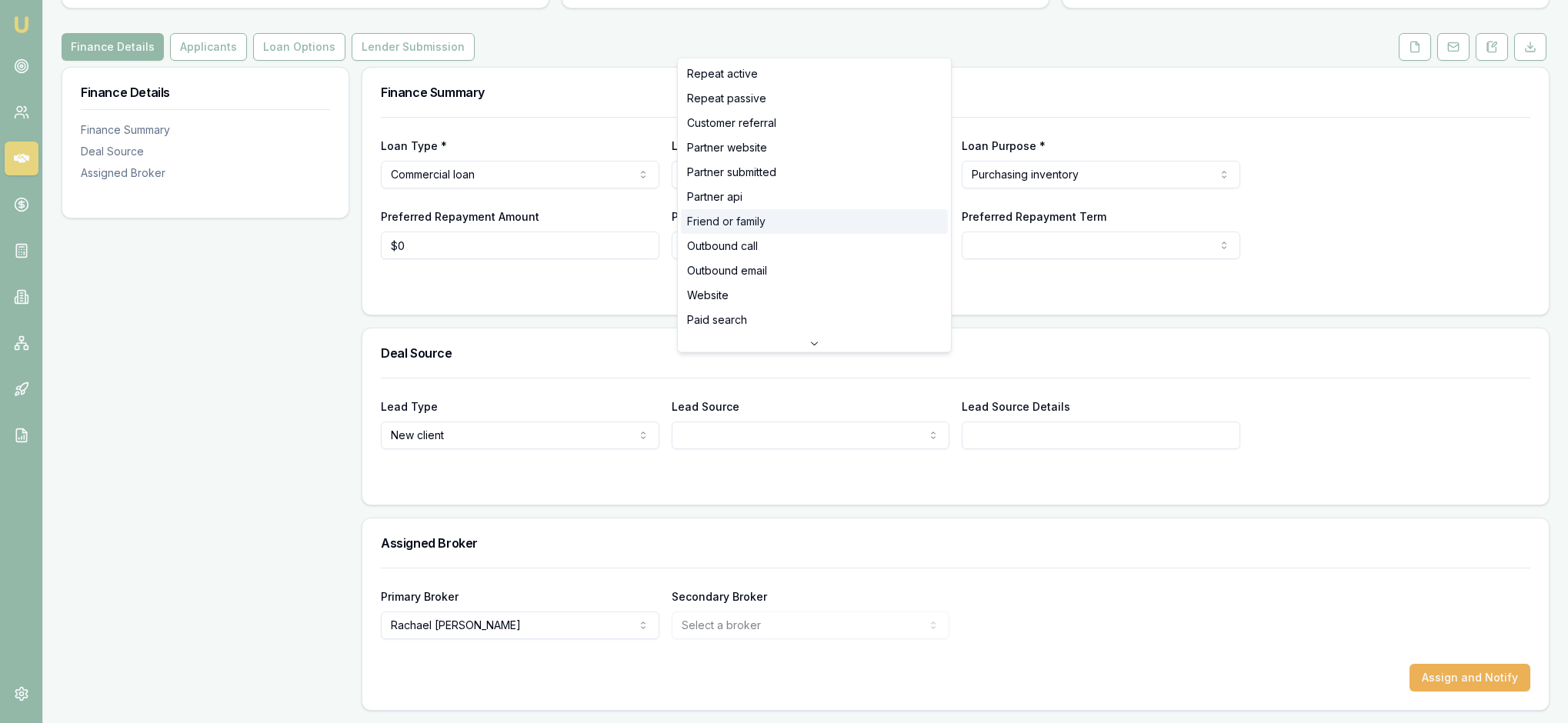
select select "FRIEND_OR_FAMILY"
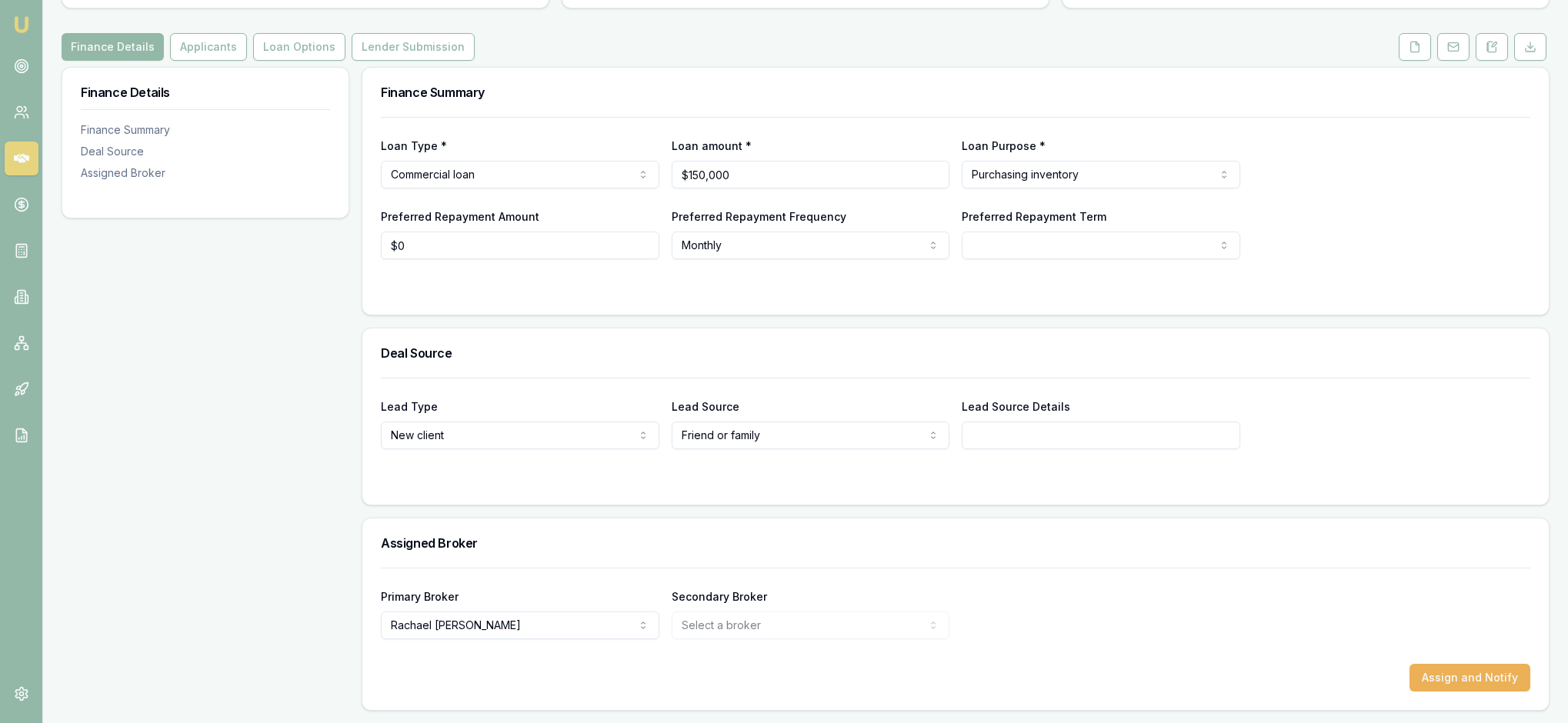
click at [1188, 449] on form "Lead Type New client New client Repeat client Partner Campaign Other Lead Sourc…" at bounding box center [956, 431] width 1150 height 108
click at [1480, 668] on button "Assign and Notify" at bounding box center [1470, 678] width 121 height 28
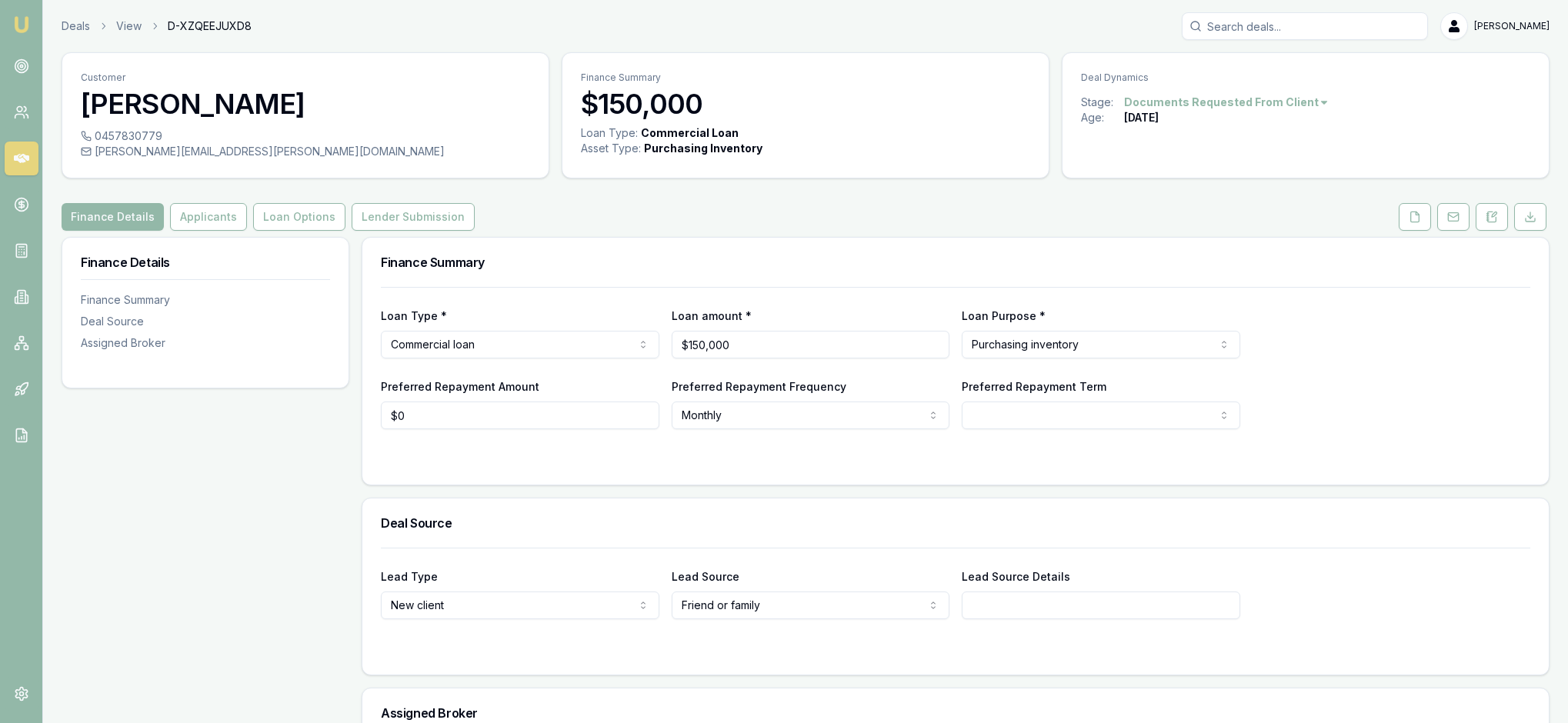
scroll to position [0, 0]
click at [246, 231] on button "Applicants" at bounding box center [208, 217] width 77 height 28
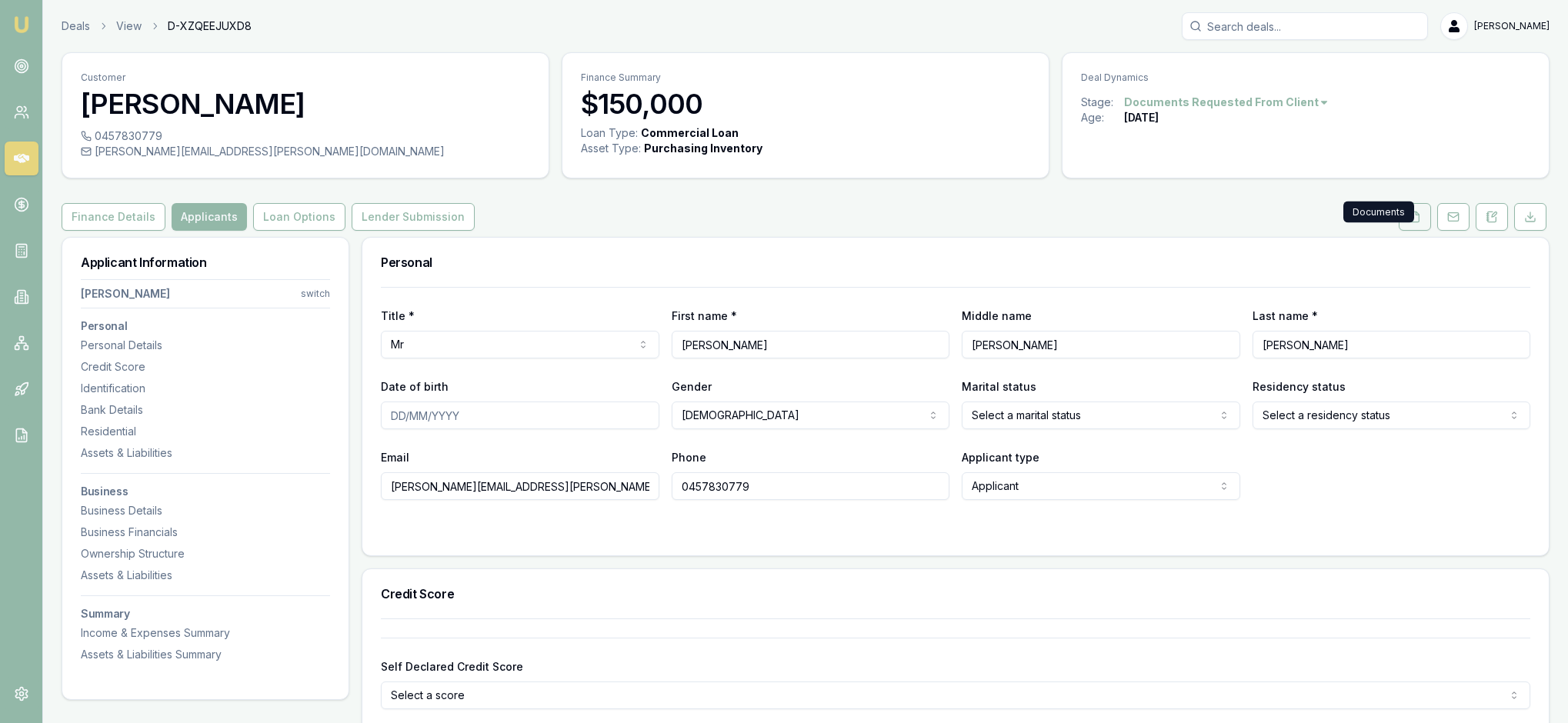
click at [1409, 223] on icon at bounding box center [1414, 216] width 12 height 12
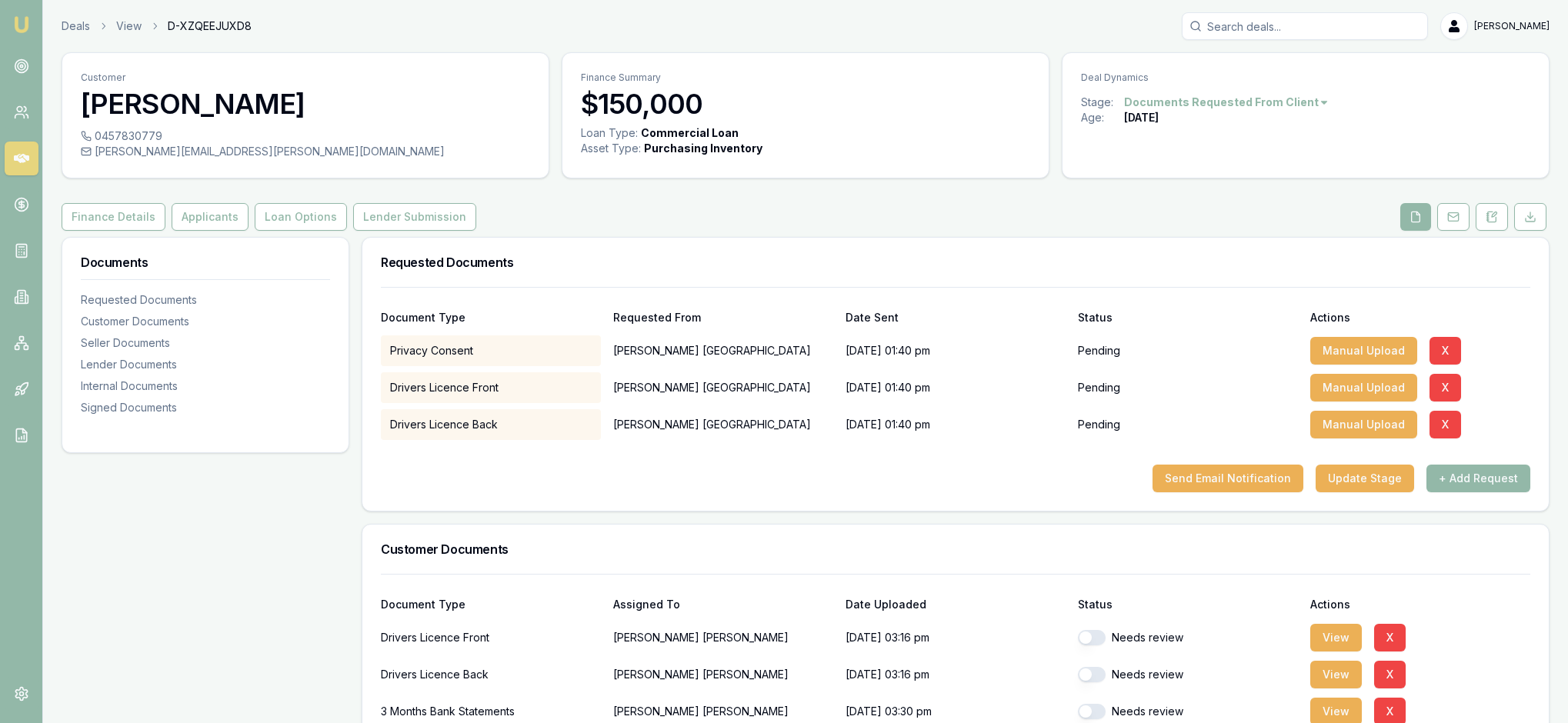
click at [1288, 231] on div "Finance Details Applicants Loan Options Lender Submission" at bounding box center [805, 217] width 1488 height 28
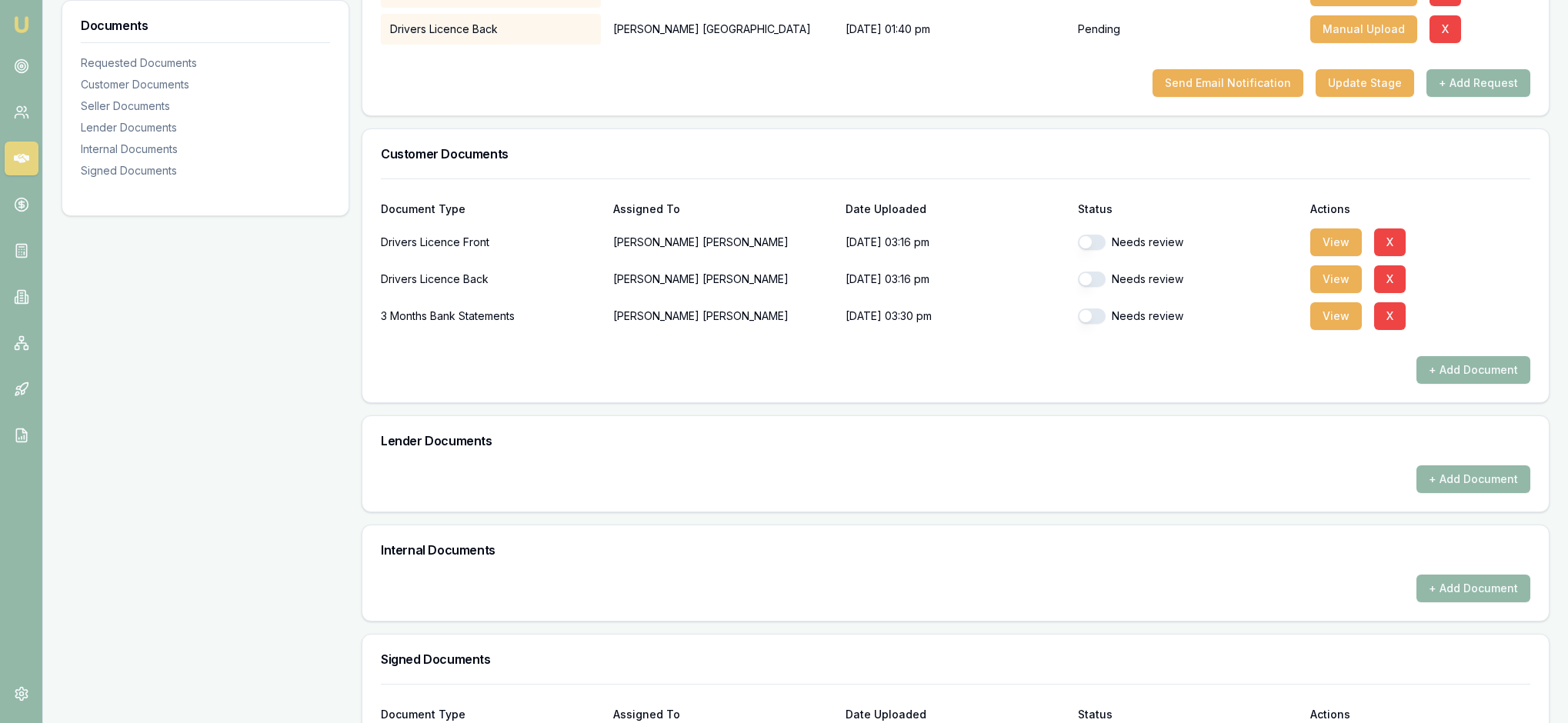
scroll to position [402, 0]
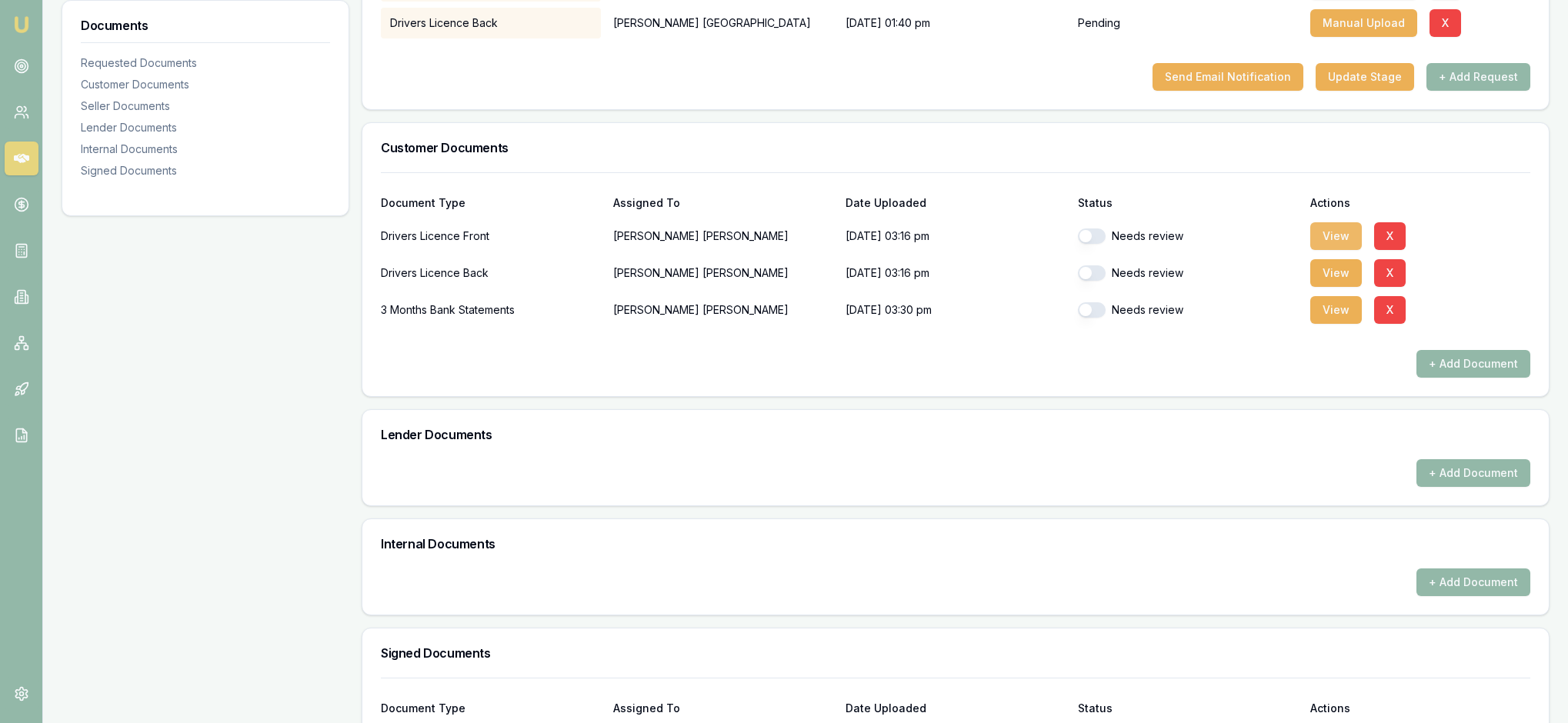
click at [1335, 250] on button "View" at bounding box center [1335, 237] width 51 height 28
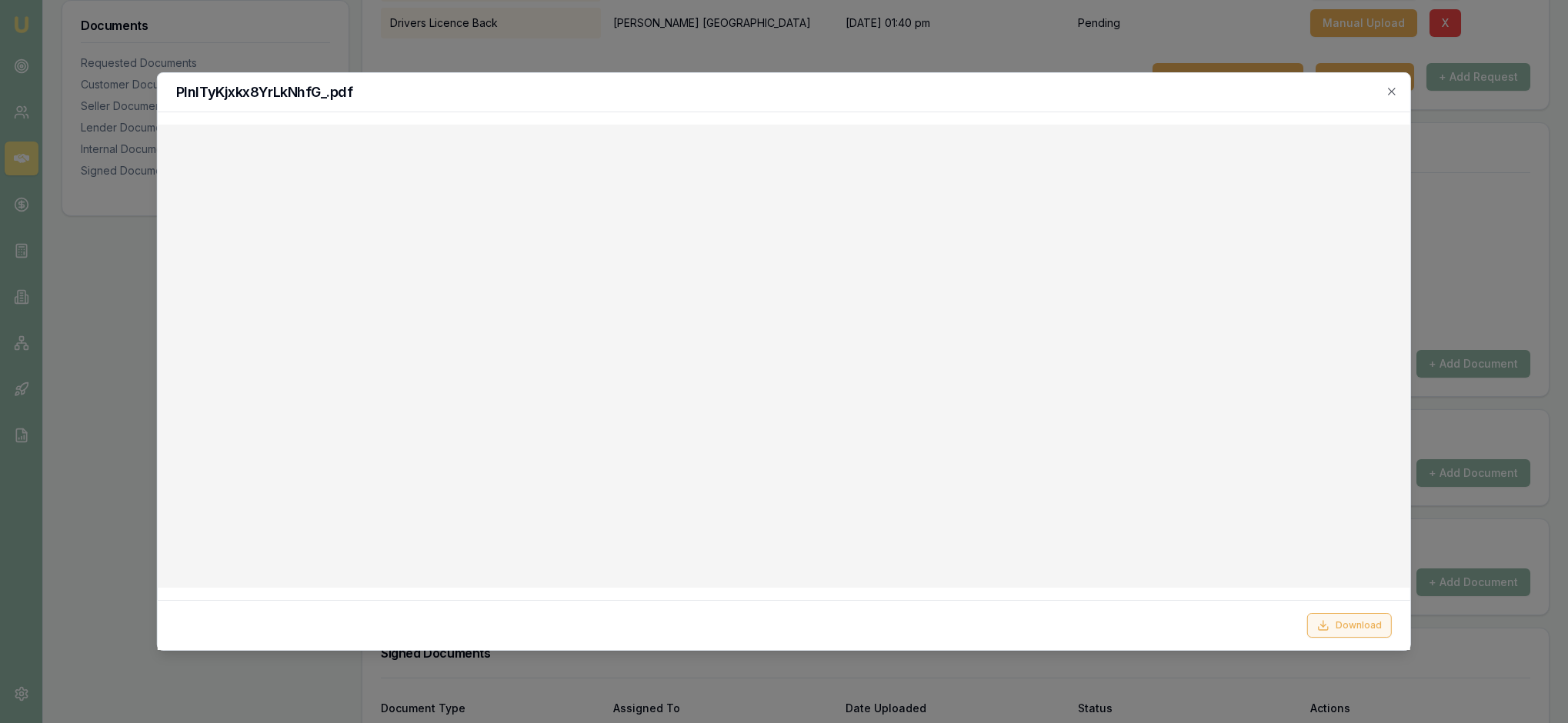
click at [1370, 616] on button "Download" at bounding box center [1349, 625] width 85 height 24
click at [1386, 94] on icon "button" at bounding box center [1391, 91] width 12 height 12
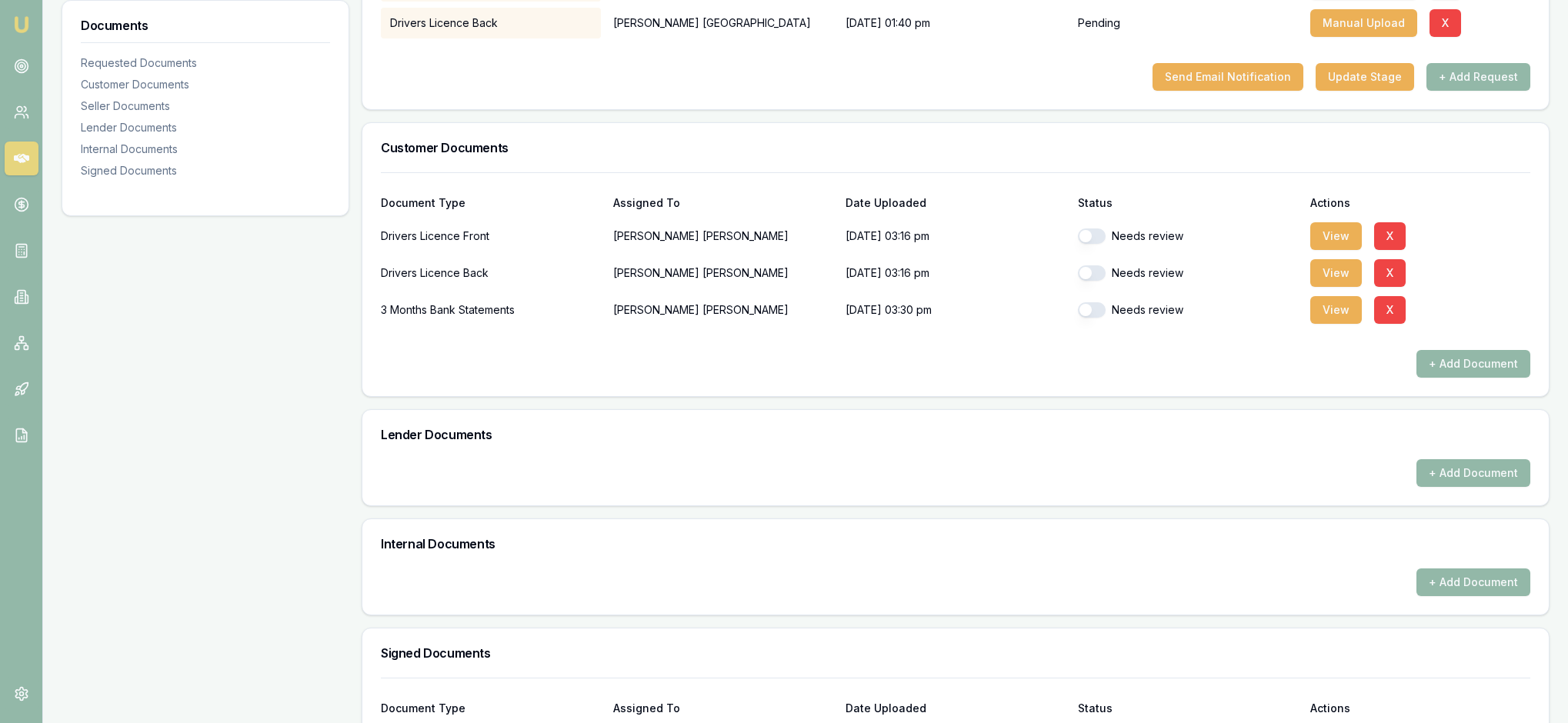
click at [1094, 244] on button "button" at bounding box center [1092, 236] width 28 height 16
checkbox input "true"
click at [1339, 287] on button "View" at bounding box center [1335, 273] width 51 height 28
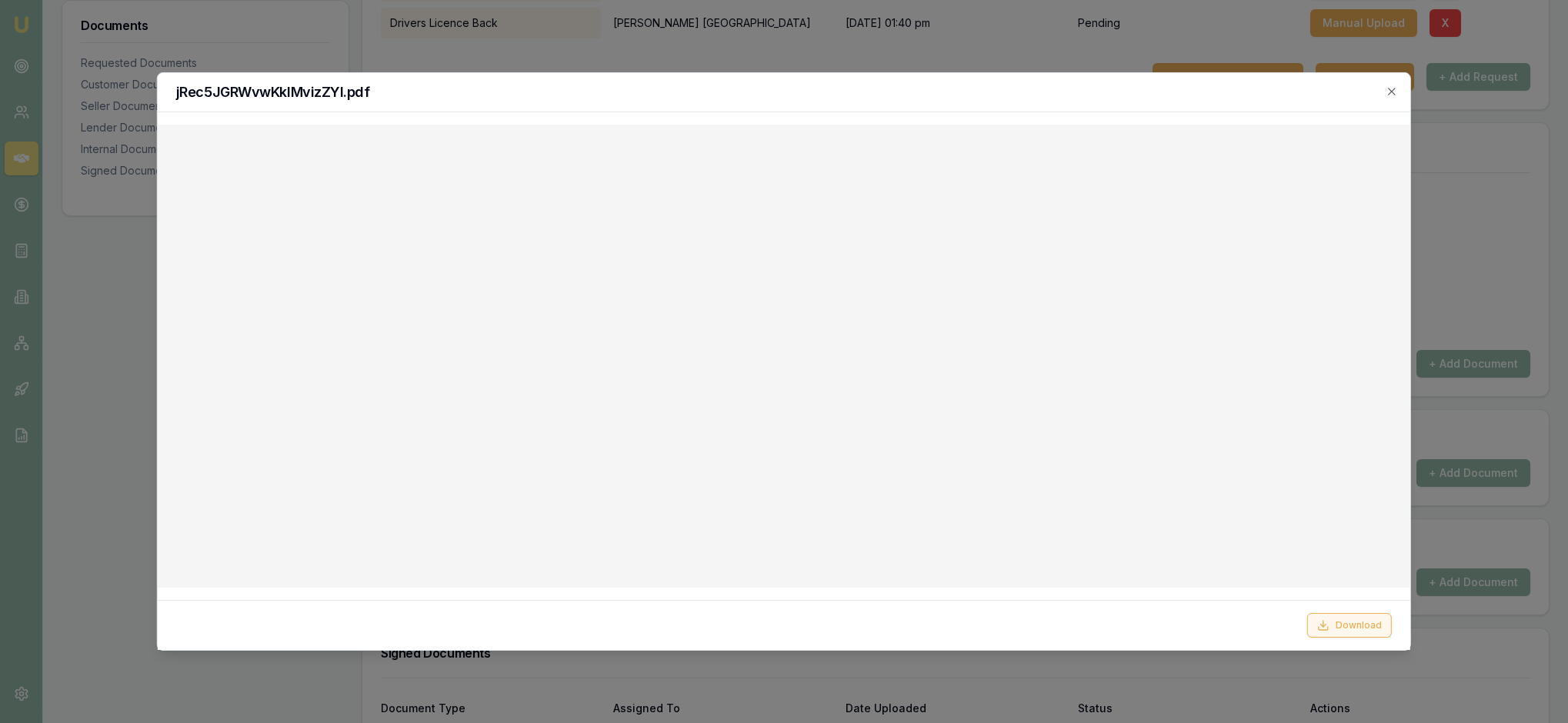
click at [1339, 619] on button "Download" at bounding box center [1349, 625] width 85 height 24
click at [1393, 97] on icon "button" at bounding box center [1391, 91] width 12 height 12
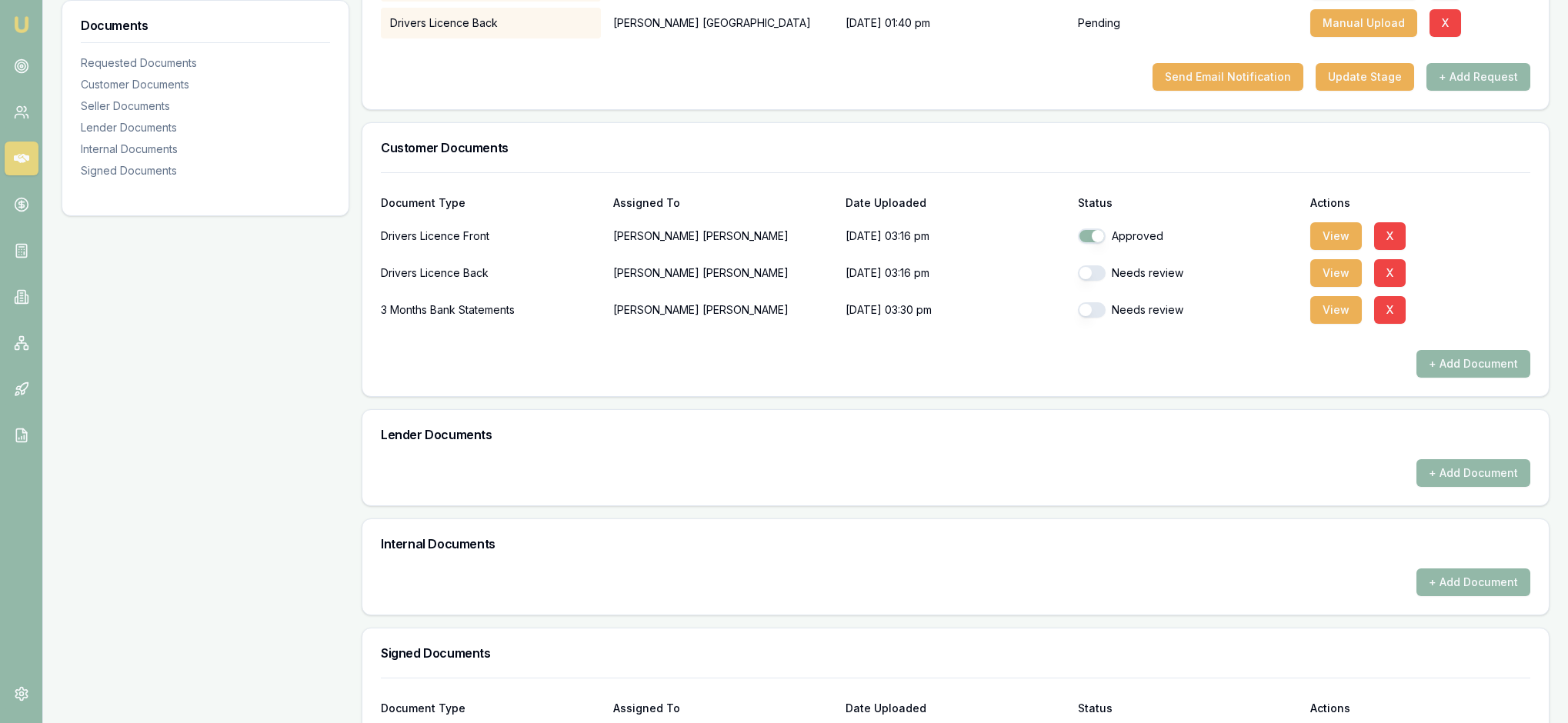
click at [1098, 280] on button "button" at bounding box center [1092, 273] width 28 height 16
checkbox input "true"
click at [1331, 324] on button "View" at bounding box center [1335, 310] width 51 height 28
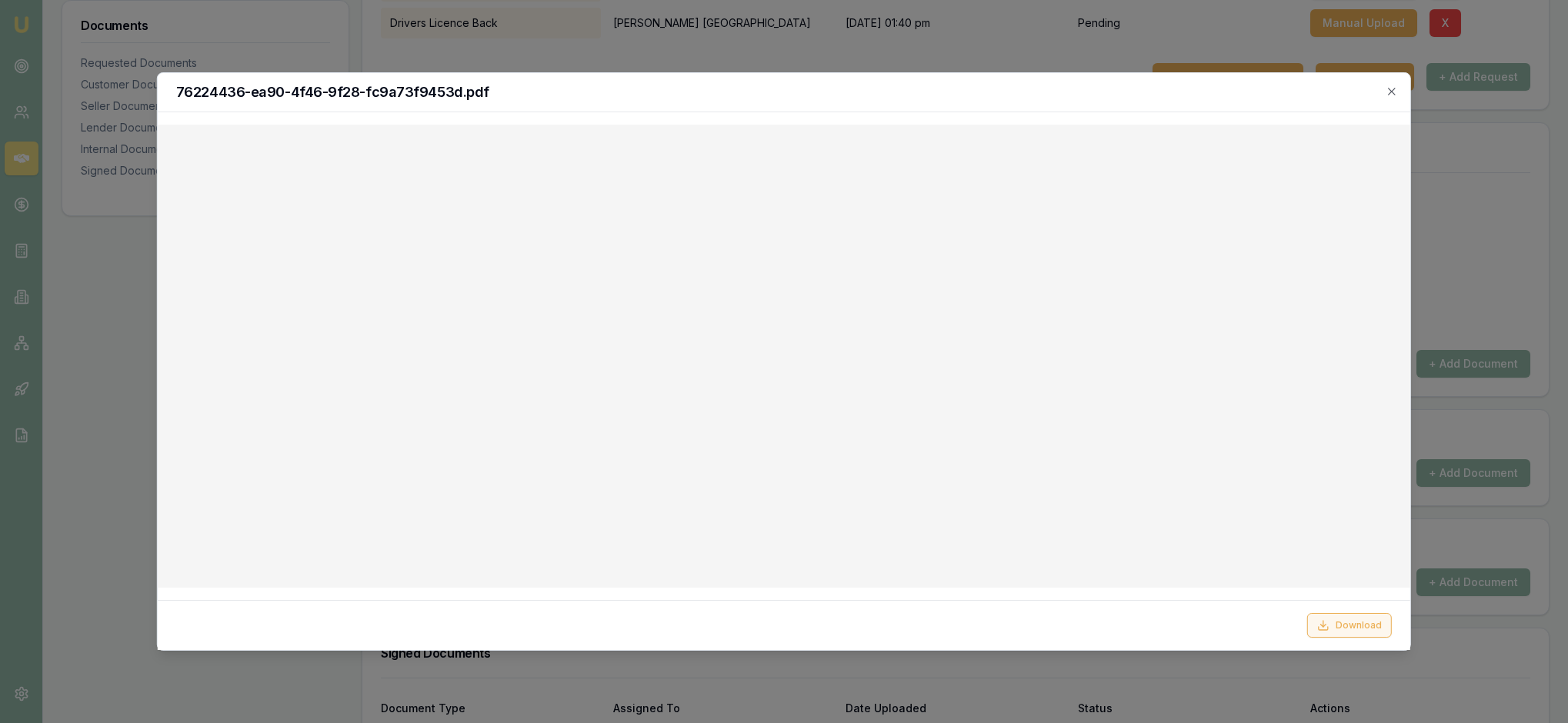
click at [1339, 613] on button "Download" at bounding box center [1349, 625] width 85 height 24
click at [1396, 92] on icon "button" at bounding box center [1391, 91] width 12 height 12
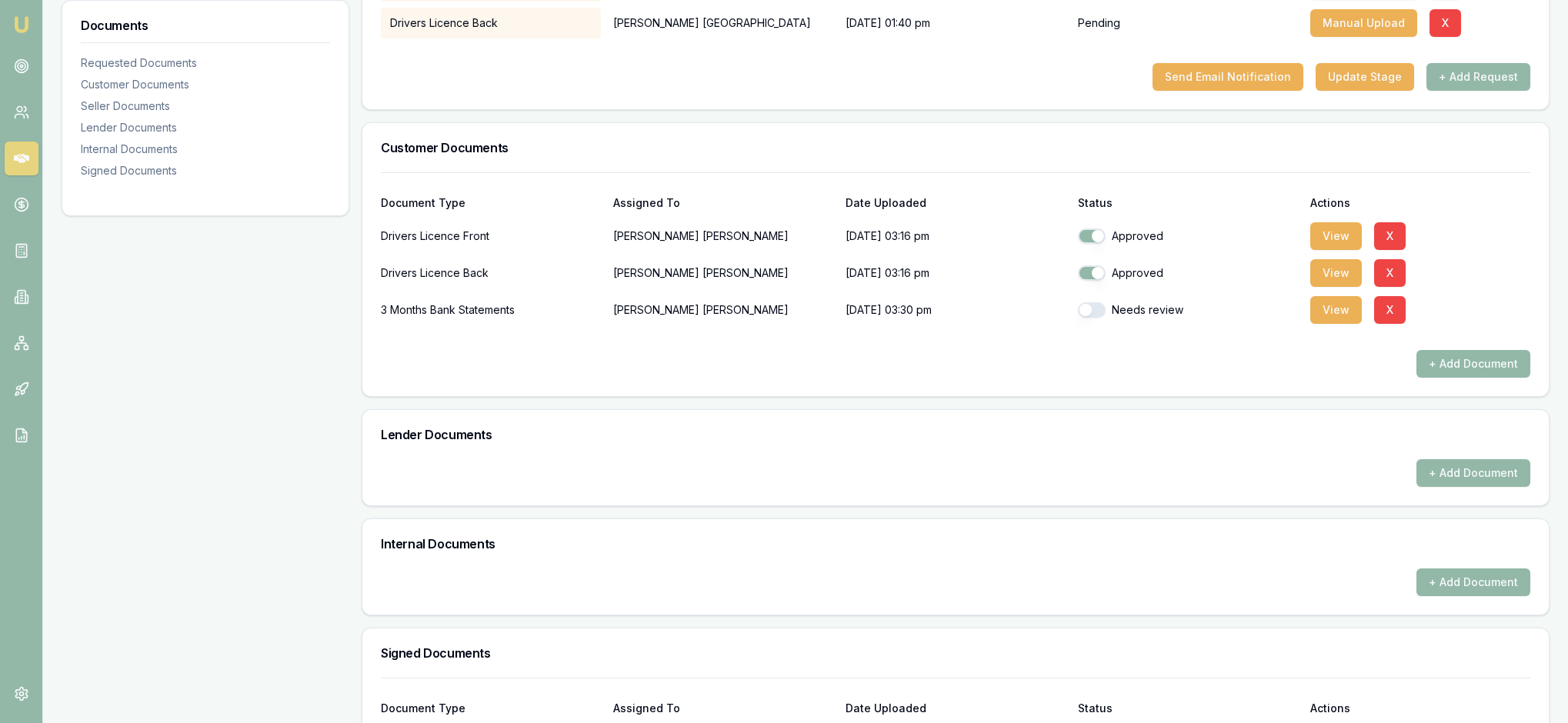
click at [1101, 318] on button "button" at bounding box center [1092, 310] width 28 height 16
checkbox input "true"
click at [1070, 350] on div at bounding box center [956, 337] width 1150 height 24
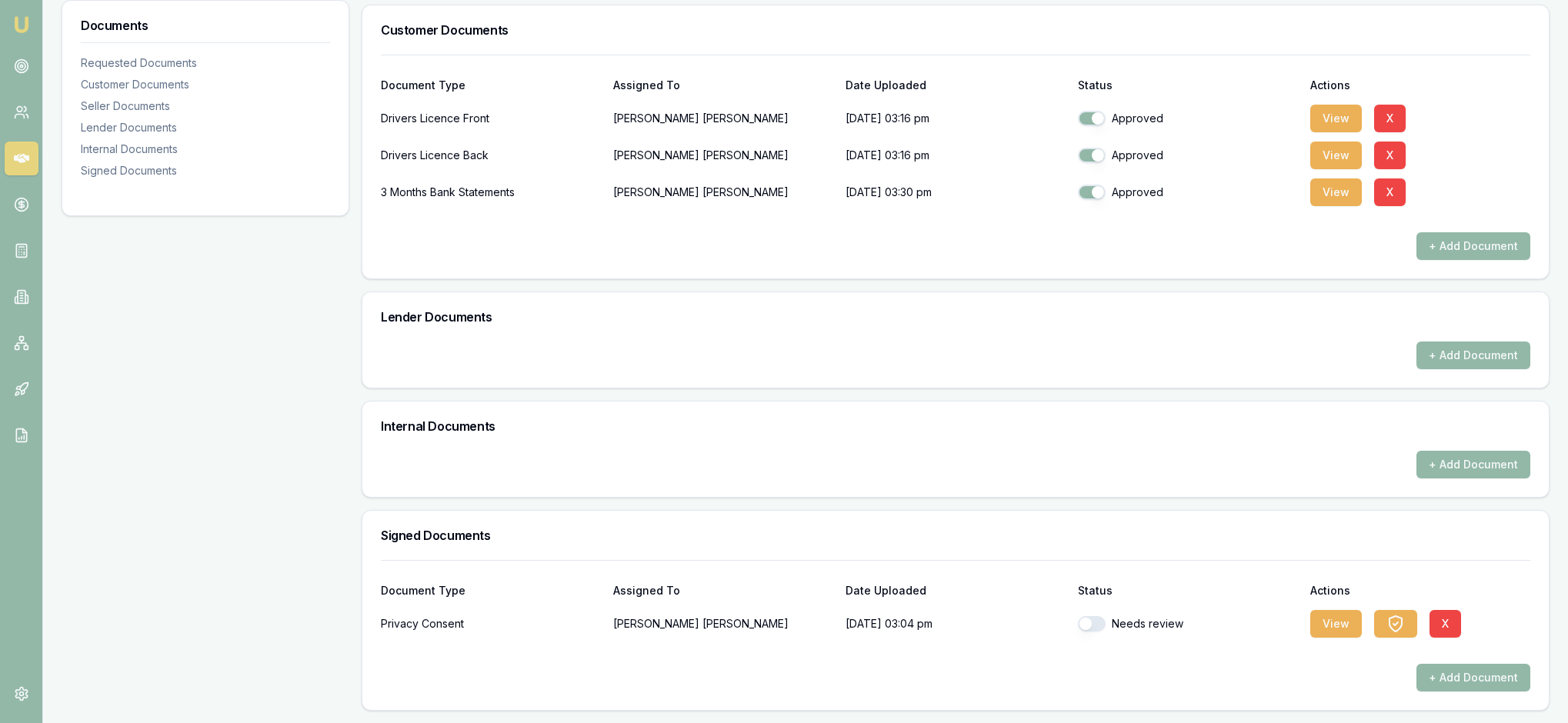
scroll to position [687, 0]
click at [1329, 614] on button "View" at bounding box center [1335, 624] width 51 height 28
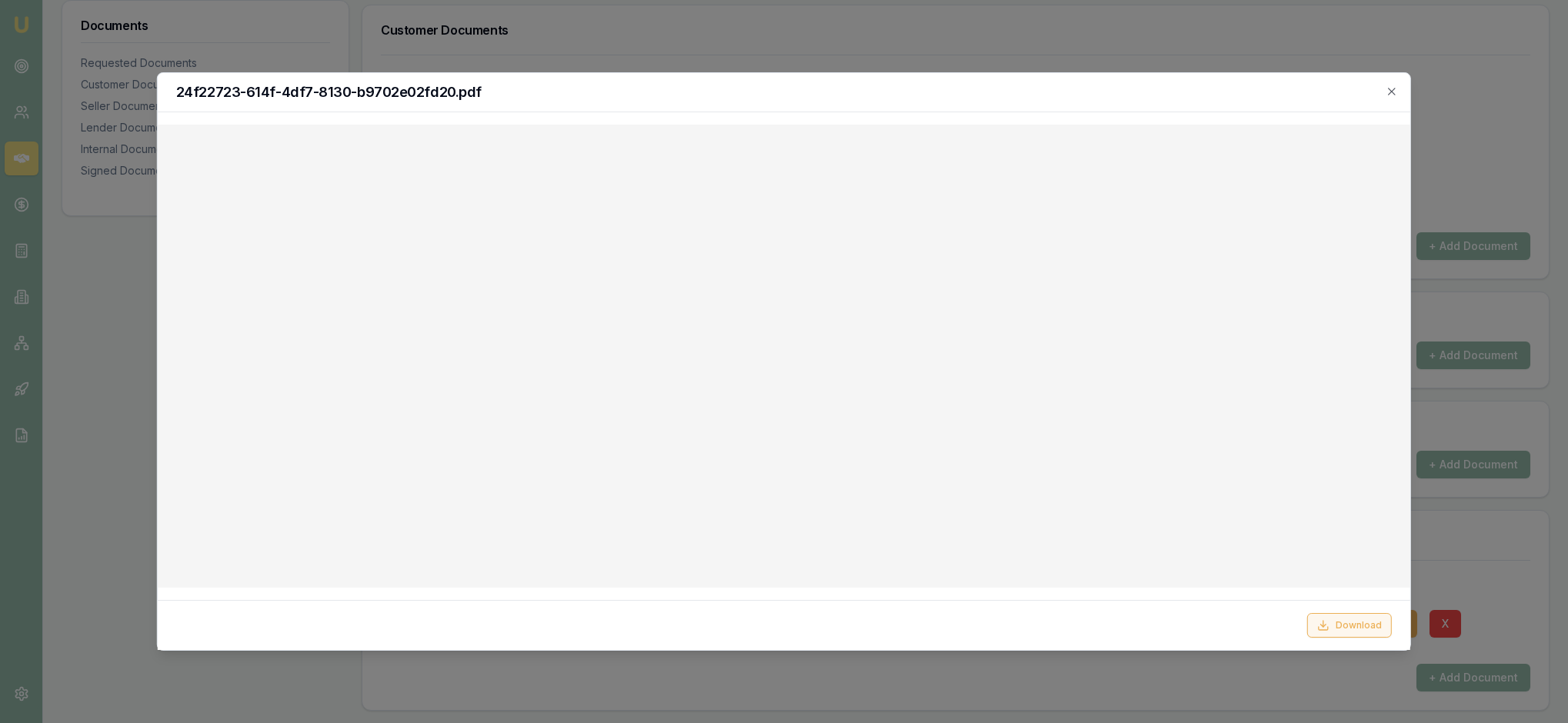
click at [1356, 614] on button "Download" at bounding box center [1349, 625] width 85 height 24
click at [1388, 90] on icon "button" at bounding box center [1391, 91] width 12 height 12
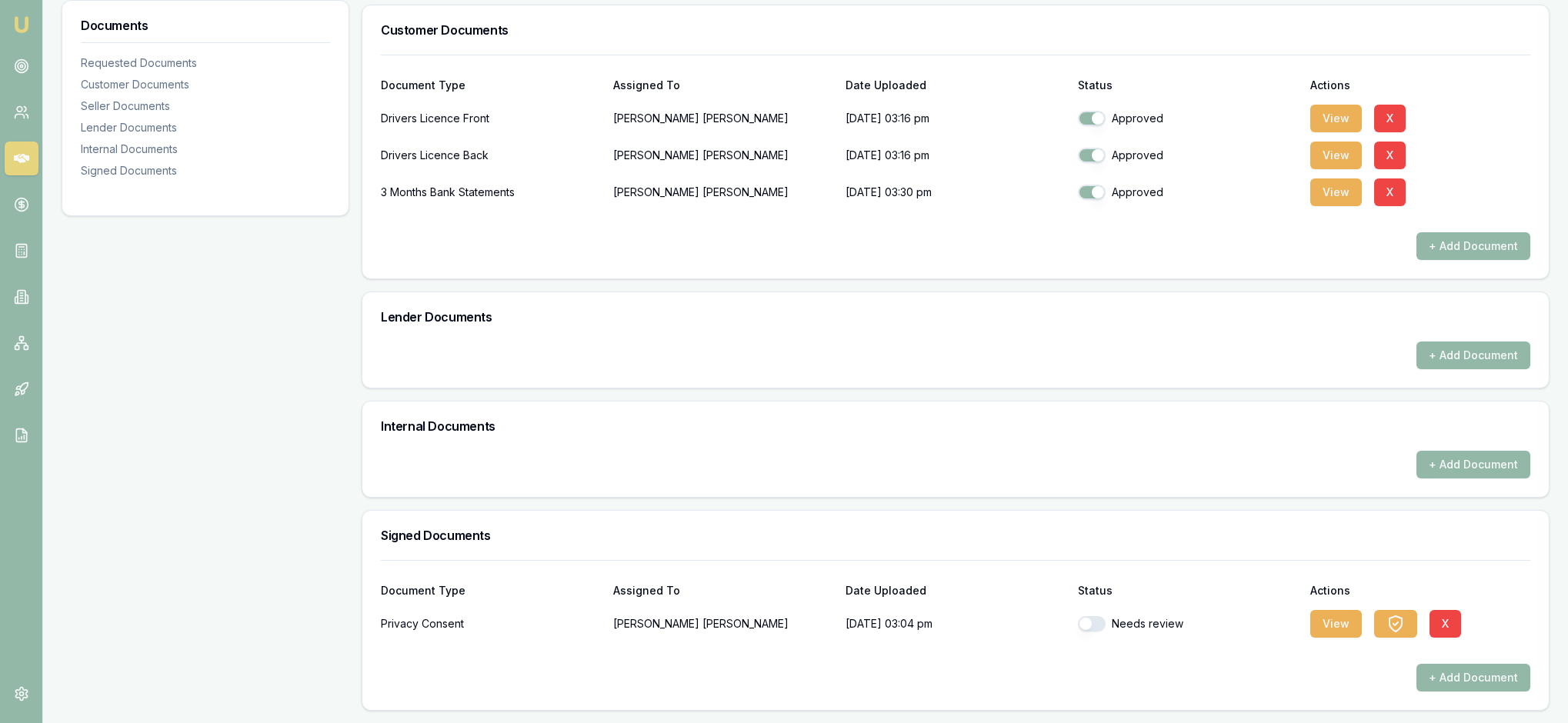
click at [1100, 616] on button "button" at bounding box center [1092, 623] width 28 height 16
checkbox input "true"
click at [1271, 664] on div "+ Add Document" at bounding box center [956, 678] width 1150 height 28
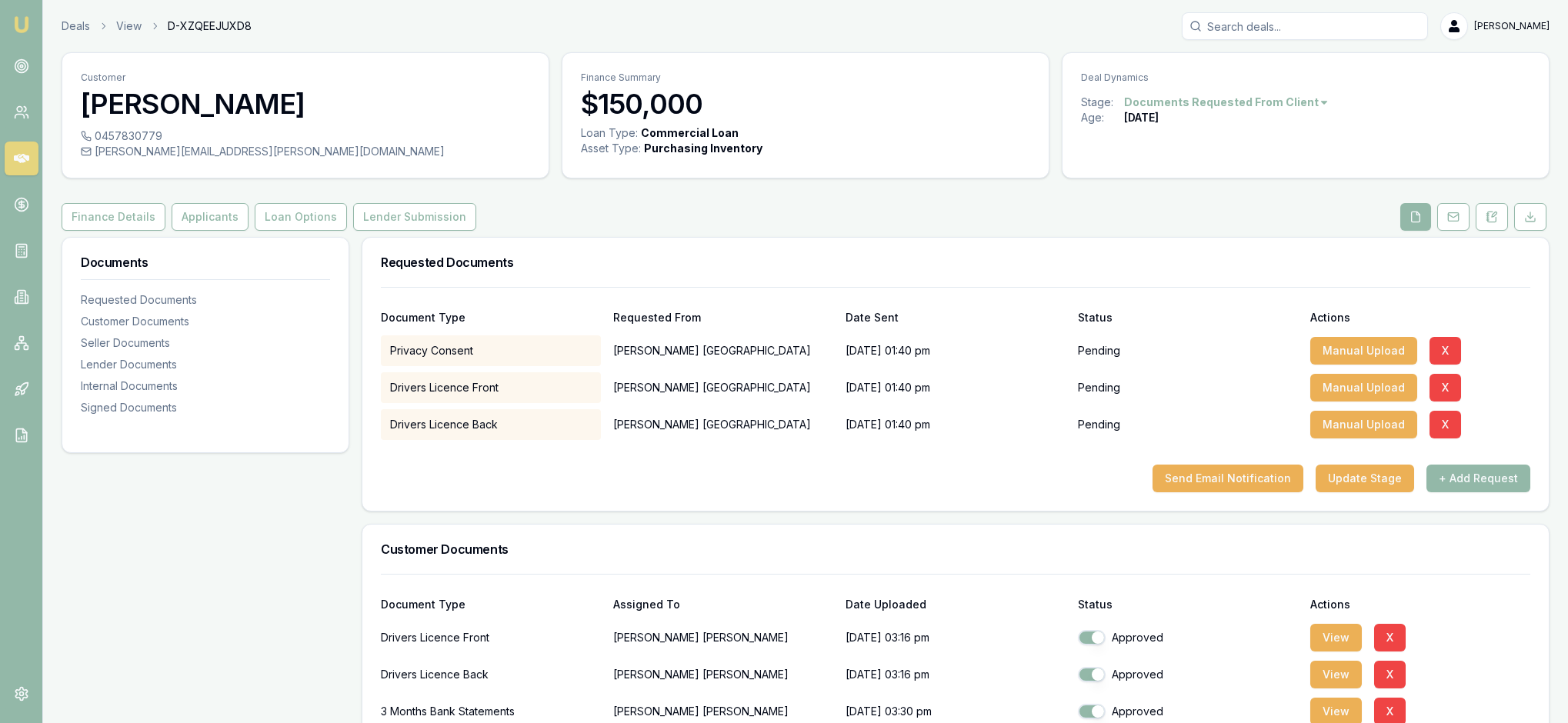
scroll to position [0, 0]
click at [249, 231] on button "Applicants" at bounding box center [210, 217] width 77 height 28
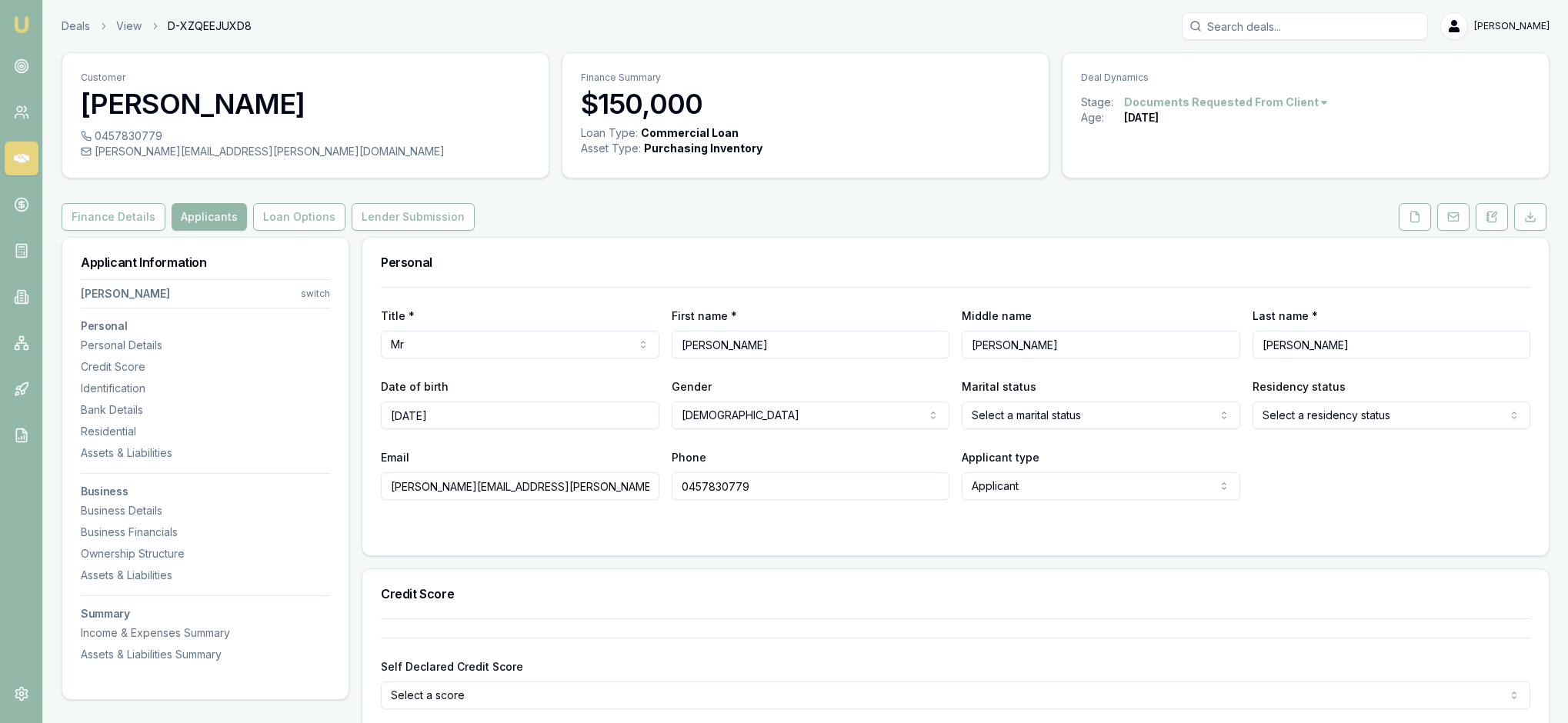
type input "01/05/1973"
click at [1245, 500] on div "Email robert.bruns@nutrien.com.au Phone 0457830779 Applicant type Applicant App…" at bounding box center [956, 474] width 1150 height 52
click at [1225, 466] on html "Emu Broker Deals View D-XZQEEJUXD8 Rachael Connors Toggle Menu Customer Robert …" at bounding box center [784, 362] width 1568 height 723
click at [1505, 468] on html "Emu Broker Deals View D-XZQEEJUXD8 Rachael Connors Toggle Menu Customer Robert …" at bounding box center [784, 362] width 1568 height 723
click at [746, 537] on div at bounding box center [956, 530] width 1150 height 12
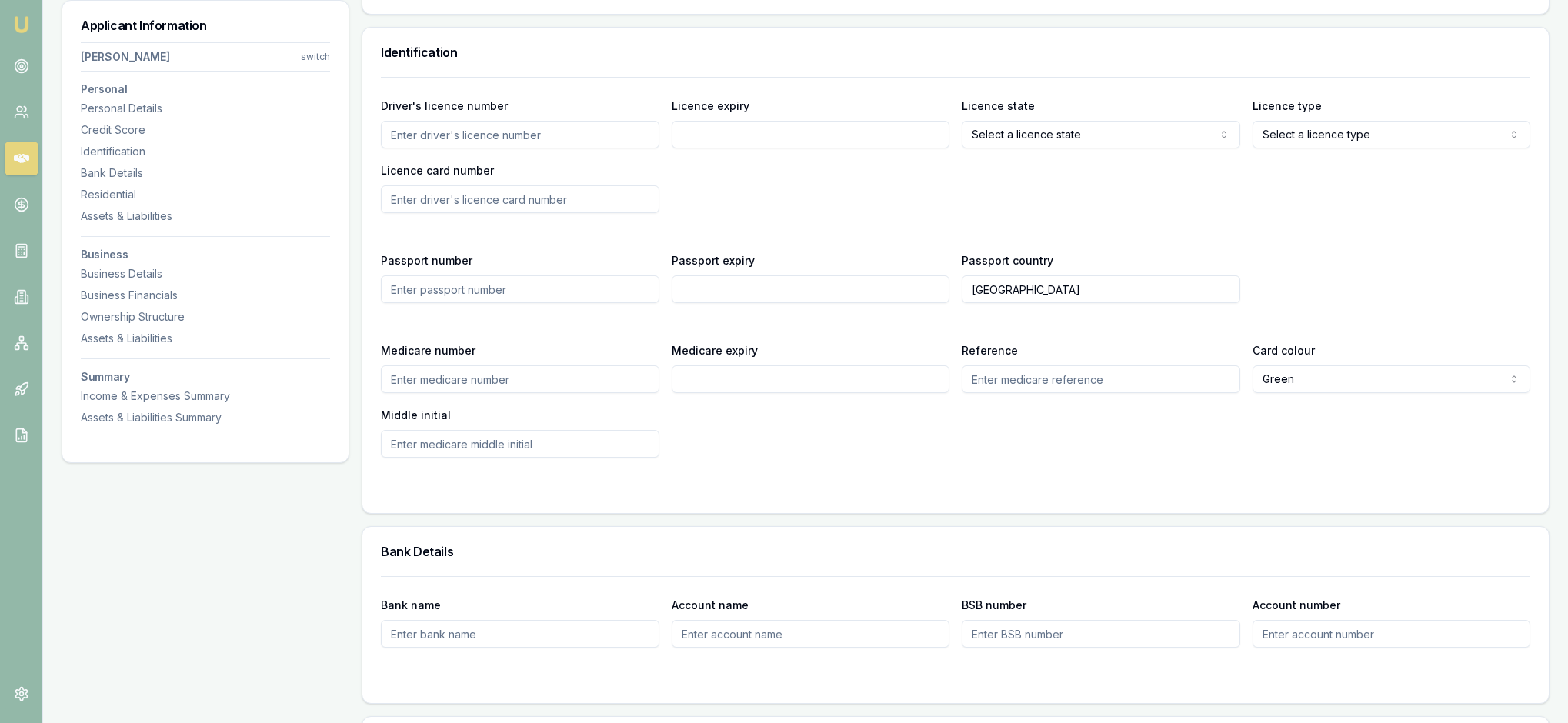
scroll to position [782, 0]
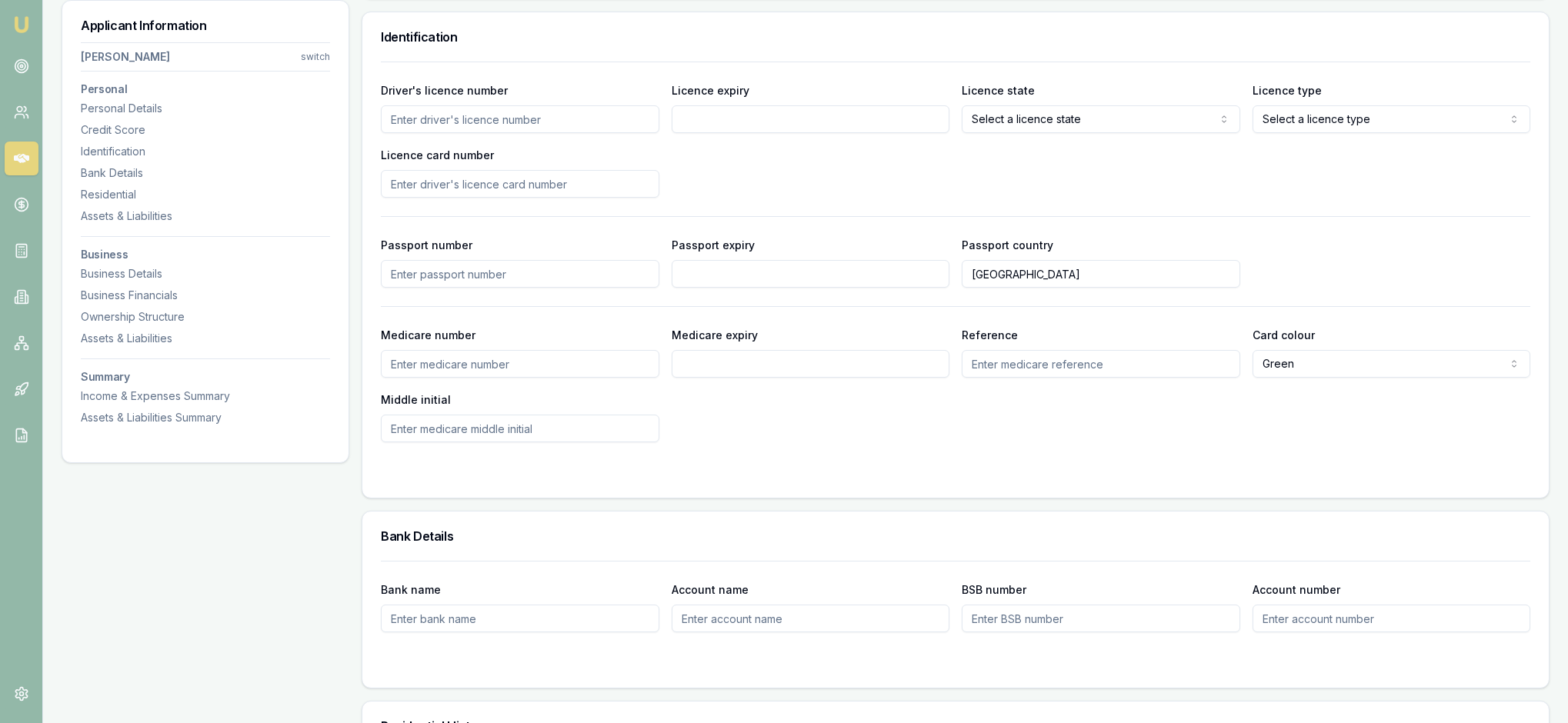
click at [422, 133] on input "Driver's licence number" at bounding box center [520, 119] width 279 height 28
type input "25871281"
click at [717, 133] on input "Licence expiry" at bounding box center [811, 119] width 279 height 28
type input "29/05/2030"
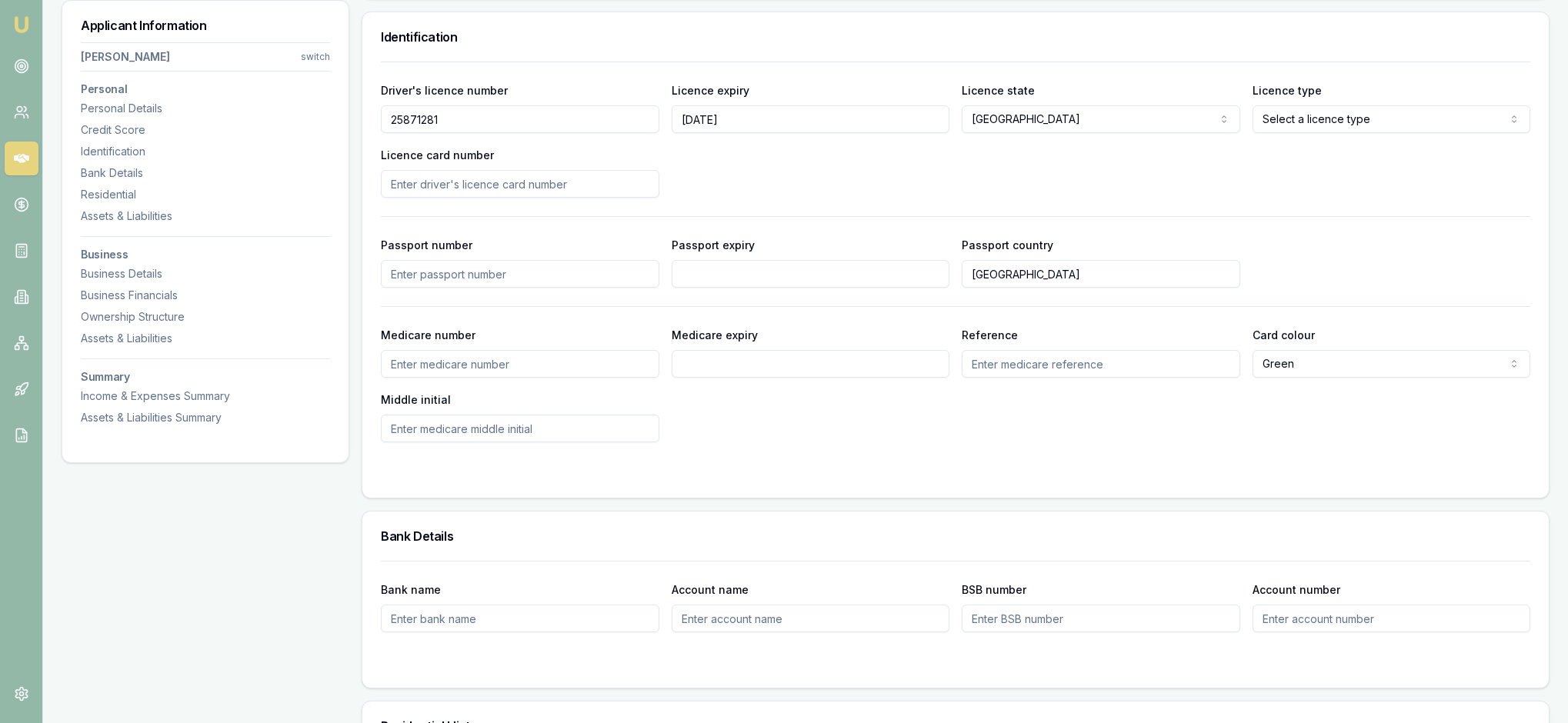
select select "OPEN_LICENCE"
click at [418, 198] on input "Licence card number" at bounding box center [520, 184] width 279 height 28
type input "2061440019"
click at [751, 198] on div "Driver's licence number 25871281 Licence expiry 29/05/2030 Licence state NSW NS…" at bounding box center [956, 140] width 1150 height 117
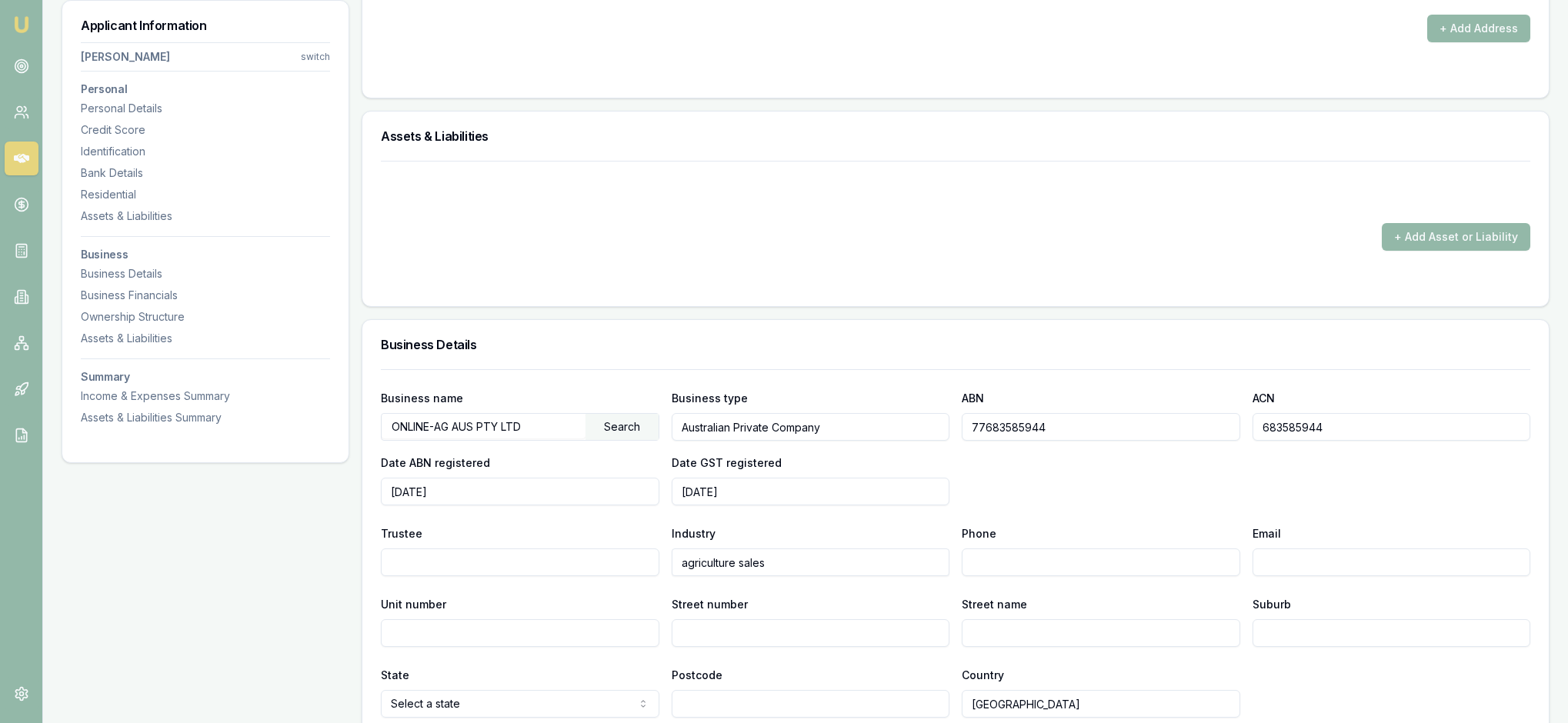
scroll to position [1538, 0]
click at [980, 203] on div at bounding box center [956, 191] width 1150 height 24
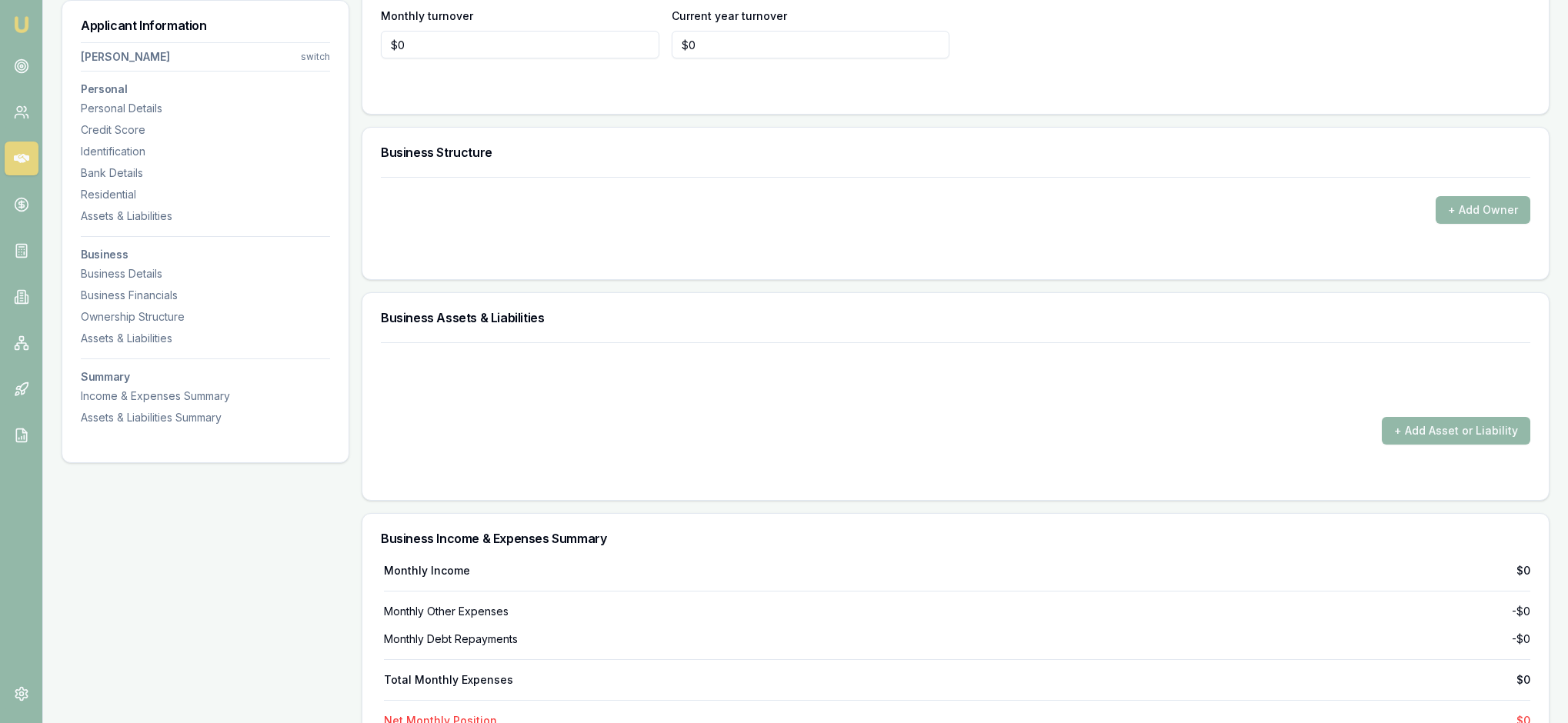
scroll to position [2523, 0]
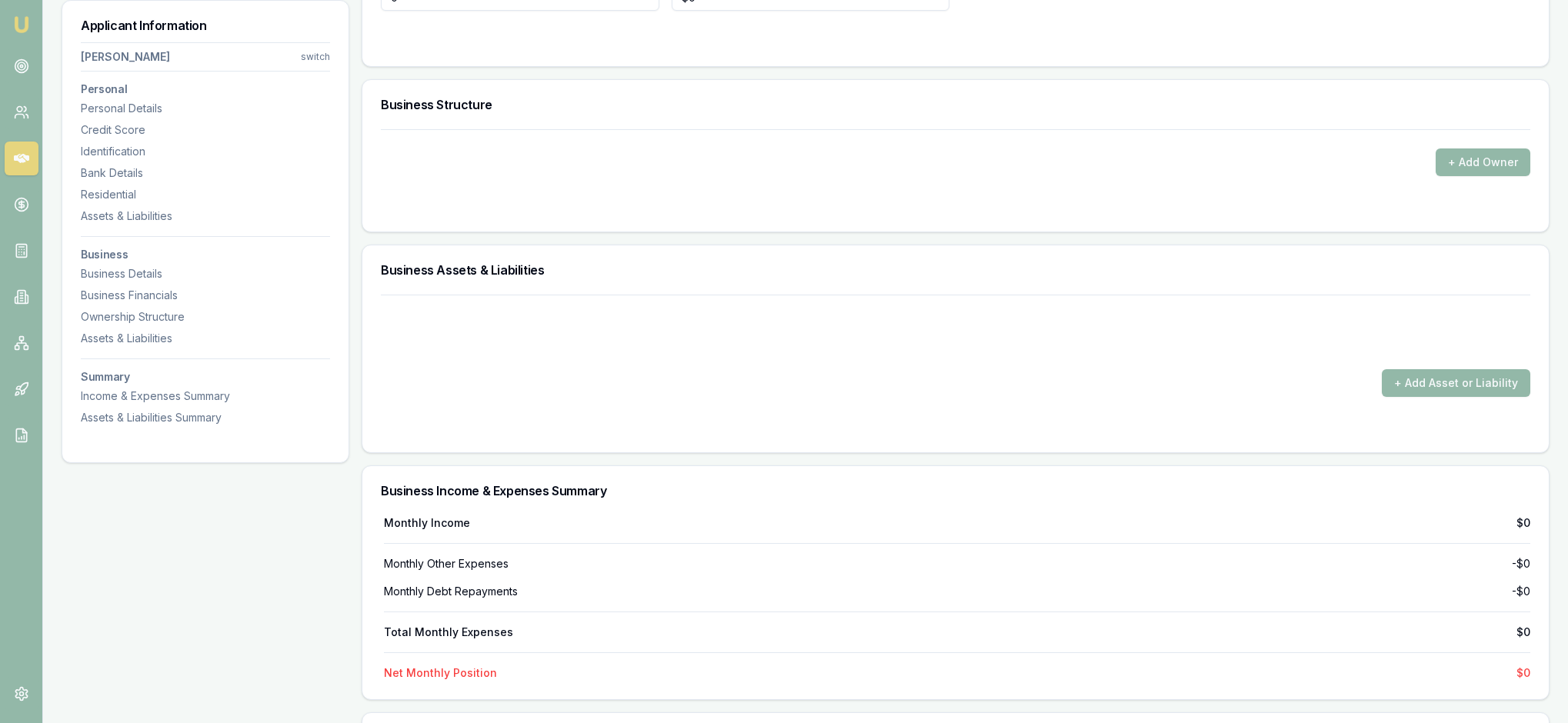
drag, startPoint x: 422, startPoint y: 307, endPoint x: 389, endPoint y: 307, distance: 33.0
type input "$60,000"
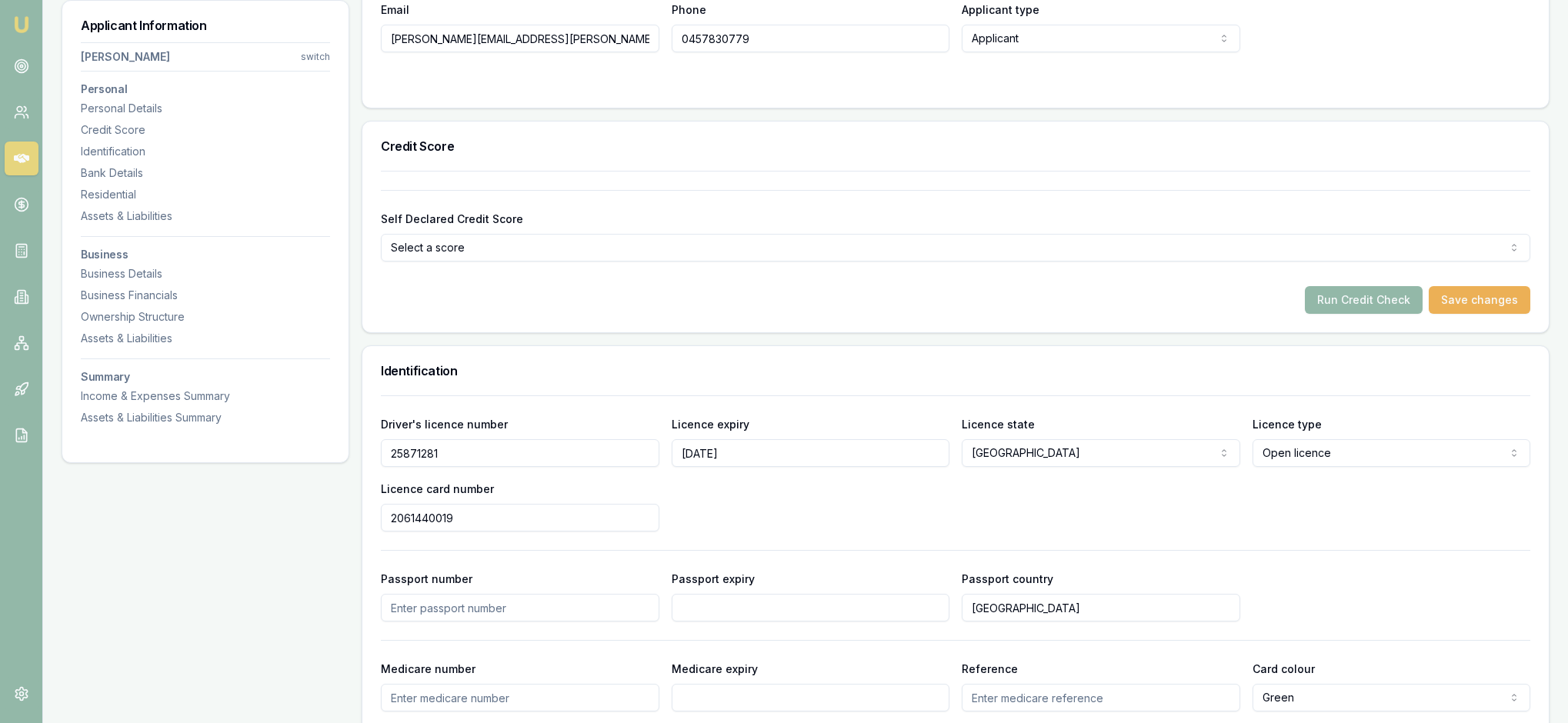
scroll to position [484, 0]
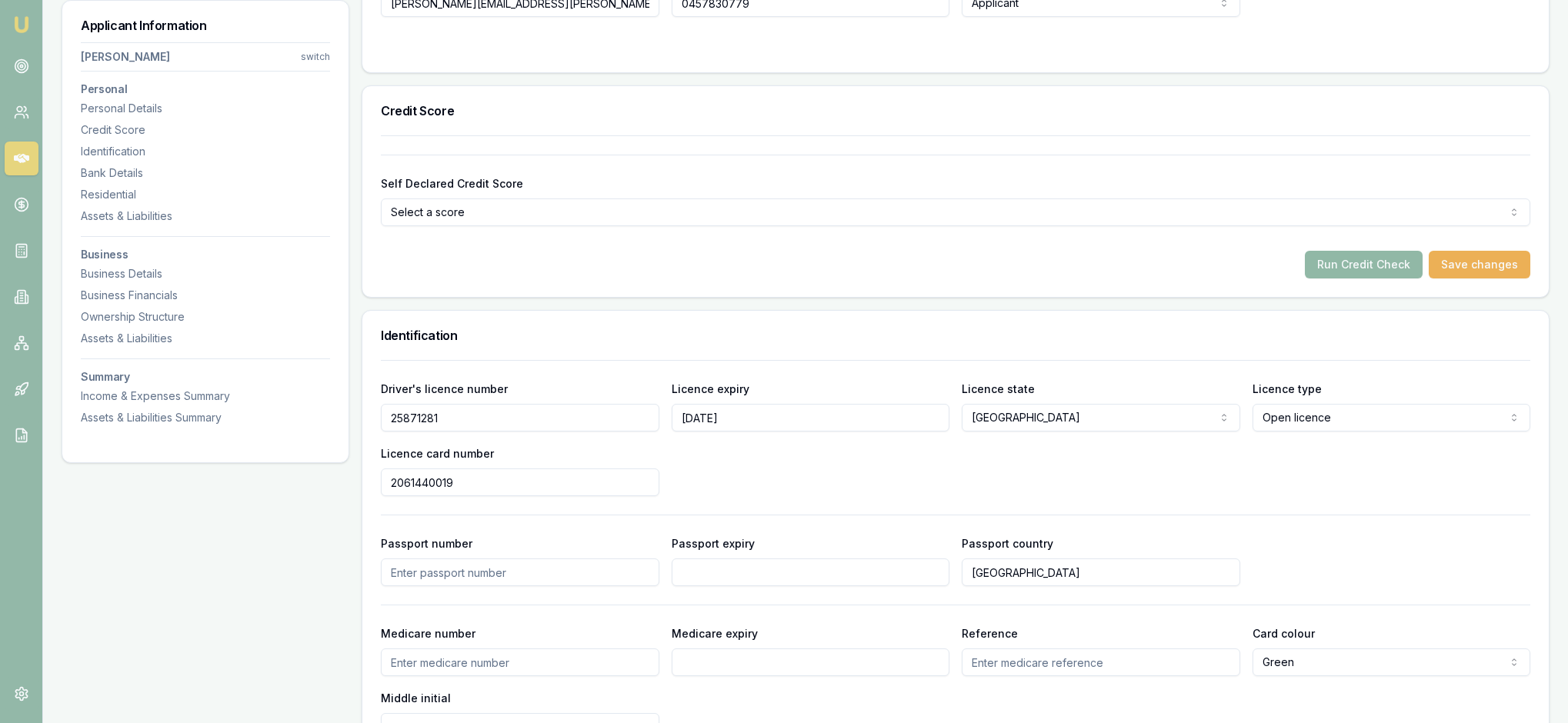
click at [1348, 279] on button "Run Credit Check" at bounding box center [1363, 265] width 117 height 28
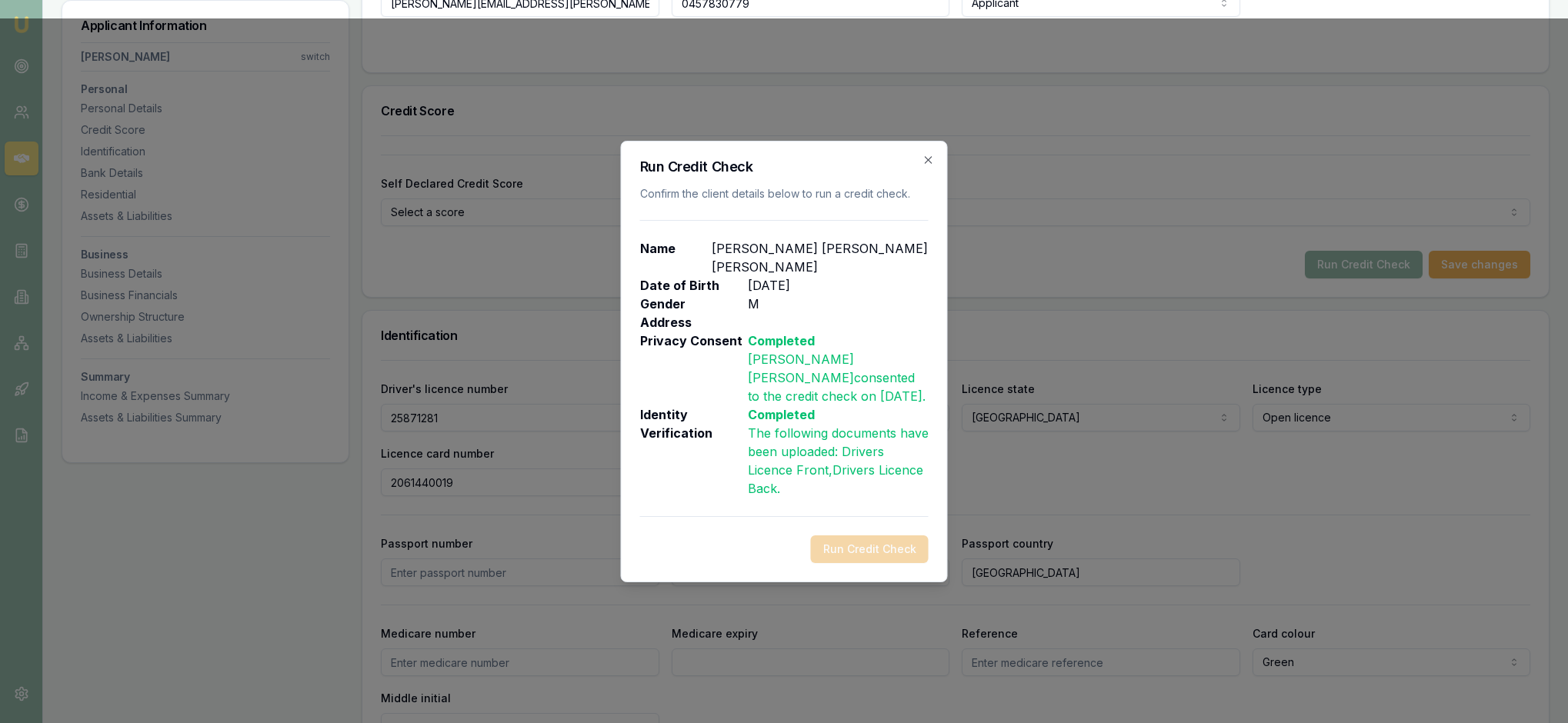
click at [925, 141] on div "Run Credit Check Confirm the client details below to run a credit check. Name R…" at bounding box center [784, 362] width 327 height 442
click at [923, 154] on icon "button" at bounding box center [928, 159] width 12 height 12
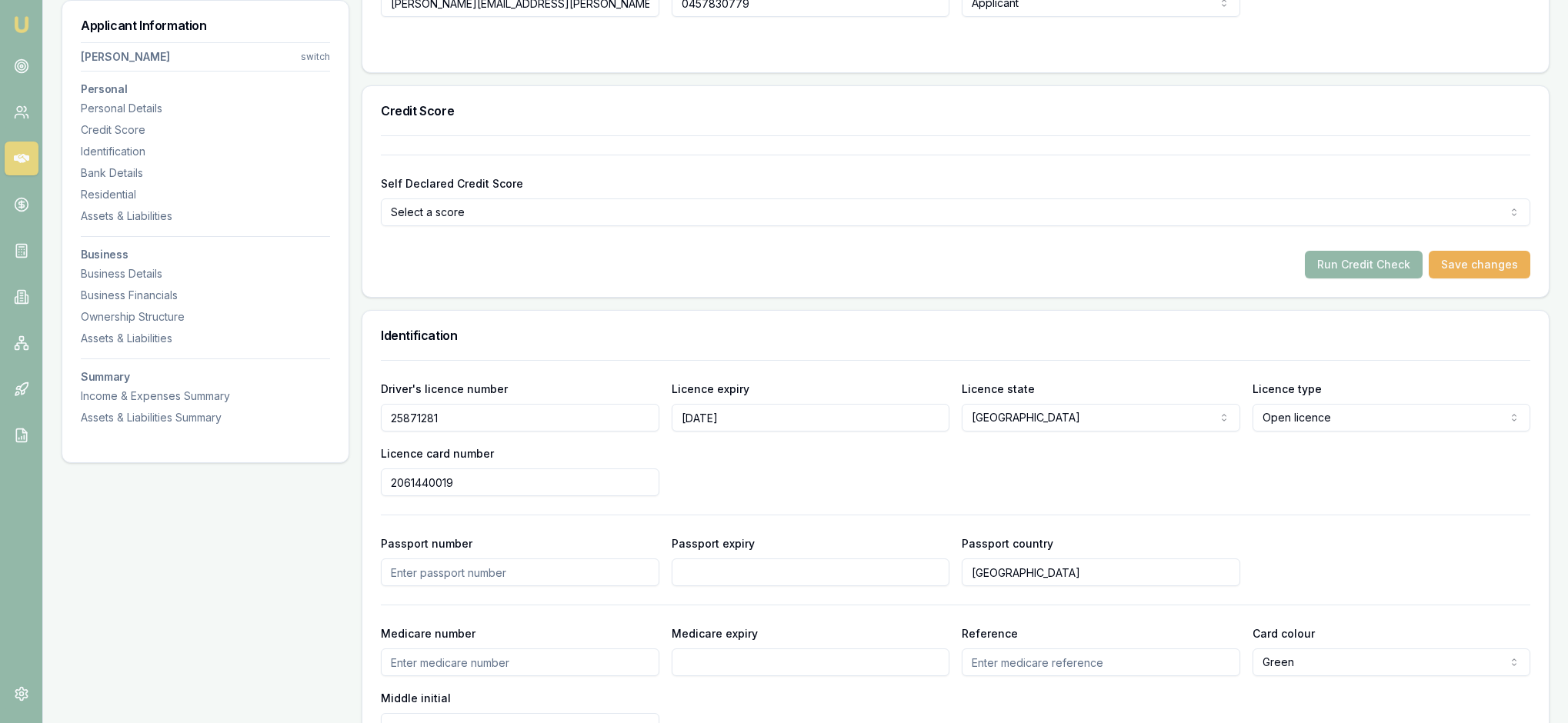
click at [1096, 135] on div "Credit Score" at bounding box center [955, 110] width 1186 height 49
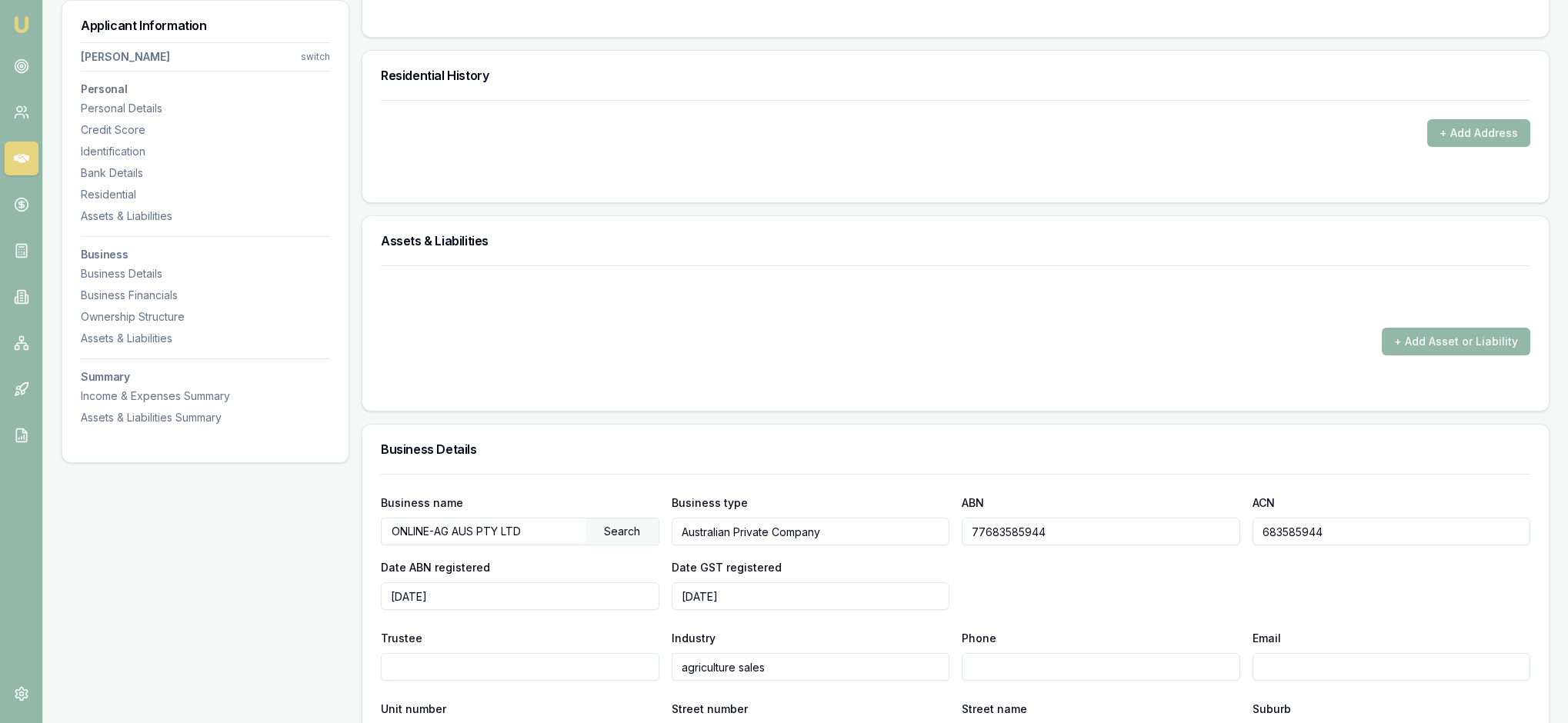
scroll to position [1440, 0]
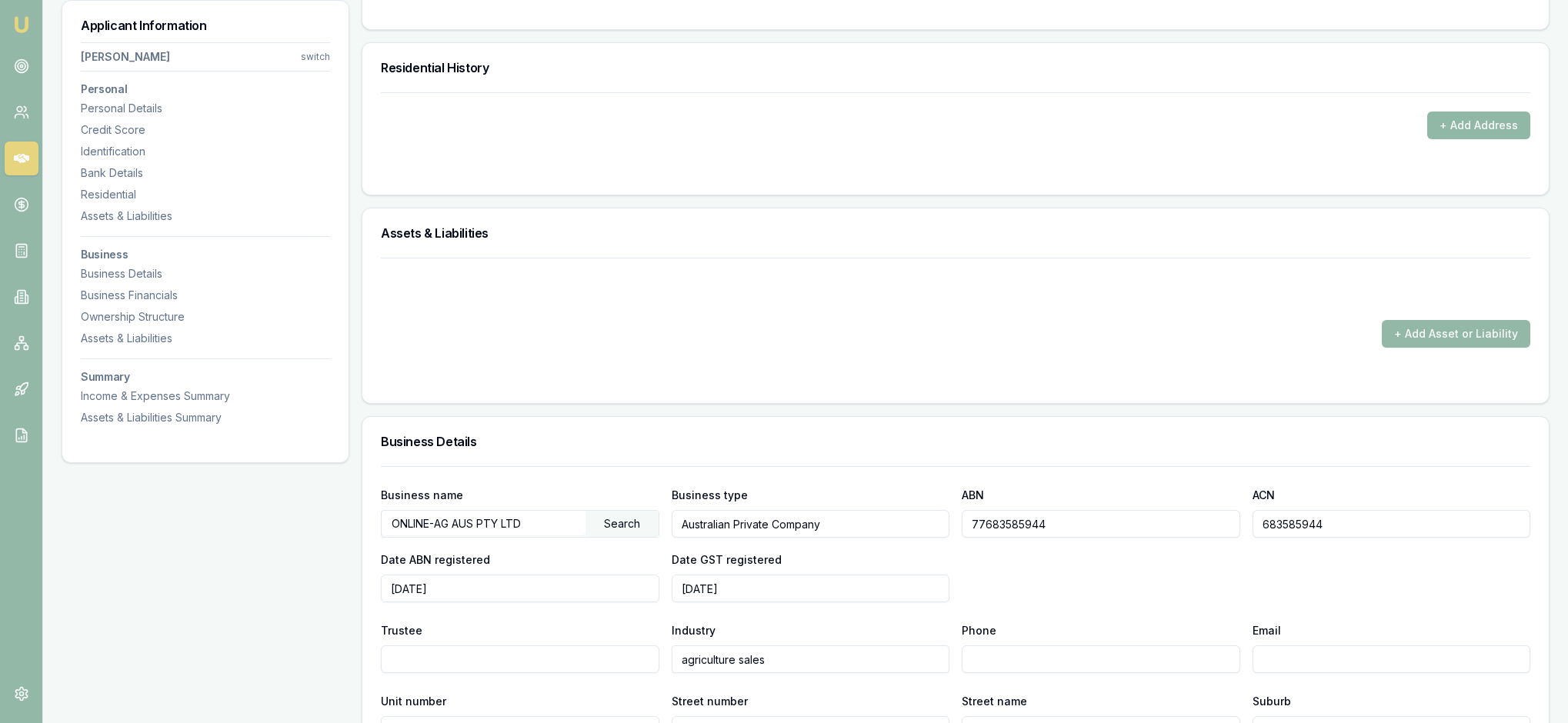
click at [1454, 139] on button "+ Add Address" at bounding box center [1479, 126] width 103 height 28
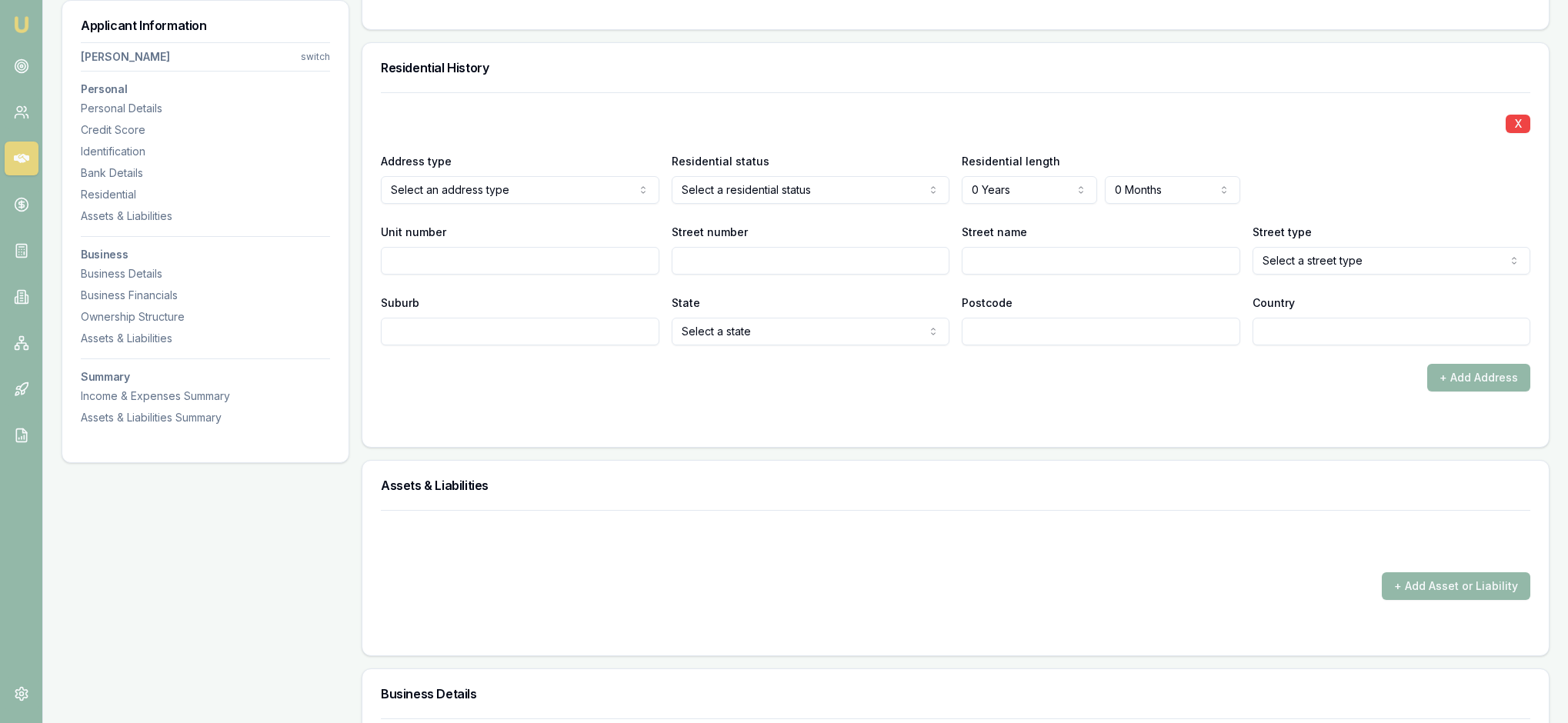
select select "3"
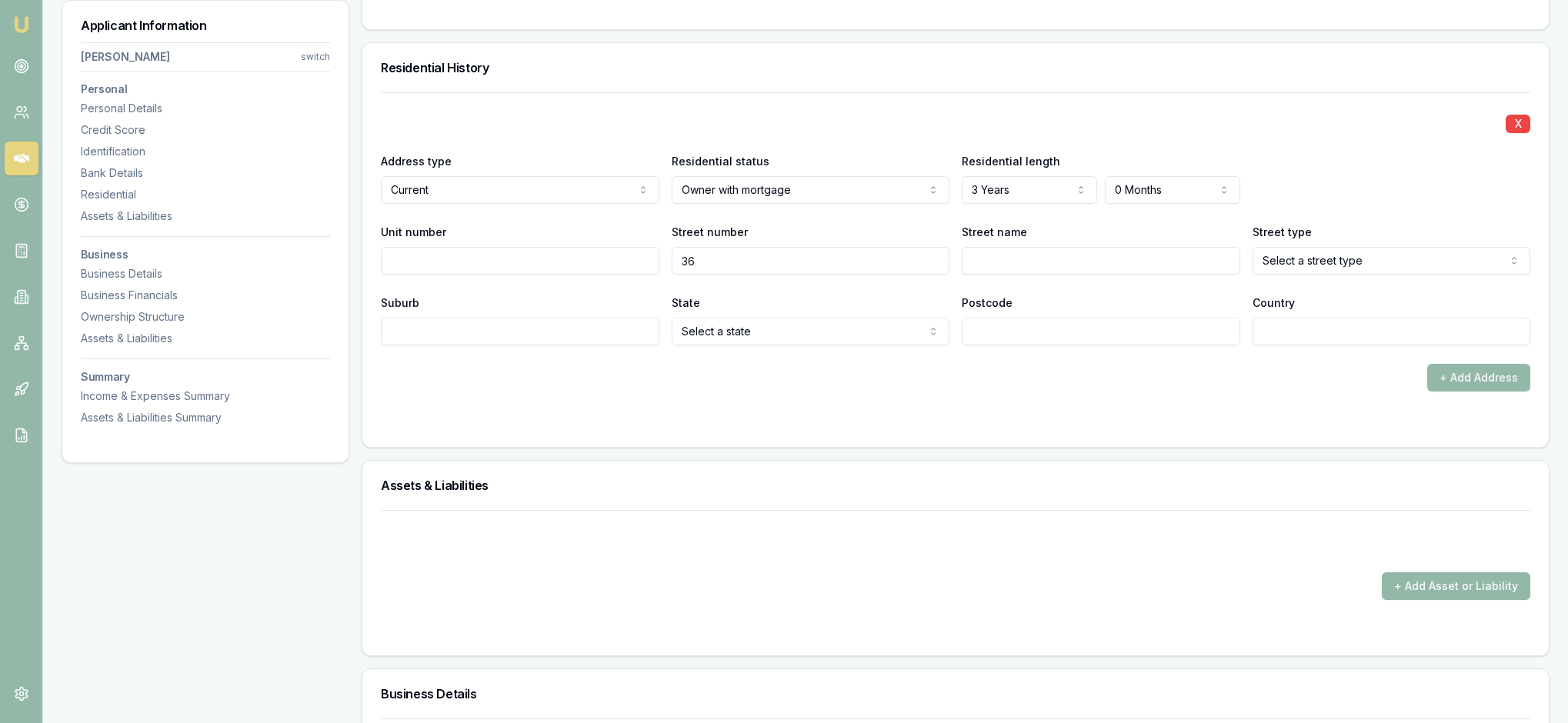
type input "36"
select select "1"
type input "Hermitage"
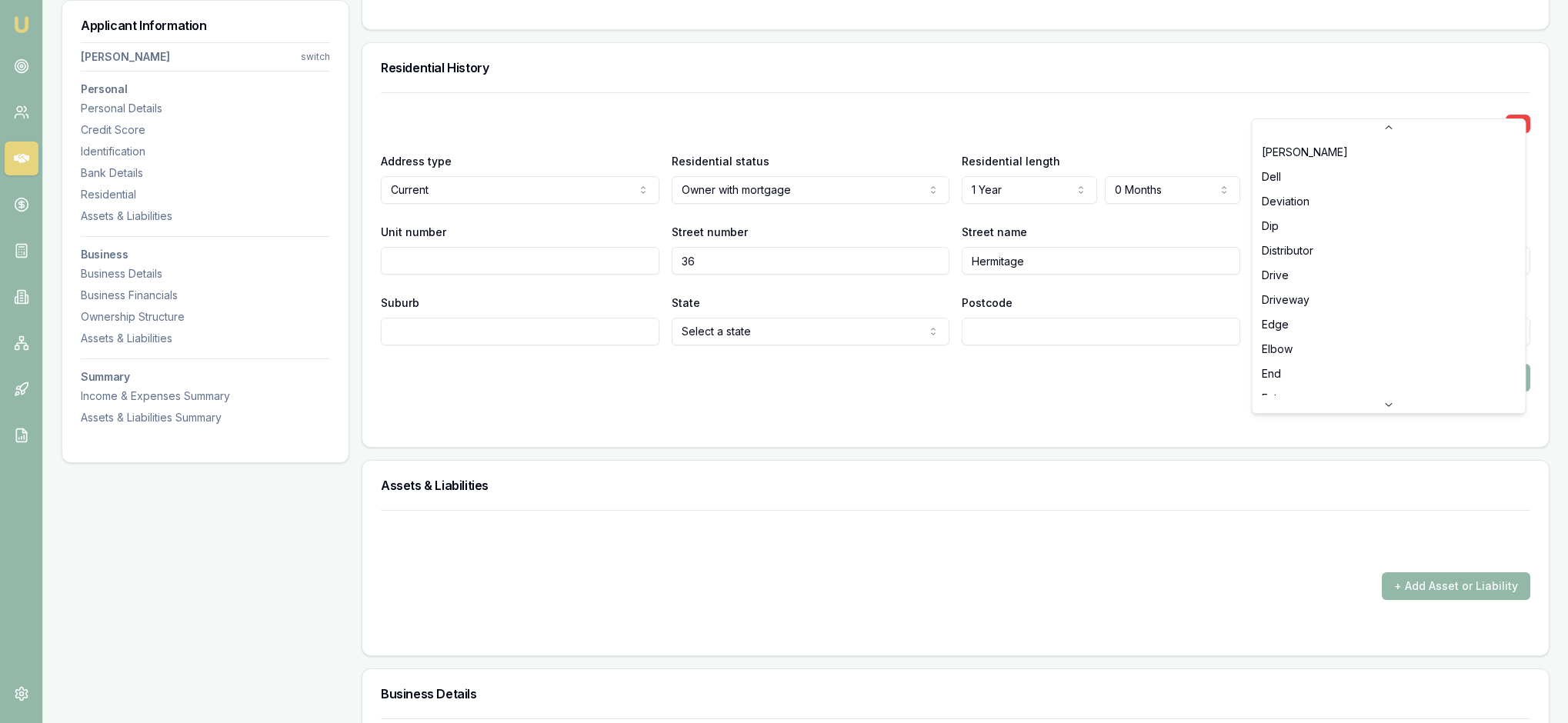
scroll to position [1265, 0]
select select "Drive"
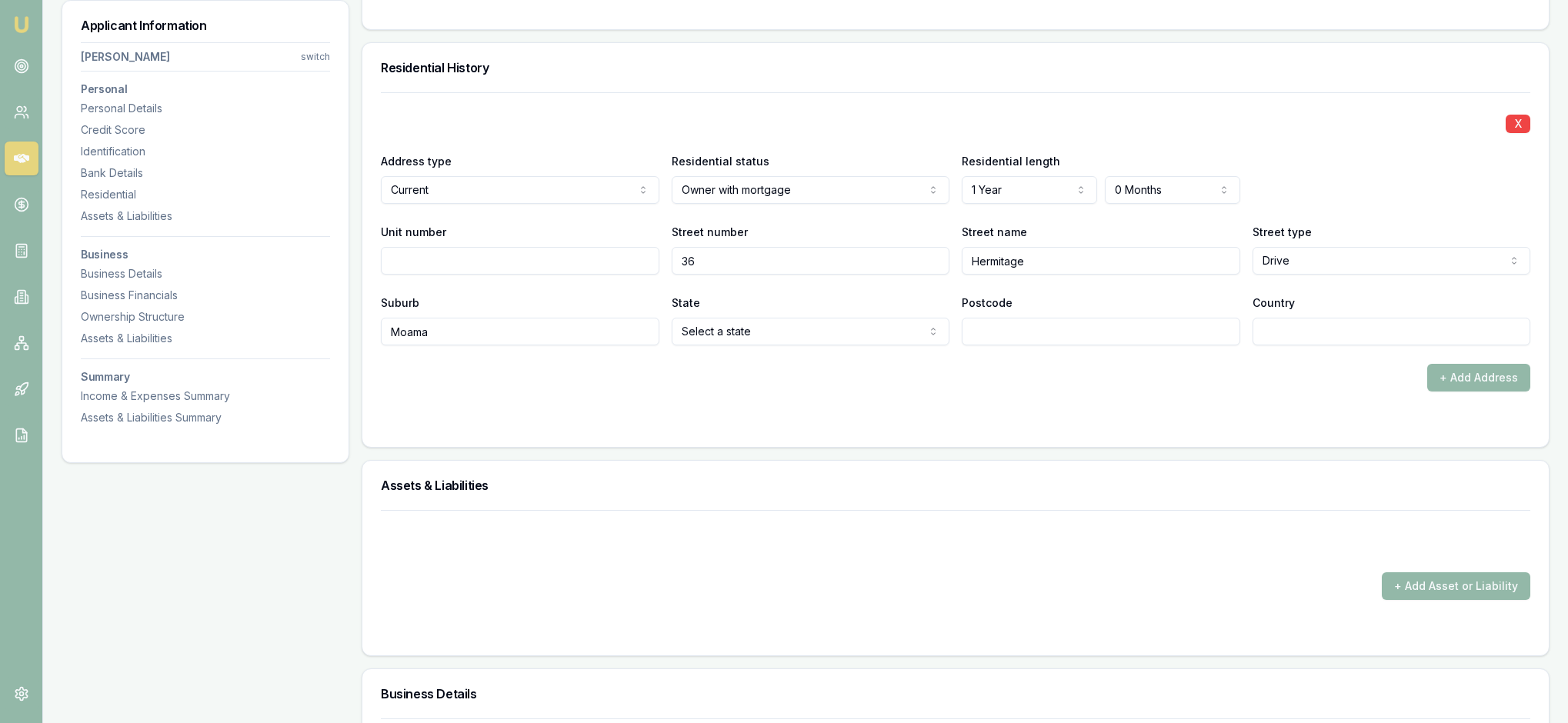
type input "Moama"
type input "2731"
type input "Australia"
click at [1248, 429] on form "X Address type Current Current Previous Residential status Owner with mortgage …" at bounding box center [956, 260] width 1150 height 336
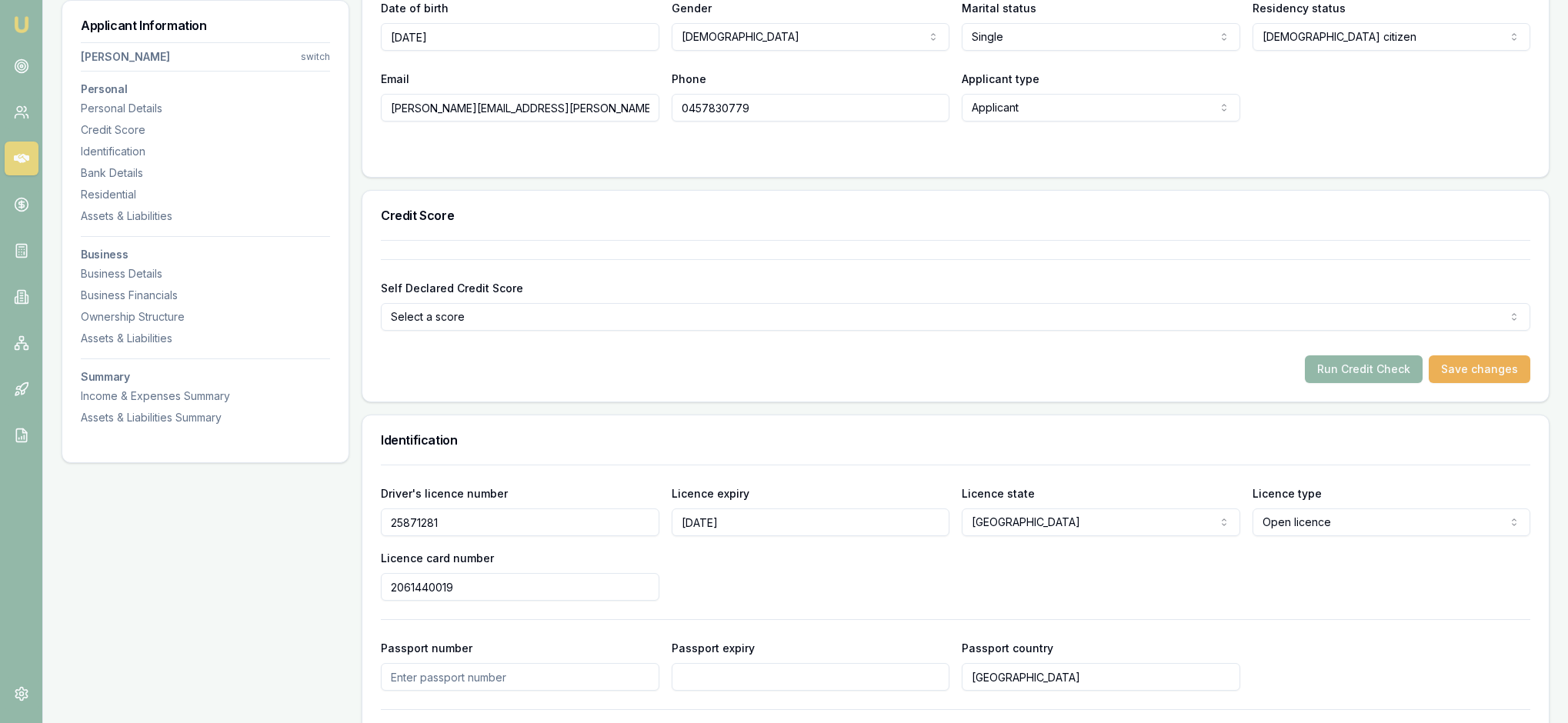
scroll to position [374, 0]
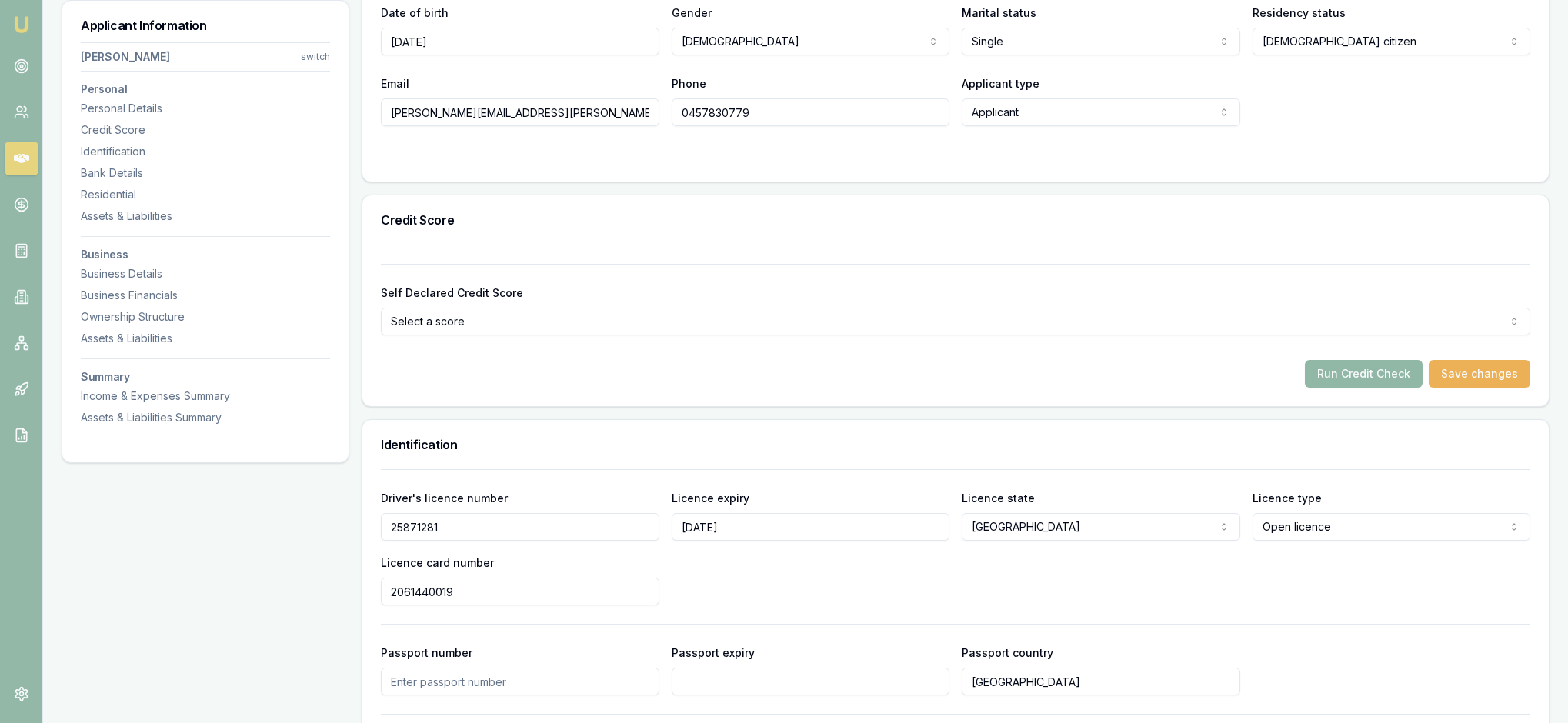
click at [1317, 388] on button "Run Credit Check" at bounding box center [1363, 374] width 117 height 28
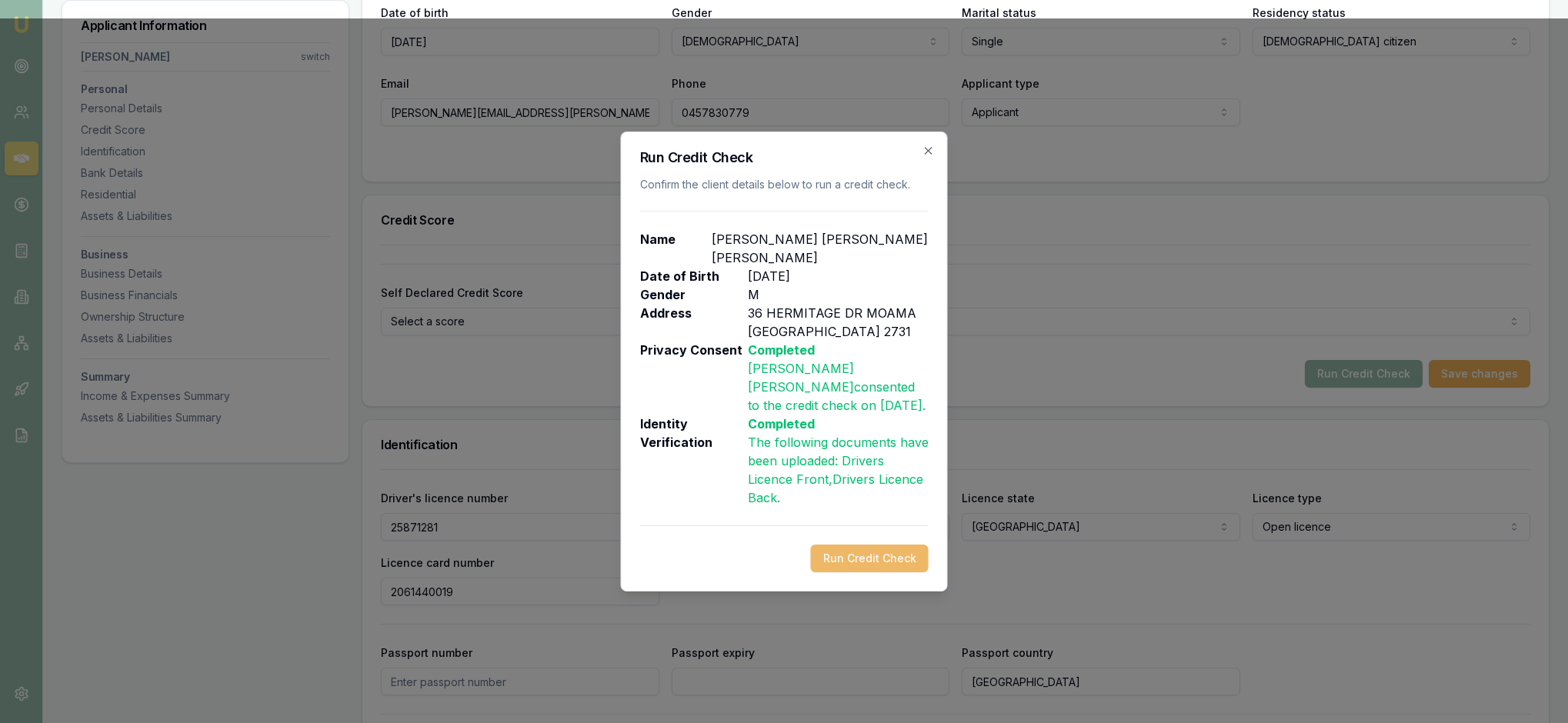
click at [874, 569] on button "Run Credit Check" at bounding box center [869, 559] width 117 height 28
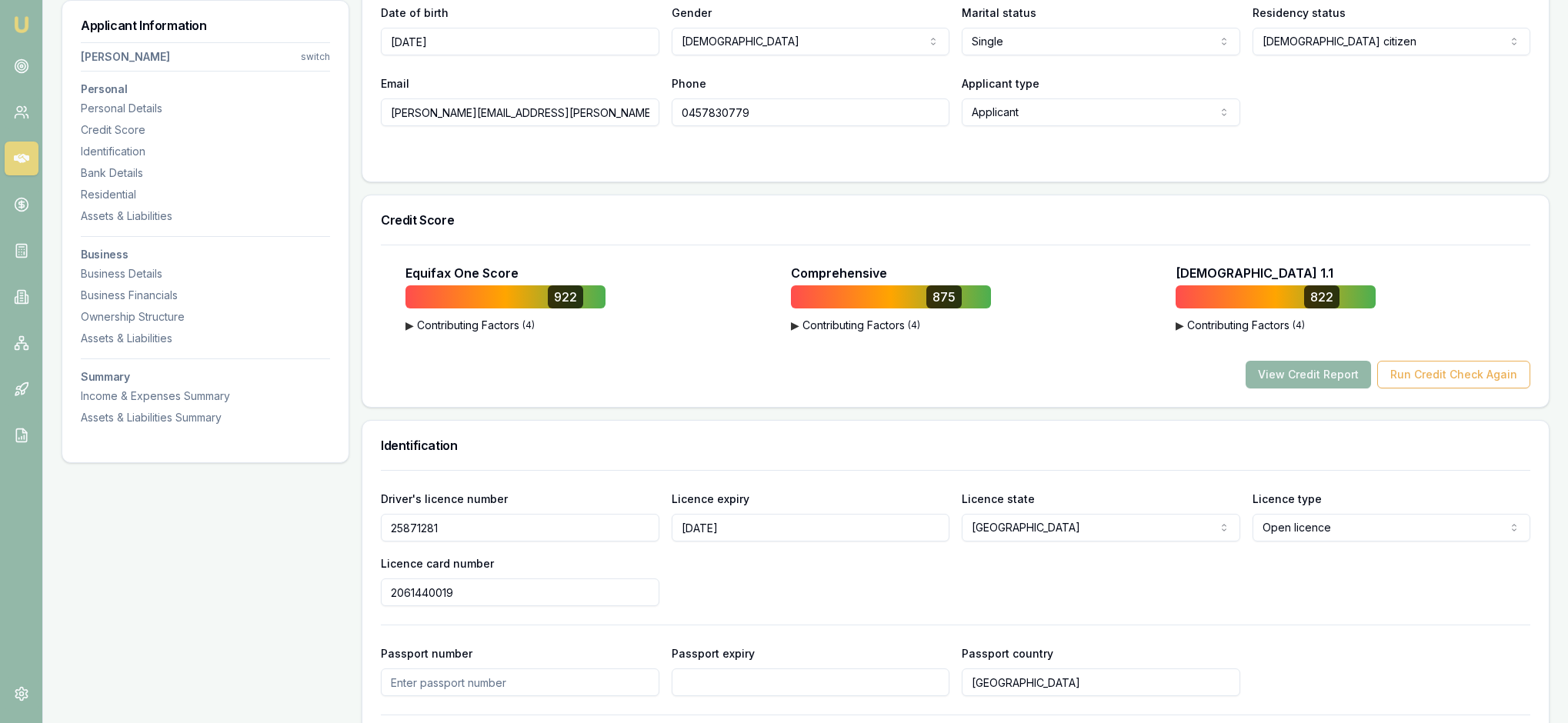
click at [1198, 163] on form "Title * Mr Mr Mrs Miss Ms Dr Prof First name * Robert Middle name William Last …" at bounding box center [956, 38] width 1150 height 250
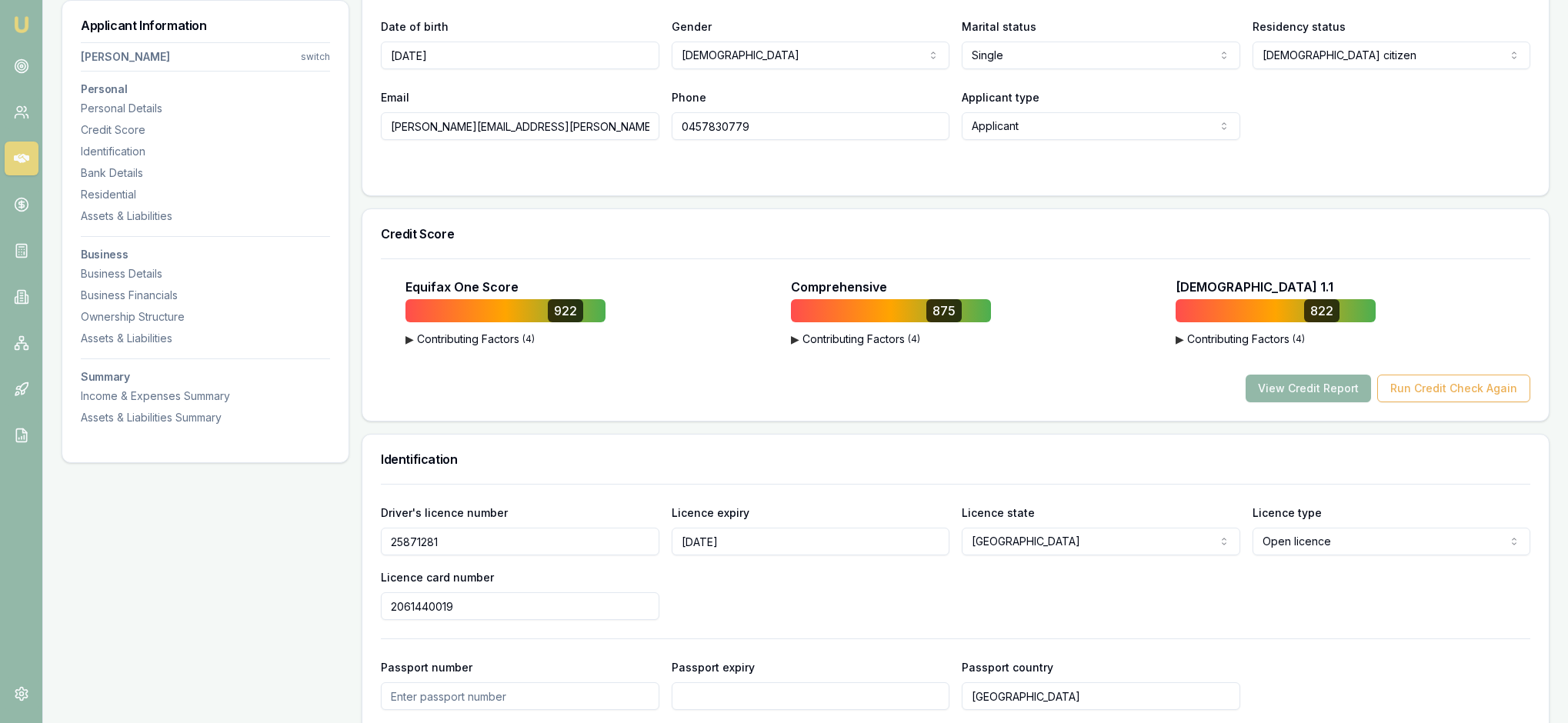
scroll to position [368, 0]
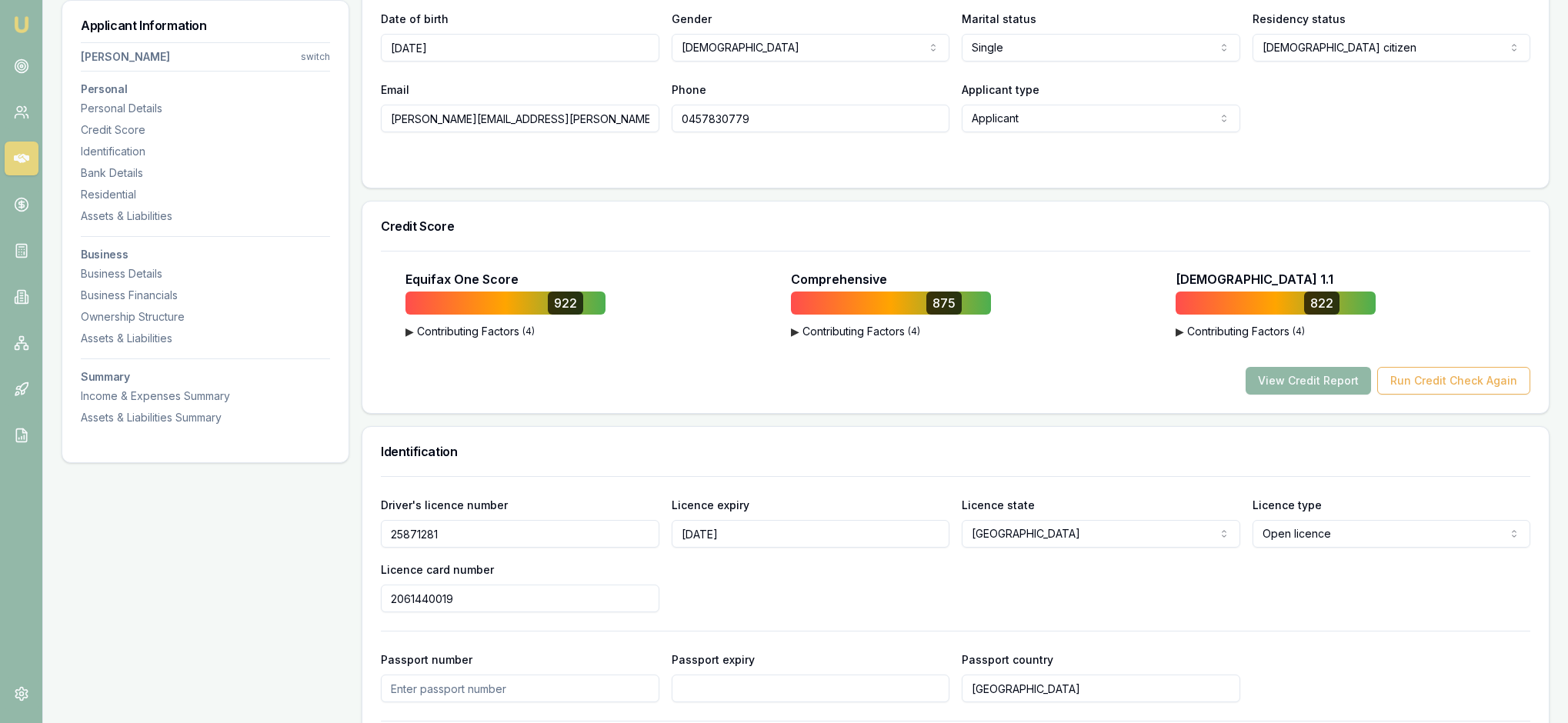
click at [1252, 395] on button "View Credit Report" at bounding box center [1308, 381] width 126 height 28
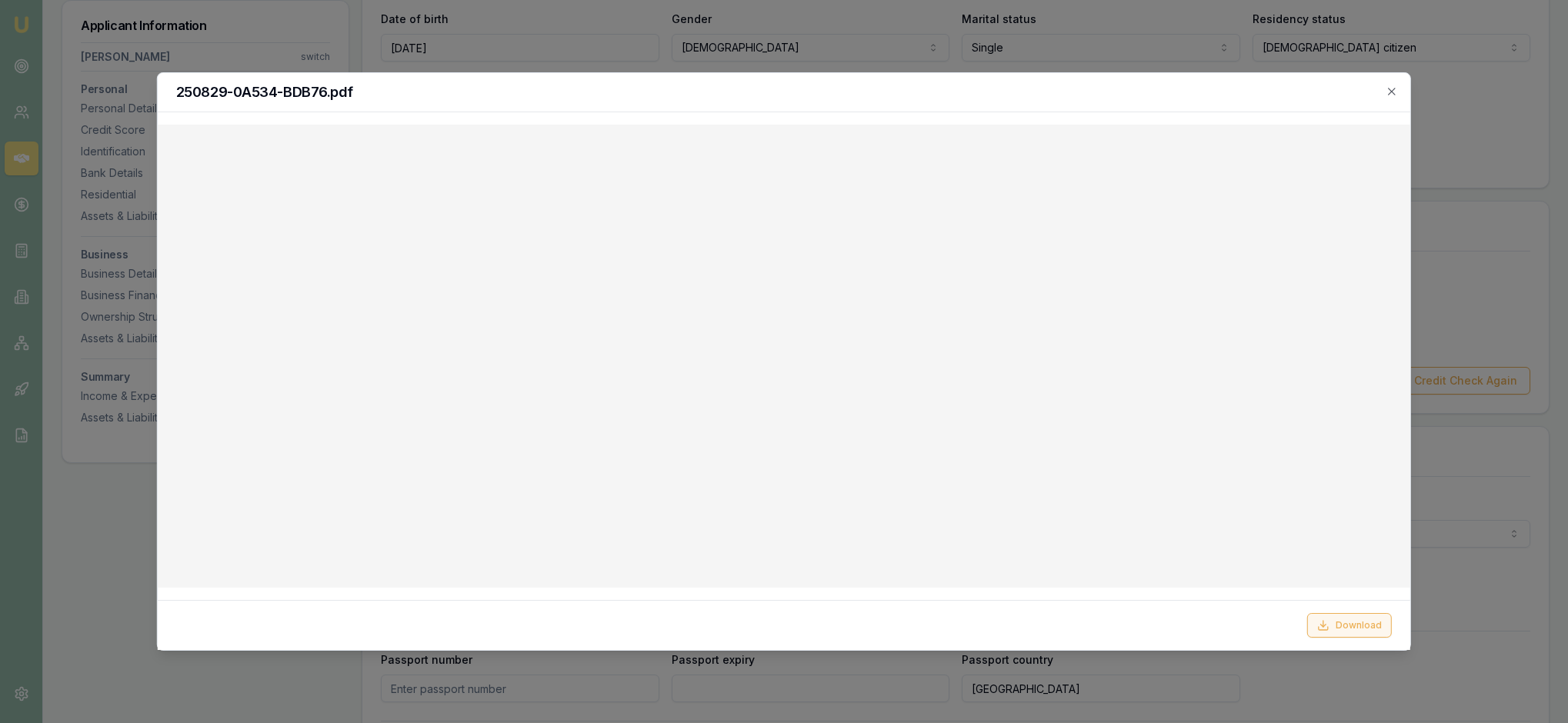
click at [1339, 617] on button "Download" at bounding box center [1349, 625] width 85 height 24
click at [1386, 95] on icon "button" at bounding box center [1391, 91] width 12 height 12
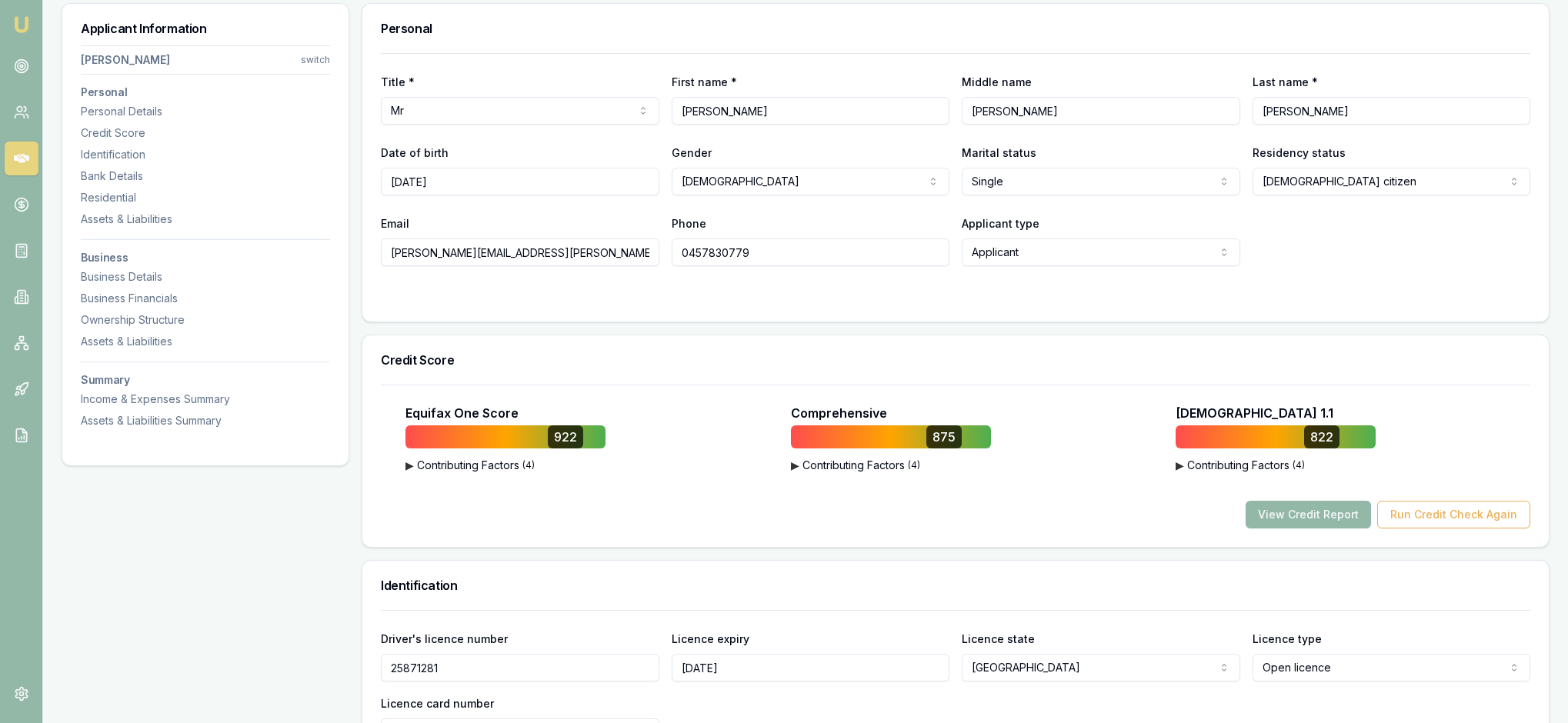
scroll to position [219, 0]
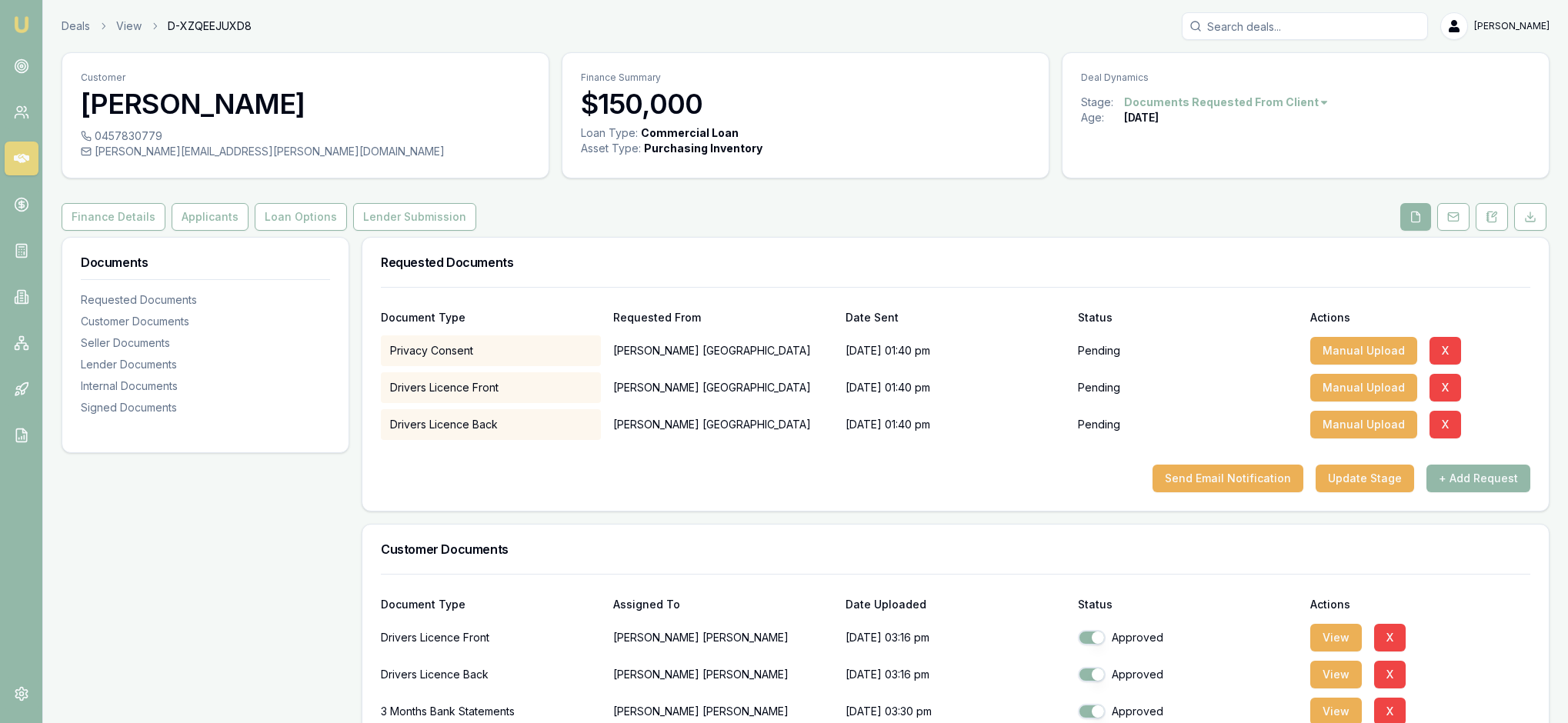
click at [983, 580] on div "Requested Documents Document Type Requested From Date Sent Status Actions Priva…" at bounding box center [955, 733] width 1188 height 993
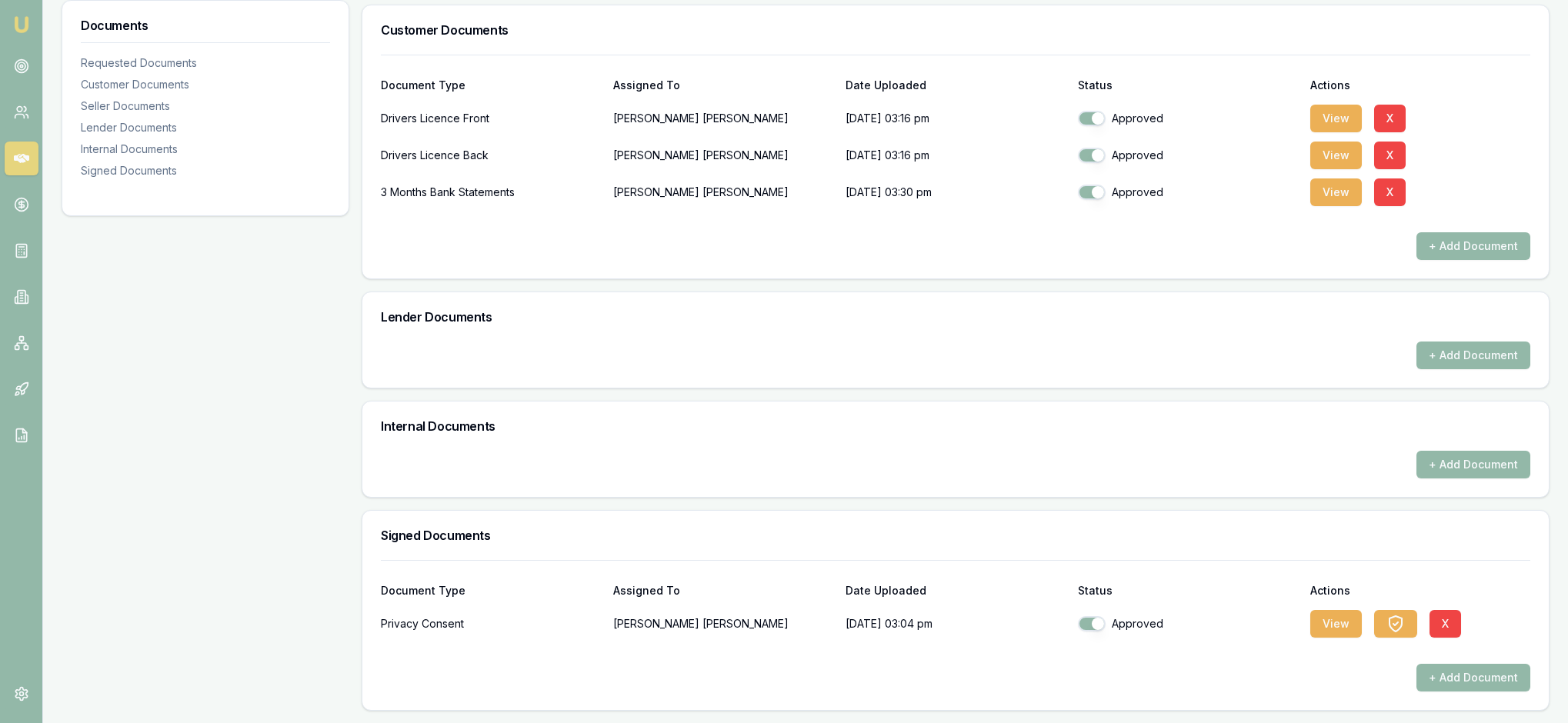
scroll to position [687, 0]
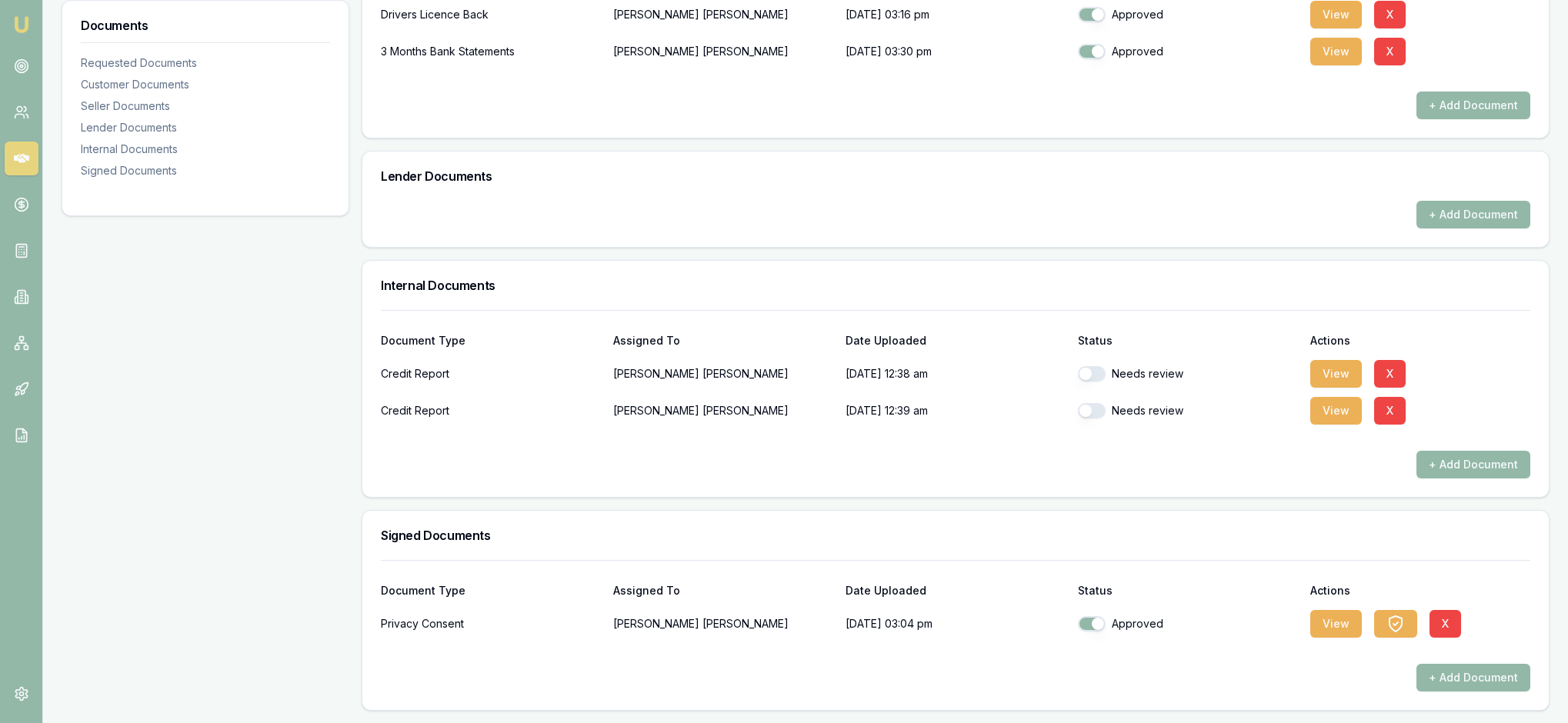
click at [1094, 418] on button "button" at bounding box center [1092, 411] width 28 height 16
checkbox input "true"
click at [1096, 479] on div "+ Add Document" at bounding box center [956, 465] width 1150 height 28
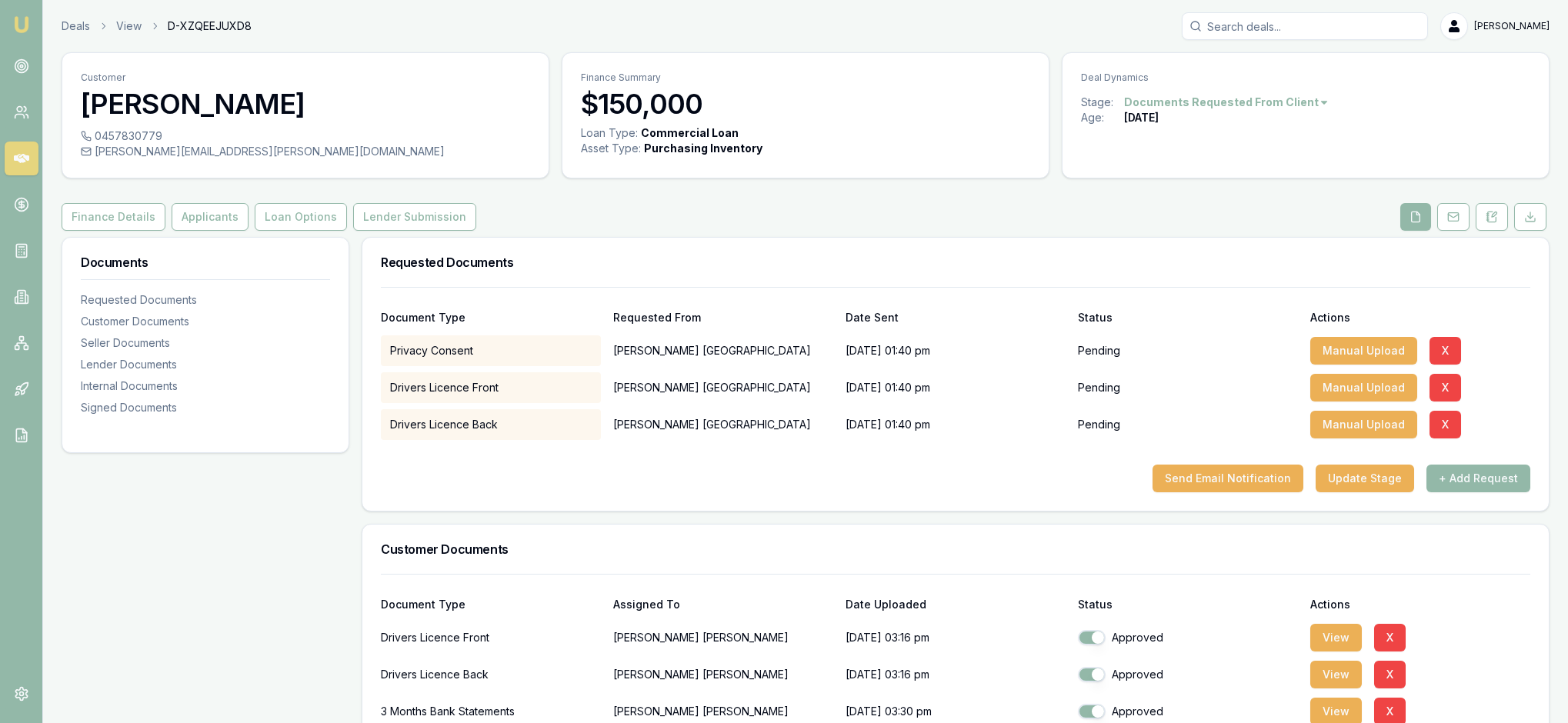
scroll to position [0, 0]
click at [249, 231] on button "Applicants" at bounding box center [210, 217] width 77 height 28
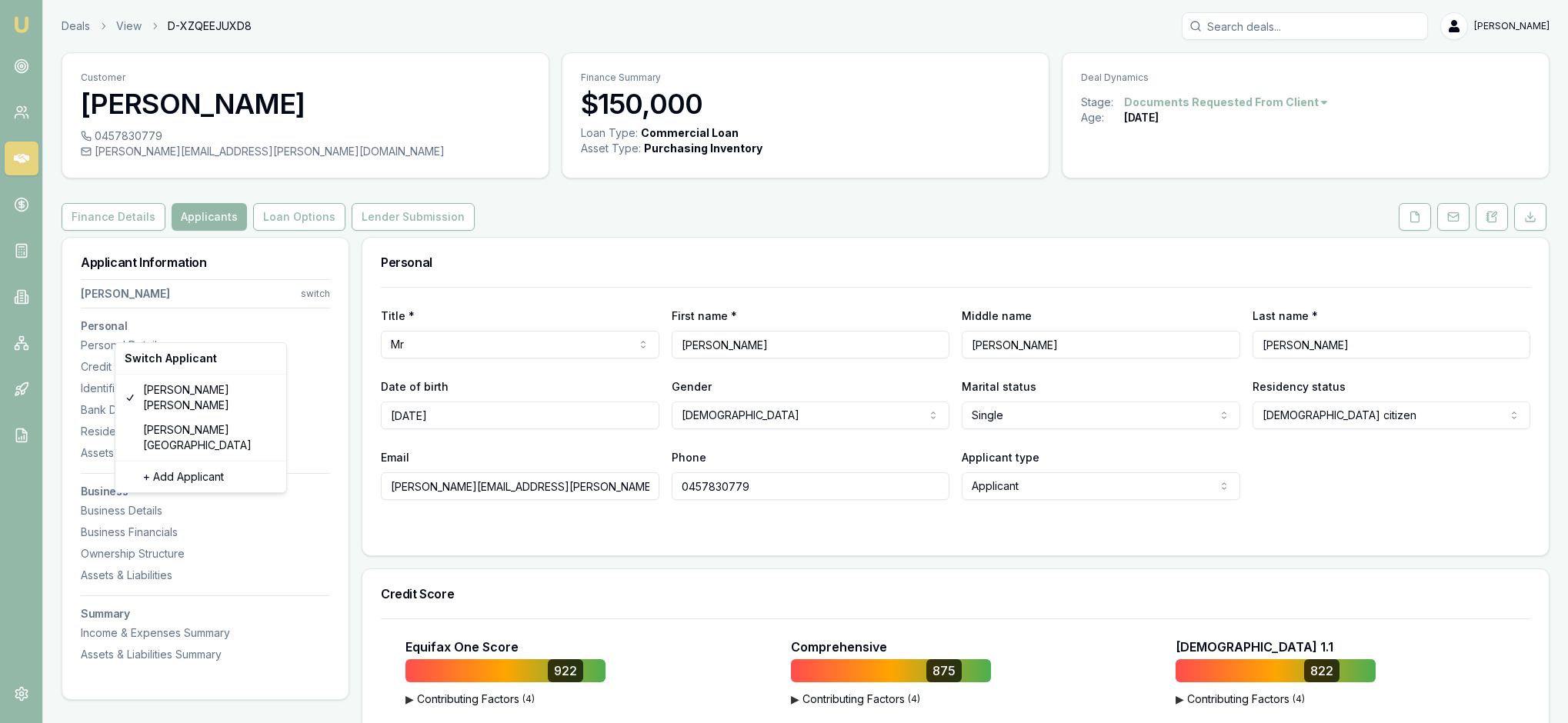
click at [297, 334] on html "Emu Broker Deals View D-XZQEEJUXD8 Rachael Connors Toggle Menu Customer Robert …" at bounding box center [784, 362] width 1568 height 723
click at [232, 417] on div "Bryan Florence" at bounding box center [200, 437] width 165 height 40
select select
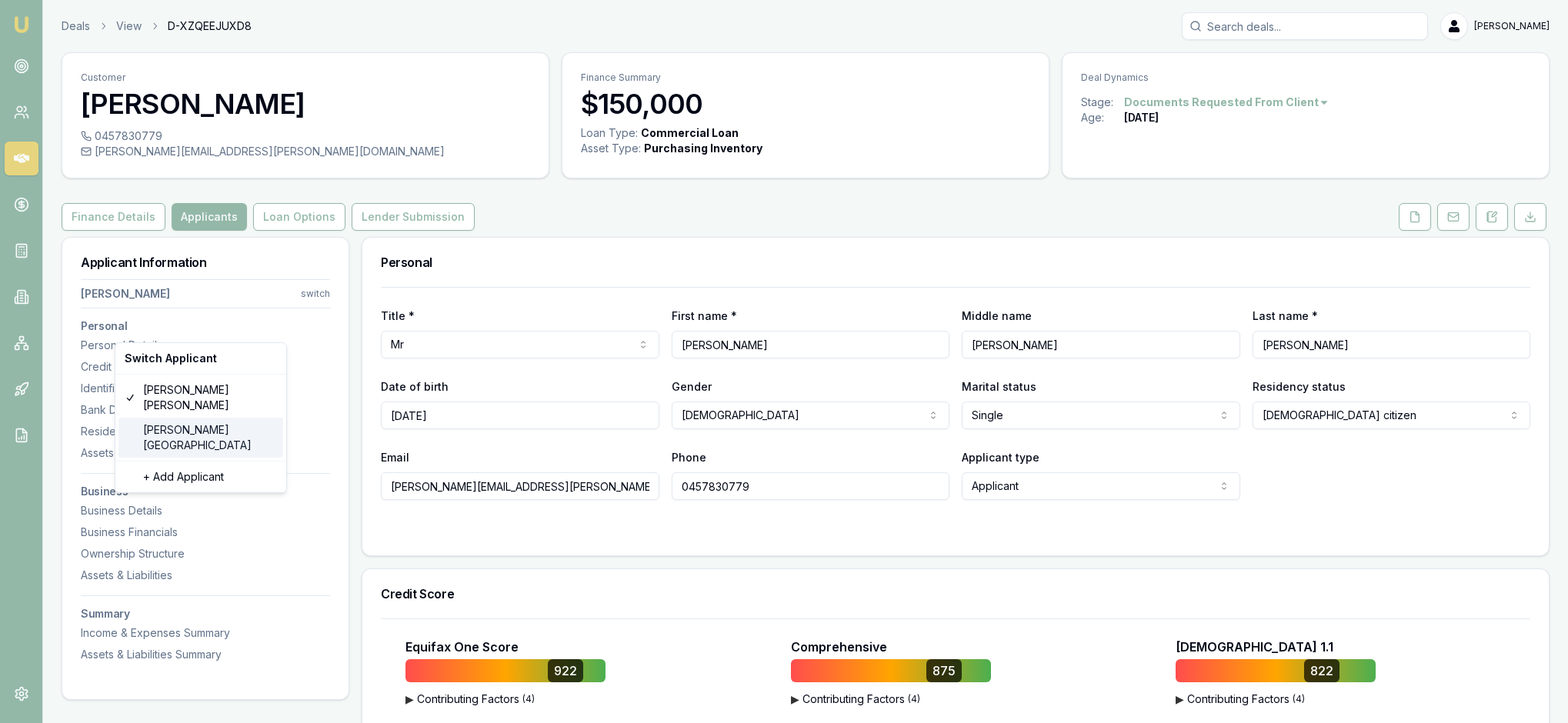
select select
type input "Bryan"
type input "Jeffrey"
type input "Florence"
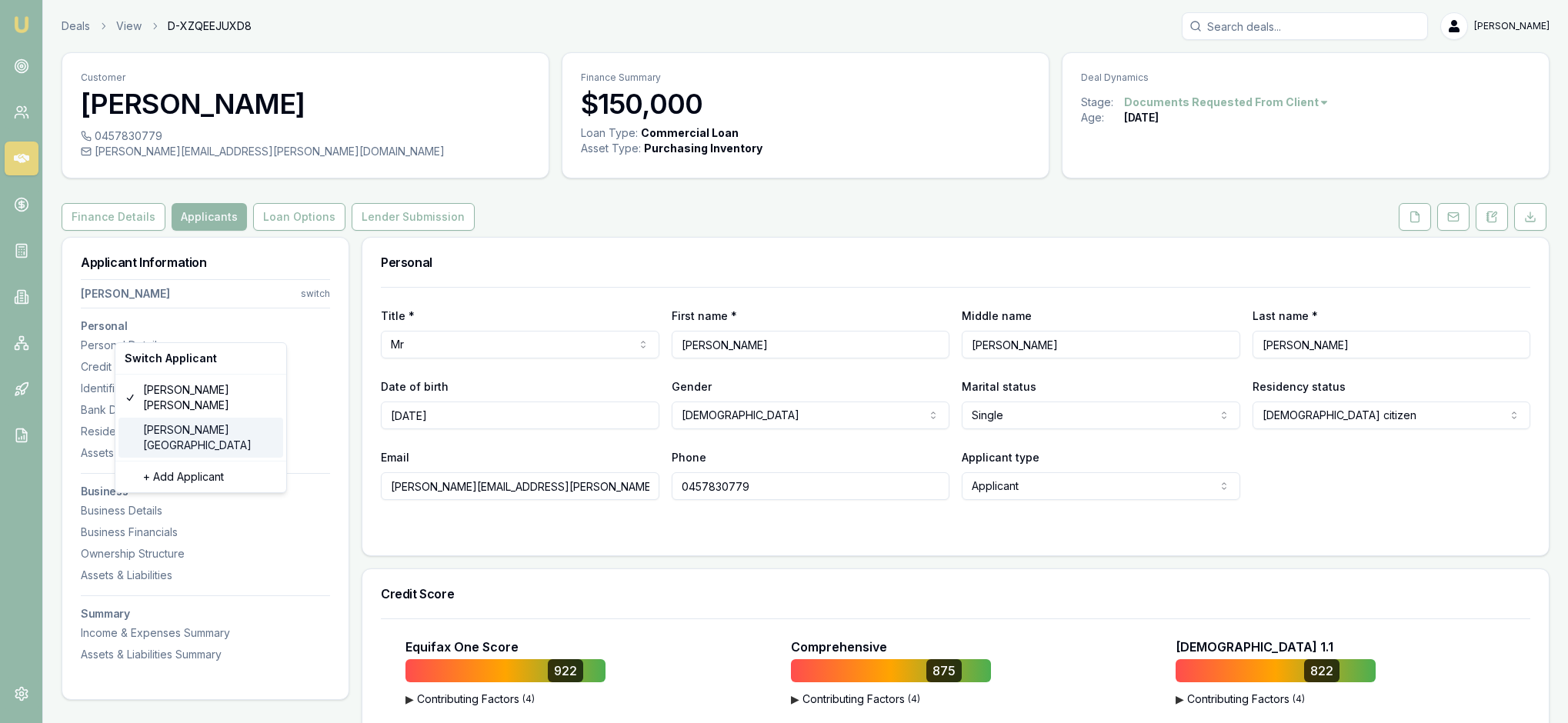
type input "bryan.florence@nutrien.com.au"
type input "0488047101"
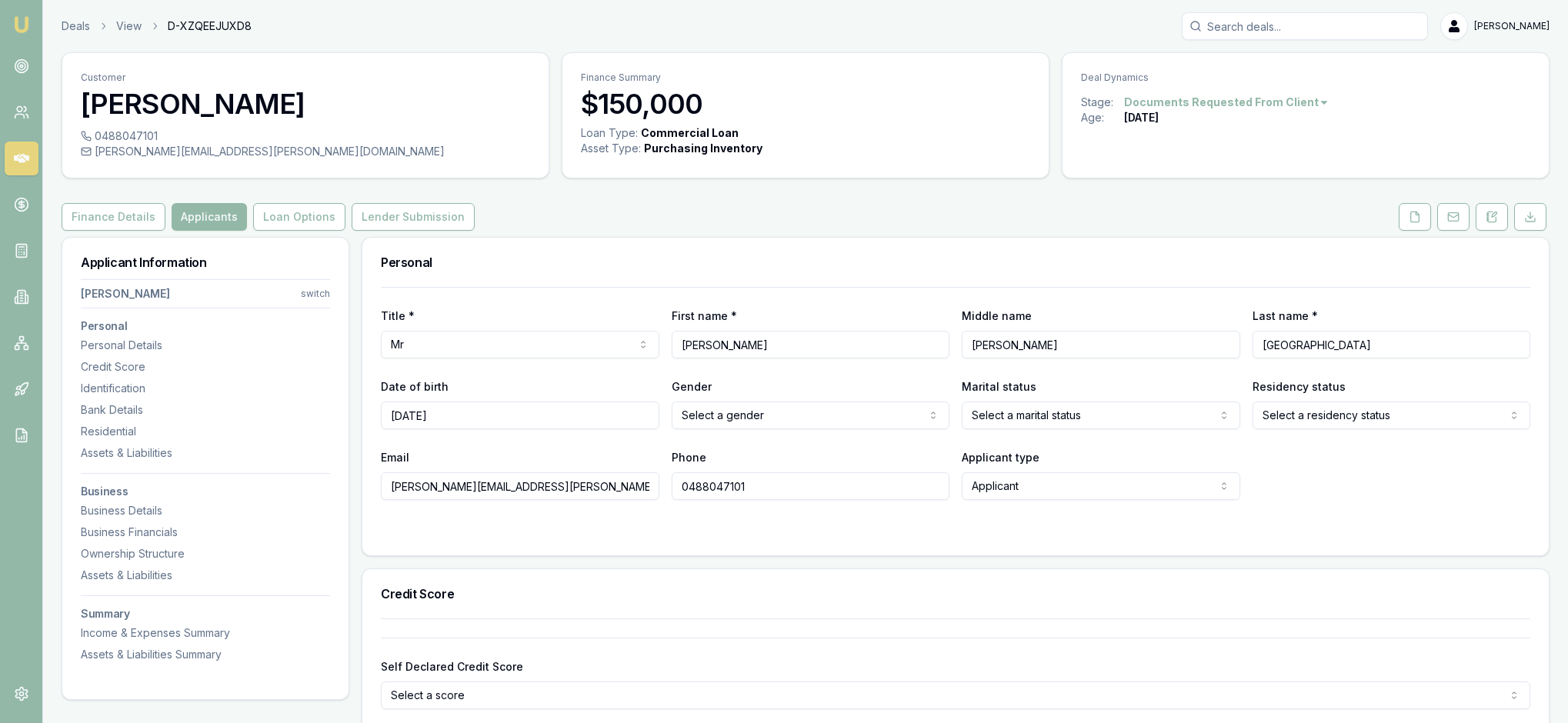
click at [854, 268] on h3 "Personal" at bounding box center [956, 262] width 1150 height 12
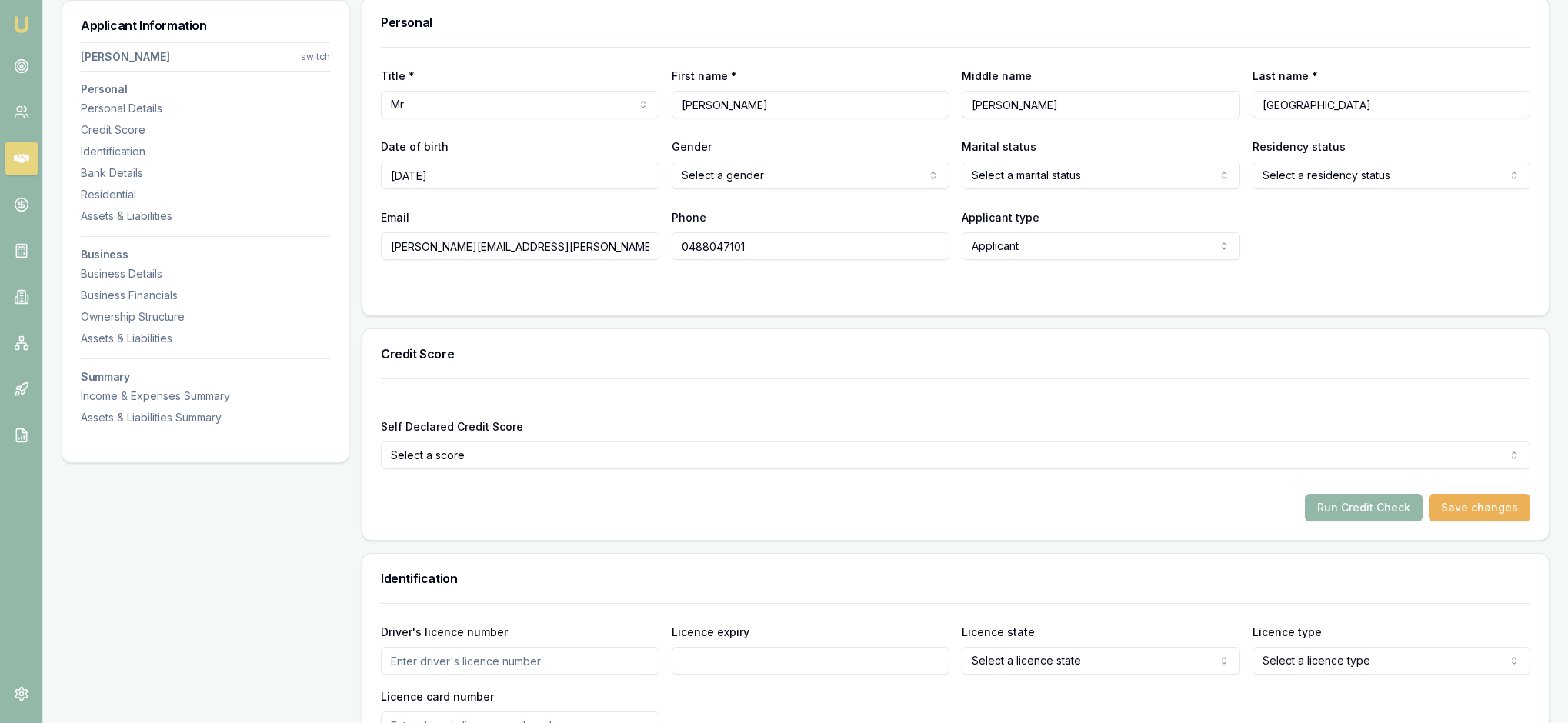
scroll to position [260, 0]
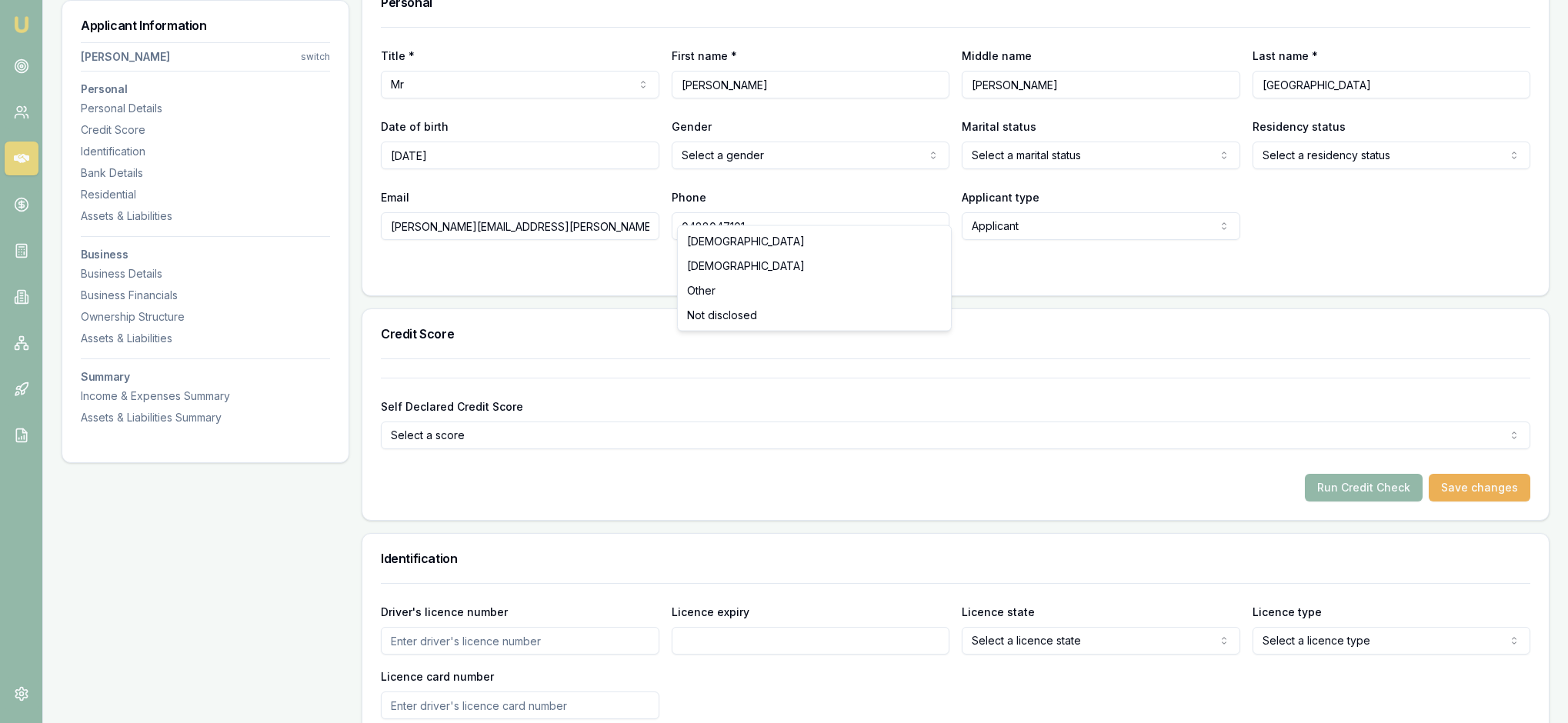
click at [938, 208] on html "Emu Broker Deals View D-XZQEEJUXD8 Rachael Connors Toggle Menu Customer Bryan F…" at bounding box center [784, 102] width 1568 height 723
select select "MALE"
click at [1039, 359] on div "Credit Score" at bounding box center [955, 334] width 1186 height 49
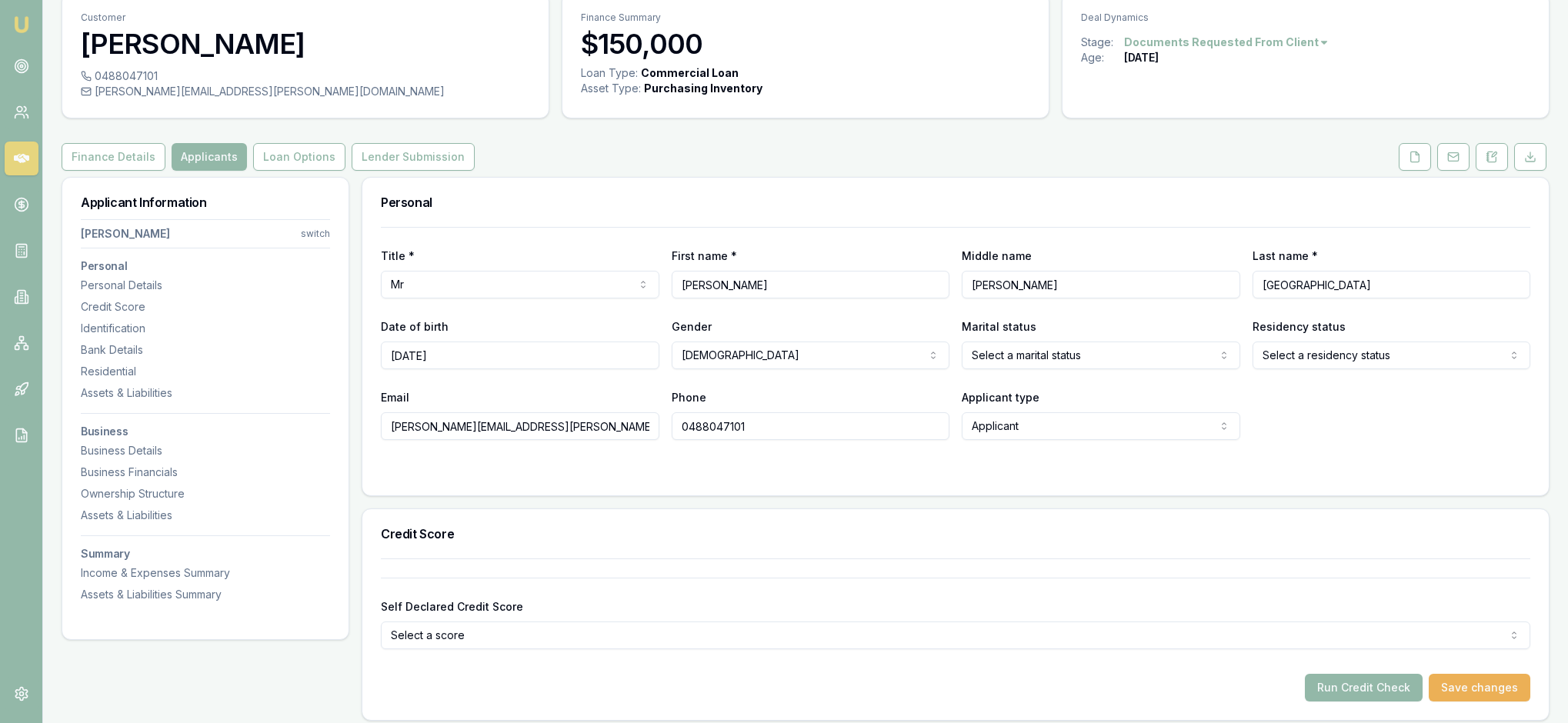
scroll to position [48, 0]
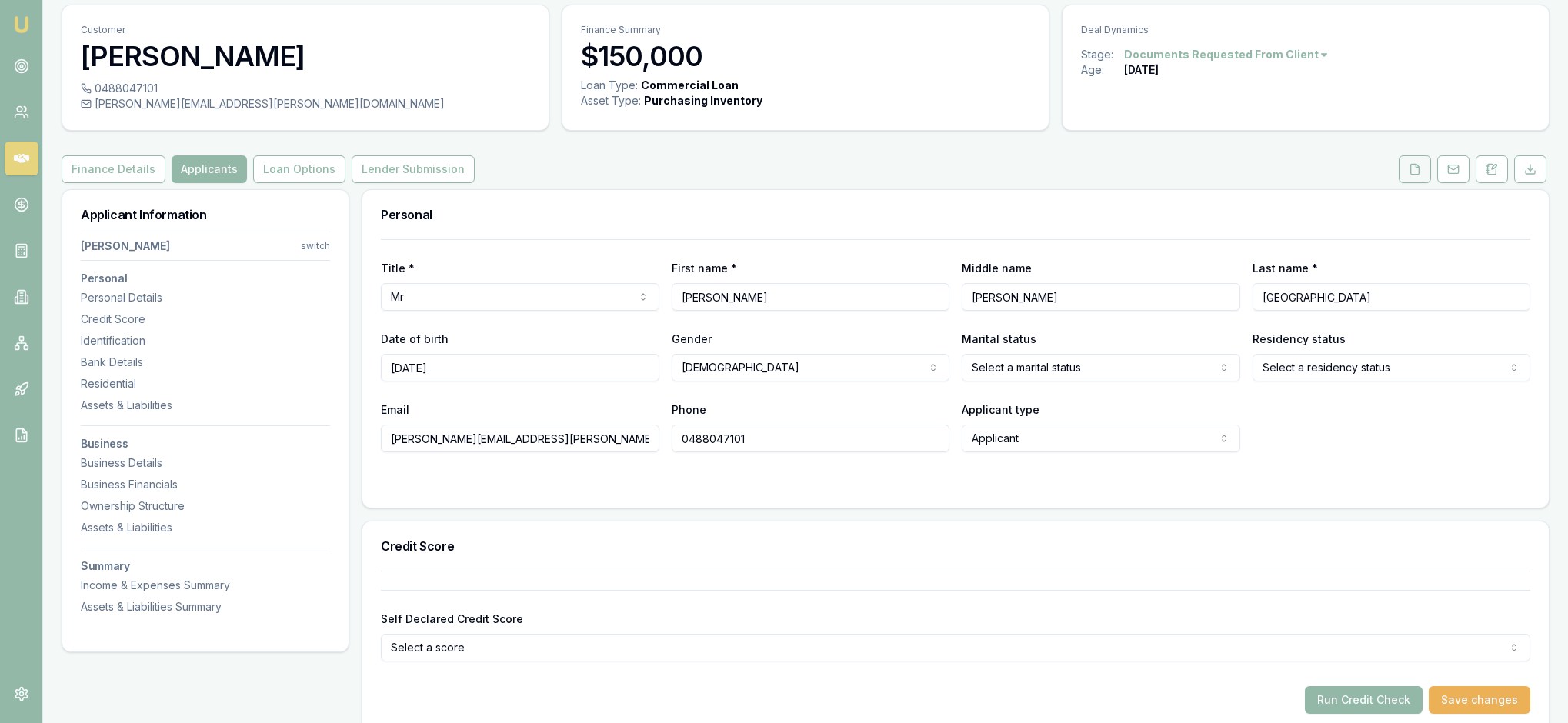
click at [1409, 175] on icon at bounding box center [1414, 169] width 12 height 12
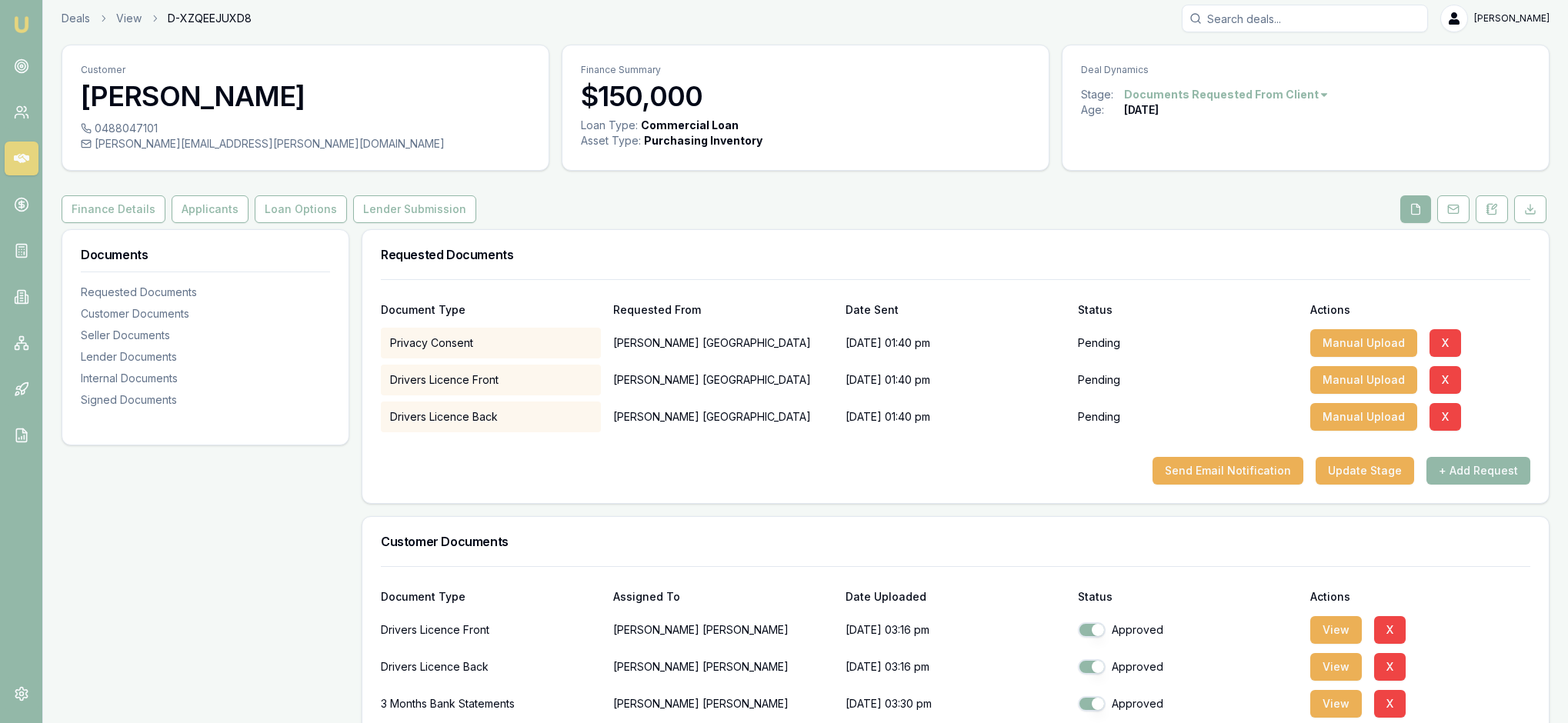
scroll to position [-2, 0]
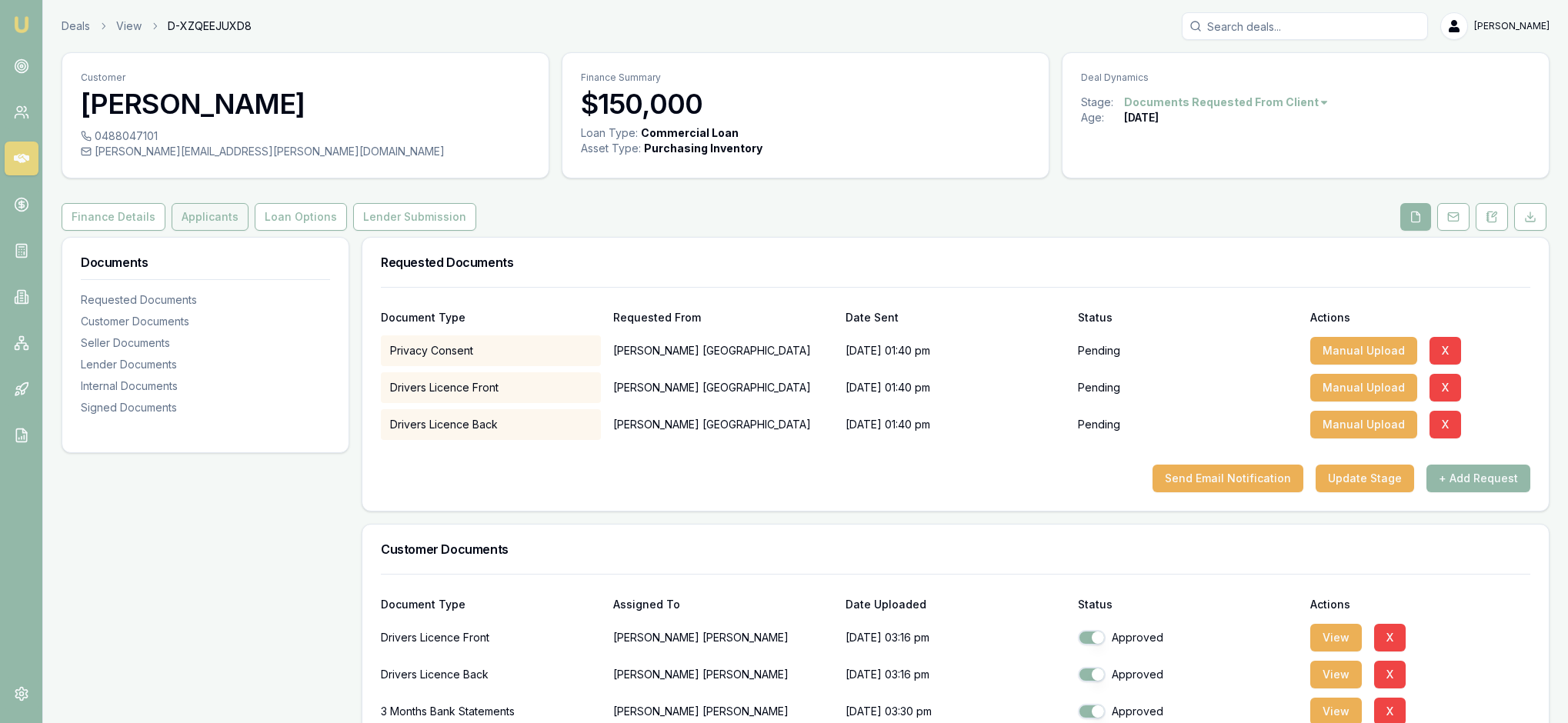
click at [249, 231] on button "Applicants" at bounding box center [210, 217] width 77 height 28
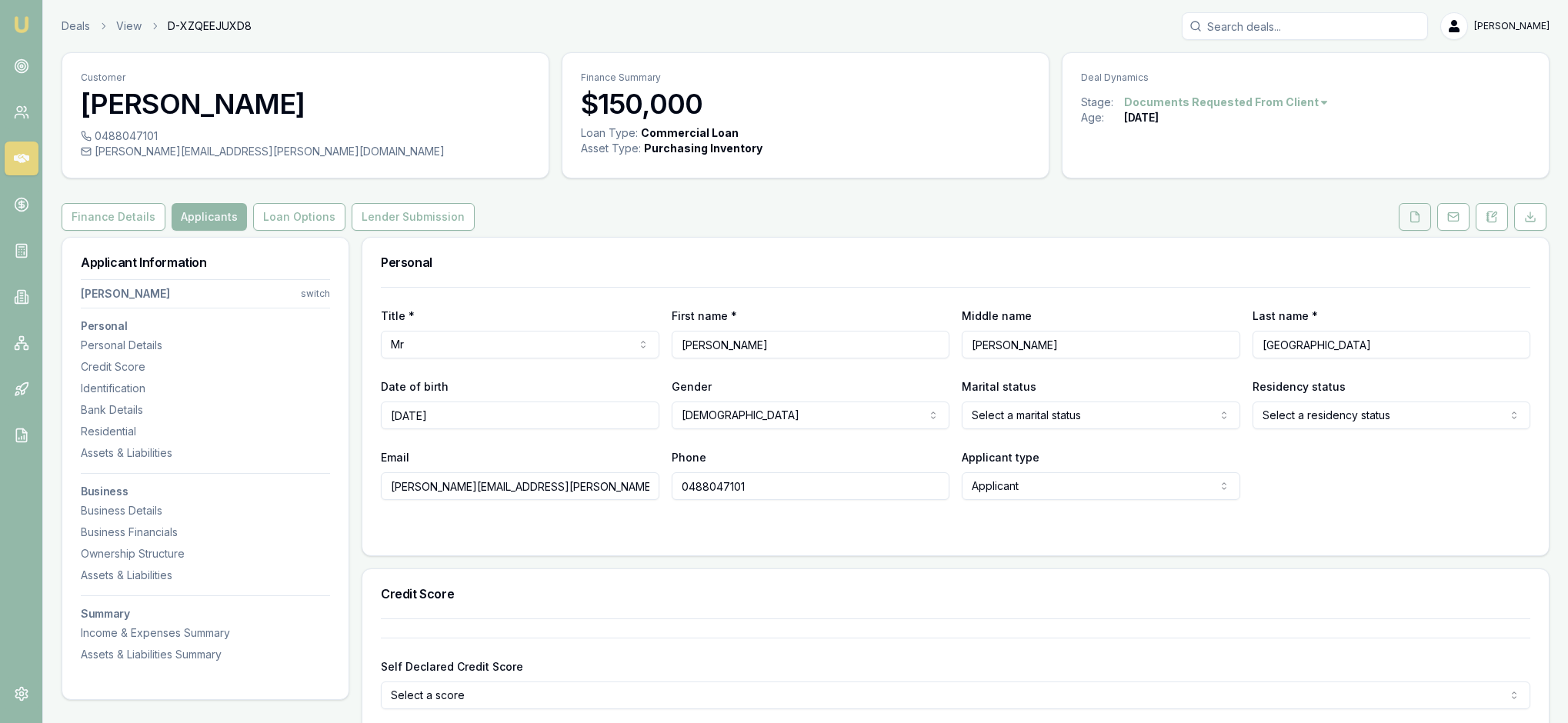
click at [1409, 223] on icon at bounding box center [1414, 216] width 12 height 12
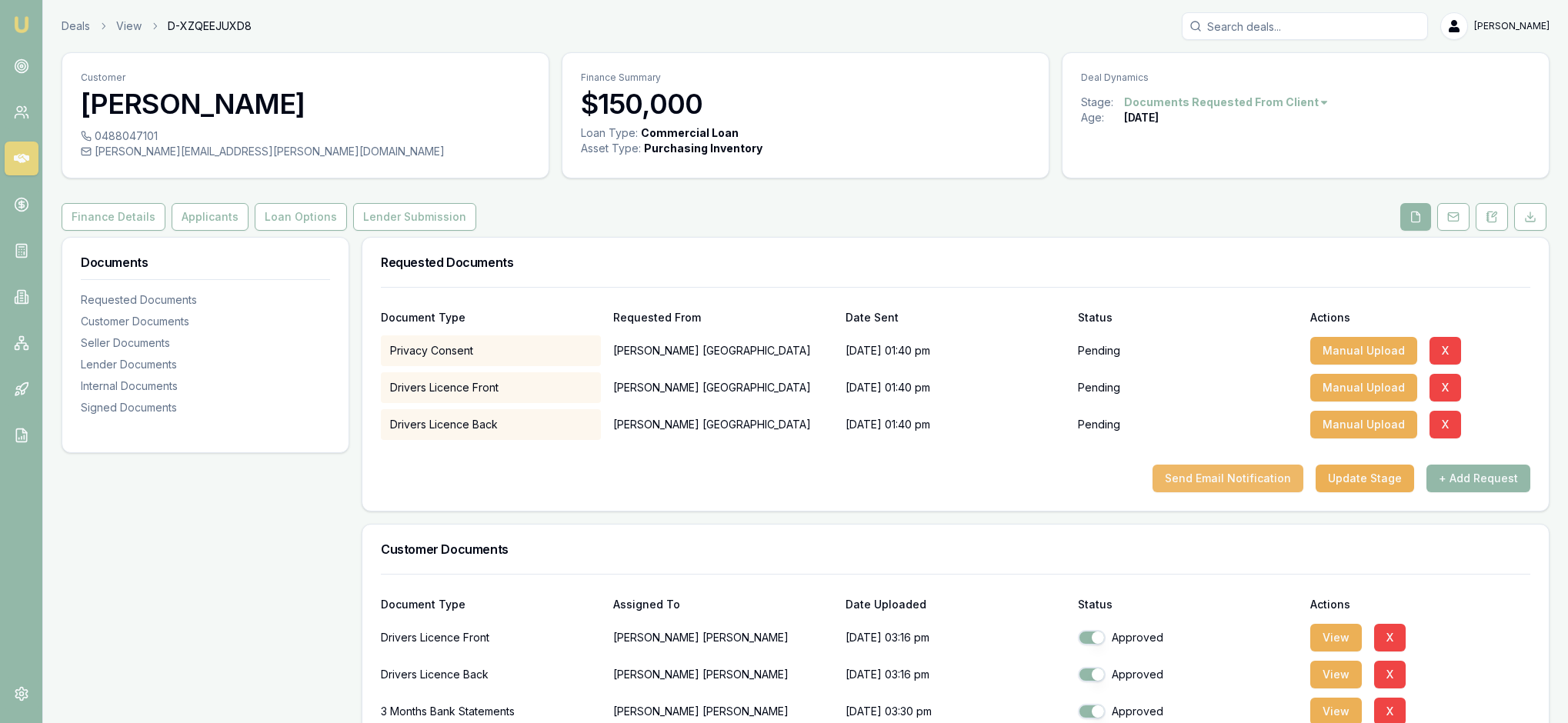
click at [1186, 492] on button "Send Email Notification" at bounding box center [1228, 479] width 151 height 28
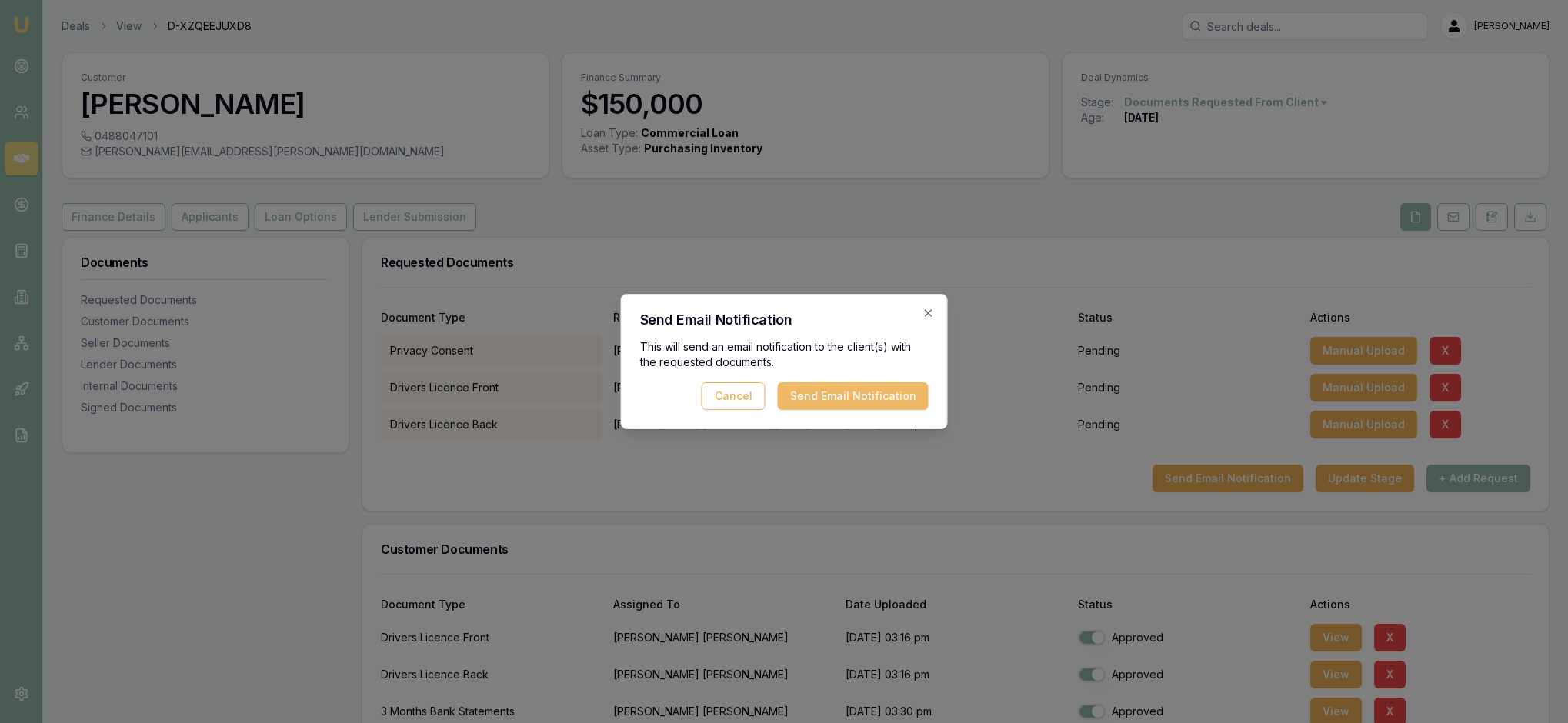
click at [814, 395] on button "Send Email Notification" at bounding box center [853, 396] width 151 height 28
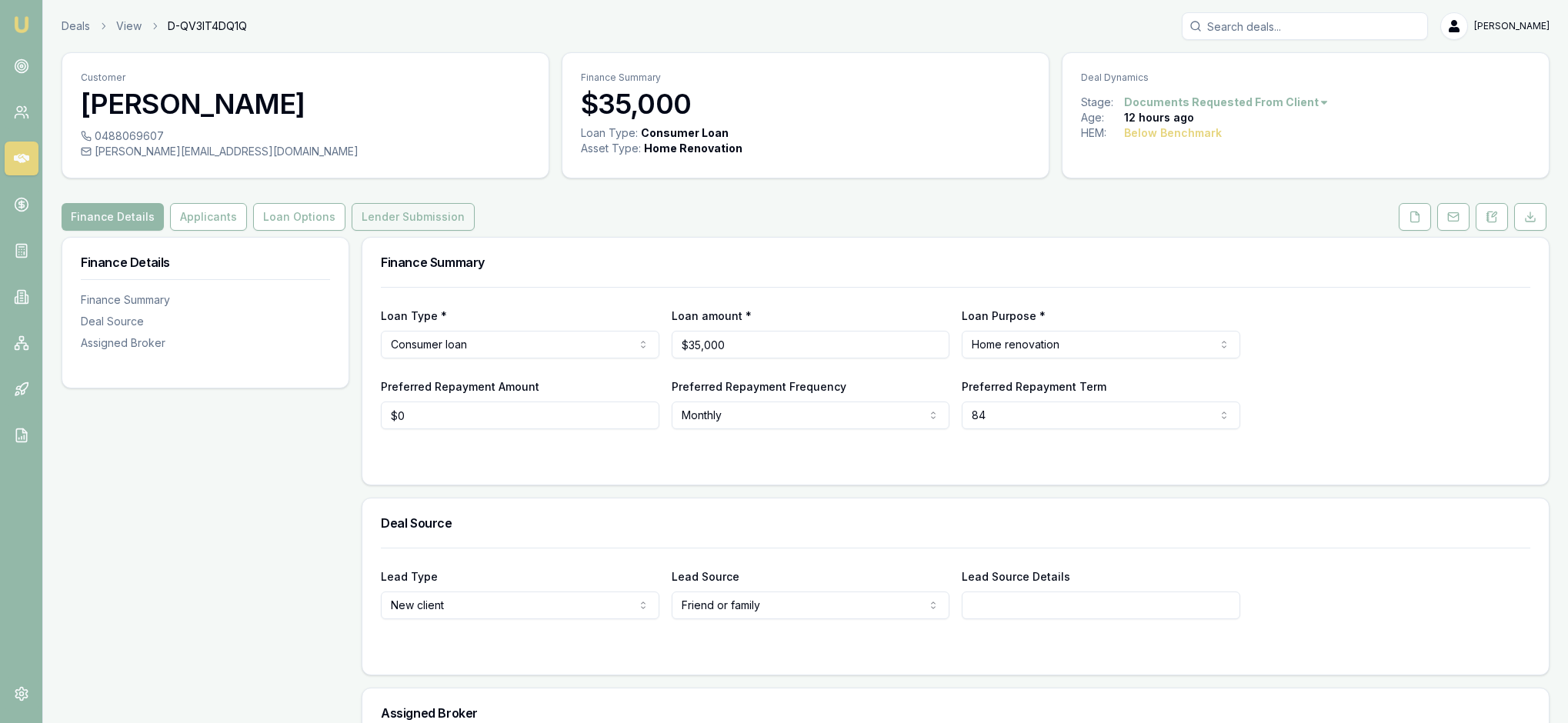
click at [474, 231] on button "Lender Submission" at bounding box center [413, 217] width 123 height 28
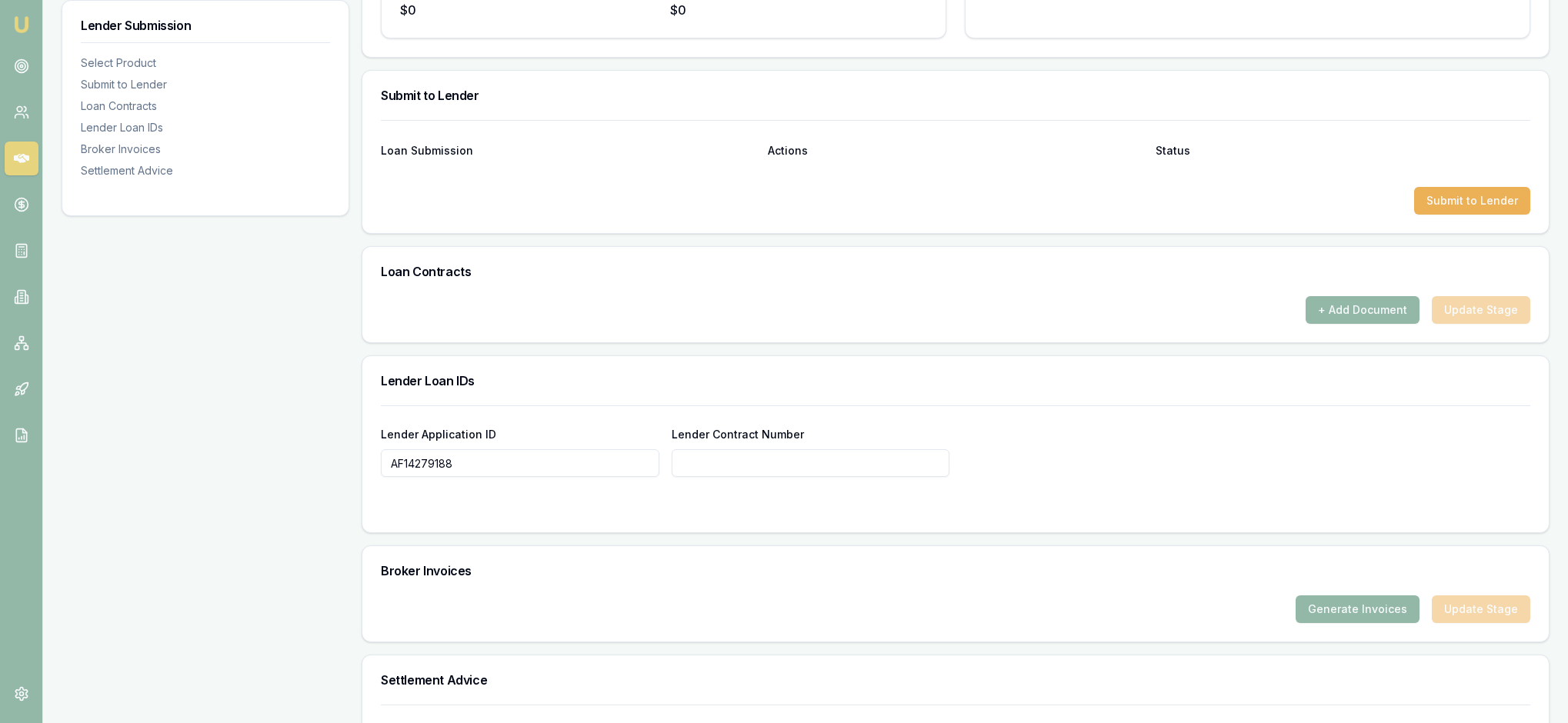
scroll to position [717, 0]
click at [1441, 213] on button "Submit to Lender" at bounding box center [1472, 199] width 116 height 28
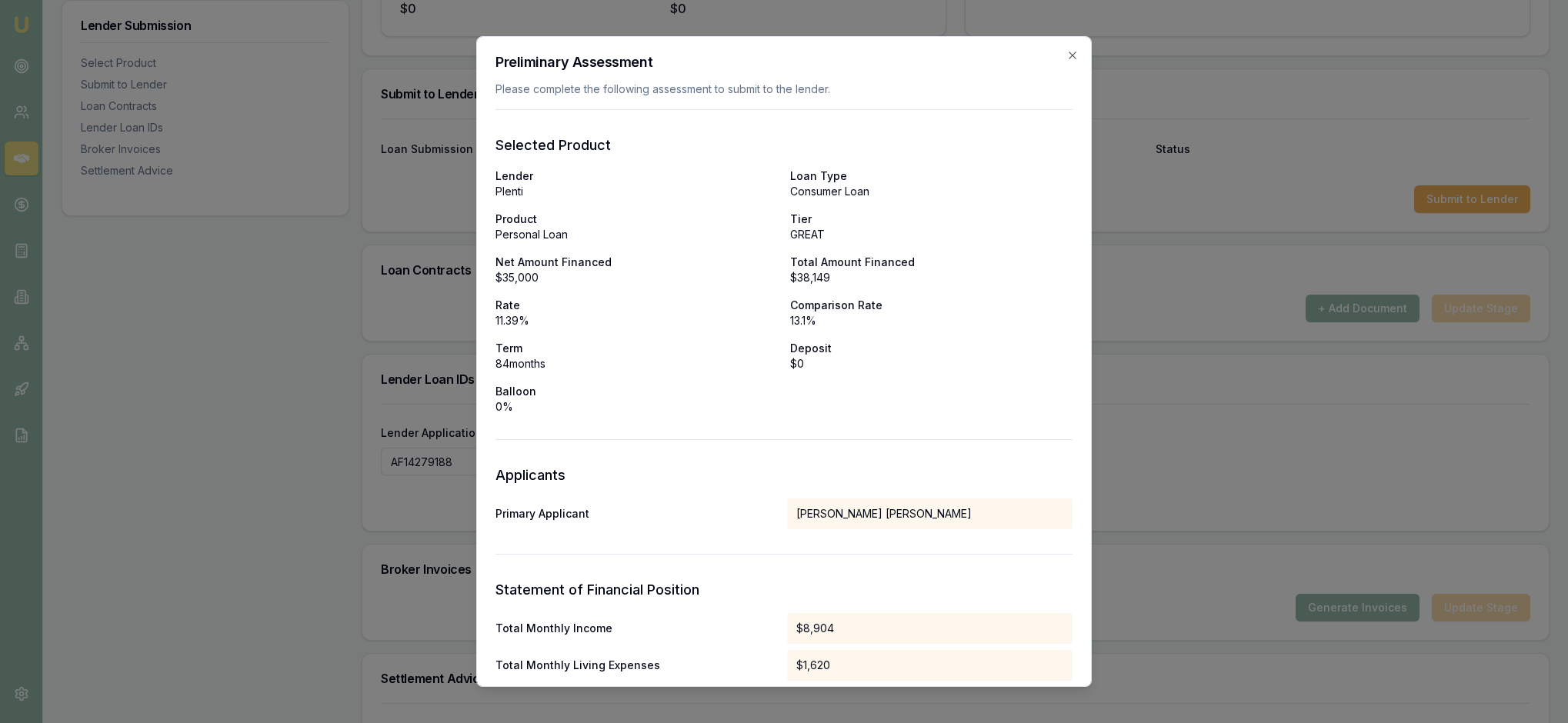
click at [843, 415] on div "Lender Plenti Loan Type Consumer Loan Product Personal Loan Tier GREAT Net Amou…" at bounding box center [784, 292] width 577 height 246
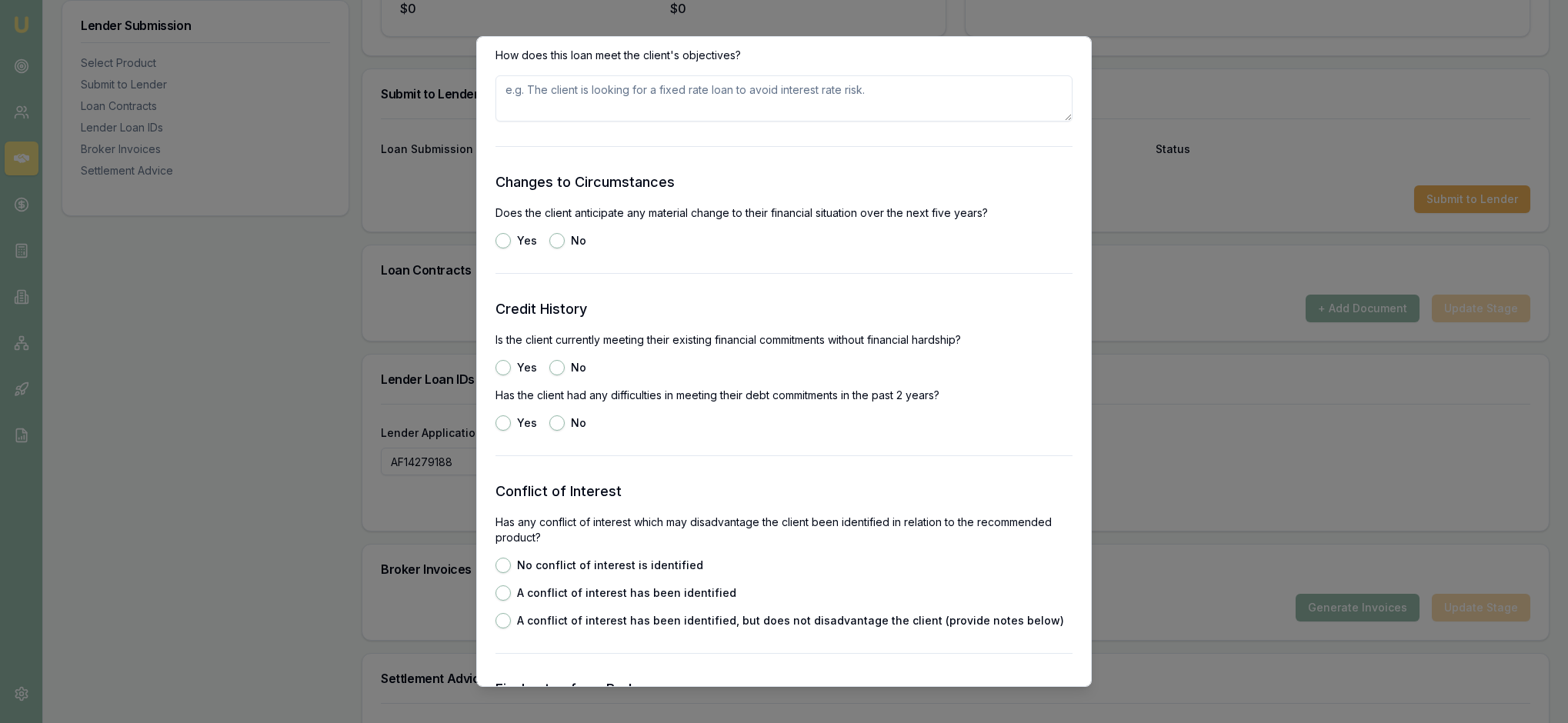
scroll to position [1960, 0]
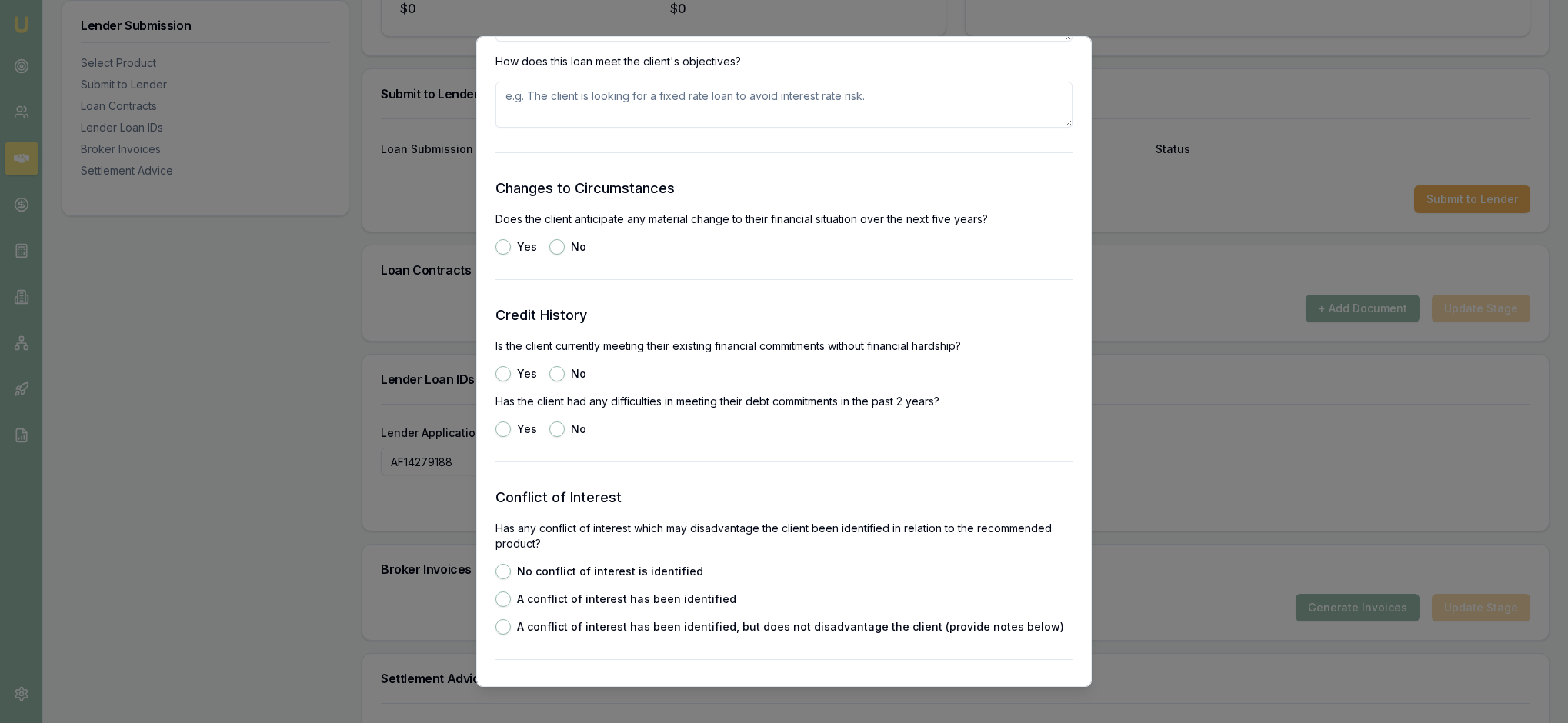
click at [562, 42] on textarea at bounding box center [784, 19] width 577 height 47
click at [801, 42] on textarea "The client wanted no early payout penalties, a 7 year term and" at bounding box center [784, 19] width 577 height 47
click at [803, 42] on textarea "The client wanted no early payout penalties, a 7 year term" at bounding box center [784, 19] width 577 height 47
type textarea "The client wanted no early payout penalties and a 7 year term"
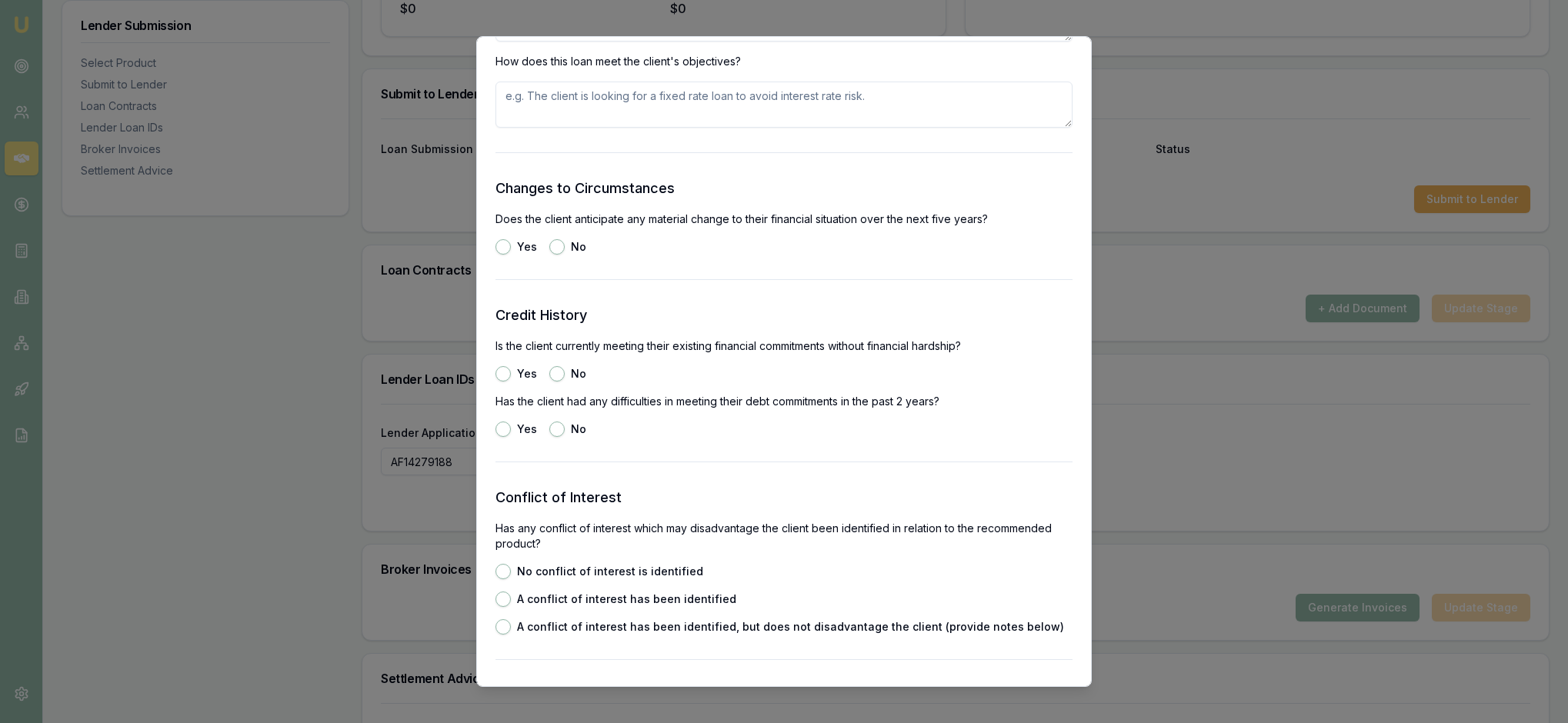
click at [571, 128] on textarea at bounding box center [784, 105] width 577 height 47
type textarea "the loan meets all requirements and the client is happy with the term, set up a…"
click at [713, 199] on h3 "Changes to Circumstances" at bounding box center [784, 188] width 577 height 21
click at [565, 254] on button "No" at bounding box center [557, 247] width 16 height 16
radio input "true"
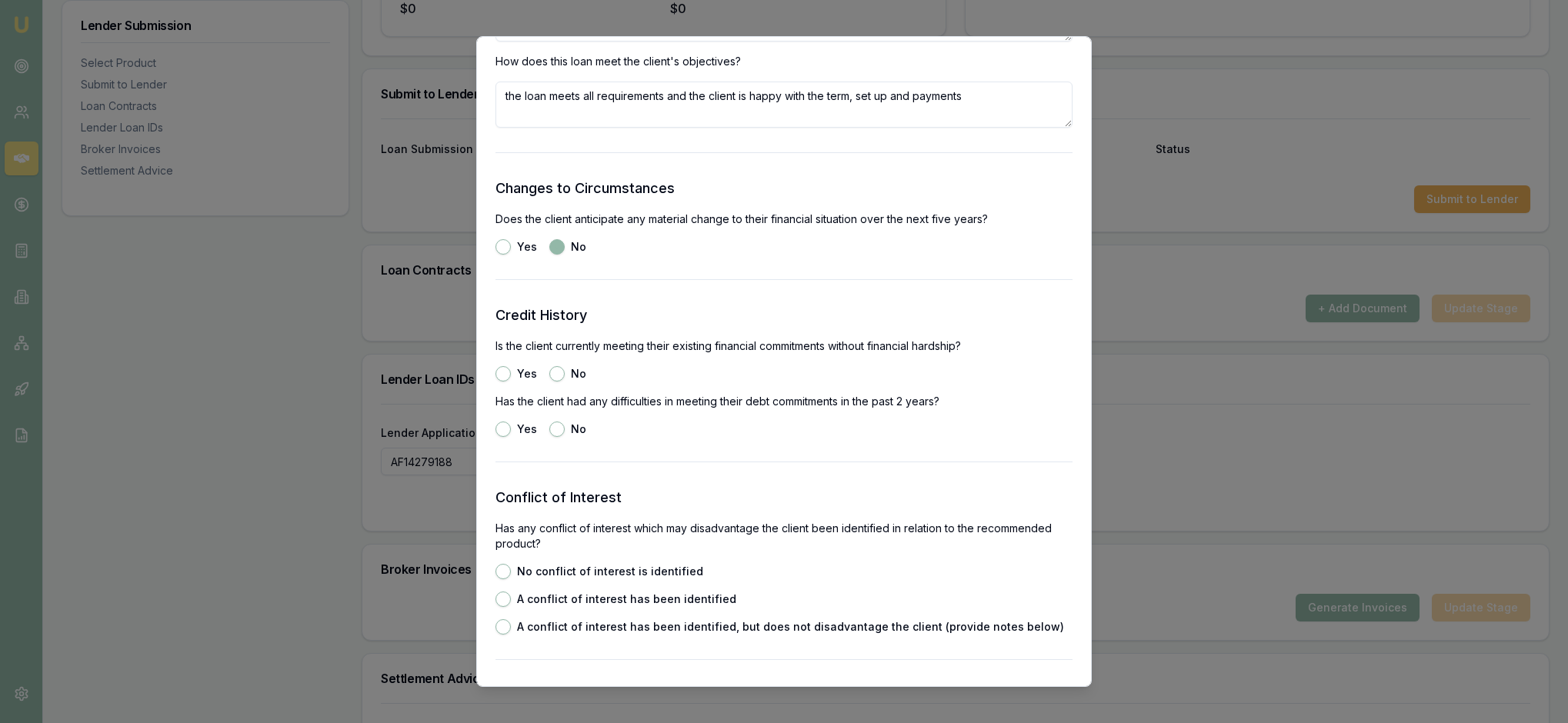
click at [744, 254] on div "Yes No" at bounding box center [784, 247] width 577 height 16
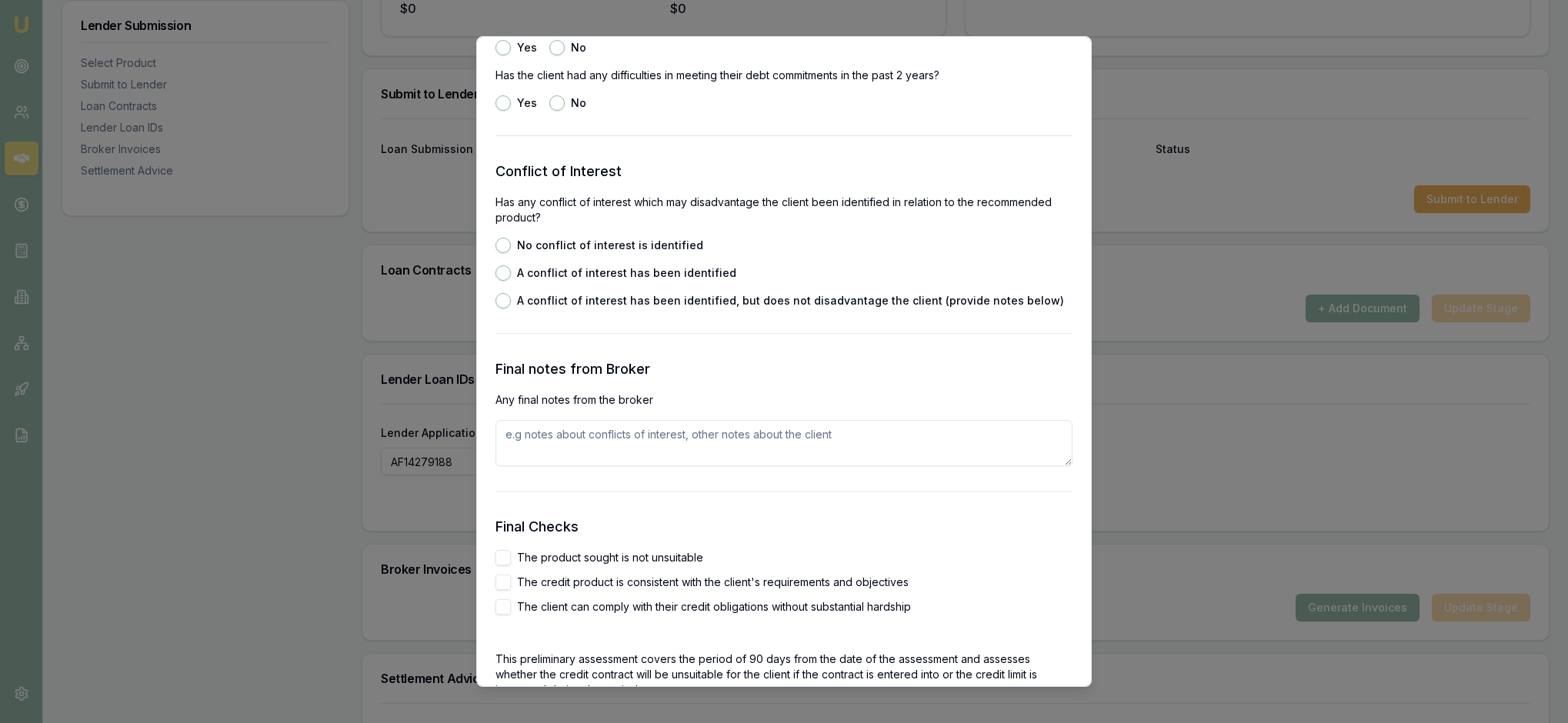
scroll to position [2299, 0]
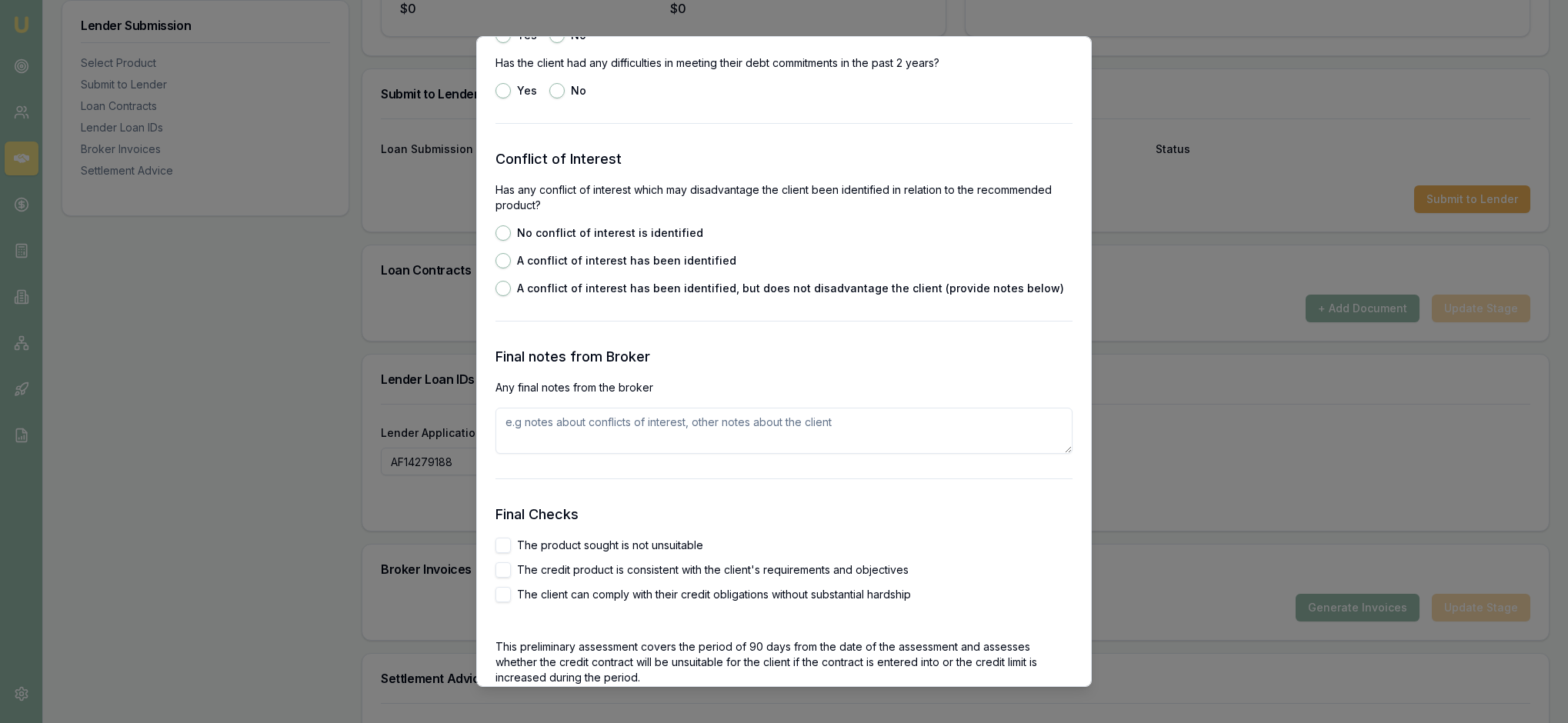
click at [505, 43] on button "Yes" at bounding box center [503, 35] width 16 height 16
radio input "true"
click at [565, 99] on button "No" at bounding box center [557, 90] width 16 height 16
radio input "true"
click at [506, 240] on button "No conflict of interest is identified" at bounding box center [503, 233] width 16 height 16
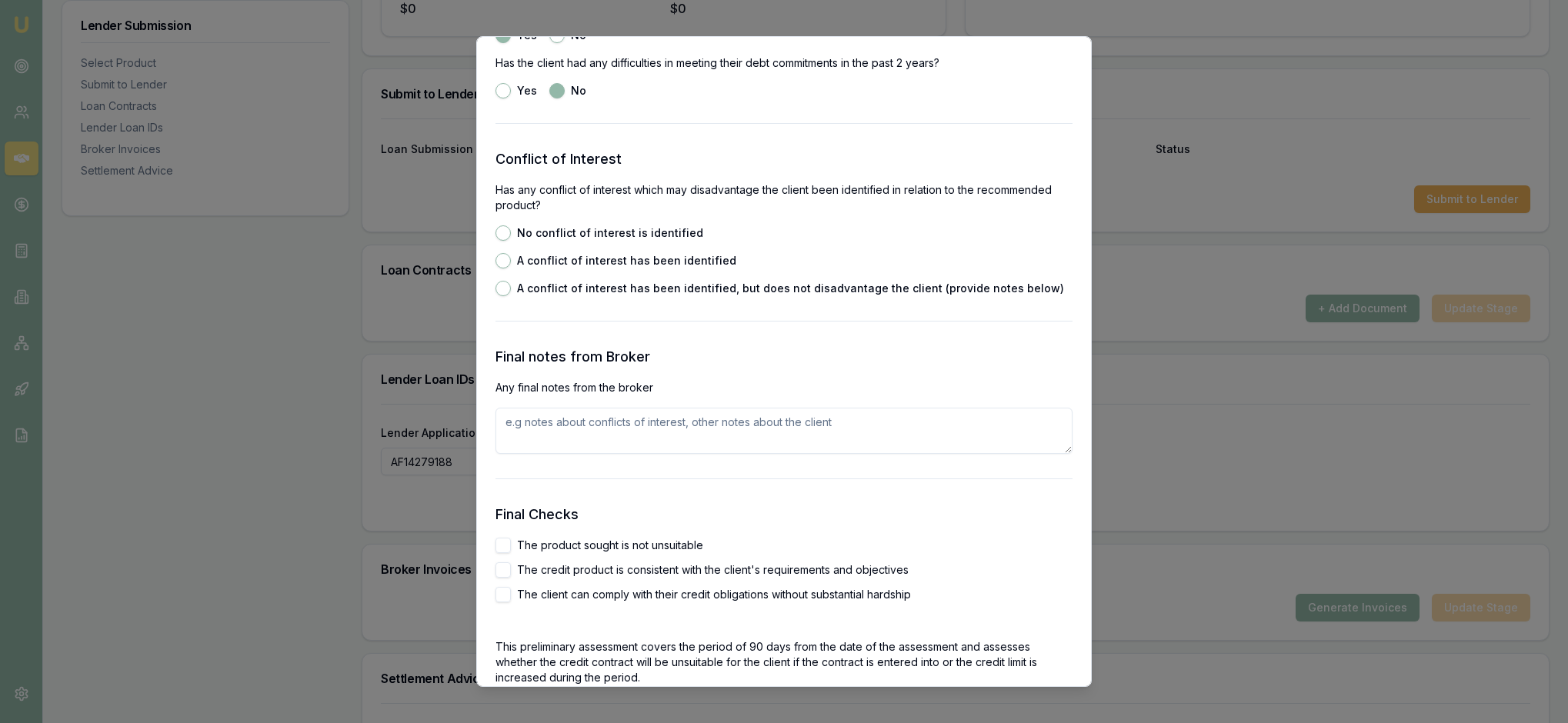
radio input "true"
click at [914, 296] on div "No conflict of interest is identified A conflict of interest has been identifie…" at bounding box center [784, 261] width 577 height 71
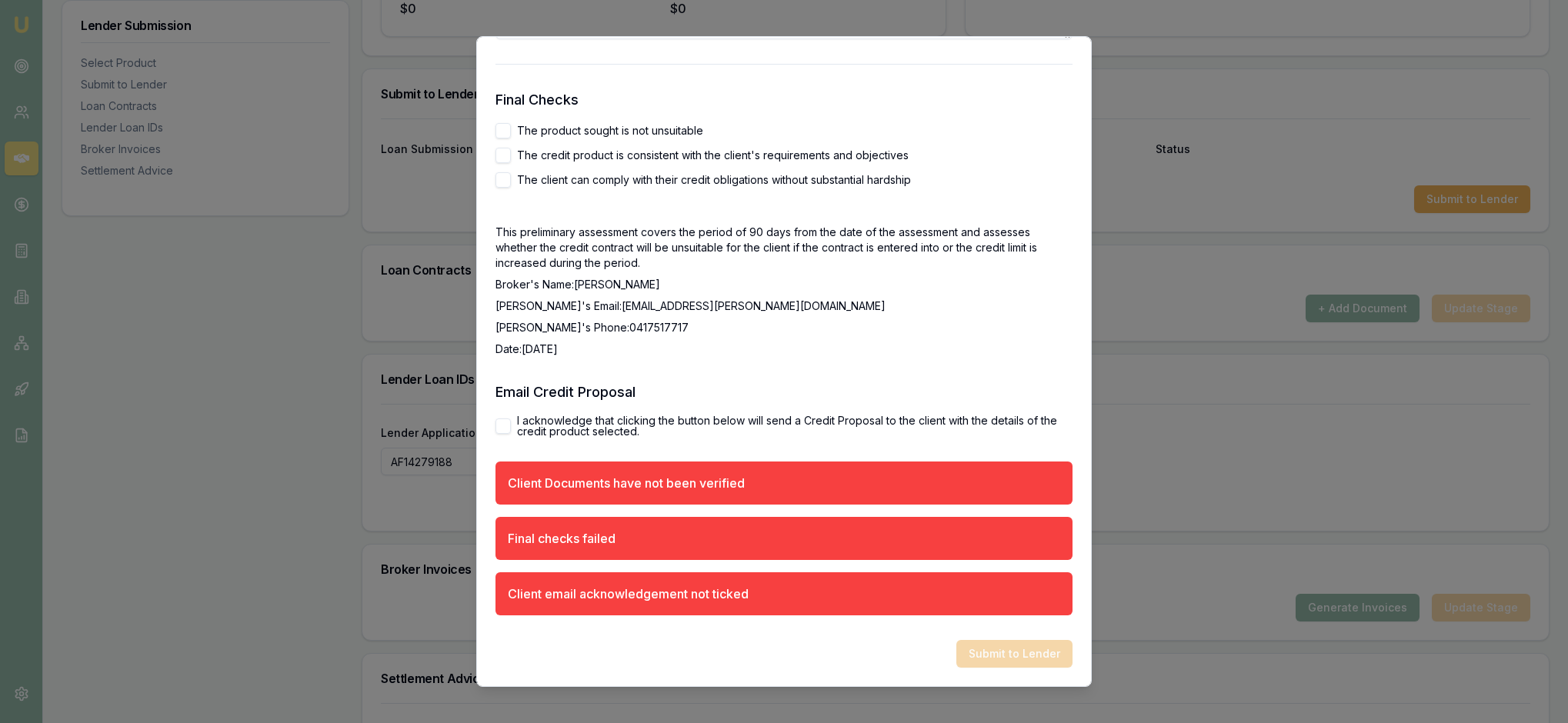
scroll to position [2832, 0]
click at [562, 39] on textarea at bounding box center [784, 17] width 577 height 47
type textarea "The clients living expenses are shared with his defect wife who runs her own bu…"
click at [511, 139] on button "The product sought is not unsuitable" at bounding box center [503, 130] width 16 height 16
checkbox input "true"
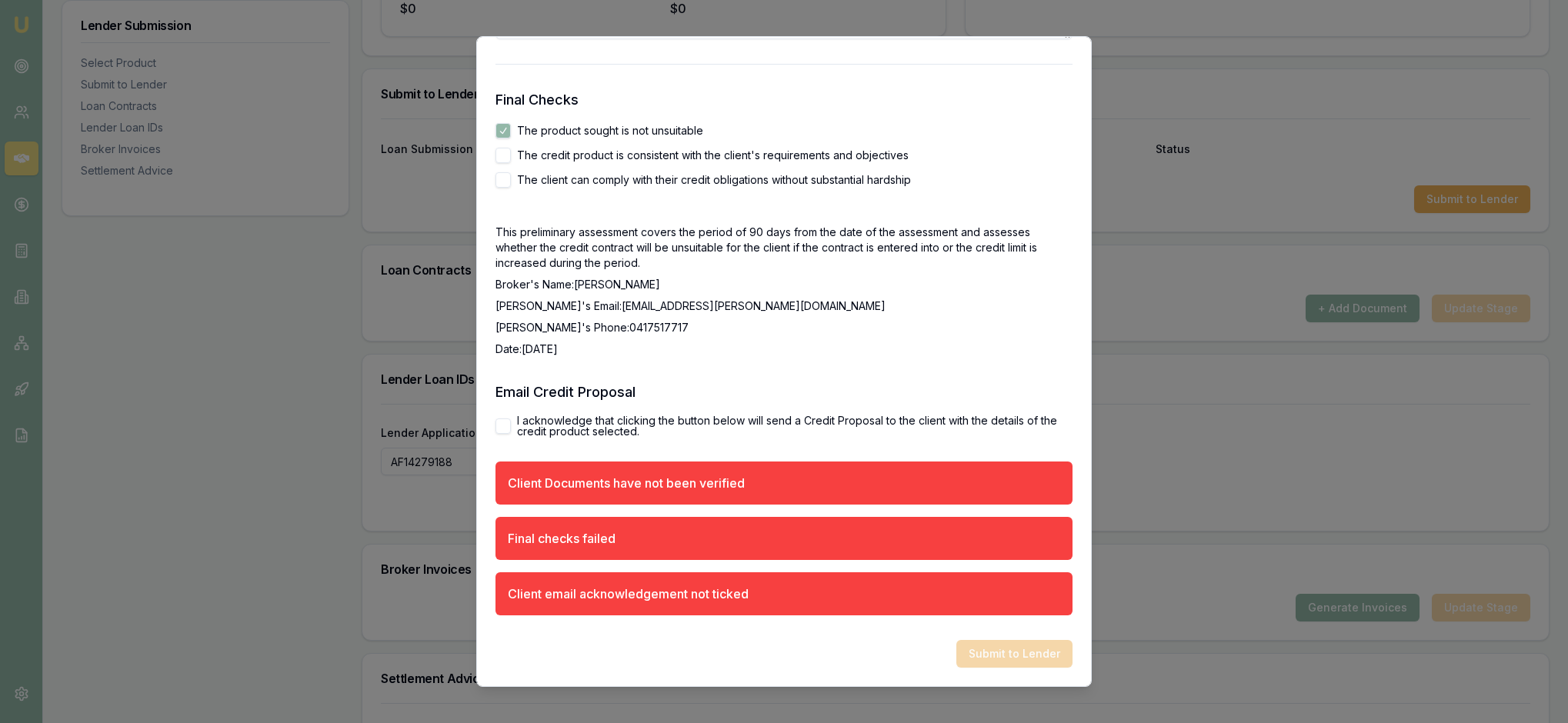
click at [854, 335] on p "Broker's Phone: 0417517717" at bounding box center [784, 328] width 577 height 16
click at [503, 418] on button "I acknowledge that clicking the button below will send a Credit Proposal to the…" at bounding box center [503, 426] width 16 height 16
checkbox input "true"
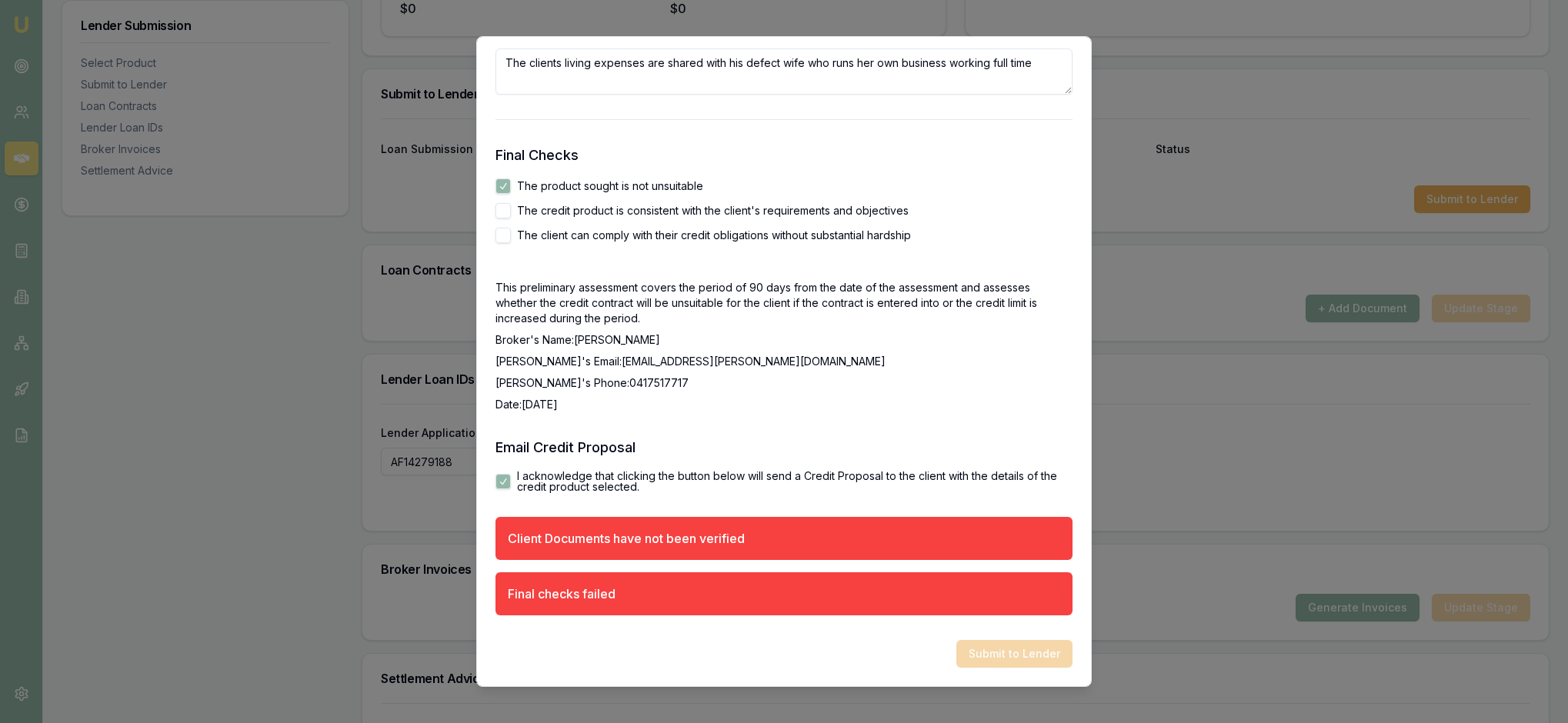
click at [503, 219] on button "The credit product is consistent with the client's requirements and objectives" at bounding box center [503, 211] width 16 height 16
checkbox input "true"
click at [511, 243] on button "The client can comply with their credit obligations without substantial hardship" at bounding box center [503, 235] width 16 height 16
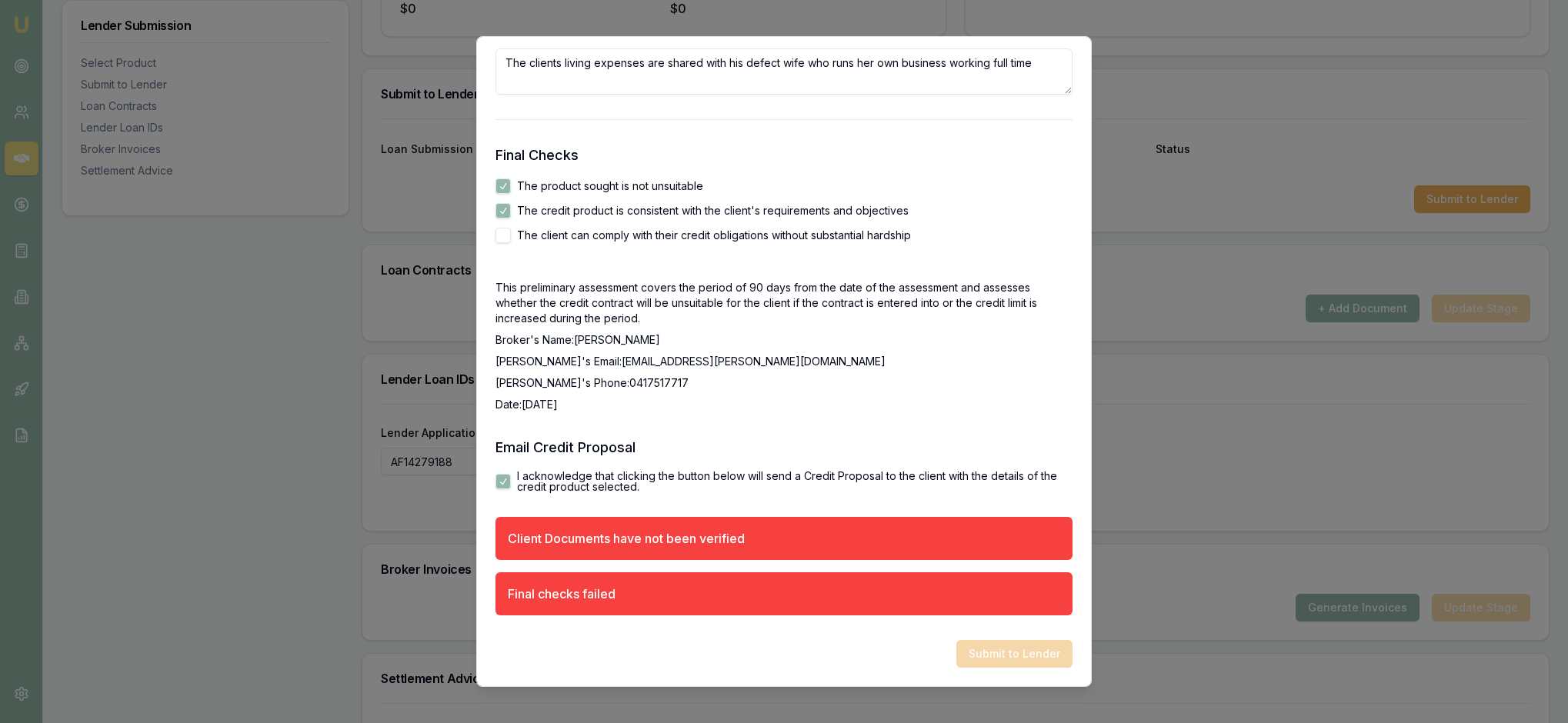
checkbox input "true"
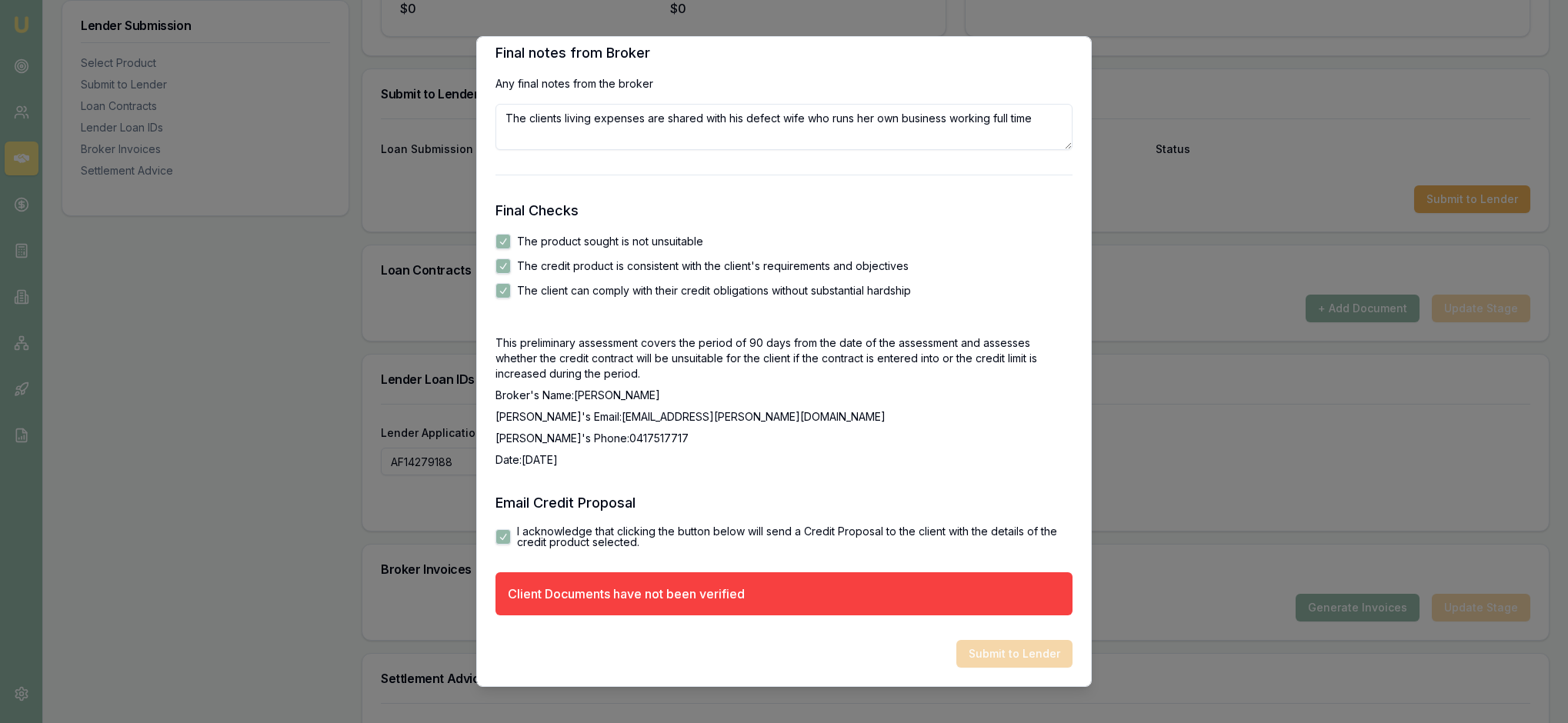
click at [929, 468] on div "This preliminary assessment covers the period of 90 days from the date of the a…" at bounding box center [784, 402] width 577 height 132
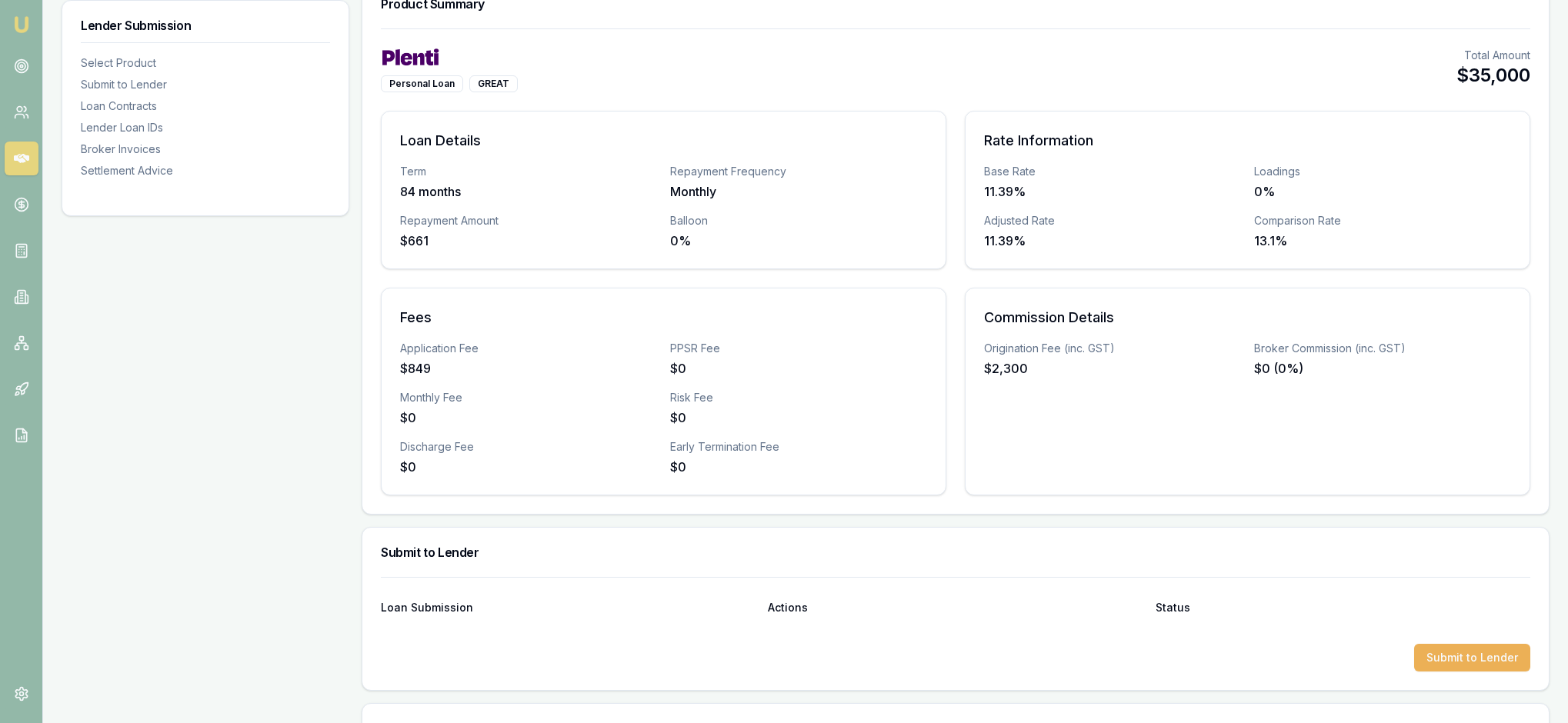
scroll to position [-7, 0]
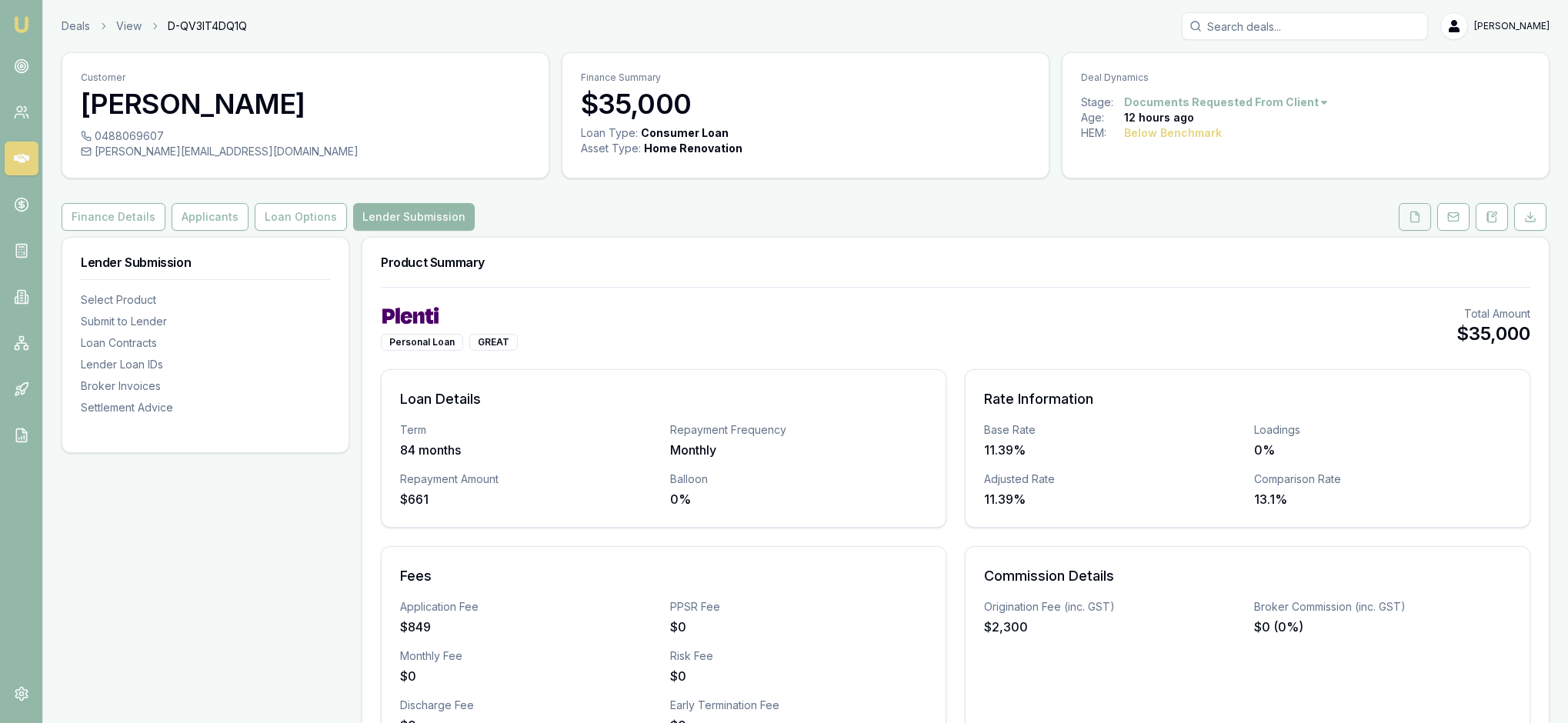
click at [1398, 231] on button at bounding box center [1414, 217] width 33 height 28
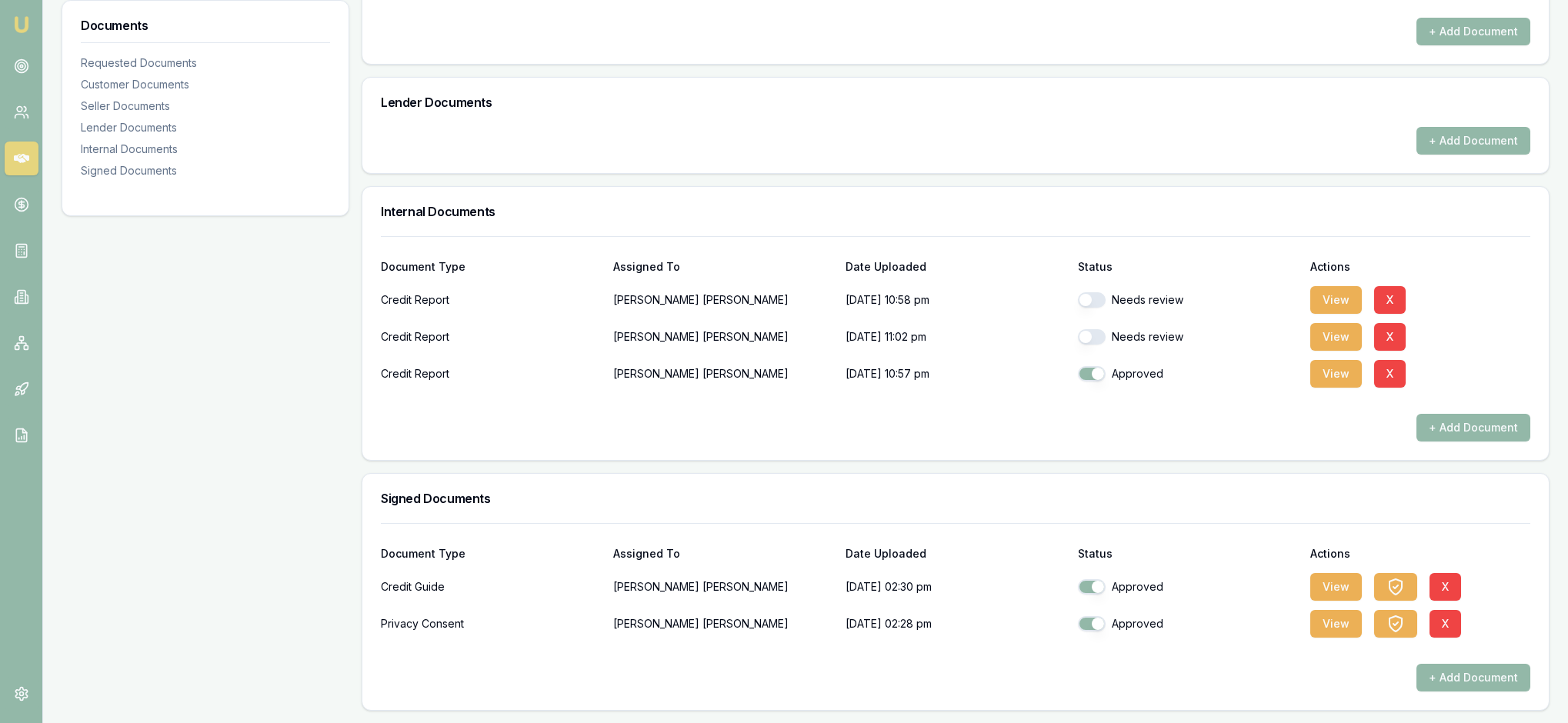
scroll to position [668, 0]
click at [1098, 293] on button "button" at bounding box center [1092, 300] width 28 height 16
checkbox input "true"
click at [1103, 334] on button "button" at bounding box center [1092, 336] width 28 height 16
checkbox input "true"
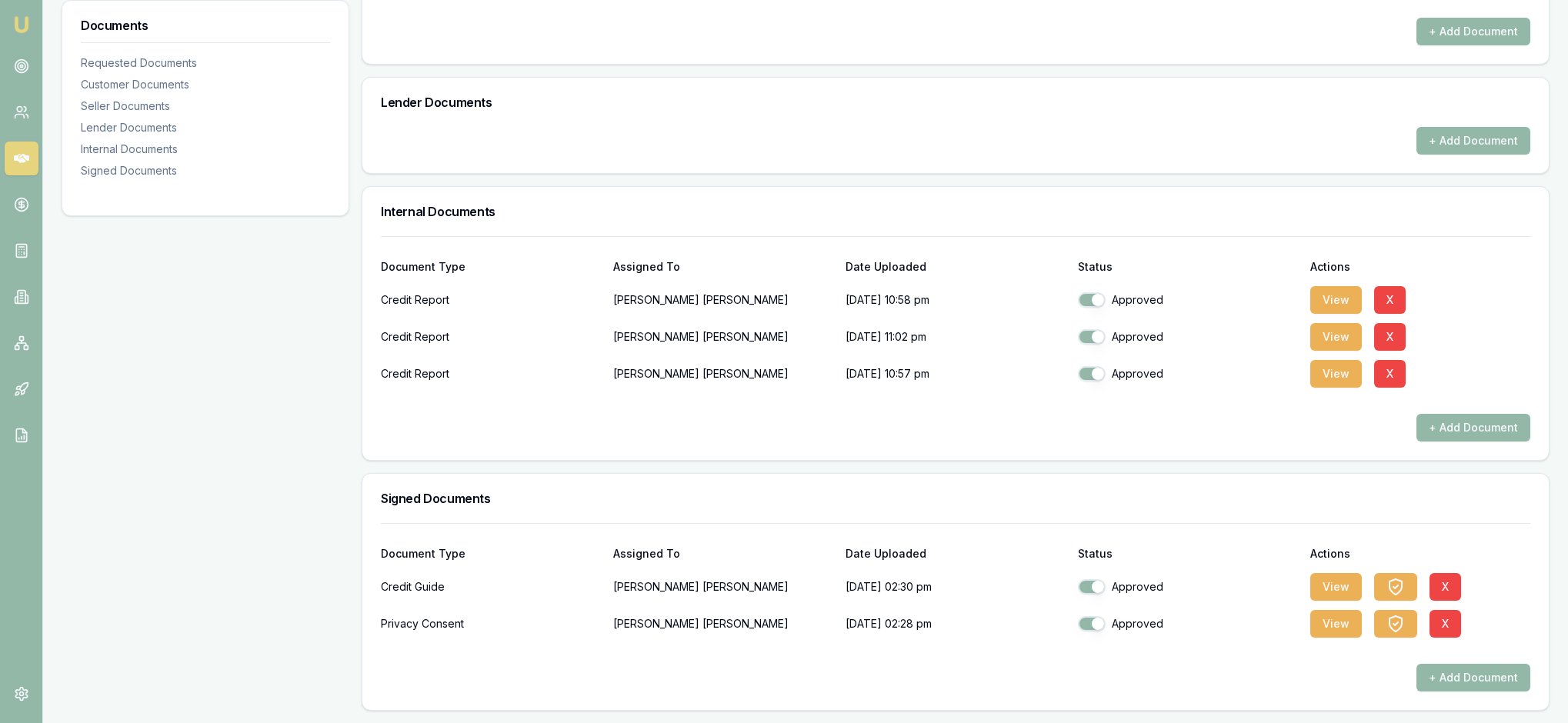
click at [1197, 477] on div "Requested Documents Update Stage + Add Request Customer Documents Document Type…" at bounding box center [955, 201] width 1188 height 1018
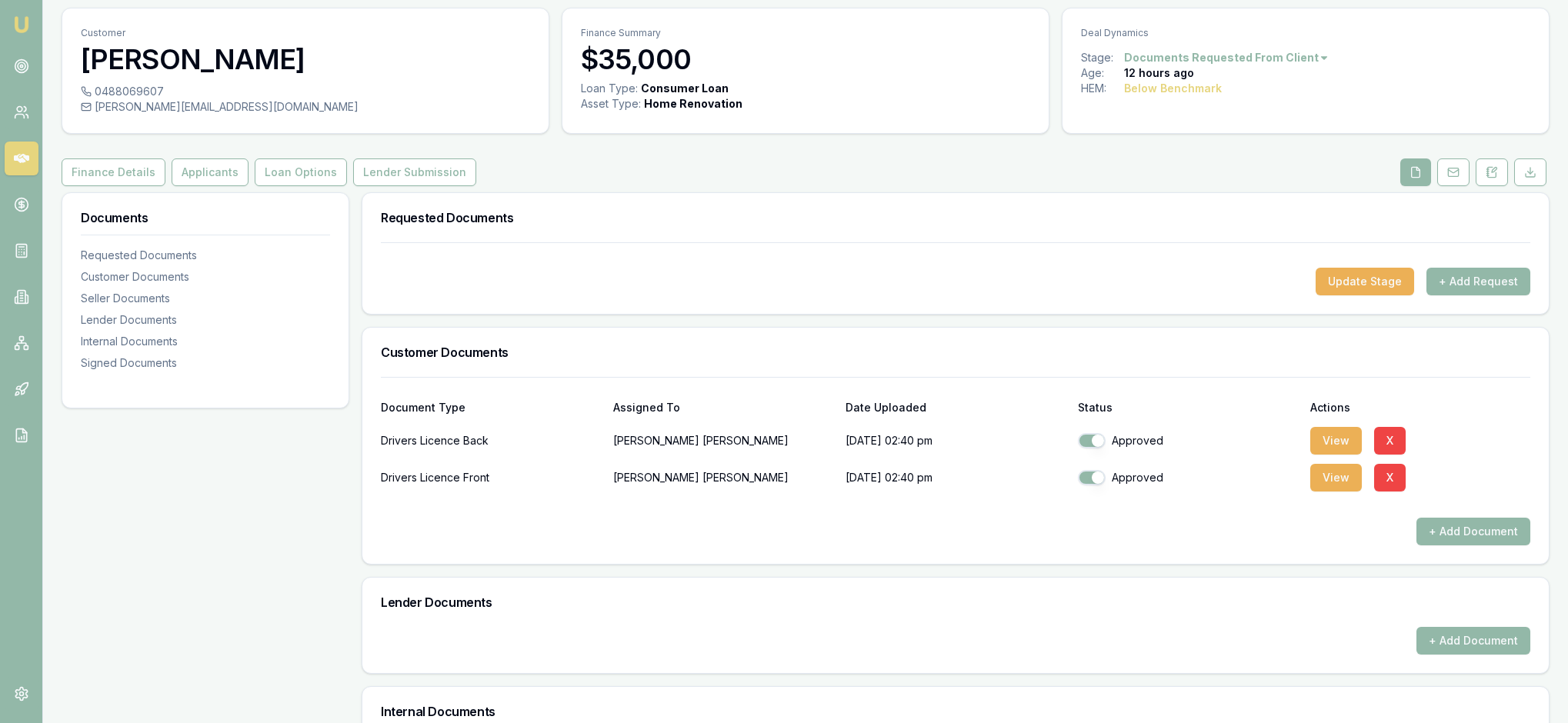
scroll to position [9, 0]
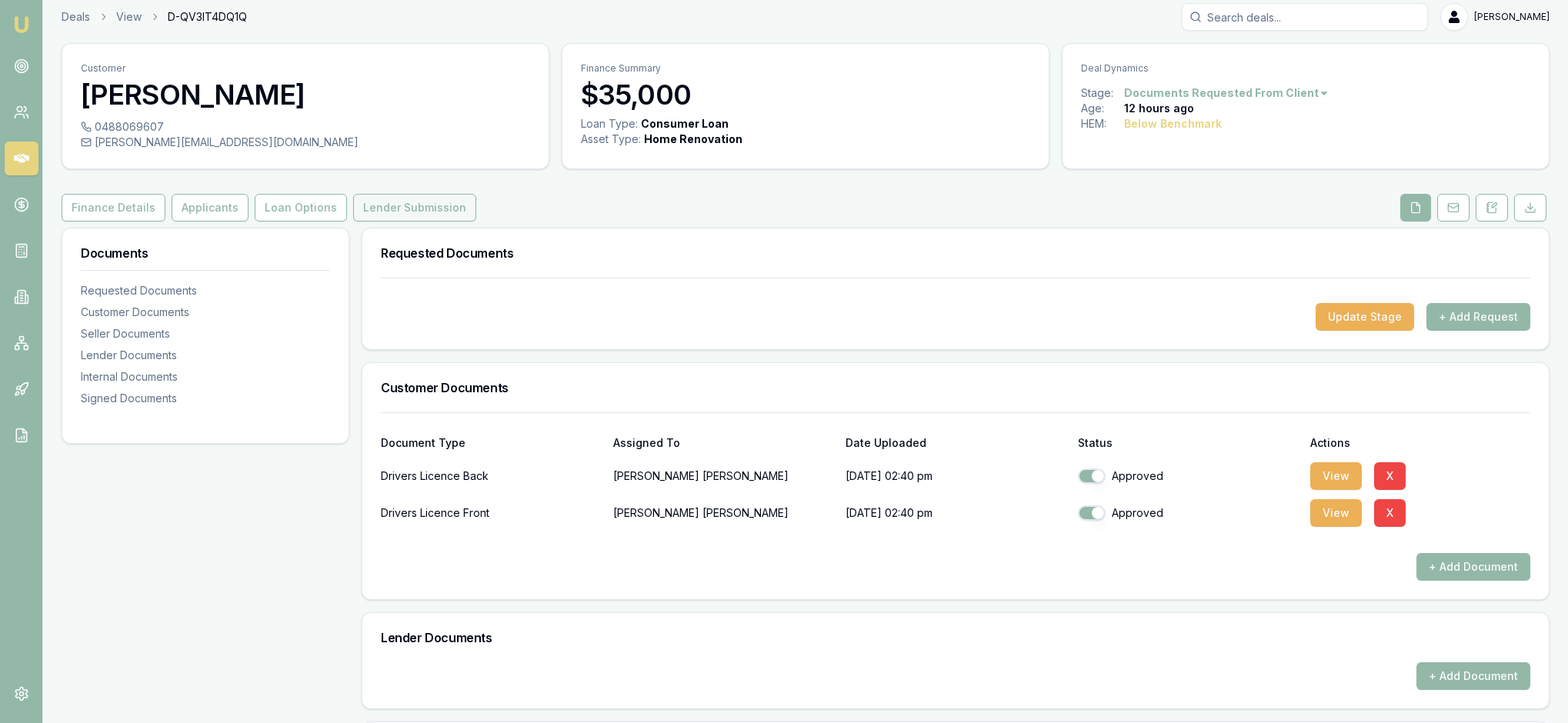
click at [476, 222] on button "Lender Submission" at bounding box center [415, 208] width 123 height 28
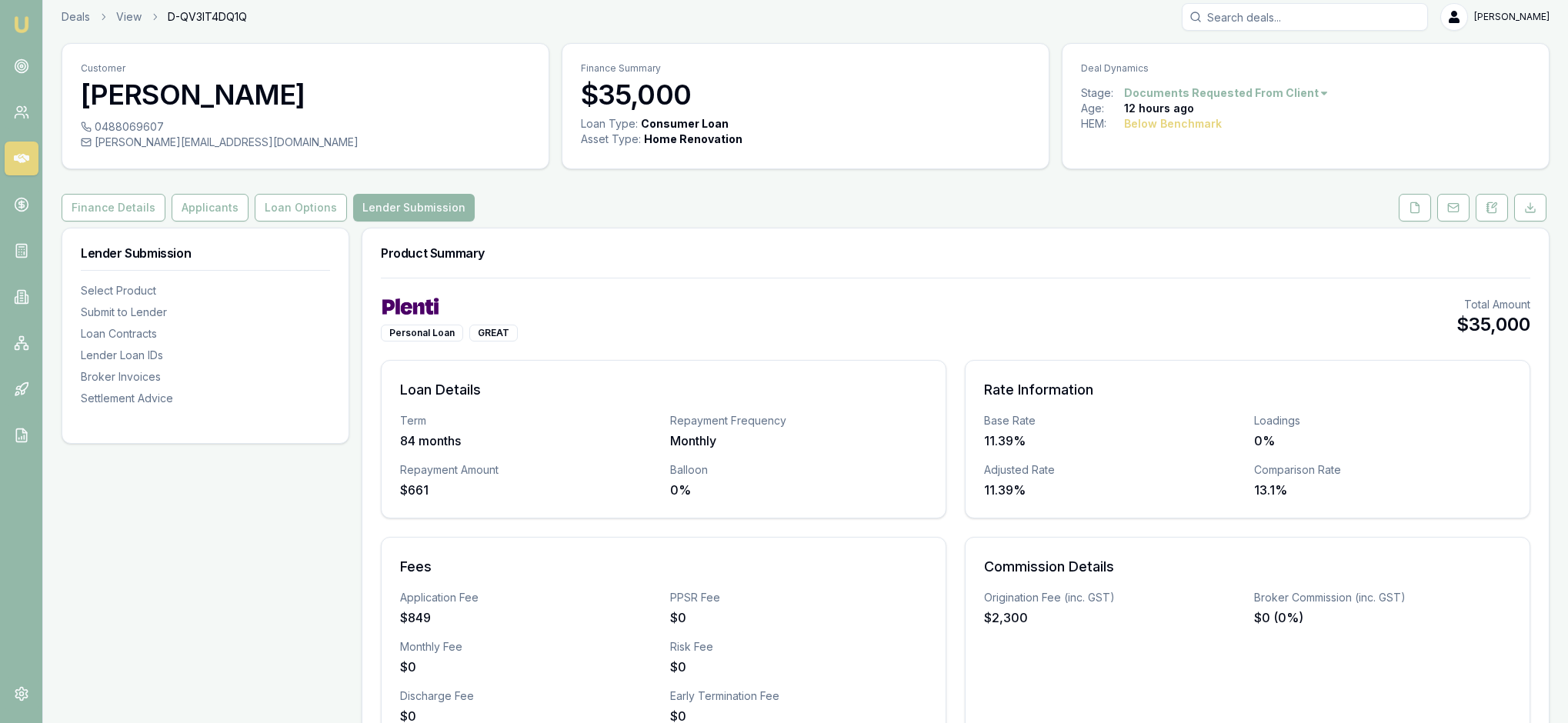
click at [867, 324] on div "Personal Loan GREAT Total Amount $35,000 Loan Details Term 84 months Repayment …" at bounding box center [955, 520] width 1186 height 485
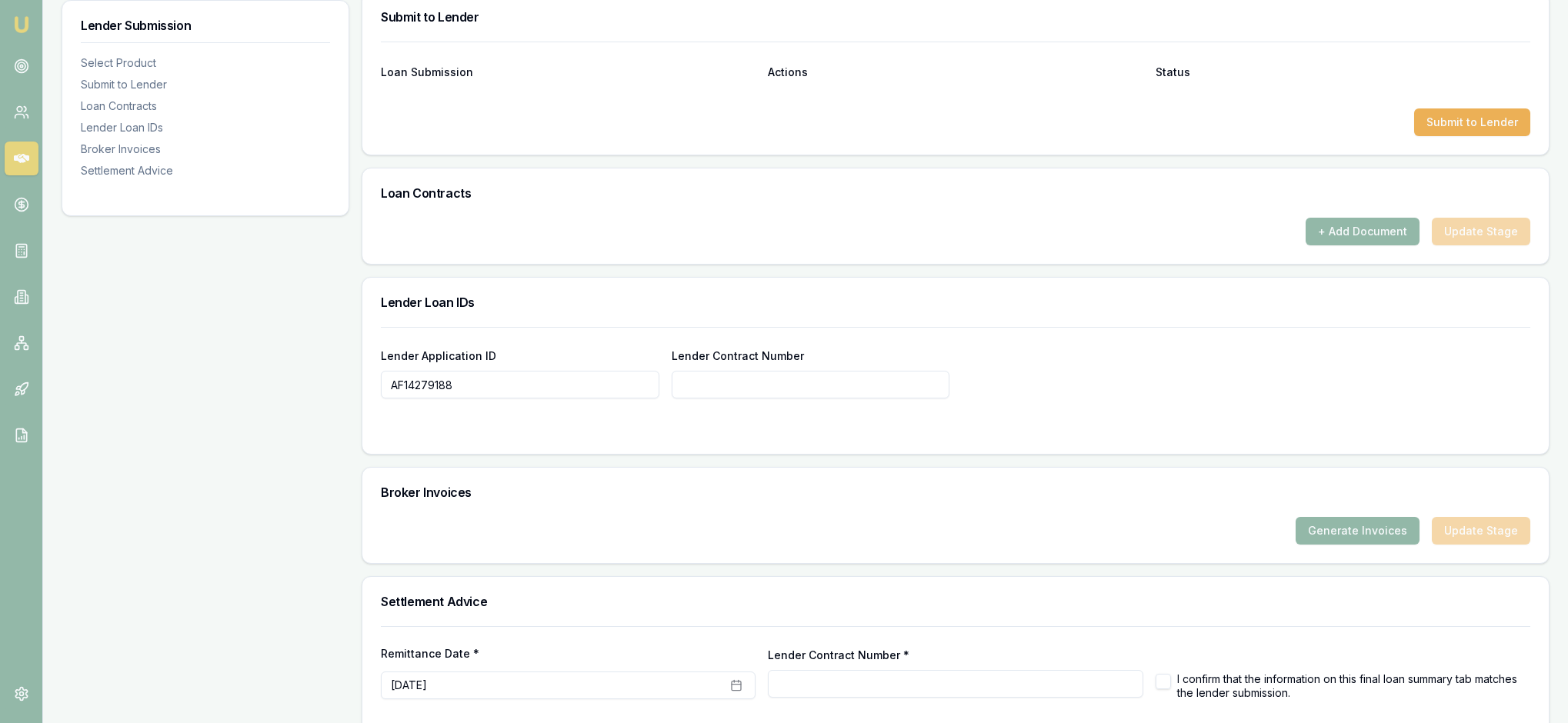
scroll to position [820, 0]
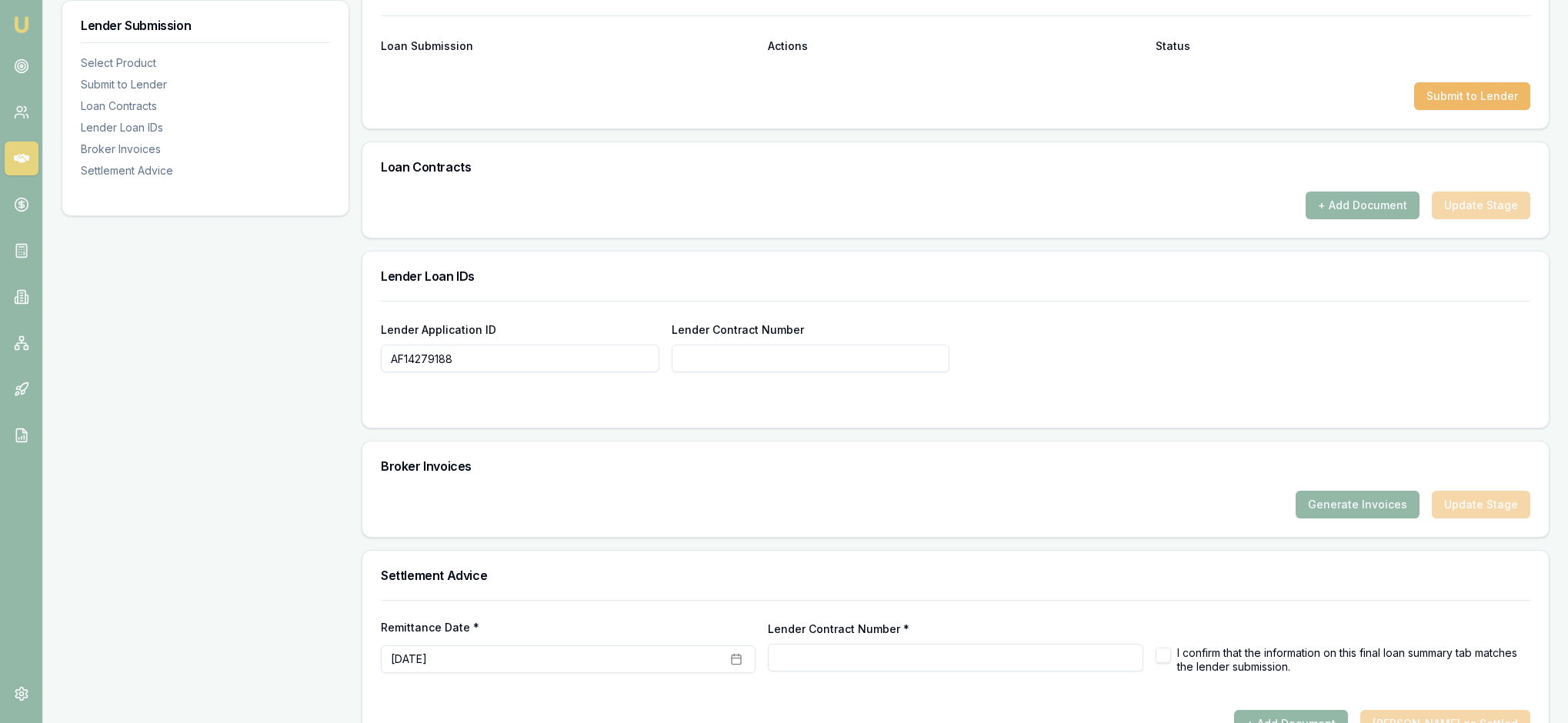
click at [1451, 110] on button "Submit to Lender" at bounding box center [1472, 96] width 116 height 28
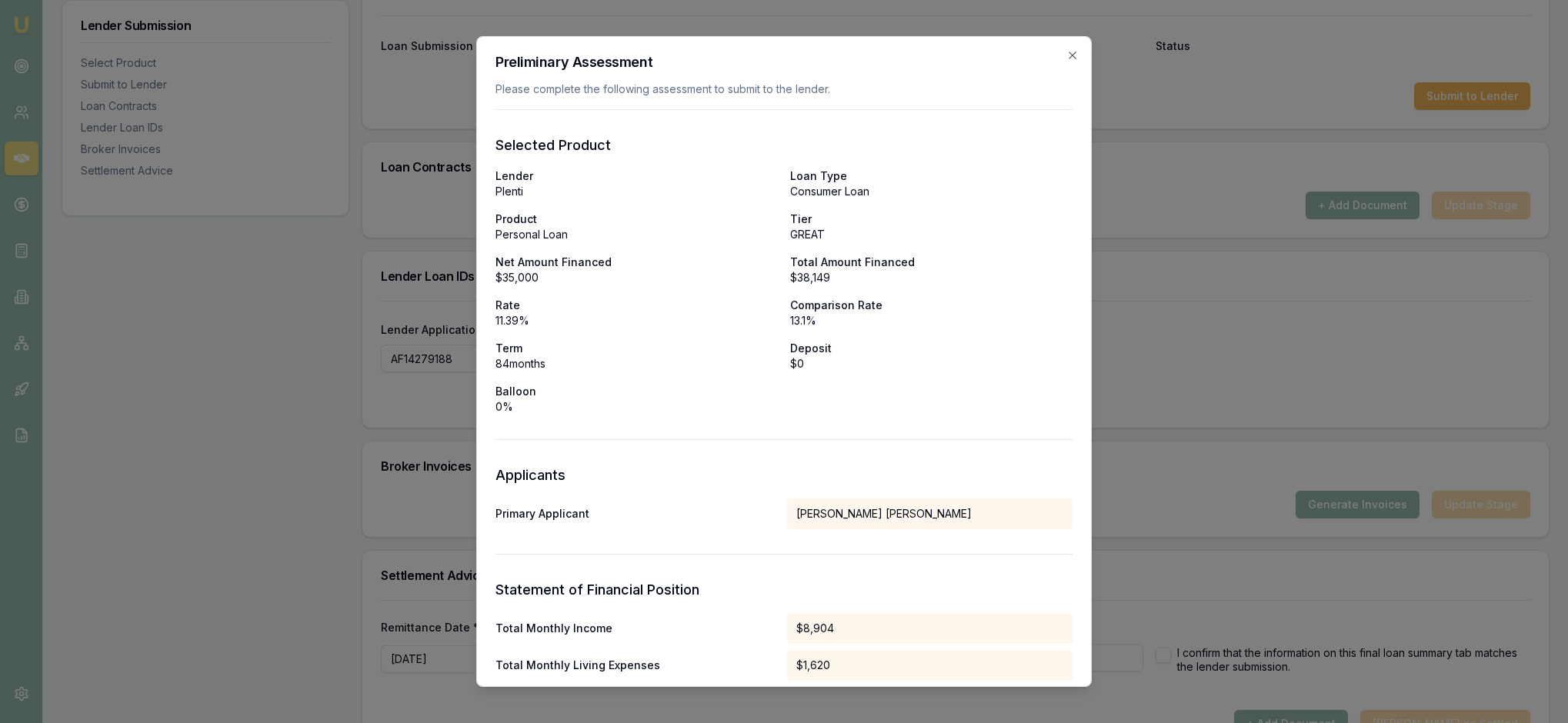
click at [1034, 372] on p "$0" at bounding box center [931, 363] width 282 height 16
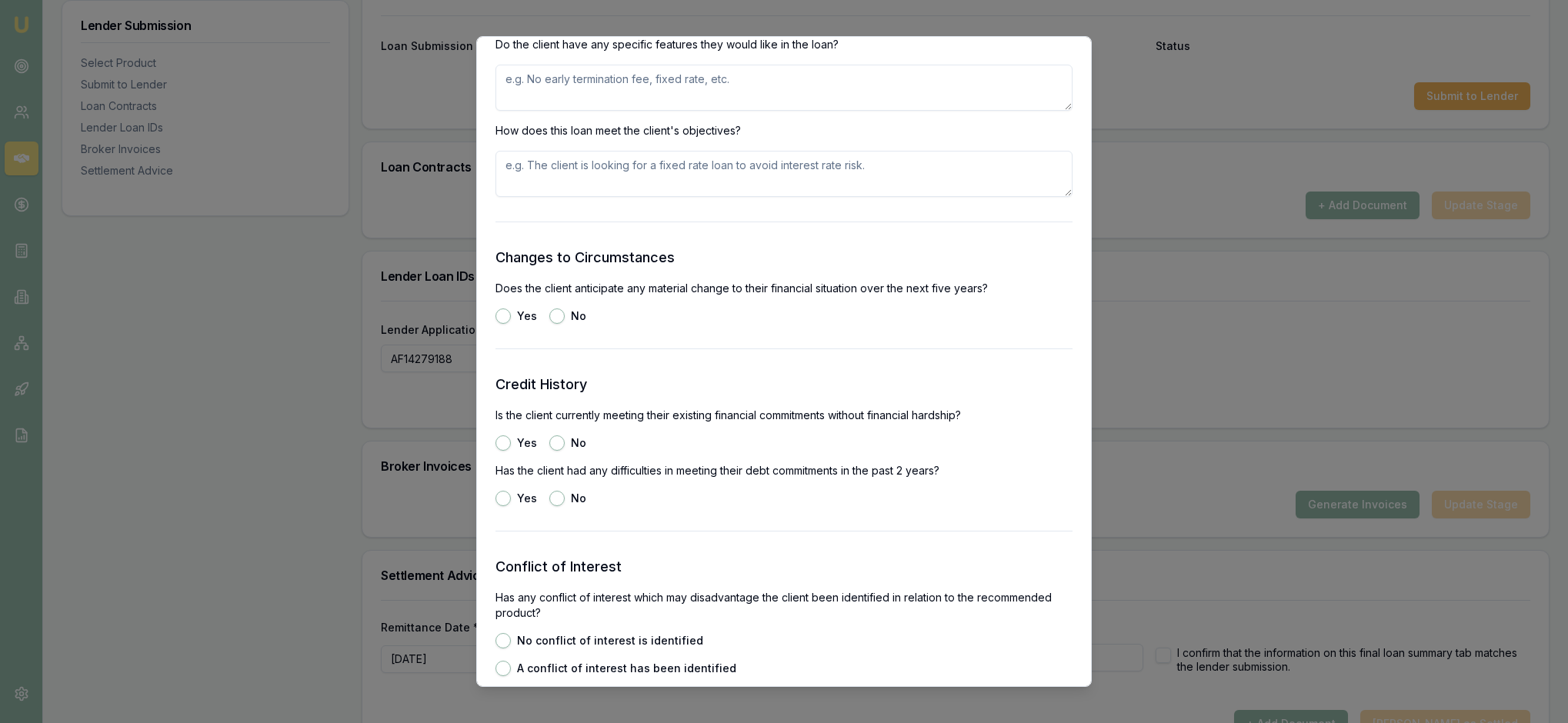
scroll to position [1902, 0]
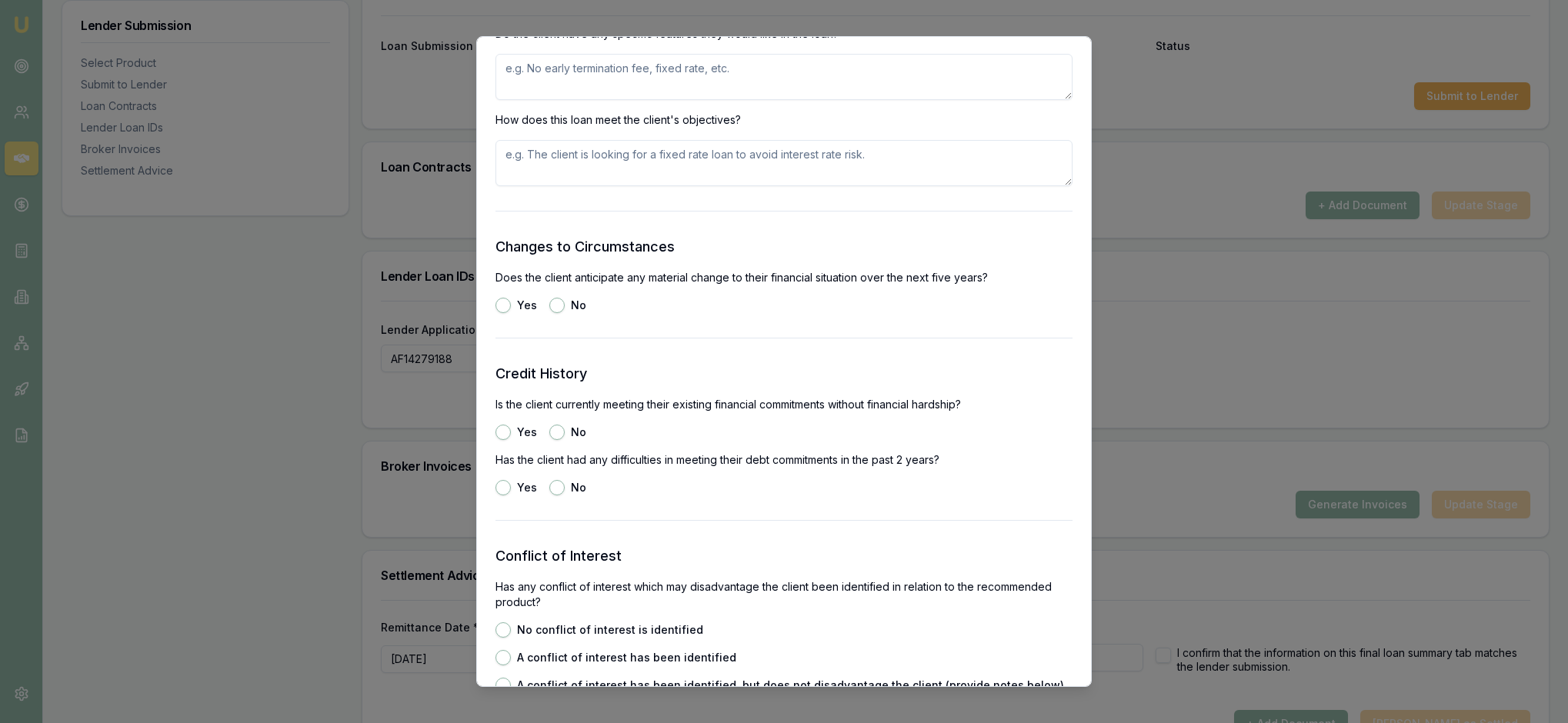
click at [522, 100] on textarea at bounding box center [784, 77] width 577 height 47
type textarea "The client wanted no early payout penalties and the term over 7 years"
click at [536, 186] on textarea at bounding box center [784, 163] width 577 height 47
type textarea "the loan meets all requirements and the client is happy with the loan structure…"
click at [775, 258] on h3 "Changes to Circumstances" at bounding box center [784, 247] width 577 height 21
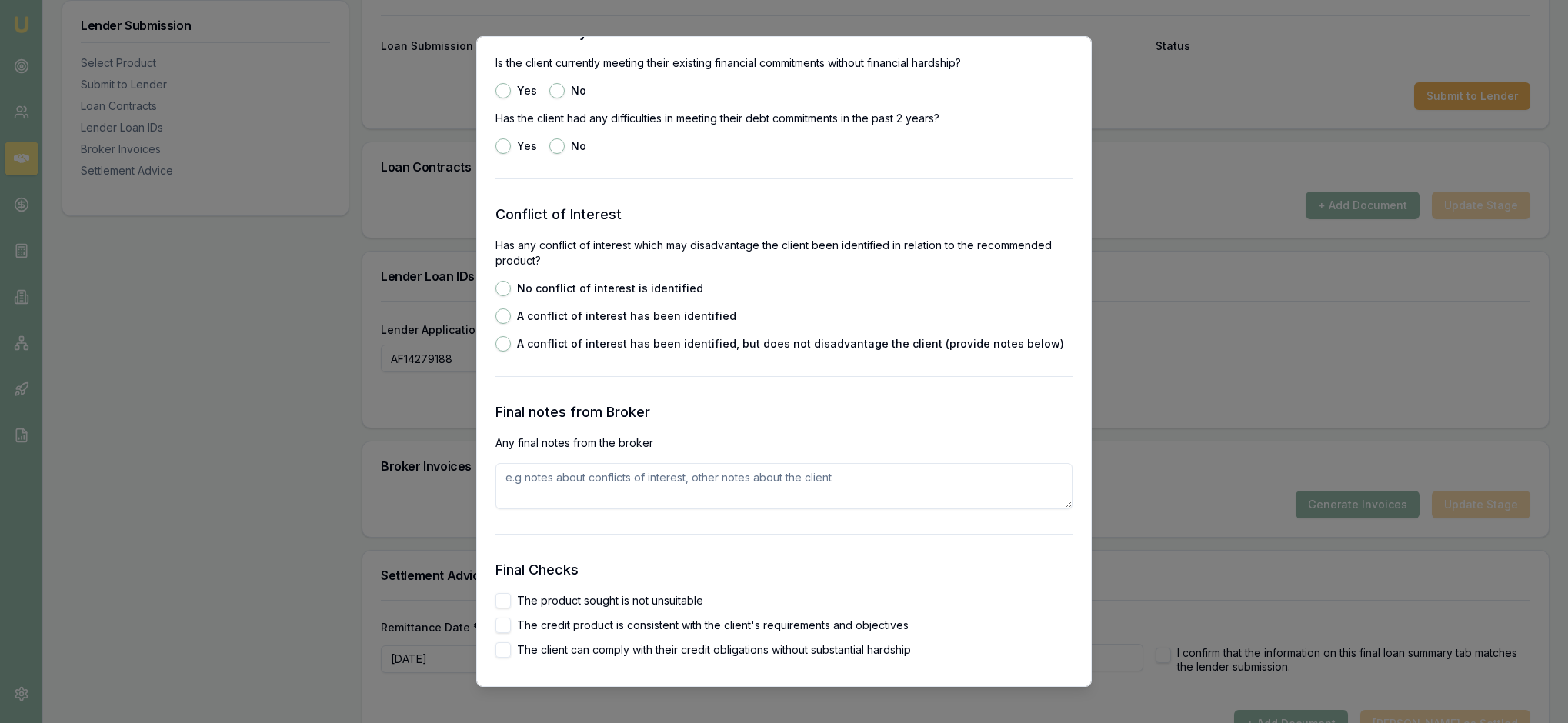
scroll to position [2270, 0]
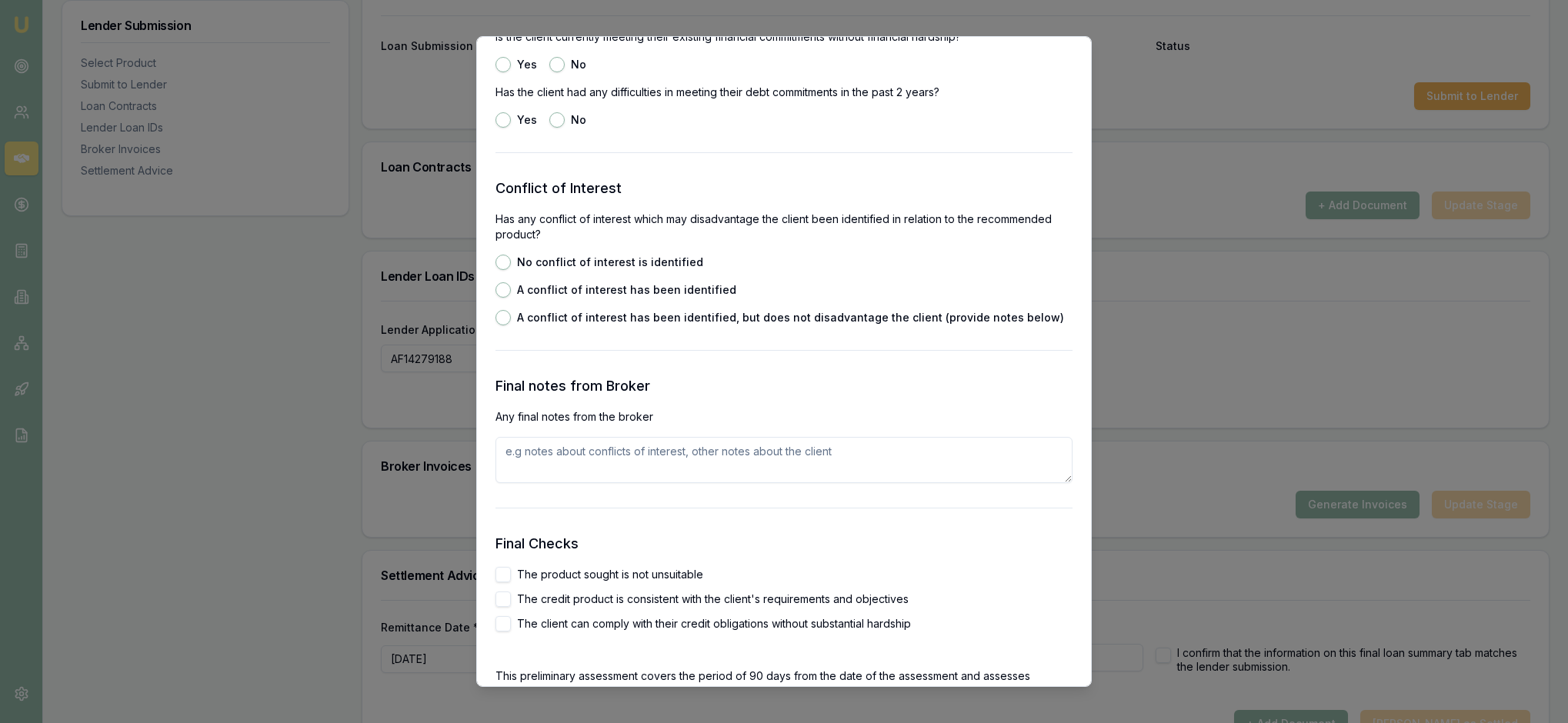
radio input "true"
click at [508, 73] on button "Yes" at bounding box center [503, 64] width 16 height 16
radio input "true"
click at [565, 128] on button "No" at bounding box center [557, 120] width 16 height 16
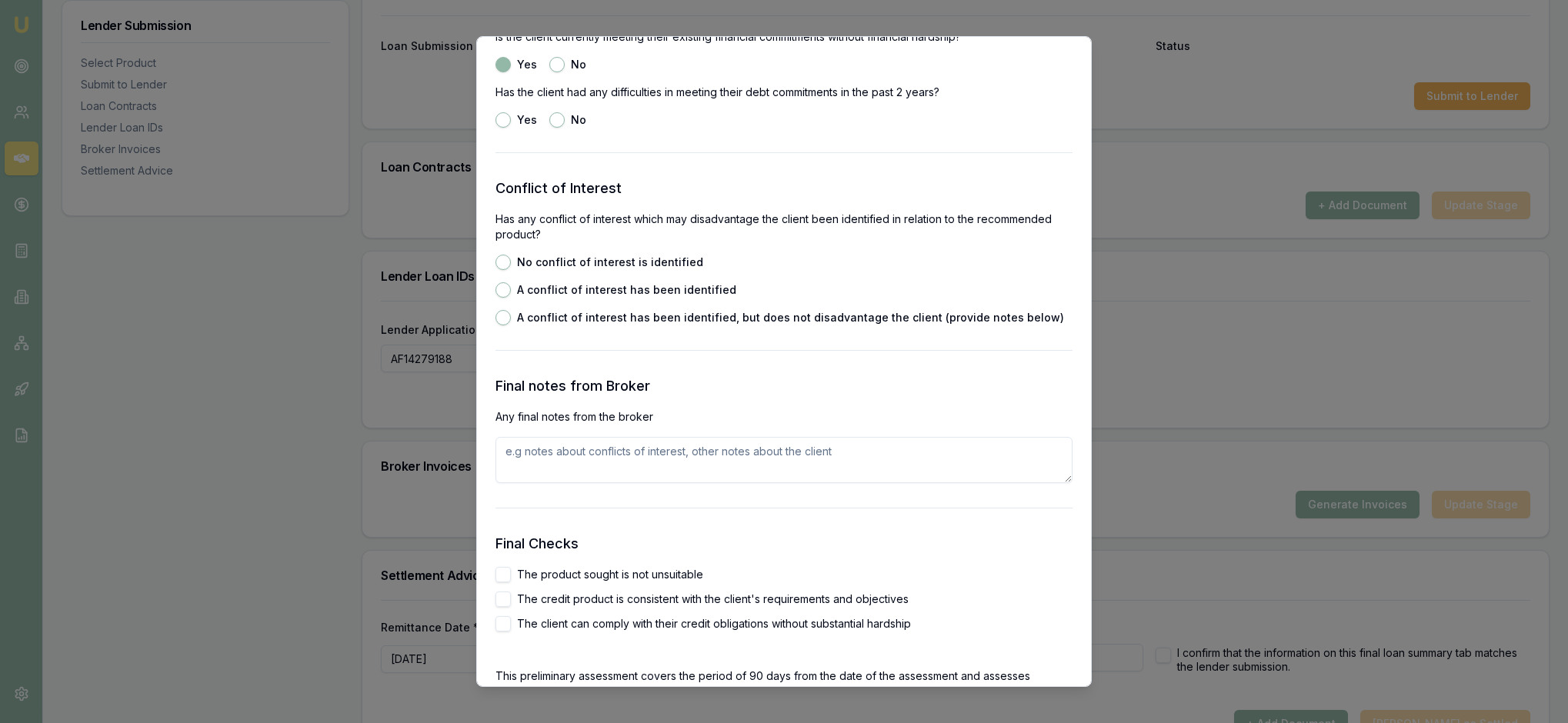
radio input "true"
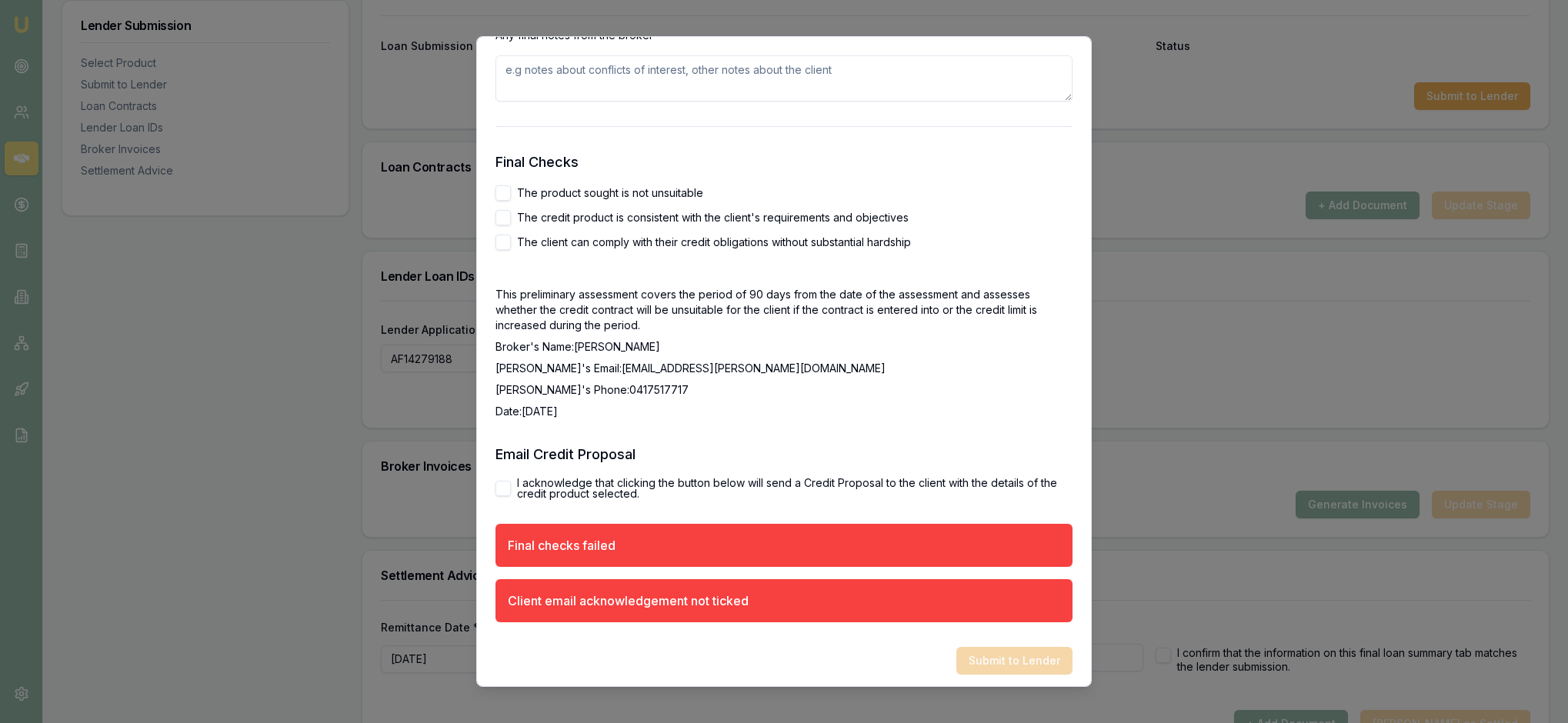
scroll to position [2653, 0]
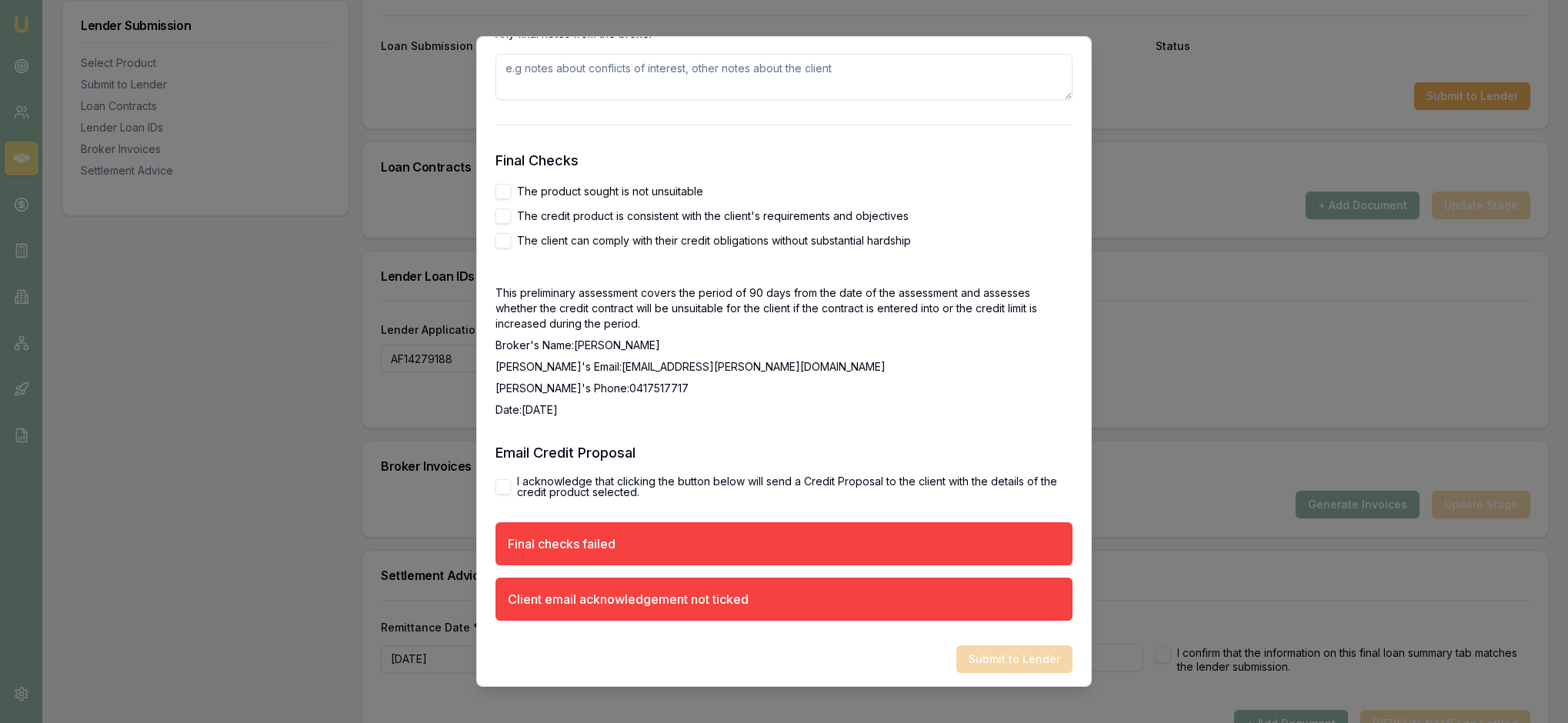
radio input "true"
click at [523, 100] on textarea at bounding box center [784, 77] width 577 height 47
type textarea "The client shares all living expenses with his defect wife who runs her own bus…"
click at [511, 199] on button "The product sought is not unsuitable" at bounding box center [503, 191] width 16 height 16
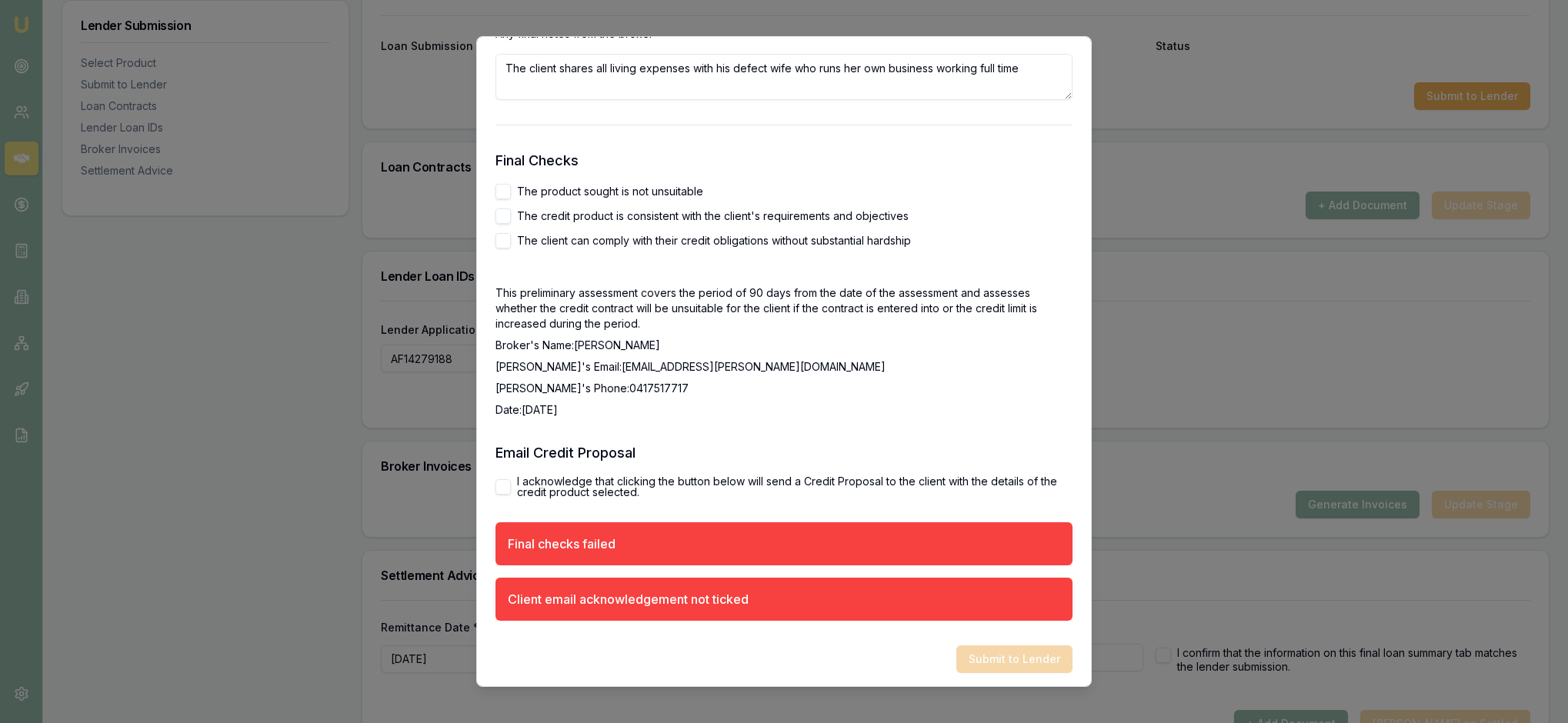
checkbox input "true"
click at [890, 171] on h3 "Final Checks" at bounding box center [784, 160] width 577 height 21
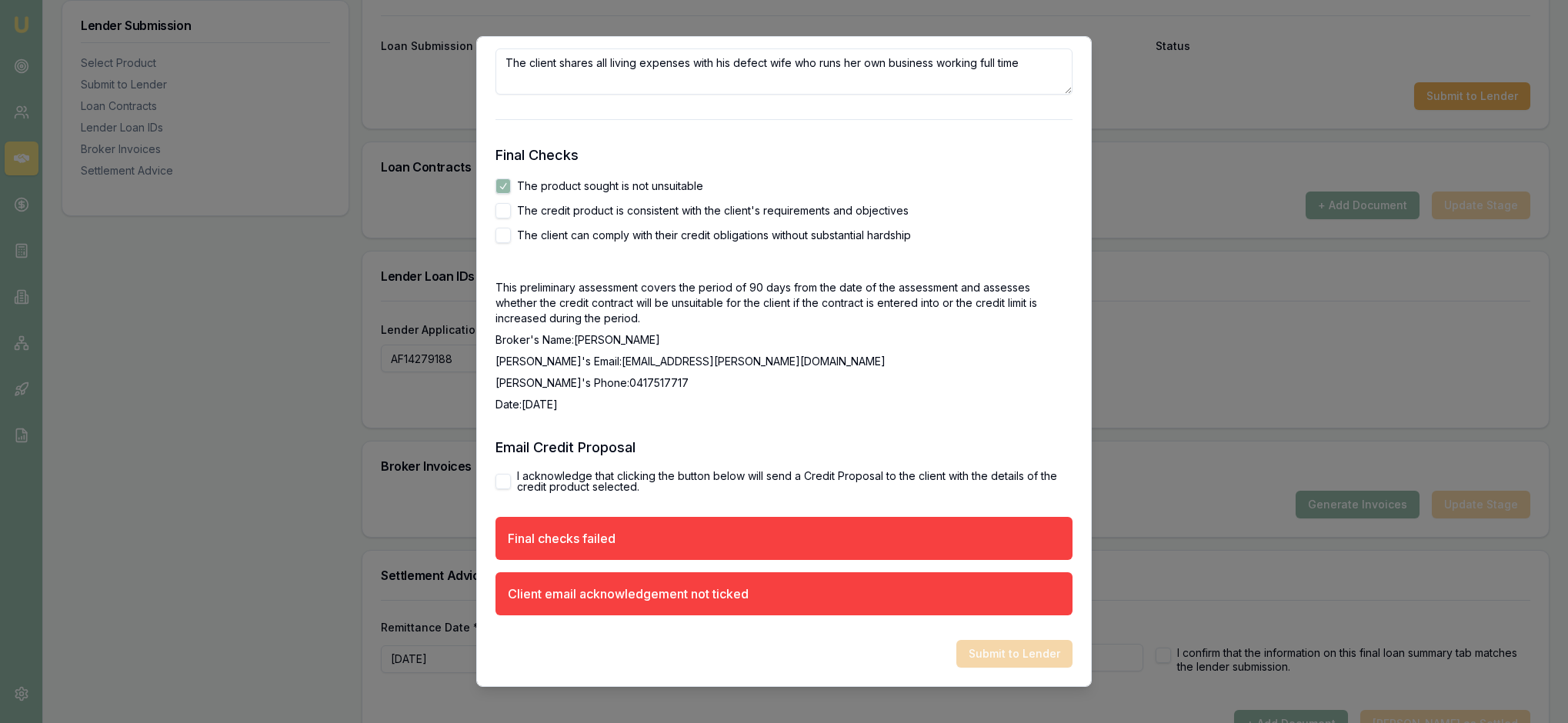
scroll to position [3092, 0]
click at [515, 179] on div "The product sought is not unsuitable The credit product is consistent with the …" at bounding box center [784, 211] width 577 height 64
click at [511, 203] on button "The credit product is consistent with the client's requirements and objectives" at bounding box center [503, 211] width 16 height 16
checkbox input "true"
click at [511, 227] on button "The client can comply with their credit obligations without substantial hardship" at bounding box center [503, 235] width 16 height 16
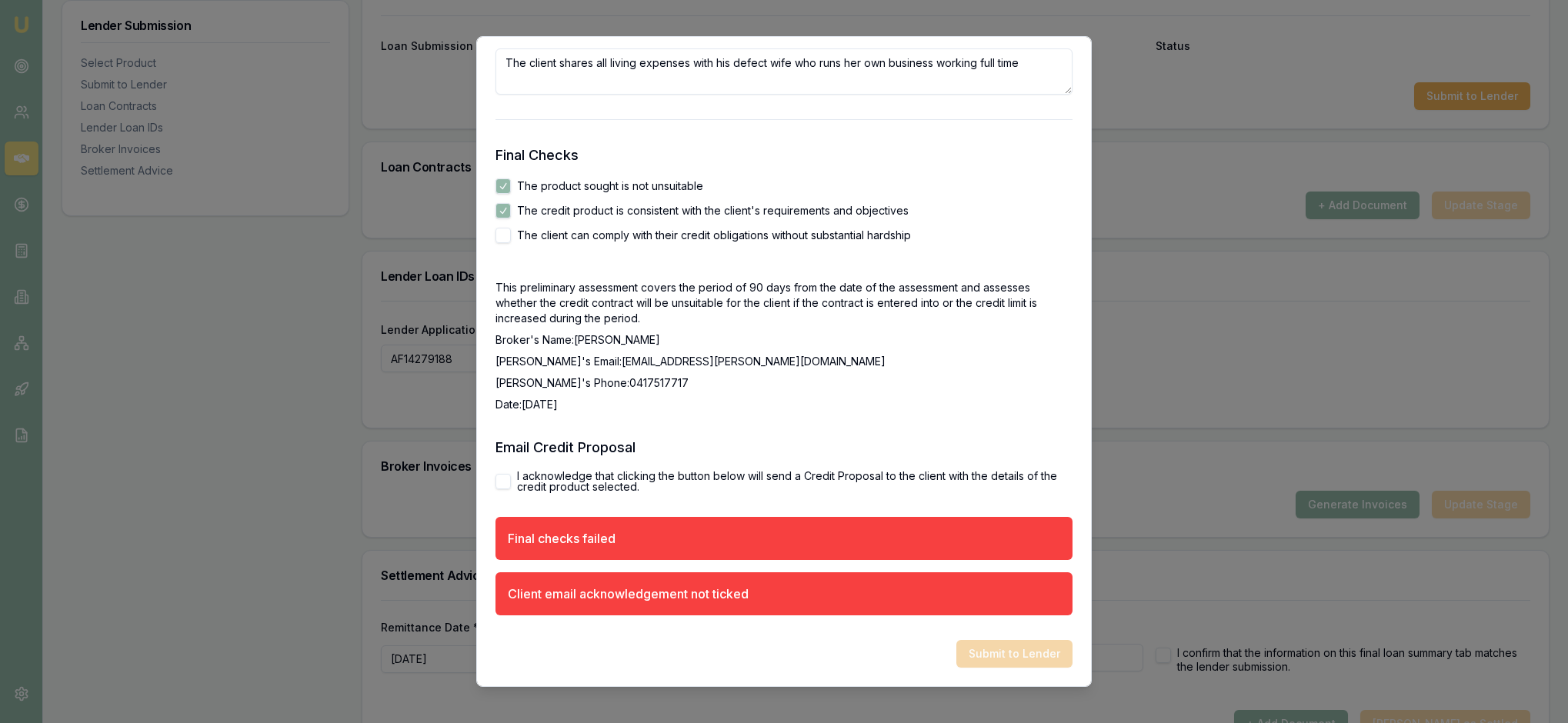
checkbox input "true"
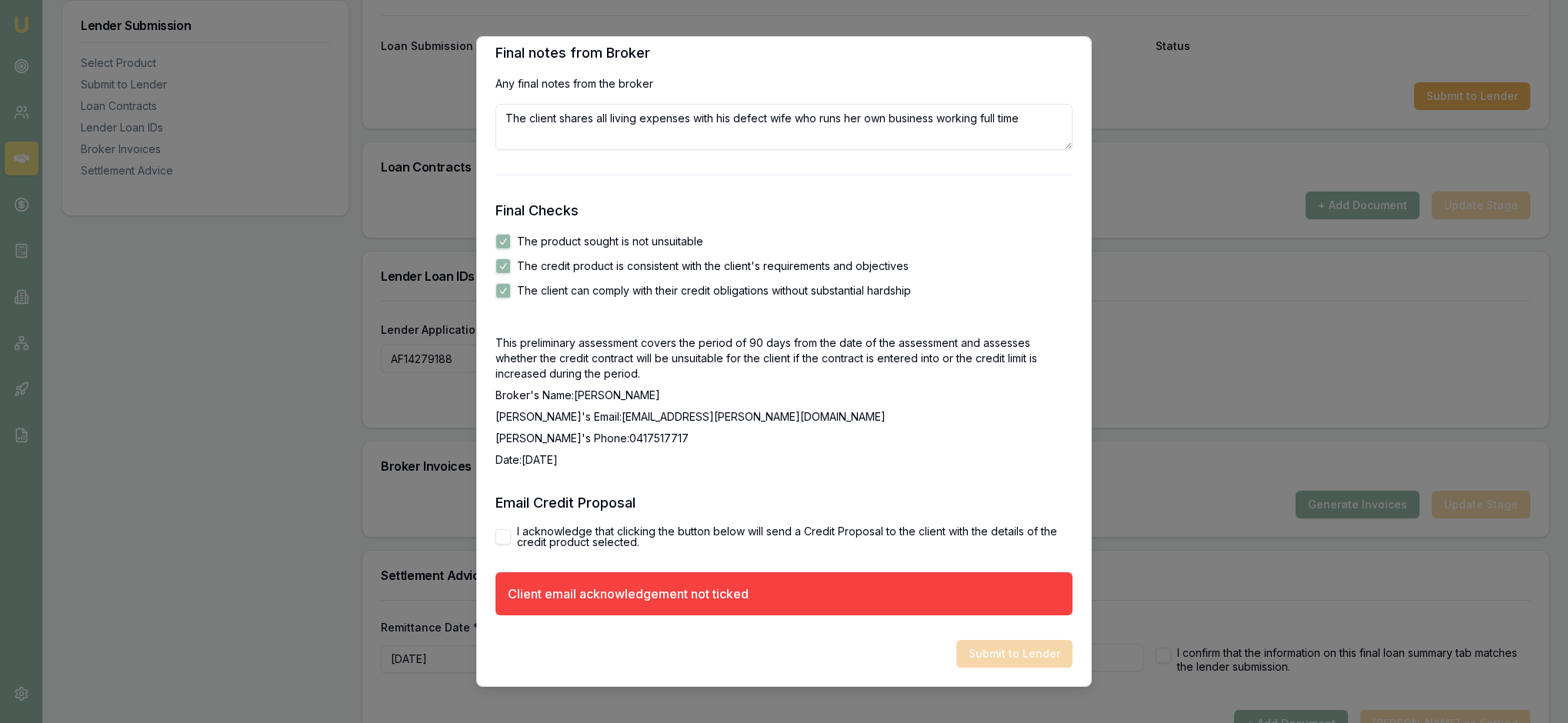
click at [798, 430] on p "Broker's Phone: 0417517717" at bounding box center [784, 438] width 577 height 16
click at [508, 529] on button "I acknowledge that clicking the button below will send a Credit Proposal to the…" at bounding box center [503, 537] width 16 height 16
checkbox input "true"
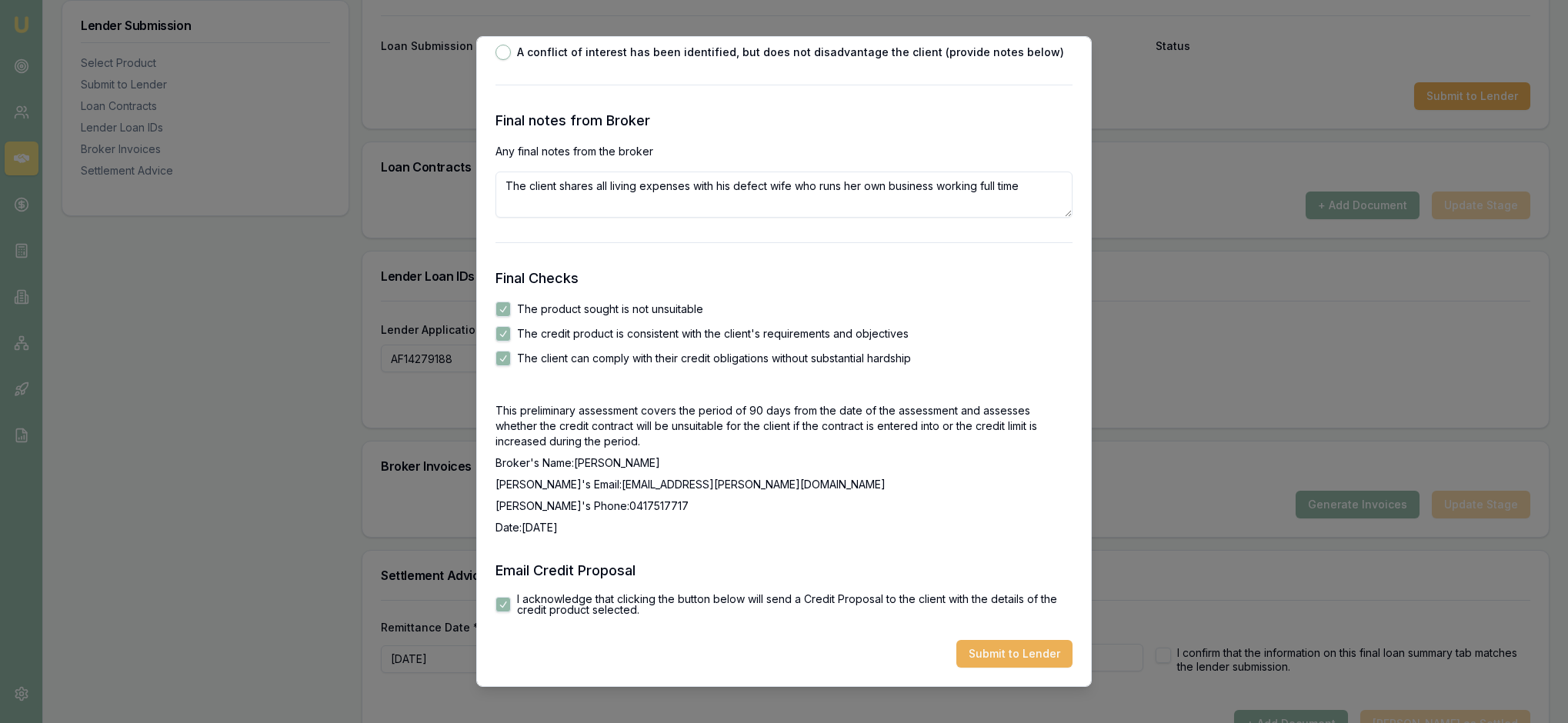
scroll to position [2955, 0]
click at [1009, 648] on button "Submit to Lender" at bounding box center [1014, 654] width 116 height 28
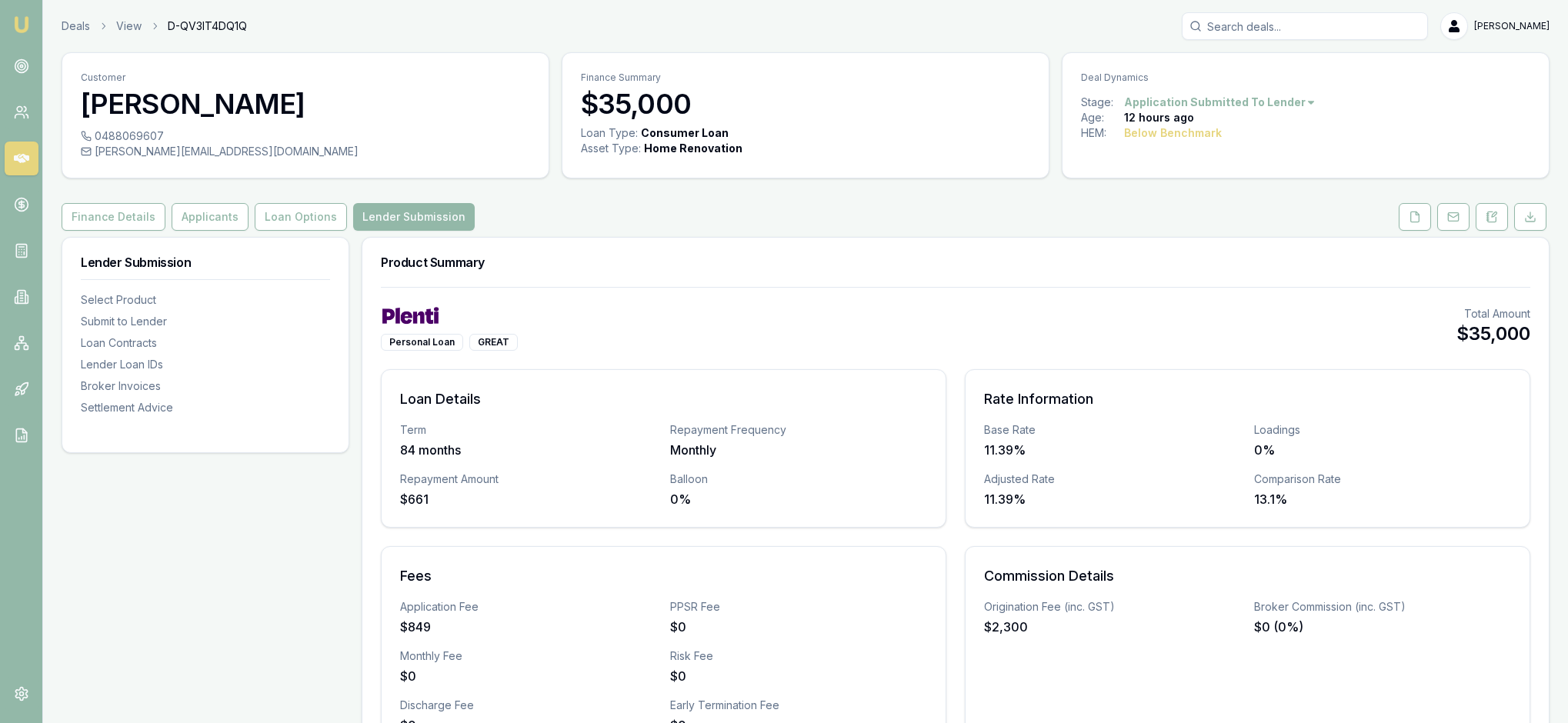
click at [1037, 340] on div "Personal Loan GREAT Total Amount $35,000 Loan Details Term 84 months Repayment …" at bounding box center [955, 529] width 1186 height 485
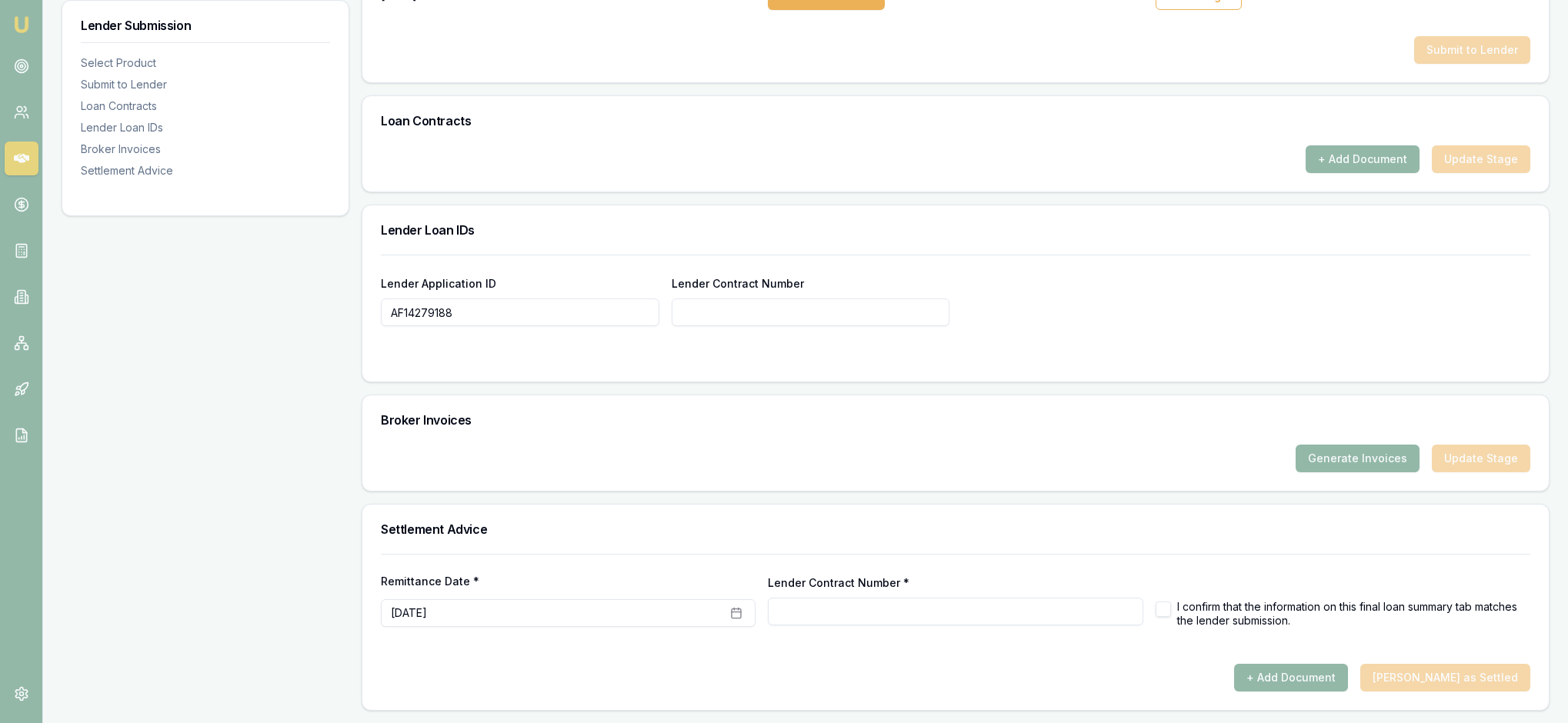
scroll to position [1020, 0]
click at [1331, 472] on button "Generate Invoices" at bounding box center [1357, 458] width 124 height 28
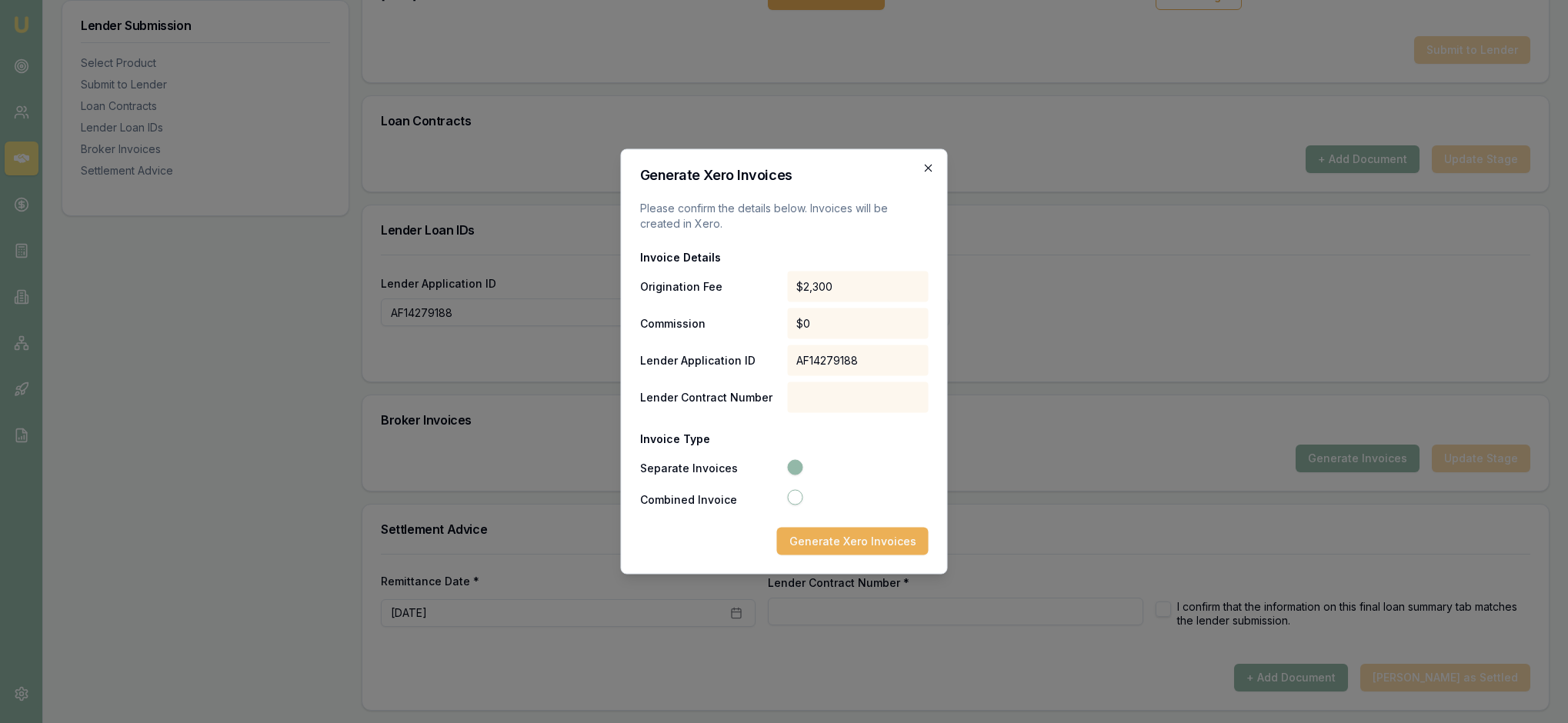
click at [925, 162] on icon "button" at bounding box center [928, 168] width 12 height 12
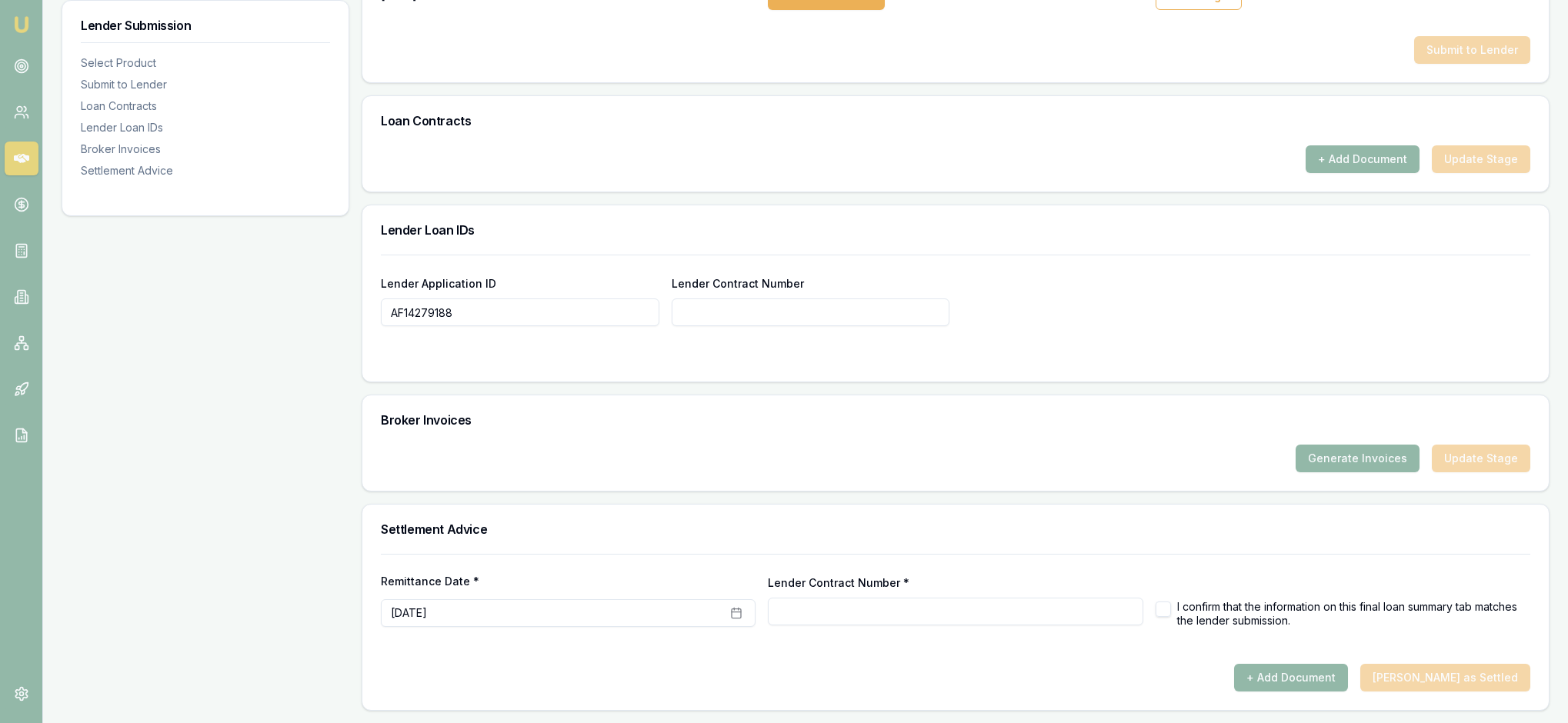
click at [1146, 302] on div "Lender Application ID AF14279188 Lender Contract Number" at bounding box center [956, 290] width 1150 height 72
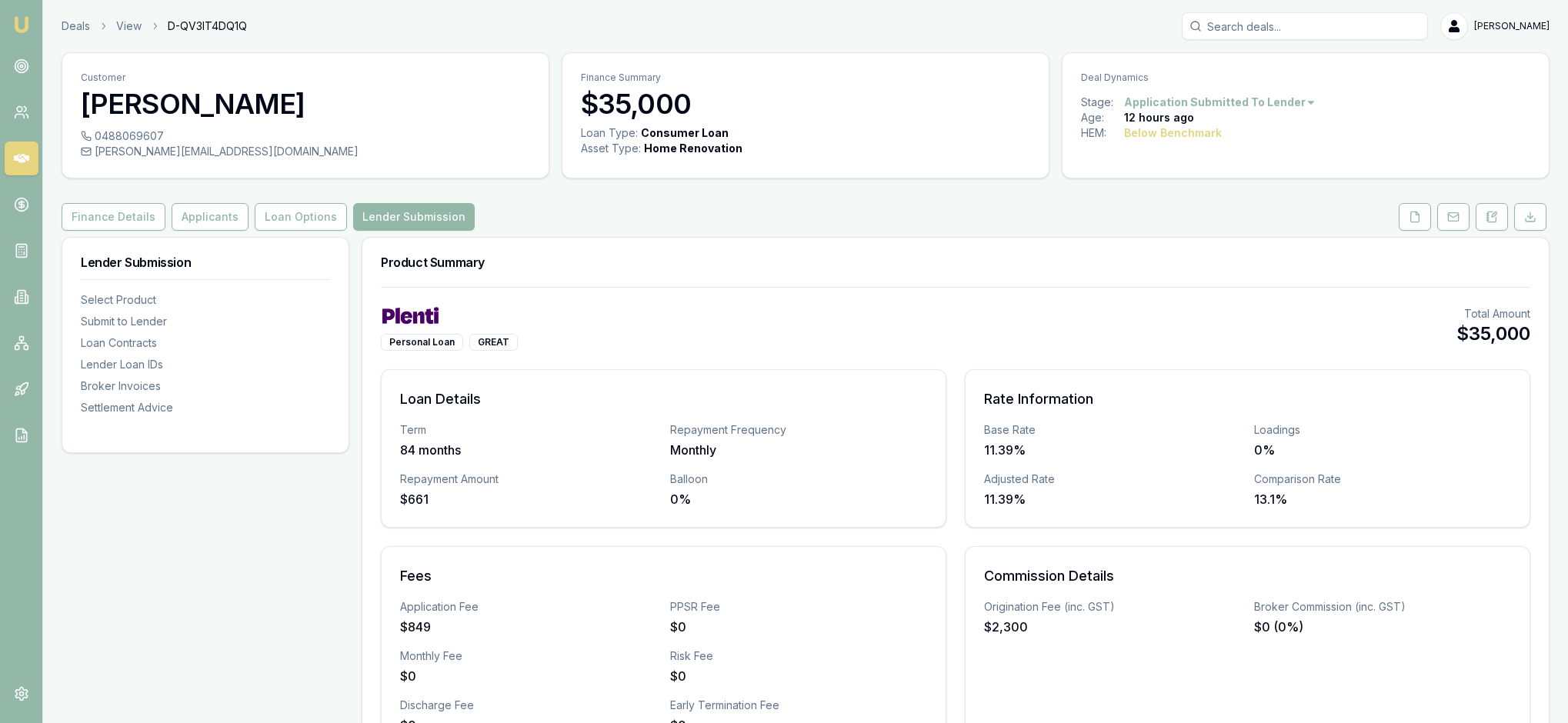
scroll to position [0, 0]
click at [796, 229] on div "Finance Details Applicants Loan Options Lender Submission" at bounding box center [805, 217] width 1488 height 28
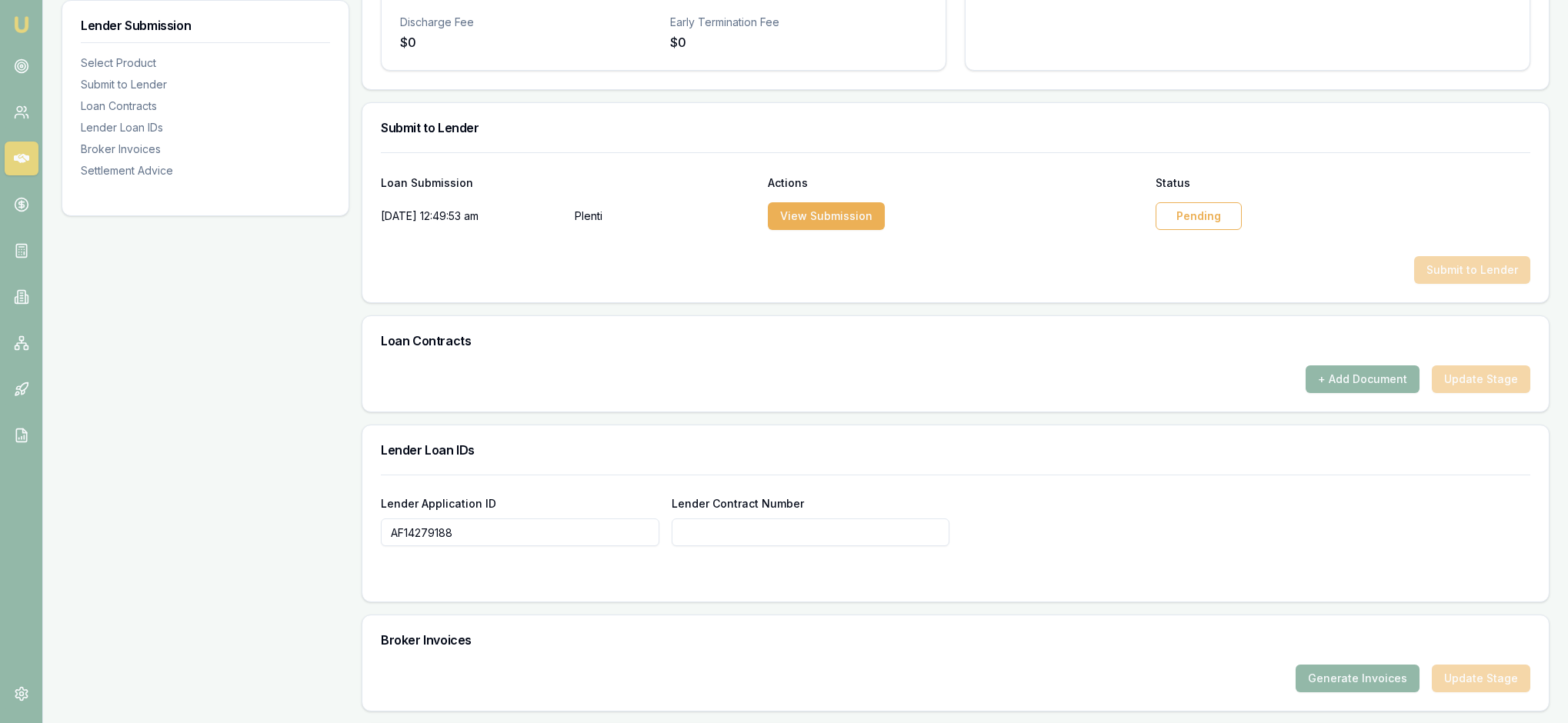
scroll to position [754, 0]
